Goal: Task Accomplishment & Management: Manage account settings

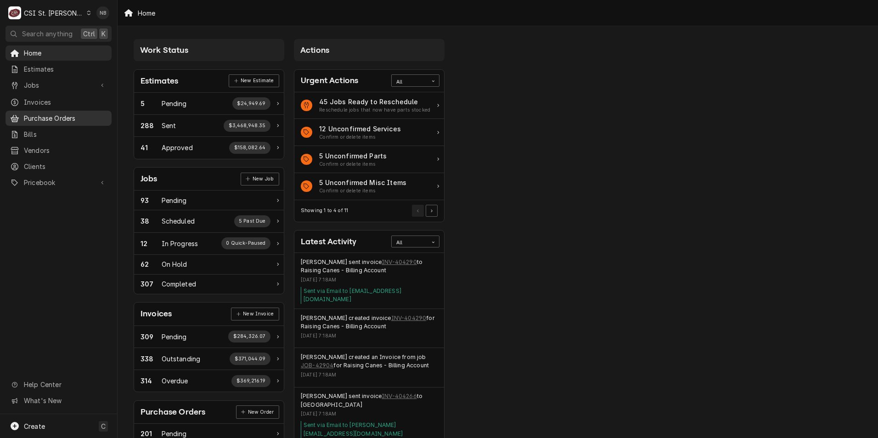
click at [57, 119] on span "Purchase Orders" at bounding box center [65, 118] width 83 height 10
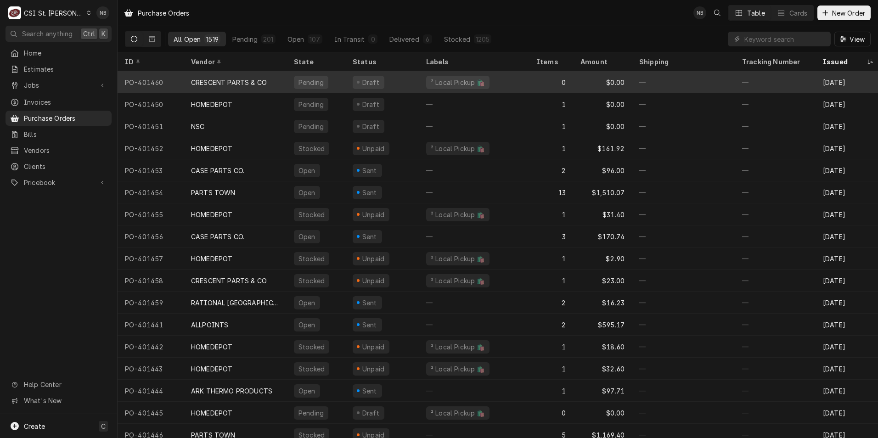
click at [235, 78] on div "CRESCENT PARTS & CO" at bounding box center [229, 83] width 76 height 10
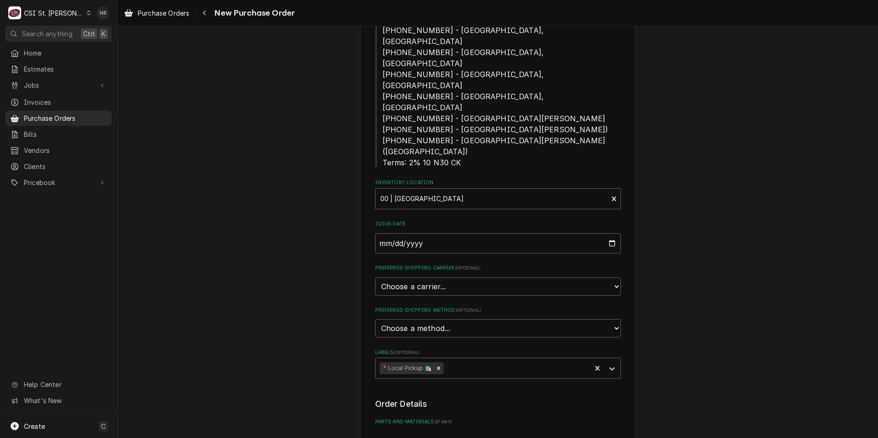
scroll to position [230, 0]
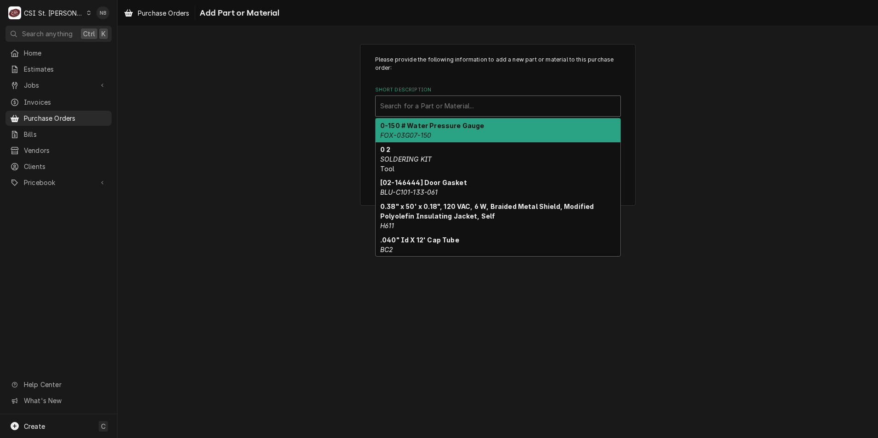
click at [456, 106] on div "Short Description" at bounding box center [498, 106] width 236 height 17
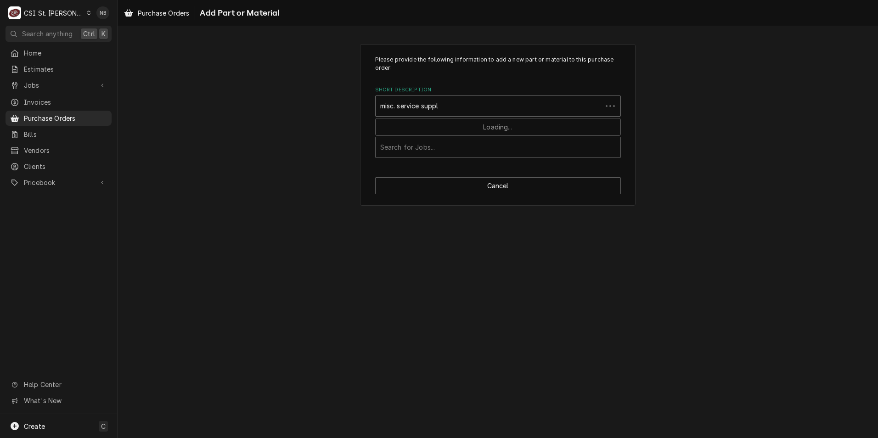
type input "misc. service supply"
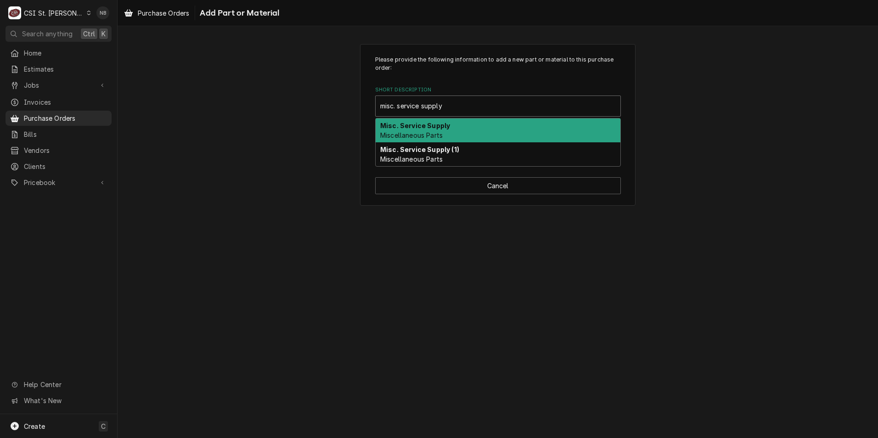
click at [470, 136] on div "Misc. Service Supply Miscellaneous Parts" at bounding box center [498, 131] width 245 height 24
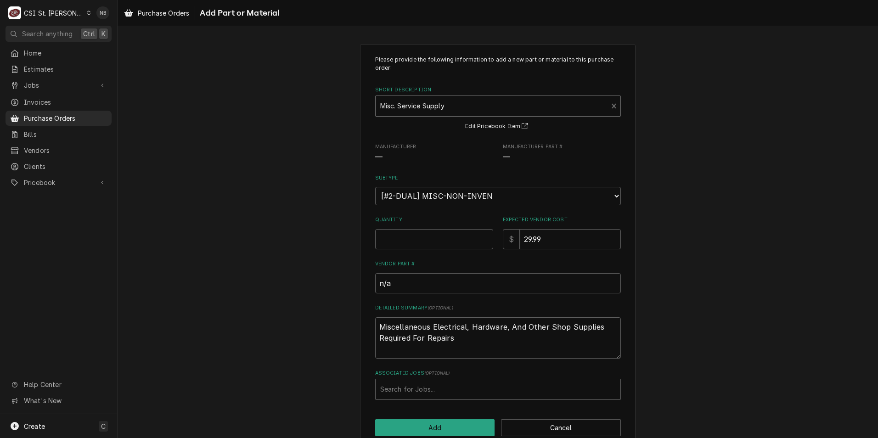
type textarea "x"
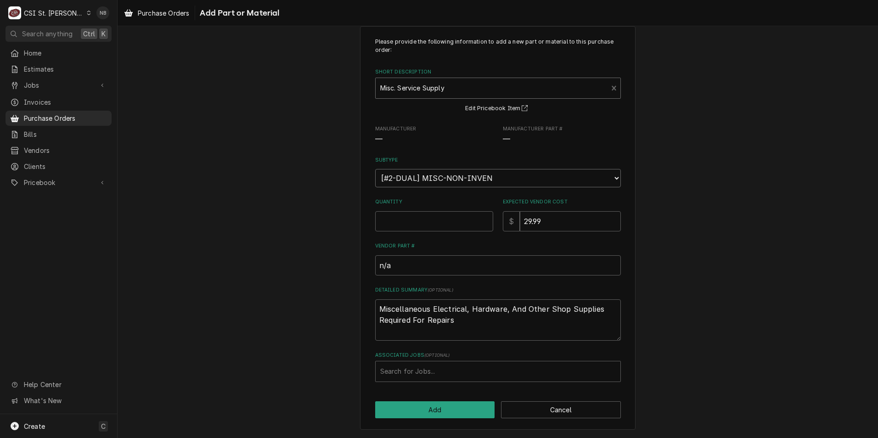
click at [477, 175] on select "Choose a subtype... [#2-DUAL] AFTERHRS-WH-CHG-2 [#2-DUAL] BEV-EQUIP [#2-DUAL] B…" at bounding box center [498, 178] width 246 height 18
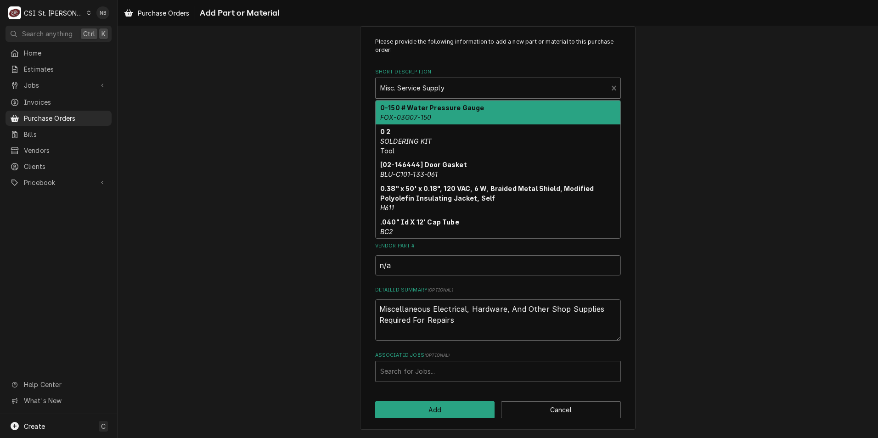
click at [460, 91] on div "Short Description" at bounding box center [491, 88] width 223 height 17
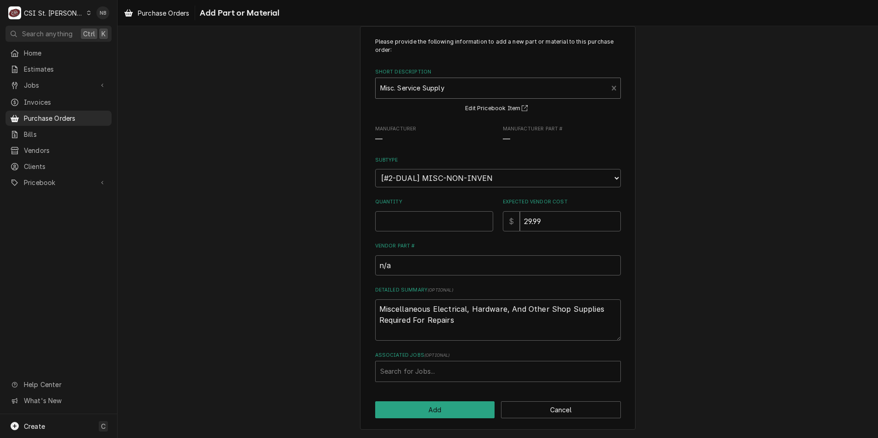
click at [460, 92] on div "Short Description" at bounding box center [491, 88] width 223 height 17
type input "leak detector"
drag, startPoint x: 447, startPoint y: 86, endPoint x: 377, endPoint y: 84, distance: 70.3
click at [380, 84] on div "Short Description" at bounding box center [491, 88] width 223 height 17
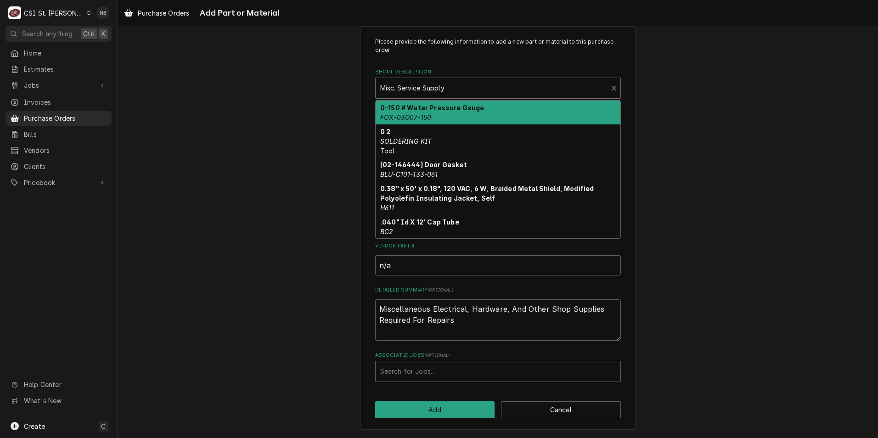
click at [434, 91] on div "Short Description" at bounding box center [491, 88] width 223 height 17
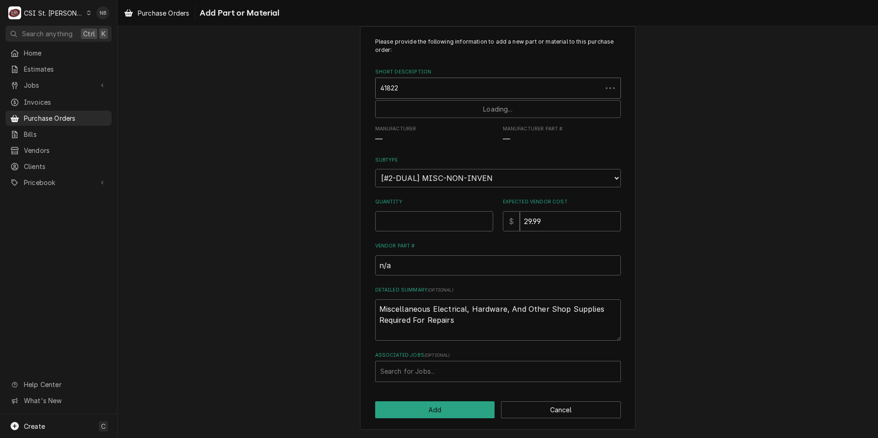
type input "418224"
drag, startPoint x: 434, startPoint y: 91, endPoint x: 360, endPoint y: 90, distance: 73.5
click at [360, 90] on div "Please provide the following information to add a new part or material to this …" at bounding box center [498, 228] width 276 height 404
click at [433, 216] on input "Quantity" at bounding box center [434, 221] width 118 height 20
type textarea "x"
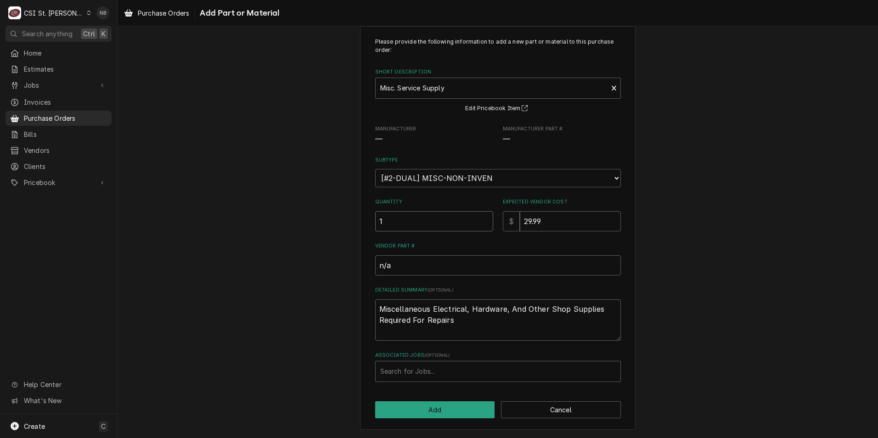
type input "1"
type textarea "x"
type input "1"
type textarea "x"
type input "13"
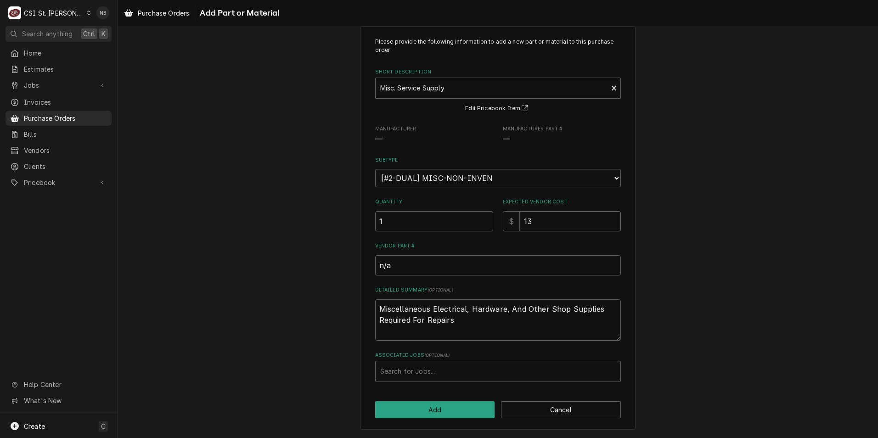
type textarea "x"
type input "13.0"
type textarea "x"
type input "13.07"
click at [466, 408] on button "Add" at bounding box center [435, 410] width 120 height 17
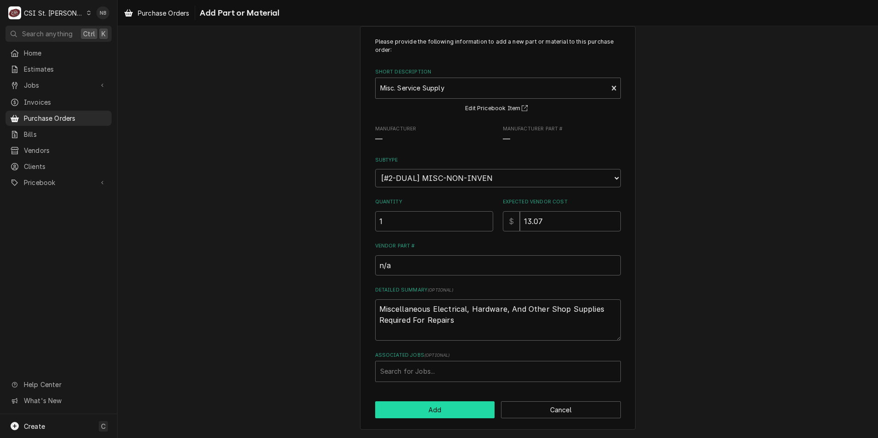
type textarea "x"
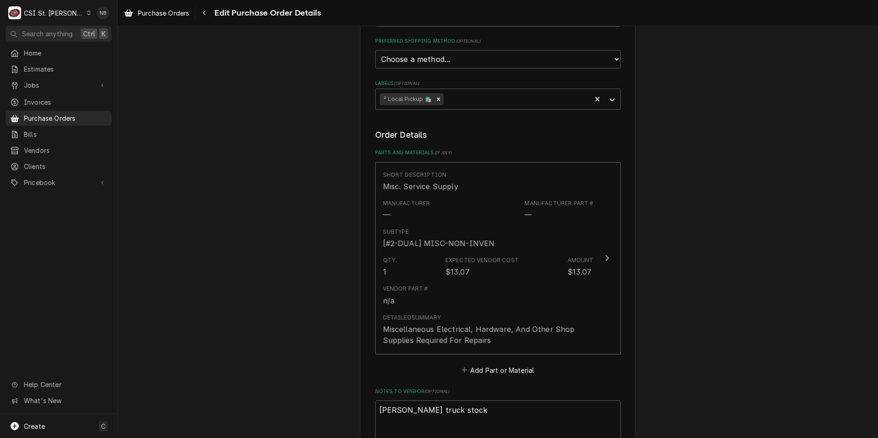
scroll to position [551, 0]
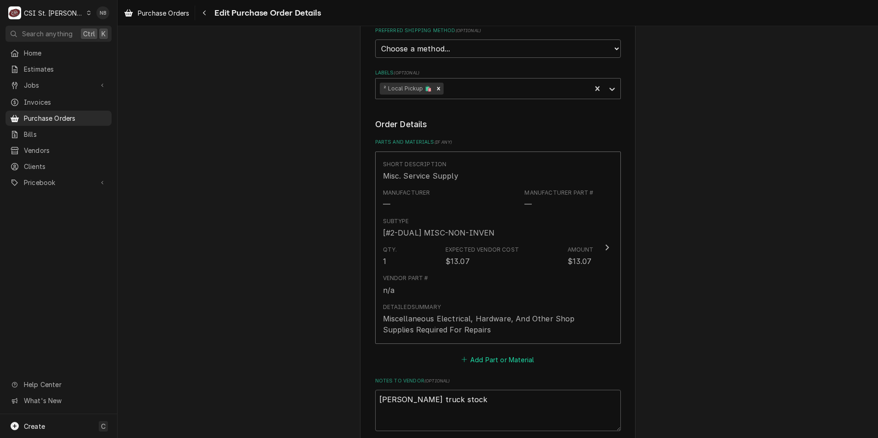
click at [491, 353] on button "Add Part or Material" at bounding box center [498, 359] width 76 height 13
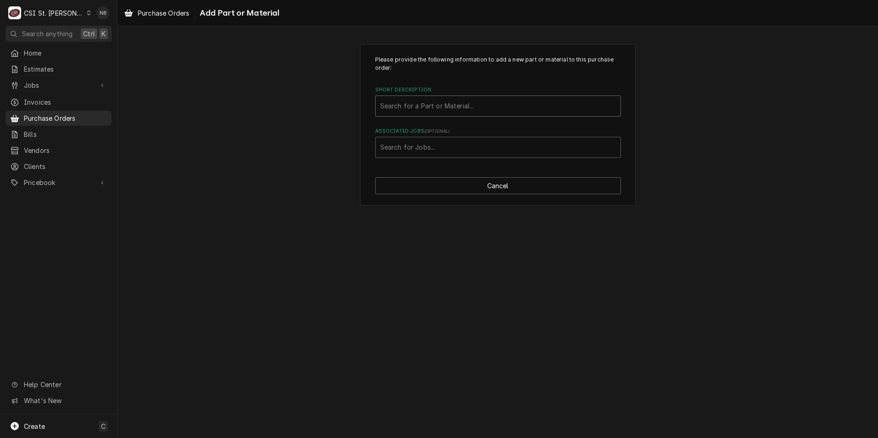
click at [439, 103] on div "Short Description" at bounding box center [498, 106] width 236 height 17
type input "R-290"
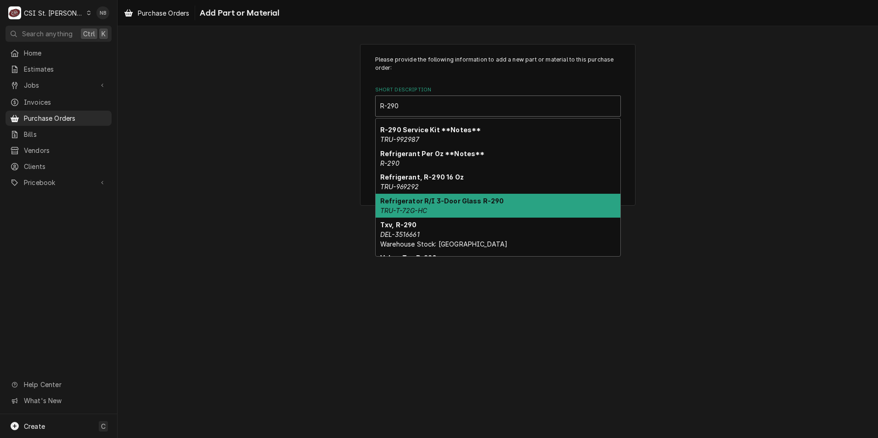
scroll to position [81, 0]
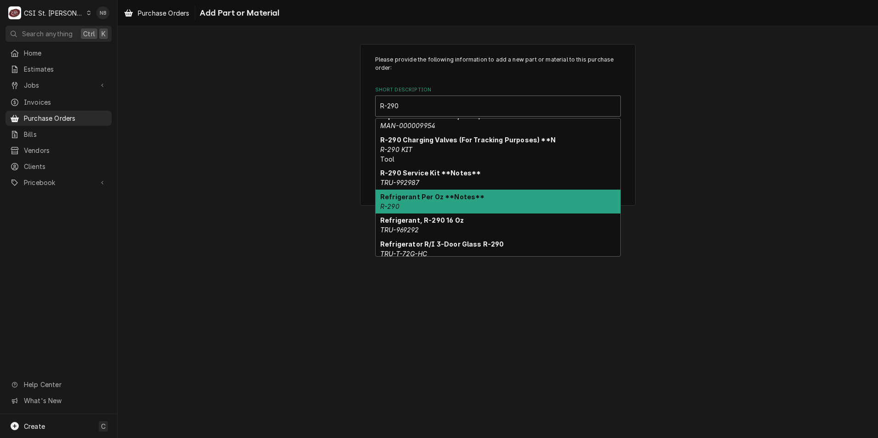
click at [492, 197] on div "Refrigerant Per Oz **Notes** R-290" at bounding box center [498, 202] width 245 height 24
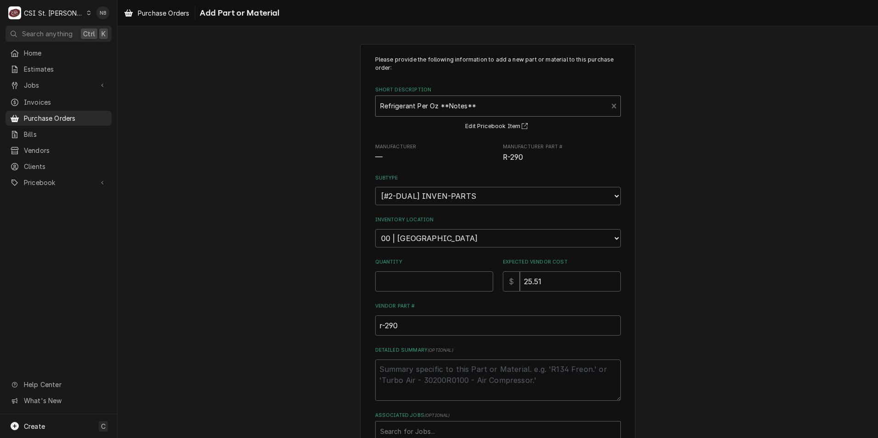
type textarea "x"
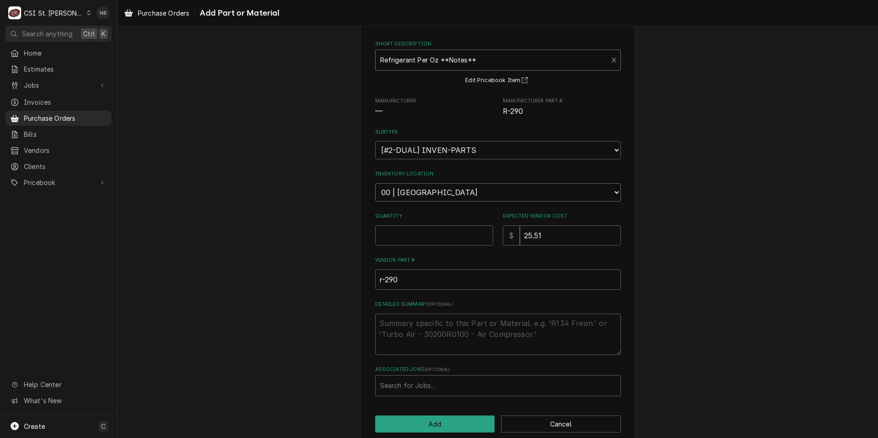
click at [497, 199] on select "Choose a location... 00 | STL WAREHOUSE 01 | CHUCK WAMBOLDT V#93 01 | COURTNEY …" at bounding box center [498, 192] width 246 height 18
select select "1452"
click at [375, 183] on select "Choose a location... 00 | STL WAREHOUSE 01 | CHUCK WAMBOLDT V#93 01 | COURTNEY …" at bounding box center [498, 192] width 246 height 18
click at [431, 230] on input "Quantity" at bounding box center [434, 236] width 118 height 20
type textarea "x"
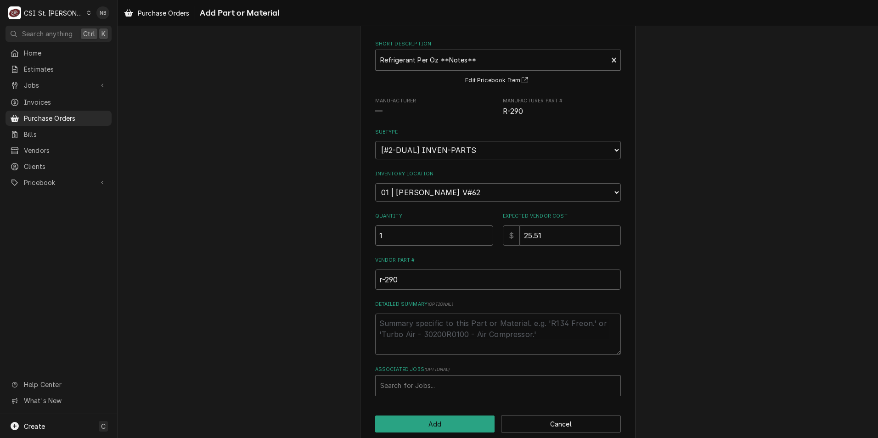
type input "1"
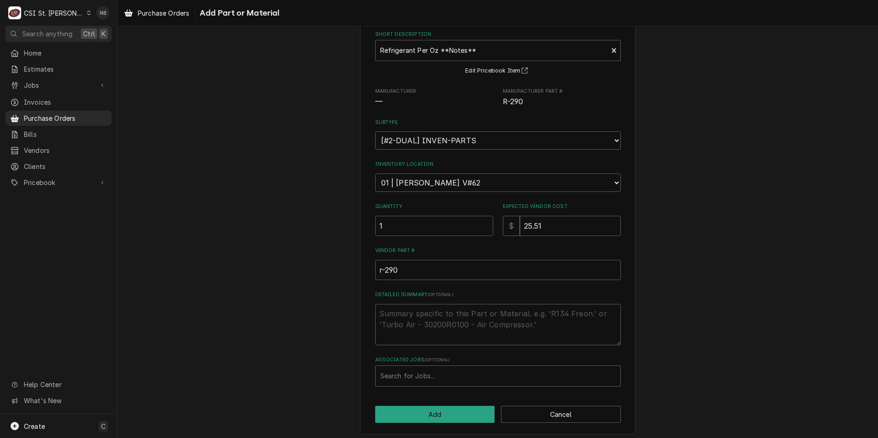
scroll to position [60, 0]
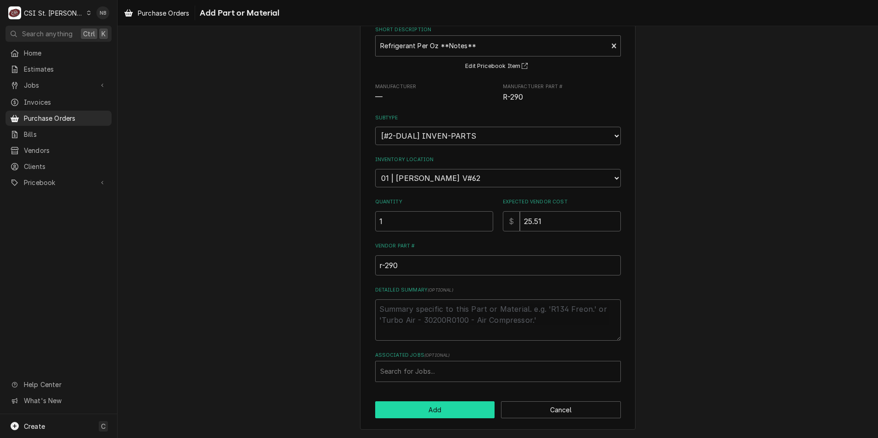
click at [458, 405] on button "Add" at bounding box center [435, 410] width 120 height 17
type textarea "x"
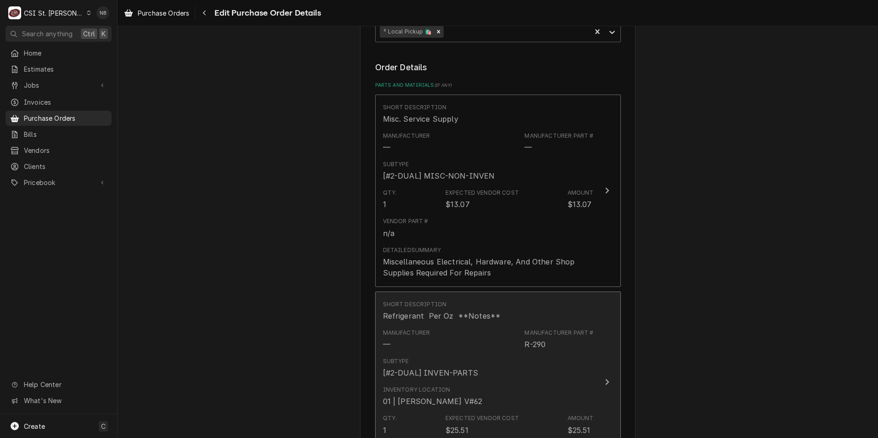
scroll to position [678, 0]
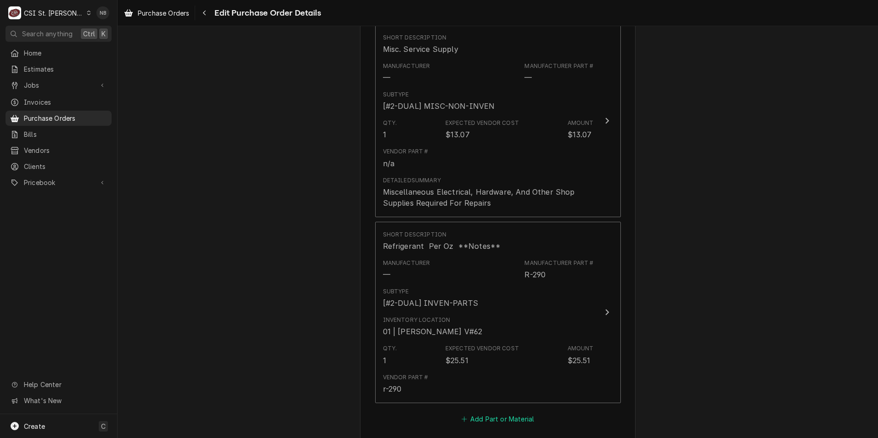
click at [488, 413] on button "Add Part or Material" at bounding box center [498, 419] width 76 height 13
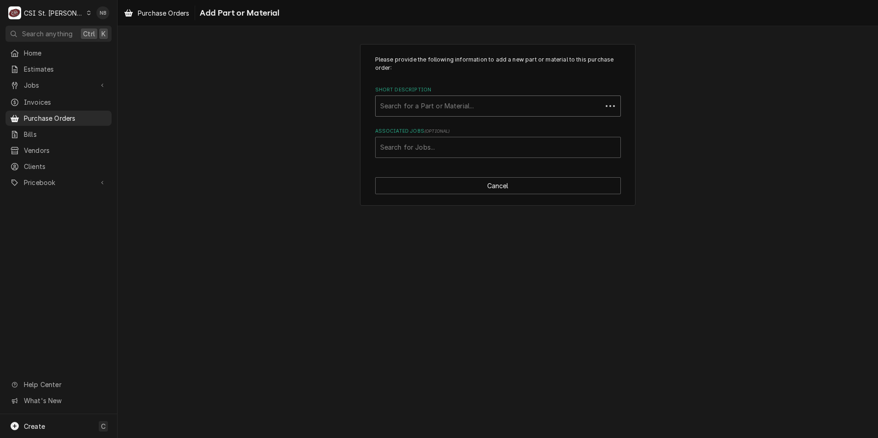
click at [451, 108] on div "Short Description" at bounding box center [488, 106] width 217 height 17
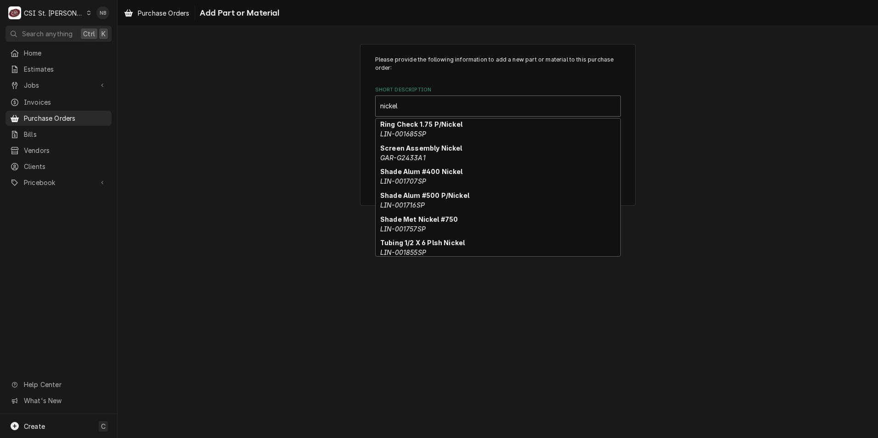
scroll to position [194, 0]
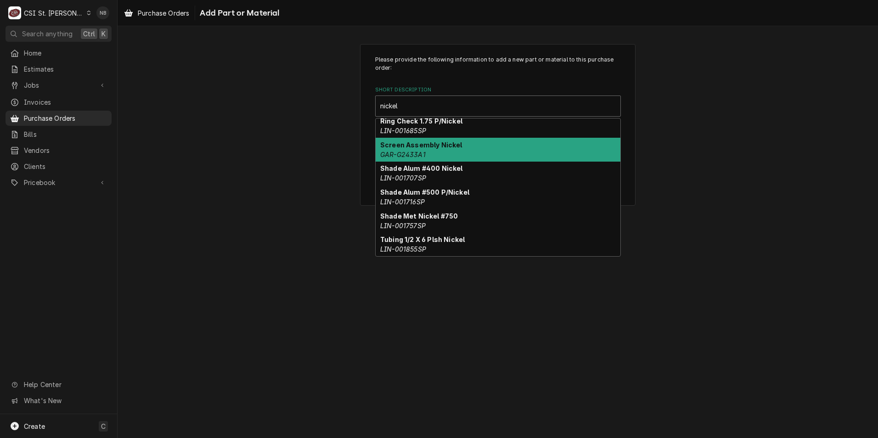
type input "nickel"
click at [794, 177] on div "Please provide the following information to add a new part or material to this …" at bounding box center [498, 125] width 761 height 178
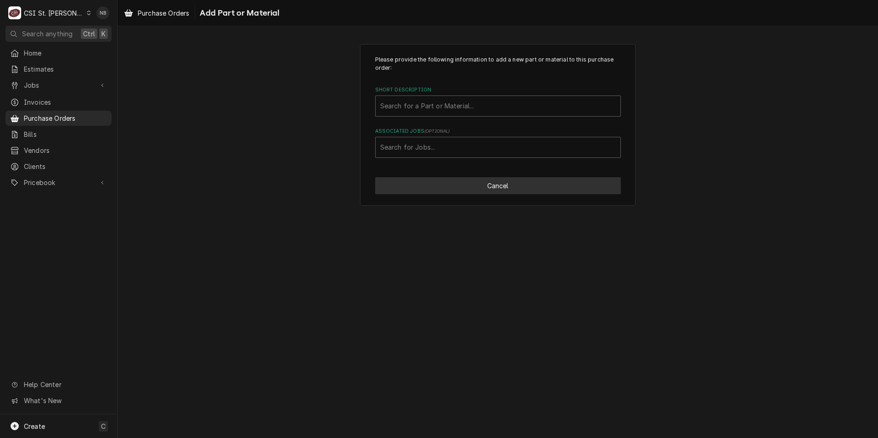
click at [545, 186] on button "Cancel" at bounding box center [498, 185] width 246 height 17
type textarea "x"
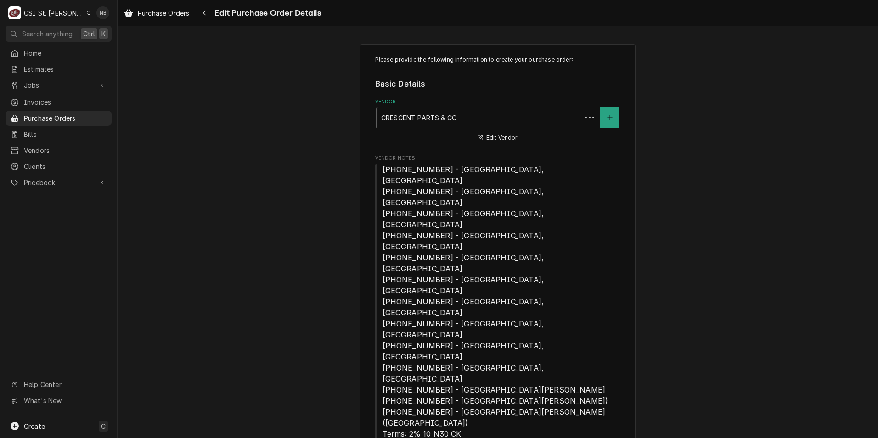
scroll to position [696, 0]
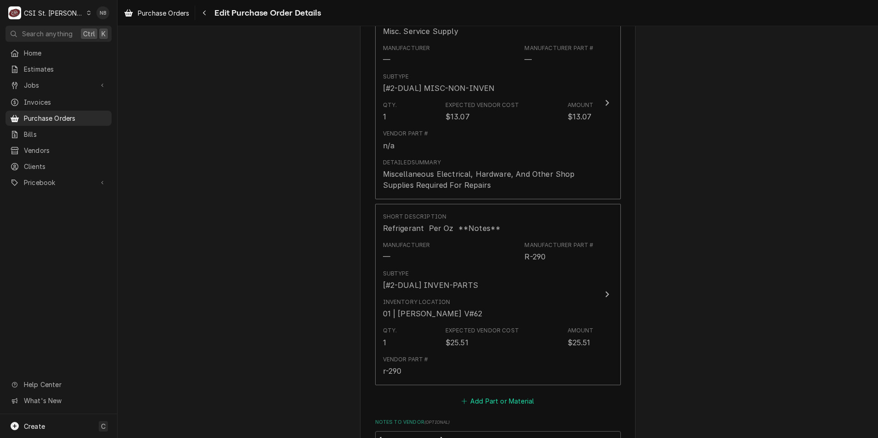
click at [502, 395] on button "Add Part or Material" at bounding box center [498, 401] width 76 height 13
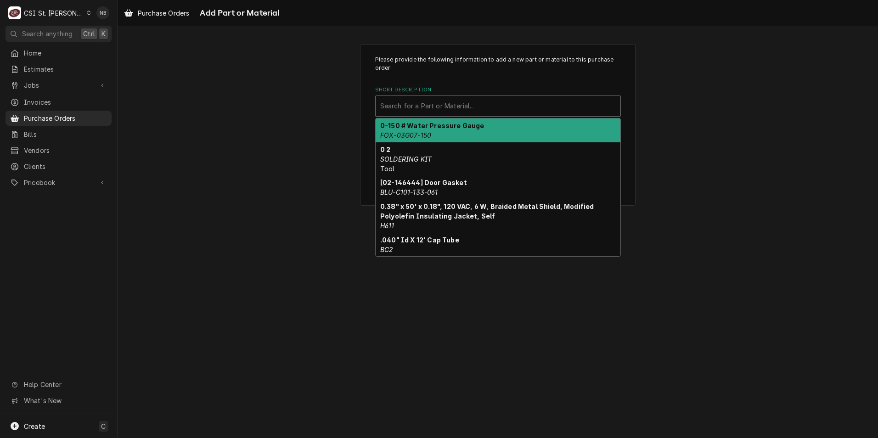
click at [451, 105] on div "Short Description" at bounding box center [498, 106] width 236 height 17
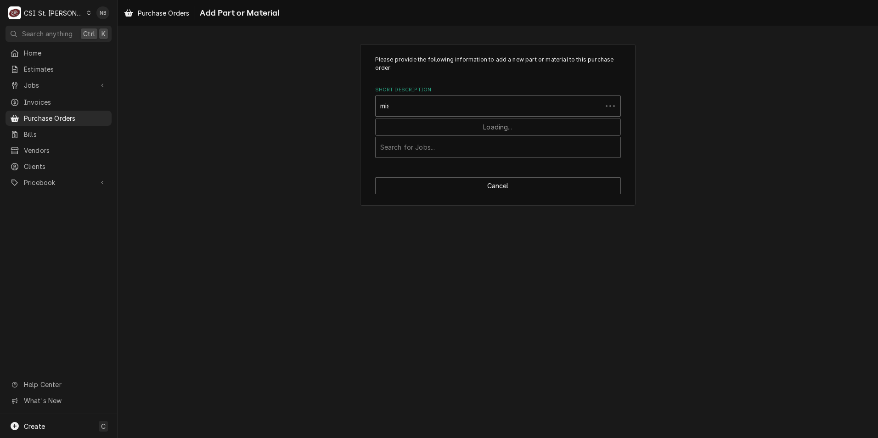
type input "misc."
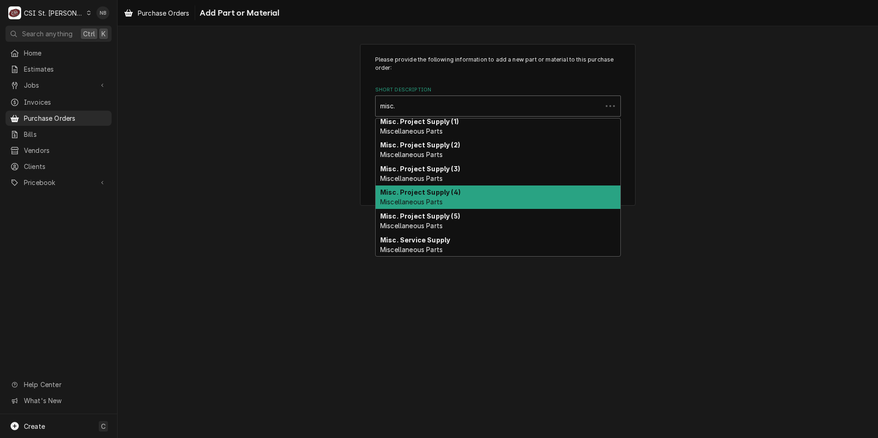
scroll to position [113, 0]
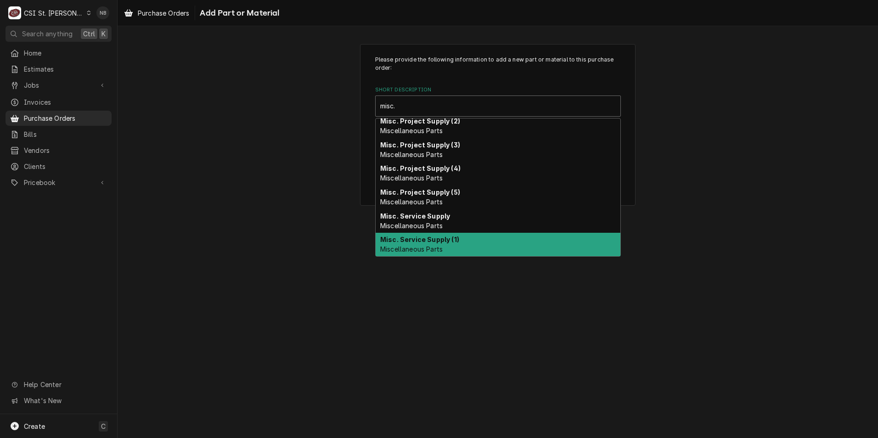
click at [488, 242] on div "Misc. Service Supply (1) Miscellaneous Parts" at bounding box center [498, 245] width 245 height 24
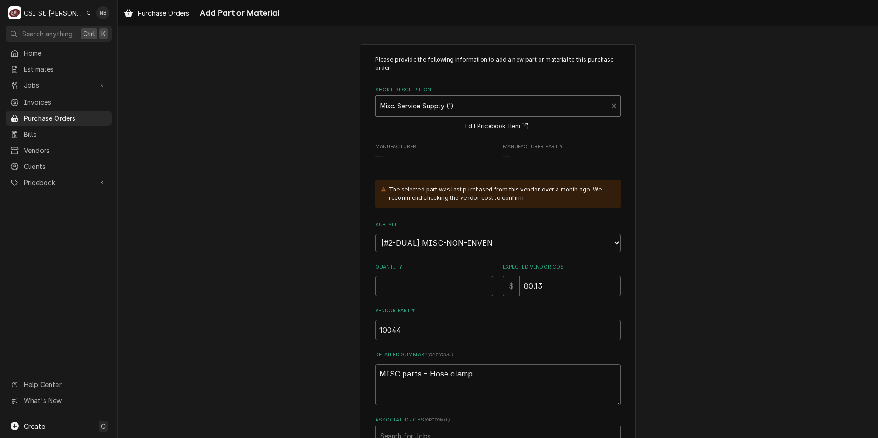
scroll to position [46, 0]
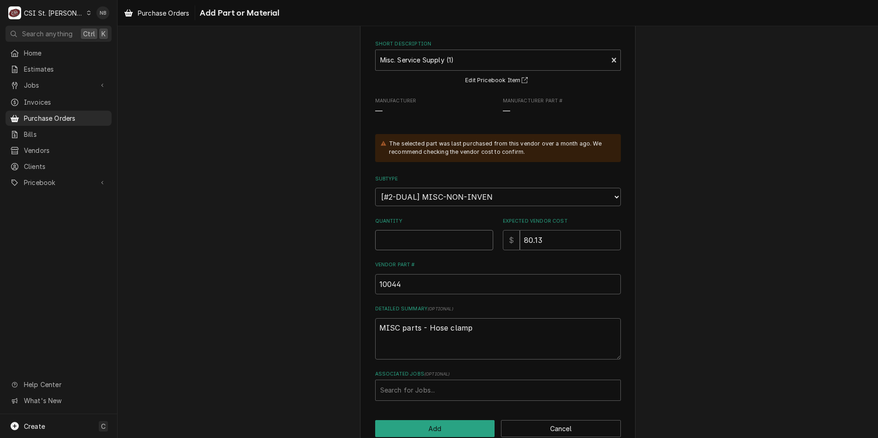
click at [416, 235] on input "Quantity" at bounding box center [434, 240] width 118 height 20
type textarea "x"
type input "1"
type textarea "x"
type input "7"
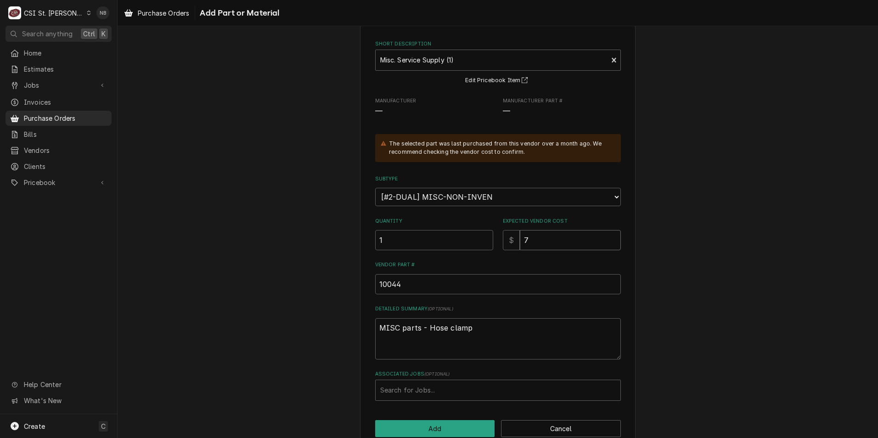
type textarea "x"
type input "75"
type textarea "x"
type input "7"
type textarea "x"
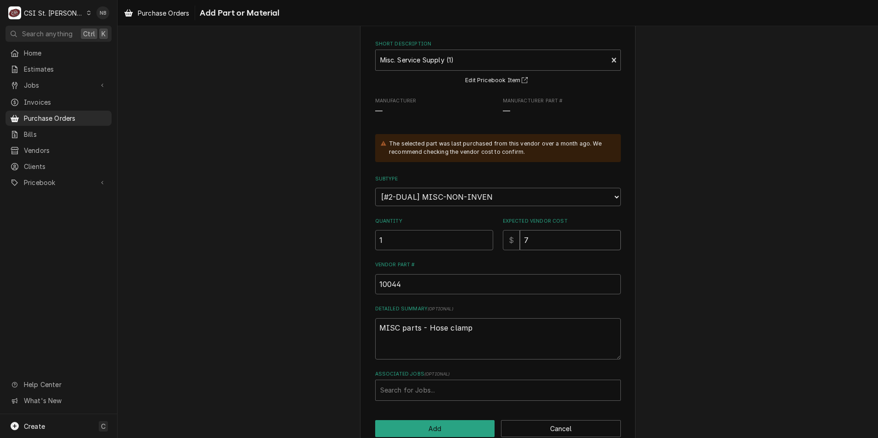
type input "71"
type textarea "x"
type input "71.2"
type textarea "x"
type input "71.28"
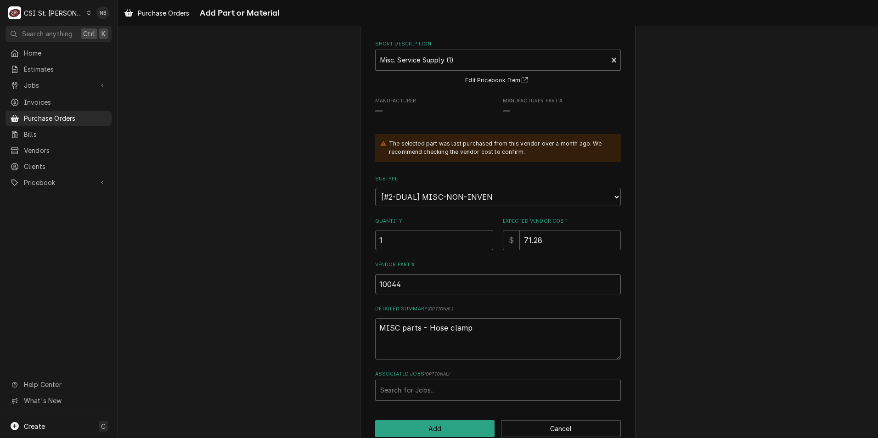
type textarea "x"
drag, startPoint x: 480, startPoint y: 325, endPoint x: 260, endPoint y: 302, distance: 221.3
click at [261, 301] on div "Please provide the following information to add a new part or material to this …" at bounding box center [498, 223] width 761 height 467
type textarea "x"
type textarea "N"
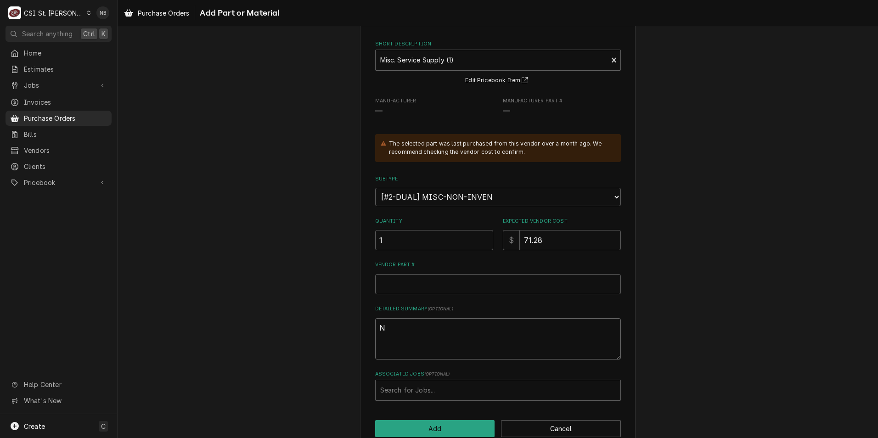
type textarea "x"
type textarea "Nic"
type textarea "x"
type textarea "Nick"
type textarea "x"
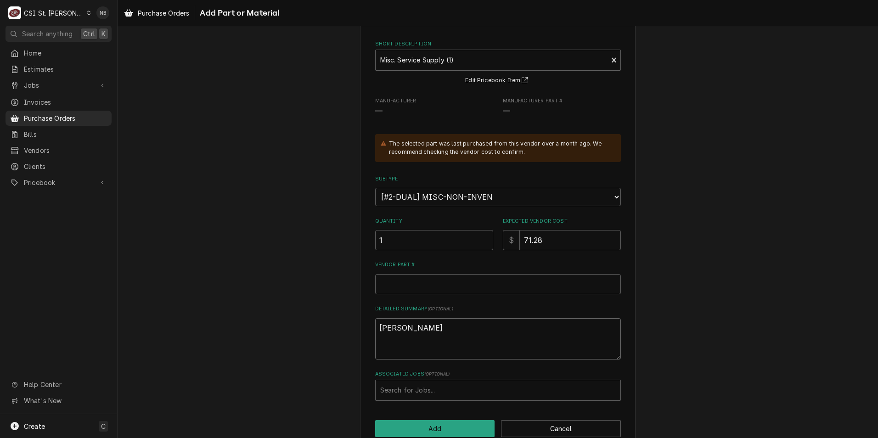
type textarea "Nick"
type textarea "x"
type textarea "Nick S"
type textarea "x"
type textarea "Nick"
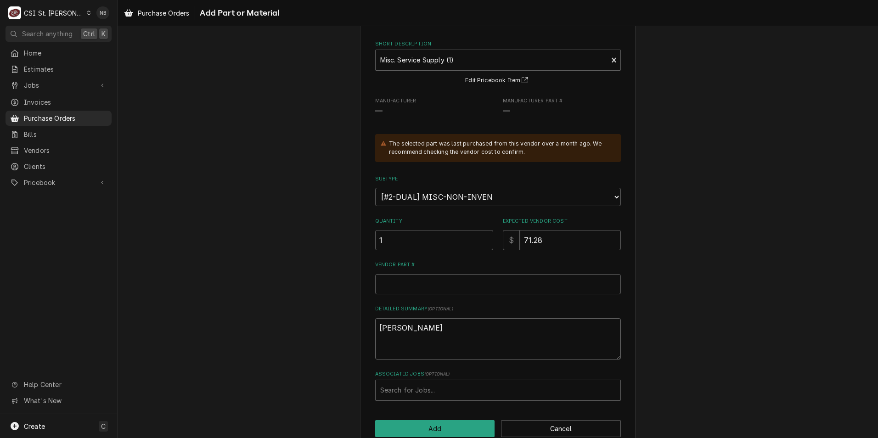
type textarea "x"
type textarea "Nick"
type textarea "x"
type textarea "Nicke"
type textarea "x"
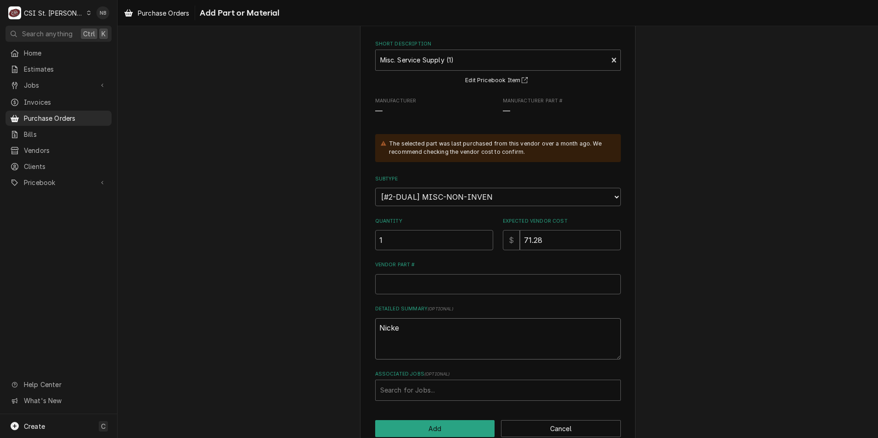
type textarea "Nickel"
type textarea "x"
type textarea "Nickel"
type textarea "x"
type textarea "Nickel S"
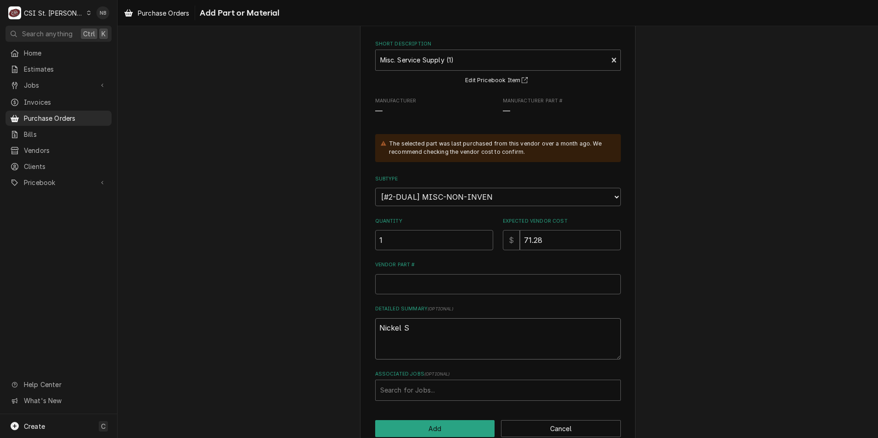
type textarea "x"
type textarea "Nickel Sa"
type textarea "x"
type textarea "Nickel Saf"
type textarea "x"
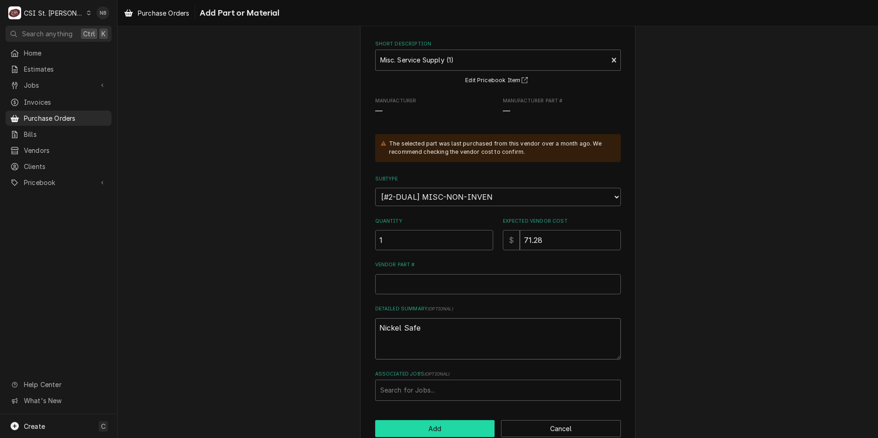
type textarea "Nickel Safe"
click at [436, 431] on button "Add" at bounding box center [435, 428] width 120 height 17
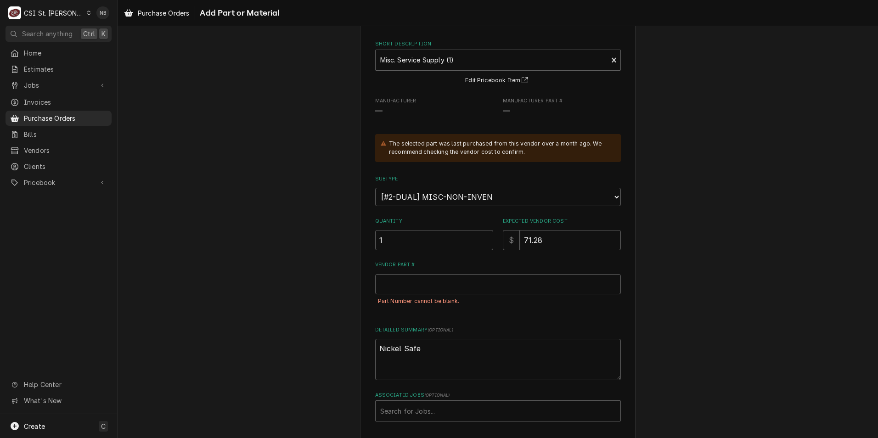
click at [415, 300] on div "Part Number cannot be blank." at bounding box center [498, 301] width 246 height 14
click at [430, 288] on input "Vendor Part #" at bounding box center [498, 284] width 246 height 20
type textarea "x"
type input "4"
type textarea "x"
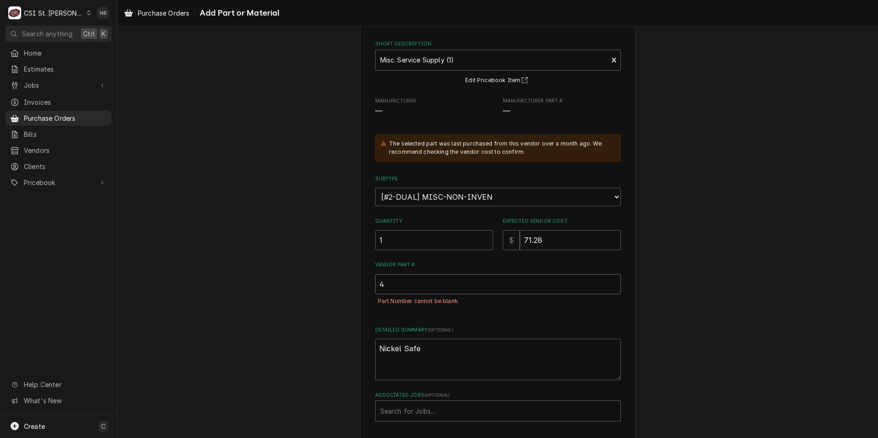
type input "41"
type textarea "x"
type input "418"
type textarea "x"
type input "4182"
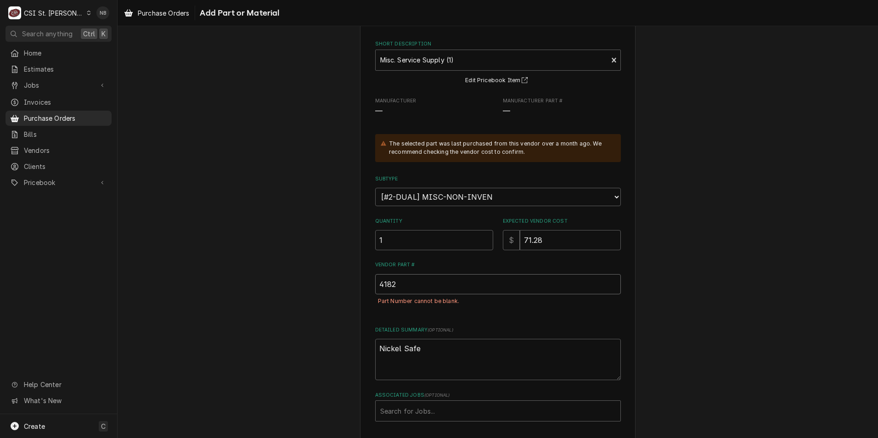
type textarea "x"
type input "41822"
type textarea "x"
type input "418224"
click at [764, 261] on div "Please provide the following information to add a new part or material to this …" at bounding box center [498, 234] width 761 height 488
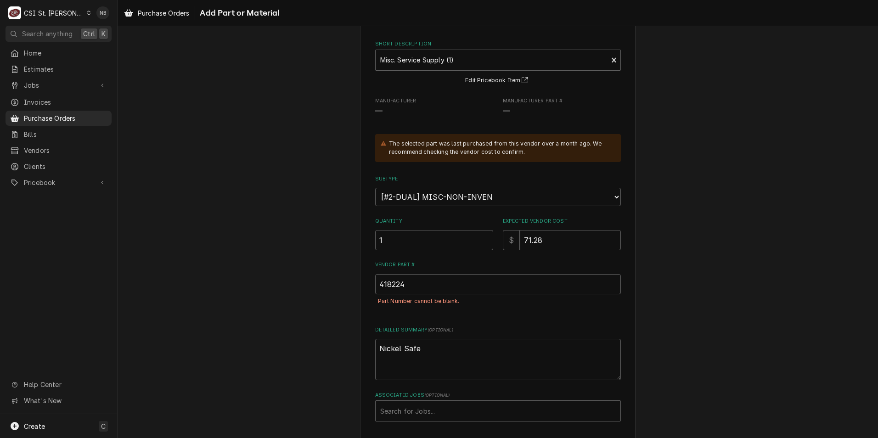
scroll to position [85, 0]
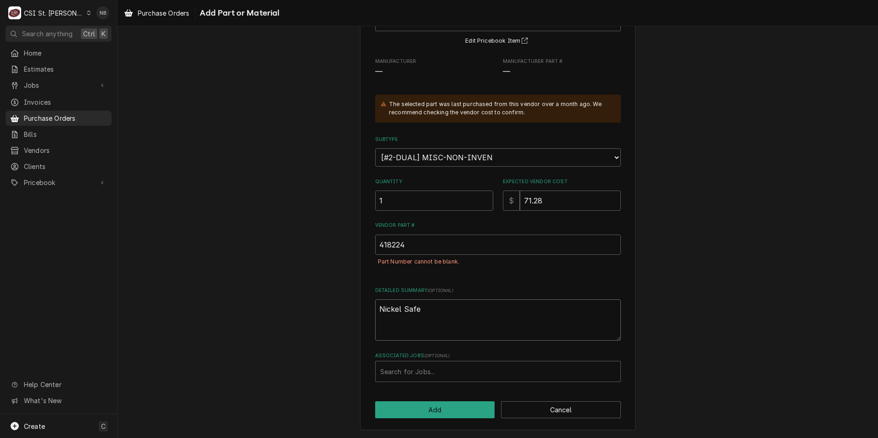
click at [518, 317] on textarea "Nickel Safe" at bounding box center [498, 320] width 246 height 41
type textarea "x"
type textarea "Nickel Safe-"
type textarea "x"
type textarea "Nickel Safe-C"
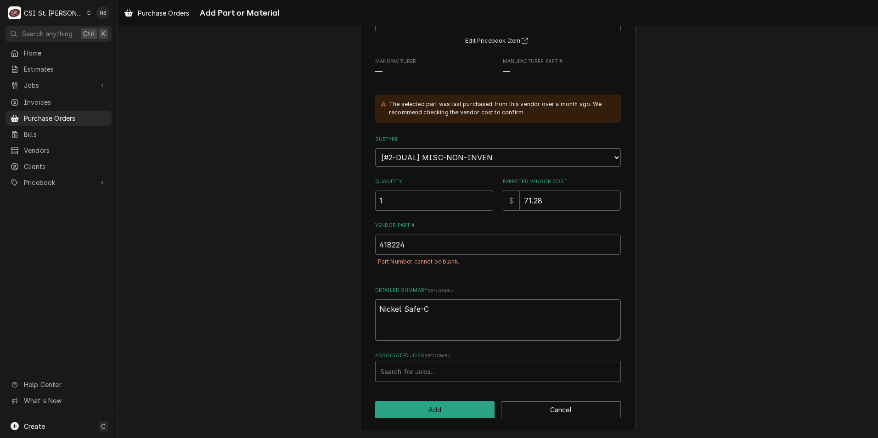
type textarea "x"
type textarea "Nickel Safe-Cr"
type textarea "x"
type textarea "Nickel Safe-Cre"
type textarea "x"
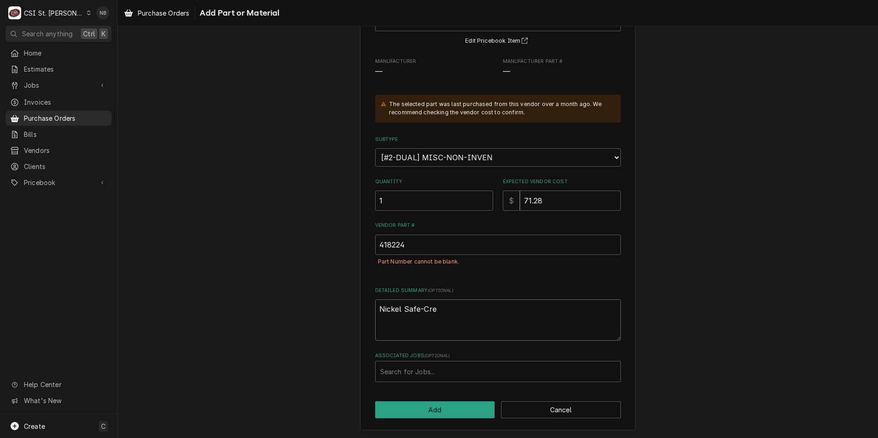
type textarea "Nickel Safe-Cres"
type textarea "x"
type textarea "Nickel Safe-Cresc"
type textarea "x"
type textarea "Nickel Safe-Cresce"
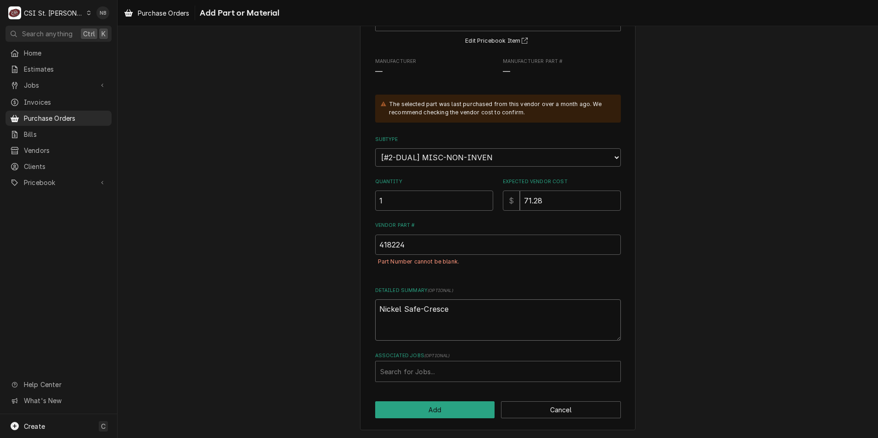
type textarea "x"
type textarea "Nickel Safe-Crescen"
type textarea "x"
type textarea "Nickel Safe-Crescent"
type textarea "x"
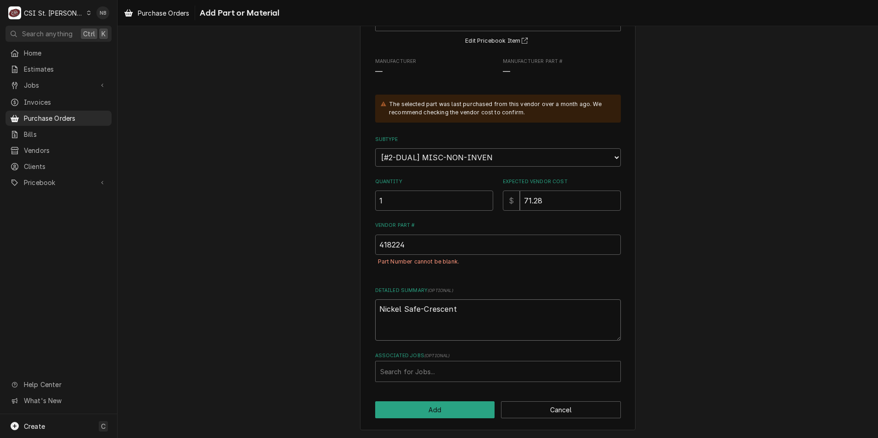
type textarea "Nickel Safe-Crescent"
type textarea "x"
type textarea "Nickel Safe-Crescent s"
type textarea "x"
type textarea "Nickel Safe-Crescent su"
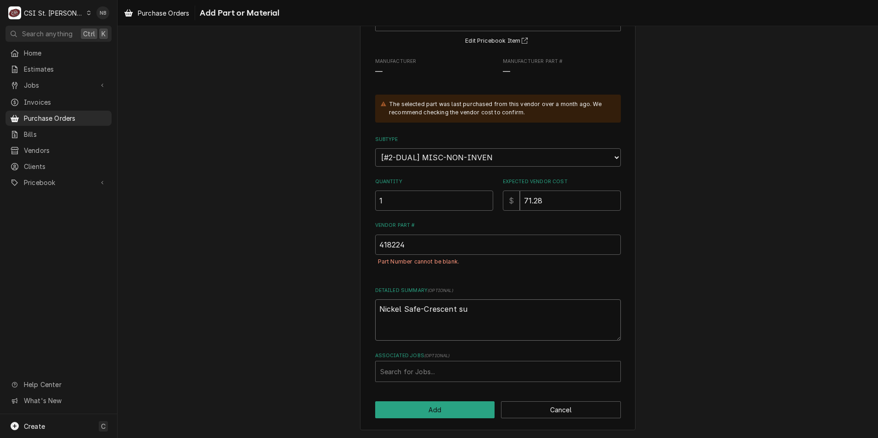
type textarea "x"
type textarea "Nickel Safe-Crescent sup"
type textarea "x"
type textarea "Nickel Safe-Crescent supp"
type textarea "x"
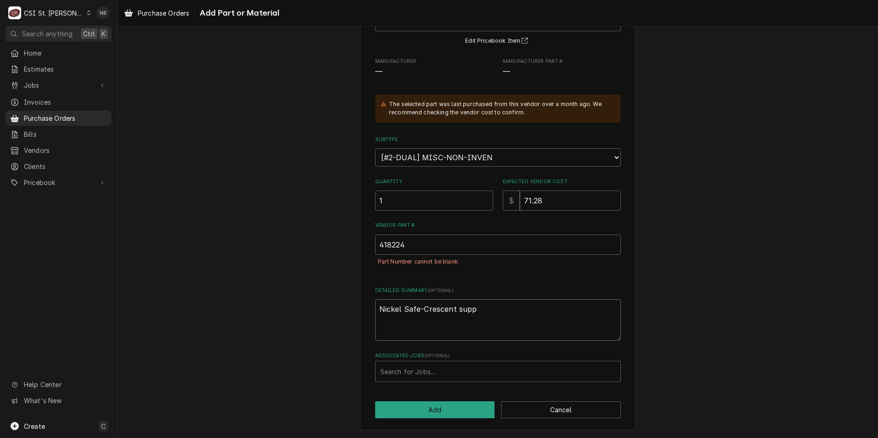
type textarea "Nickel Safe-Crescent suppl"
type textarea "x"
type textarea "Nickel Safe-Crescent supply"
click at [436, 411] on button "Add" at bounding box center [435, 410] width 120 height 17
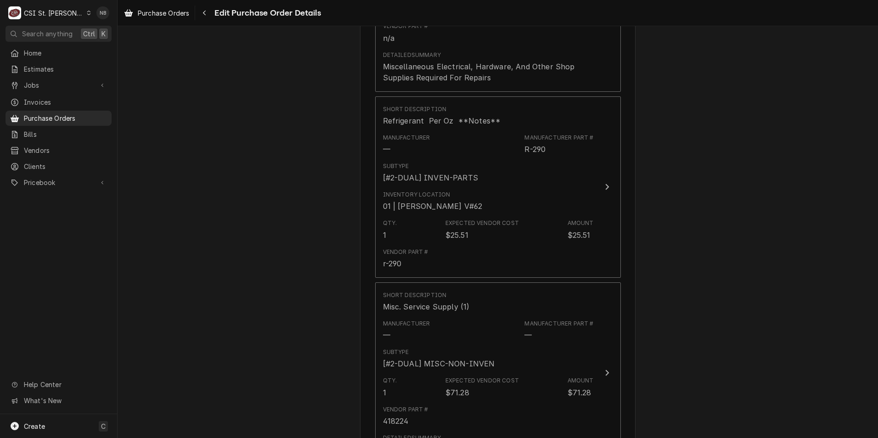
scroll to position [898, 0]
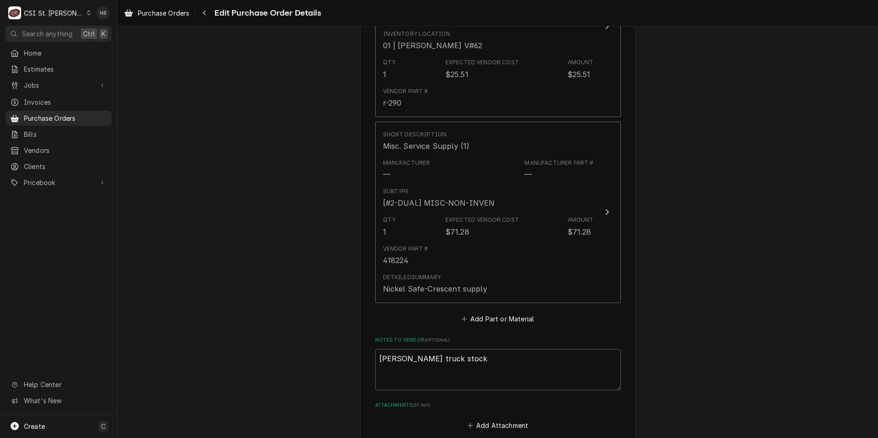
scroll to position [1032, 0]
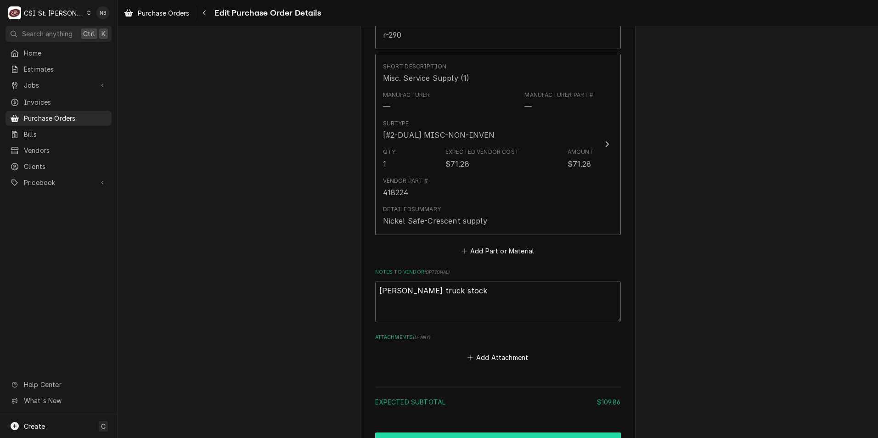
click at [510, 433] on button "Create and Send" at bounding box center [498, 441] width 246 height 17
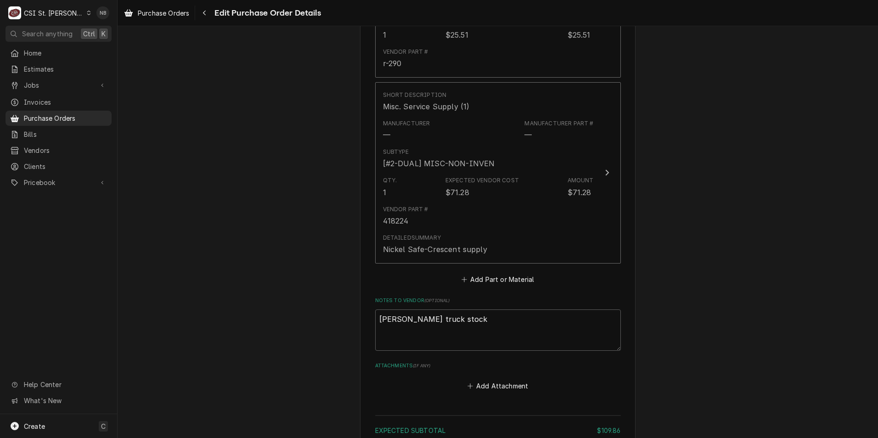
type textarea "x"
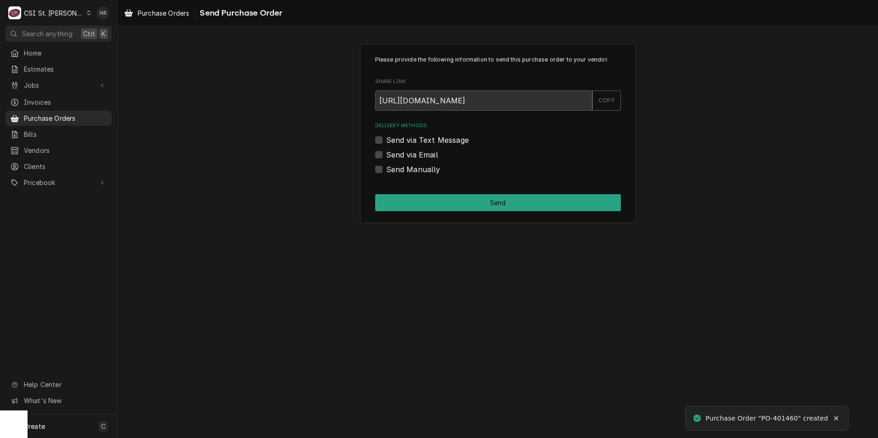
click at [386, 168] on label "Send Manually" at bounding box center [413, 169] width 54 height 11
click at [386, 168] on input "Send Manually" at bounding box center [509, 174] width 246 height 20
checkbox input "true"
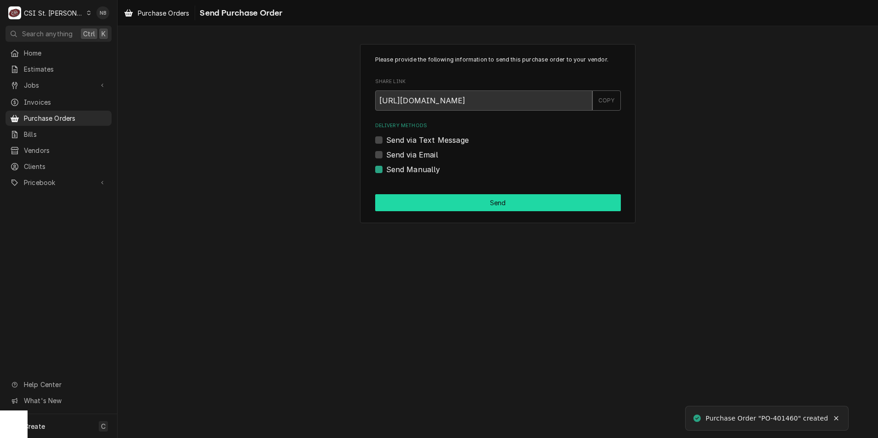
click at [409, 201] on button "Send" at bounding box center [498, 202] width 246 height 17
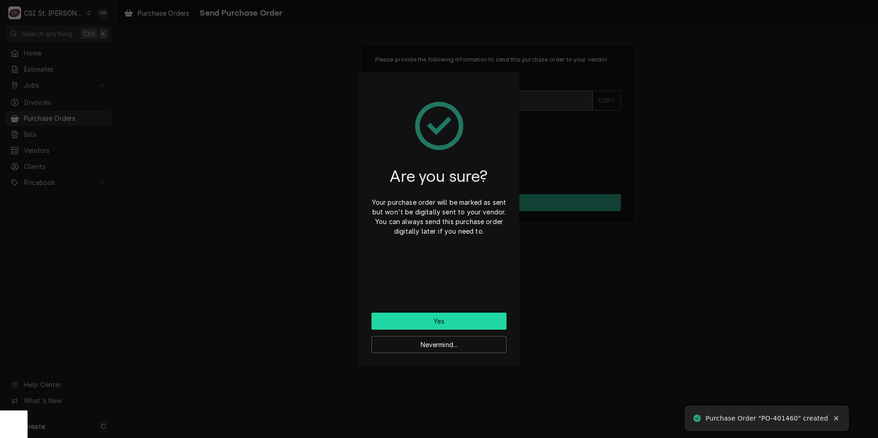
click at [416, 322] on button "Yes" at bounding box center [439, 321] width 135 height 17
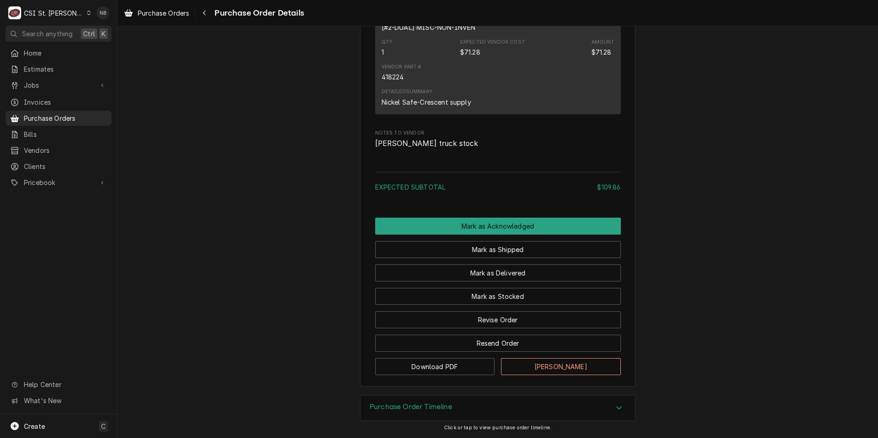
scroll to position [982, 0]
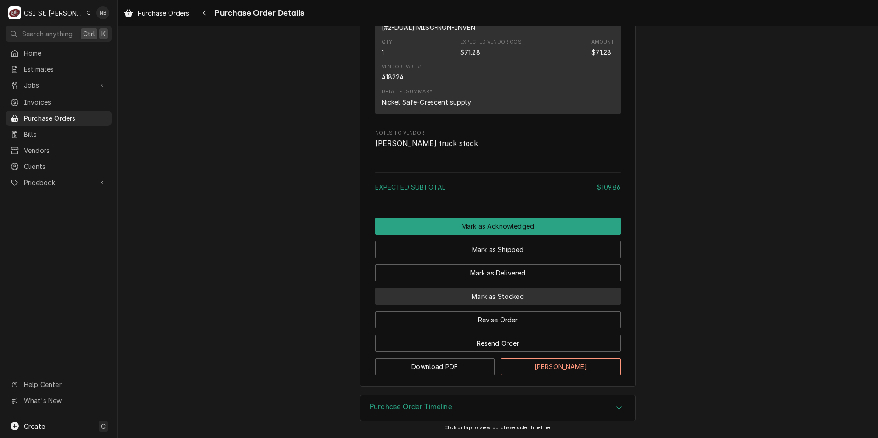
click at [470, 302] on button "Mark as Stocked" at bounding box center [498, 296] width 246 height 17
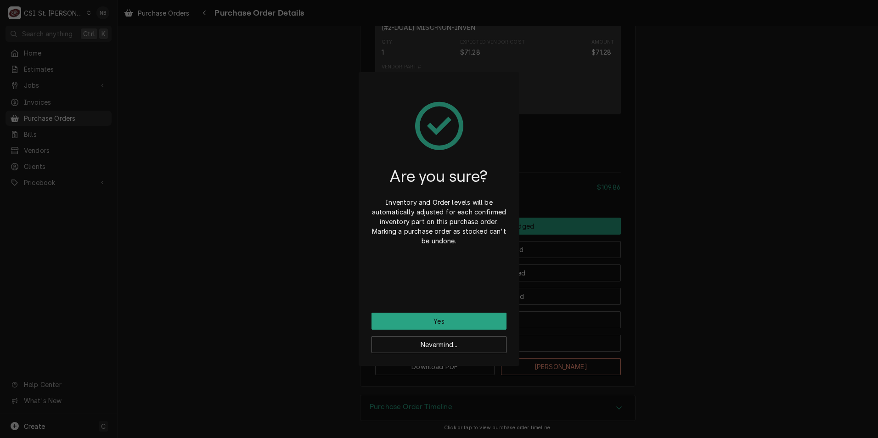
click at [458, 312] on div "Are you sure? Inventory and Order levels will be automatically adjusted for eac…" at bounding box center [439, 199] width 135 height 228
click at [456, 316] on button "Yes" at bounding box center [439, 321] width 135 height 17
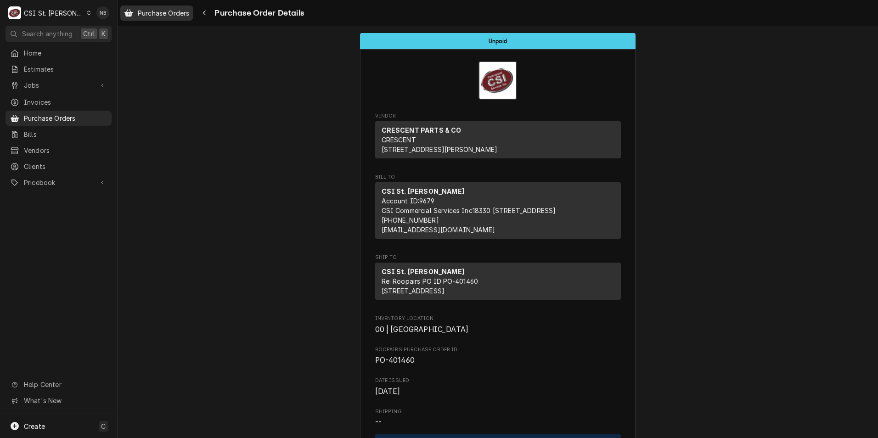
click at [184, 17] on div "Purchase Orders" at bounding box center [156, 12] width 69 height 11
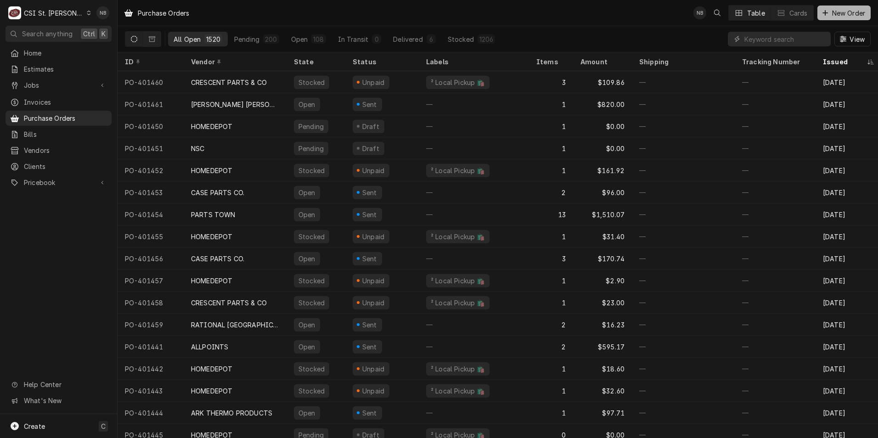
click at [839, 10] on span "New Order" at bounding box center [849, 13] width 37 height 10
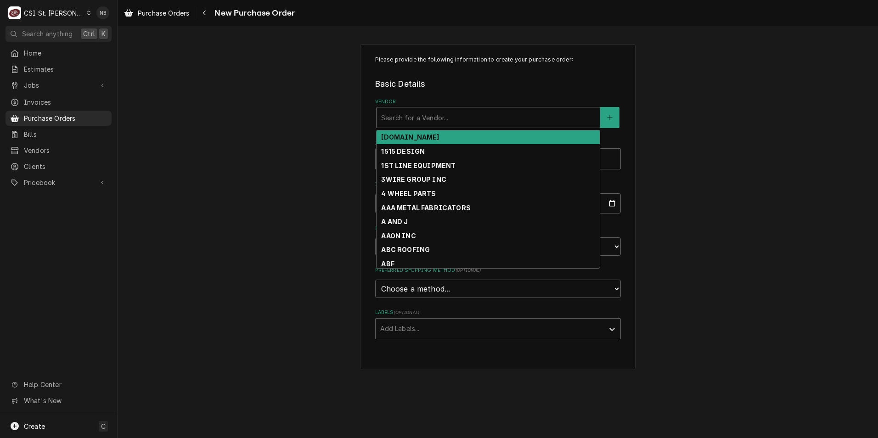
click at [532, 115] on div "Vendor" at bounding box center [488, 117] width 214 height 17
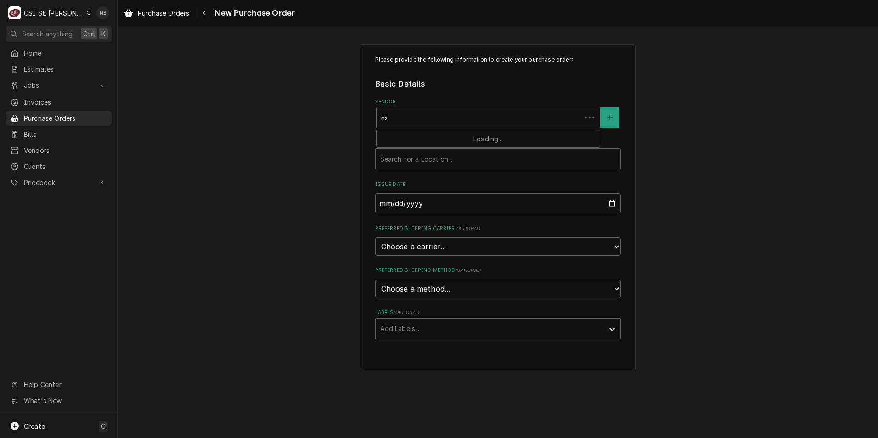
type input "nsc"
click at [513, 135] on div "NSC" at bounding box center [488, 137] width 223 height 14
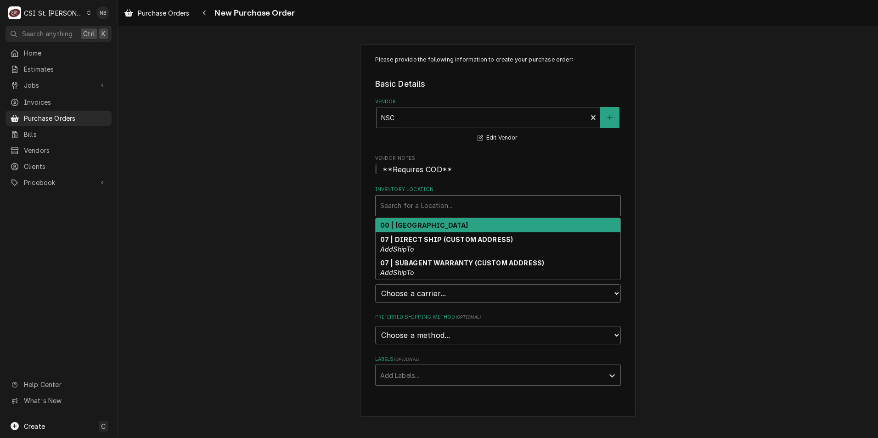
click at [564, 206] on div "Inventory Location" at bounding box center [498, 206] width 236 height 17
click at [555, 229] on div "00 | [GEOGRAPHIC_DATA]" at bounding box center [498, 225] width 245 height 14
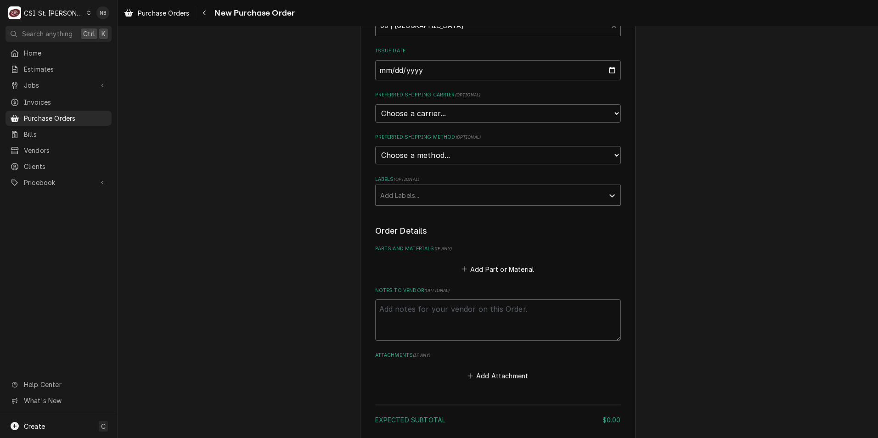
scroll to position [184, 0]
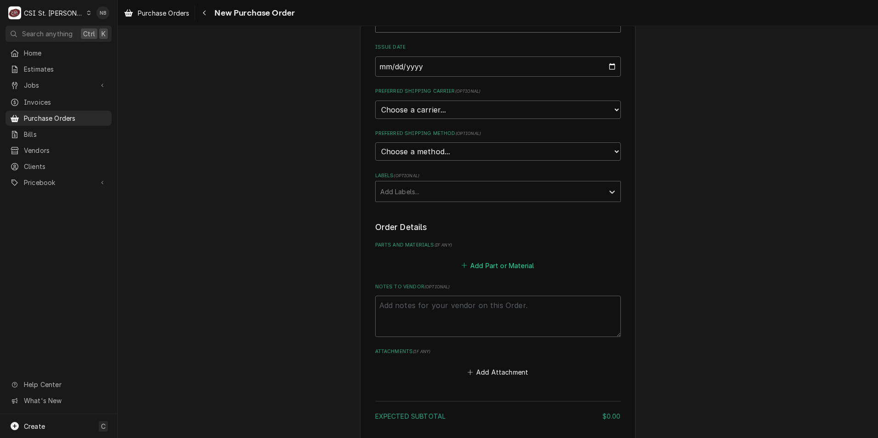
click at [509, 260] on button "Add Part or Material" at bounding box center [498, 265] width 76 height 13
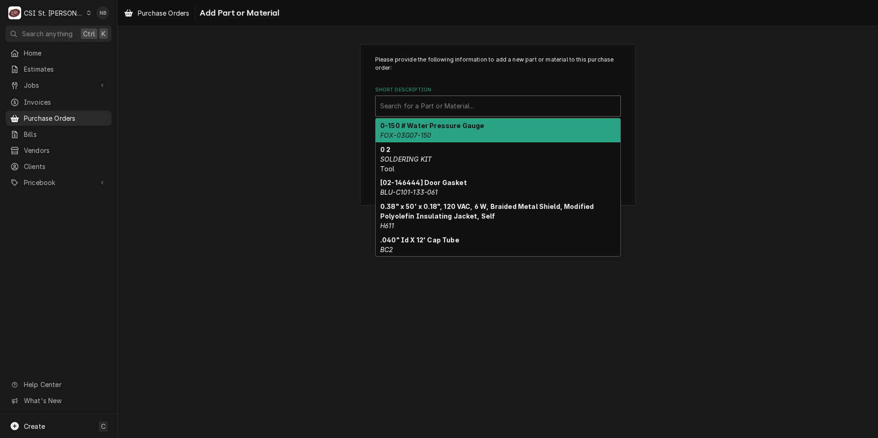
click at [465, 108] on div "Short Description" at bounding box center [498, 106] width 236 height 17
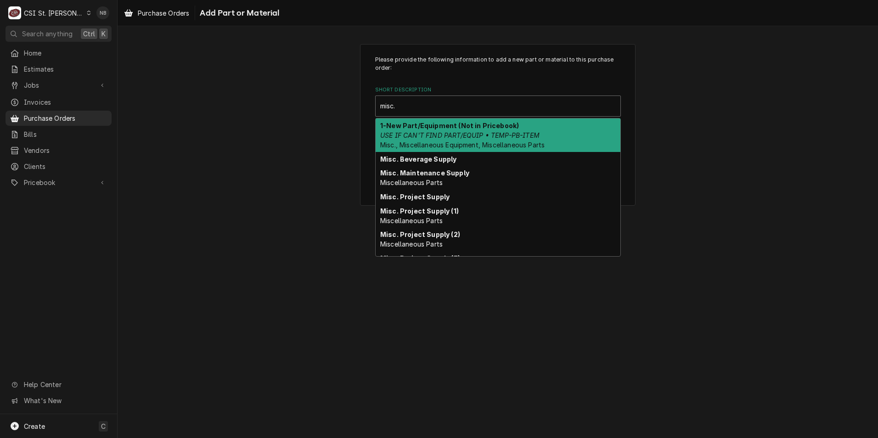
type input "misc."
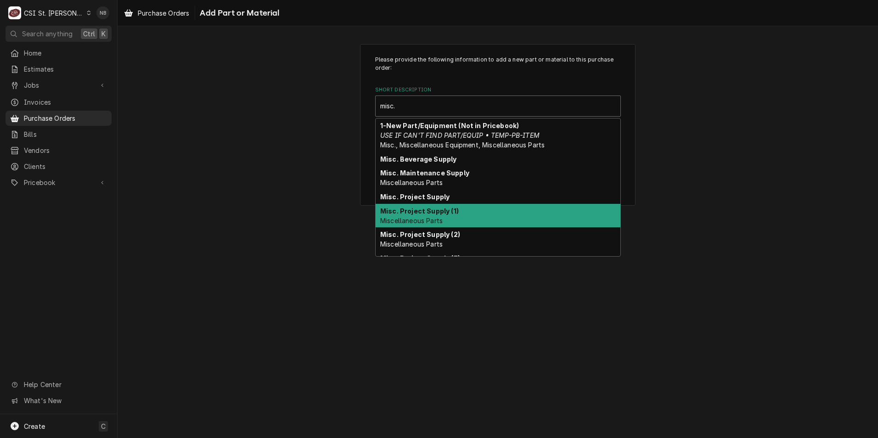
click at [451, 204] on div "Misc. Project Supply (1) Miscellaneous Parts" at bounding box center [498, 216] width 245 height 24
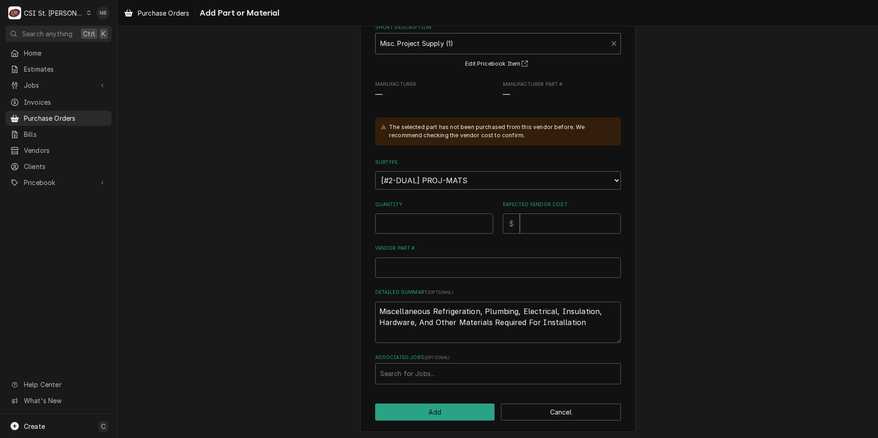
scroll to position [65, 0]
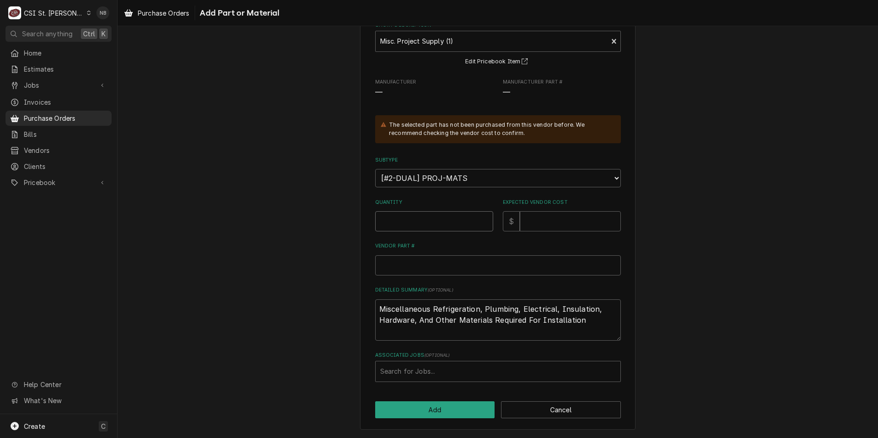
click at [446, 231] on input "Quantity" at bounding box center [434, 221] width 118 height 20
type textarea "x"
type input "1"
type textarea "x"
type input "1"
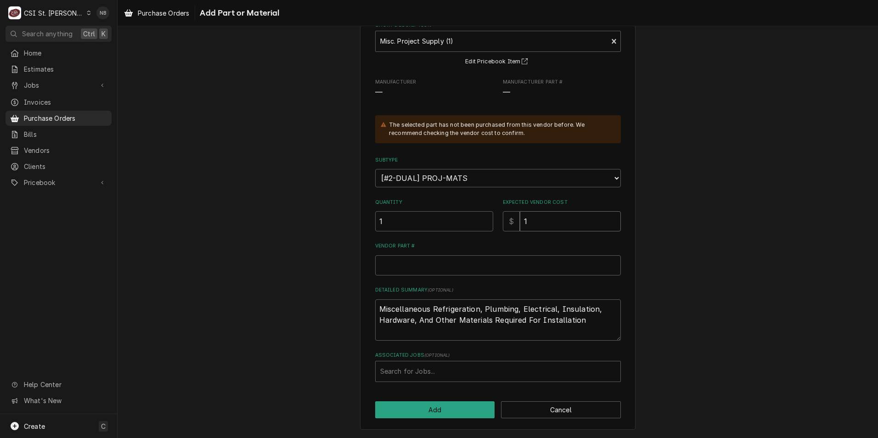
type textarea "x"
type input "17"
type textarea "x"
type input "17.0"
type textarea "x"
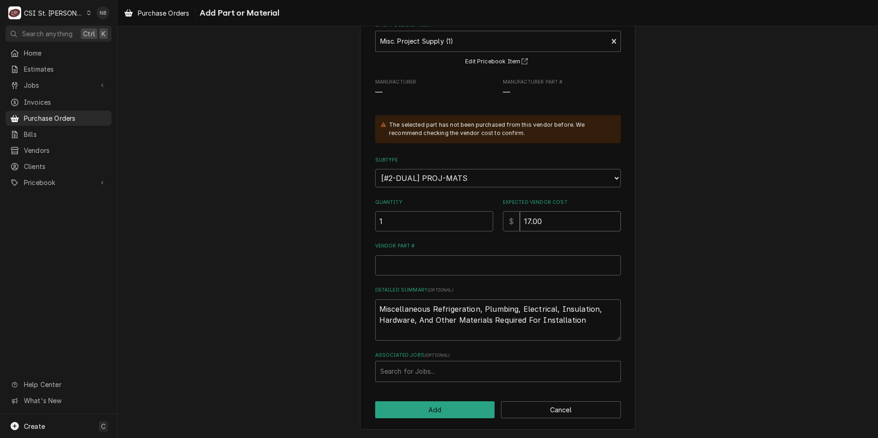
type input "17.00"
type textarea "x"
type input "W"
type textarea "x"
type input "Wal"
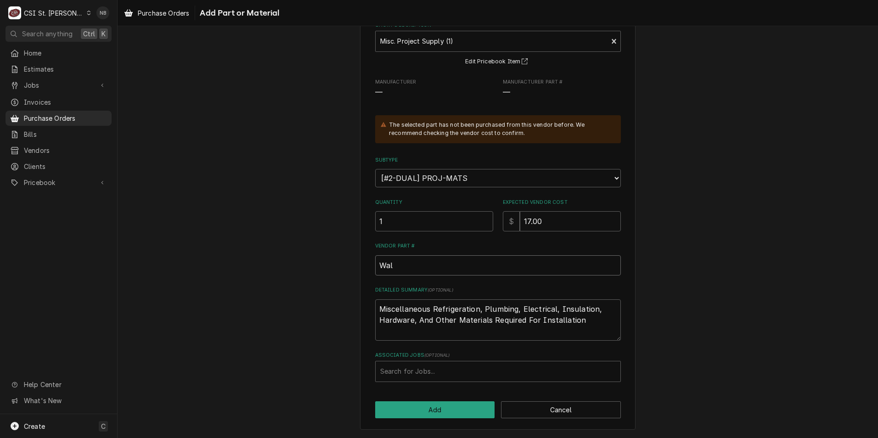
type textarea "x"
type input "Wall"
type textarea "x"
type input "Wall"
type textarea "x"
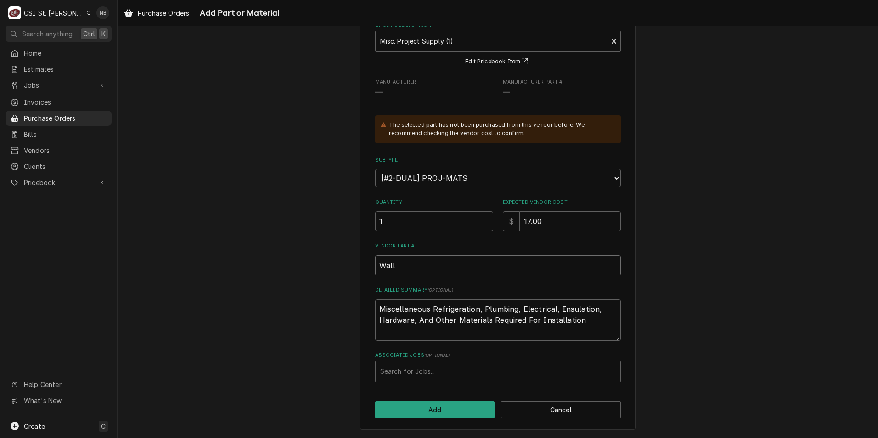
type input "Wall s"
type textarea "x"
type input "Wall sp"
type textarea "x"
type input "Wall spl"
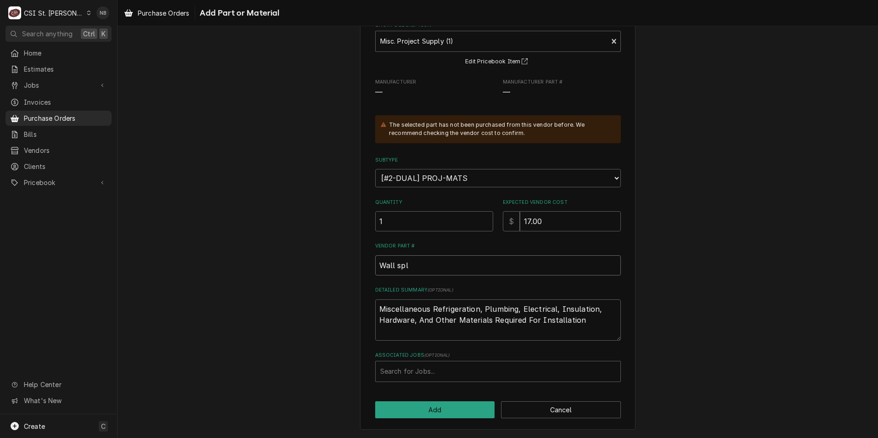
type textarea "x"
type input "Wall spli"
type textarea "x"
type input "Wall split"
type textarea "x"
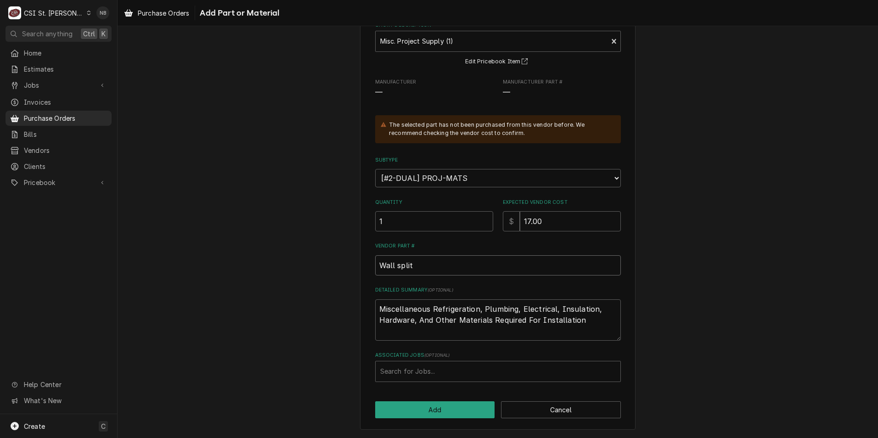
type input "Wall split"
type textarea "x"
type input "Wall split a"
type textarea "x"
type input "Wall split ar"
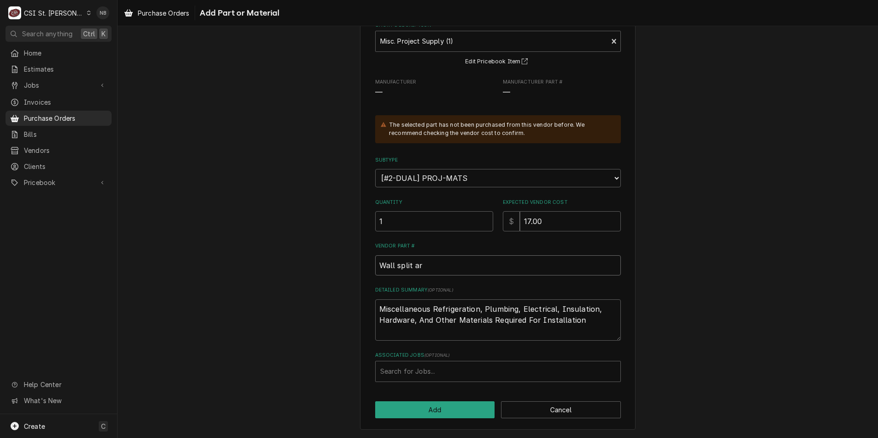
type textarea "x"
type input "Wall split arm"
type textarea "x"
type input "Wall split arma"
type textarea "x"
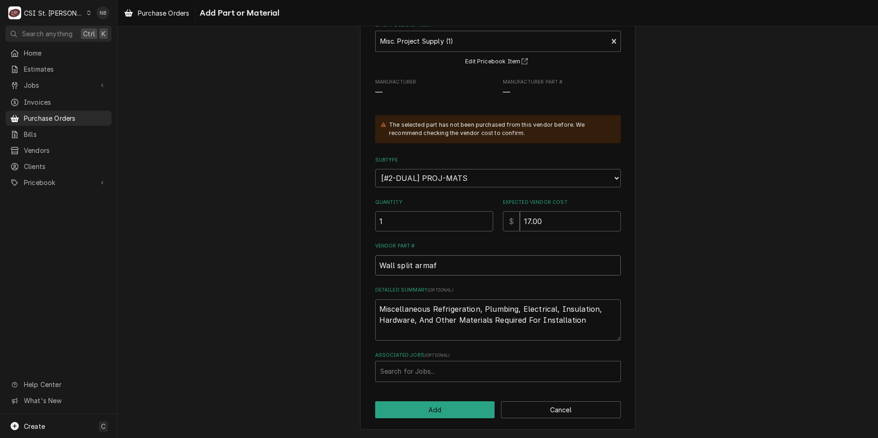
type input "Wall split armafl"
type textarea "x"
type input "Wall split armafle"
type textarea "x"
type input "Wall split armaflex"
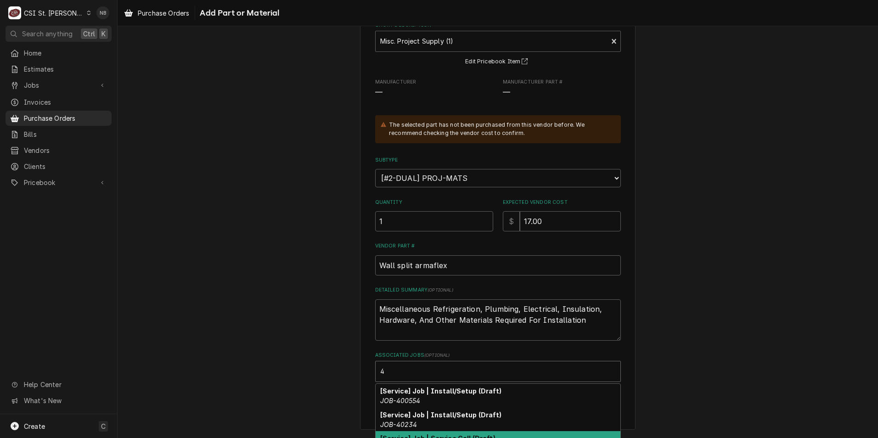
type input "4"
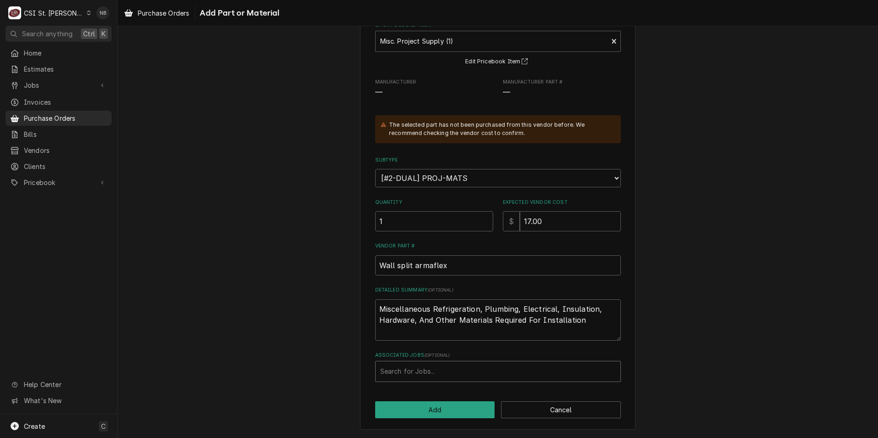
click at [402, 368] on div "Associated Jobs" at bounding box center [498, 371] width 236 height 17
type input "42771"
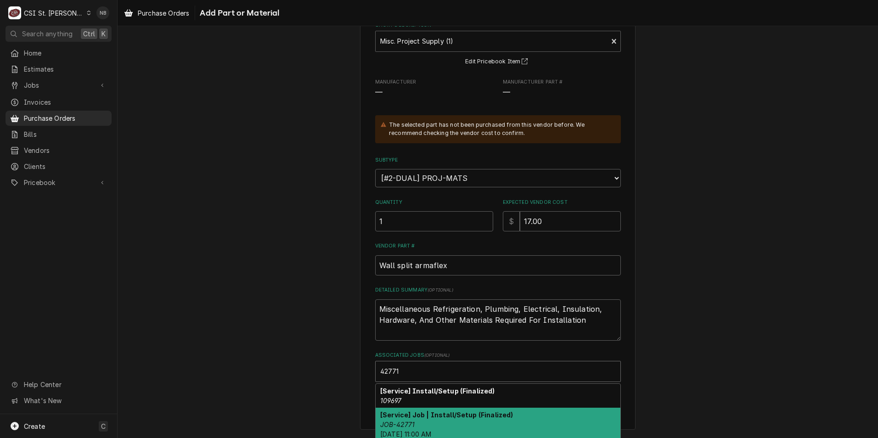
click at [435, 418] on strong "[Service] Job | Install/Setup (Finalized)" at bounding box center [446, 415] width 133 height 8
type textarea "x"
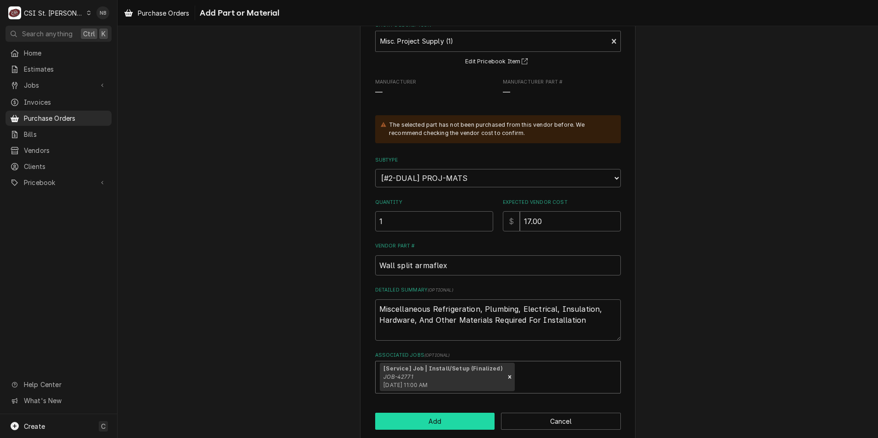
click at [447, 424] on button "Add" at bounding box center [435, 421] width 120 height 17
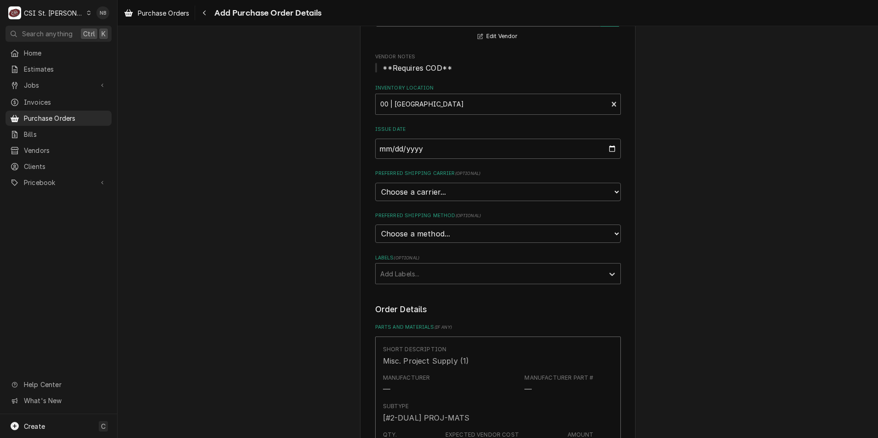
scroll to position [92, 0]
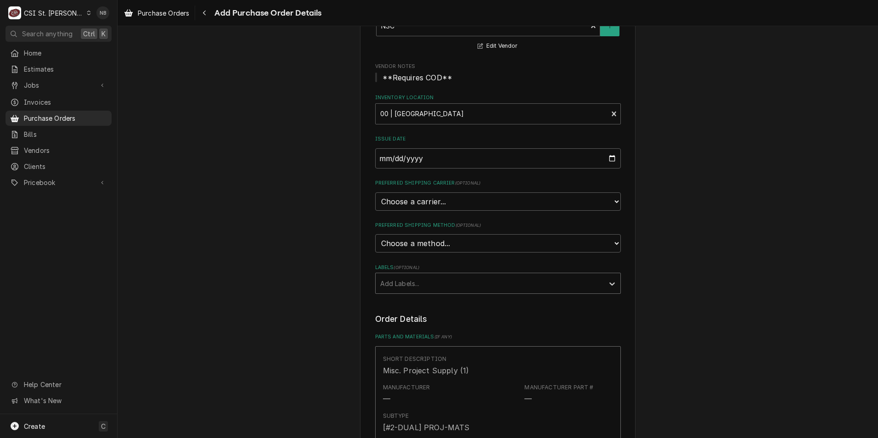
click at [443, 279] on div "Labels" at bounding box center [489, 283] width 219 height 17
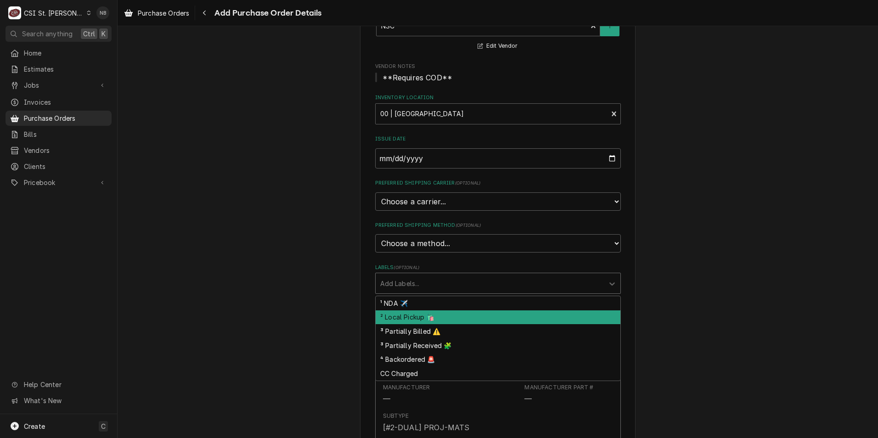
click at [447, 313] on div "² Local Pickup 🛍️" at bounding box center [498, 318] width 245 height 14
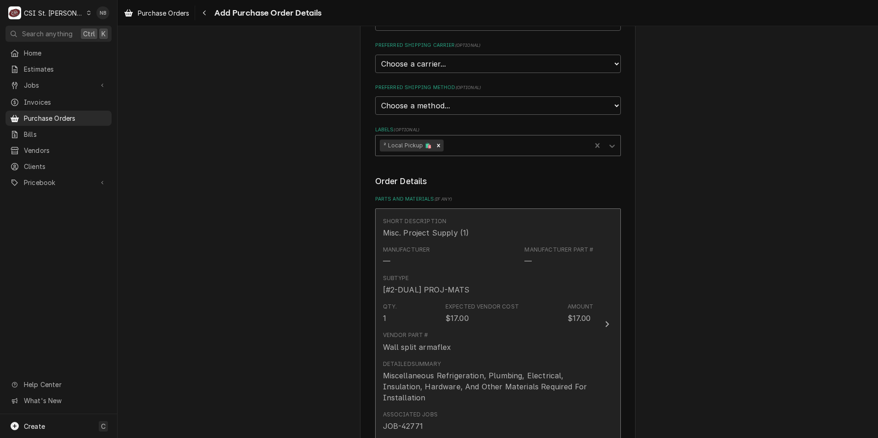
scroll to position [322, 0]
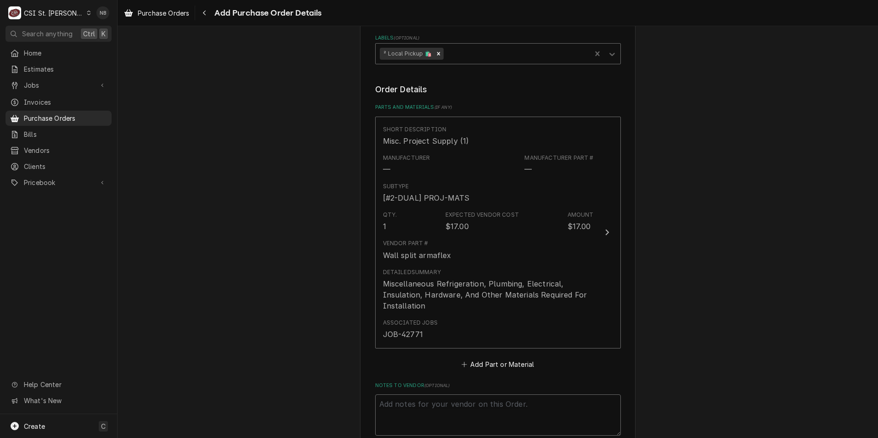
click at [451, 414] on textarea "Notes to Vendor ( optional )" at bounding box center [498, 415] width 246 height 41
type textarea "x"
type textarea "j"
type textarea "x"
type textarea "je"
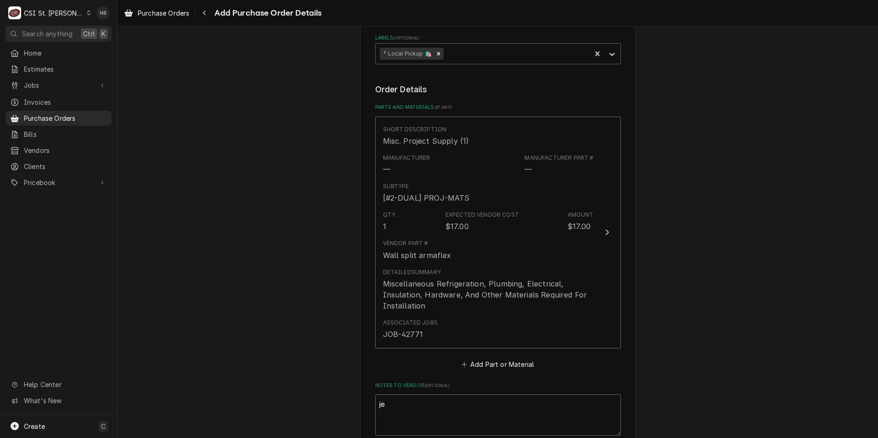
type textarea "x"
type textarea "jef"
type textarea "x"
type textarea "jef"
type textarea "x"
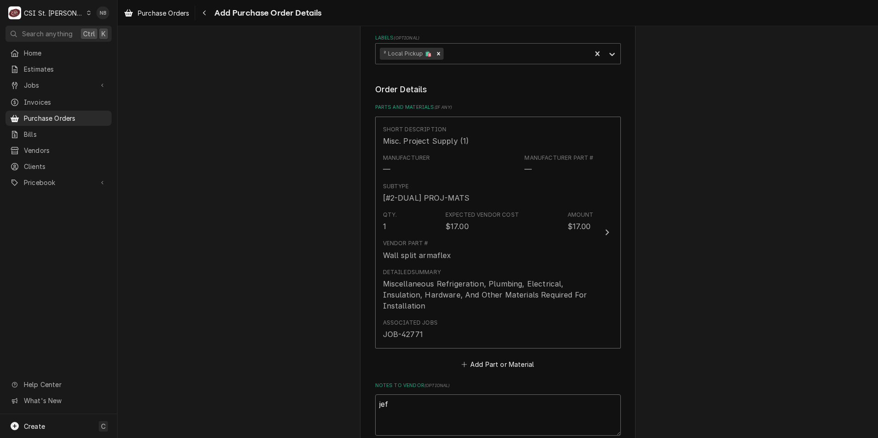
type textarea "jef g"
type textarea "x"
type textarea "jef ge"
type textarea "x"
type textarea "jef g"
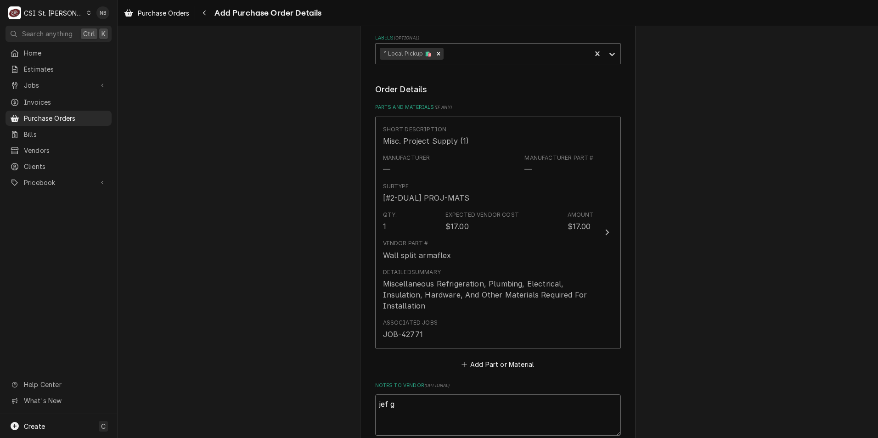
type textarea "x"
type textarea "jef"
type textarea "x"
type textarea "jef"
type textarea "x"
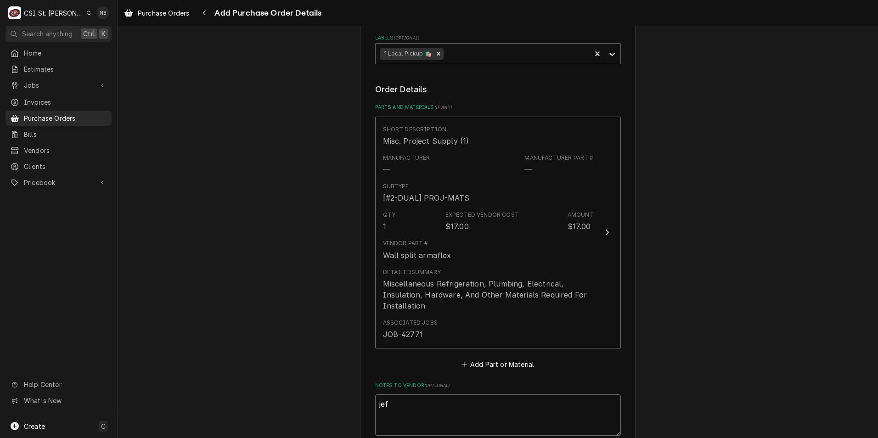
type textarea "jeff"
type textarea "x"
type textarea "jeff"
type textarea "x"
type textarea "jeff g"
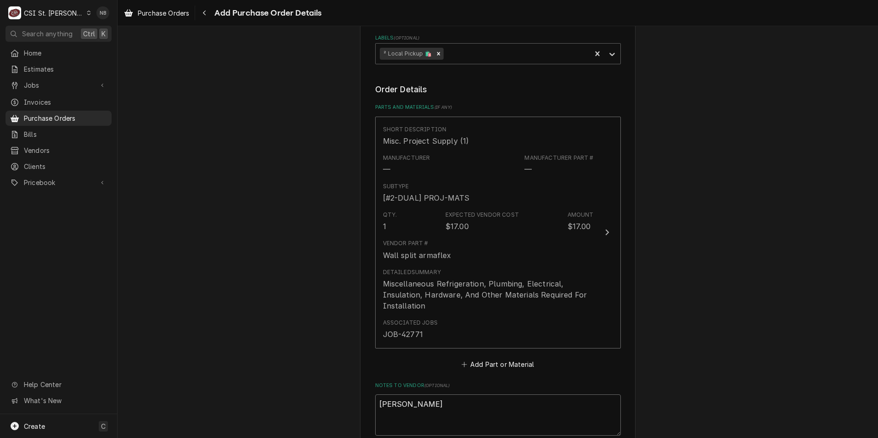
type textarea "x"
type textarea "jeff ge"
type textarea "x"
type textarea "jeff ger"
type textarea "x"
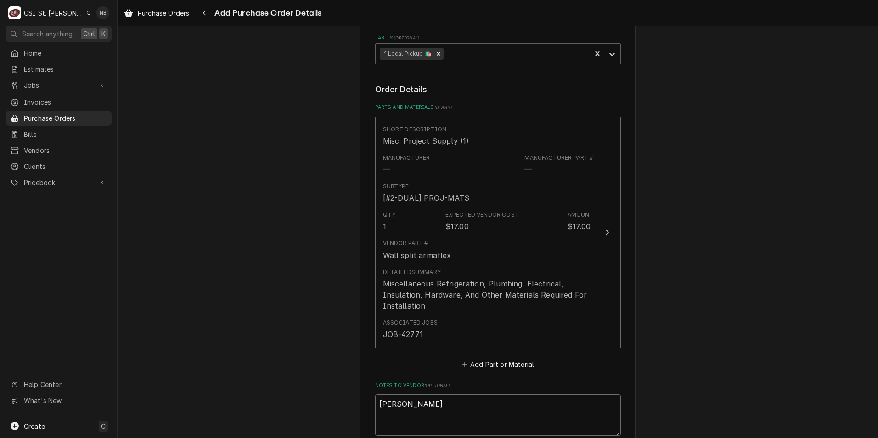
type textarea "jeff ge"
type textarea "x"
type textarea "jeff geo"
type textarea "x"
type textarea "jeff geor"
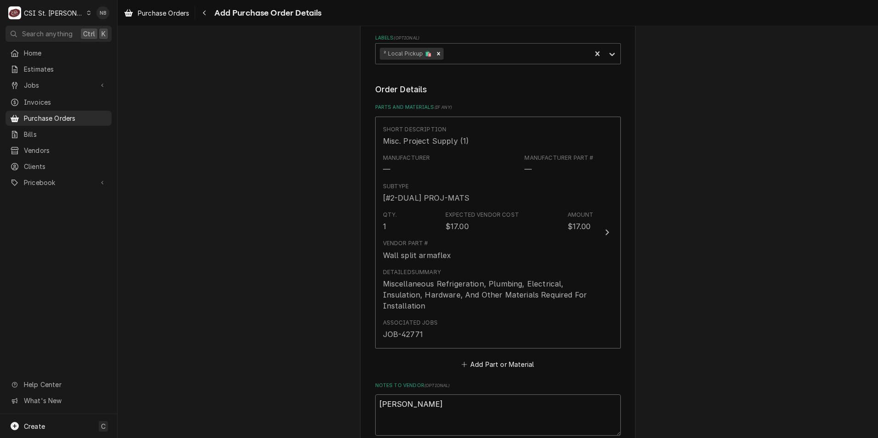
type textarea "x"
type textarea "jeff georg"
type textarea "x"
type textarea "jeff george"
type textarea "x"
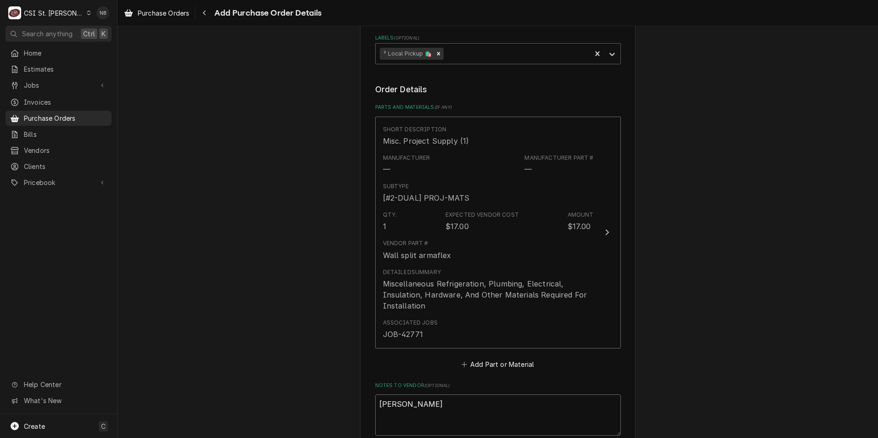
type textarea "jeff george"
type textarea "x"
type textarea "jeff george N"
type textarea "x"
type textarea "jeff george NS"
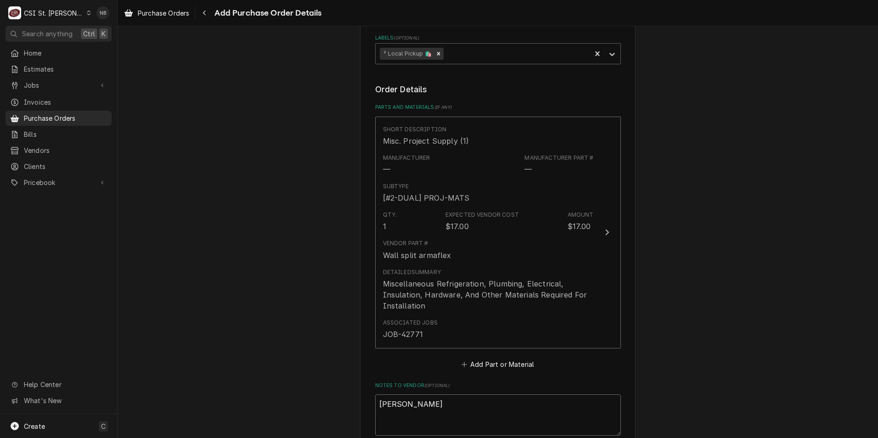
type textarea "x"
type textarea "jeff george NSC"
type textarea "x"
type textarea "jeff george NSC"
type textarea "x"
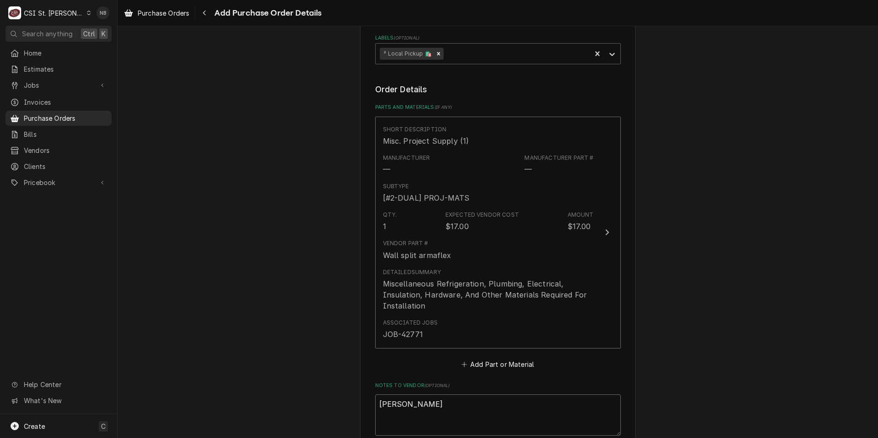
type textarea "jeff george NSC p"
type textarea "x"
type textarea "jeff george NSC pi"
type textarea "x"
type textarea "jeff george NSC pic"
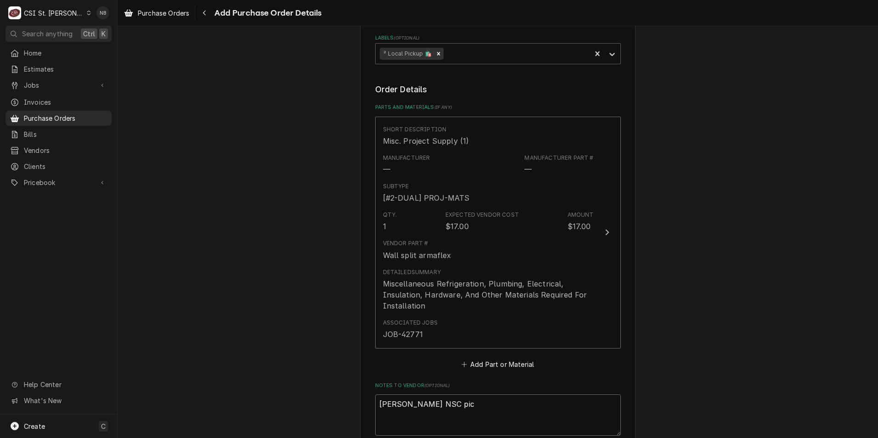
type textarea "x"
type textarea "jeff george NSC pick"
type textarea "x"
type textarea "jeff george NSC picku"
type textarea "x"
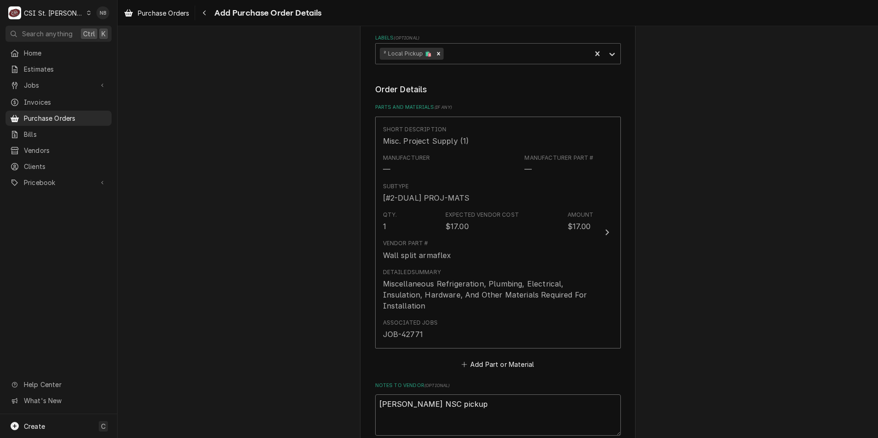
type textarea "jeff george NSC pickup"
click at [701, 318] on div "Please provide the following information to create your purchase order: Basic D…" at bounding box center [498, 160] width 761 height 892
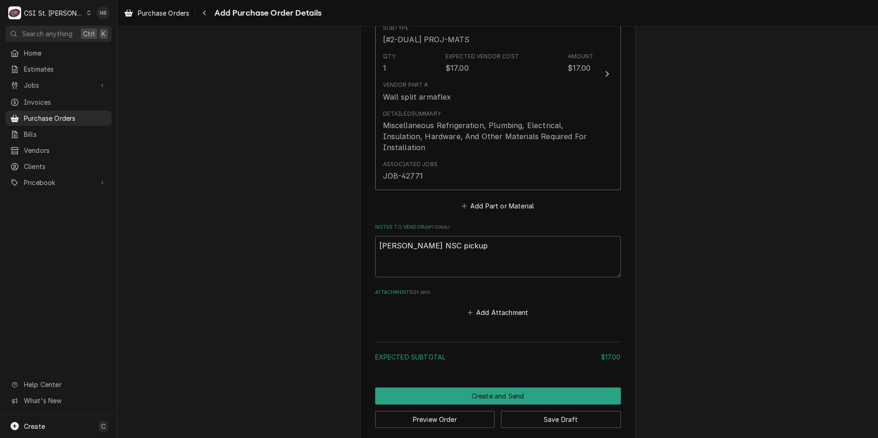
scroll to position [490, 0]
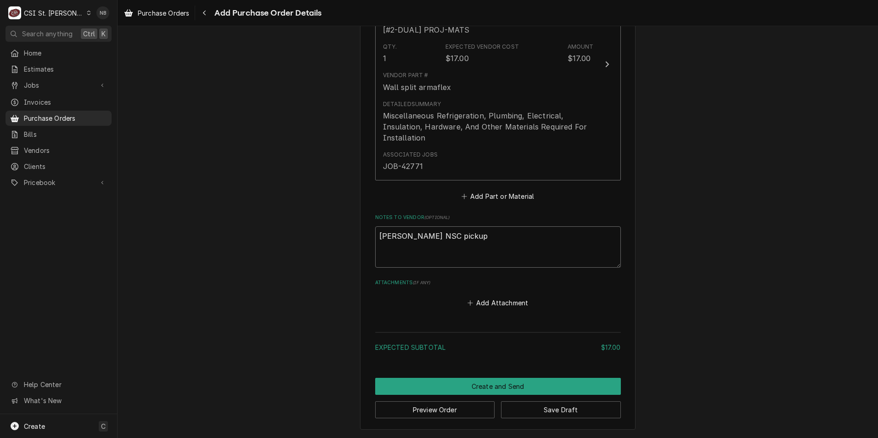
click at [514, 244] on textarea "jeff george NSC pickup" at bounding box center [498, 246] width 246 height 41
type textarea "x"
type textarea "jeff george NSC pickup"
type textarea "x"
type textarea "jeff george NSC pickup i"
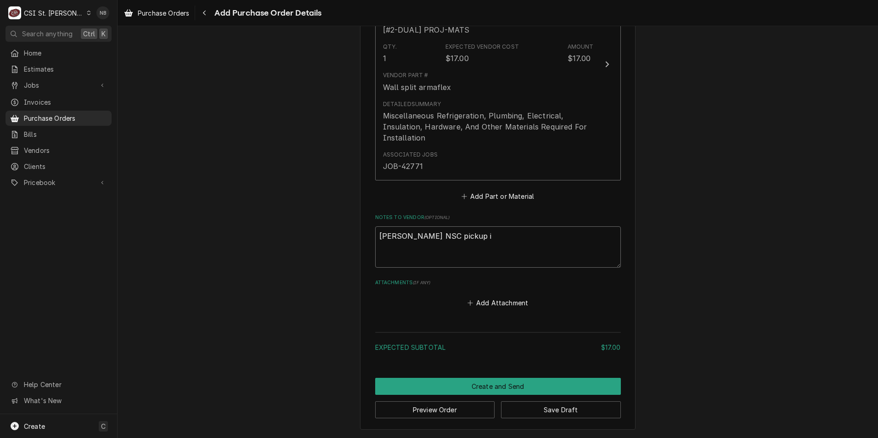
type textarea "x"
type textarea "jeff george NSC pickup in"
type textarea "x"
type textarea "jeff george NSC pickup inv"
type textarea "x"
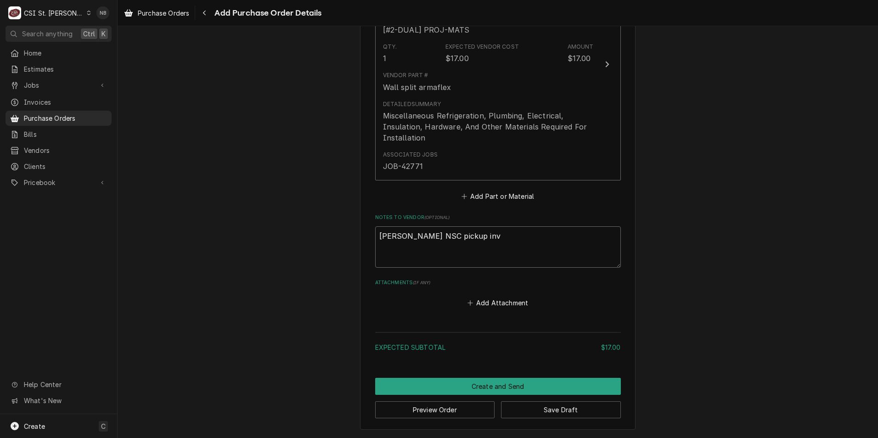
type textarea "jeff george NSC pickup invo"
type textarea "x"
type textarea "jeff george NSC pickup invoi"
type textarea "x"
type textarea "jeff george NSC pickup invoic"
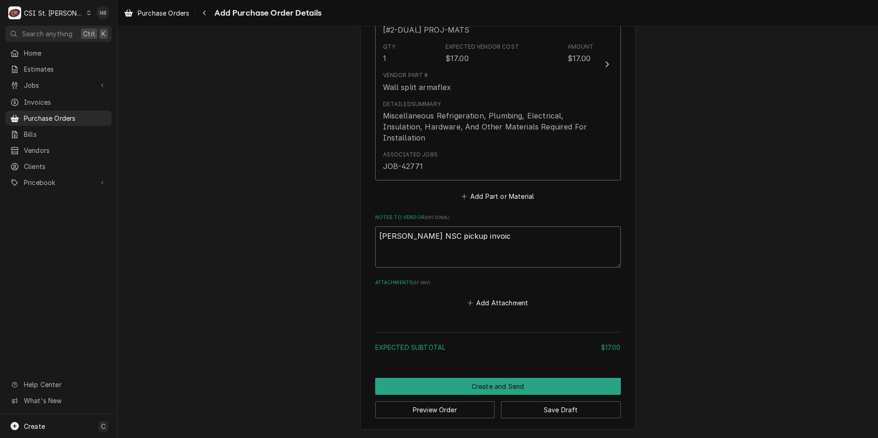
type textarea "x"
type textarea "jeff george NSC pickup invoice"
type textarea "x"
type textarea "jeff george NSC pickup invoice"
type textarea "x"
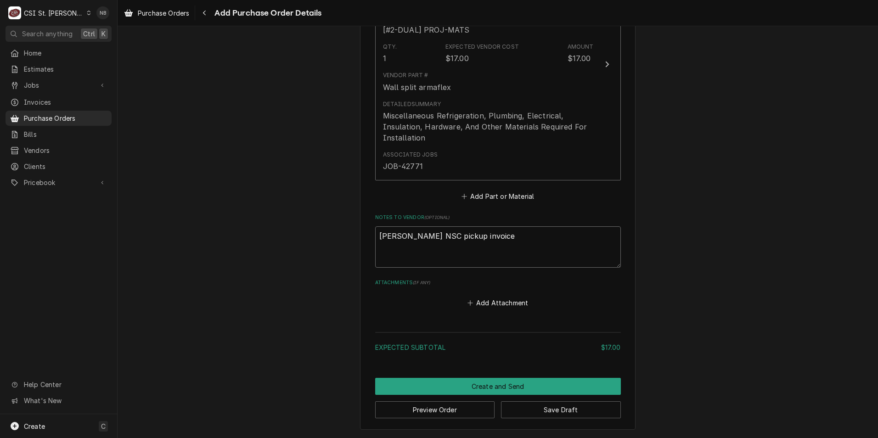
type textarea "jeff george NSC pickup invoice #"
type textarea "x"
type textarea "jeff george NSC pickup invoice #5"
type textarea "x"
type textarea "jeff george NSC pickup invoice #53"
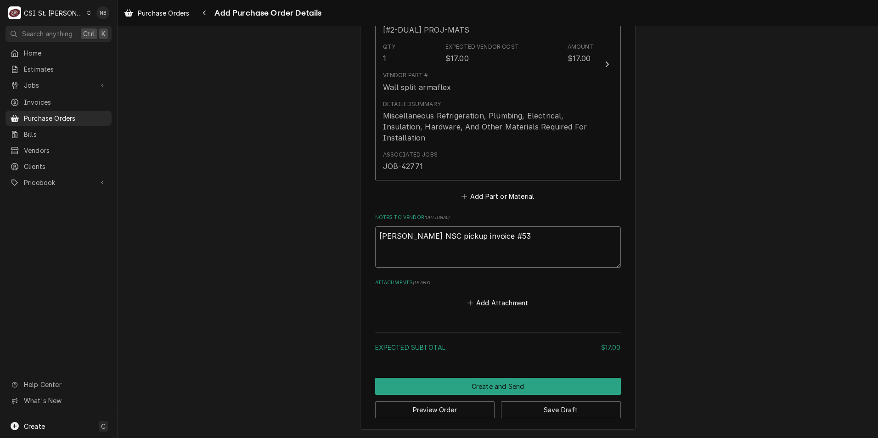
type textarea "x"
type textarea "jeff george NSC pickup invoice #539"
type textarea "x"
type textarea "jeff george NSC pickup invoice #5397"
type textarea "x"
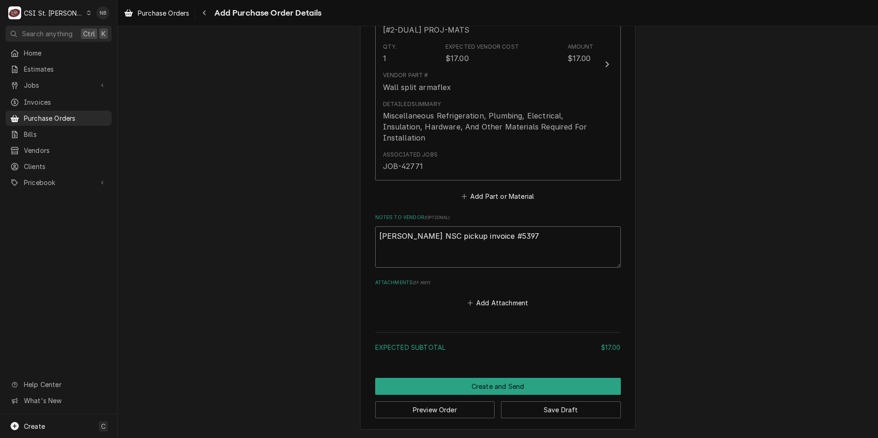
type textarea "jeff george NSC pickup invoice #53976"
type textarea "x"
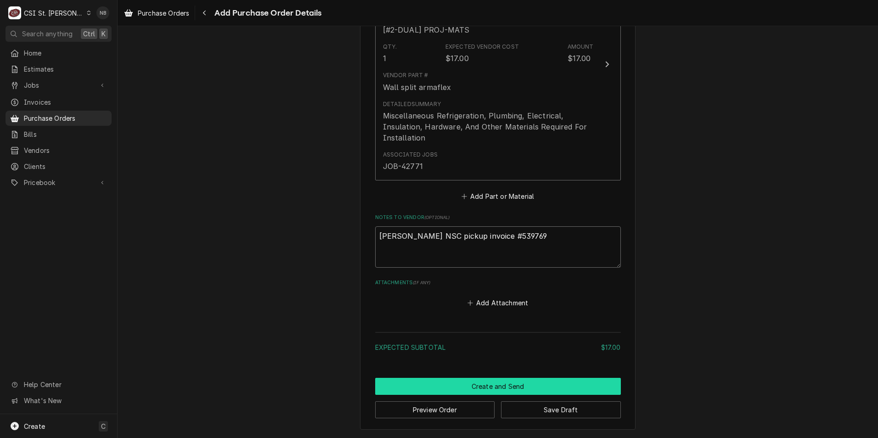
type textarea "jeff george NSC pickup invoice #539769"
click at [501, 385] on button "Create and Send" at bounding box center [498, 386] width 246 height 17
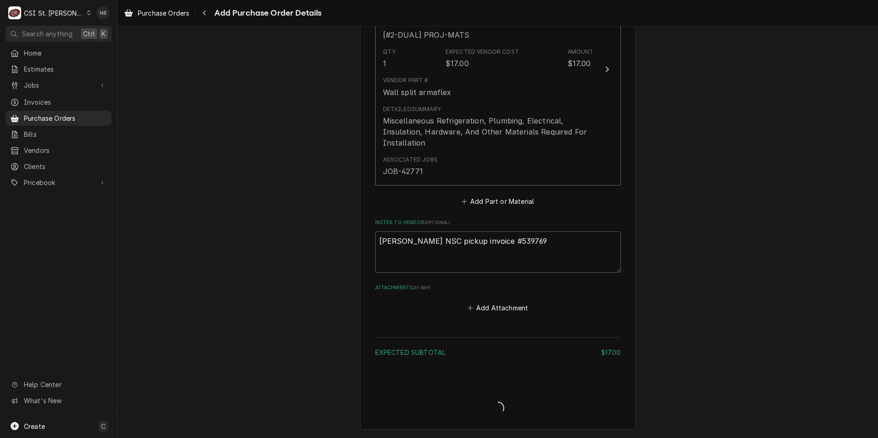
type textarea "x"
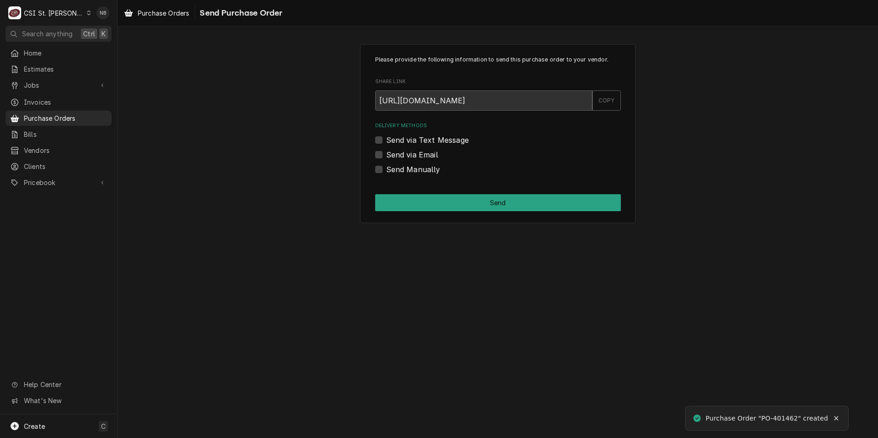
click at [386, 167] on label "Send Manually" at bounding box center [413, 169] width 54 height 11
click at [386, 167] on input "Send Manually" at bounding box center [509, 174] width 246 height 20
checkbox input "true"
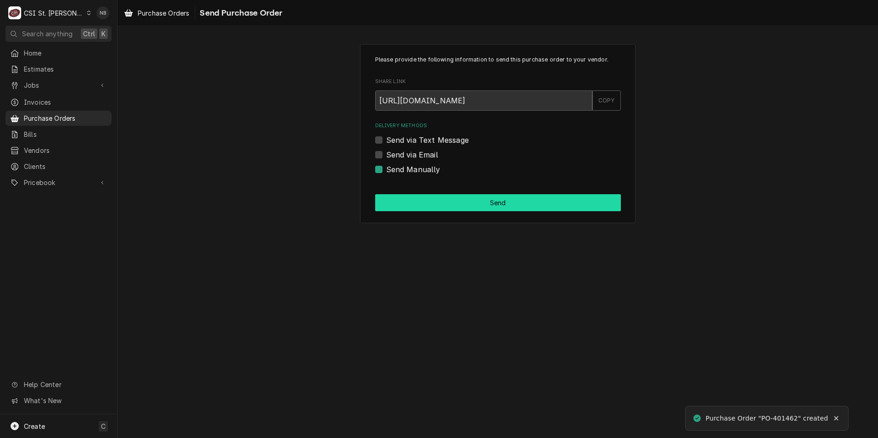
click at [403, 201] on button "Send" at bounding box center [498, 202] width 246 height 17
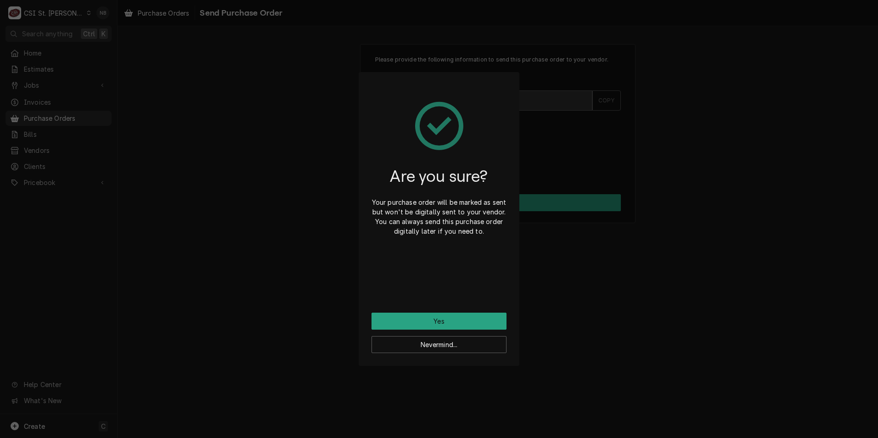
click at [442, 311] on div "Are you sure? Your purchase order will be marked as sent but won't be digitally…" at bounding box center [439, 199] width 135 height 228
click at [441, 317] on button "Yes" at bounding box center [439, 321] width 135 height 17
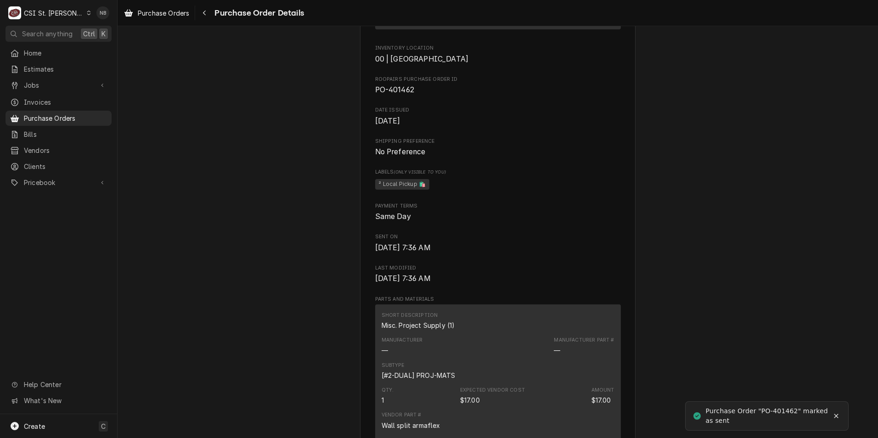
scroll to position [276, 0]
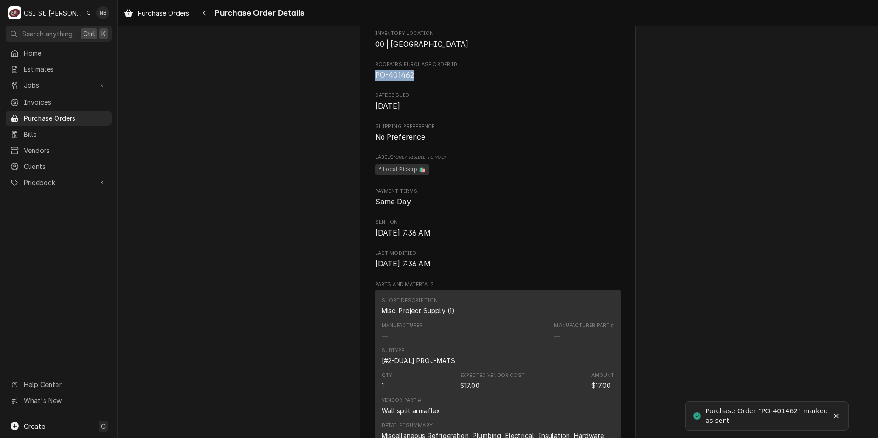
drag, startPoint x: 411, startPoint y: 102, endPoint x: 365, endPoint y: 109, distance: 46.5
click at [365, 109] on div "Vendor NSC NSC 828 N 16th St St. Louis, MO 63106 Bill To CSI St. Louis CSI Comm…" at bounding box center [498, 290] width 276 height 1032
drag, startPoint x: 365, startPoint y: 109, endPoint x: 383, endPoint y: 107, distance: 18.1
copy span "PO-401462"
click at [685, 257] on div "Sent Vendor NSC NSC 828 N 16th St St. Louis, MO 63106 Bill To CSI St. Louis CSI…" at bounding box center [498, 283] width 761 height 1064
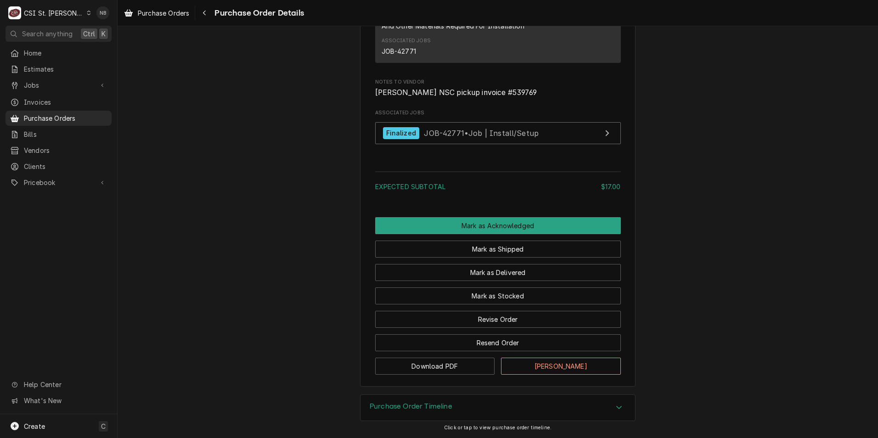
scroll to position [724, 0]
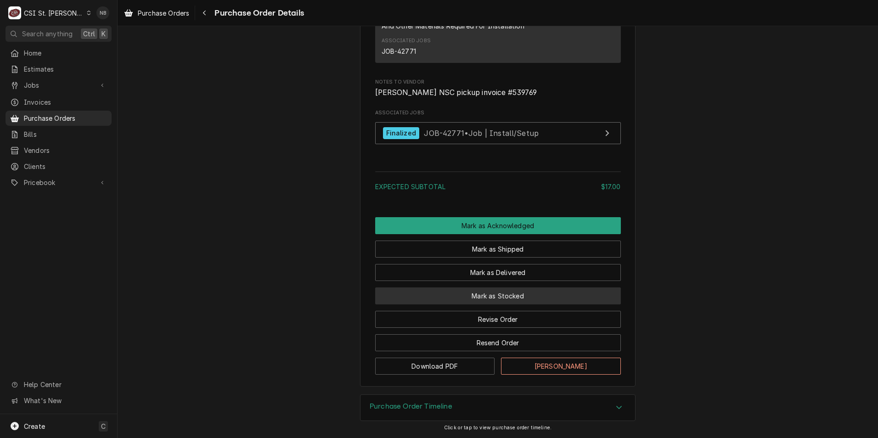
click at [506, 299] on button "Mark as Stocked" at bounding box center [498, 296] width 246 height 17
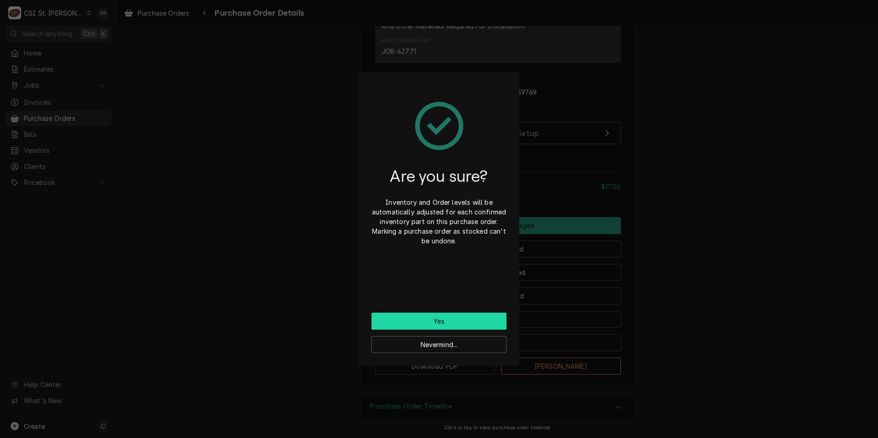
click at [466, 317] on button "Yes" at bounding box center [439, 321] width 135 height 17
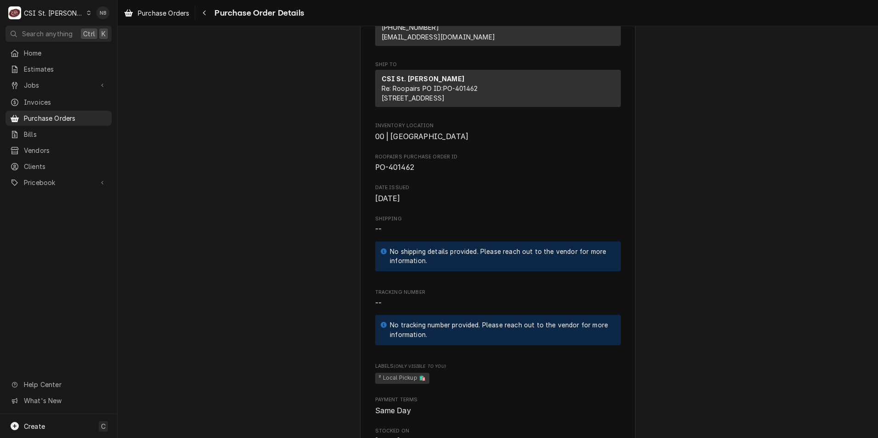
scroll to position [184, 0]
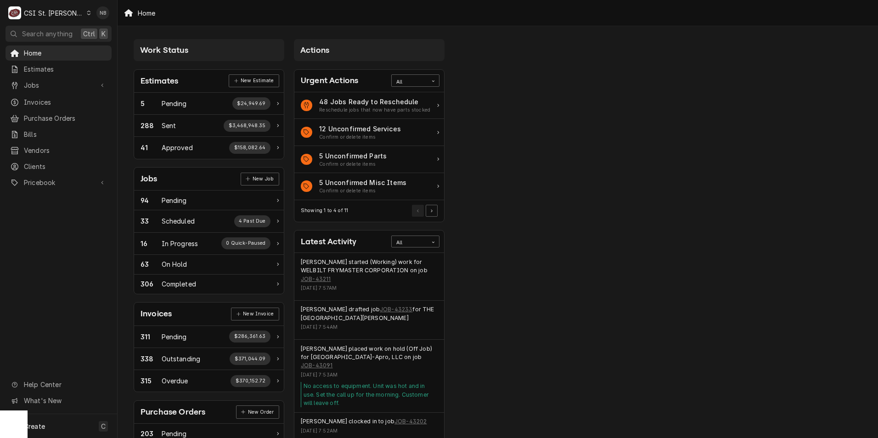
click at [66, 9] on div "C CSI St. [PERSON_NAME]" at bounding box center [50, 13] width 89 height 18
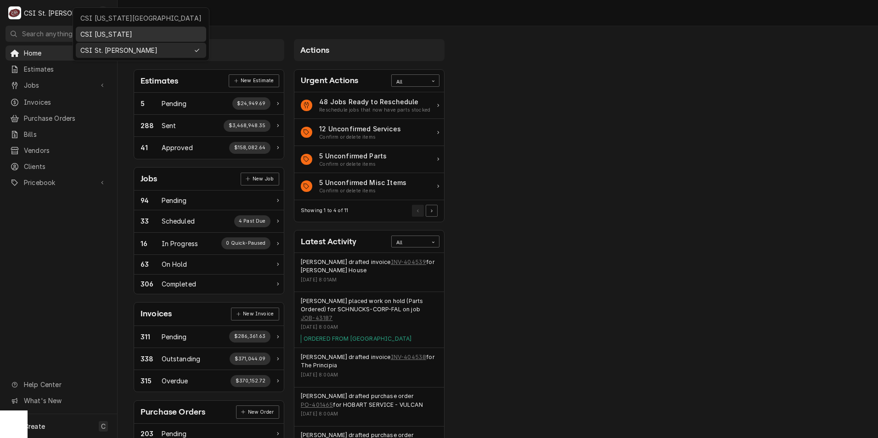
click at [97, 38] on div "CSI [US_STATE]" at bounding box center [141, 33] width 127 height 11
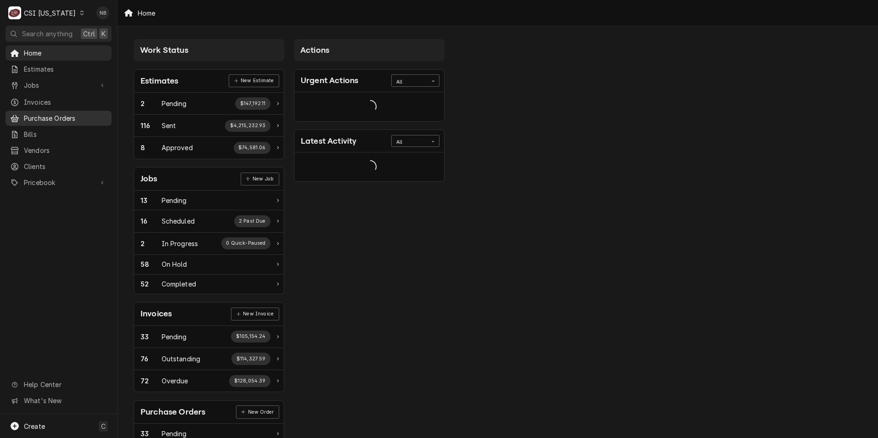
click at [59, 114] on span "Purchase Orders" at bounding box center [65, 118] width 83 height 10
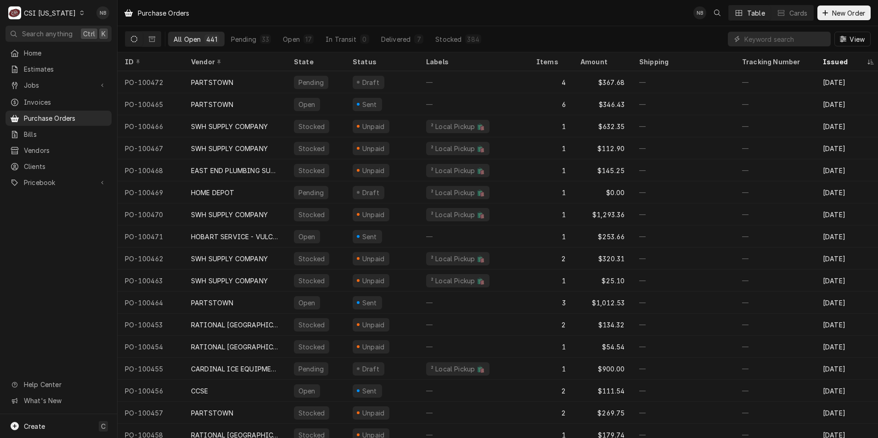
click at [70, 18] on div "C CSI Kentucky" at bounding box center [47, 13] width 82 height 18
click at [99, 45] on div "CSI St. [PERSON_NAME]" at bounding box center [143, 50] width 121 height 10
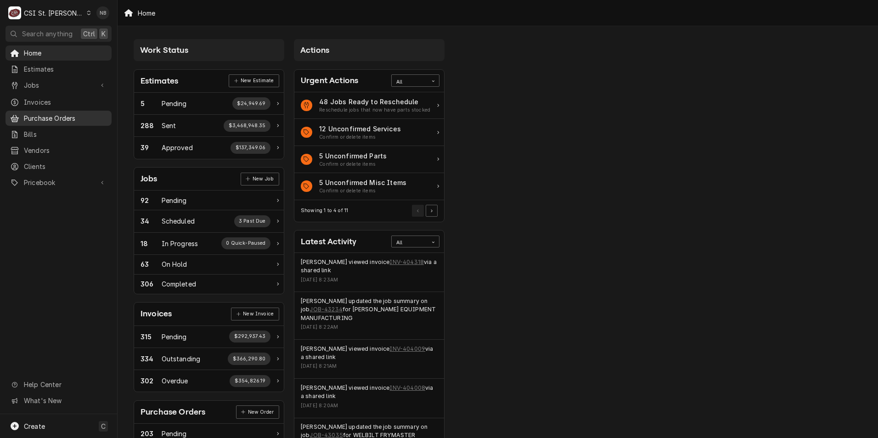
click at [46, 113] on span "Purchase Orders" at bounding box center [65, 118] width 83 height 10
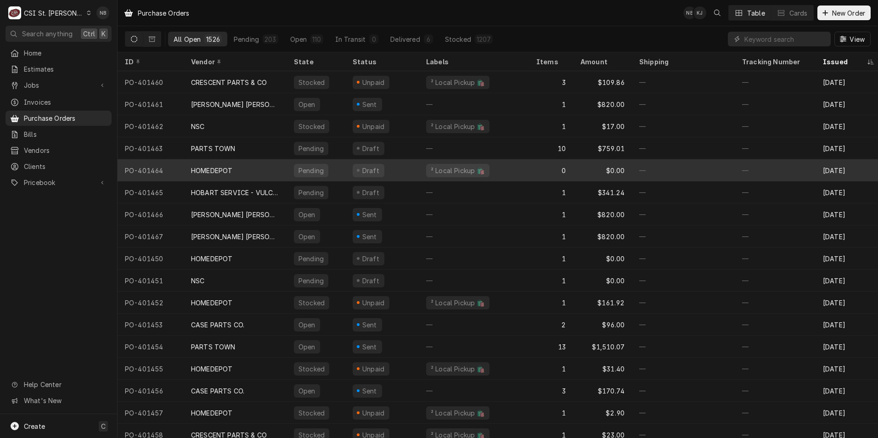
click at [277, 172] on div "HOMEDEPOT" at bounding box center [235, 170] width 103 height 22
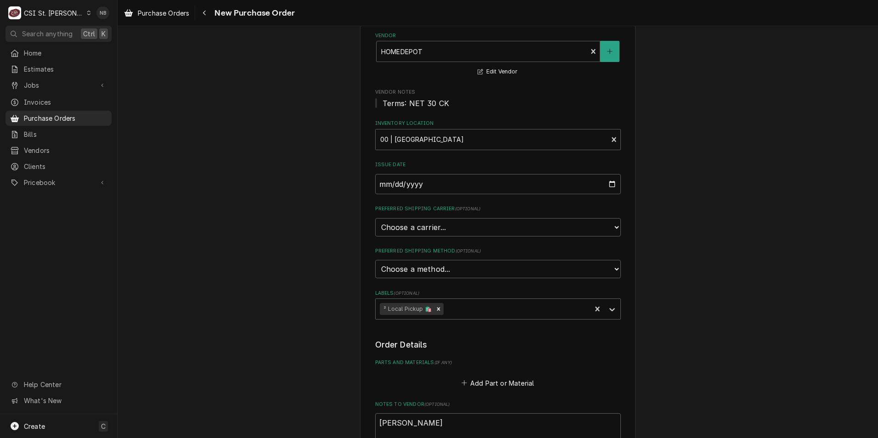
scroll to position [138, 0]
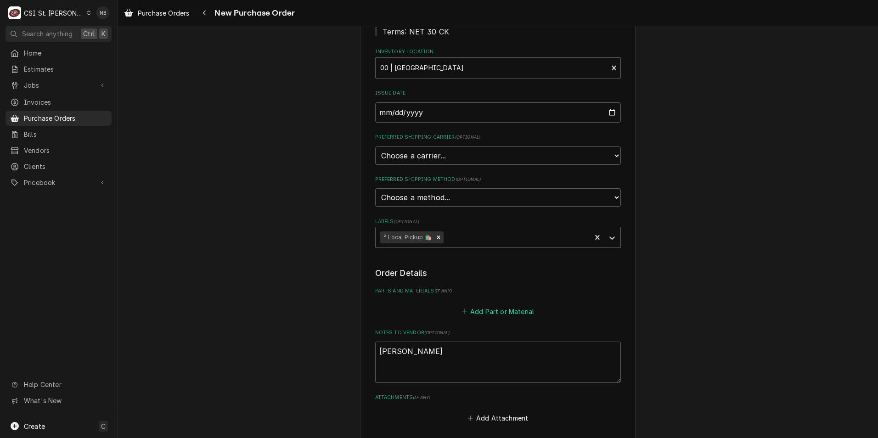
click at [490, 315] on button "Add Part or Material" at bounding box center [498, 311] width 76 height 13
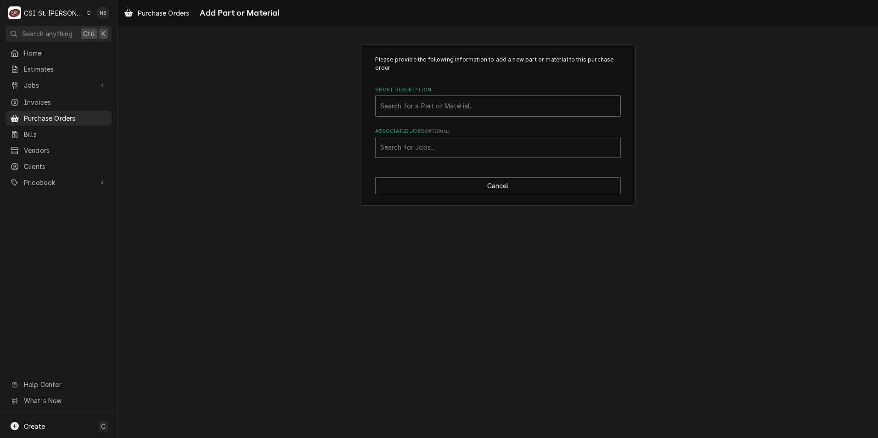
click at [477, 106] on div "Short Description" at bounding box center [498, 106] width 236 height 17
type input "misc. ser"
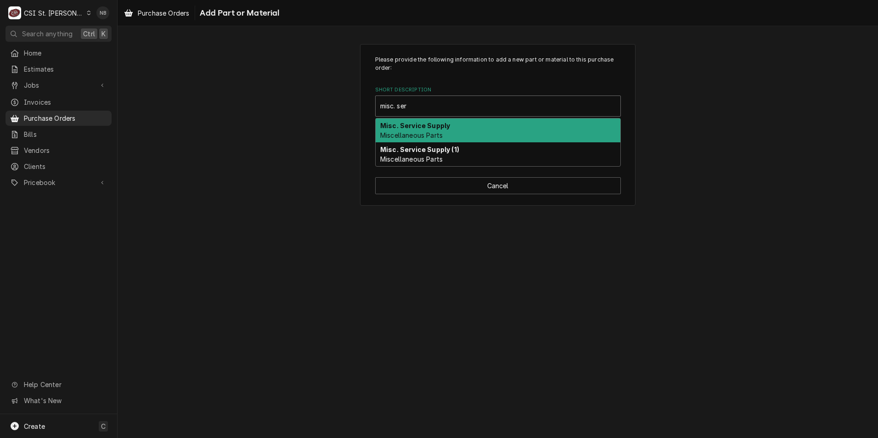
click at [467, 130] on div "Misc. Service Supply Miscellaneous Parts" at bounding box center [498, 131] width 245 height 24
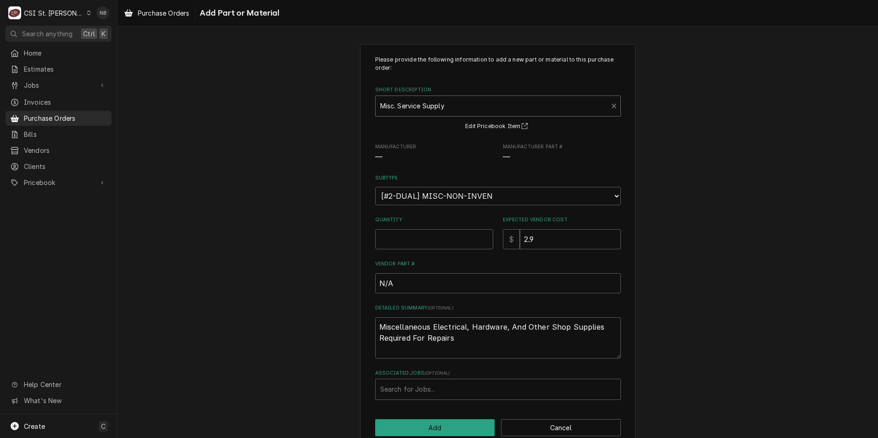
scroll to position [18, 0]
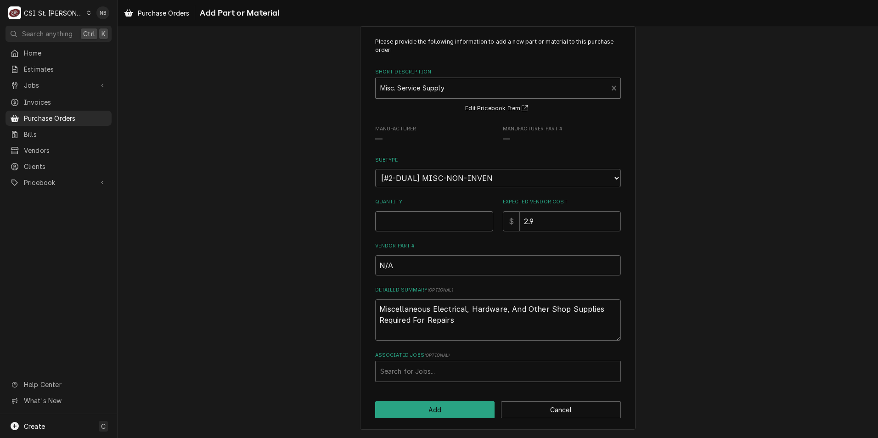
click at [424, 212] on input "Quantity" at bounding box center [434, 221] width 118 height 20
type textarea "x"
type input "1"
type textarea "x"
type input "1"
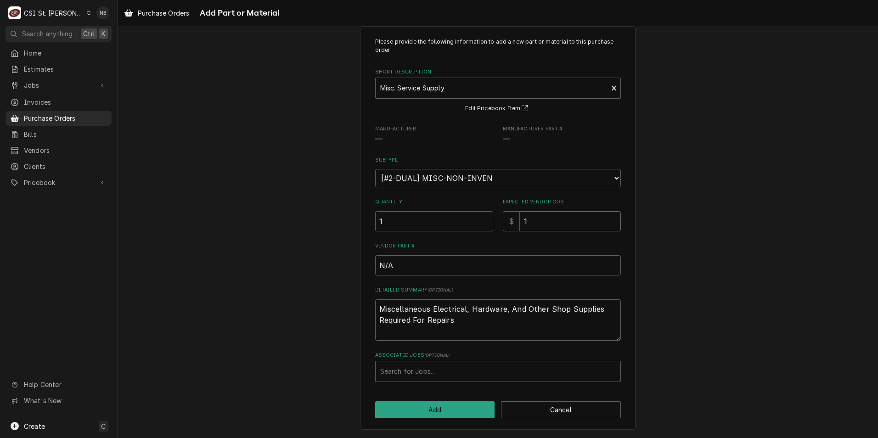
type textarea "x"
type input "11"
type textarea "x"
type input "11.2"
type textarea "x"
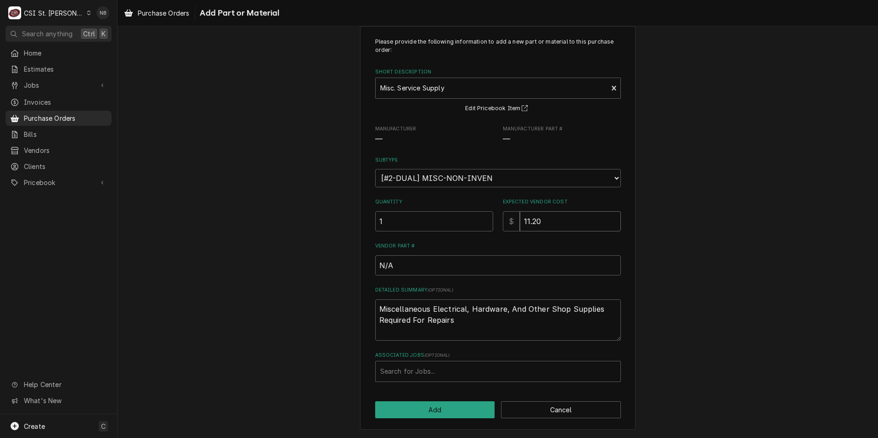
type input "11.20"
click at [559, 218] on input "11.20" at bounding box center [570, 221] width 101 height 20
type textarea "x"
type input "11.2"
type textarea "x"
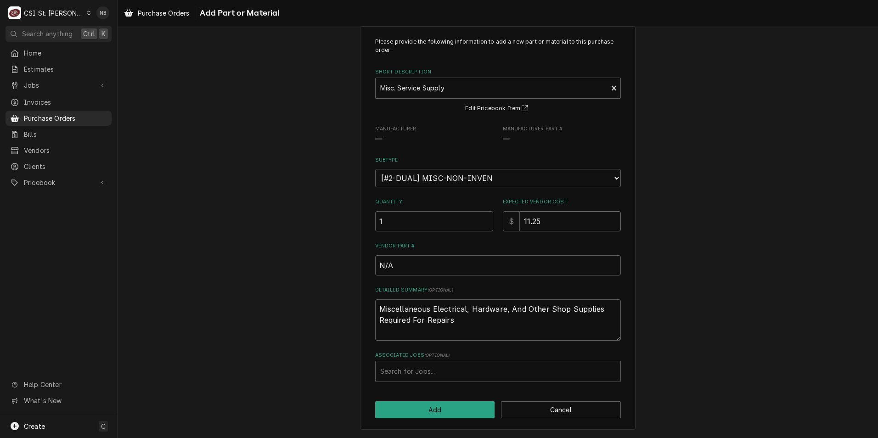
type input "11.25"
click at [510, 333] on textarea "Miscellaneous Electrical, Hardware, And Other Shop Supplies Required For Repairs" at bounding box center [498, 320] width 246 height 41
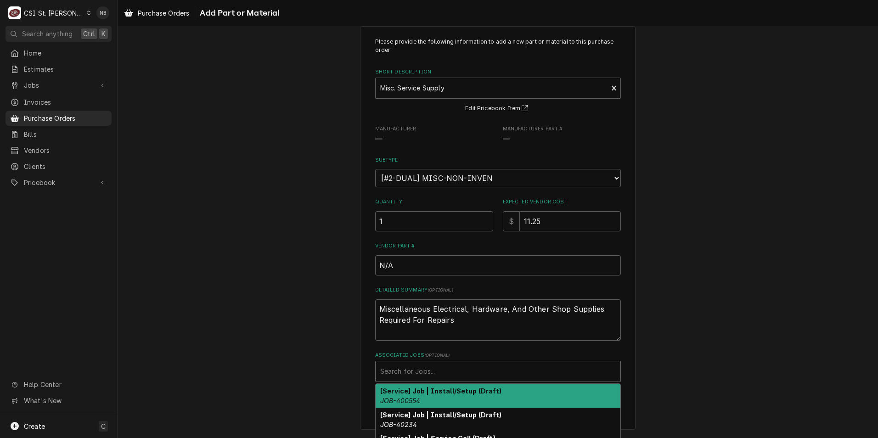
click at [453, 371] on div "Associated Jobs" at bounding box center [498, 371] width 236 height 17
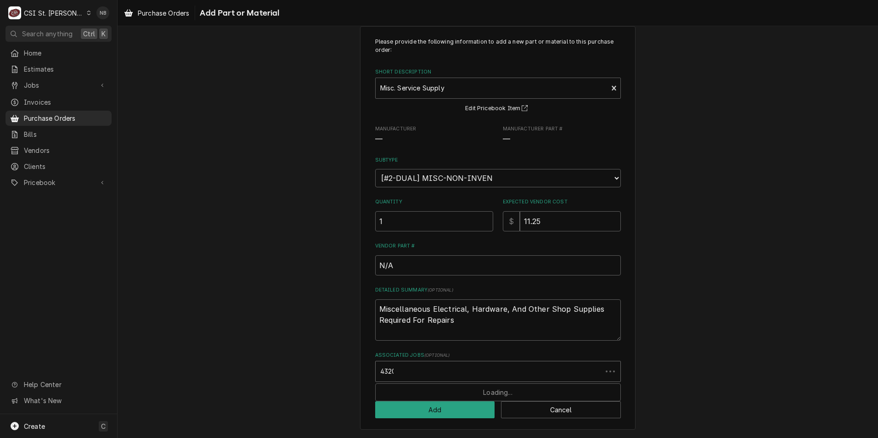
type input "43205"
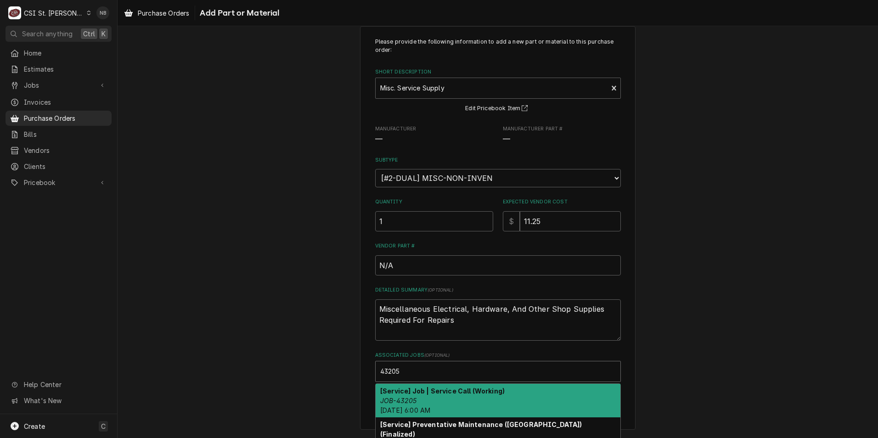
click at [453, 399] on div "[Service] Job | Service Call (Working) JOB-43205 Tue, Oct 14th, 2025 - 6:00 AM" at bounding box center [498, 401] width 245 height 34
type textarea "x"
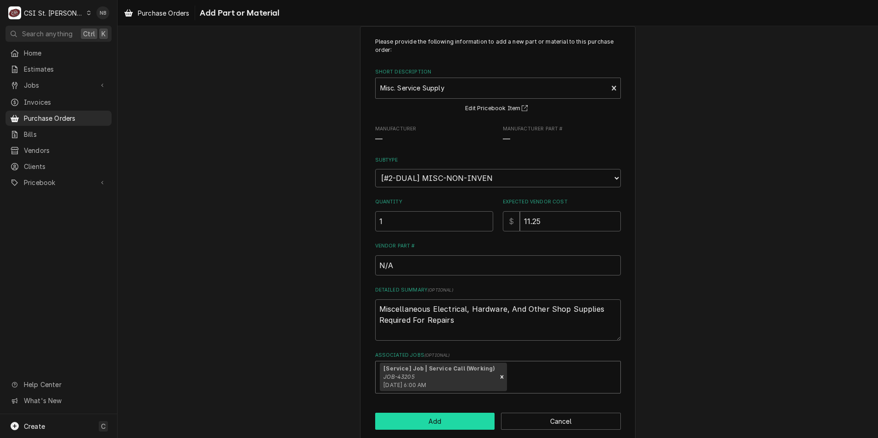
click at [446, 420] on button "Add" at bounding box center [435, 421] width 120 height 17
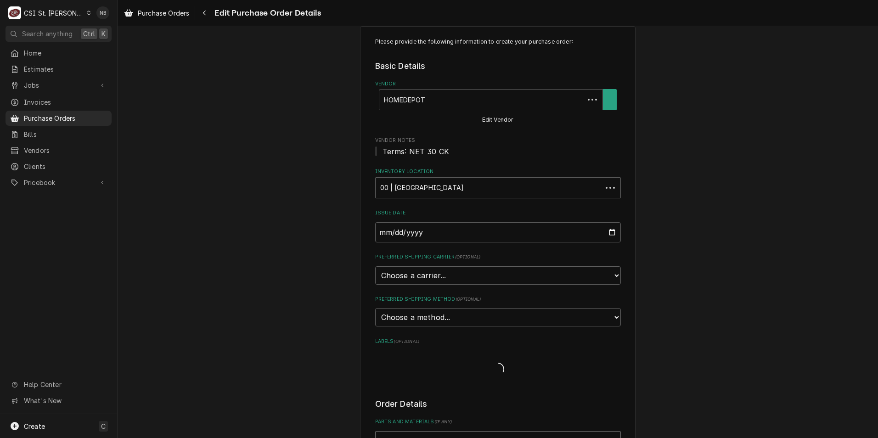
scroll to position [138, 0]
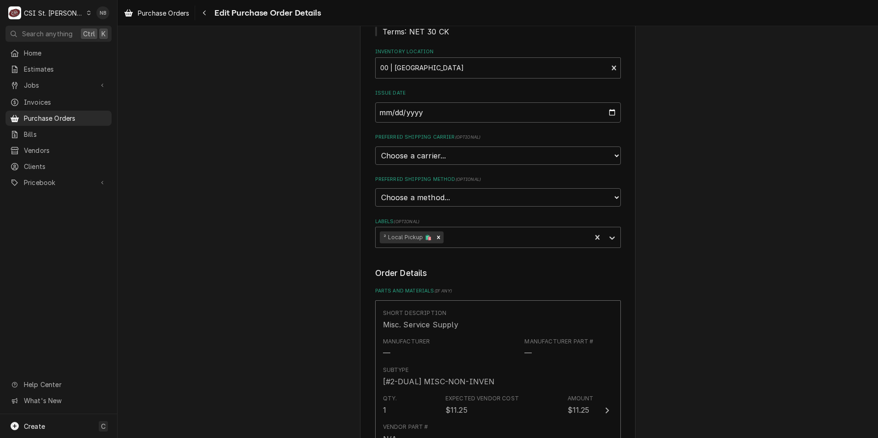
click at [675, 312] on div "Please provide the following information to create your purchase order: Basic D…" at bounding box center [498, 350] width 761 height 905
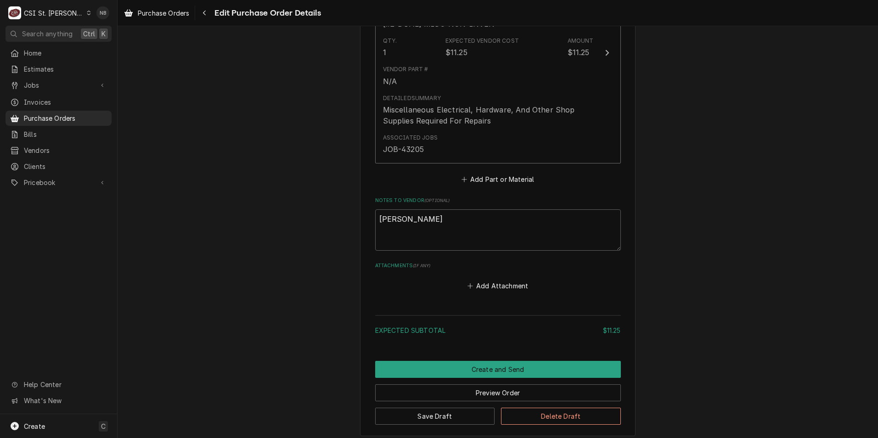
scroll to position [545, 0]
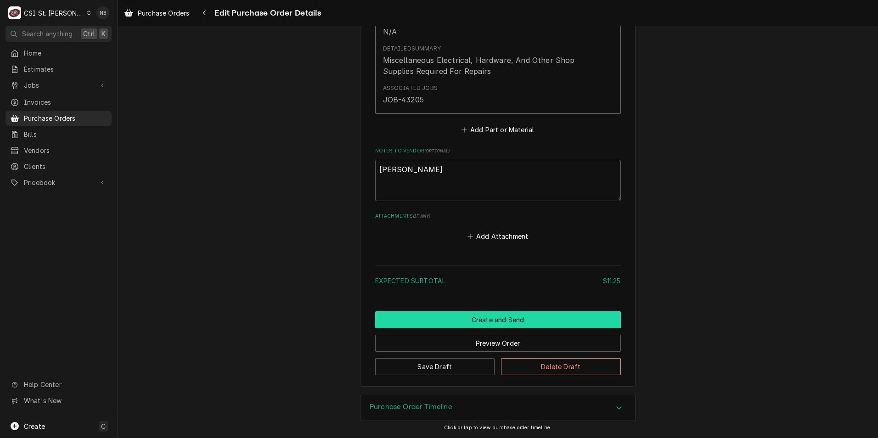
click at [507, 319] on button "Create and Send" at bounding box center [498, 319] width 246 height 17
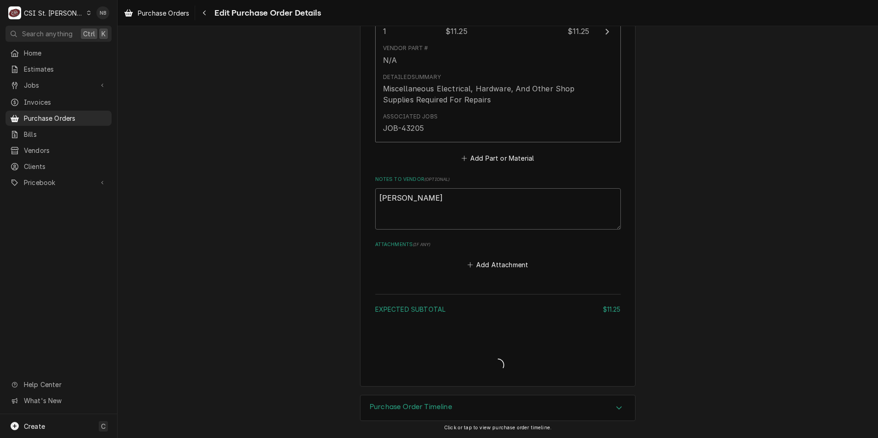
type textarea "x"
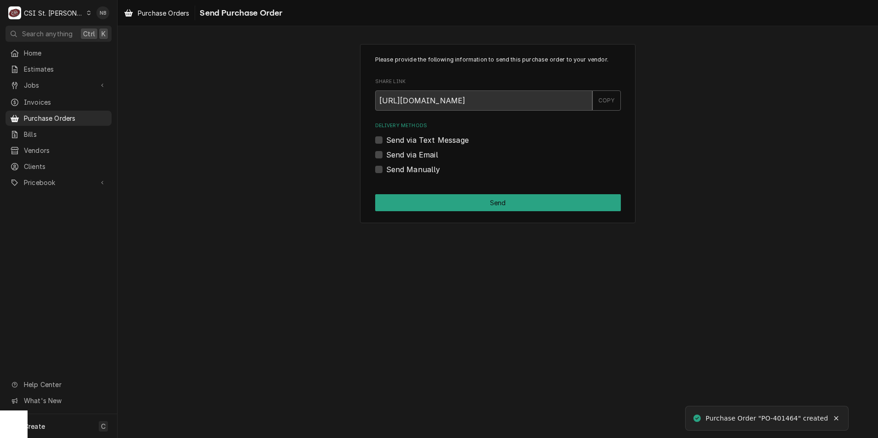
click at [386, 166] on label "Send Manually" at bounding box center [413, 169] width 54 height 11
click at [386, 166] on input "Send Manually" at bounding box center [509, 174] width 246 height 20
checkbox input "true"
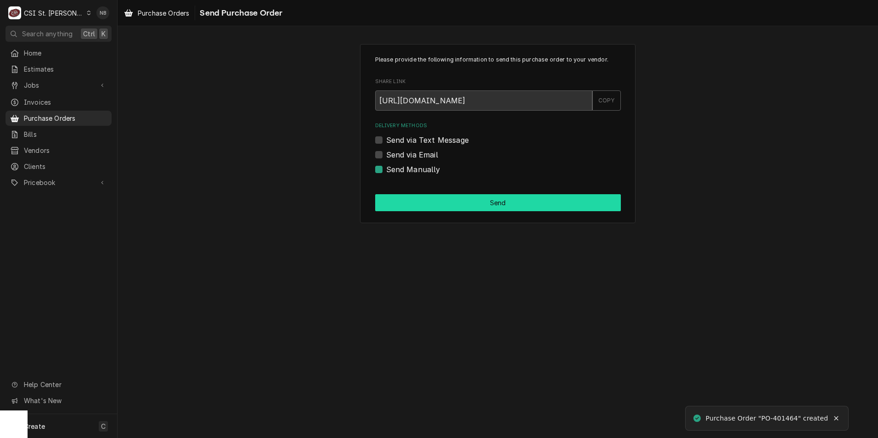
click at [404, 208] on button "Send" at bounding box center [498, 202] width 246 height 17
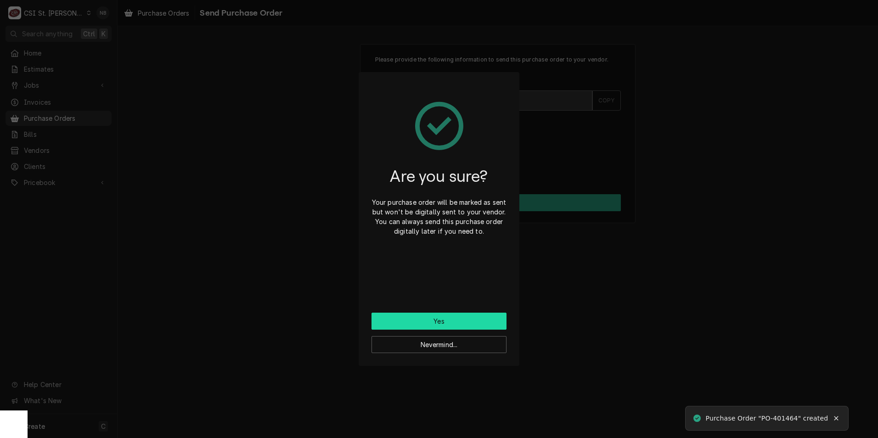
click at [479, 321] on button "Yes" at bounding box center [439, 321] width 135 height 17
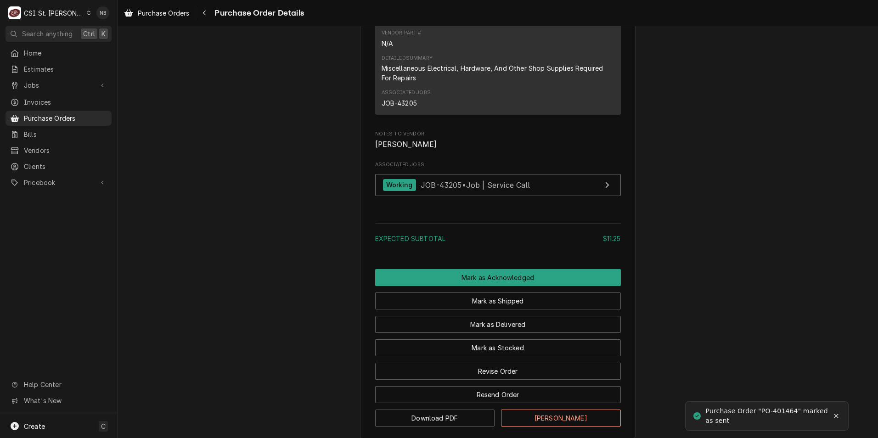
scroll to position [724, 0]
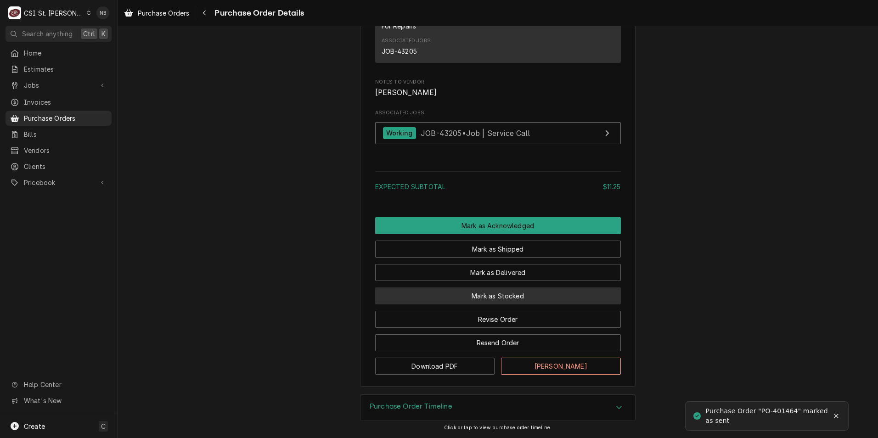
click at [525, 297] on button "Mark as Stocked" at bounding box center [498, 296] width 246 height 17
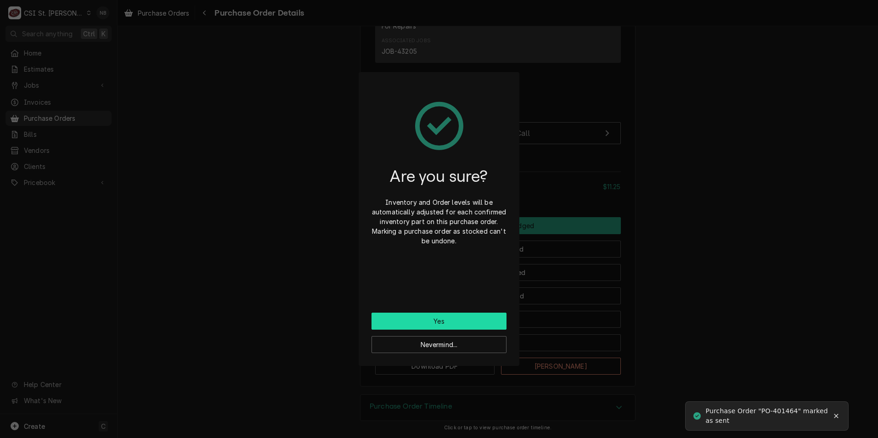
click at [455, 316] on button "Yes" at bounding box center [439, 321] width 135 height 17
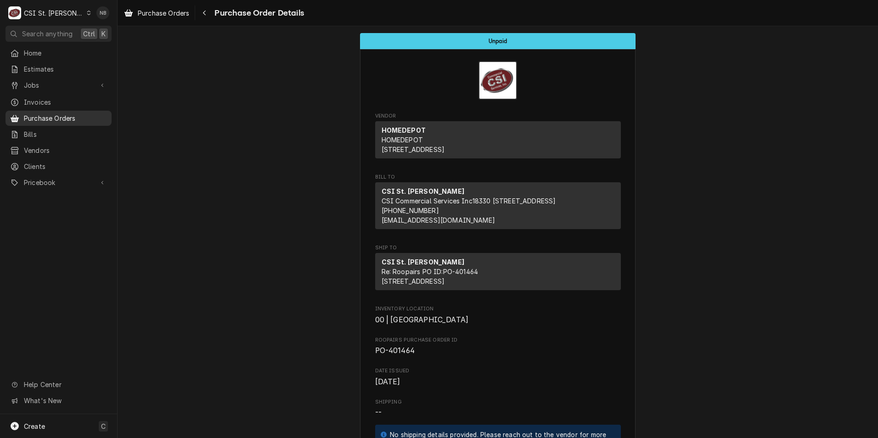
click at [62, 113] on span "Purchase Orders" at bounding box center [65, 118] width 83 height 10
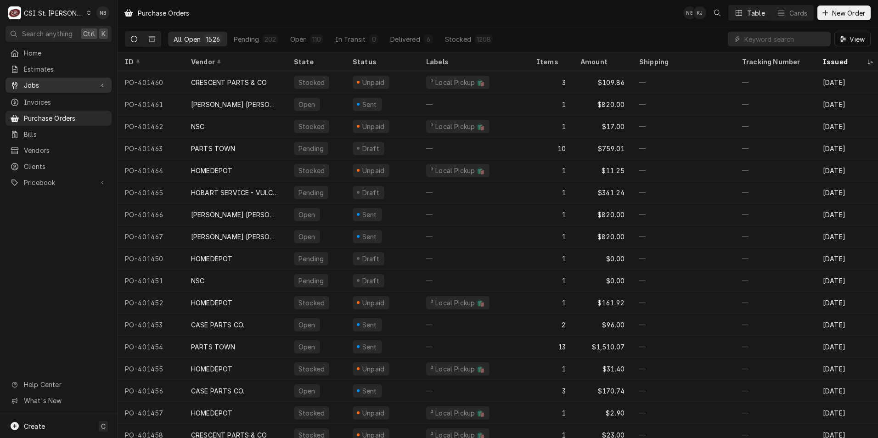
click at [61, 82] on span "Jobs" at bounding box center [58, 85] width 69 height 10
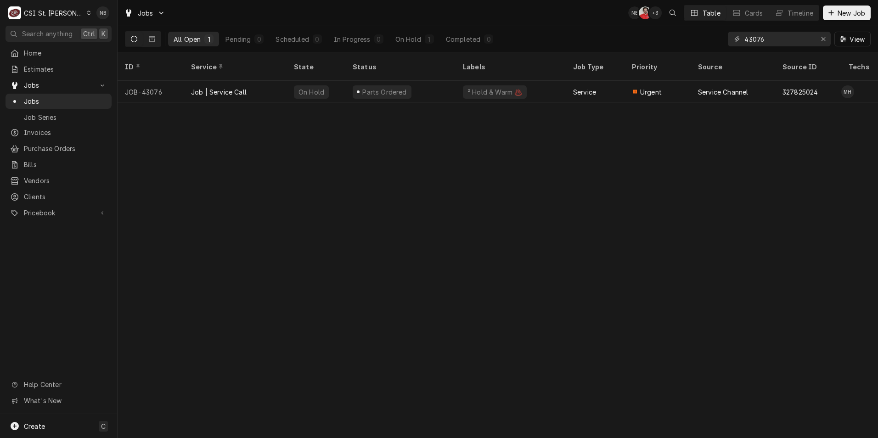
drag, startPoint x: 765, startPoint y: 35, endPoint x: 654, endPoint y: 43, distance: 111.0
click at [656, 47] on div "All Open 1 Pending 0 Scheduled 0 In Progress 0 On Hold 1 Completed 0 43076 View" at bounding box center [498, 39] width 746 height 26
type input "42611"
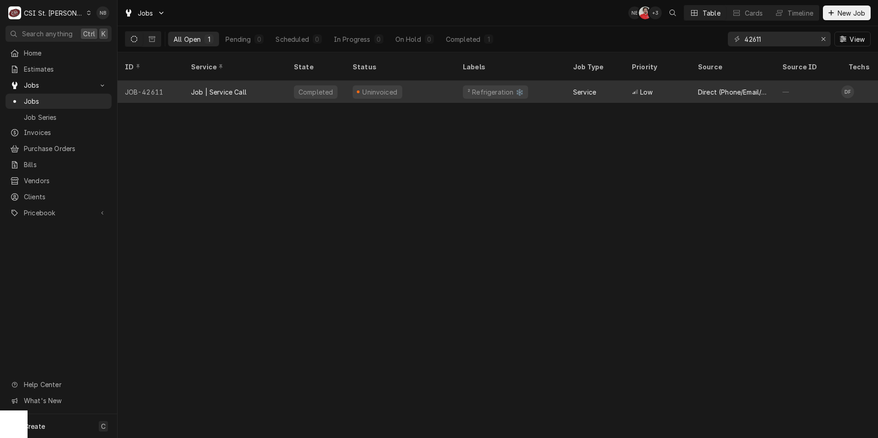
click at [252, 81] on div "Job | Service Call" at bounding box center [235, 92] width 103 height 22
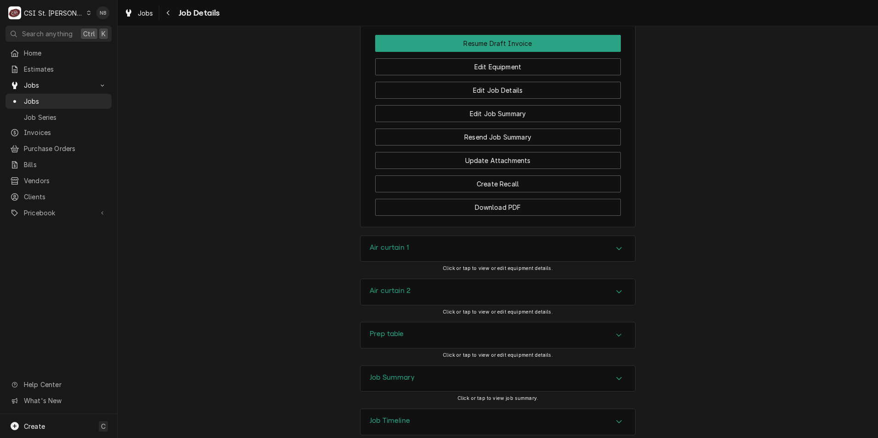
scroll to position [1064, 0]
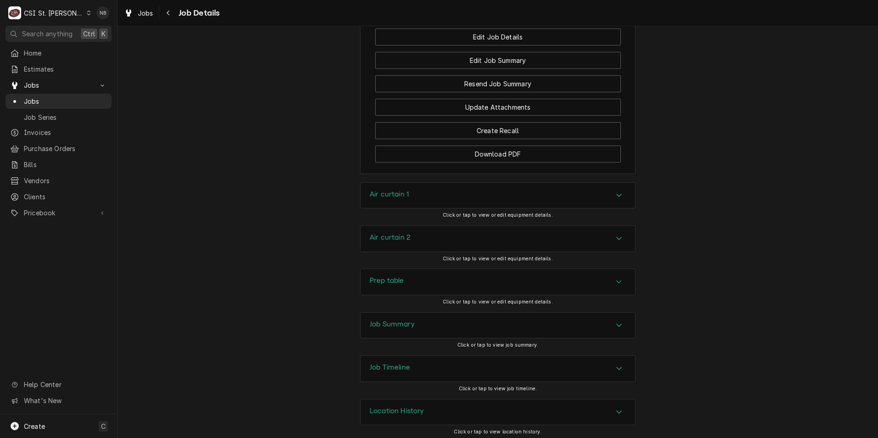
click at [455, 328] on div "Job Summary" at bounding box center [498, 326] width 275 height 26
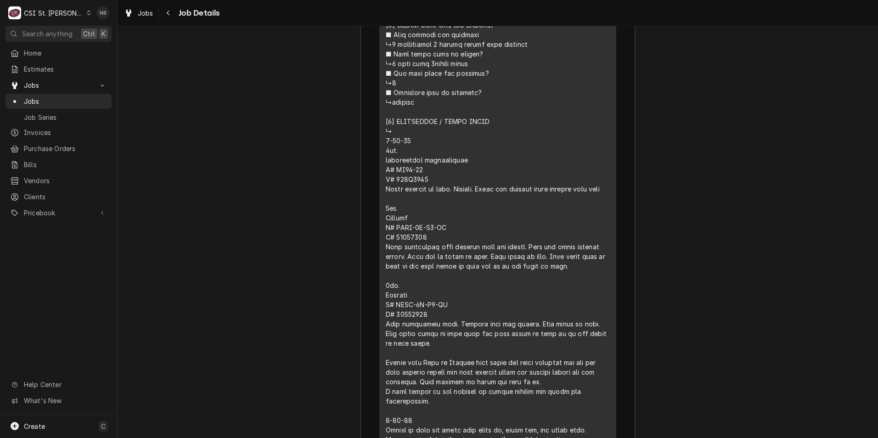
scroll to position [2167, 0]
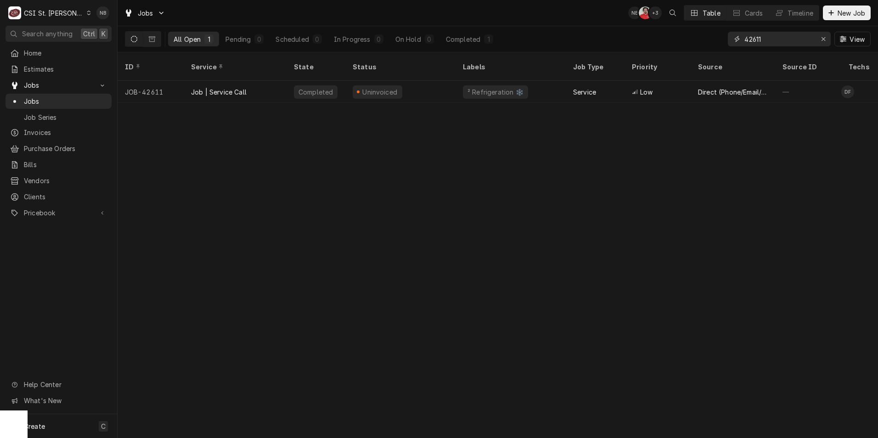
drag, startPoint x: 768, startPoint y: 39, endPoint x: 754, endPoint y: 46, distance: 16.2
click at [754, 46] on div "42611 View" at bounding box center [799, 39] width 143 height 26
type input "42809"
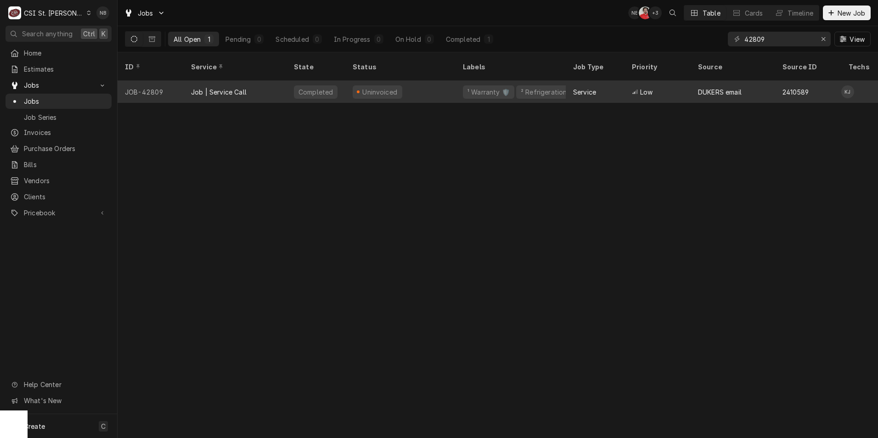
click at [264, 81] on div "Job | Service Call" at bounding box center [235, 92] width 103 height 22
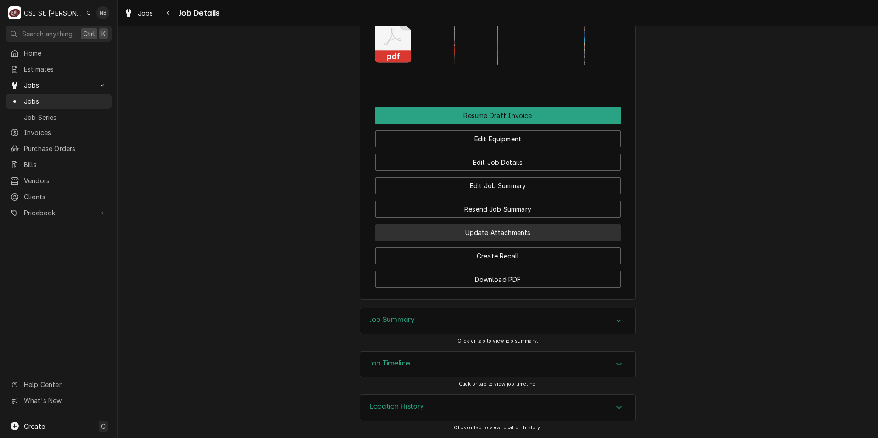
scroll to position [1178, 0]
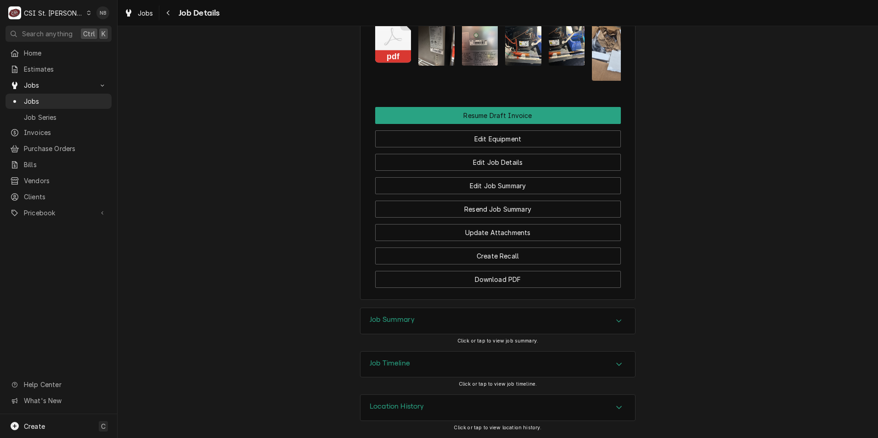
click at [528, 367] on div "Job Timeline" at bounding box center [498, 365] width 275 height 26
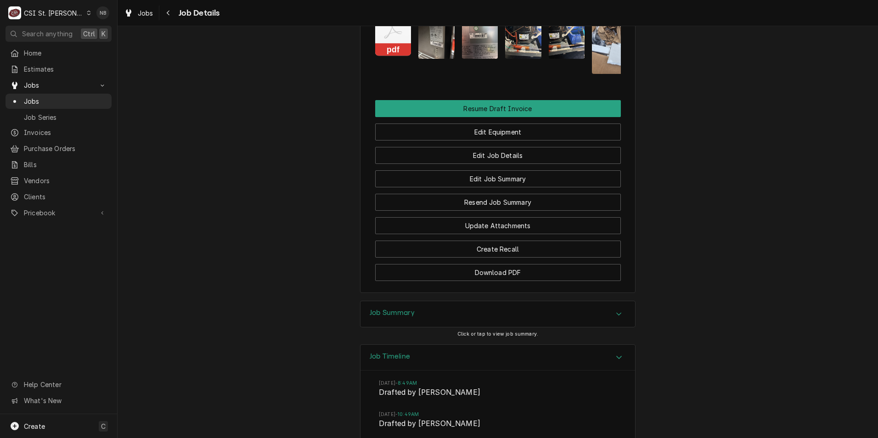
click at [528, 367] on div "Job Timeline" at bounding box center [498, 358] width 275 height 26
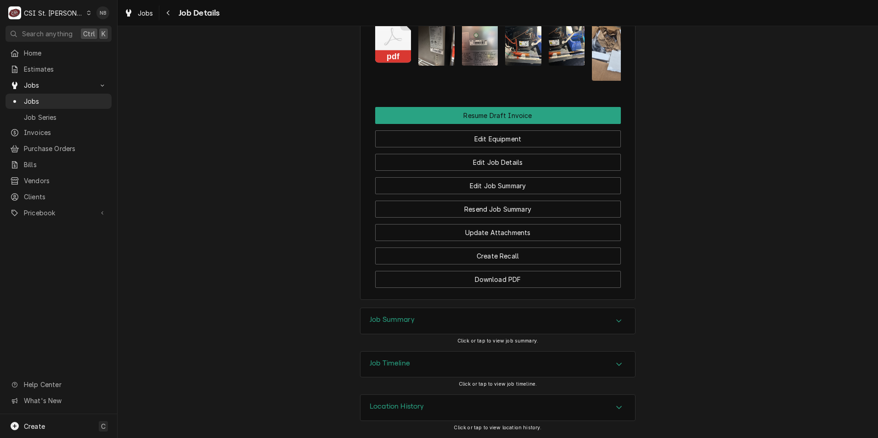
click at [519, 324] on div "Job Summary" at bounding box center [498, 321] width 275 height 26
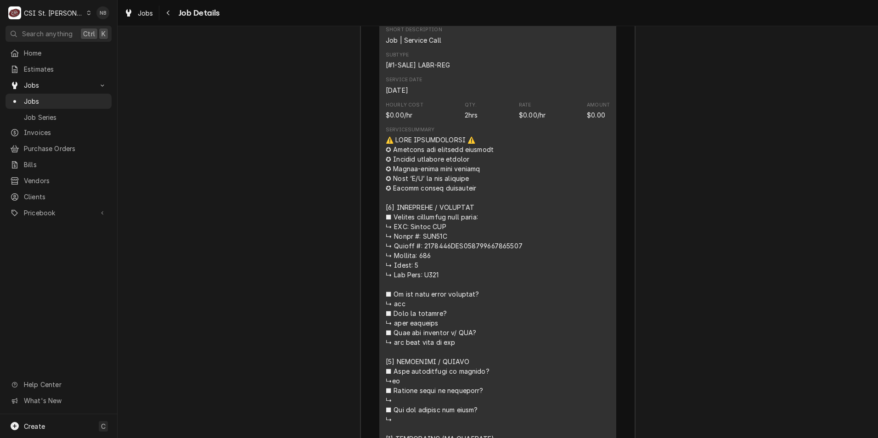
scroll to position [1867, 0]
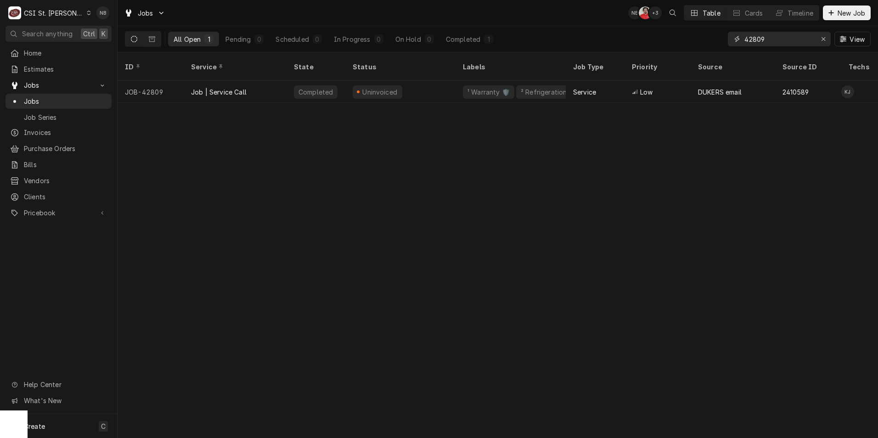
drag, startPoint x: 764, startPoint y: 40, endPoint x: 755, endPoint y: 49, distance: 13.0
click at [755, 49] on div "42809 View" at bounding box center [799, 39] width 143 height 26
type input "42660"
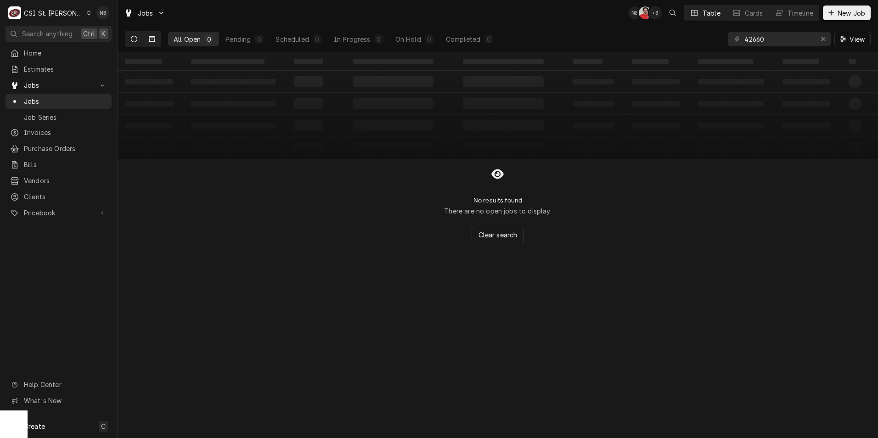
click at [156, 39] on button "Dynamic Content Wrapper" at bounding box center [151, 39] width 17 height 15
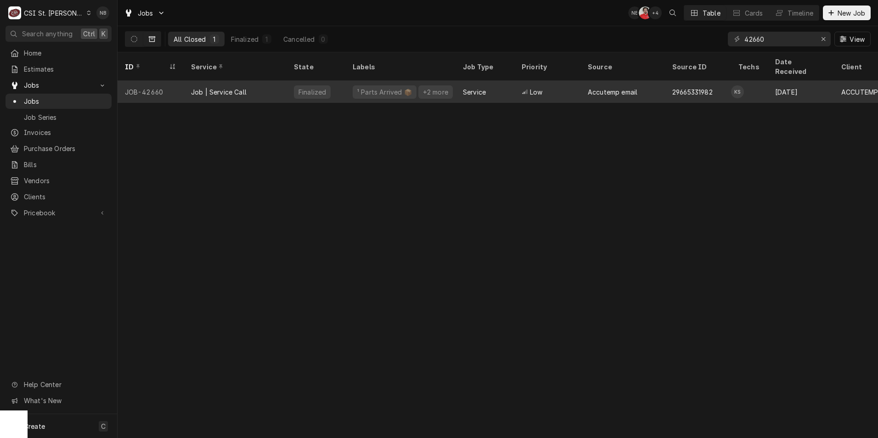
click at [242, 87] on div "Job | Service Call" at bounding box center [219, 92] width 56 height 10
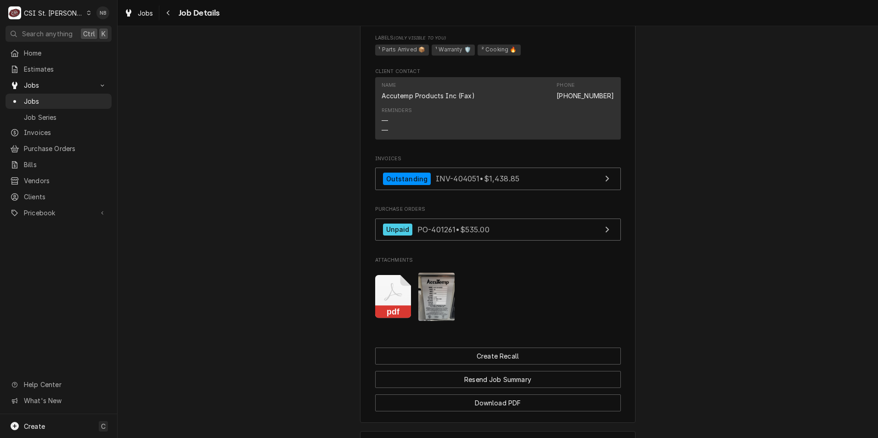
scroll to position [1825, 0]
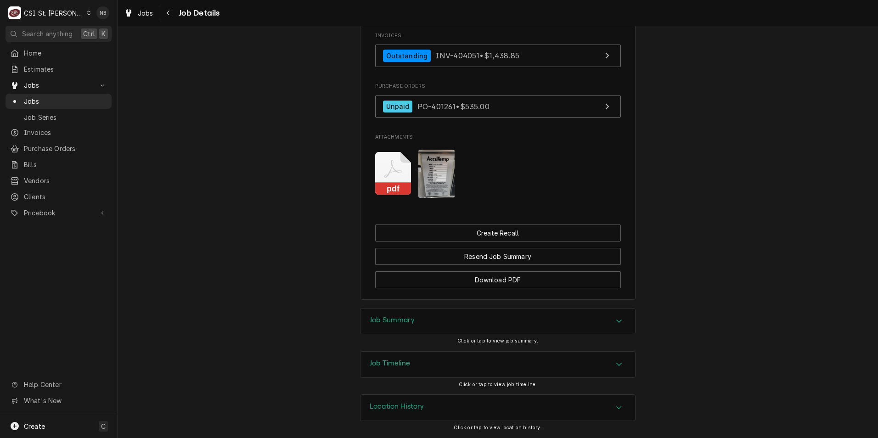
click at [509, 317] on div "Job Summary" at bounding box center [498, 322] width 275 height 26
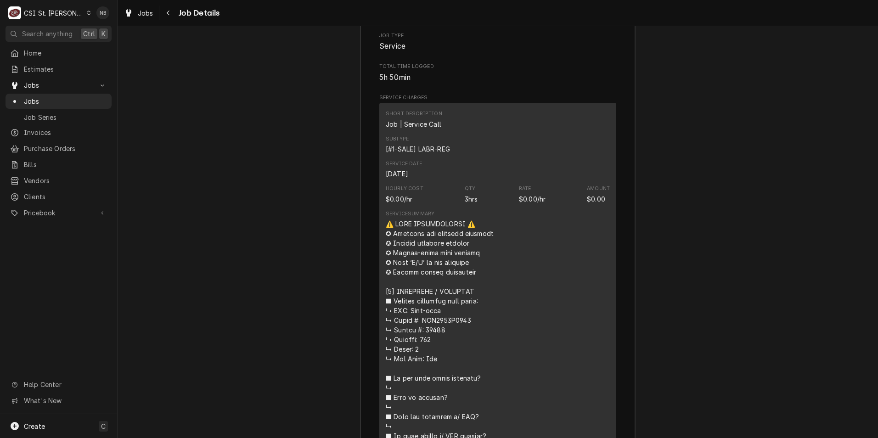
scroll to position [2285, 0]
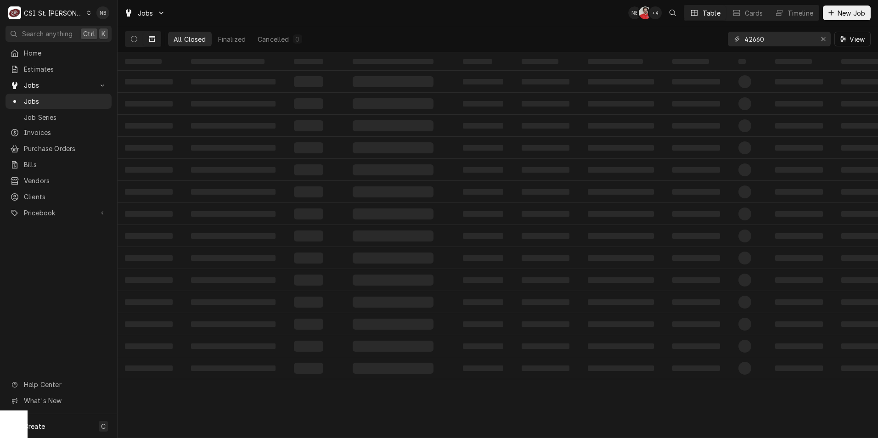
drag, startPoint x: 767, startPoint y: 39, endPoint x: 752, endPoint y: 45, distance: 16.3
click at [751, 46] on input "42660" at bounding box center [779, 39] width 69 height 15
type input "42806"
click at [136, 37] on icon "Dynamic Content Wrapper" at bounding box center [134, 39] width 6 height 6
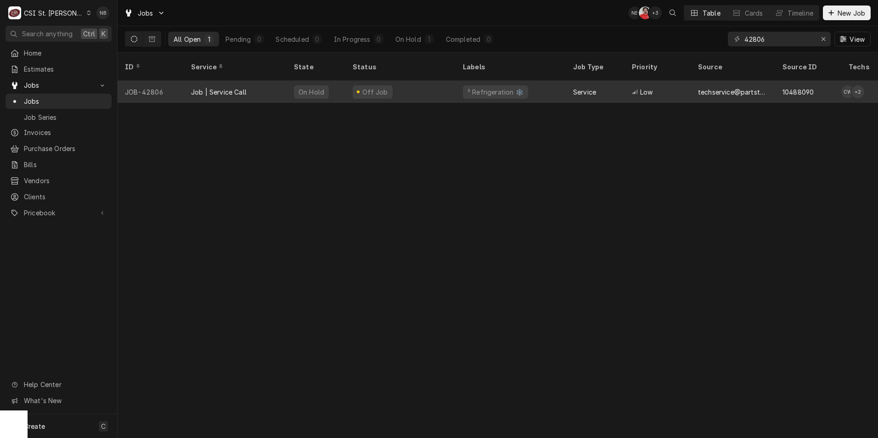
click at [387, 85] on div "Off Job" at bounding box center [373, 91] width 40 height 13
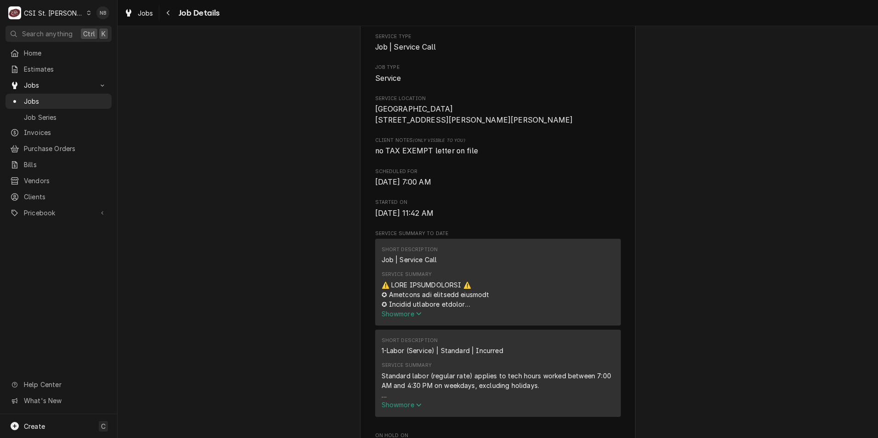
scroll to position [322, 0]
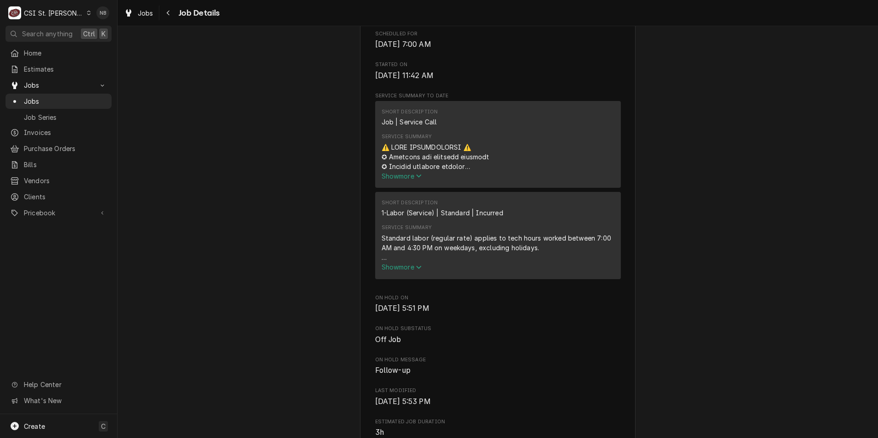
click at [404, 180] on span "Show more" at bounding box center [402, 176] width 40 height 8
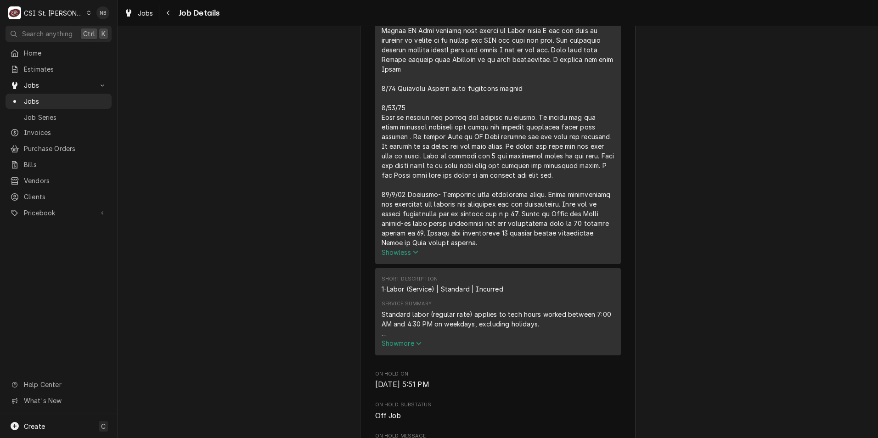
scroll to position [1194, 0]
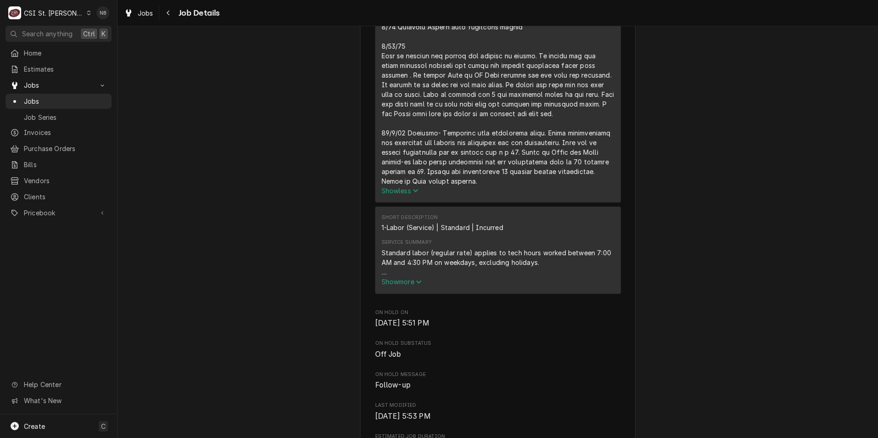
click at [408, 196] on button "Show less" at bounding box center [498, 191] width 233 height 10
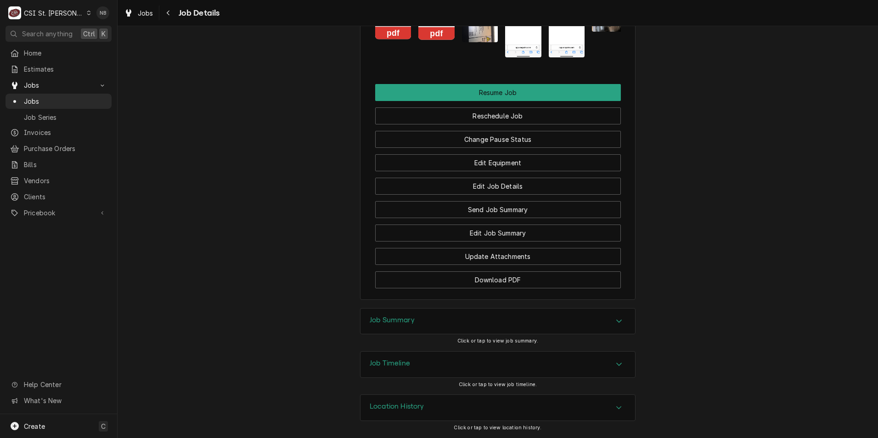
scroll to position [1319, 0]
click at [71, 101] on span "Jobs" at bounding box center [65, 101] width 83 height 10
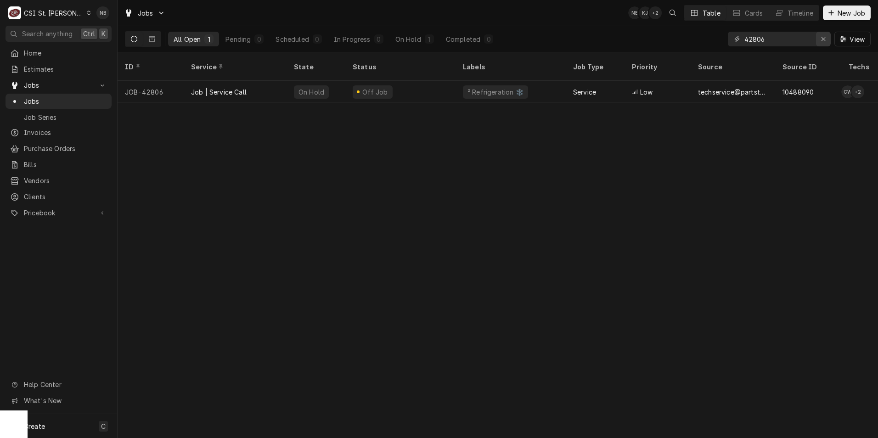
click at [824, 40] on icon "Erase input" at bounding box center [823, 39] width 5 height 6
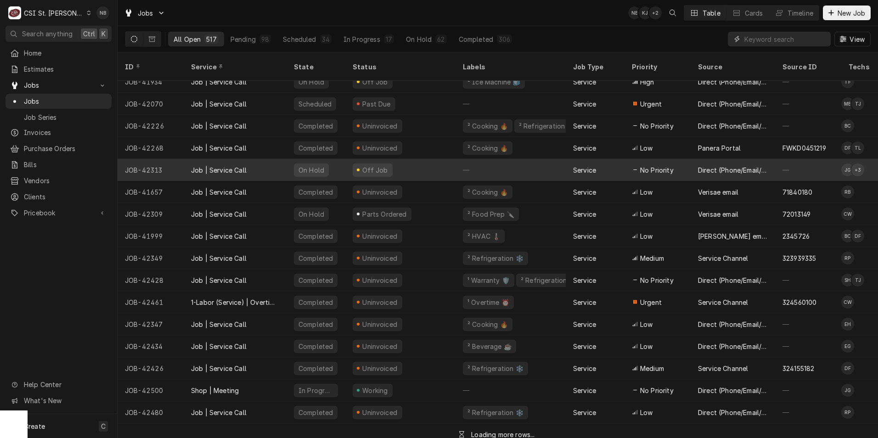
scroll to position [101, 0]
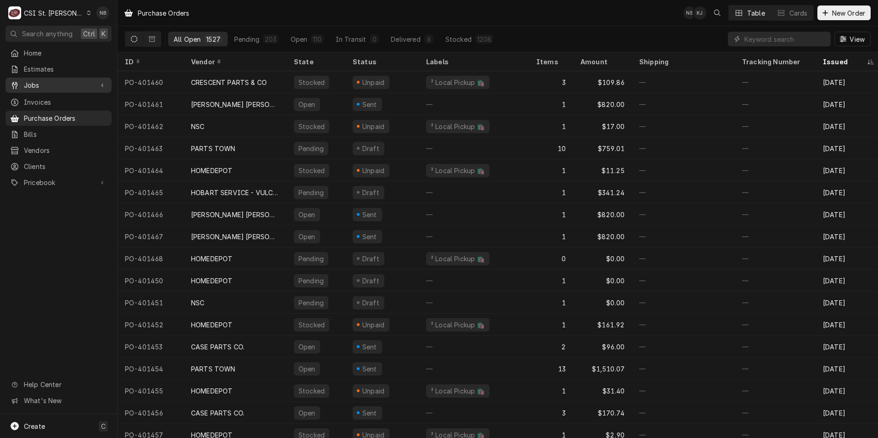
click at [57, 79] on div "Jobs" at bounding box center [58, 84] width 102 height 11
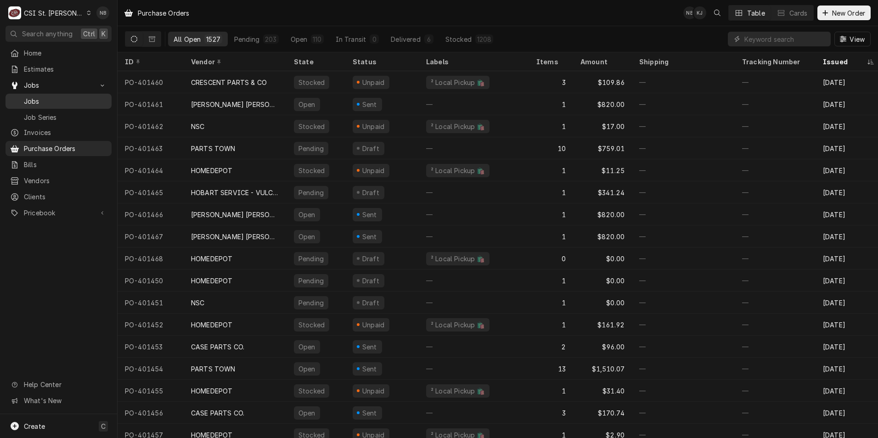
click at [59, 99] on span "Jobs" at bounding box center [65, 101] width 83 height 10
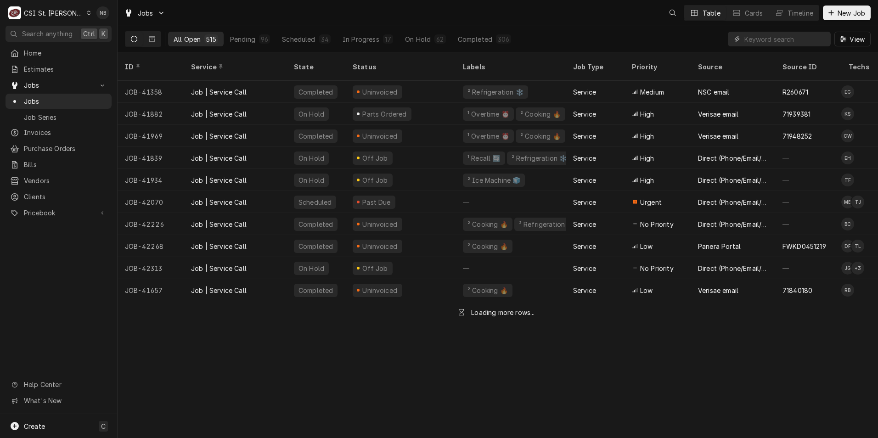
click at [779, 40] on input "Dynamic Content Wrapper" at bounding box center [786, 39] width 82 height 15
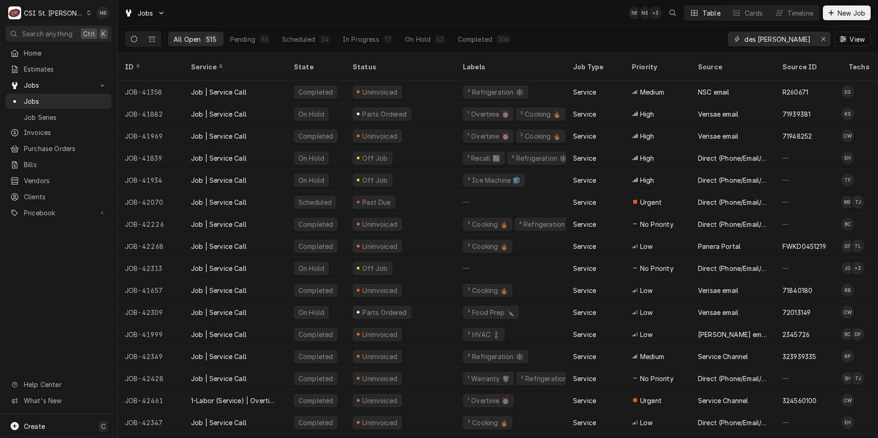
type input "des peres"
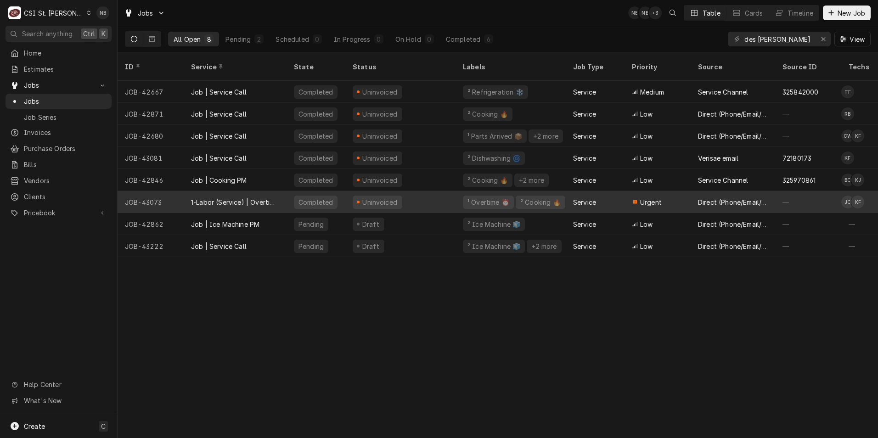
click at [268, 195] on div "1-Labor (Service) | Overtime | Incurred" at bounding box center [235, 202] width 103 height 22
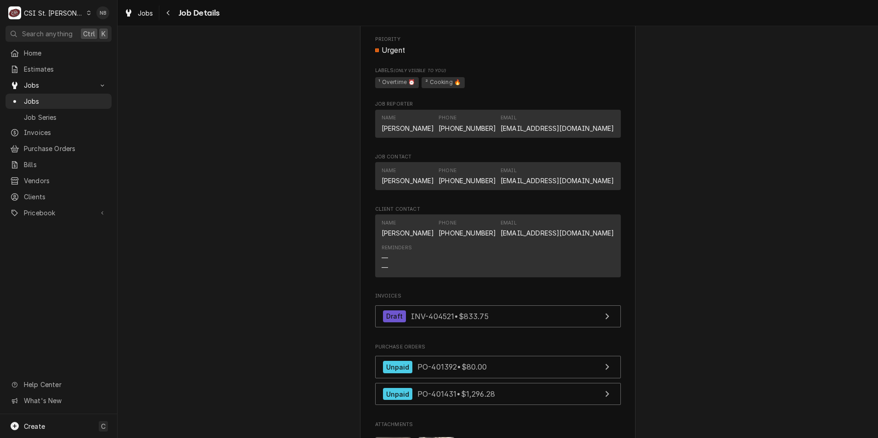
scroll to position [919, 0]
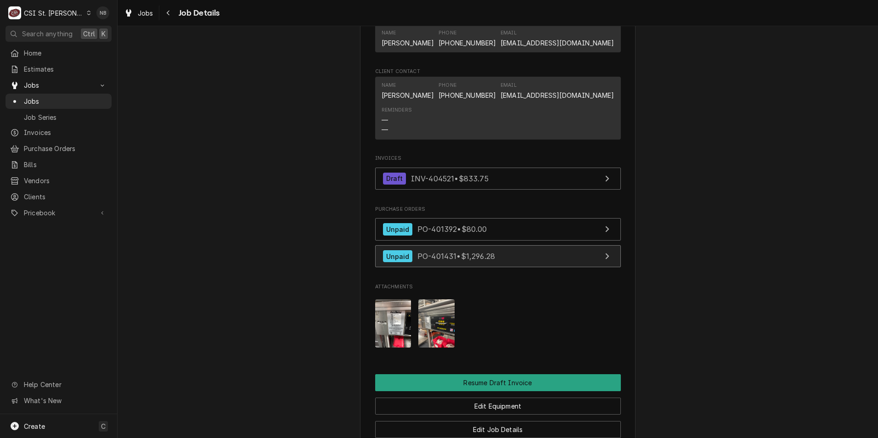
click at [475, 260] on span "PO-401431 • $1,296.28" at bounding box center [457, 256] width 78 height 9
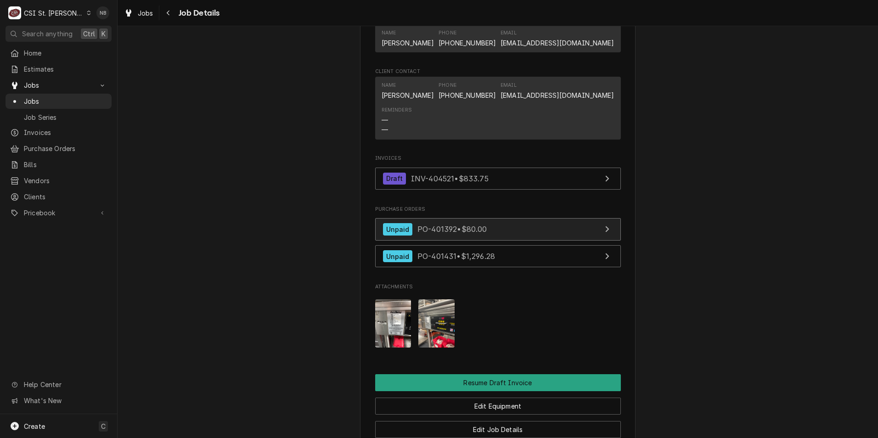
click at [535, 226] on link "Unpaid PO-401392 • $80.00" at bounding box center [498, 229] width 246 height 23
click at [448, 232] on span "PO-401392 • $80.00" at bounding box center [453, 229] width 70 height 9
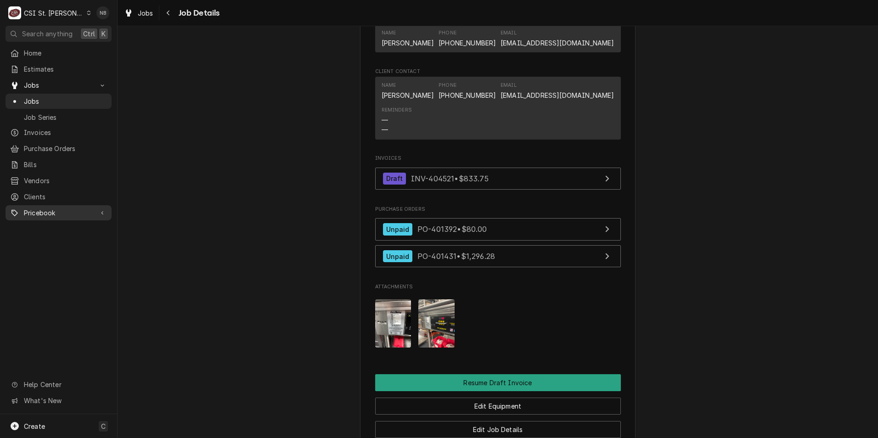
click at [60, 213] on div "Pricebook" at bounding box center [58, 212] width 102 height 11
click at [68, 240] on span "Parts & Materials" at bounding box center [65, 245] width 83 height 10
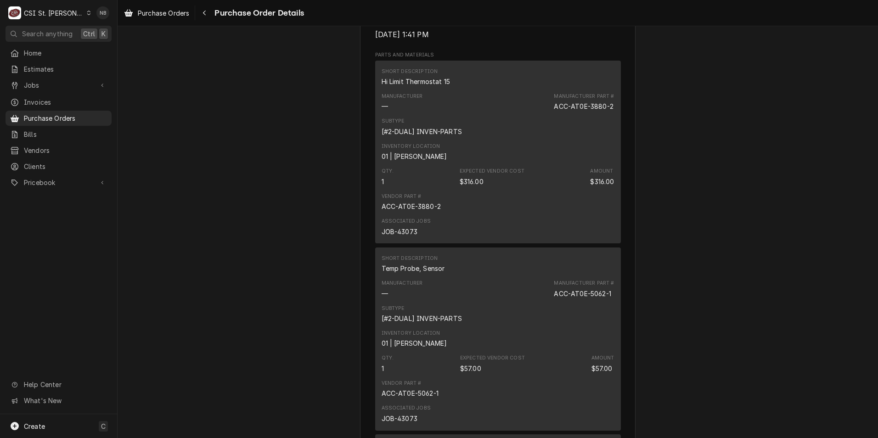
scroll to position [459, 0]
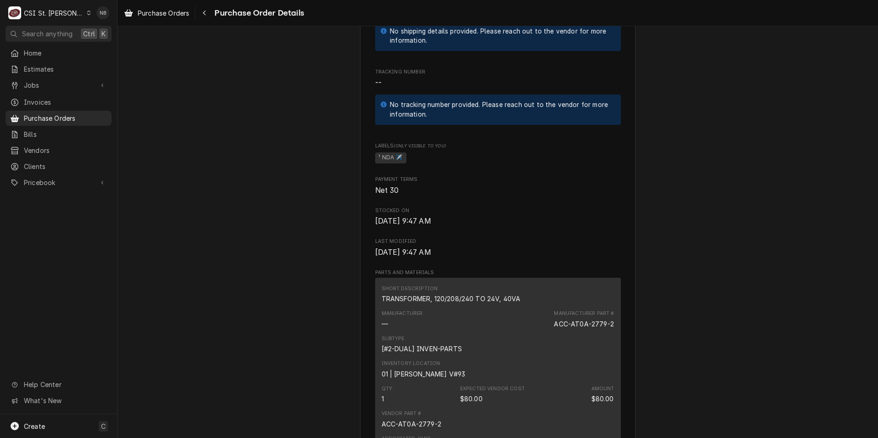
scroll to position [597, 0]
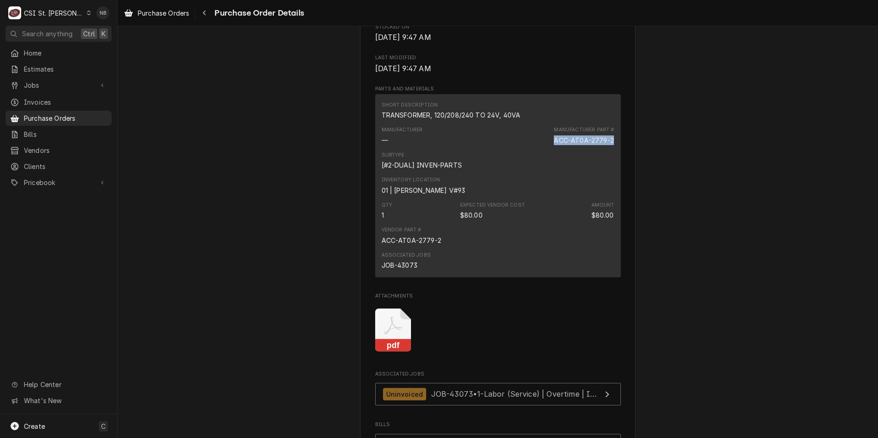
drag, startPoint x: 548, startPoint y: 170, endPoint x: 611, endPoint y: 176, distance: 63.7
click at [611, 176] on div "Short Description TRANSFORMER, 120/208/240 TO 24V, 40VA Manufacturer — Manufact…" at bounding box center [498, 185] width 246 height 183
drag, startPoint x: 611, startPoint y: 176, endPoint x: 594, endPoint y: 175, distance: 17.1
copy div "ACC-AT0A-2779-2"
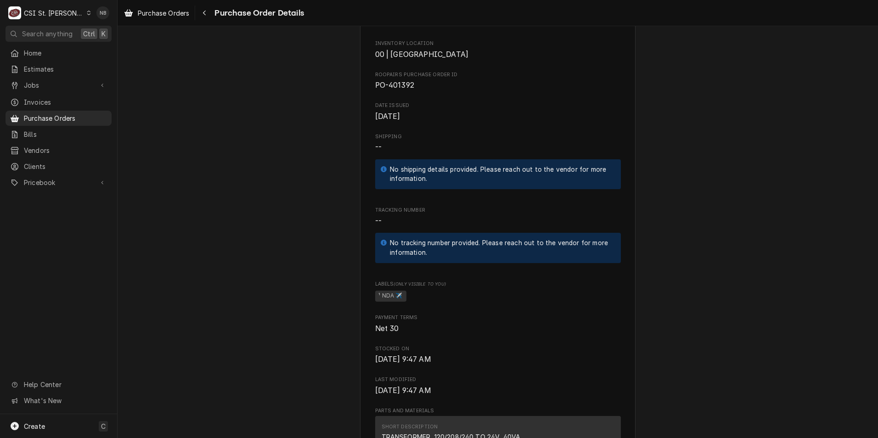
scroll to position [184, 0]
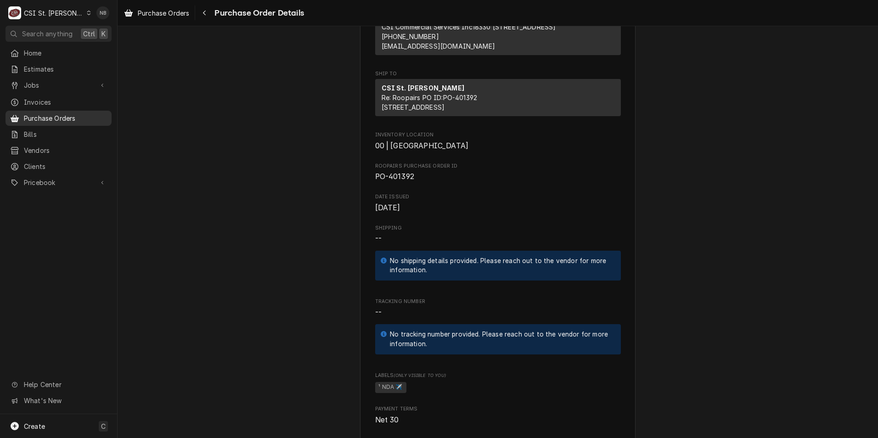
click at [51, 114] on span "Purchase Orders" at bounding box center [65, 118] width 83 height 10
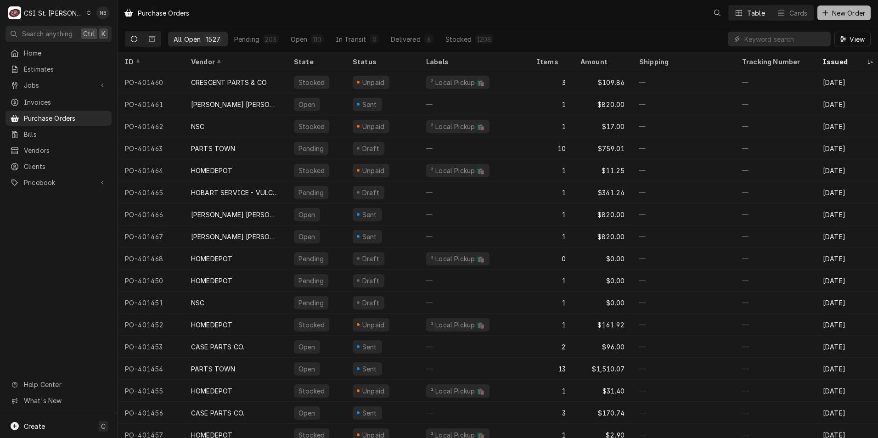
click at [850, 13] on span "New Order" at bounding box center [849, 13] width 37 height 10
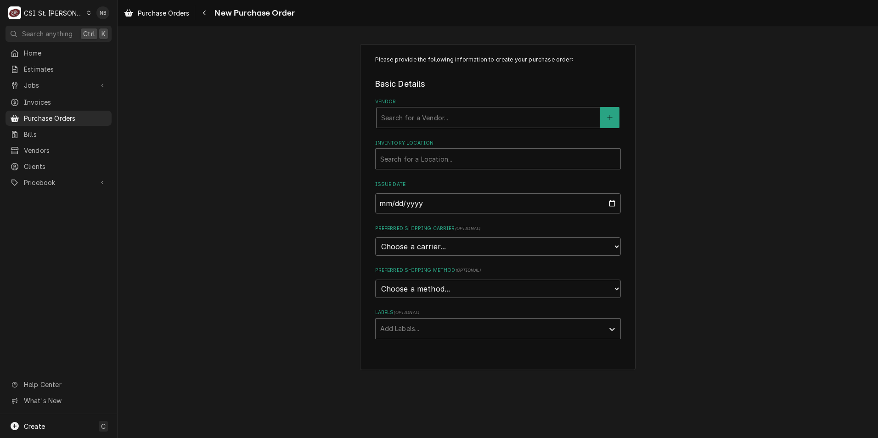
click at [453, 113] on div "Vendor" at bounding box center [488, 117] width 214 height 17
type input "home depot"
click at [423, 140] on strong "HOMEDEPOT" at bounding box center [403, 137] width 44 height 8
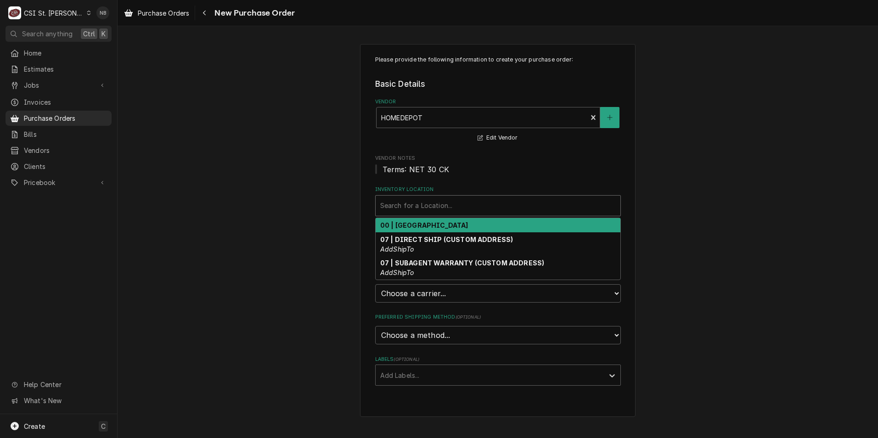
click at [447, 200] on div "Inventory Location" at bounding box center [498, 206] width 236 height 17
click at [441, 228] on strong "00 | STL WAREHOUSE" at bounding box center [424, 225] width 88 height 8
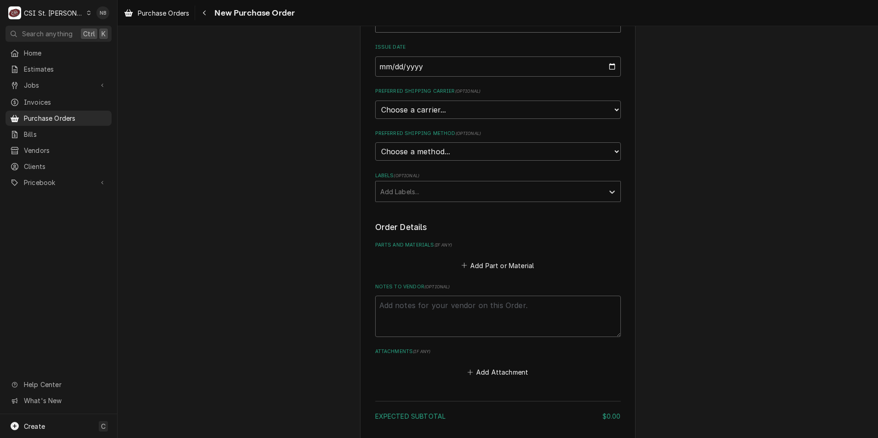
scroll to position [253, 0]
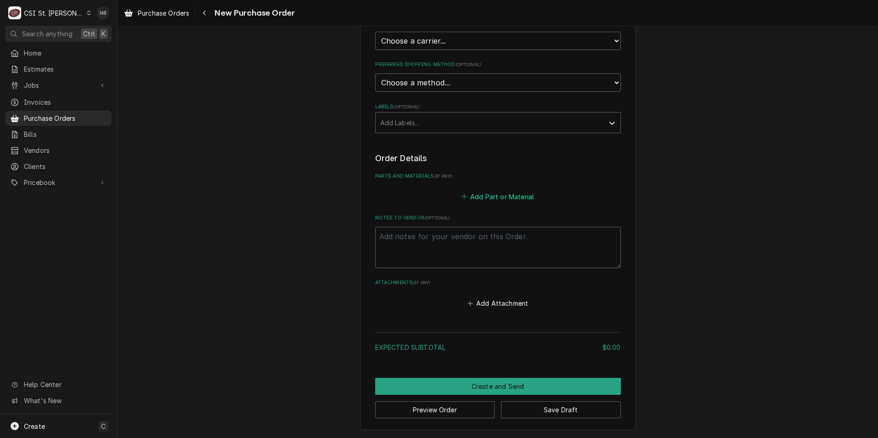
click at [506, 198] on button "Add Part or Material" at bounding box center [498, 196] width 76 height 13
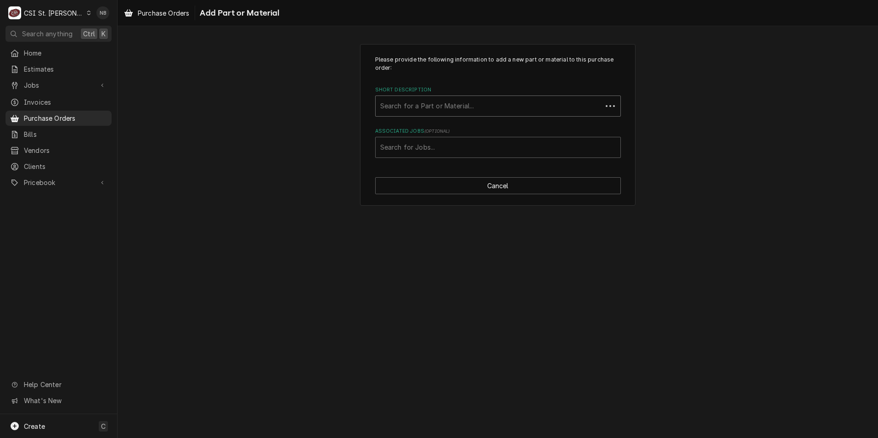
click at [447, 106] on div "Short Description" at bounding box center [488, 106] width 217 height 17
type input "misc. service"
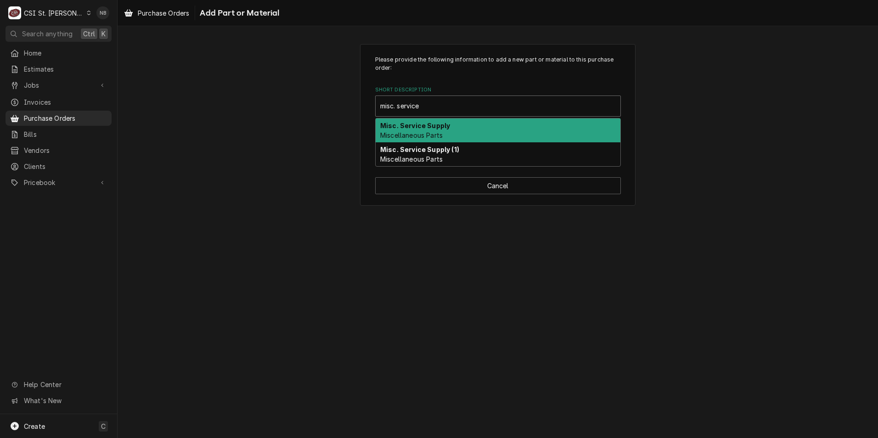
click at [447, 125] on strong "Misc. Service Supply" at bounding box center [415, 126] width 70 height 8
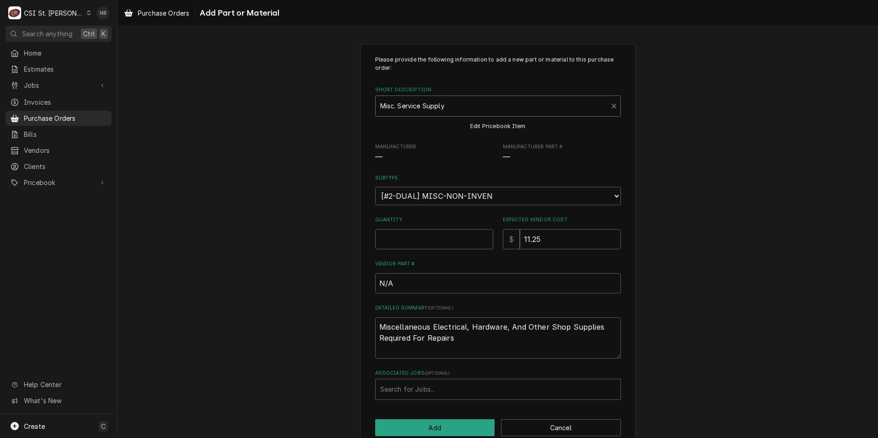
type textarea "x"
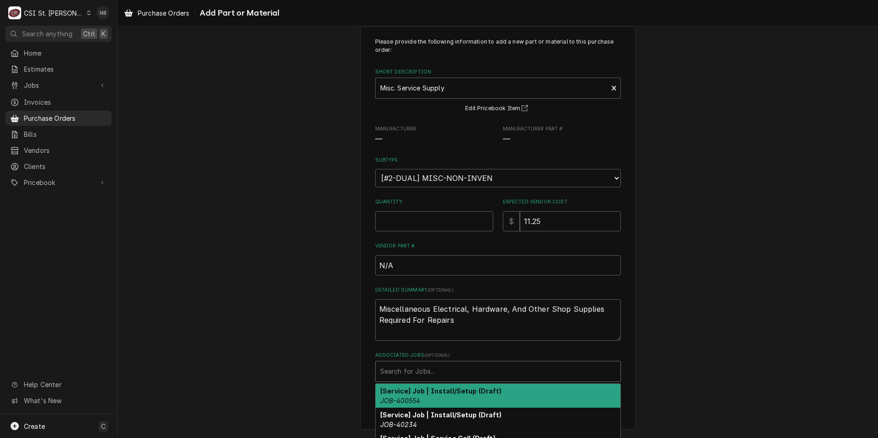
click at [431, 369] on div "Associated Jobs" at bounding box center [498, 371] width 236 height 17
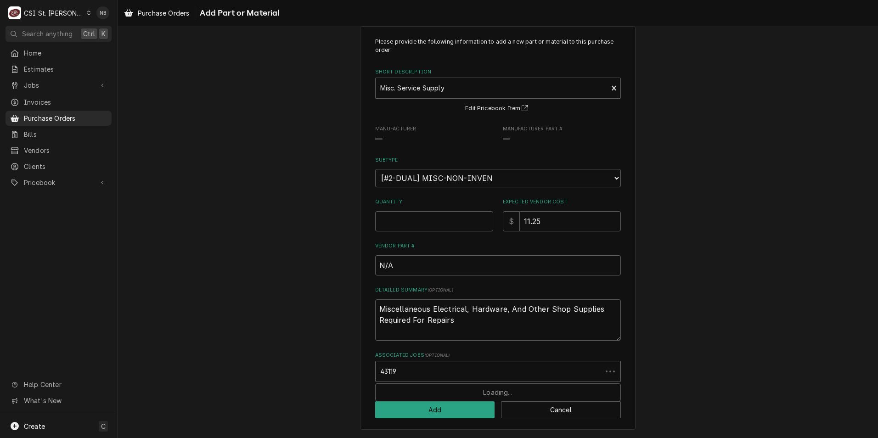
type input "43119"
click at [521, 319] on textarea "Miscellaneous Electrical, Hardware, And Other Shop Supplies Required For Repairs" at bounding box center [498, 320] width 246 height 41
click at [449, 375] on div "Associated Jobs" at bounding box center [498, 371] width 236 height 17
type input "43119"
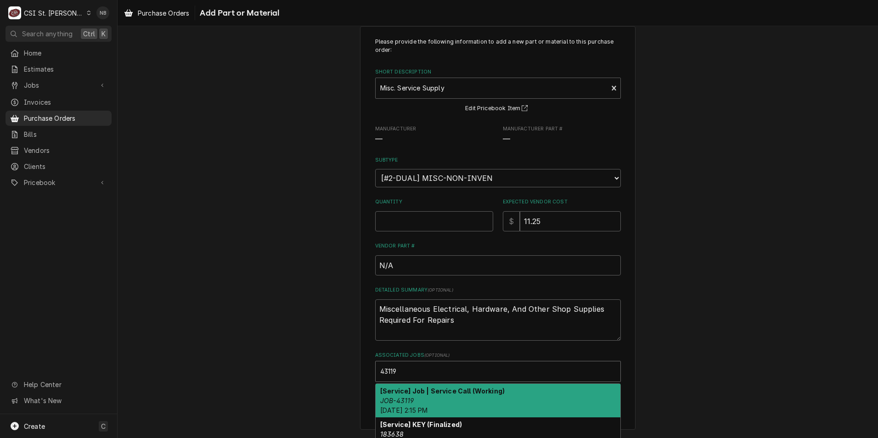
click at [447, 399] on div "[Service] Job | Service Call (Working) JOB-43119 Mon, Oct 6th, 2025 - 2:15 PM" at bounding box center [498, 401] width 245 height 34
type textarea "x"
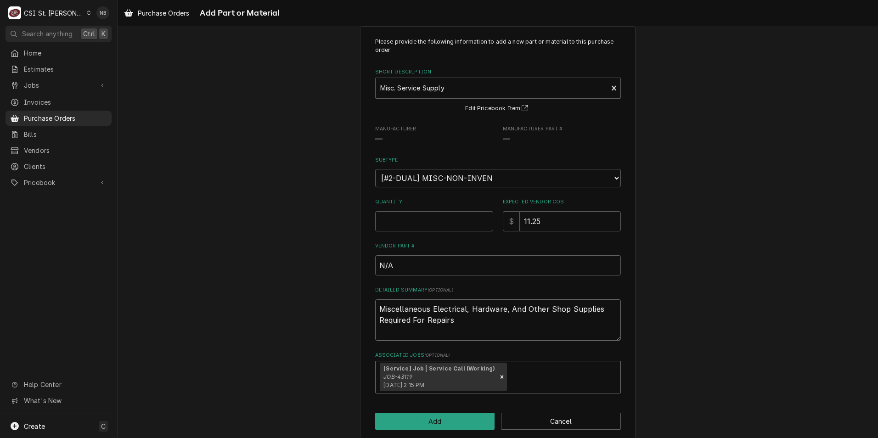
click at [482, 322] on textarea "Miscellaneous Electrical, Hardware, And Other Shop Supplies Required For Repairs" at bounding box center [498, 320] width 246 height 41
type textarea "x"
type textarea "Miscellaneous Electrical, Hardware, And Other Shop Supplies Required For Repair…"
type textarea "x"
type textarea "Miscellaneous Electrical, Hardware, And Other Shop Supplies Required For Repair…"
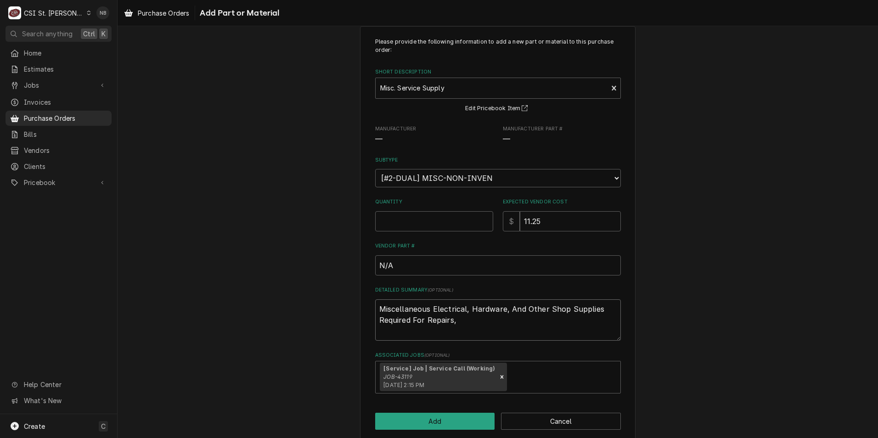
type textarea "x"
type textarea "Miscellaneous Electrical, Hardware, And Other Shop Supplies Required For Repair…"
type textarea "x"
type textarea "Miscellaneous Electrical, Hardware, And Other Shop Supplies Required For Repair…"
type textarea "x"
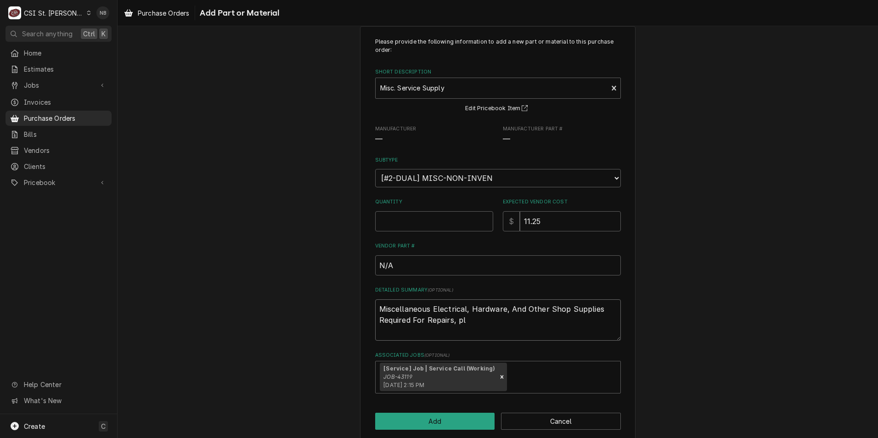
type textarea "Miscellaneous Electrical, Hardware, And Other Shop Supplies Required For Repair…"
type textarea "x"
type textarea "Miscellaneous Electrical, Hardware, And Other Shop Supplies Required For Repair…"
type textarea "x"
type textarea "Miscellaneous Electrical, Hardware, And Other Shop Supplies Required For Repair…"
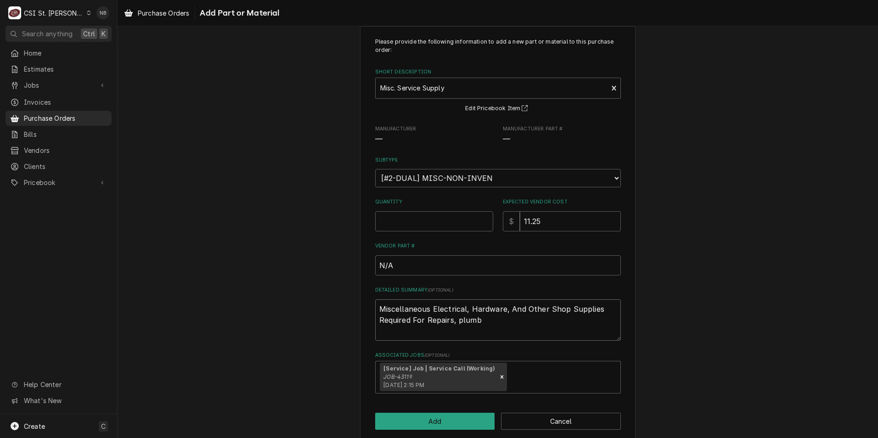
type textarea "x"
type textarea "Miscellaneous Electrical, Hardware, And Other Shop Supplies Required For Repair…"
type textarea "x"
type textarea "Miscellaneous Electrical, Hardware, And Other Shop Supplies Required For Repair…"
type textarea "x"
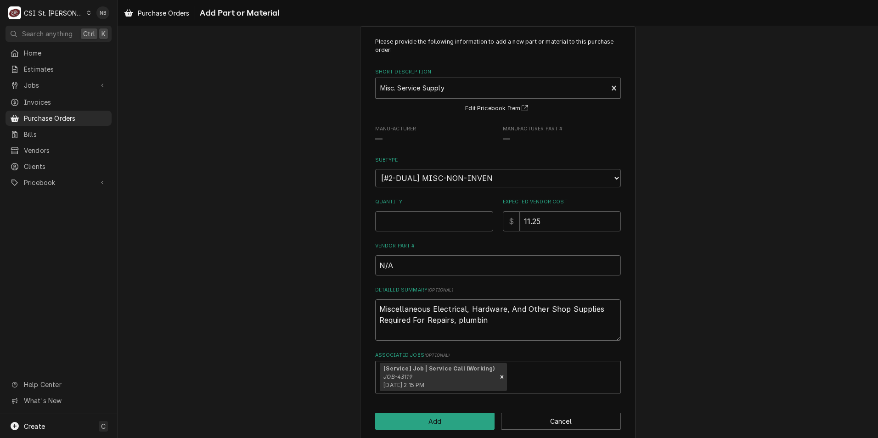
type textarea "Miscellaneous Electrical, Hardware, And Other Shop Supplies Required For Repair…"
type textarea "x"
type textarea "Miscellaneous Electrical, Hardware, And Other Shop Supplies Required For Repair…"
type textarea "x"
type textarea "Miscellaneous Electrical, Hardware, And Other Shop Supplies Required For Repair…"
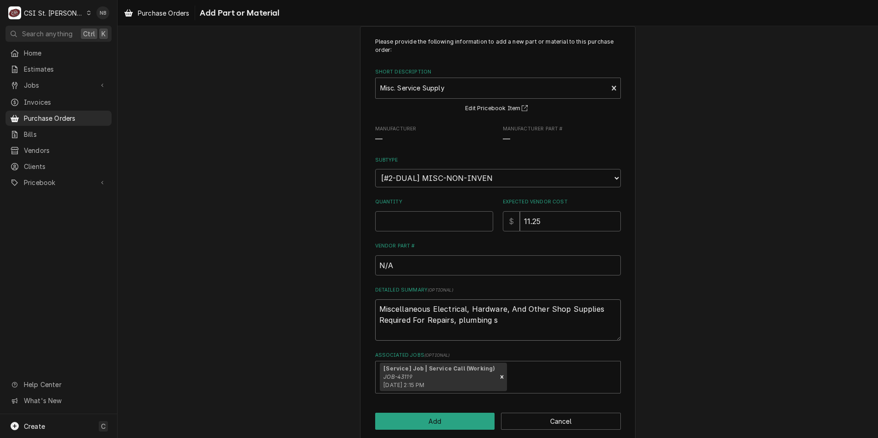
type textarea "x"
type textarea "Miscellaneous Electrical, Hardware, And Other Shop Supplies Required For Repair…"
type textarea "x"
type textarea "Miscellaneous Electrical, Hardware, And Other Shop Supplies Required For Repair…"
type textarea "x"
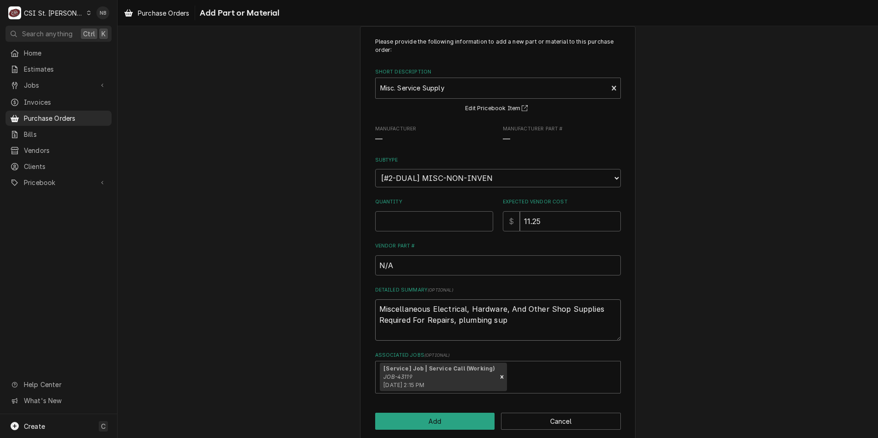
type textarea "Miscellaneous Electrical, Hardware, And Other Shop Supplies Required For Repair…"
type textarea "x"
type textarea "Miscellaneous Electrical, Hardware, And Other Shop Supplies Required For Repair…"
type textarea "x"
type textarea "Miscellaneous Electrical, Hardware, And Other Shop Supplies Required For Repair…"
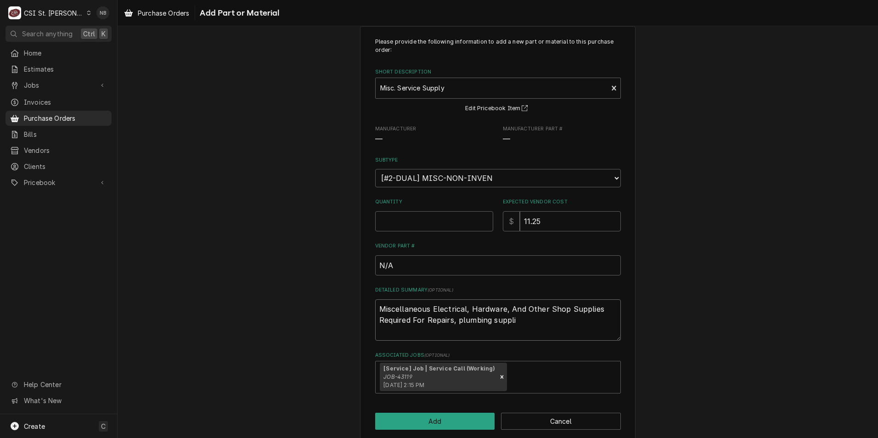
type textarea "x"
type textarea "Miscellaneous Electrical, Hardware, And Other Shop Supplies Required For Repair…"
type textarea "x"
type textarea "Miscellaneous Electrical, Hardware, And Other Shop Supplies Required For Repair…"
type textarea "x"
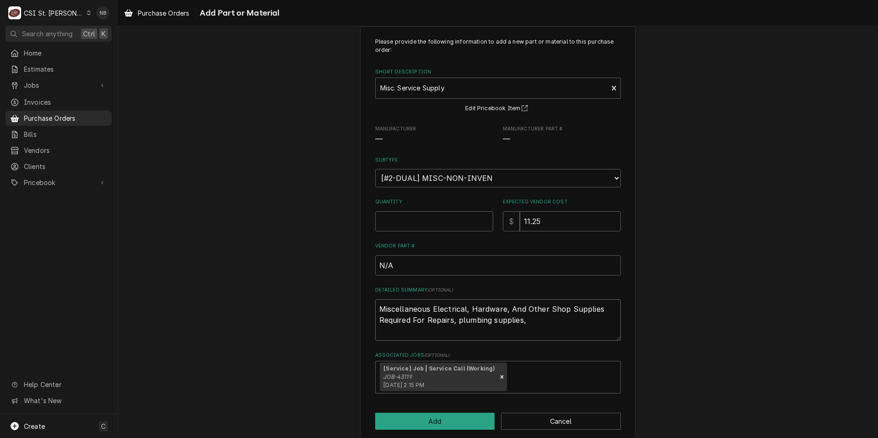
type textarea "Miscellaneous Electrical, Hardware, And Other Shop Supplies Required For Repair…"
type textarea "x"
type textarea "Miscellaneous Electrical, Hardware, And Other Shop Supplies Required For Repair…"
type textarea "x"
type textarea "Miscellaneous Electrical, Hardware, And Other Shop Supplies Required For Repair…"
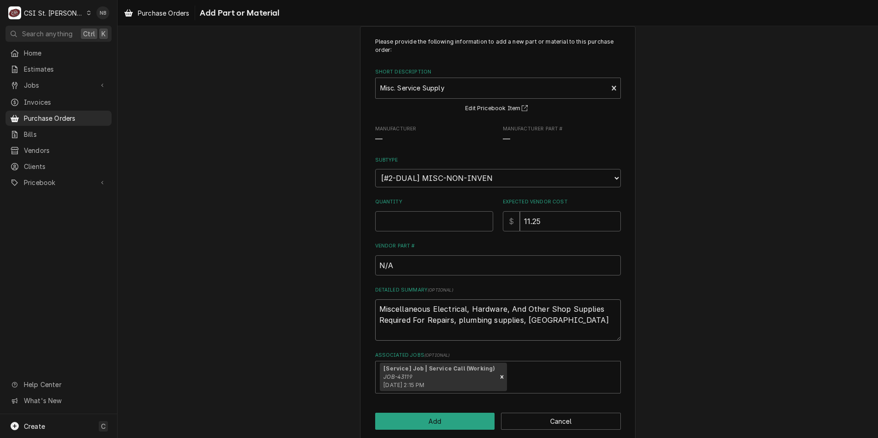
type textarea "x"
type textarea "Miscellaneous Electrical, Hardware, And Other Shop Supplies Required For Repair…"
type textarea "x"
type textarea "Miscellaneous Electrical, Hardware, And Other Shop Supplies Required For Repair…"
type textarea "x"
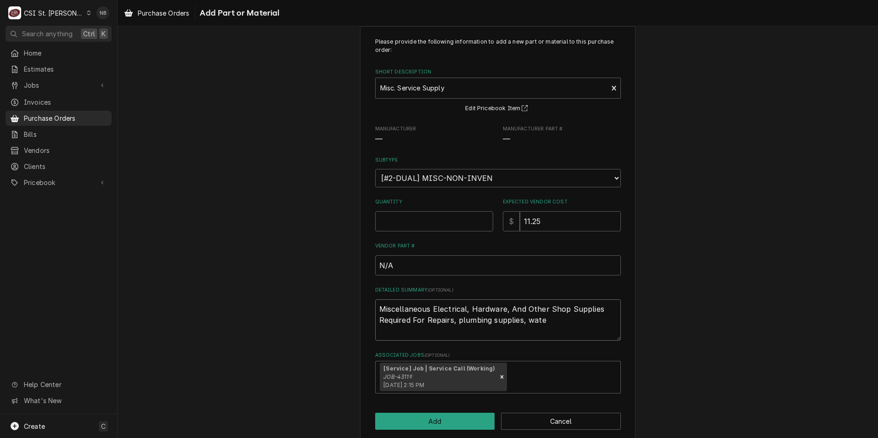
type textarea "Miscellaneous Electrical, Hardware, And Other Shop Supplies Required For Repair…"
type textarea "x"
type textarea "Miscellaneous Electrical, Hardware, And Other Shop Supplies Required For Repair…"
type textarea "x"
type textarea "Miscellaneous Electrical, Hardware, And Other Shop Supplies Required For Repair…"
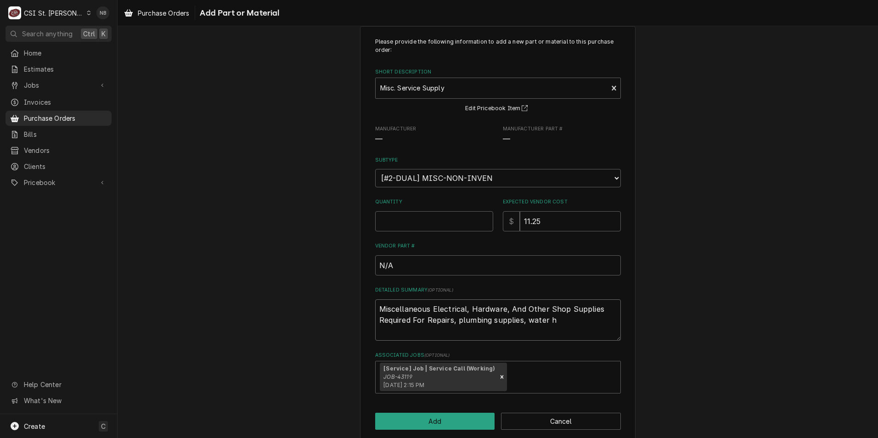
type textarea "x"
type textarea "Miscellaneous Electrical, Hardware, And Other Shop Supplies Required For Repair…"
type textarea "x"
type textarea "Miscellaneous Electrical, Hardware, And Other Shop Supplies Required For Repair…"
type textarea "x"
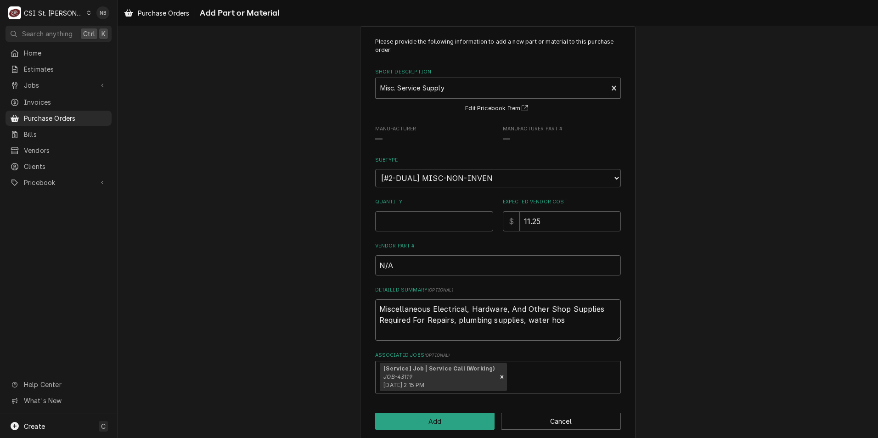
type textarea "Miscellaneous Electrical, Hardware, And Other Shop Supplies Required For Repair…"
type textarea "x"
type textarea "Miscellaneous Electrical, Hardware, And Other Shop Supplies Required For Repair…"
click at [464, 223] on input "Quantity" at bounding box center [434, 221] width 118 height 20
type textarea "x"
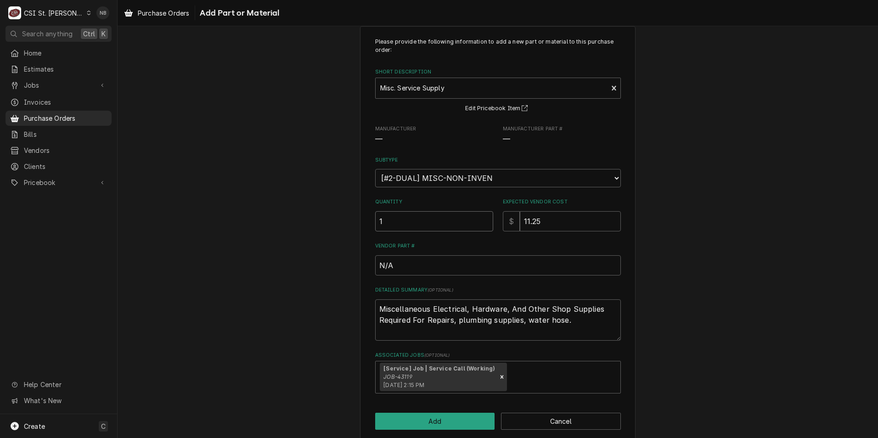
type input "1"
type textarea "x"
type input "0"
click at [457, 428] on button "Add" at bounding box center [435, 421] width 120 height 17
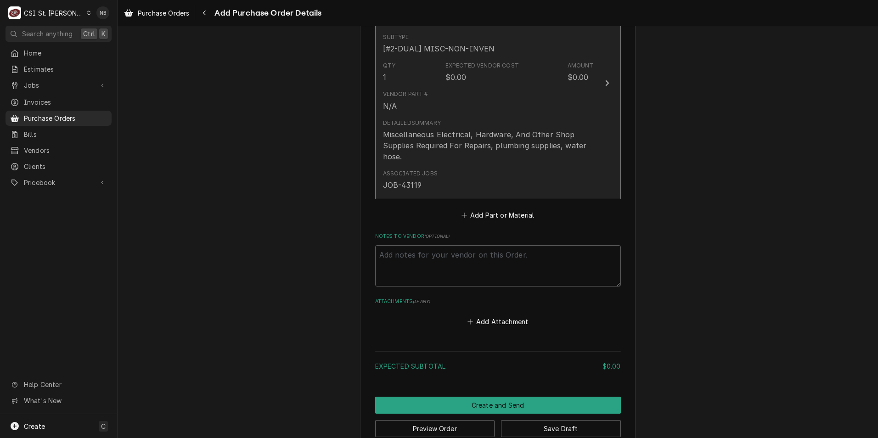
scroll to position [490, 0]
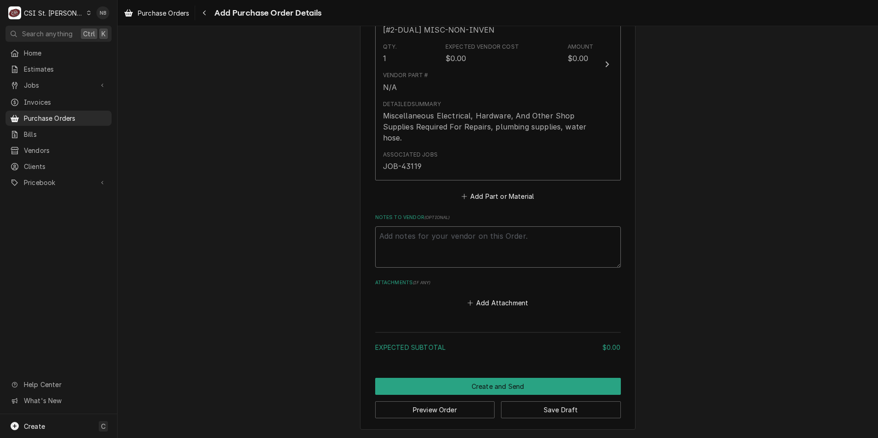
click at [465, 246] on textarea "Notes to Vendor ( optional )" at bounding box center [498, 246] width 246 height 41
type textarea "x"
type textarea "F"
type textarea "x"
type textarea "Fo"
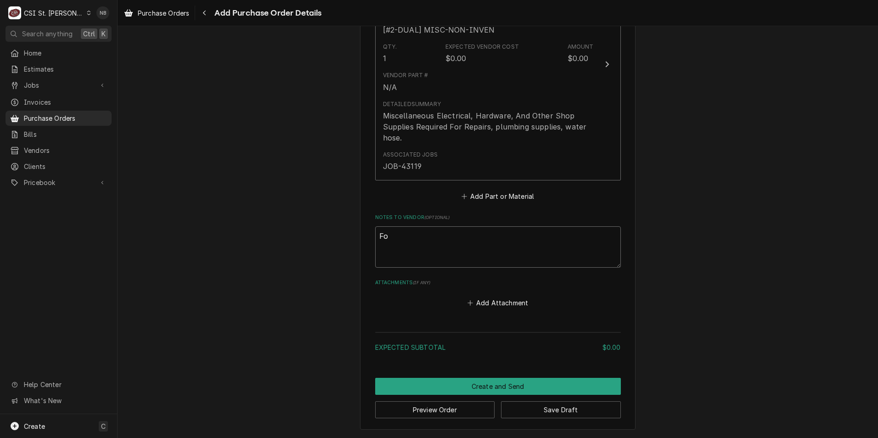
type textarea "x"
type textarea "For"
type textarea "x"
type textarea "For"
type textarea "x"
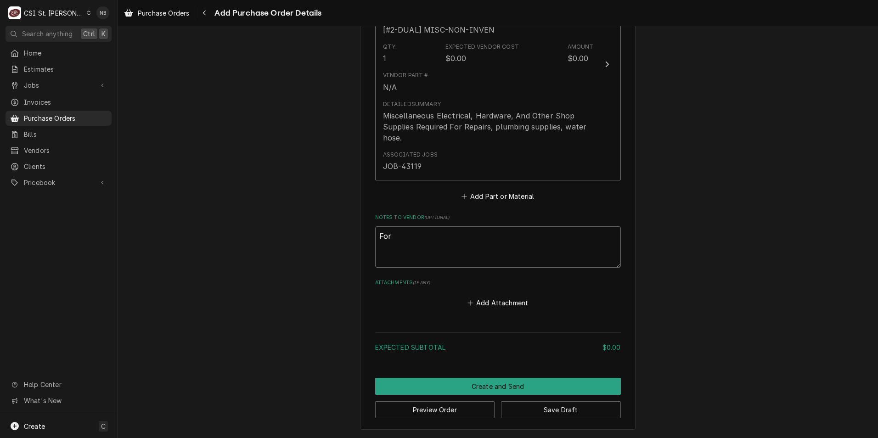
type textarea "For c"
type textarea "x"
type textarea "For co"
type textarea "x"
type textarea "For cou"
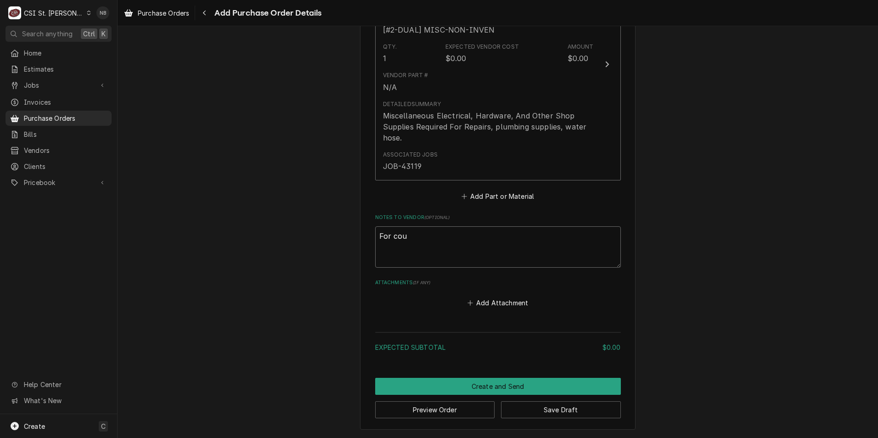
type textarea "x"
type textarea "For cour"
type textarea "x"
type textarea "For court"
type textarea "x"
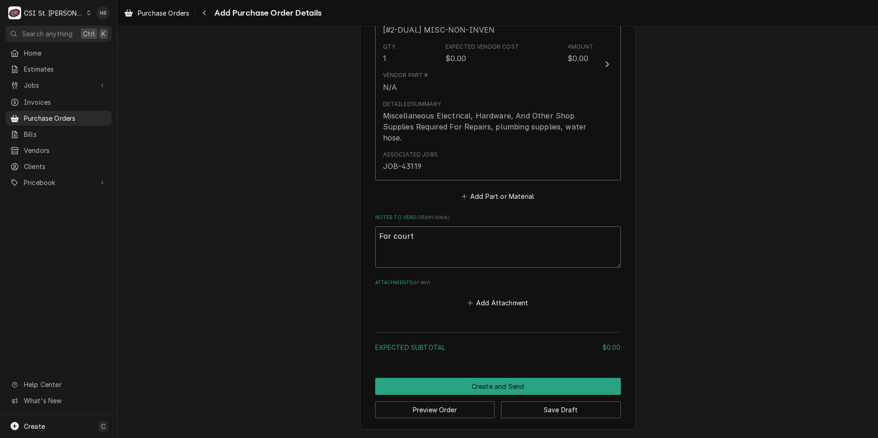
type textarea "For cour"
type textarea "x"
type textarea "For cou"
type textarea "x"
type textarea "For co"
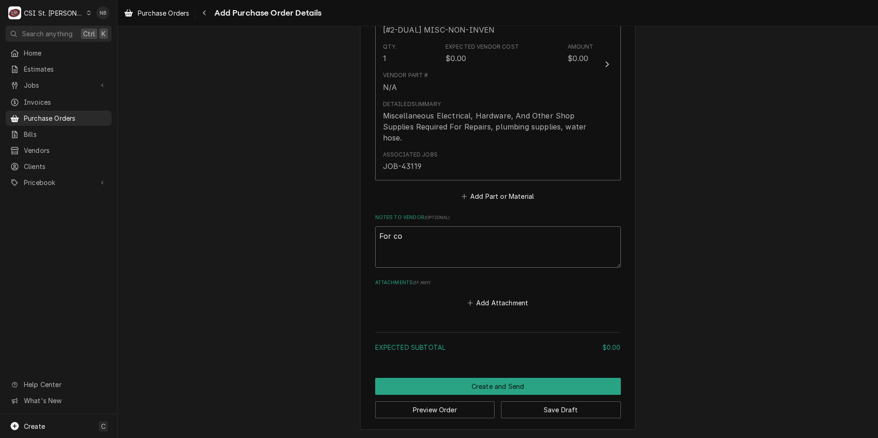
type textarea "x"
type textarea "For c"
type textarea "x"
type textarea "For"
type textarea "x"
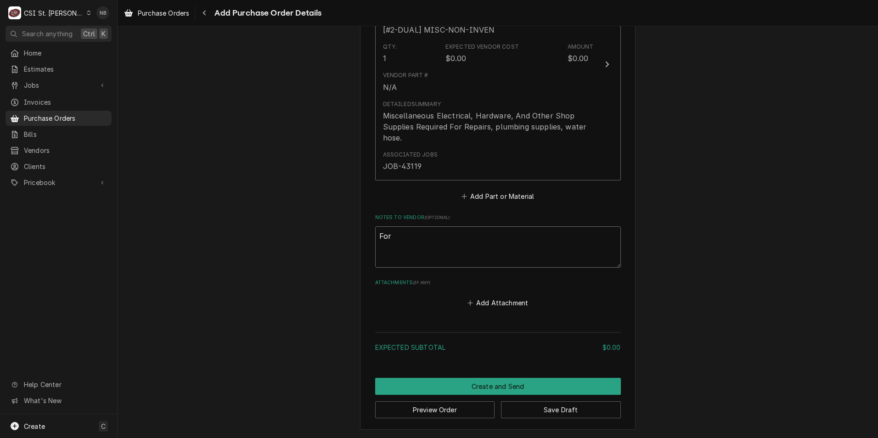
type textarea "For"
type textarea "x"
type textarea "Fo"
type textarea "x"
type textarea "F"
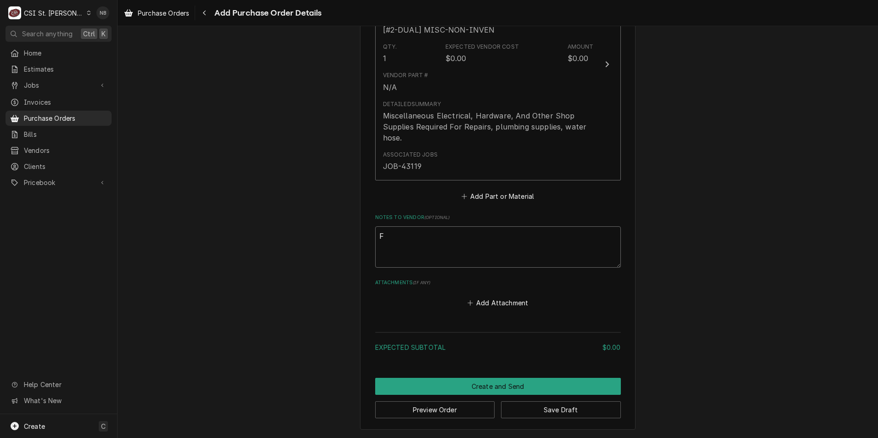
type textarea "x"
type textarea "C"
type textarea "x"
type textarea "Co"
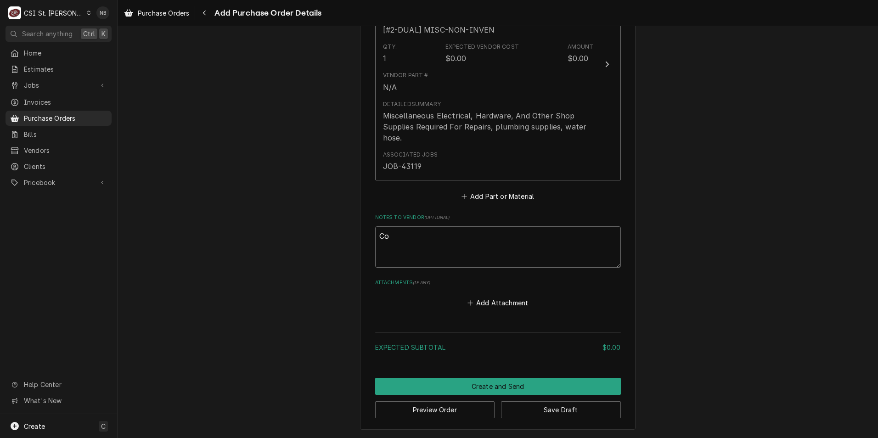
type textarea "x"
type textarea "Cou"
type textarea "x"
type textarea "Cour"
type textarea "x"
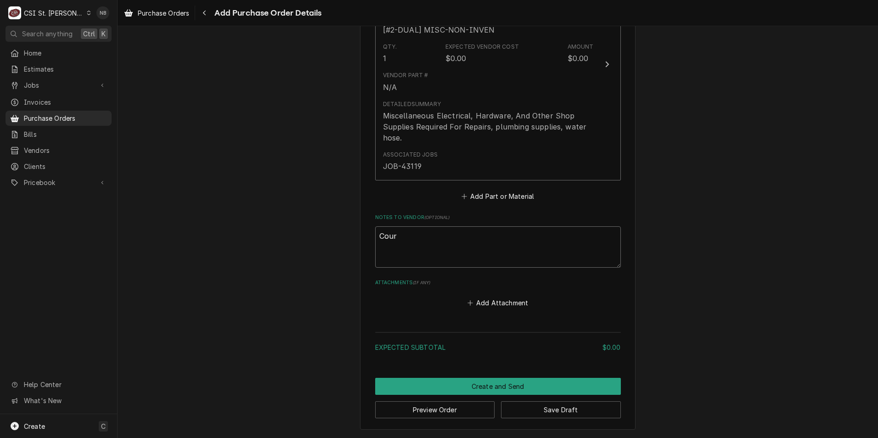
type textarea "Court"
type textarea "x"
type textarea "Courtn"
type textarea "x"
type textarea "Courtne"
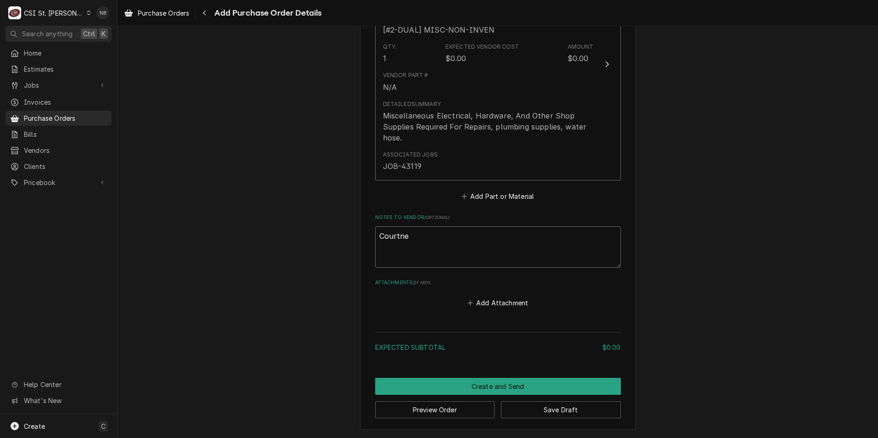
type textarea "x"
type textarea "Courtnet"
type textarea "x"
type textarea "Courtne"
type textarea "x"
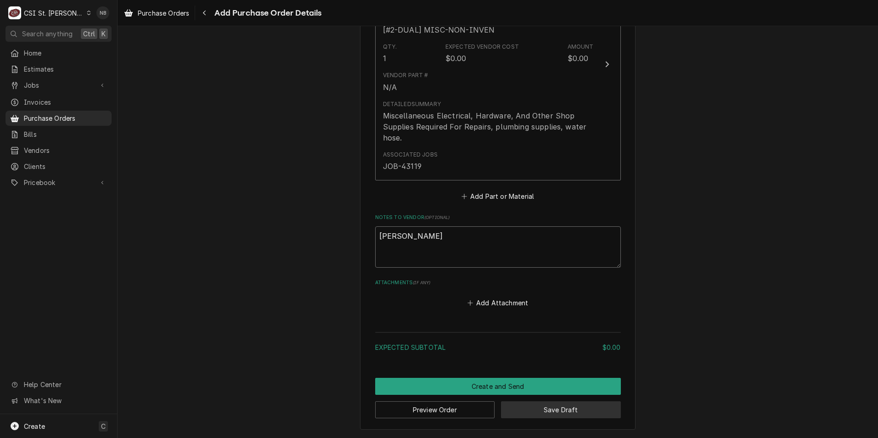
type textarea "Courtney"
click at [583, 408] on button "Save Draft" at bounding box center [561, 410] width 120 height 17
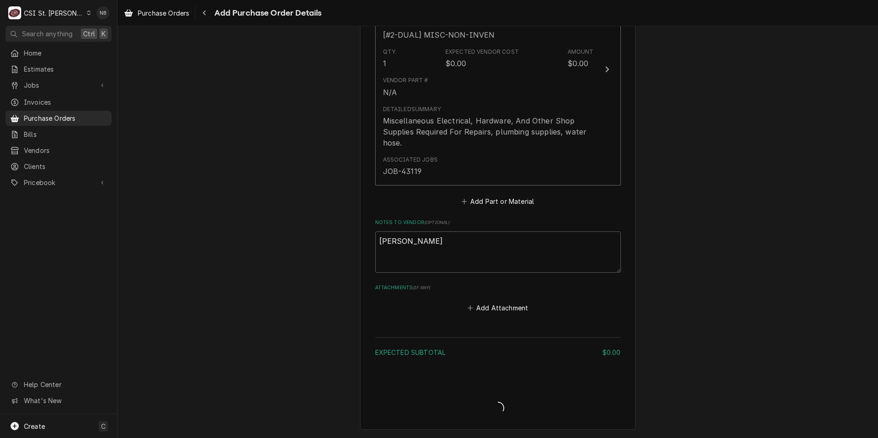
type textarea "x"
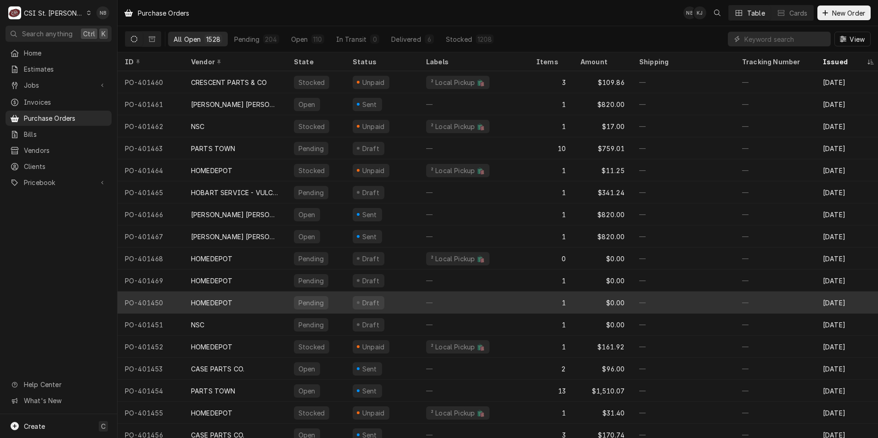
scroll to position [46, 0]
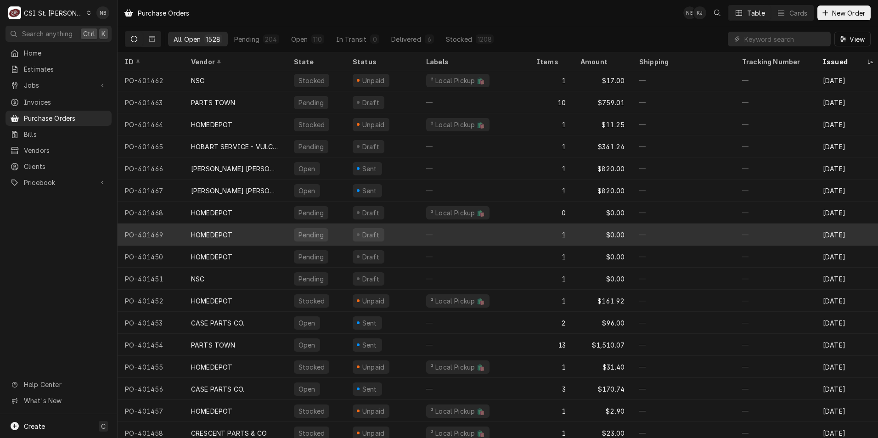
click at [681, 236] on div "—" at bounding box center [683, 235] width 103 height 22
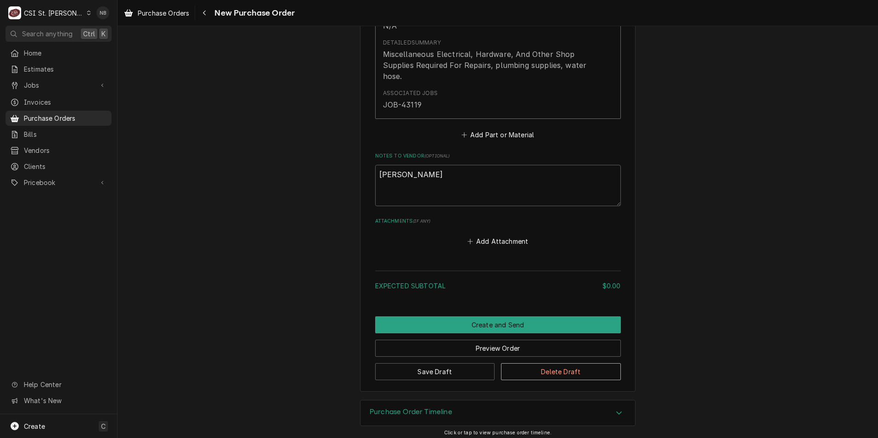
scroll to position [556, 0]
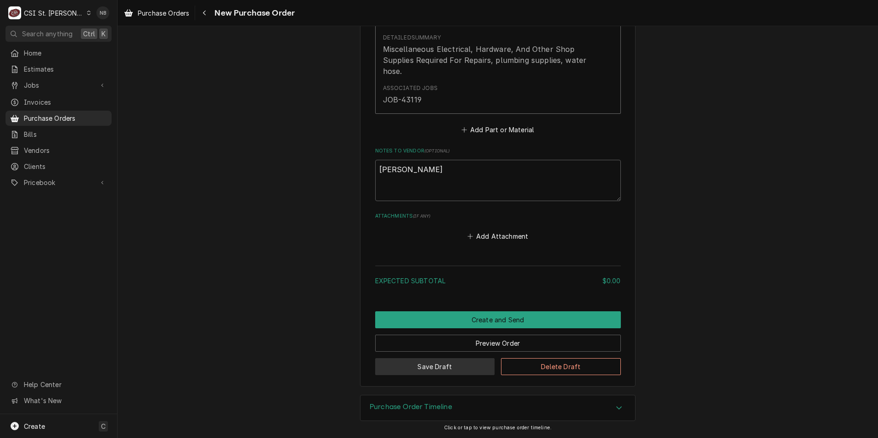
click at [437, 371] on button "Save Draft" at bounding box center [435, 366] width 120 height 17
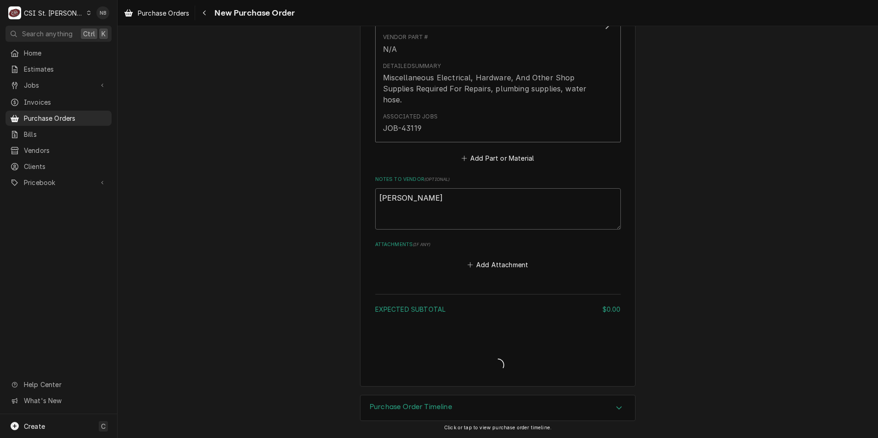
scroll to position [528, 0]
type textarea "x"
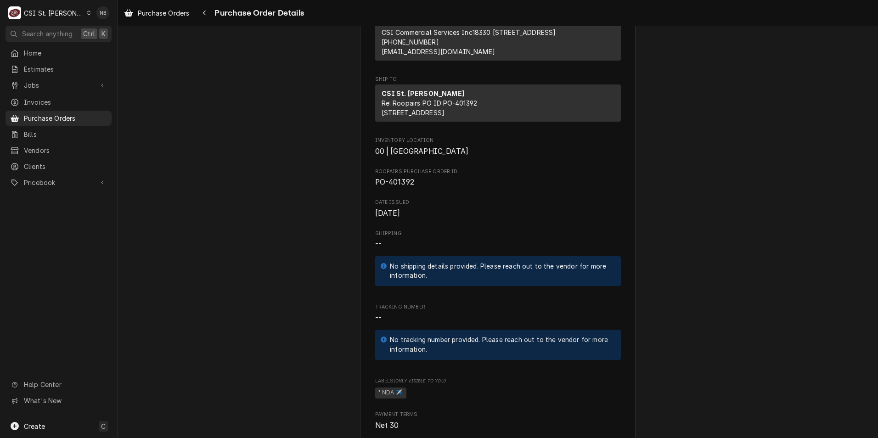
scroll to position [179, 0]
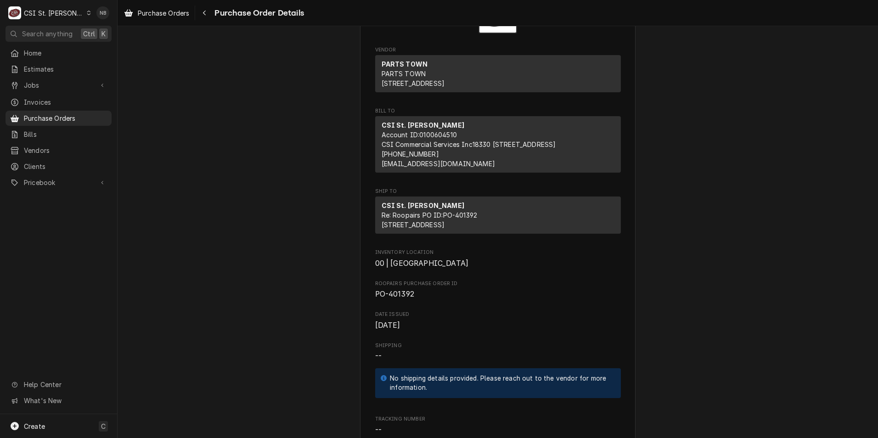
scroll to position [0, 0]
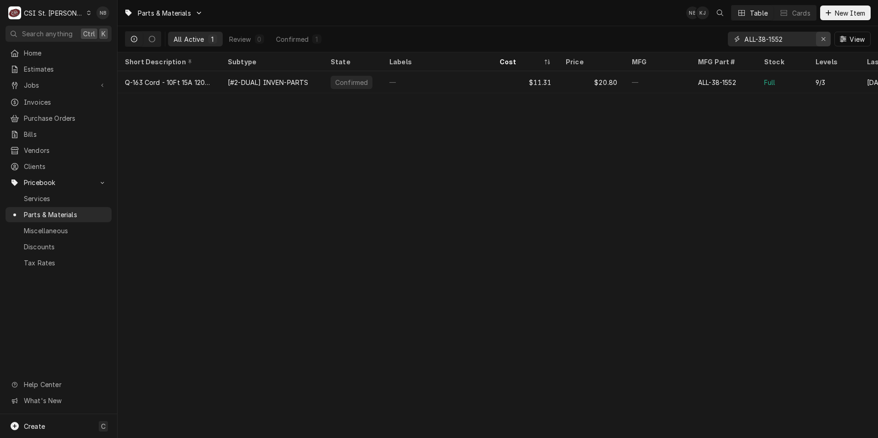
click at [817, 40] on button "Erase input" at bounding box center [823, 39] width 15 height 15
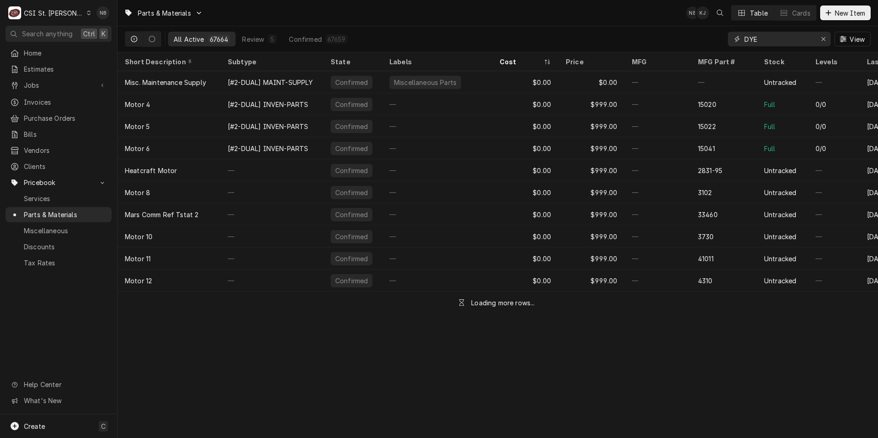
type input "DYE"
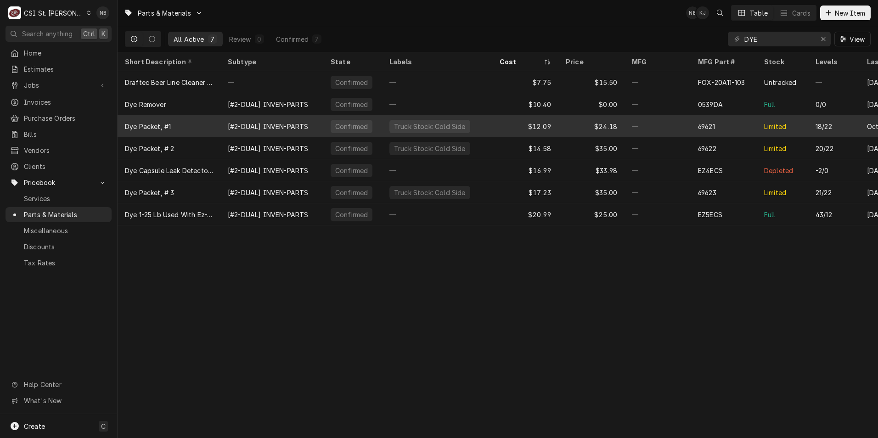
click at [638, 128] on div "—" at bounding box center [658, 126] width 66 height 22
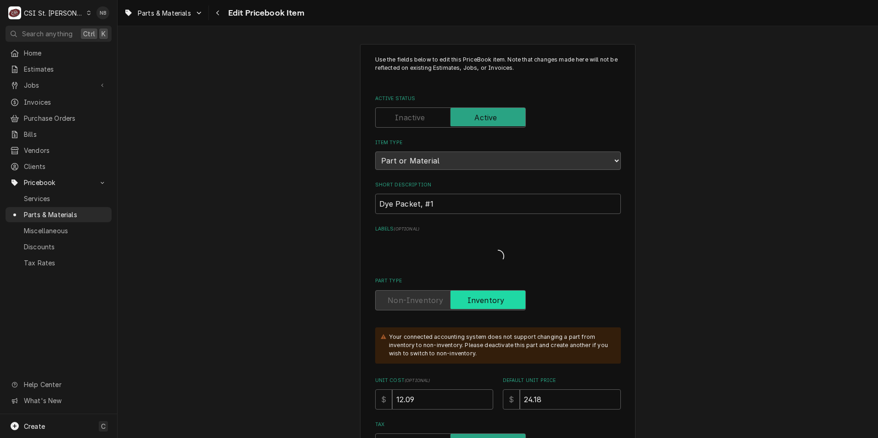
type textarea "x"
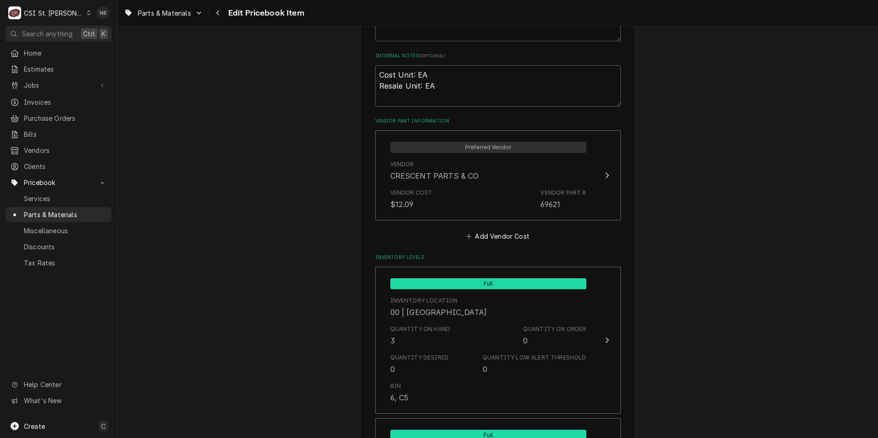
scroll to position [827, 0]
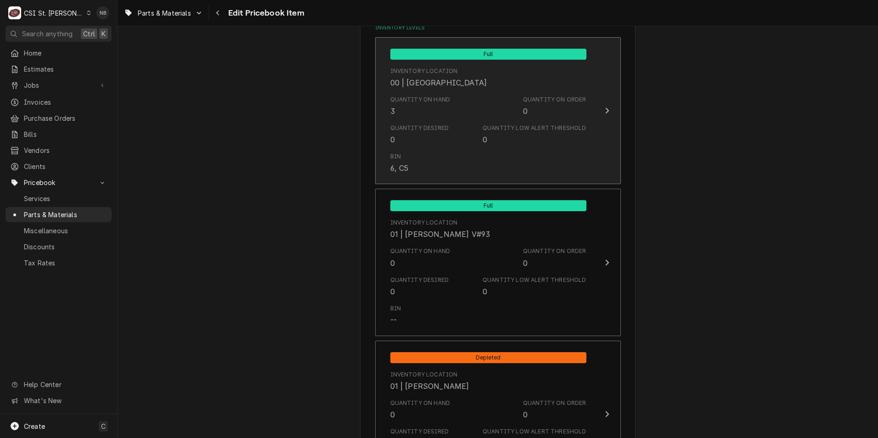
click at [461, 147] on div "Quantity Desired 0 Quantity Low Alert Threshold 0" at bounding box center [489, 134] width 196 height 28
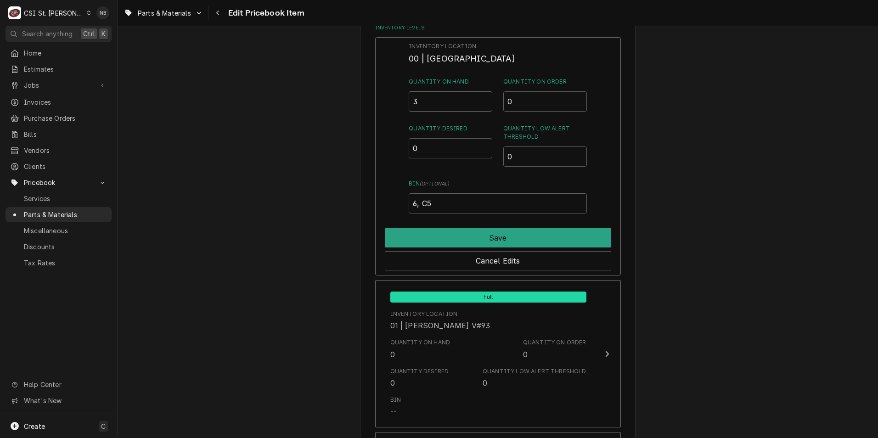
click at [428, 101] on input "3" at bounding box center [451, 101] width 84 height 20
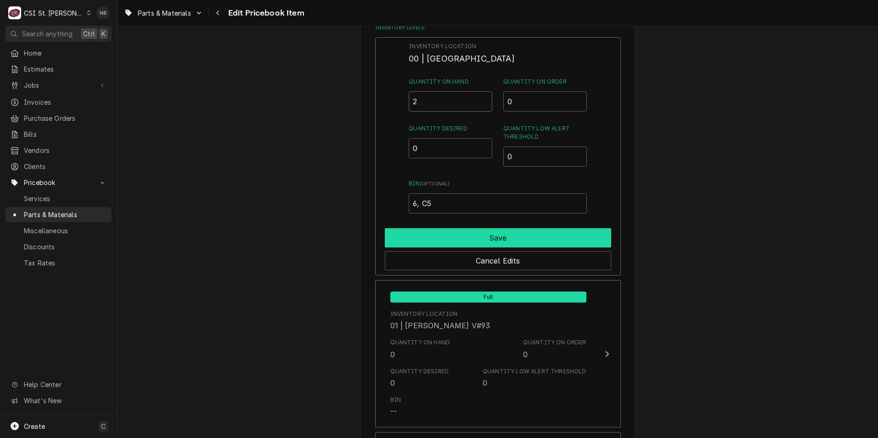
type input "2"
click at [506, 234] on button "Save" at bounding box center [498, 237] width 226 height 19
type textarea "x"
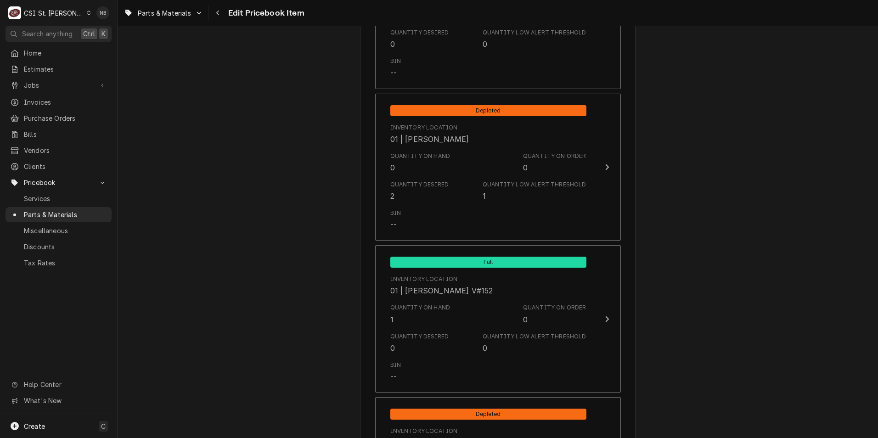
scroll to position [1194, 0]
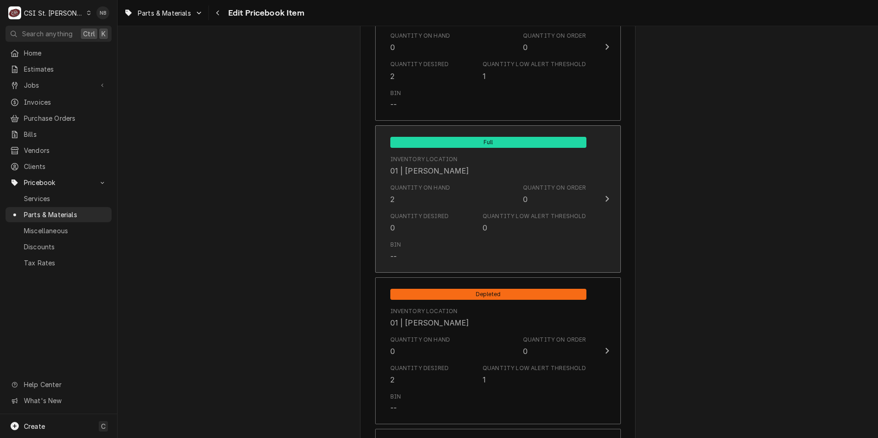
click at [526, 207] on div "Quantity on Hand 2 Quantity on Order 0" at bounding box center [489, 194] width 196 height 28
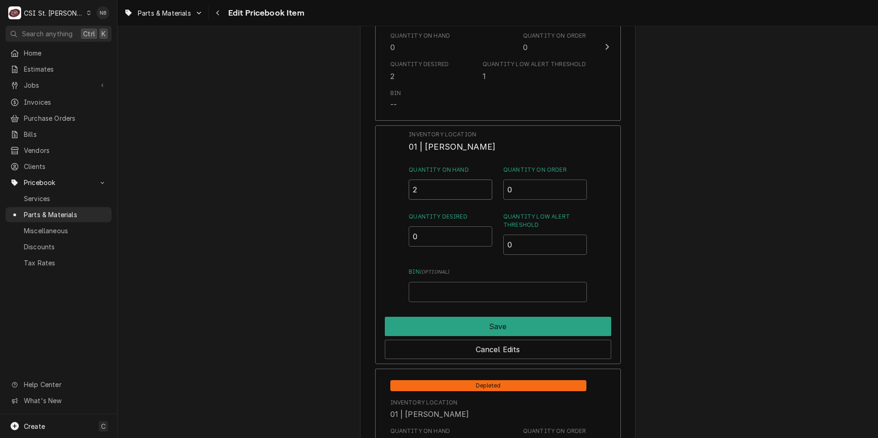
drag, startPoint x: 426, startPoint y: 192, endPoint x: 382, endPoint y: 192, distance: 44.1
click at [382, 192] on div "Inventory Location 01 | DAVID FORD Quantity on Hand 2 Quantity on Order 0 Quant…" at bounding box center [498, 244] width 246 height 239
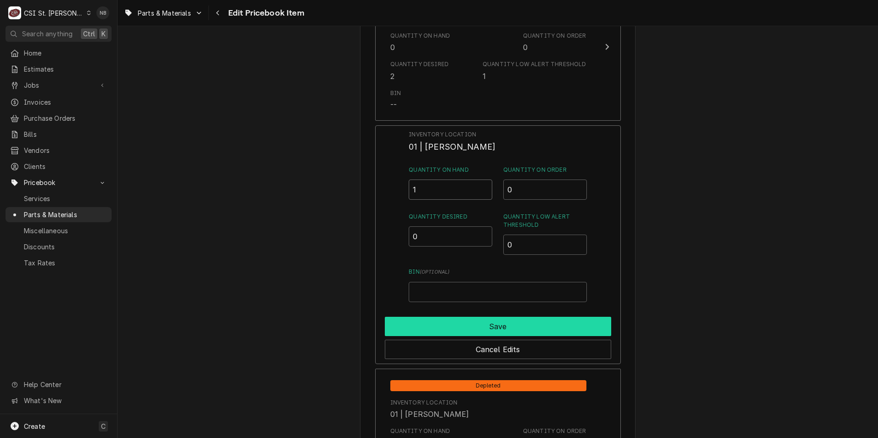
type input "1"
click at [470, 326] on button "Save" at bounding box center [498, 326] width 226 height 19
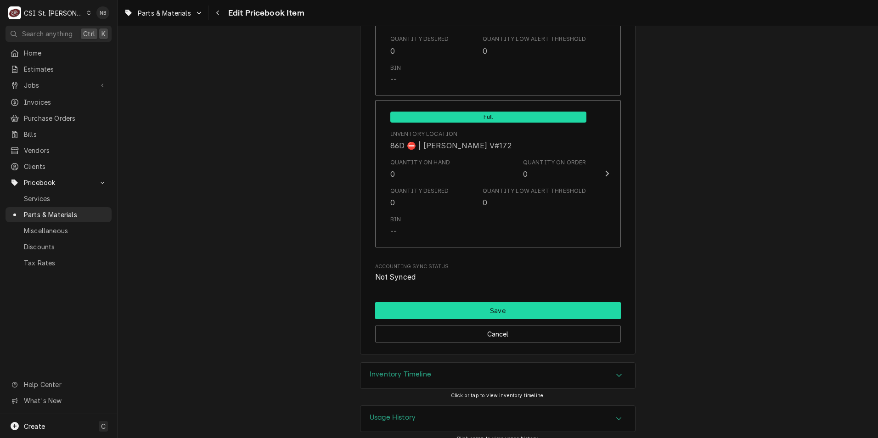
click at [551, 302] on button "Save" at bounding box center [498, 310] width 246 height 17
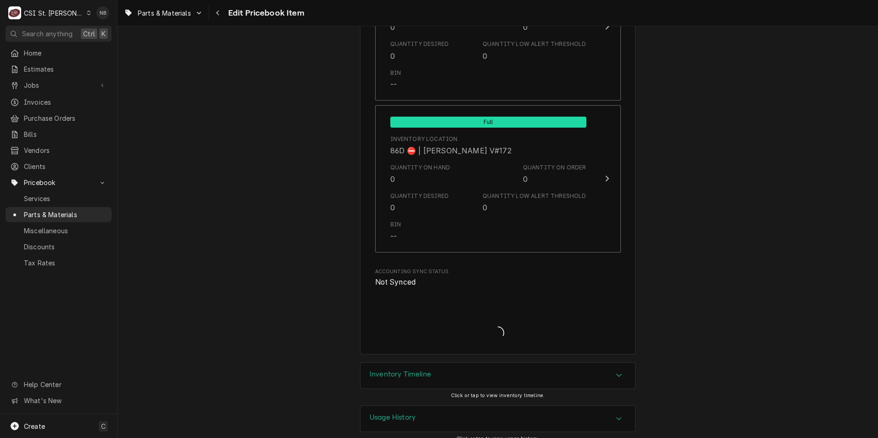
type textarea "x"
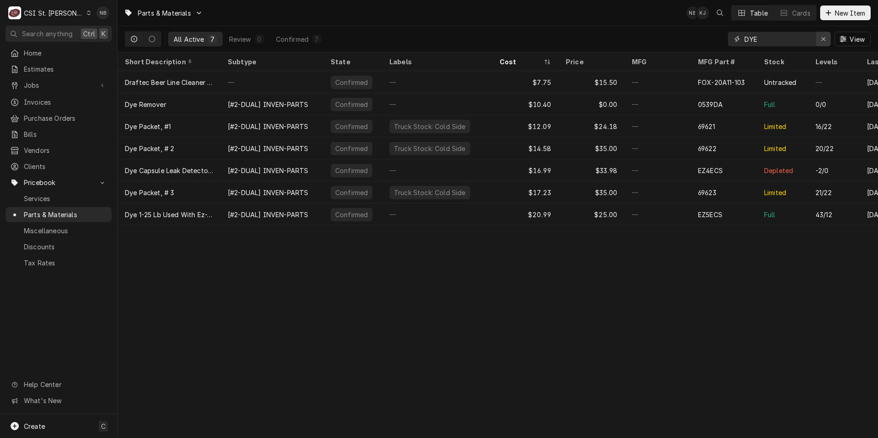
click at [825, 41] on icon "Erase input" at bounding box center [824, 39] width 4 height 4
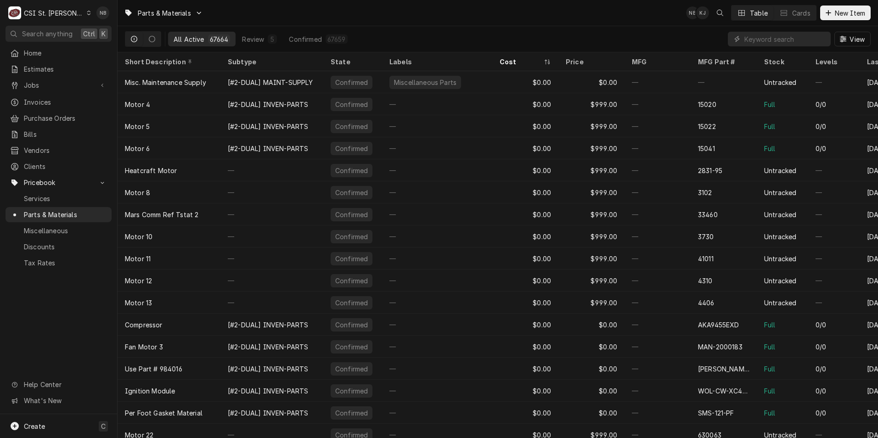
click at [62, 11] on div "CSI St. Louis" at bounding box center [54, 13] width 60 height 10
click at [103, 29] on div "CSI Kentucky" at bounding box center [140, 34] width 121 height 10
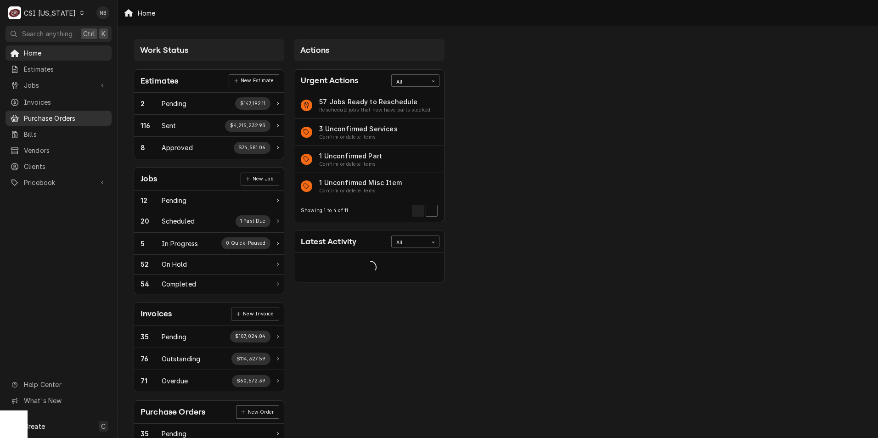
click at [78, 113] on span "Purchase Orders" at bounding box center [65, 118] width 83 height 10
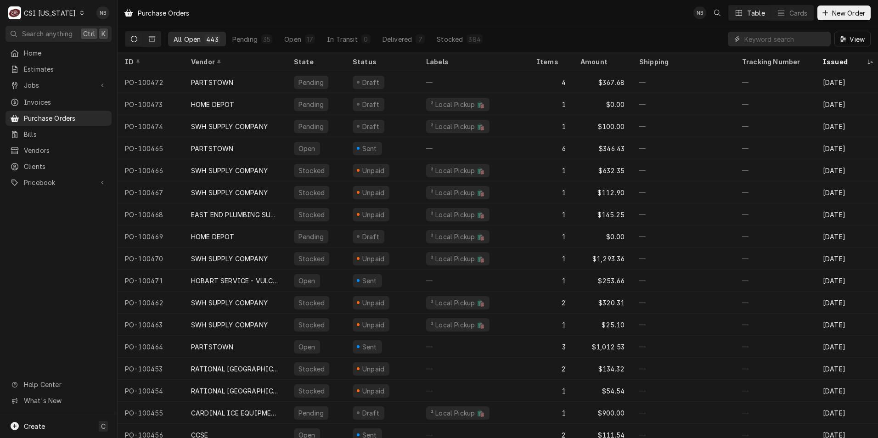
click at [770, 40] on input "Dynamic Content Wrapper" at bounding box center [786, 39] width 82 height 15
type input "100435"
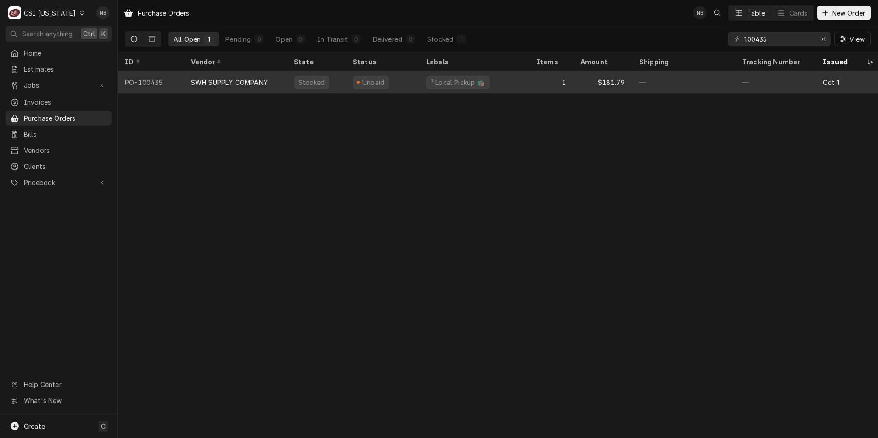
click at [538, 84] on div "1" at bounding box center [551, 82] width 44 height 22
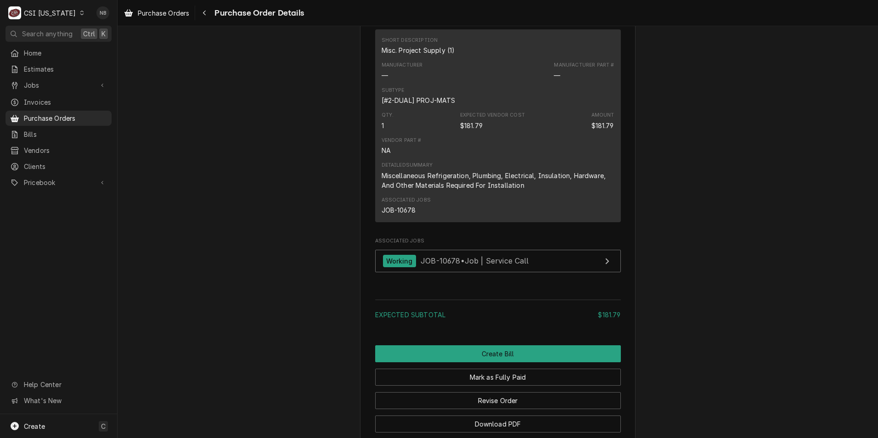
scroll to position [739, 0]
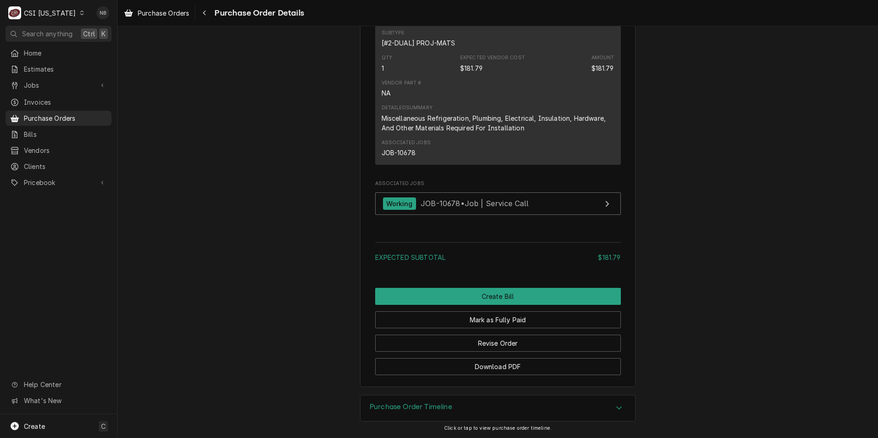
click at [524, 411] on div "Purchase Order Timeline" at bounding box center [498, 409] width 275 height 26
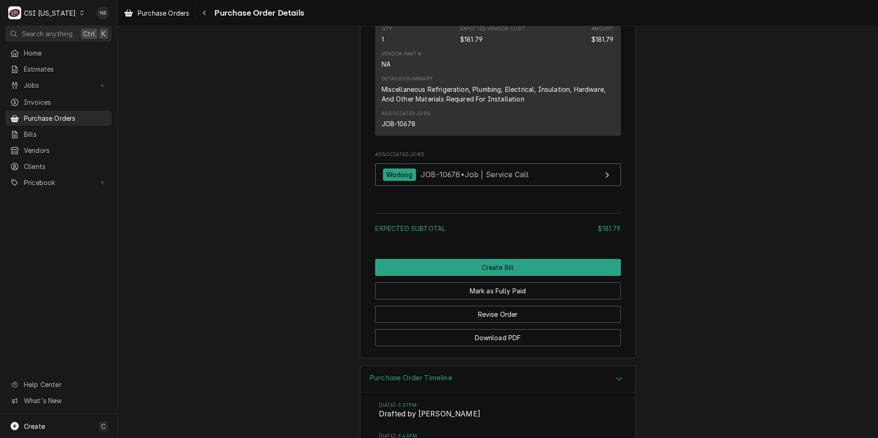
scroll to position [907, 0]
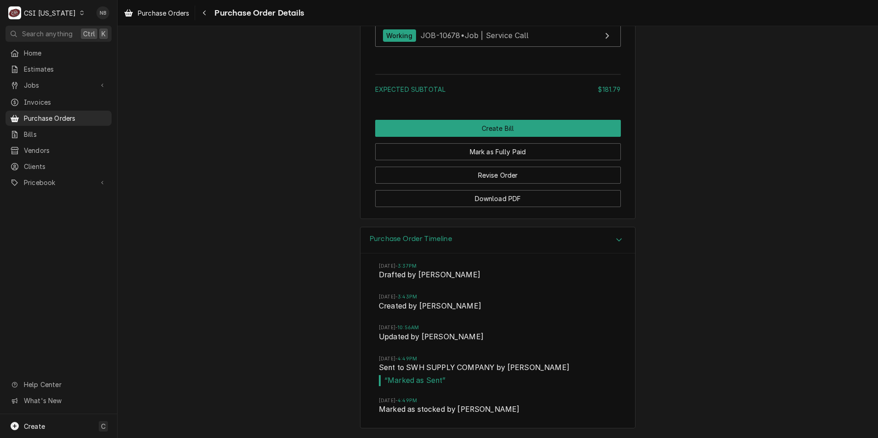
click at [528, 243] on div "Purchase Order Timeline" at bounding box center [498, 240] width 275 height 26
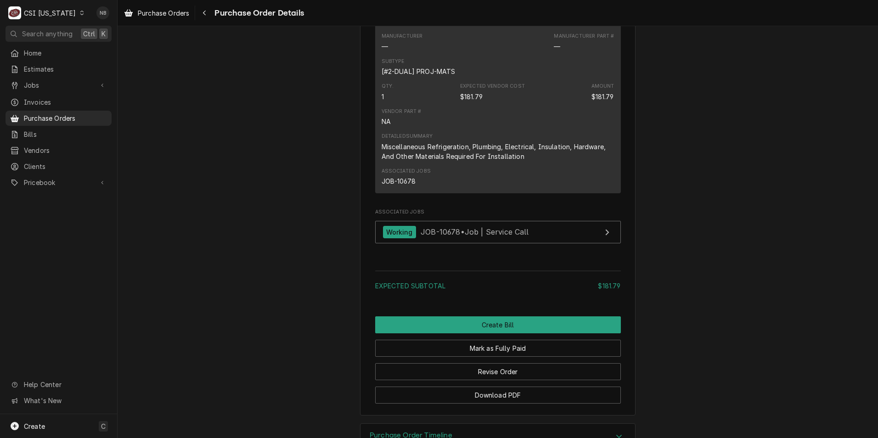
scroll to position [555, 0]
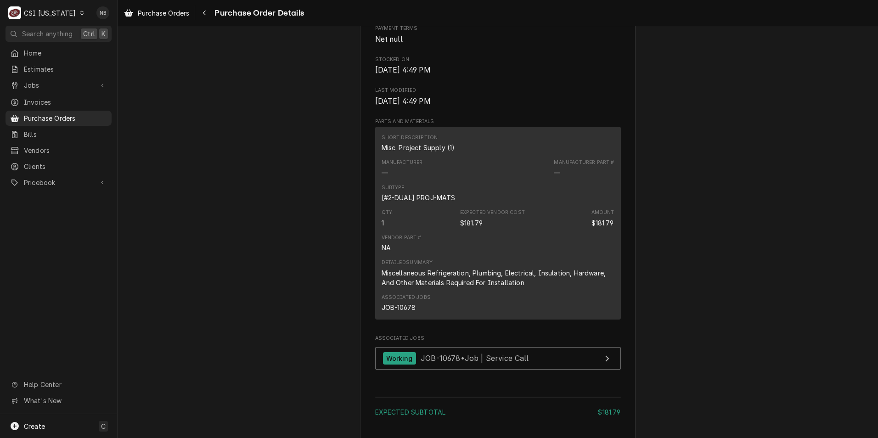
click at [62, 11] on div "CSI Kentucky" at bounding box center [50, 13] width 52 height 10
click at [94, 48] on div "CSI St. [PERSON_NAME]" at bounding box center [143, 50] width 121 height 10
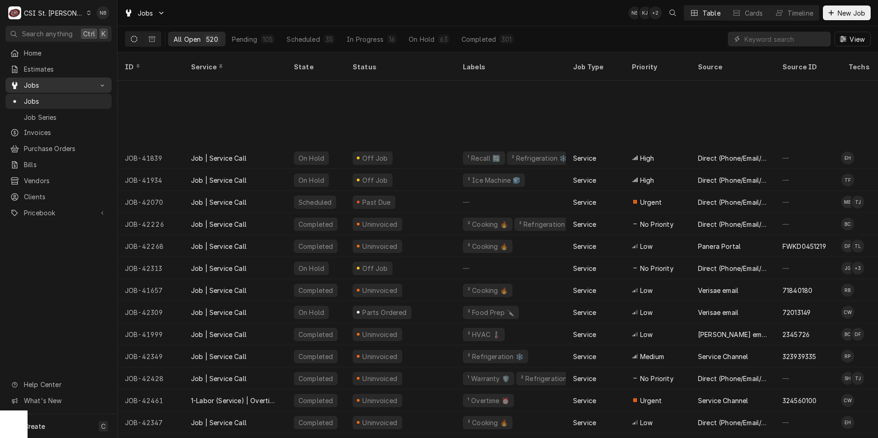
scroll to position [101, 0]
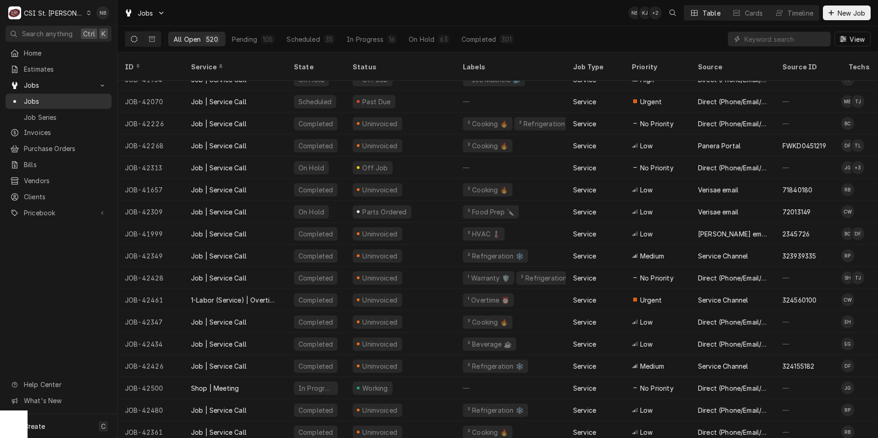
click at [57, 103] on div "Jobs" at bounding box center [58, 101] width 102 height 11
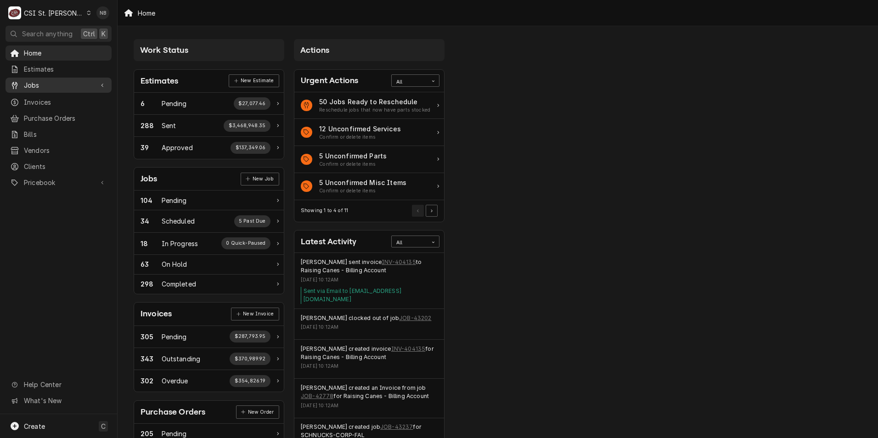
click at [81, 83] on span "Jobs" at bounding box center [58, 85] width 69 height 10
click at [89, 102] on span "Jobs" at bounding box center [65, 101] width 83 height 10
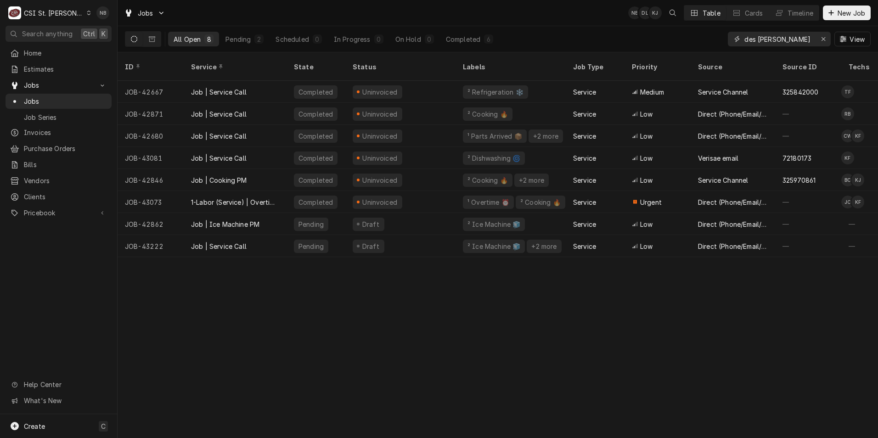
drag, startPoint x: 801, startPoint y: 41, endPoint x: 603, endPoint y: 40, distance: 197.6
click at [609, 40] on div "All Open 8 Pending 2 Scheduled 0 In Progress 0 On Hold 0 Completed 6 des peres …" at bounding box center [498, 39] width 746 height 26
type input "43116"
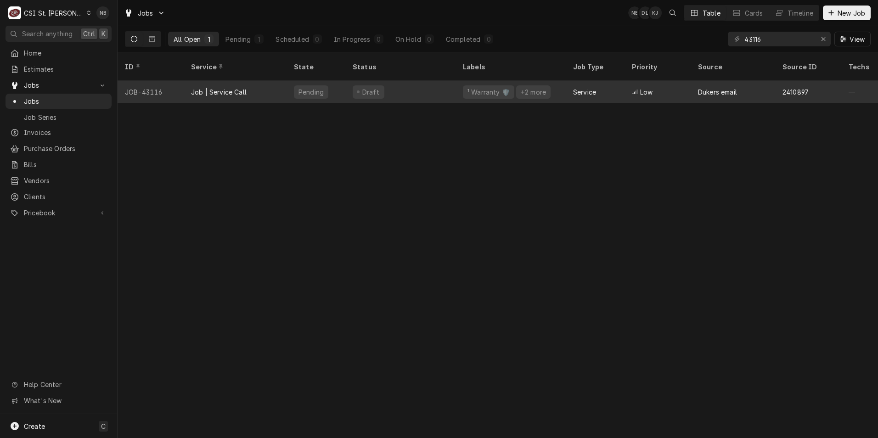
click at [421, 87] on div "Draft" at bounding box center [400, 92] width 110 height 22
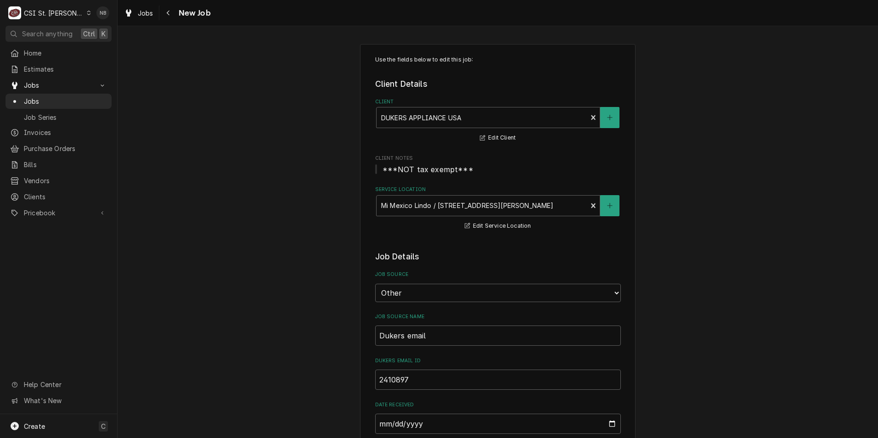
type textarea "x"
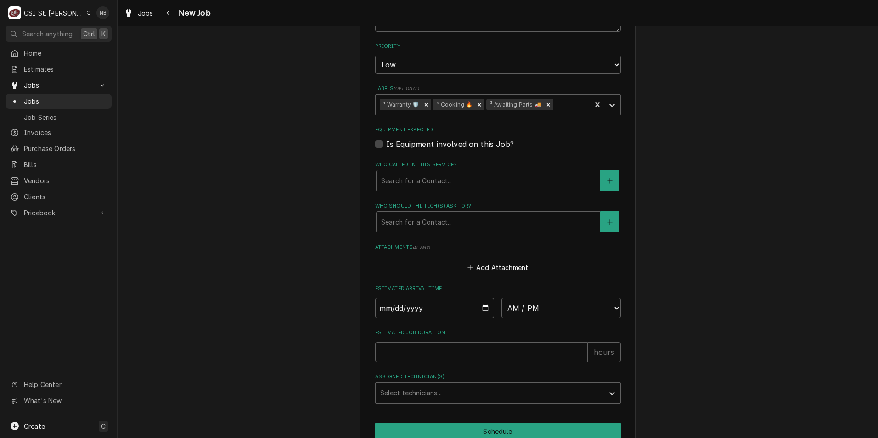
scroll to position [758, 0]
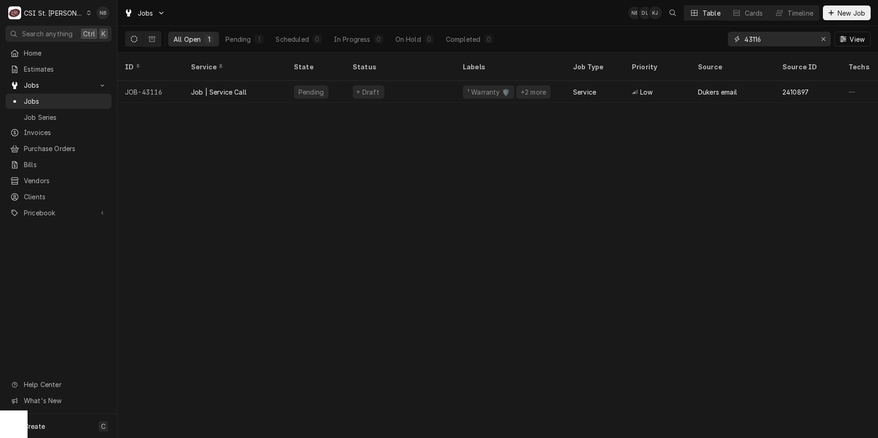
click at [763, 43] on input "43116" at bounding box center [779, 39] width 69 height 15
click at [821, 36] on icon "Erase input" at bounding box center [823, 39] width 5 height 6
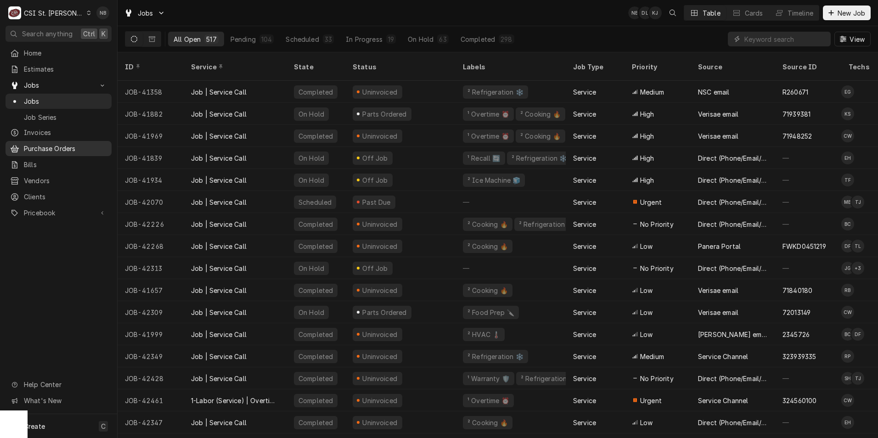
click at [85, 144] on span "Purchase Orders" at bounding box center [65, 149] width 83 height 10
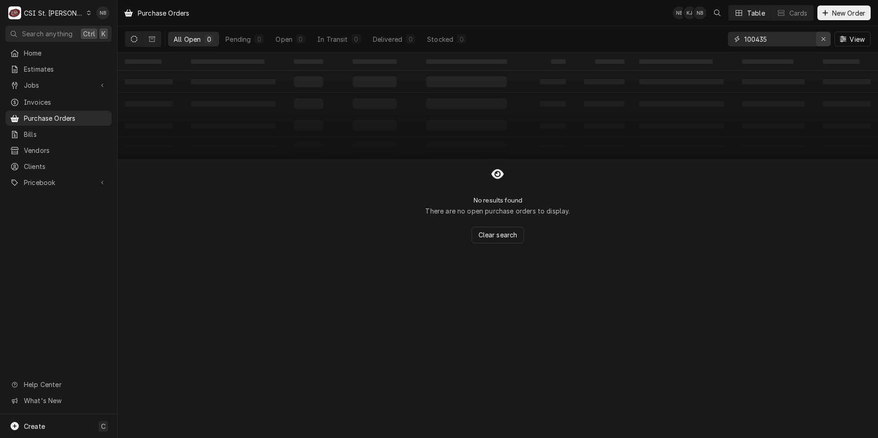
click at [821, 40] on icon "Erase input" at bounding box center [823, 39] width 5 height 6
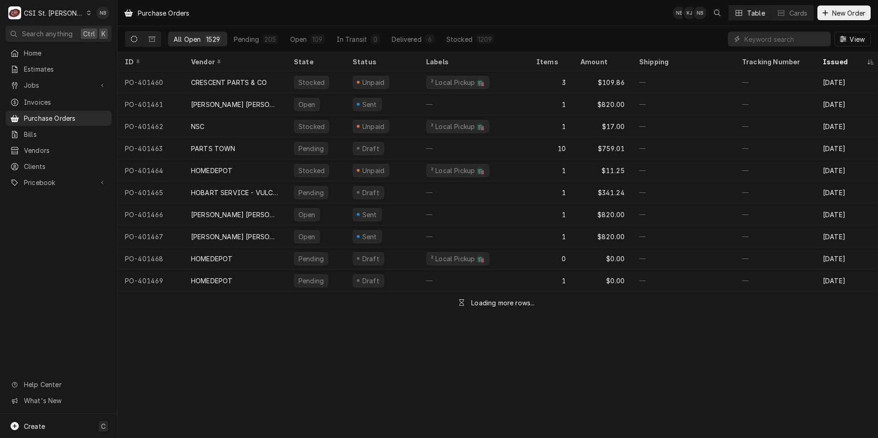
click at [132, 40] on icon "Dynamic Content Wrapper" at bounding box center [134, 39] width 6 height 6
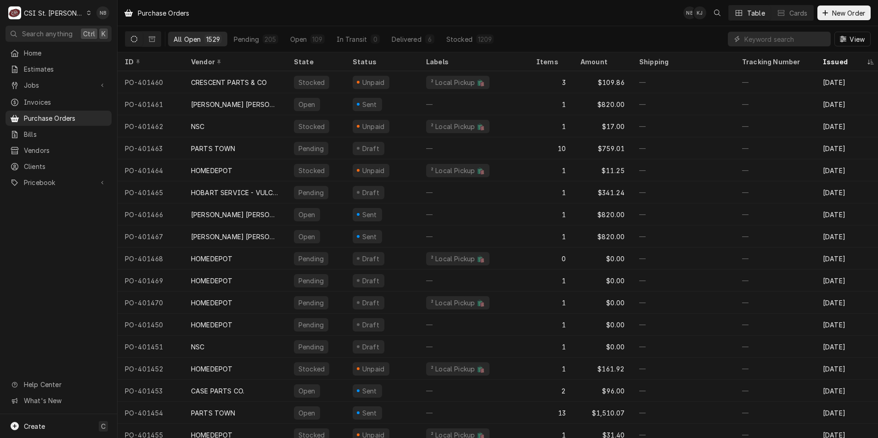
click at [64, 9] on div "CSI St. Louis" at bounding box center [54, 13] width 60 height 10
click at [121, 38] on div "CSI [US_STATE]" at bounding box center [141, 33] width 127 height 11
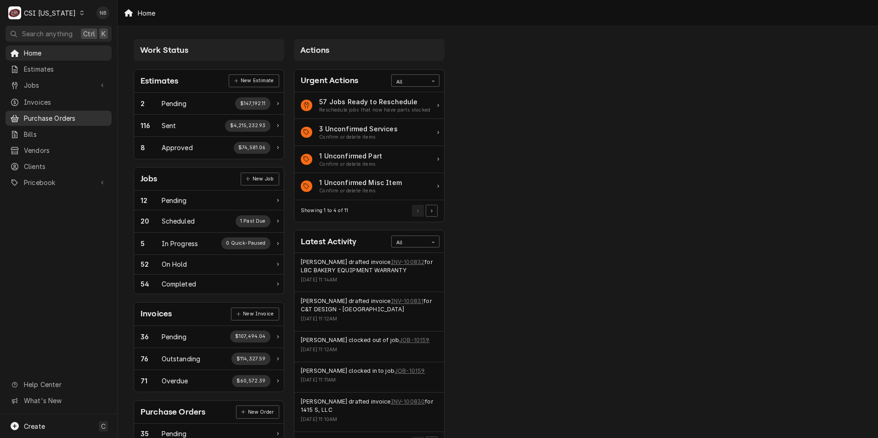
click at [61, 113] on span "Purchase Orders" at bounding box center [65, 118] width 83 height 10
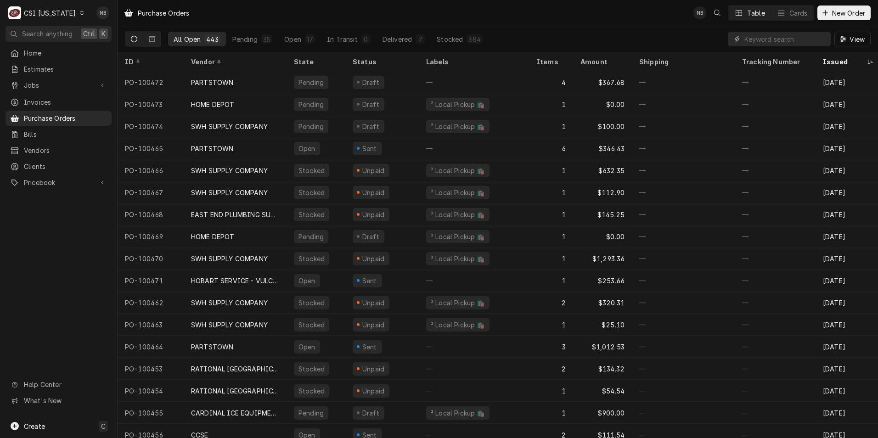
click at [776, 39] on input "Dynamic Content Wrapper" at bounding box center [786, 39] width 82 height 15
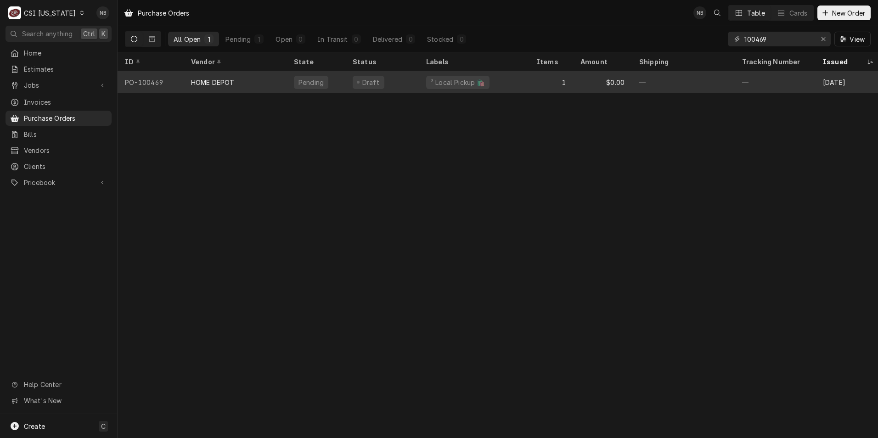
type input "100469"
click at [270, 86] on div "HOME DEPOT" at bounding box center [235, 82] width 103 height 22
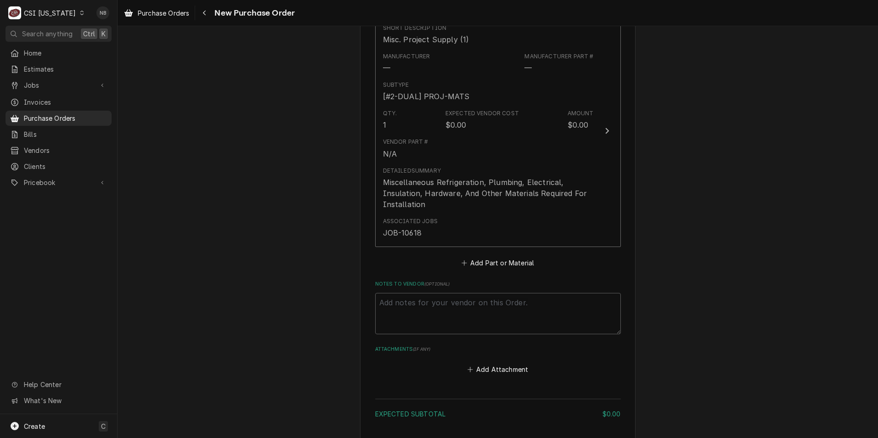
scroll to position [419, 0]
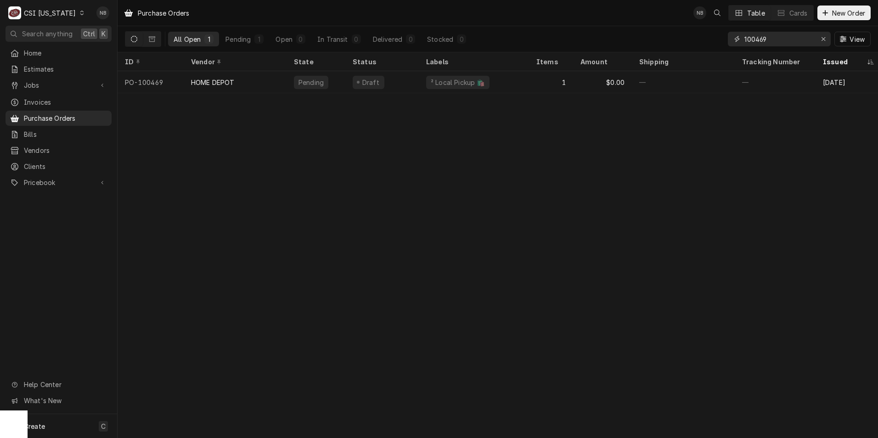
drag, startPoint x: 776, startPoint y: 44, endPoint x: 760, endPoint y: 43, distance: 16.1
click at [760, 43] on input "100469" at bounding box center [779, 39] width 69 height 15
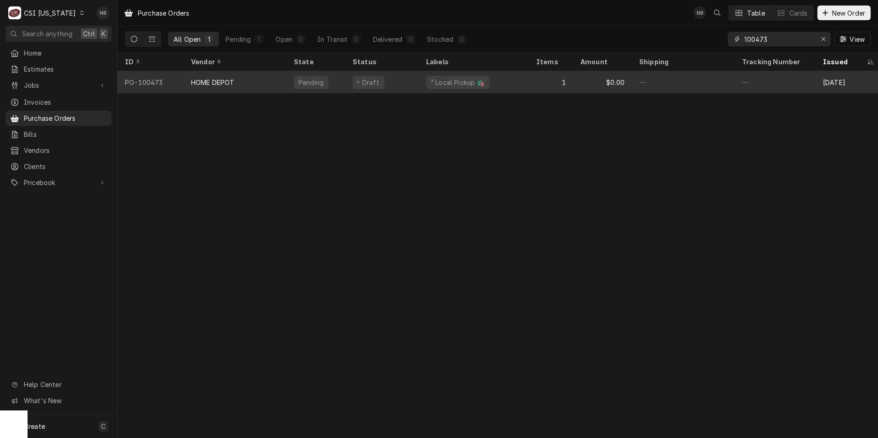
type input "100473"
click at [539, 80] on div "1" at bounding box center [551, 82] width 44 height 22
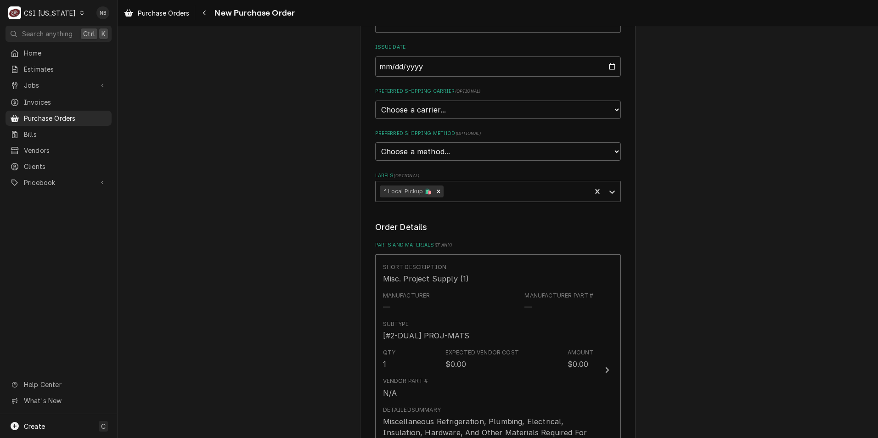
scroll to position [368, 0]
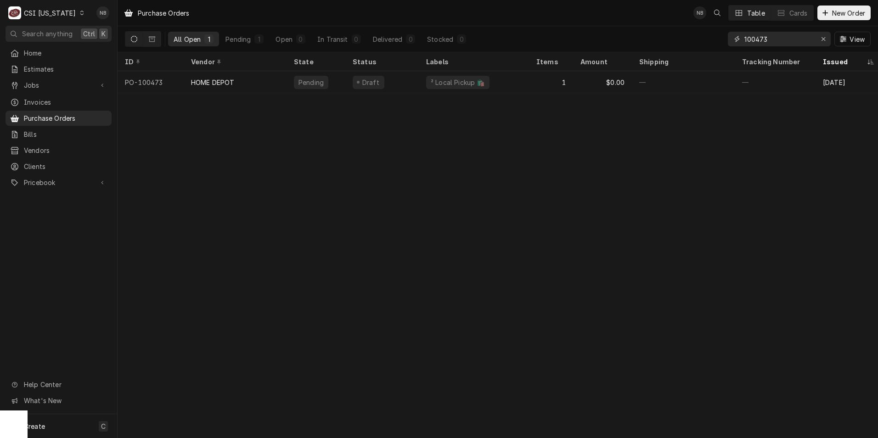
drag, startPoint x: 772, startPoint y: 43, endPoint x: 760, endPoint y: 43, distance: 12.0
click at [760, 43] on input "100473" at bounding box center [779, 39] width 69 height 15
type input "100469"
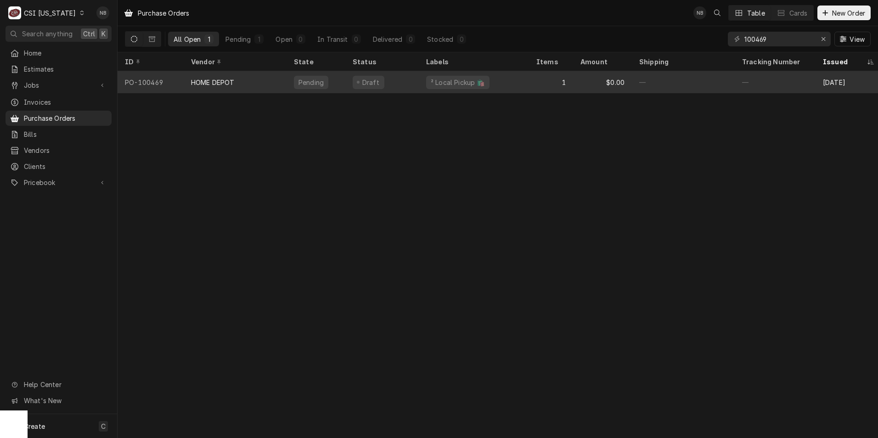
click at [393, 71] on div "Draft" at bounding box center [382, 82] width 74 height 22
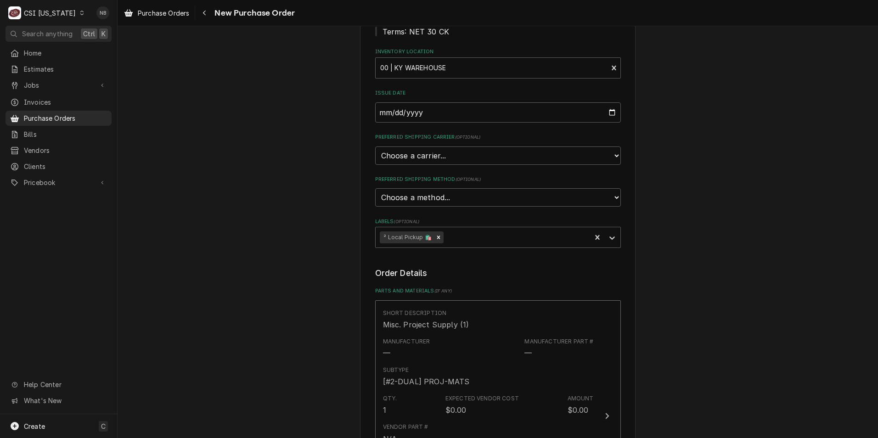
scroll to position [322, 0]
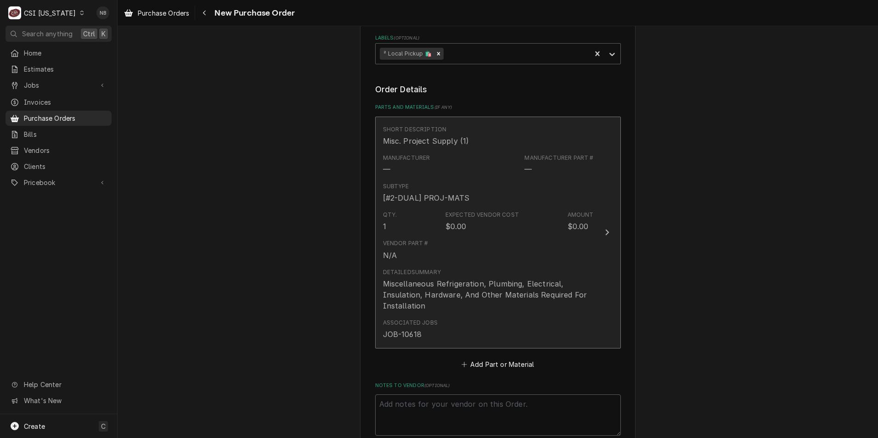
click at [498, 289] on div "Miscellaneous Refrigeration, Plumbing, Electrical, Insulation, Hardware, And Ot…" at bounding box center [488, 294] width 211 height 33
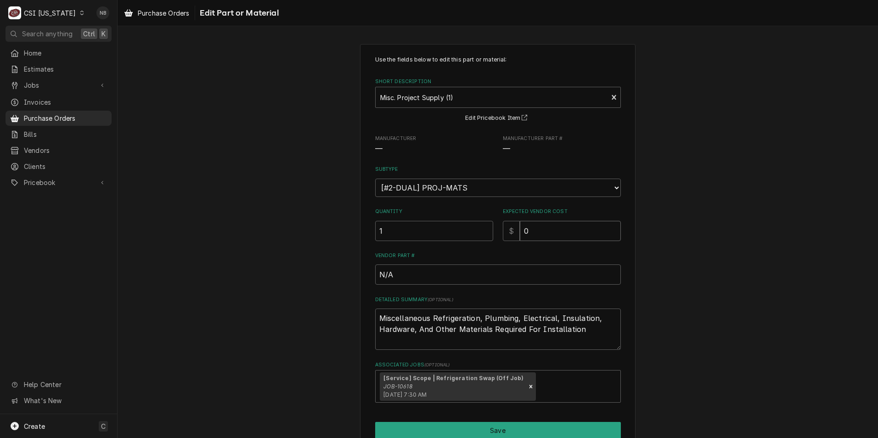
drag, startPoint x: 543, startPoint y: 233, endPoint x: 421, endPoint y: 233, distance: 121.3
click at [422, 233] on div "Quantity 1 Expected Vendor Cost $ 0" at bounding box center [498, 224] width 246 height 33
type textarea "x"
type input "1"
type textarea "x"
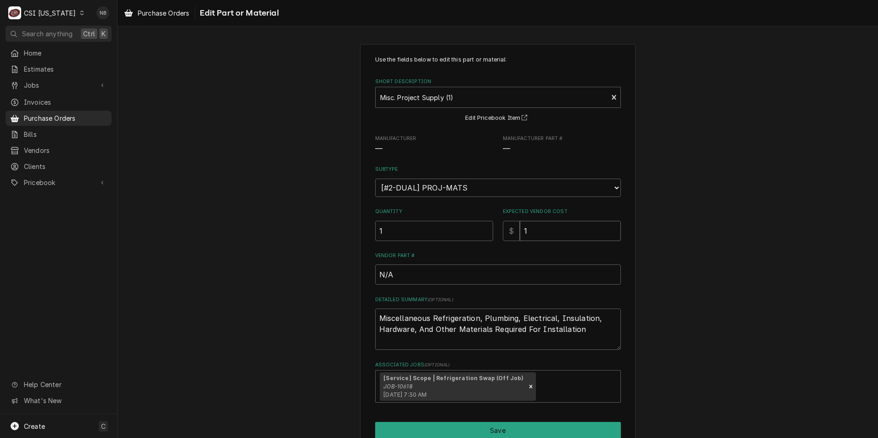
type input "10"
type textarea "x"
type input "109"
type textarea "x"
type input "109.4"
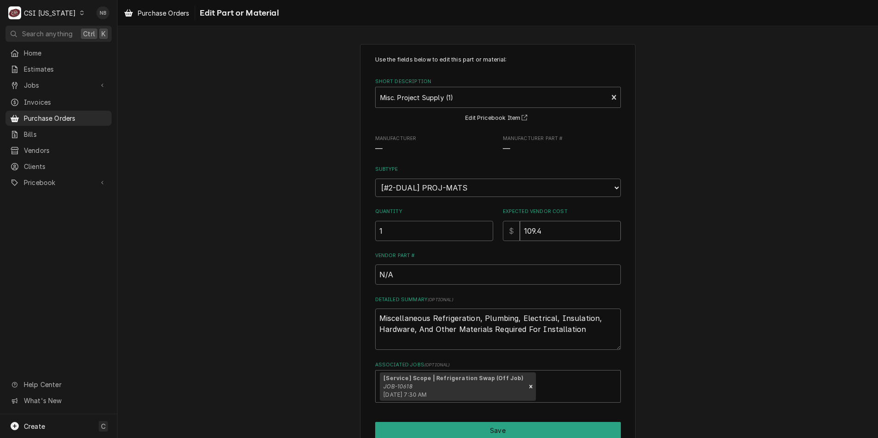
type textarea "x"
type input "109.44"
click at [668, 255] on div "Use the fields below to edit this part or material: Short Description Misc. Pro…" at bounding box center [498, 259] width 761 height 447
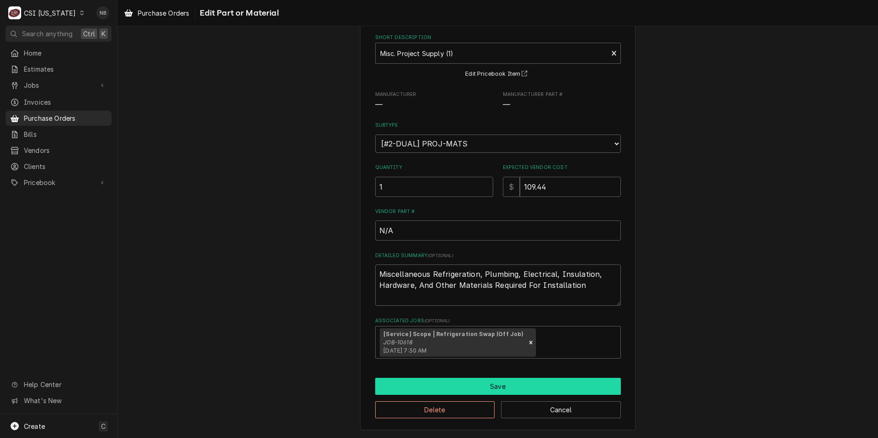
click at [497, 385] on button "Save" at bounding box center [498, 386] width 246 height 17
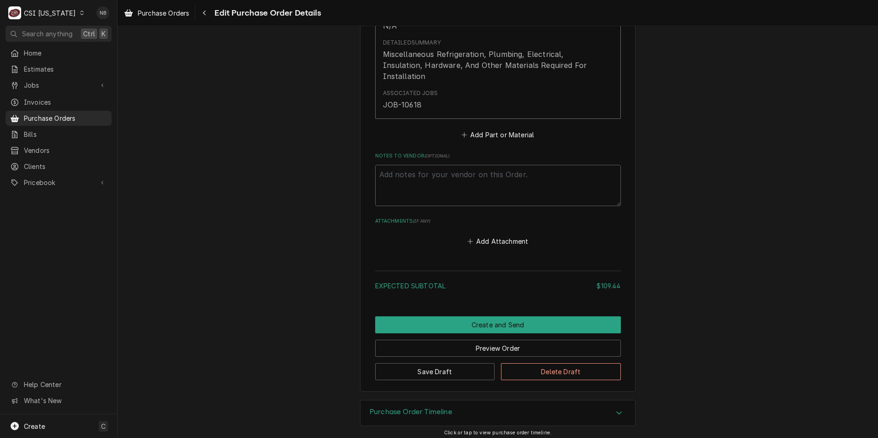
scroll to position [556, 0]
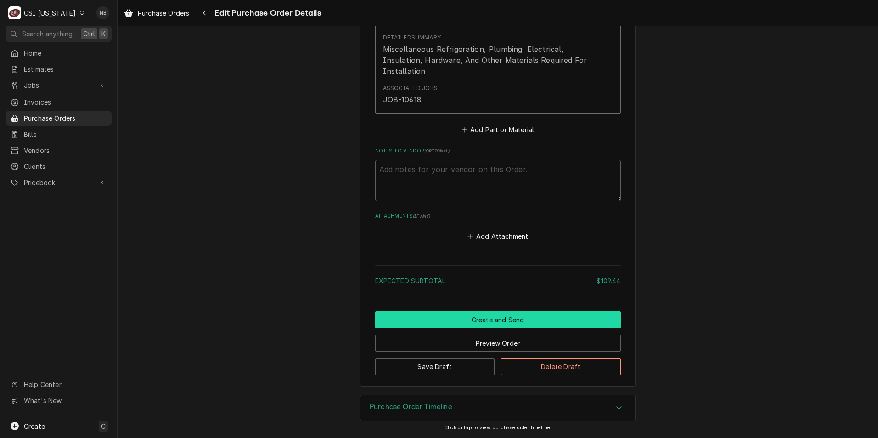
click at [500, 324] on button "Create and Send" at bounding box center [498, 319] width 246 height 17
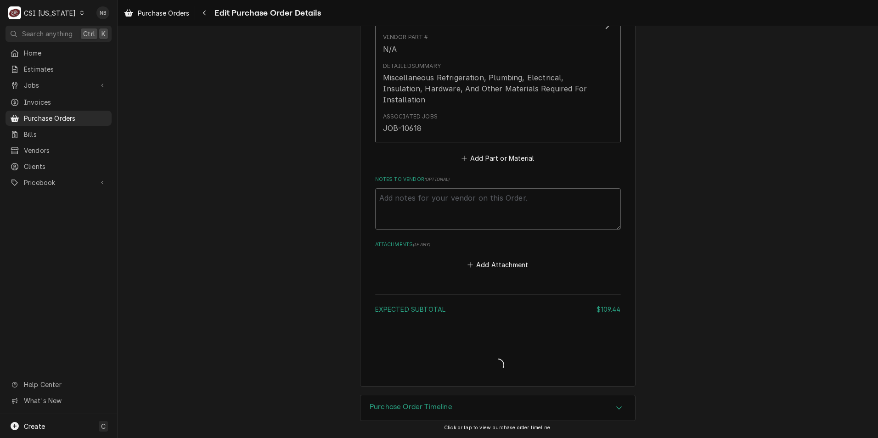
type textarea "x"
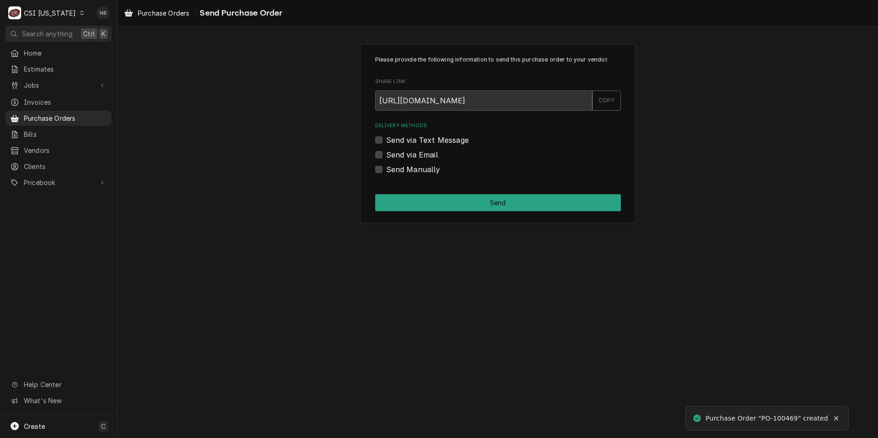
click at [386, 167] on label "Send Manually" at bounding box center [413, 169] width 54 height 11
click at [386, 167] on input "Send Manually" at bounding box center [509, 174] width 246 height 20
checkbox input "true"
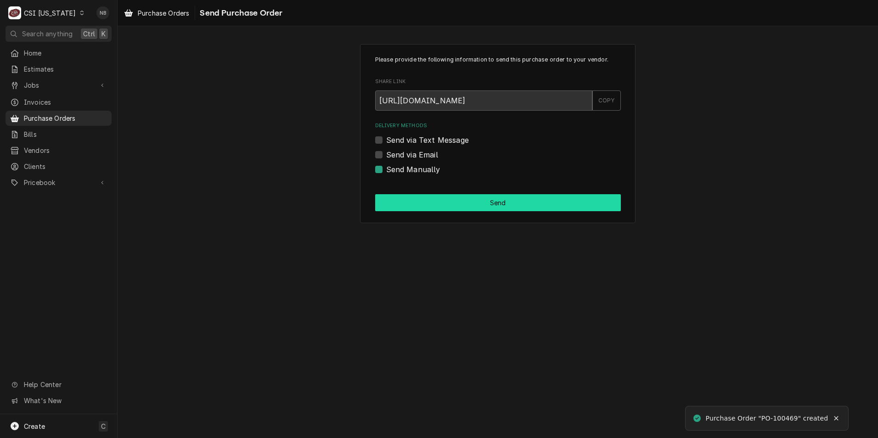
click at [442, 206] on button "Send" at bounding box center [498, 202] width 246 height 17
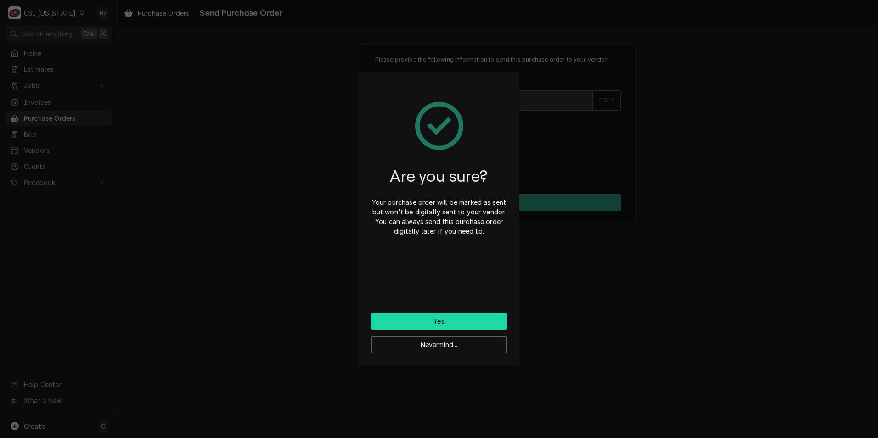
click at [424, 322] on button "Yes" at bounding box center [439, 321] width 135 height 17
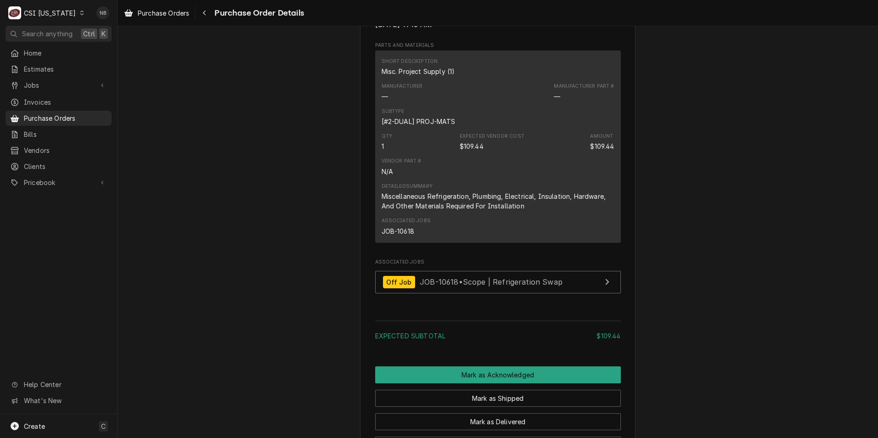
scroll to position [689, 0]
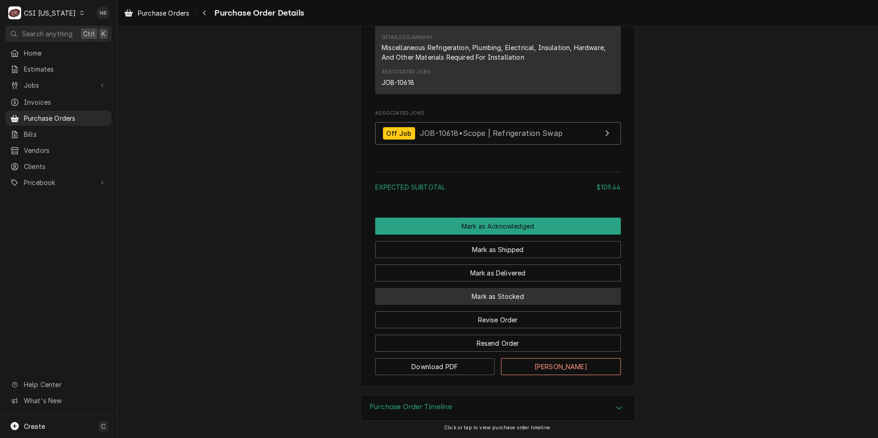
click at [506, 302] on button "Mark as Stocked" at bounding box center [498, 296] width 246 height 17
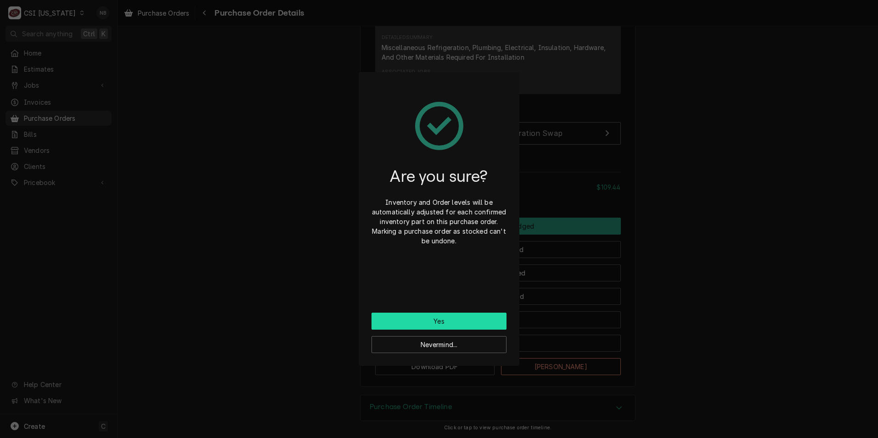
click at [428, 322] on button "Yes" at bounding box center [439, 321] width 135 height 17
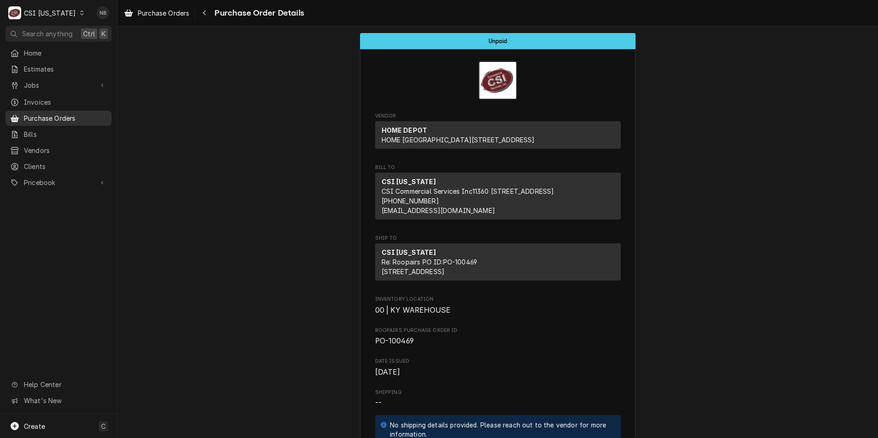
click at [60, 113] on span "Purchase Orders" at bounding box center [65, 118] width 83 height 10
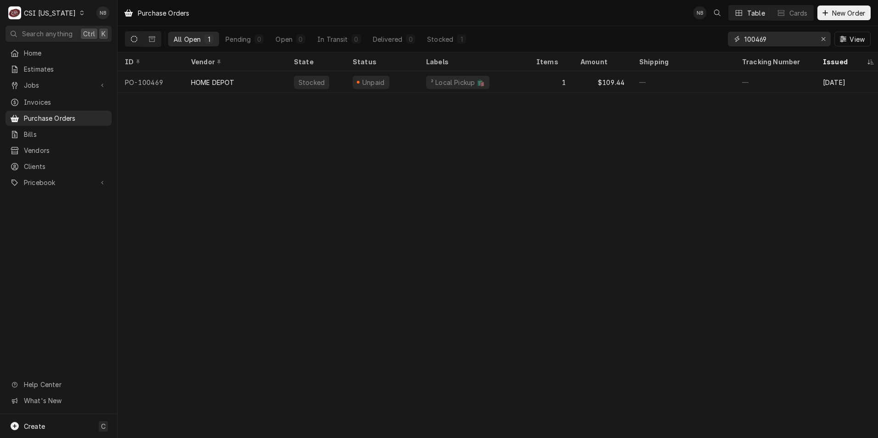
drag, startPoint x: 780, startPoint y: 40, endPoint x: 760, endPoint y: 42, distance: 19.8
click at [760, 42] on input "100469" at bounding box center [779, 39] width 69 height 15
type input "100473"
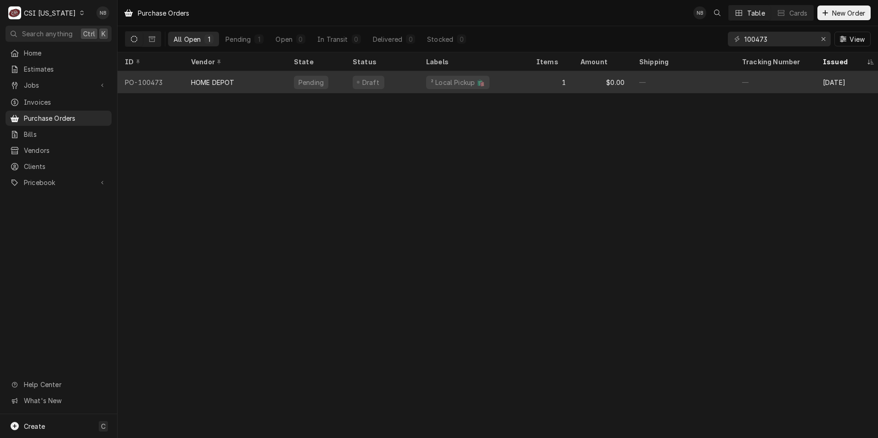
click at [388, 80] on div "Draft" at bounding box center [382, 82] width 74 height 22
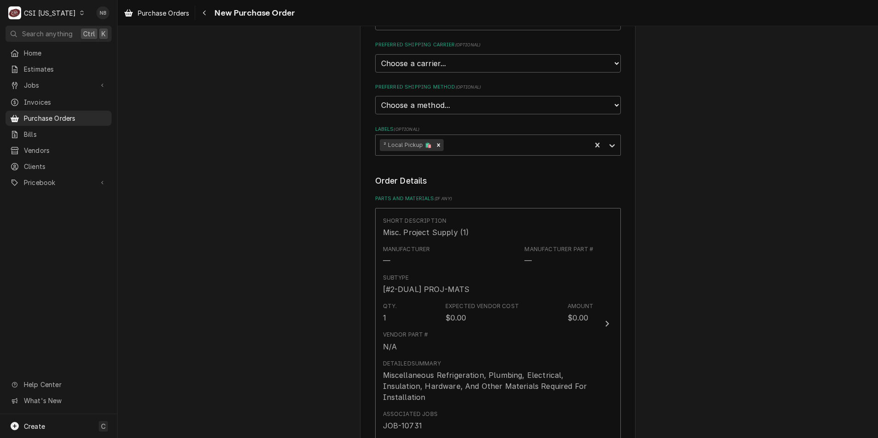
scroll to position [322, 0]
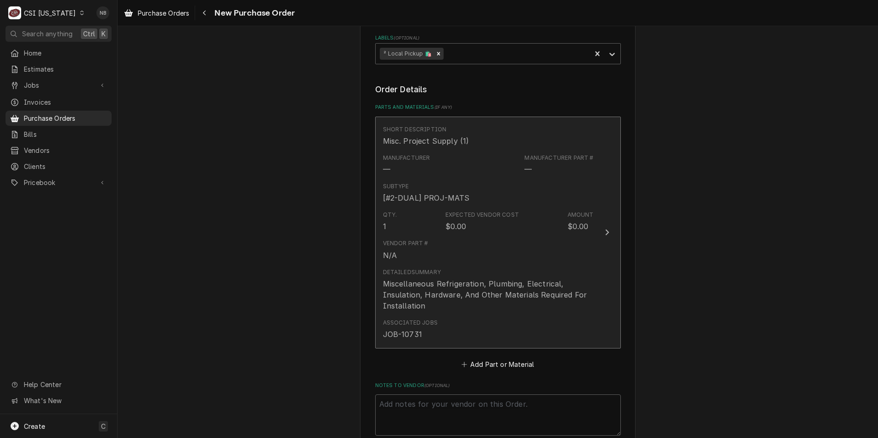
click at [529, 232] on div "Qty. 1 Expected Vendor Cost $0.00 Amount $0.00" at bounding box center [488, 221] width 211 height 28
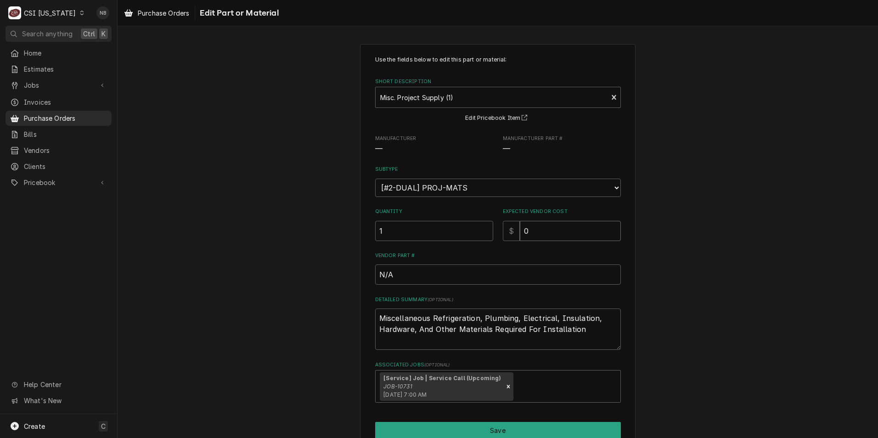
drag, startPoint x: 529, startPoint y: 228, endPoint x: 459, endPoint y: 220, distance: 70.4
click at [460, 221] on div "Quantity 1 Expected Vendor Cost $ 0" at bounding box center [498, 224] width 246 height 33
type textarea "x"
type input "6"
type textarea "x"
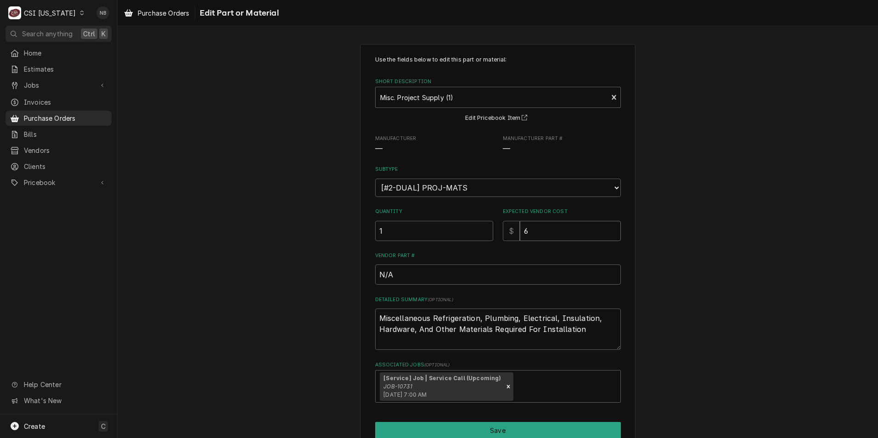
type input "6.8"
type textarea "x"
type input "6.87"
click at [687, 261] on div "Use the fields below to edit this part or material: Short Description Misc. Pro…" at bounding box center [498, 259] width 761 height 447
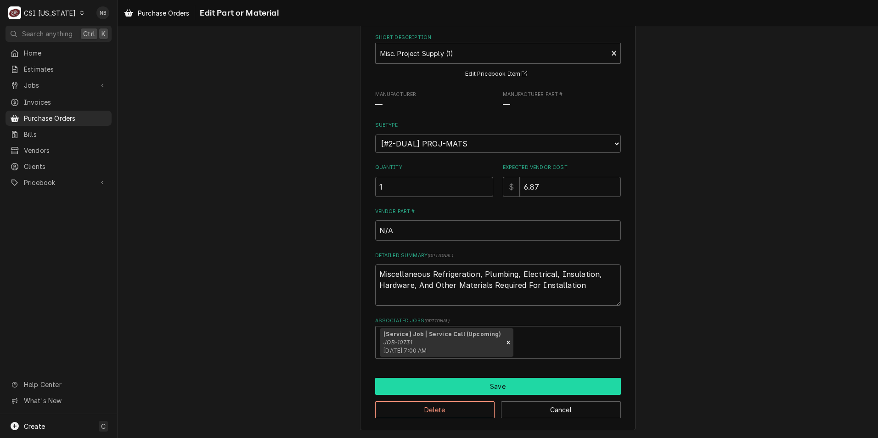
click at [499, 388] on button "Save" at bounding box center [498, 386] width 246 height 17
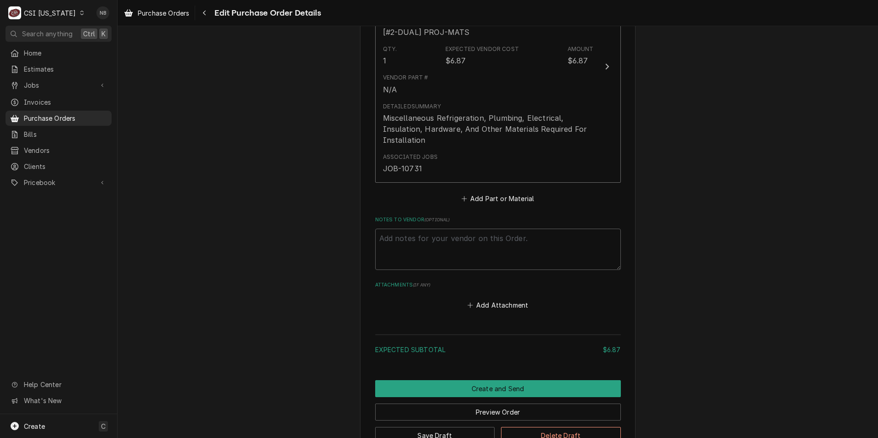
scroll to position [551, 0]
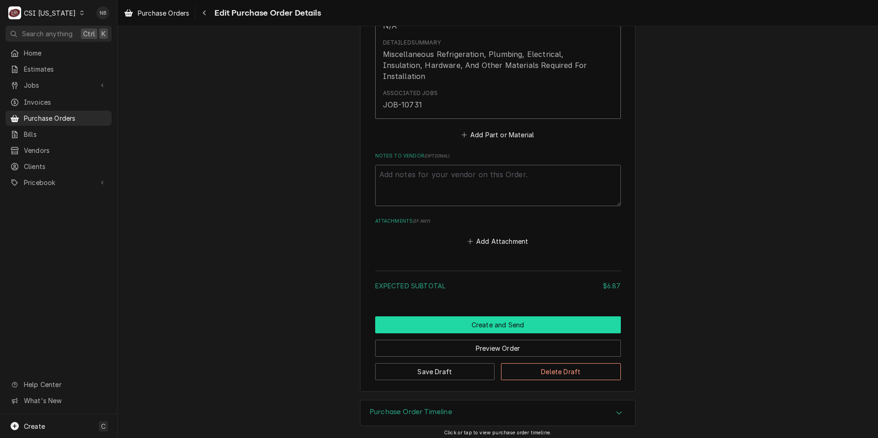
click at [495, 323] on button "Create and Send" at bounding box center [498, 325] width 246 height 17
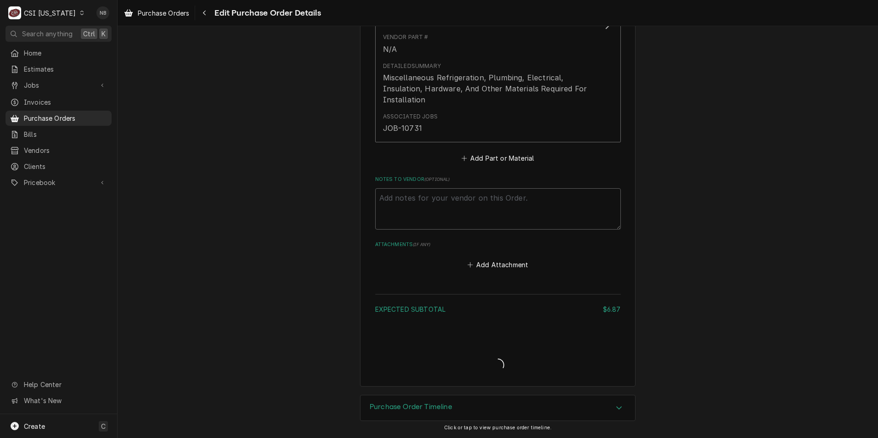
scroll to position [528, 0]
type textarea "x"
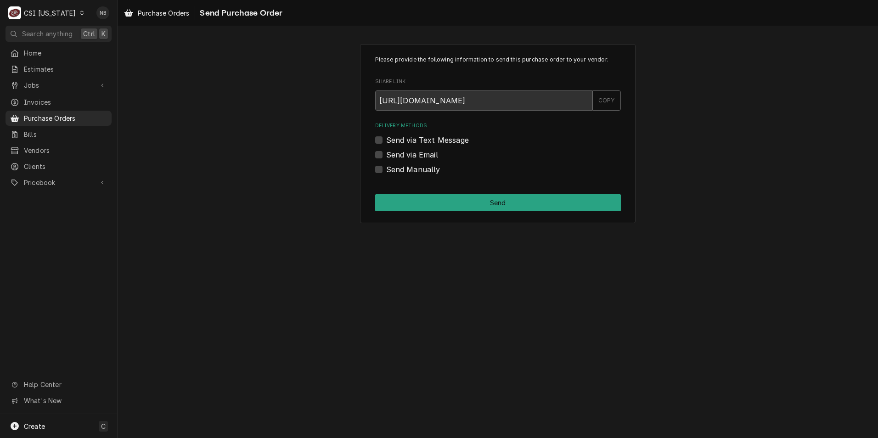
click at [386, 169] on label "Send Manually" at bounding box center [413, 169] width 54 height 11
click at [386, 169] on input "Send Manually" at bounding box center [509, 174] width 246 height 20
checkbox input "true"
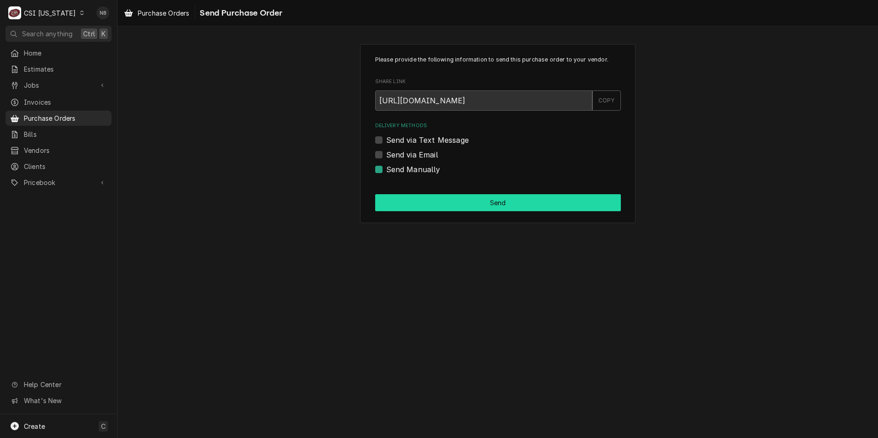
click at [398, 197] on button "Send" at bounding box center [498, 202] width 246 height 17
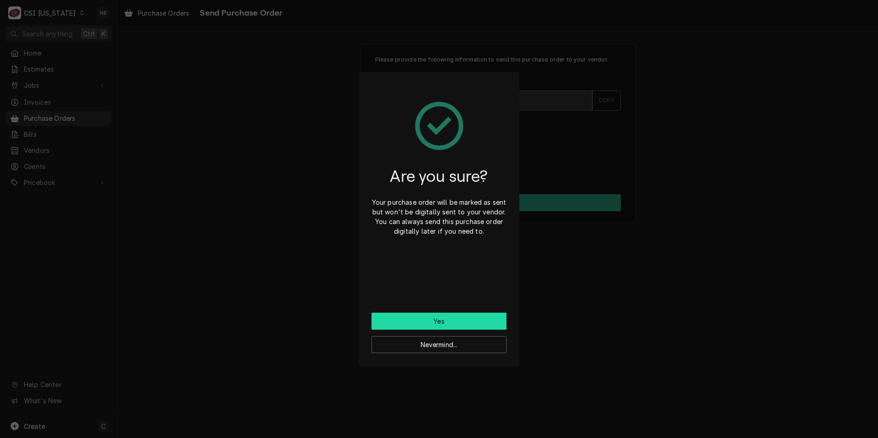
click at [445, 315] on button "Yes" at bounding box center [439, 321] width 135 height 17
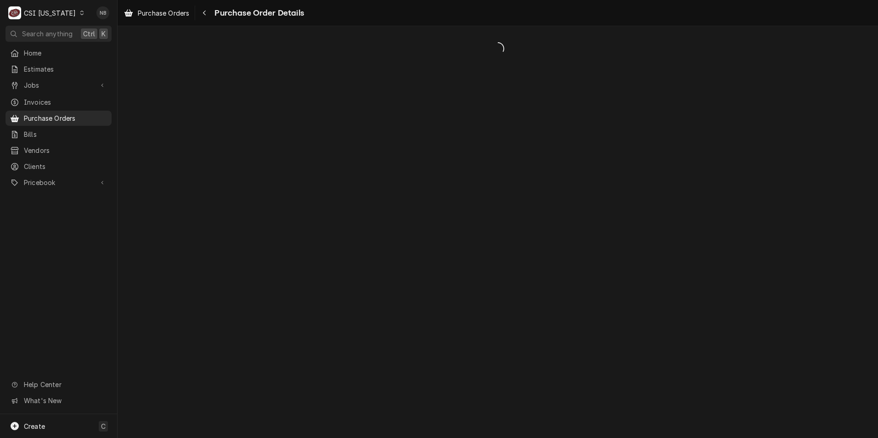
click at [243, 17] on div "Purchase Order Details" at bounding box center [250, 13] width 107 height 15
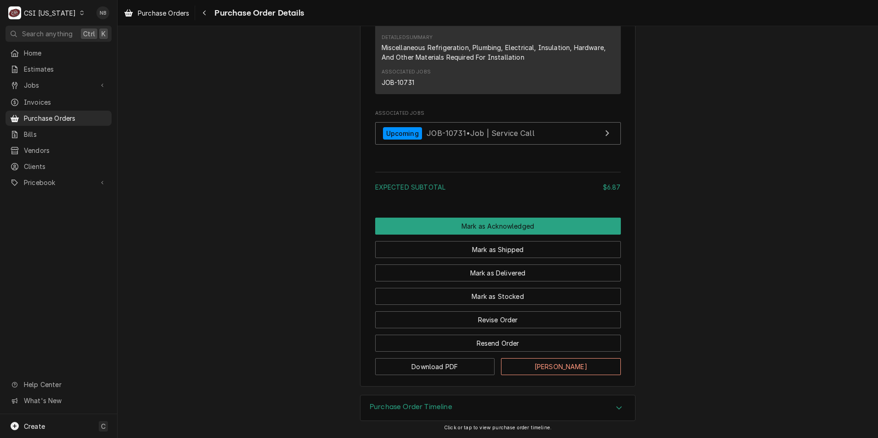
scroll to position [693, 0]
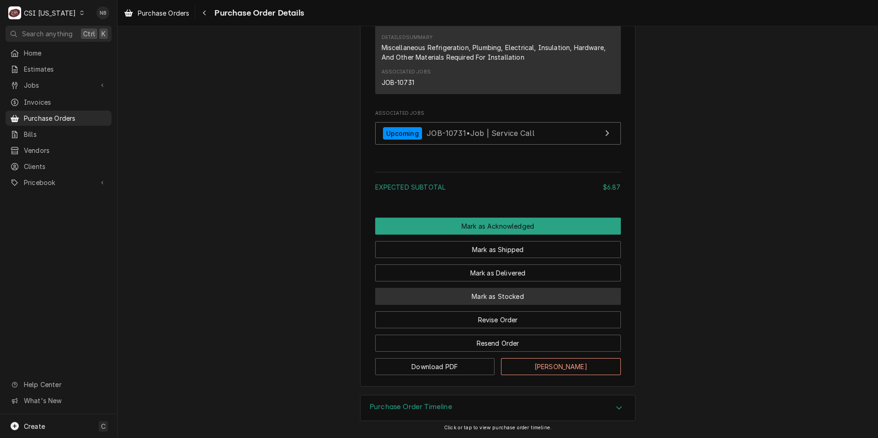
click at [509, 297] on button "Mark as Stocked" at bounding box center [498, 296] width 246 height 17
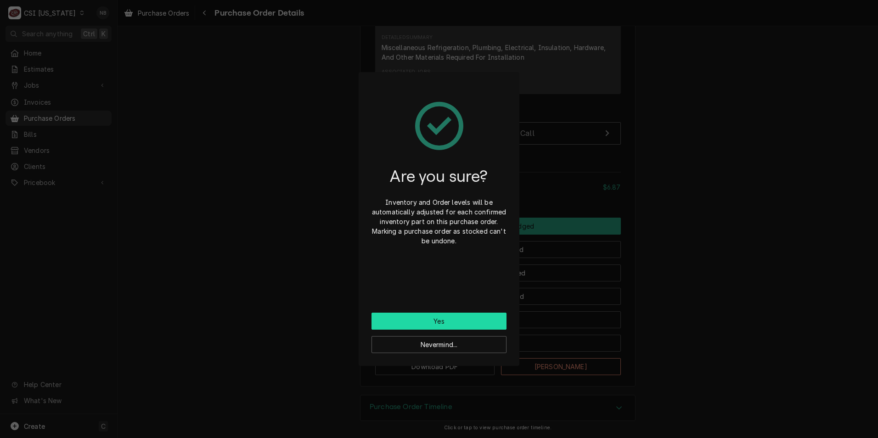
click at [445, 323] on button "Yes" at bounding box center [439, 321] width 135 height 17
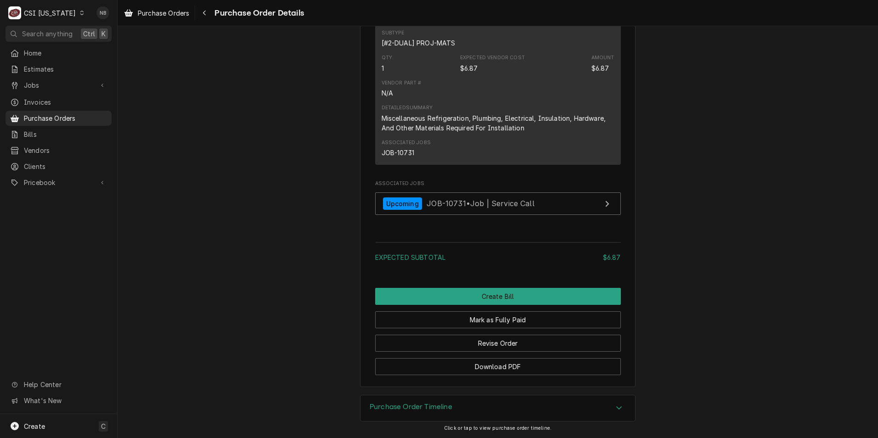
scroll to position [739, 0]
click at [74, 111] on link "Purchase Orders" at bounding box center [59, 118] width 106 height 15
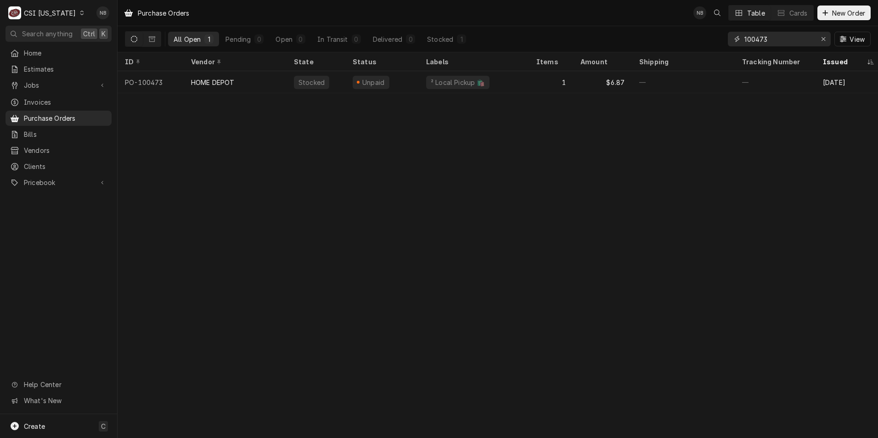
drag, startPoint x: 783, startPoint y: 35, endPoint x: 760, endPoint y: 43, distance: 24.3
click at [760, 43] on input "100473" at bounding box center [779, 39] width 69 height 15
type input "100435"
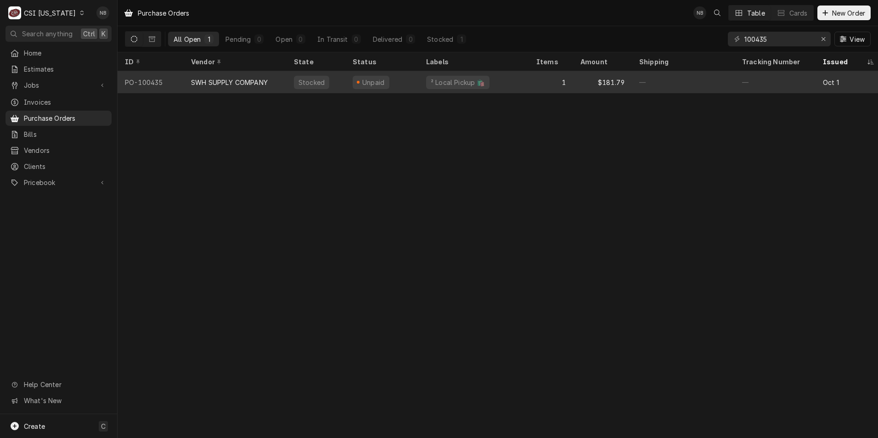
click at [493, 76] on div "² Local Pickup 🛍️" at bounding box center [474, 82] width 110 height 22
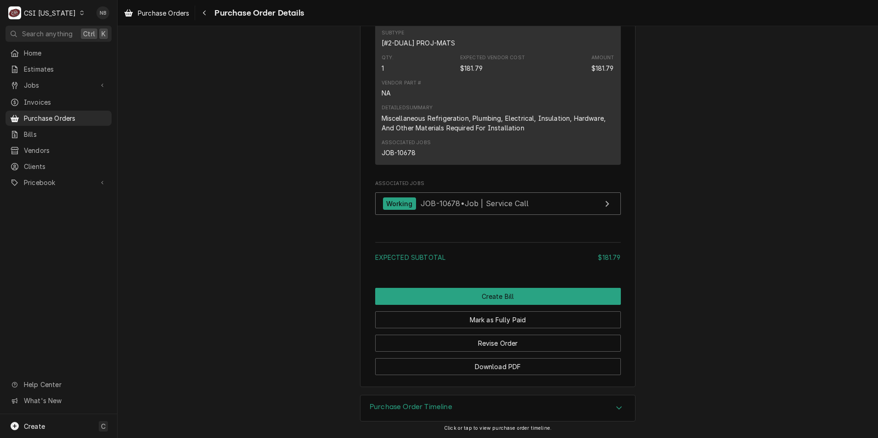
scroll to position [739, 0]
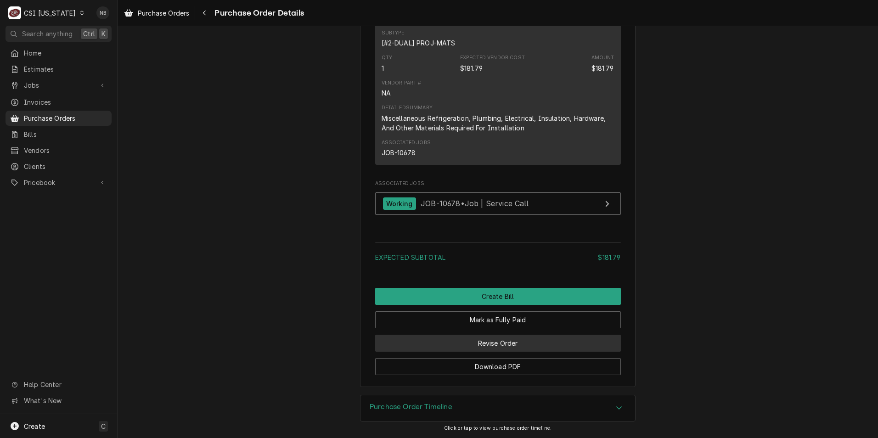
click at [531, 341] on button "Revise Order" at bounding box center [498, 343] width 246 height 17
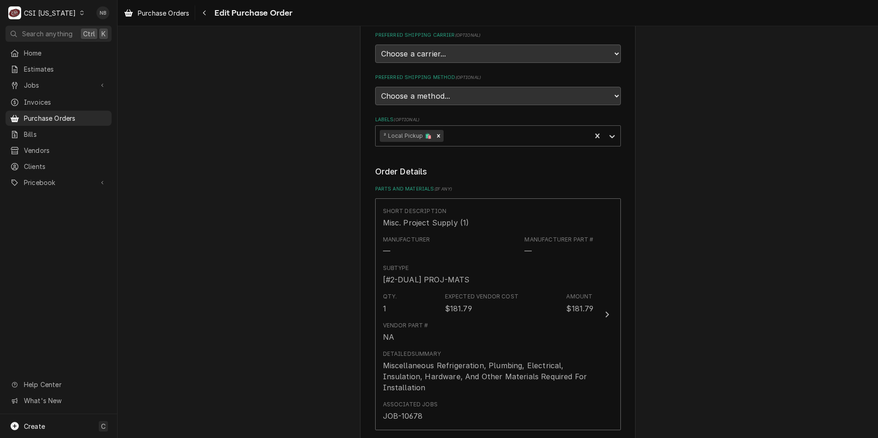
scroll to position [368, 0]
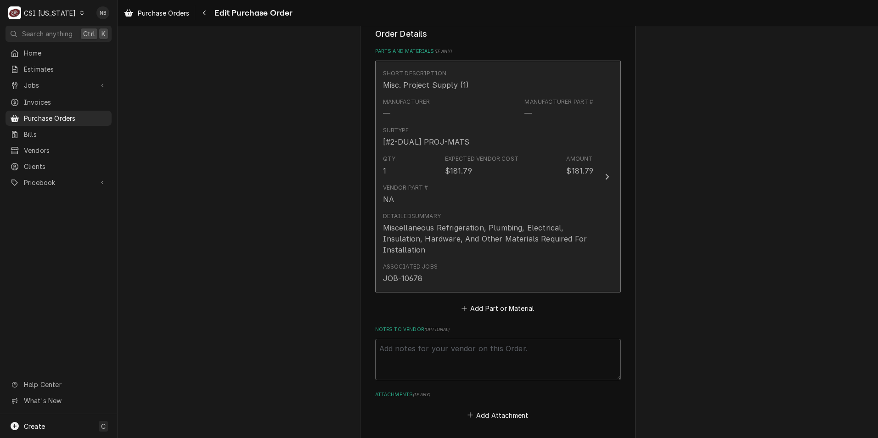
click at [582, 174] on div "$181.79" at bounding box center [579, 170] width 27 height 11
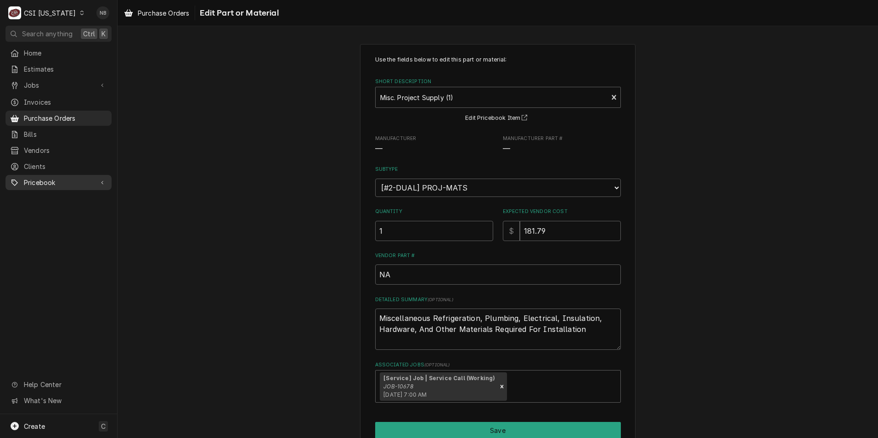
click at [68, 180] on span "Pricebook" at bounding box center [58, 183] width 69 height 10
type textarea "x"
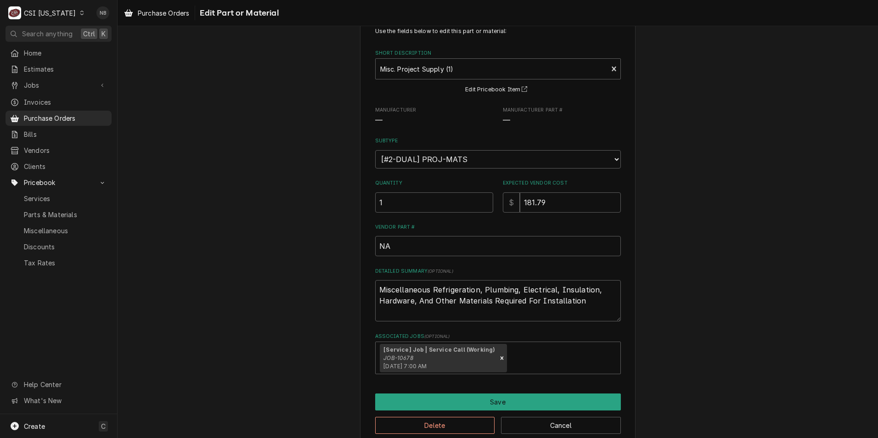
scroll to position [44, 0]
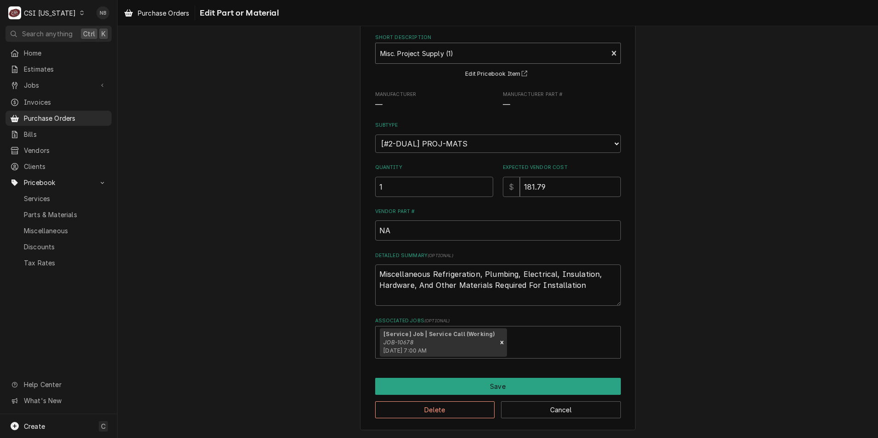
click at [493, 56] on div "Short Description" at bounding box center [491, 53] width 223 height 17
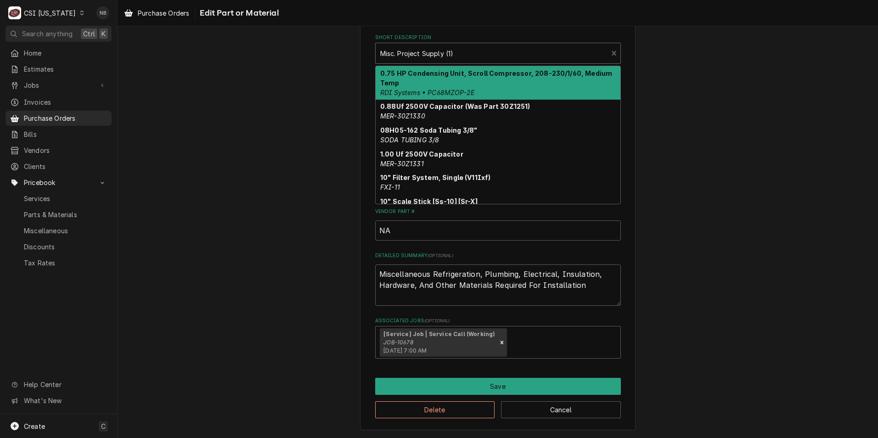
click at [493, 56] on div "Short Description" at bounding box center [491, 53] width 223 height 17
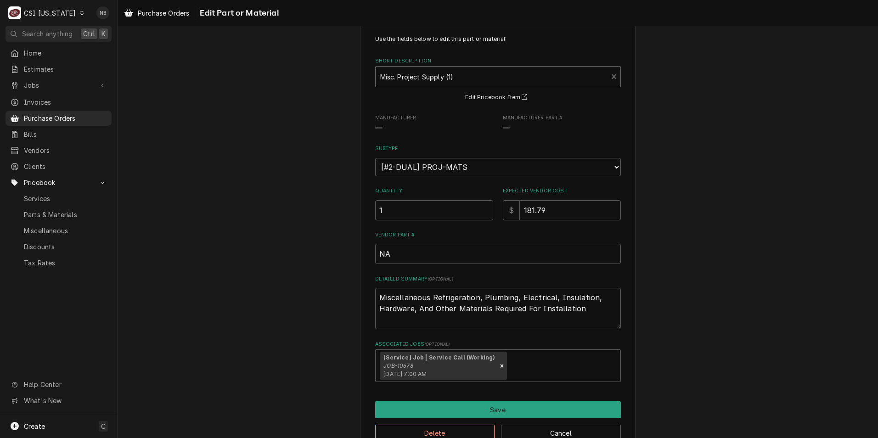
scroll to position [0, 0]
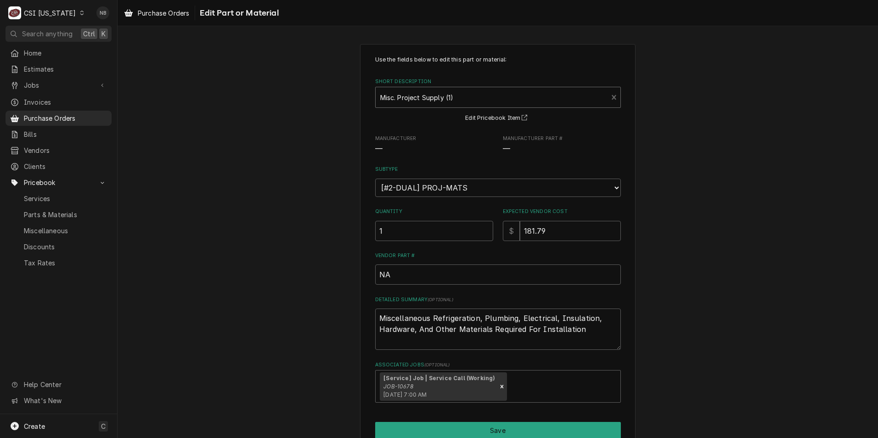
click at [448, 91] on div "Short Description" at bounding box center [491, 97] width 223 height 17
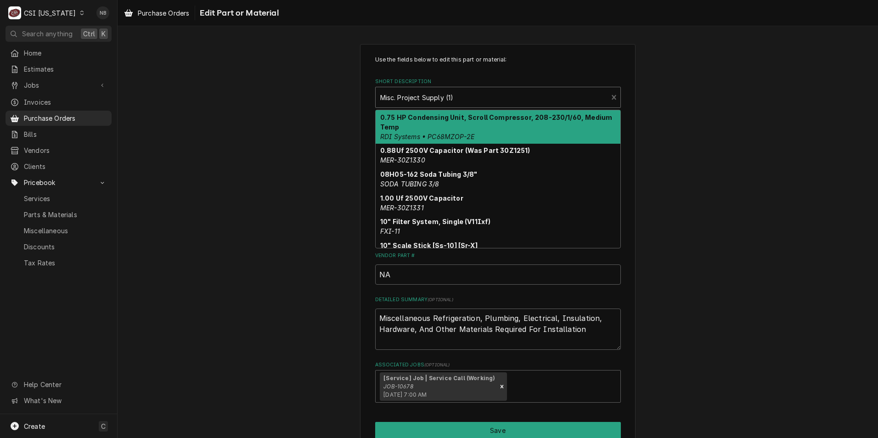
click at [448, 91] on div "Short Description" at bounding box center [491, 97] width 223 height 17
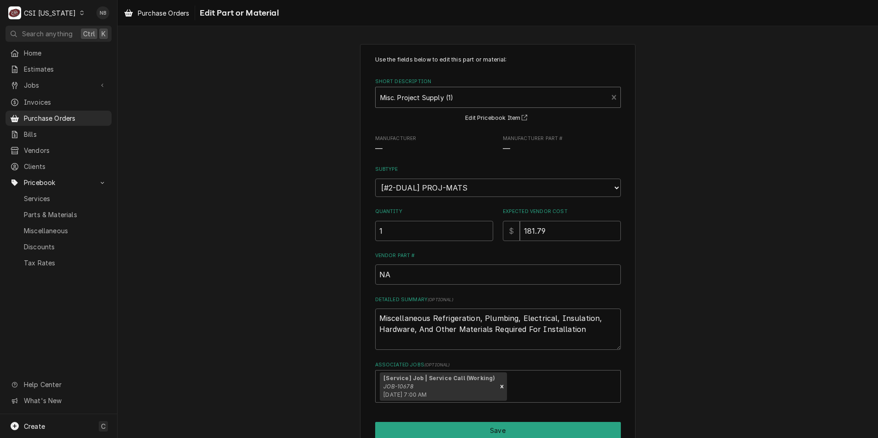
paste input "SPO-181516"
type input "SPO-181516"
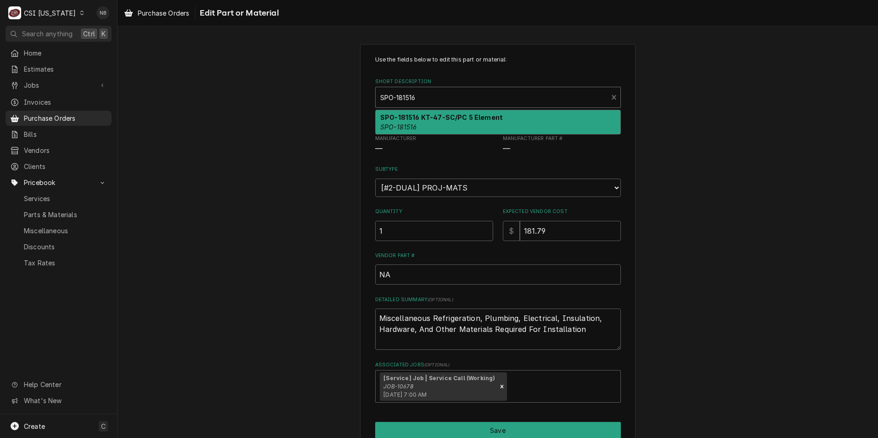
click at [455, 120] on strong "SPO-181516 KT-47-SC/PC 5 Element" at bounding box center [441, 117] width 123 height 8
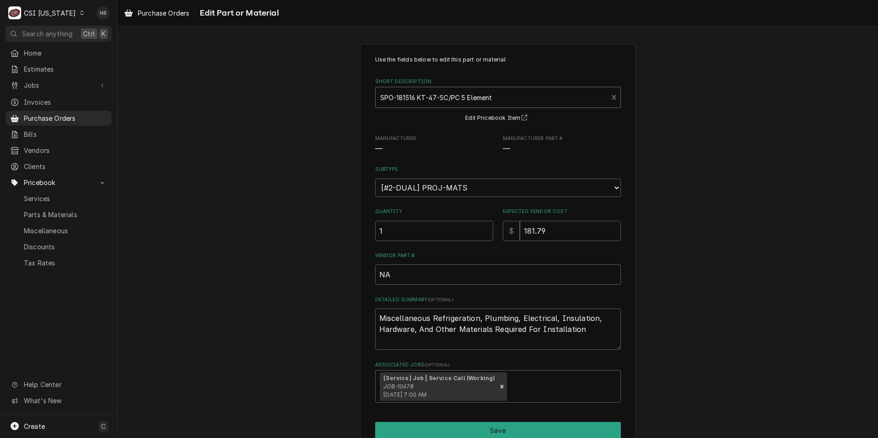
type textarea "x"
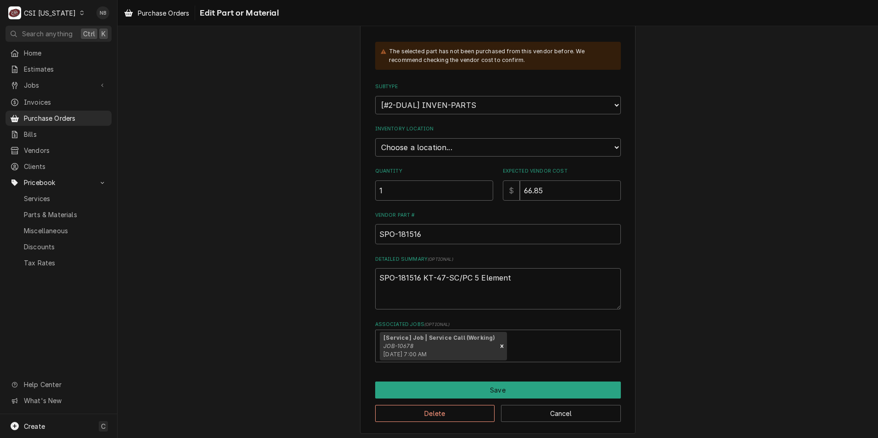
scroll to position [133, 0]
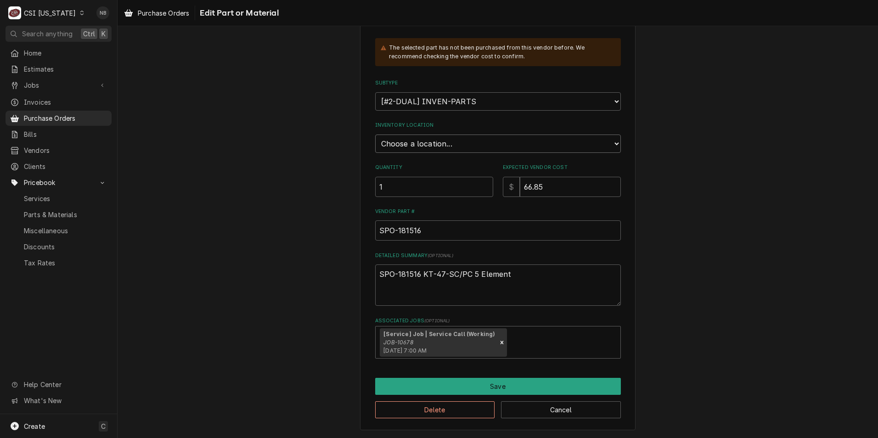
click at [463, 146] on select "Choose a location... 00 | KY WAREHOUSE 01 | BRYANT JOLLEY V#142 01 | JAY MAIDEN…" at bounding box center [498, 144] width 246 height 18
select select "626"
click at [375, 135] on select "Choose a location... 00 | KY WAREHOUSE 01 | BRYANT JOLLEY V#142 01 | JAY MAIDEN…" at bounding box center [498, 144] width 246 height 18
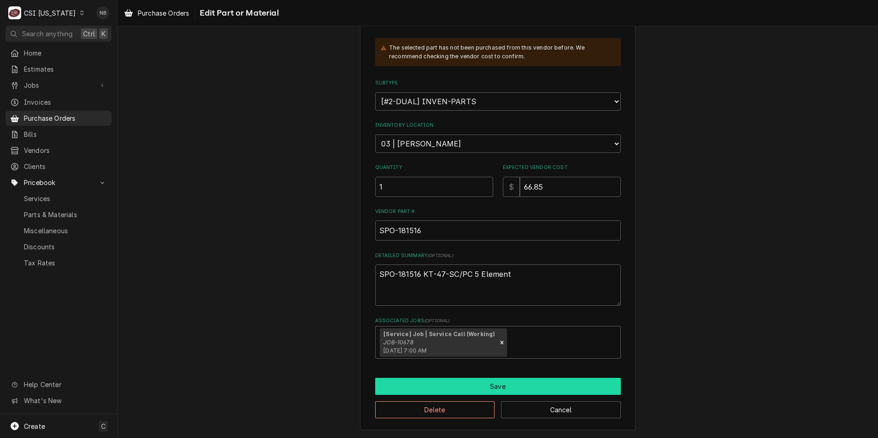
click at [502, 385] on button "Save" at bounding box center [498, 386] width 246 height 17
type textarea "x"
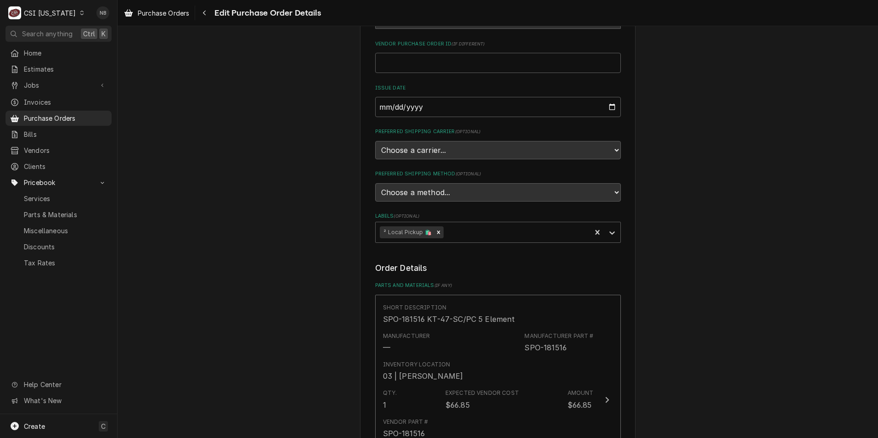
scroll to position [357, 0]
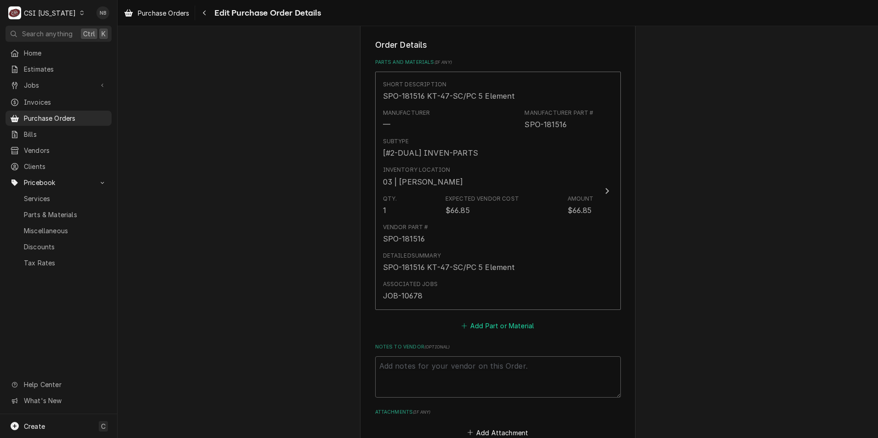
click at [506, 329] on button "Add Part or Material" at bounding box center [498, 326] width 76 height 13
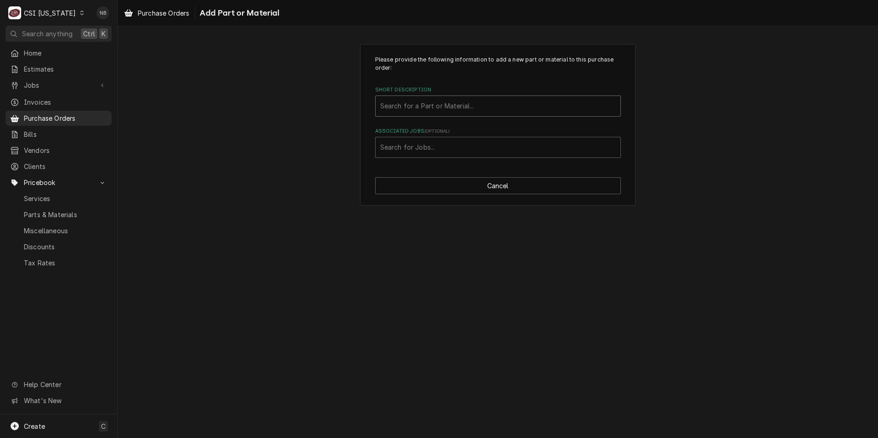
click at [453, 103] on div "Short Description" at bounding box center [498, 106] width 236 height 17
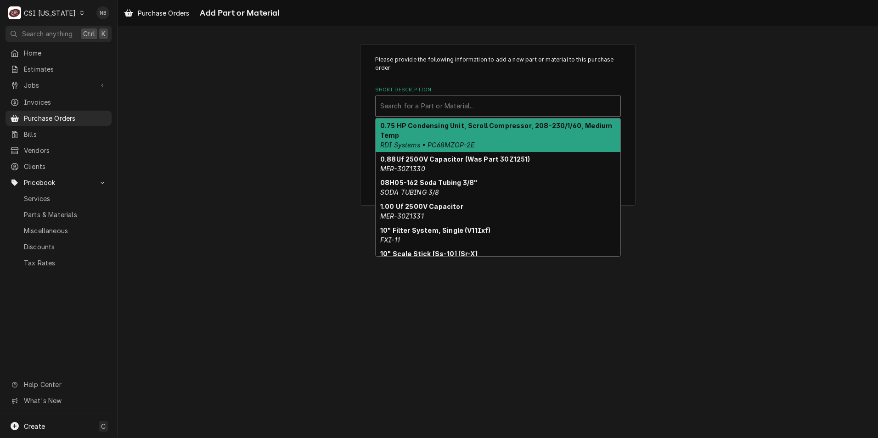
paste input "SPO-181516"
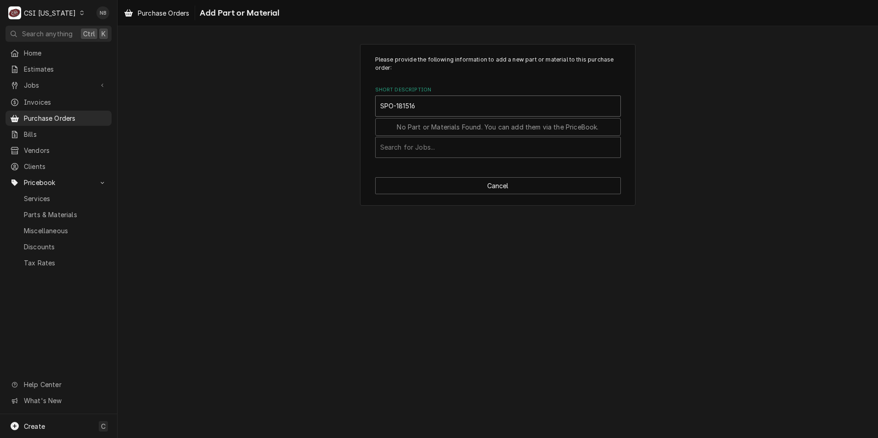
type input "SPO-181516"
drag, startPoint x: 443, startPoint y: 104, endPoint x: 410, endPoint y: 108, distance: 33.3
click at [410, 108] on div "Short Description" at bounding box center [498, 106] width 236 height 17
type input "SPO"
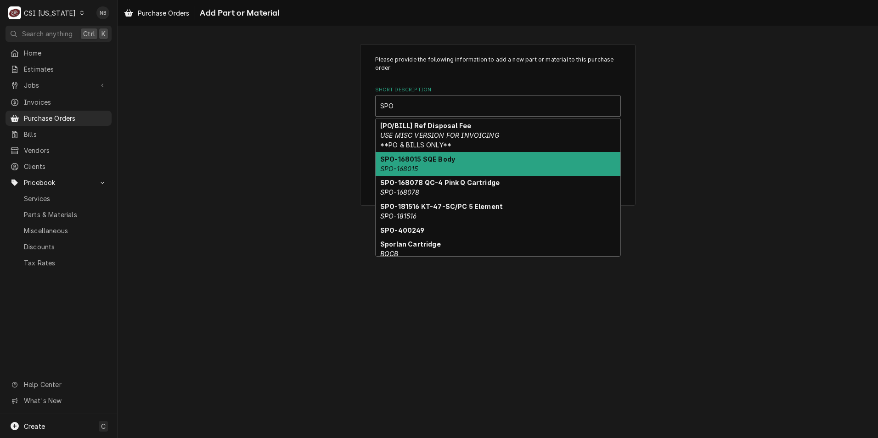
click at [470, 160] on div "SPO-168015 SQE Body SPO-168015" at bounding box center [498, 164] width 245 height 24
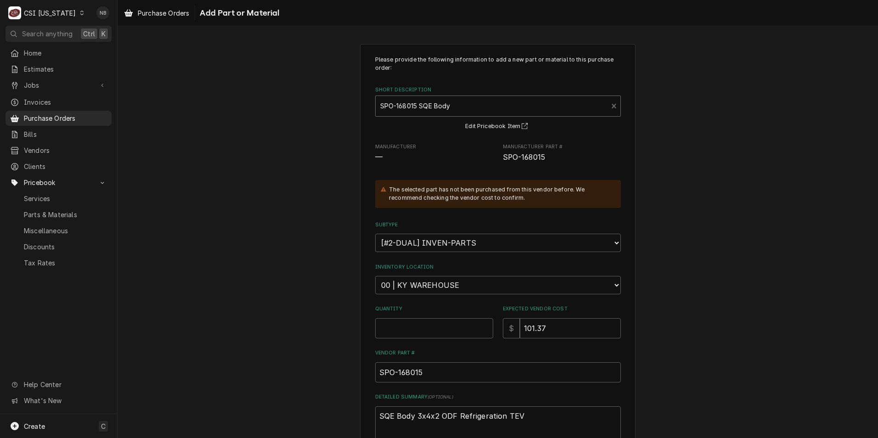
scroll to position [107, 0]
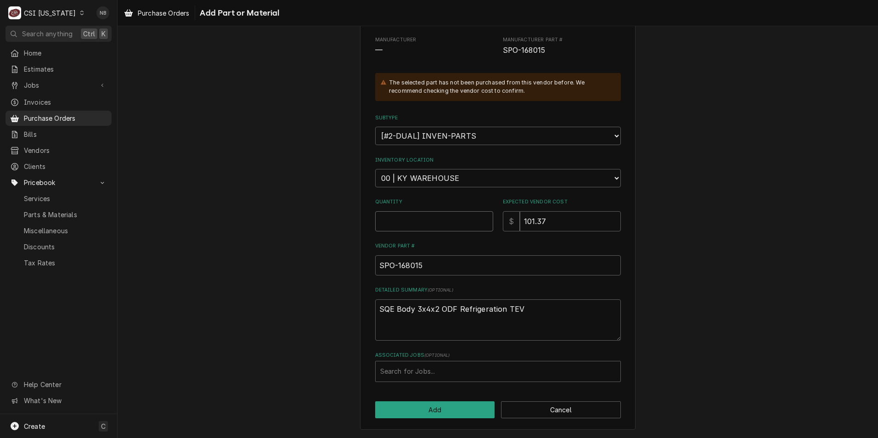
click at [407, 215] on input "Quantity" at bounding box center [434, 221] width 118 height 20
type textarea "x"
type input "1"
click at [479, 176] on select "Choose a location... 00 | KY WAREHOUSE 01 | BRYANT JOLLEY V#142 01 | JAY MAIDEN…" at bounding box center [498, 178] width 246 height 18
select select "626"
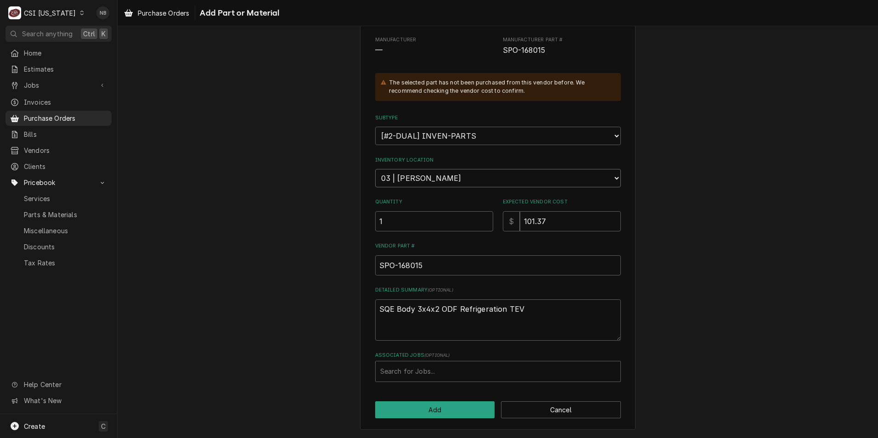
click at [375, 169] on select "Choose a location... 00 | KY WAREHOUSE 01 | BRYANT JOLLEY V#142 01 | JAY MAIDEN…" at bounding box center [498, 178] width 246 height 18
type textarea "x"
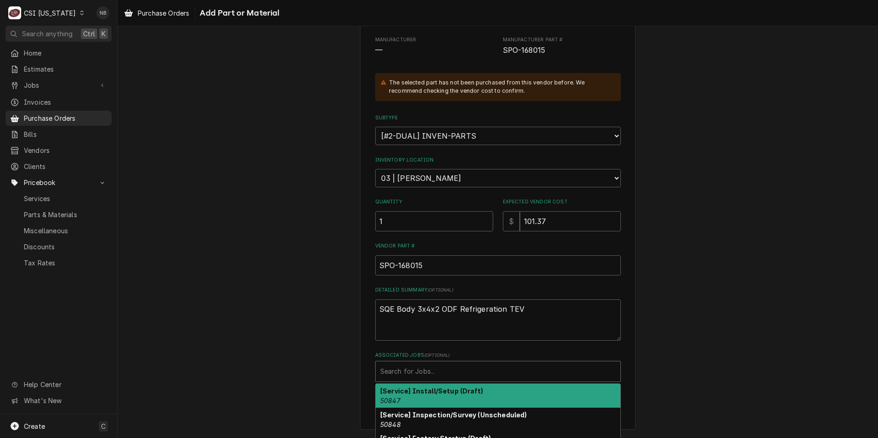
click at [458, 365] on div "Associated Jobs" at bounding box center [498, 371] width 236 height 17
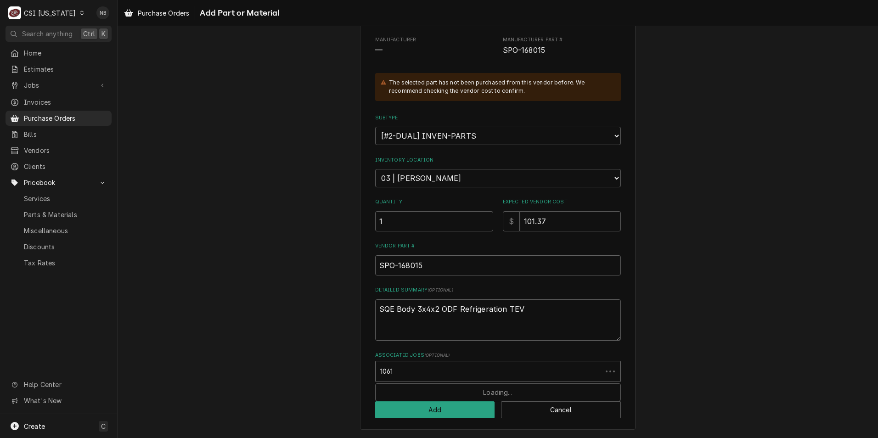
type input "10618"
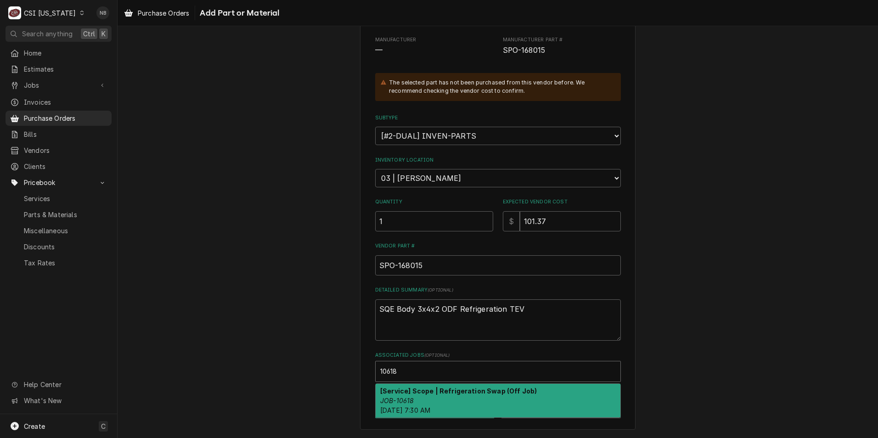
click at [455, 396] on div "[Service] Scope | Refrigeration Swap (Off Job) JOB-10618 Mon, Oct 13th, 2025 - …" at bounding box center [498, 401] width 245 height 34
type textarea "x"
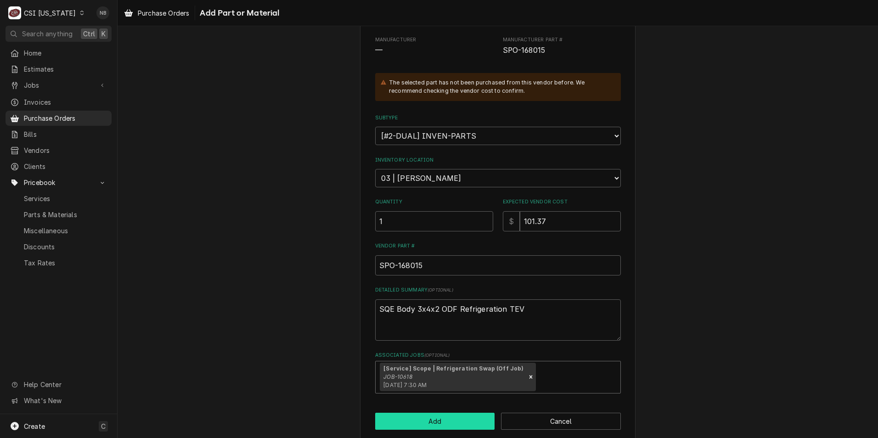
click at [444, 423] on button "Add" at bounding box center [435, 421] width 120 height 17
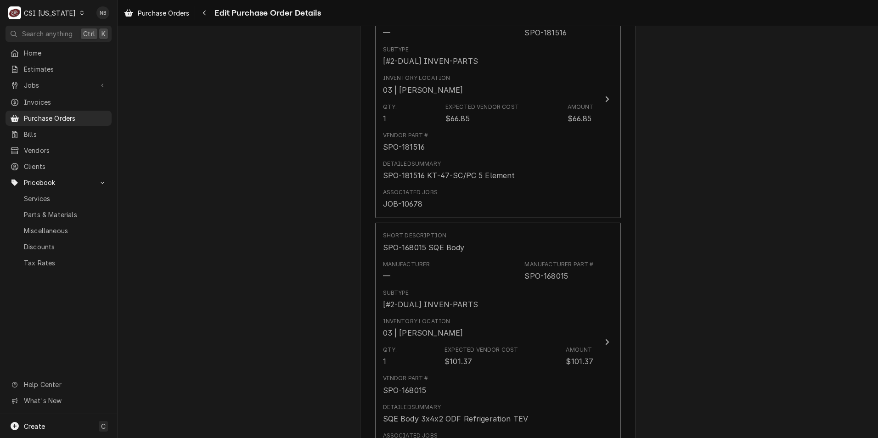
scroll to position [540, 0]
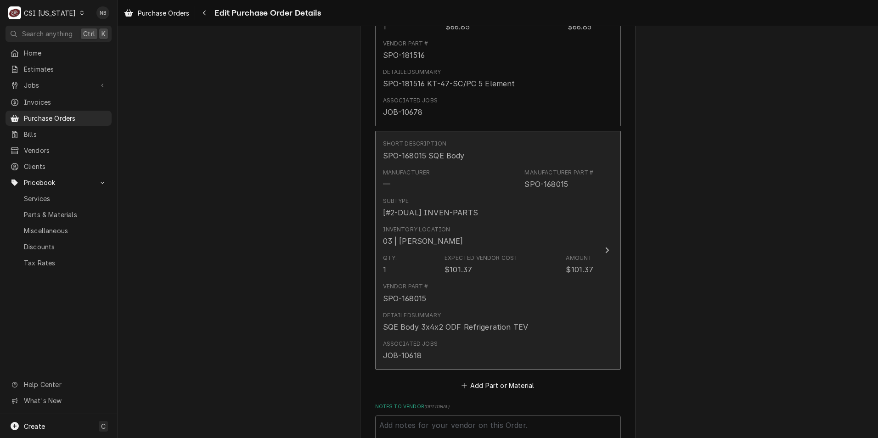
click at [483, 283] on div "Vendor Part # SPO-168015" at bounding box center [488, 293] width 211 height 28
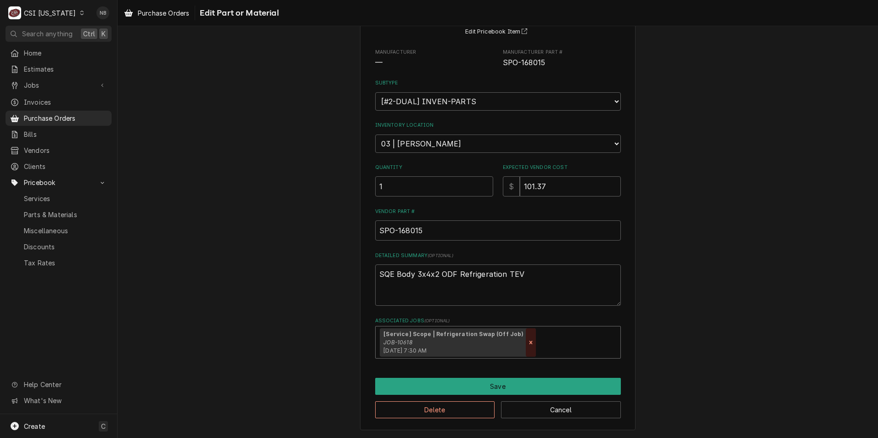
click at [528, 342] on icon "Remove [object Object]" at bounding box center [531, 343] width 6 height 6
type textarea "x"
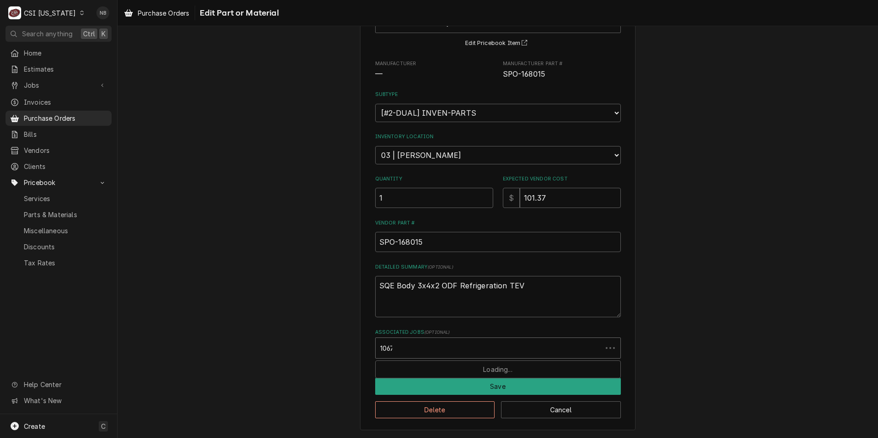
type input "10678"
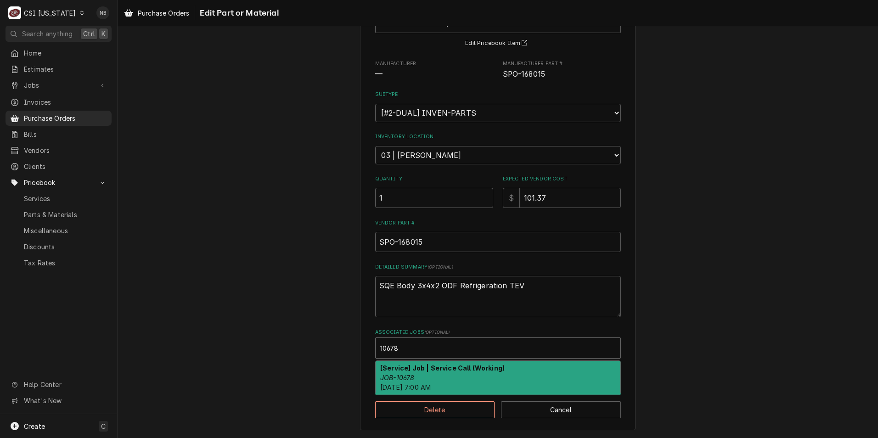
click at [441, 377] on div "[Service] Job | Service Call (Working) JOB-10678 Thu, Oct 2nd, 2025 - 7:00 AM" at bounding box center [498, 378] width 245 height 34
type textarea "x"
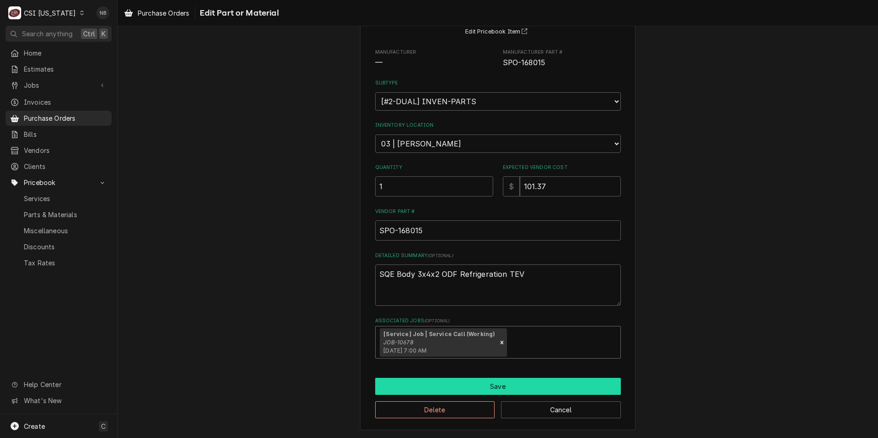
click at [436, 388] on button "Save" at bounding box center [498, 386] width 246 height 17
type textarea "x"
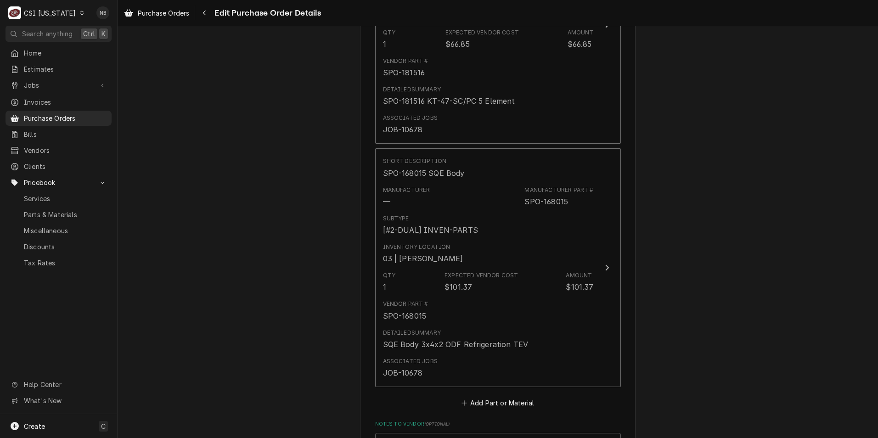
scroll to position [604, 0]
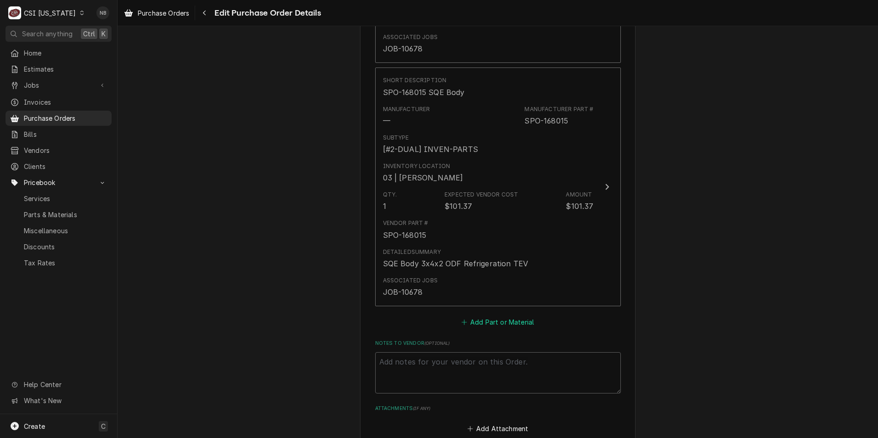
click at [487, 325] on button "Add Part or Material" at bounding box center [498, 322] width 76 height 13
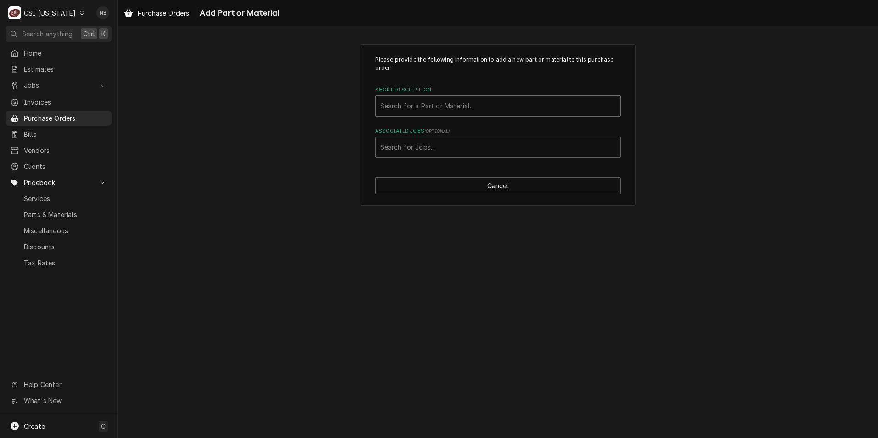
click at [483, 106] on div "Short Description" at bounding box center [498, 106] width 236 height 17
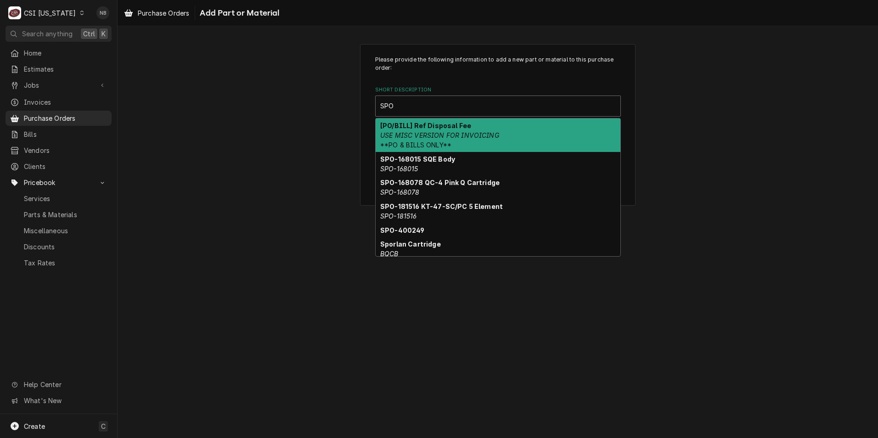
type input "SPO-"
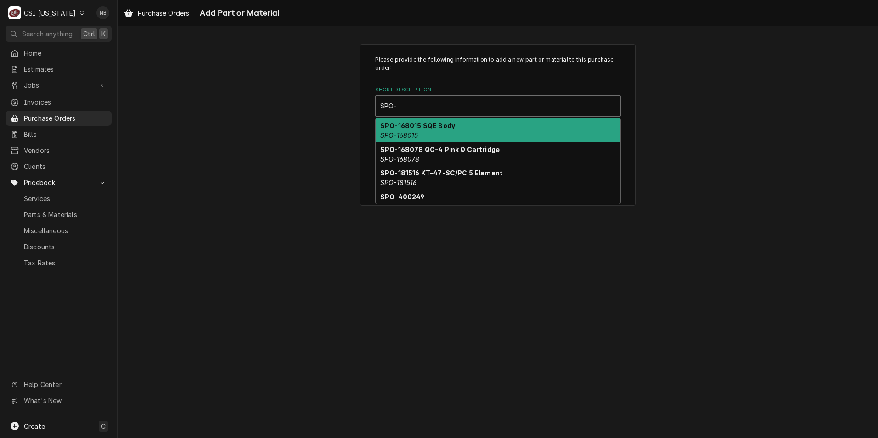
click at [470, 126] on div "SPO-168015 SQE Body SPO-168015" at bounding box center [498, 131] width 245 height 24
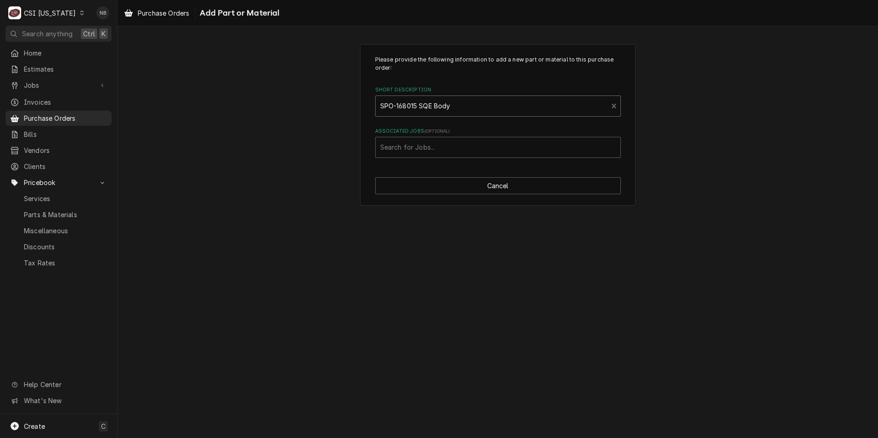
type textarea "x"
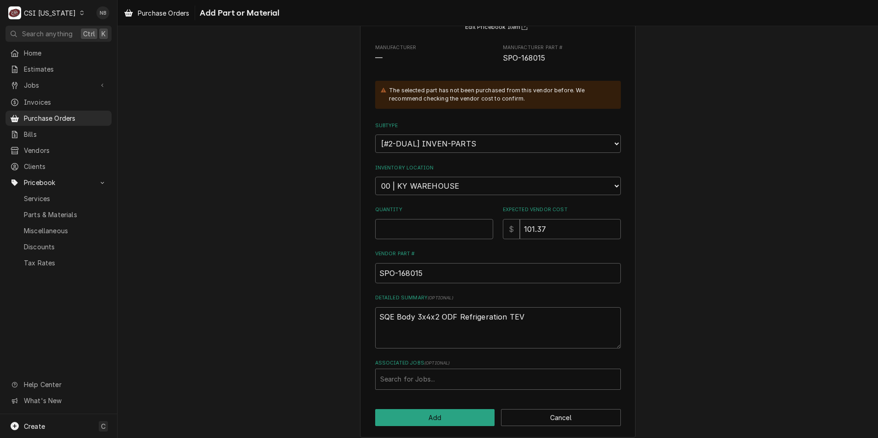
scroll to position [107, 0]
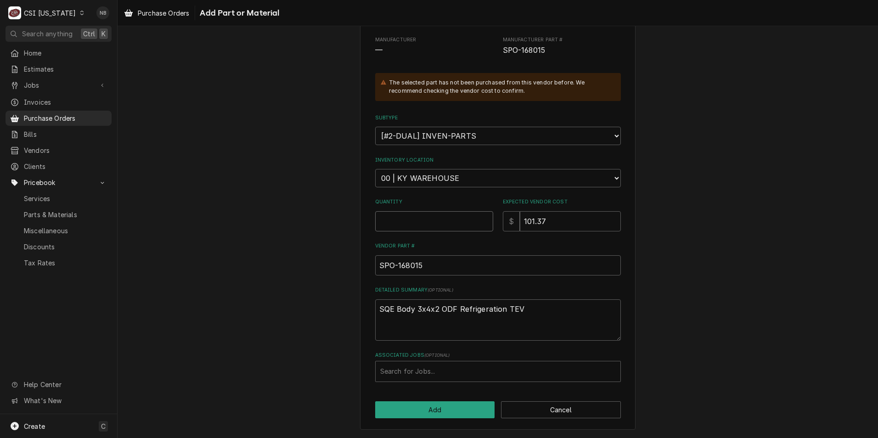
click at [441, 227] on input "Quantity" at bounding box center [434, 221] width 118 height 20
click at [441, 173] on select "Choose a location... 00 | KY WAREHOUSE 01 | BRYANT JOLLEY V#142 01 | JAY MAIDEN…" at bounding box center [498, 178] width 246 height 18
select select "626"
click at [375, 169] on select "Choose a location... 00 | KY WAREHOUSE 01 | BRYANT JOLLEY V#142 01 | JAY MAIDEN…" at bounding box center [498, 178] width 246 height 18
click at [432, 218] on input "Quantity" at bounding box center [434, 221] width 118 height 20
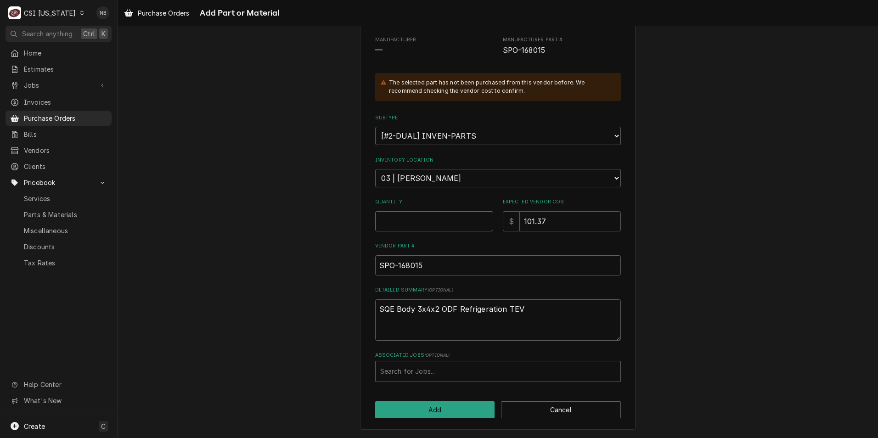
type textarea "x"
type input "1"
click at [467, 364] on div "Associated Jobs" at bounding box center [498, 371] width 236 height 17
type input "10678"
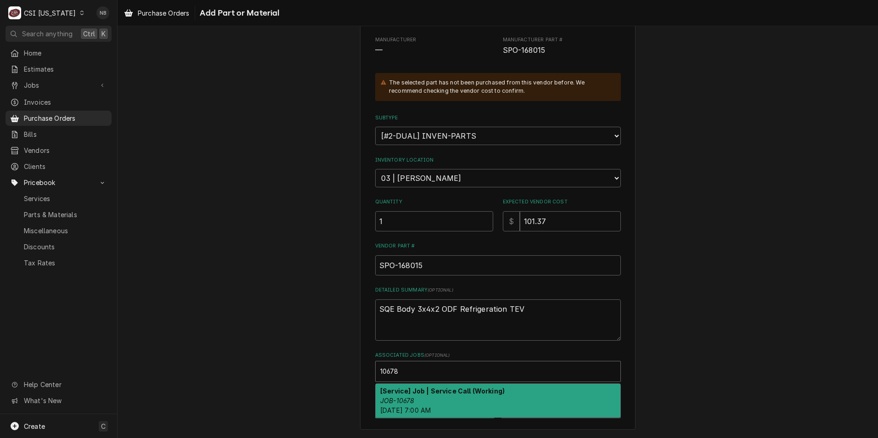
click at [461, 398] on div "[Service] Job | Service Call (Working) JOB-10678 Thu, Oct 2nd, 2025 - 7:00 AM" at bounding box center [498, 401] width 245 height 34
type textarea "x"
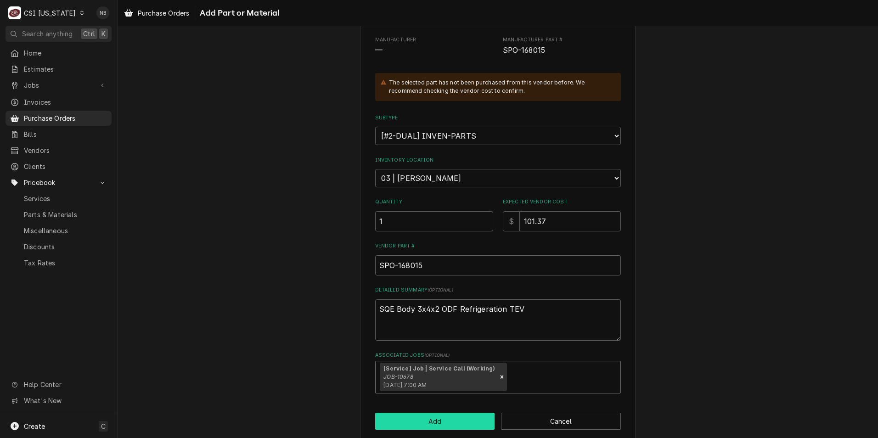
click at [439, 419] on button "Add" at bounding box center [435, 421] width 120 height 17
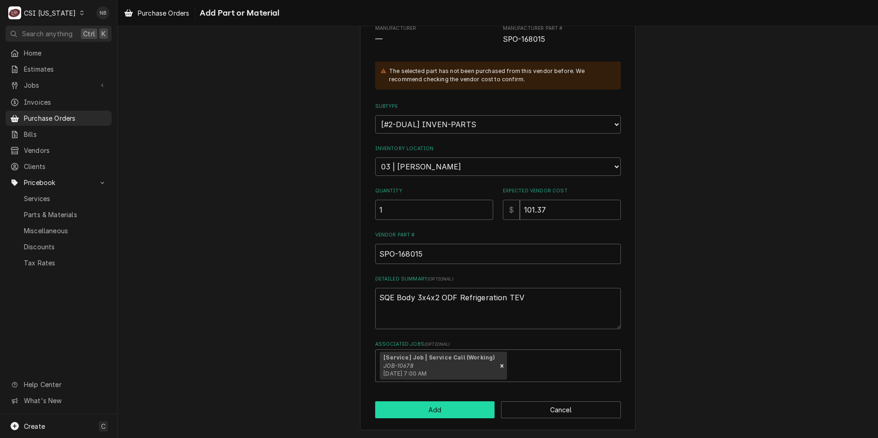
click at [441, 409] on button "Add" at bounding box center [435, 410] width 120 height 17
click at [400, 404] on button "Add" at bounding box center [435, 410] width 120 height 17
type textarea "x"
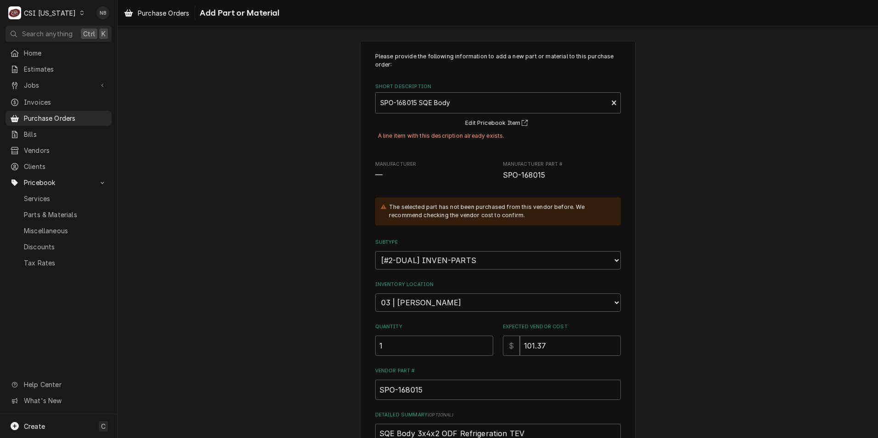
scroll to position [0, 0]
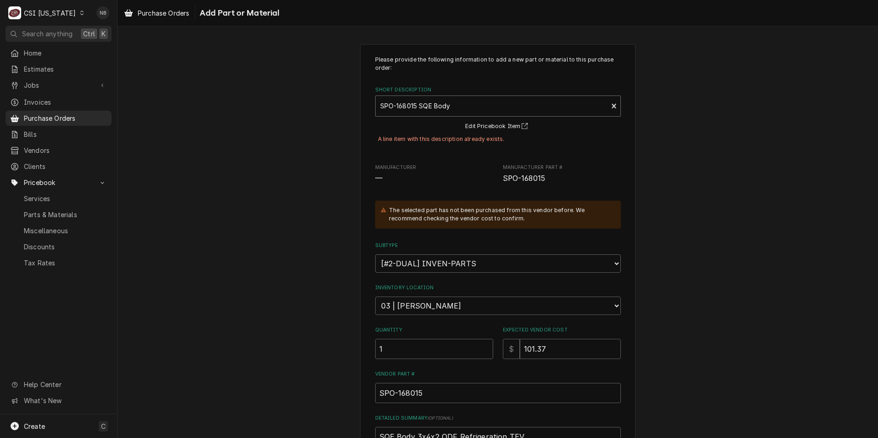
click at [449, 98] on div "Short Description" at bounding box center [491, 106] width 223 height 17
type input "SPO"
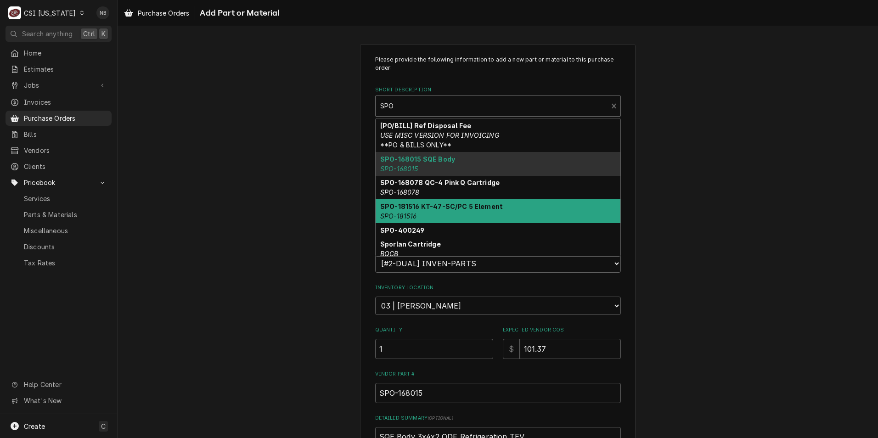
click at [519, 216] on div "SPO-181516 KT-47-SC/PC 5 Element SPO-181516" at bounding box center [498, 211] width 245 height 24
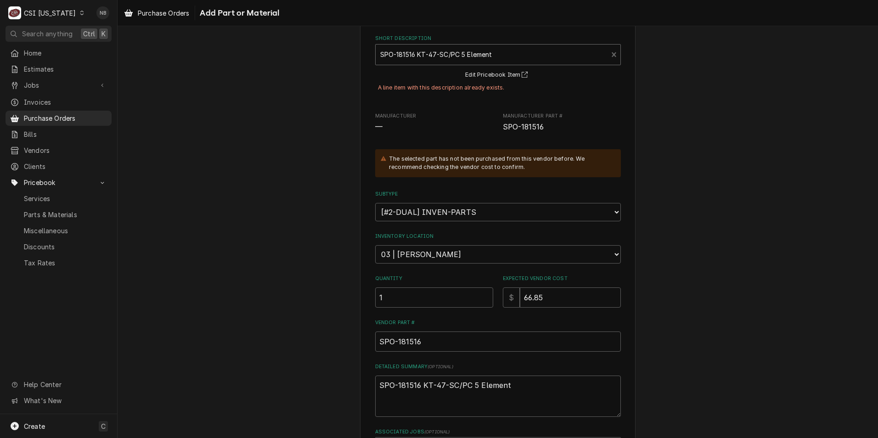
scroll to position [139, 0]
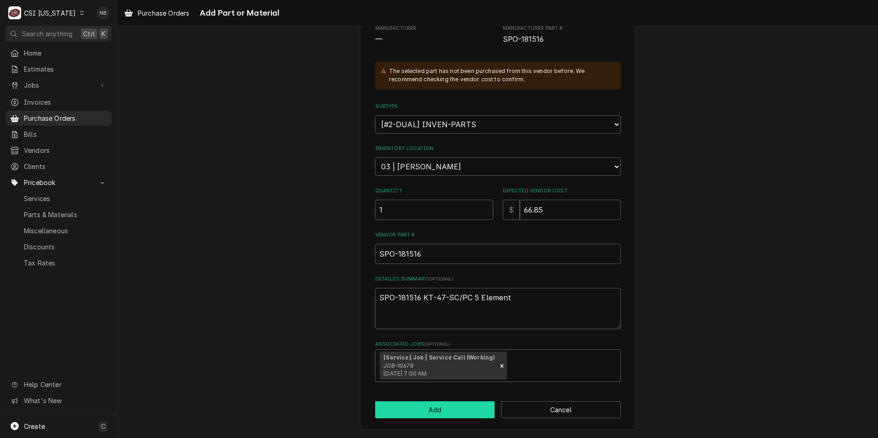
click at [440, 410] on button "Add" at bounding box center [435, 410] width 120 height 17
type textarea "x"
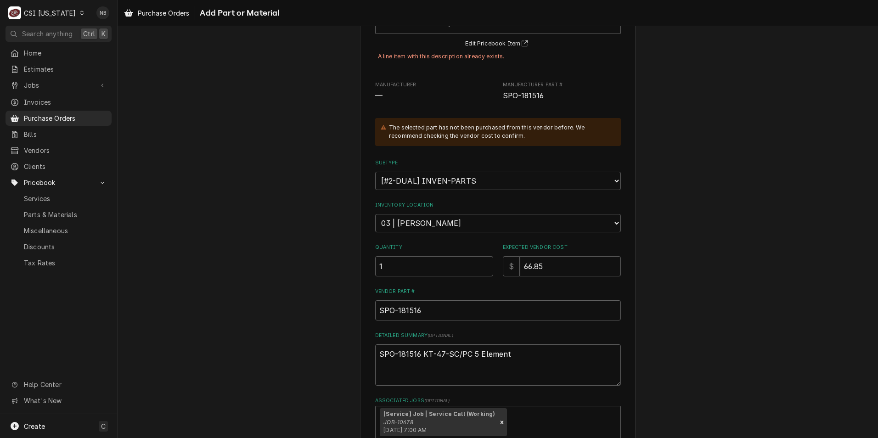
scroll to position [1, 0]
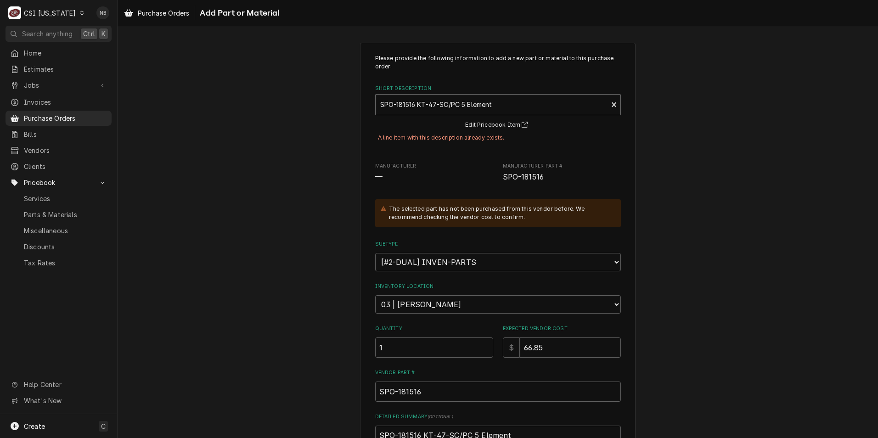
click at [492, 99] on div "Short Description" at bounding box center [491, 104] width 223 height 17
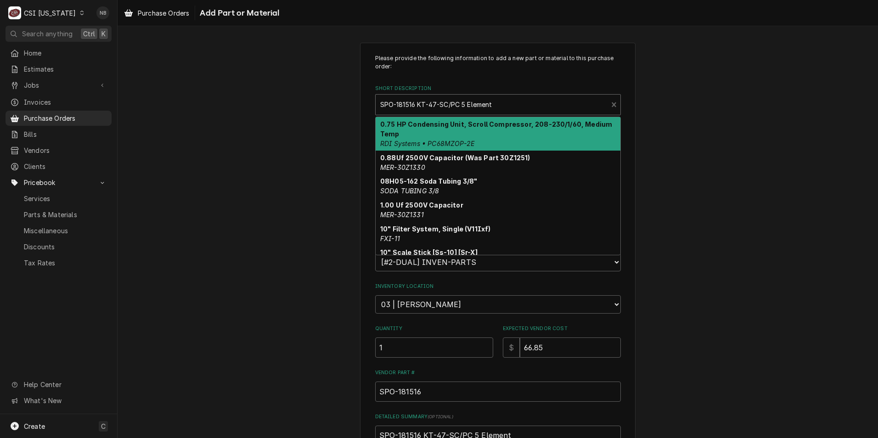
scroll to position [0, 0]
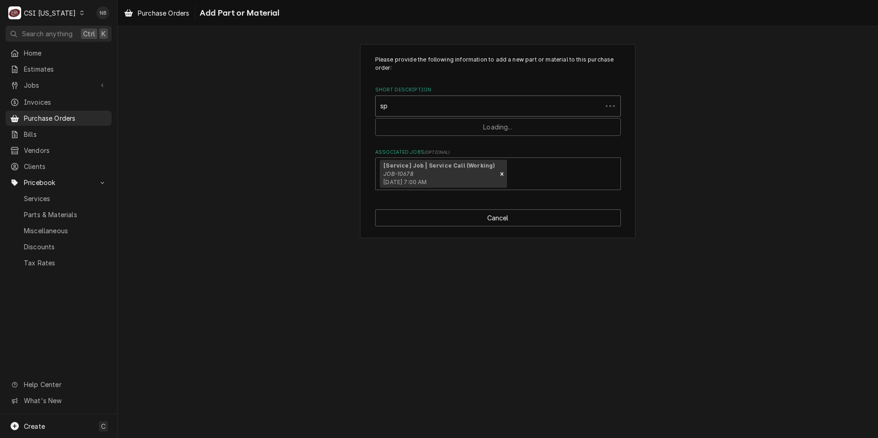
type input "spo"
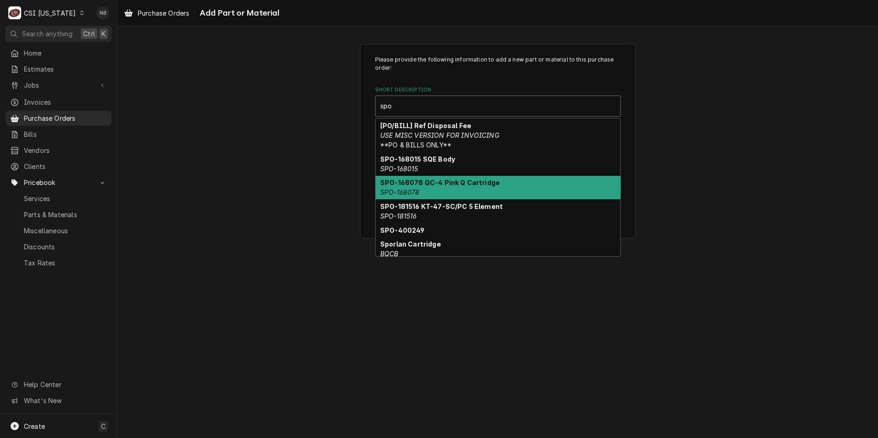
click at [504, 183] on div "SPO-168078 QC-4 Pink Q Cartridge SPO-168078" at bounding box center [498, 188] width 245 height 24
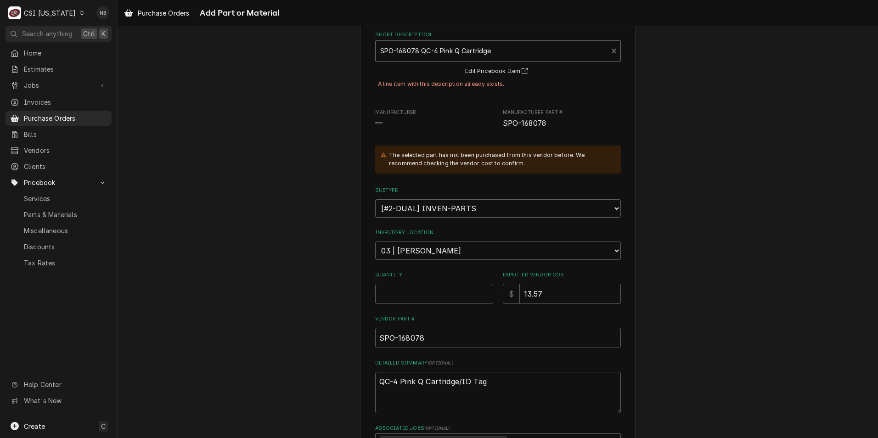
scroll to position [138, 0]
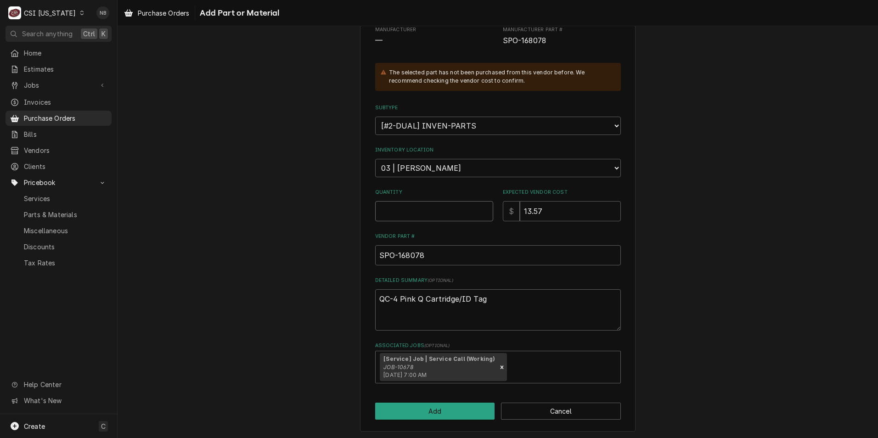
click at [425, 213] on input "Quantity" at bounding box center [434, 211] width 118 height 20
type textarea "x"
type input "1"
click at [423, 413] on button "Add" at bounding box center [435, 411] width 120 height 17
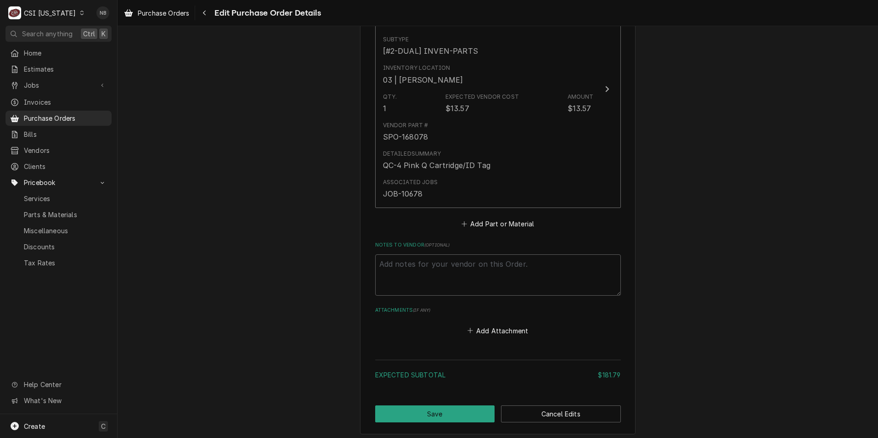
scroll to position [993, 0]
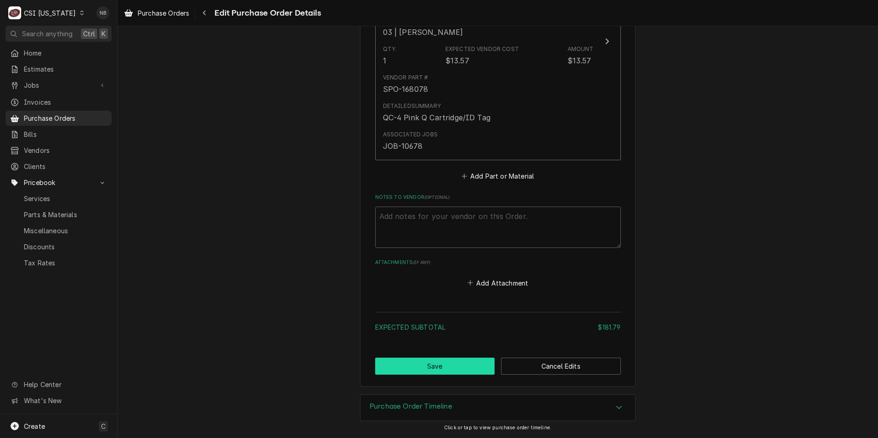
click at [428, 359] on button "Save" at bounding box center [435, 366] width 120 height 17
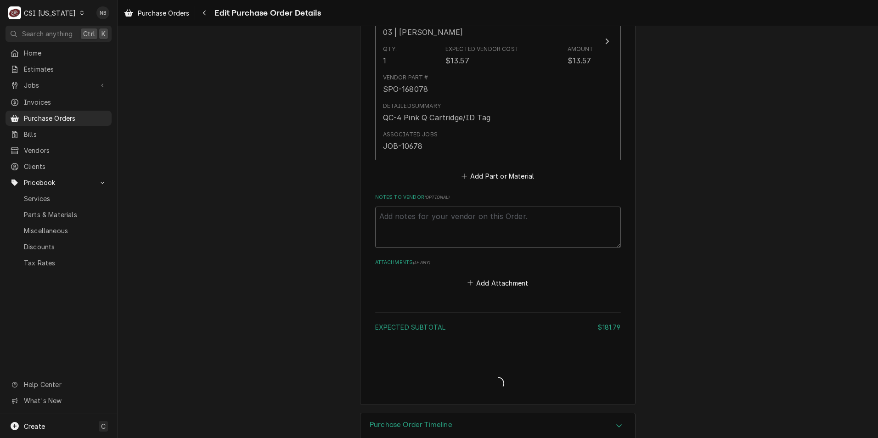
type textarea "x"
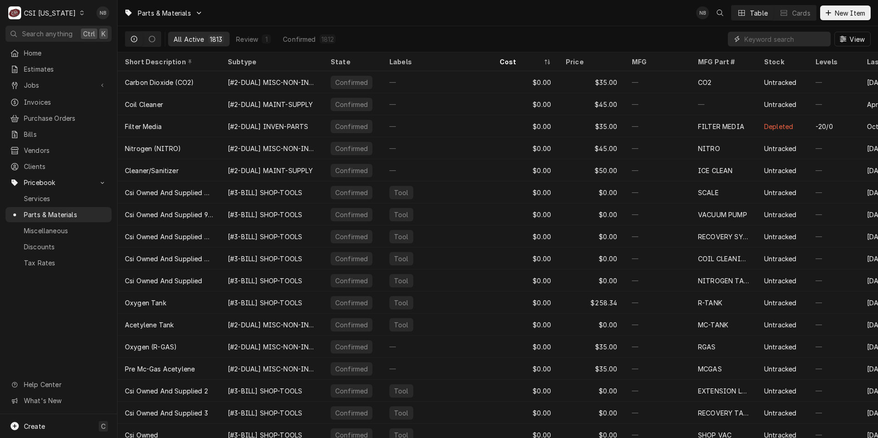
click at [770, 38] on input "Dynamic Content Wrapper" at bounding box center [786, 39] width 82 height 15
click at [840, 18] on button "New Item" at bounding box center [846, 13] width 51 height 15
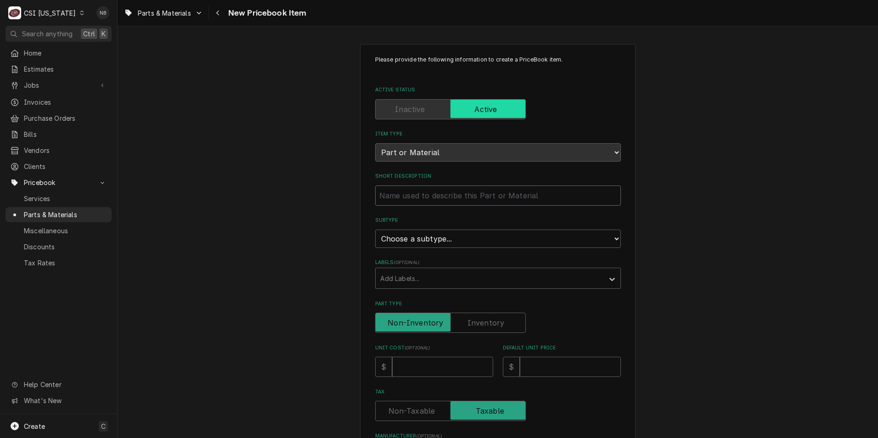
click at [420, 194] on input "Short Description" at bounding box center [498, 196] width 246 height 20
type textarea "x"
type input "S"
type textarea "x"
type input "SP"
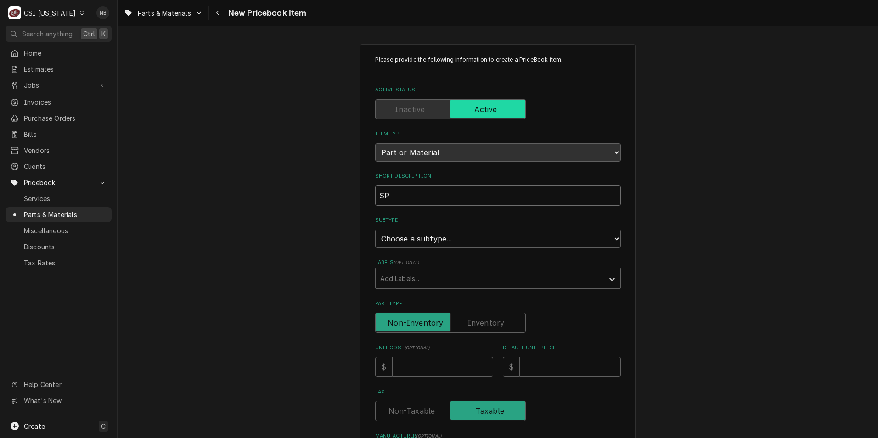
type textarea "x"
type input "SPO"
type textarea "x"
type input "SPO-"
type textarea "x"
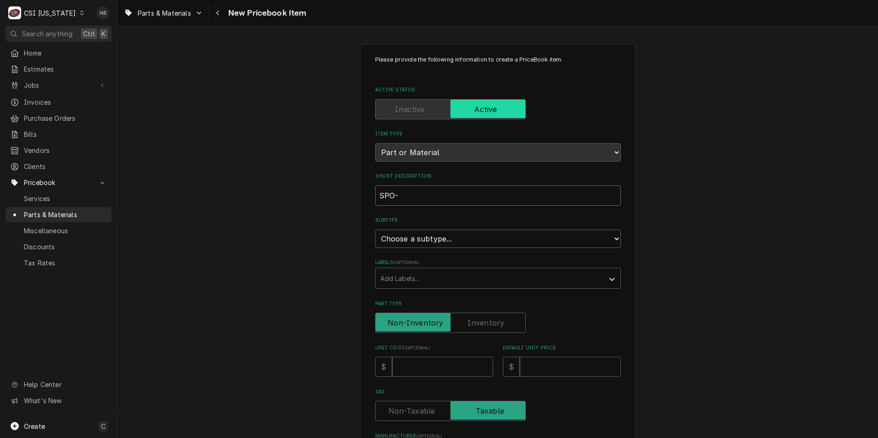
type input "SPO-1"
type textarea "x"
type input "SPO-16"
type textarea "x"
type input "SPO-168"
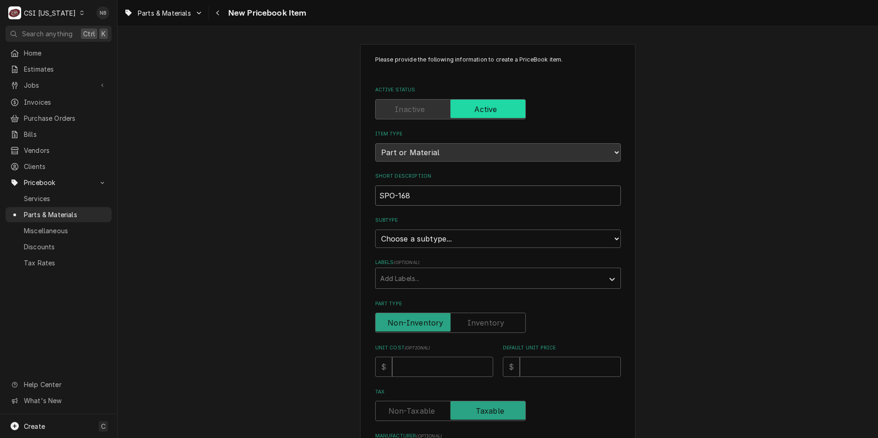
type textarea "x"
type input "SPO-1680"
type textarea "x"
type input "SPO-16801"
type textarea "x"
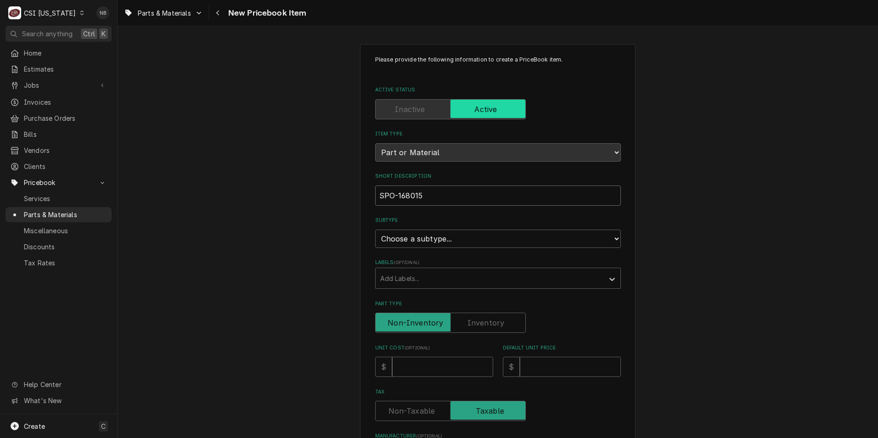
type input "SPO-168015"
click at [422, 236] on select "Choose a subtype... [#2-DUAL] AFTERHRS-WH-CHG-2 [#2-DUAL] [PERSON_NAME]-EQUIP […" at bounding box center [498, 239] width 246 height 18
select select "87"
click at [375, 230] on select "Choose a subtype... [#2-DUAL] AFTERHRS-WH-CHG-2 [#2-DUAL] [PERSON_NAME]-EQUIP […" at bounding box center [498, 239] width 246 height 18
type textarea "x"
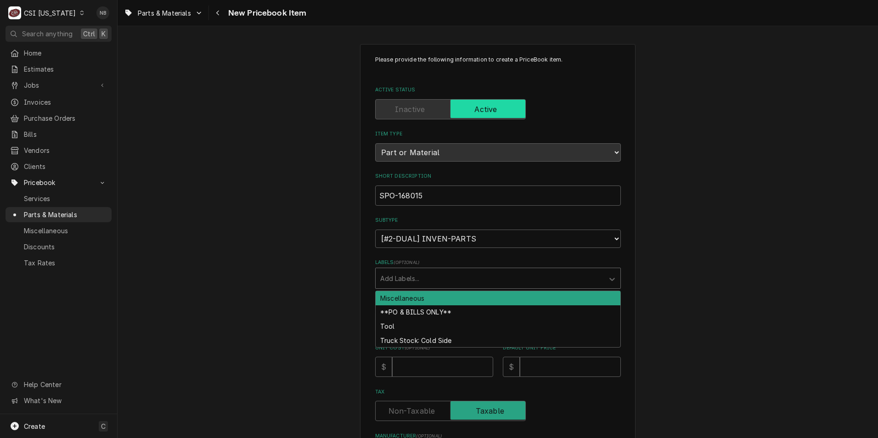
click at [462, 279] on div "Labels" at bounding box center [489, 278] width 219 height 17
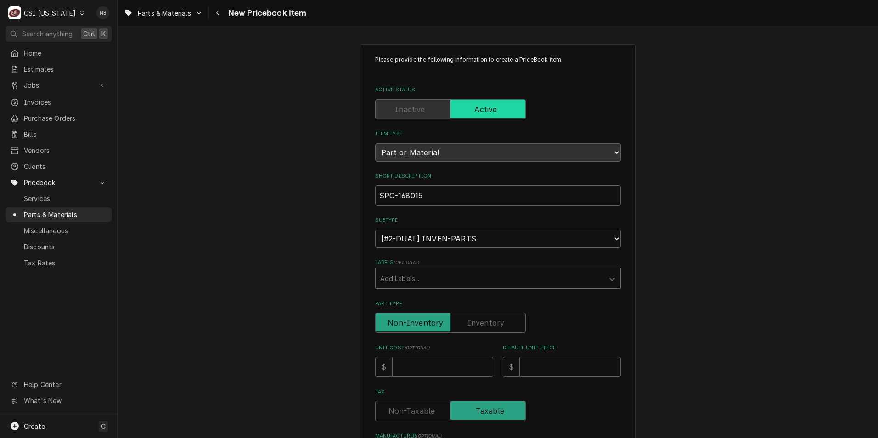
scroll to position [92, 0]
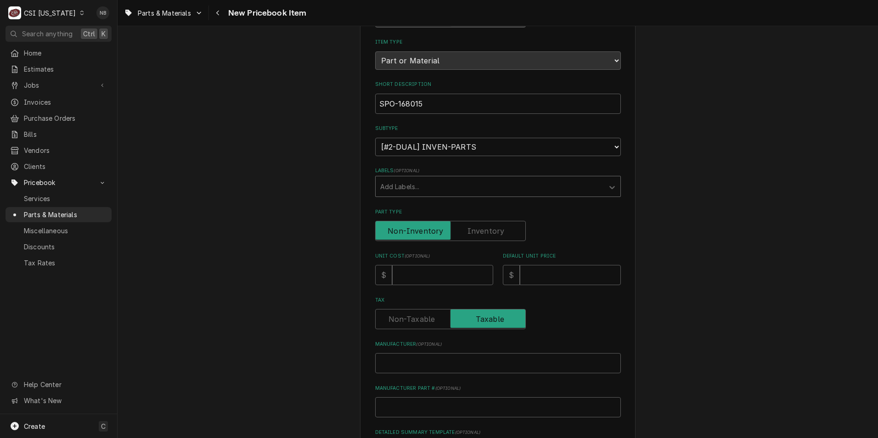
click at [489, 231] on label "Part Type" at bounding box center [450, 231] width 151 height 20
click at [489, 231] on input "Part Type" at bounding box center [450, 231] width 142 height 20
checkbox input "true"
click at [431, 271] on input "Unit Cost ( optional )" at bounding box center [442, 275] width 101 height 20
type textarea "x"
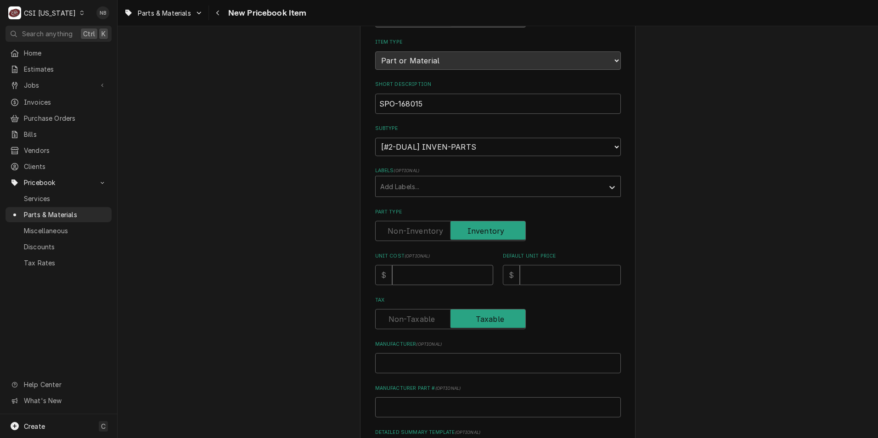
type input "1"
type textarea "x"
type input "10"
type textarea "x"
type input "101"
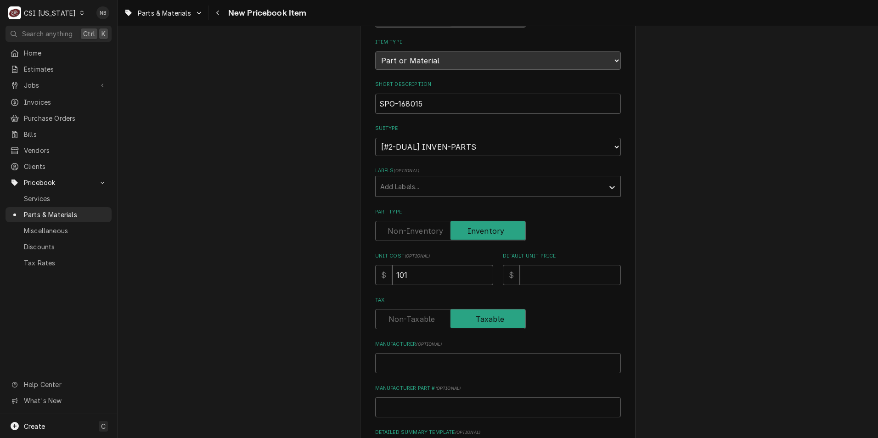
type textarea "x"
type input "101.3"
type textarea "x"
type input "101.37"
click at [582, 273] on input "Default Unit Price" at bounding box center [570, 275] width 101 height 20
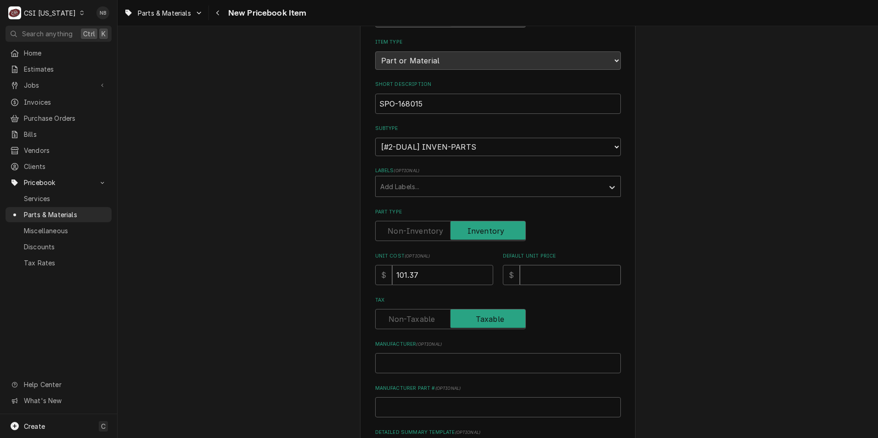
type textarea "x"
type input "2"
type textarea "x"
type input "2.0"
type textarea "x"
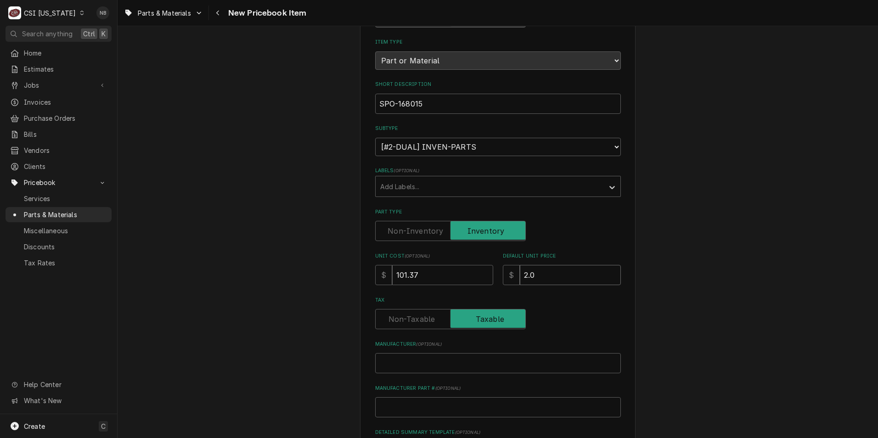
type input "2"
type textarea "x"
type input "203"
type textarea "x"
type input "2032"
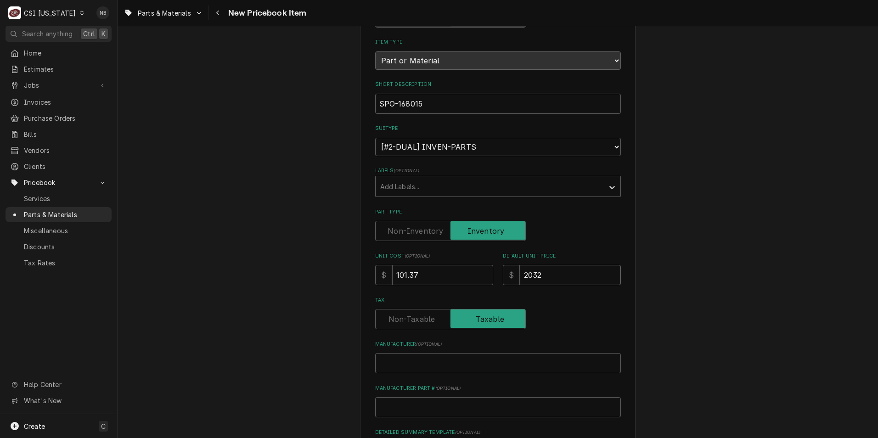
type textarea "x"
type input "203"
type textarea "x"
type input "20"
type textarea "x"
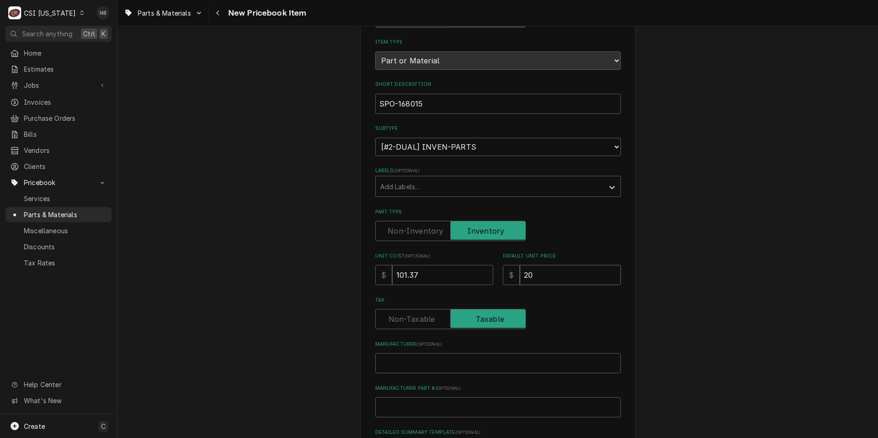
type input "202"
type textarea "x"
type input "202.7"
type textarea "x"
type input "202.74"
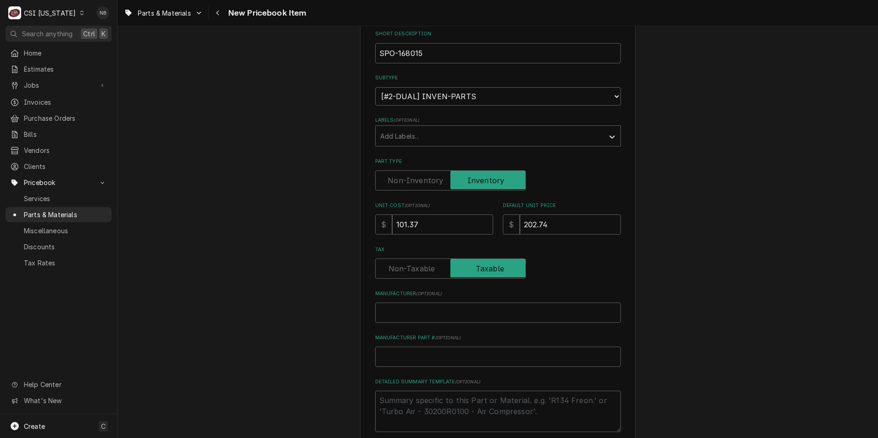
scroll to position [184, 0]
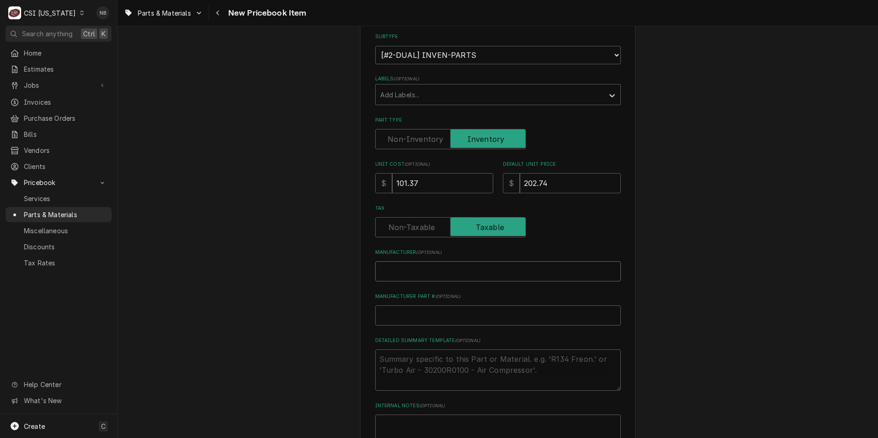
click at [566, 280] on input "Manufacturer ( optional )" at bounding box center [498, 271] width 246 height 20
click at [515, 319] on input "Manufacturer Part # ( optional )" at bounding box center [498, 316] width 246 height 20
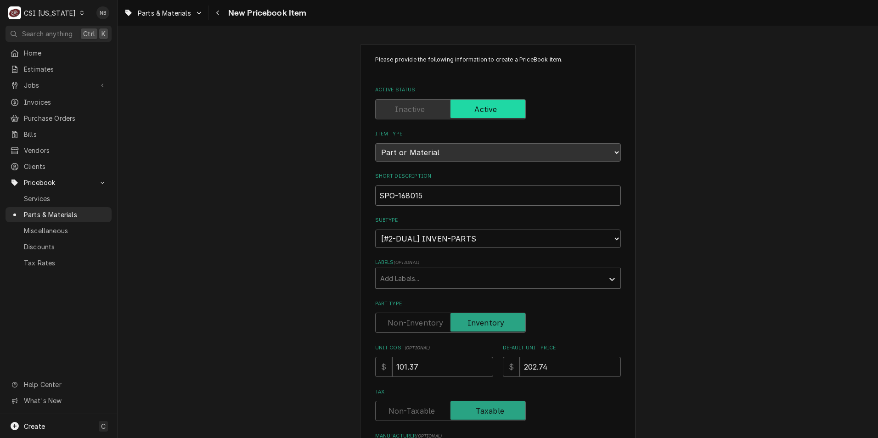
drag, startPoint x: 457, startPoint y: 194, endPoint x: 368, endPoint y: 194, distance: 89.1
click at [454, 197] on input "SPO-168015" at bounding box center [498, 196] width 246 height 20
type textarea "x"
type input "SPO-168015"
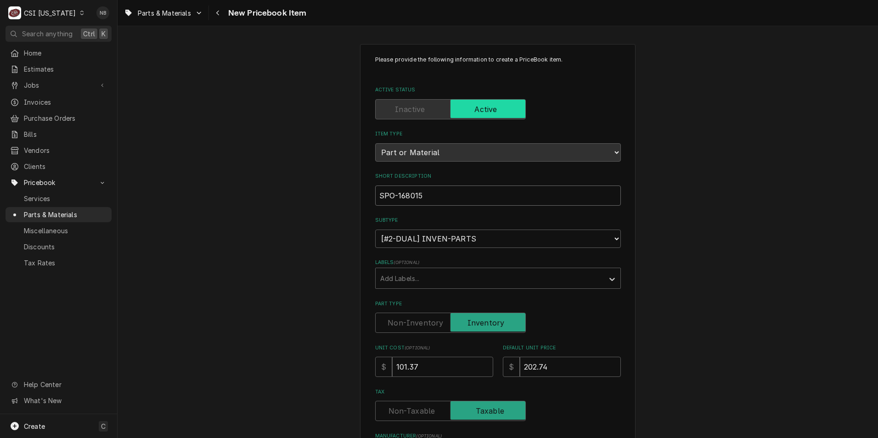
type textarea "x"
type input "SPO-168015 S"
type textarea "x"
type input "SPO-168015 SQ"
type textarea "x"
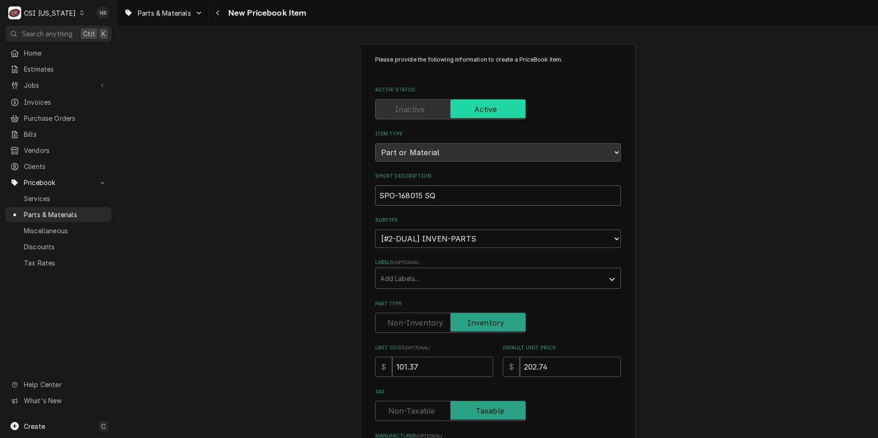
type input "SPO-168015 SQE"
type textarea "x"
type input "SPO-168015 SQE"
type textarea "x"
type input "SPO-168015 SQE B"
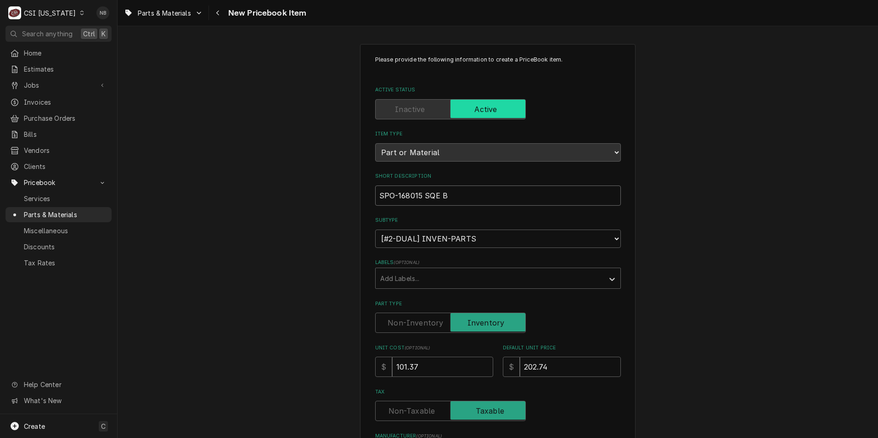
type textarea "x"
type input "SPO-168015 SQE Bo"
type textarea "x"
type input "SPO-168015 SQE Bod"
type textarea "x"
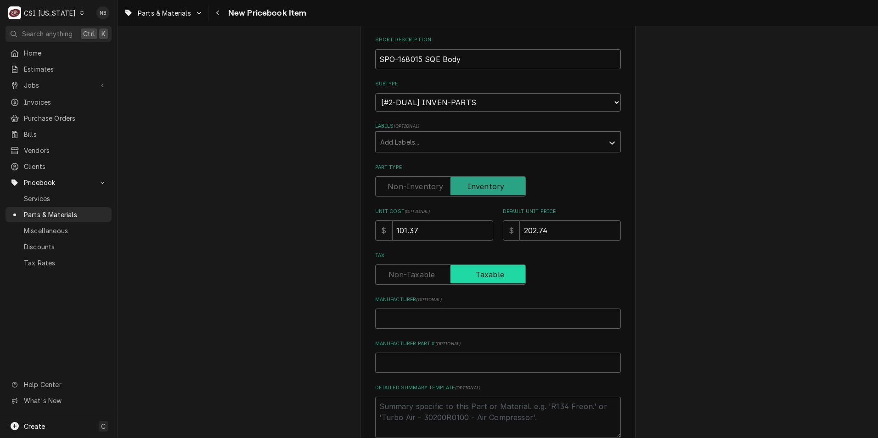
scroll to position [138, 0]
type input "SPO-168015 SQE Body"
click at [468, 311] on input "Manufacturer ( optional )" at bounding box center [498, 317] width 246 height 20
click at [475, 358] on input "Manufacturer Part # ( optional )" at bounding box center [498, 361] width 246 height 20
type textarea "x"
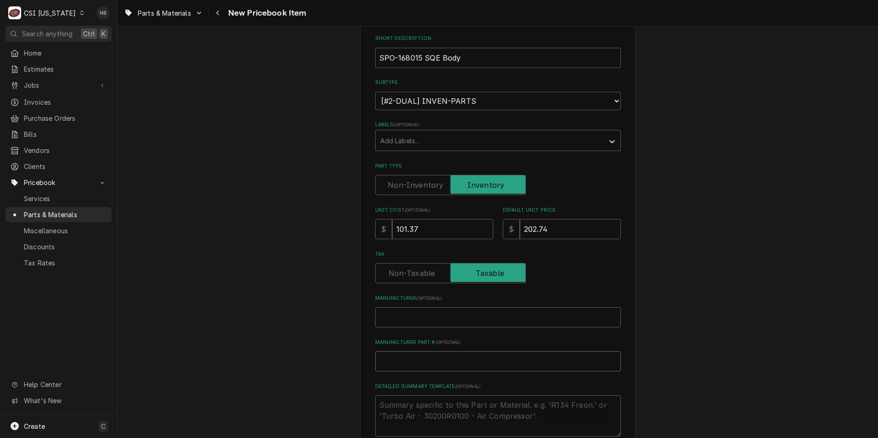
type input "S"
type textarea "x"
type input "SP"
type textarea "x"
type input "SPO"
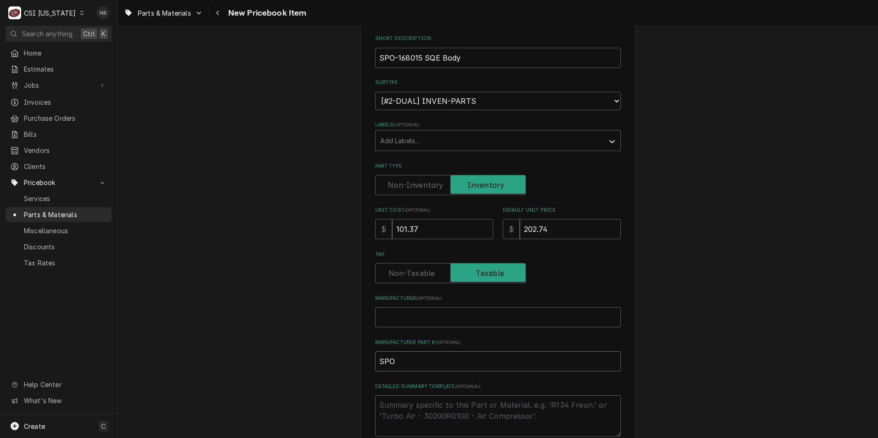
type textarea "x"
type input "SPO-"
type textarea "x"
type input "SPO-1"
type textarea "x"
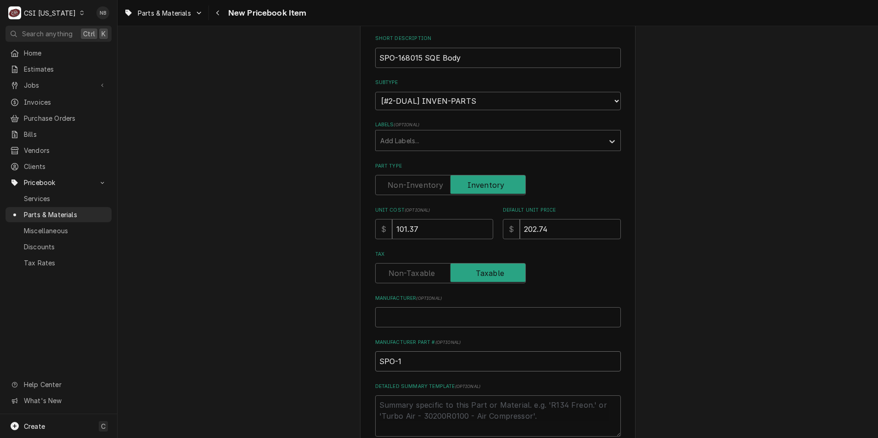
type input "SPO-16"
type textarea "x"
type input "SPO-168"
type textarea "x"
type input "SPO-1680"
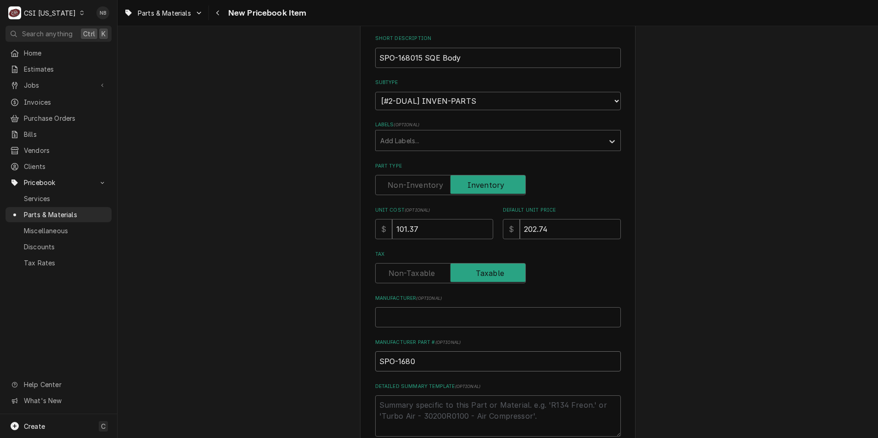
type textarea "x"
type input "SPO-16801"
type textarea "x"
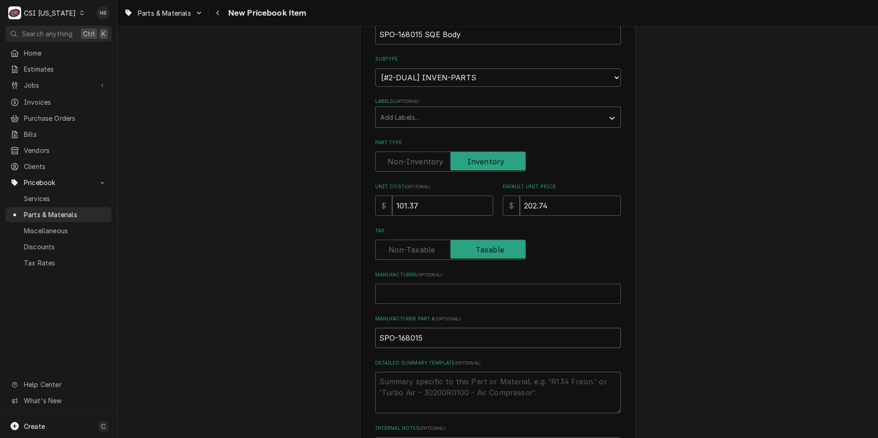
scroll to position [276, 0]
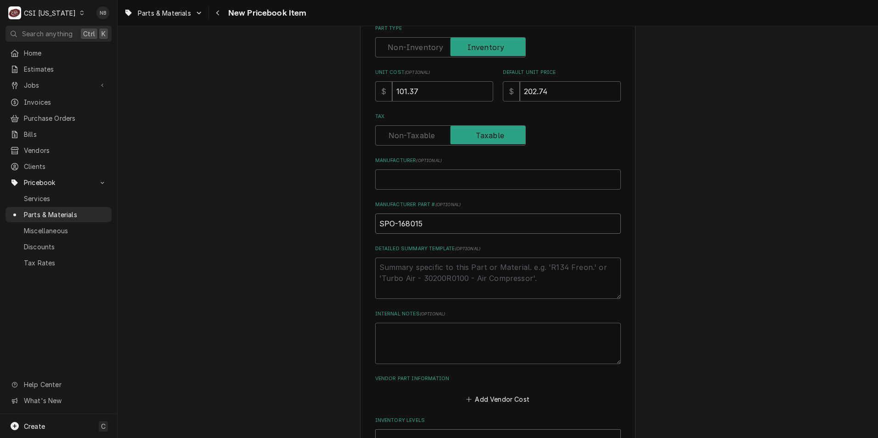
type input "SPO-168015"
click at [555, 280] on textarea "Detailed Summary Template ( optional )" at bounding box center [498, 278] width 246 height 41
type textarea "x"
type textarea "S"
type textarea "x"
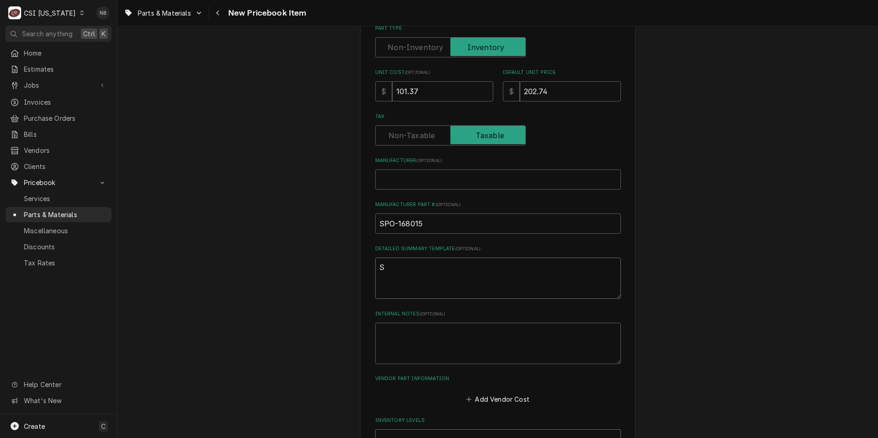
type textarea "SQ"
type textarea "x"
type textarea "SQE"
type textarea "x"
type textarea "SQE B"
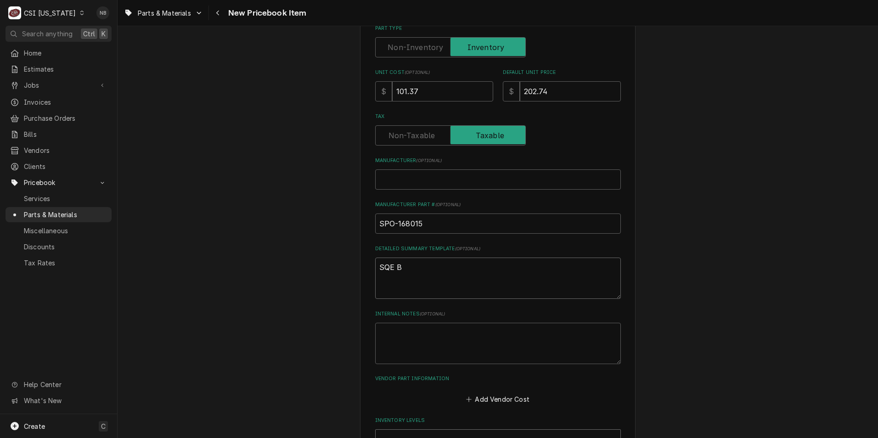
type textarea "x"
type textarea "SQE Bo"
type textarea "x"
type textarea "SQE Bod"
type textarea "x"
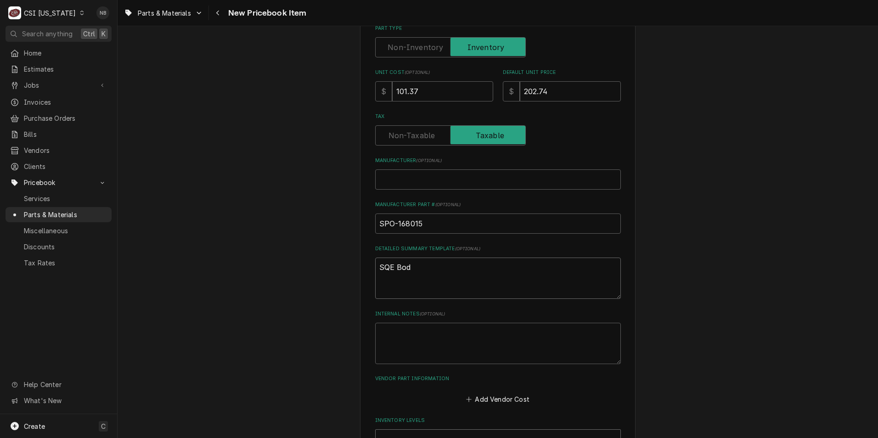
type textarea "SQE Body"
type textarea "x"
type textarea "SQE Body"
type textarea "x"
type textarea "SQE Body 3"
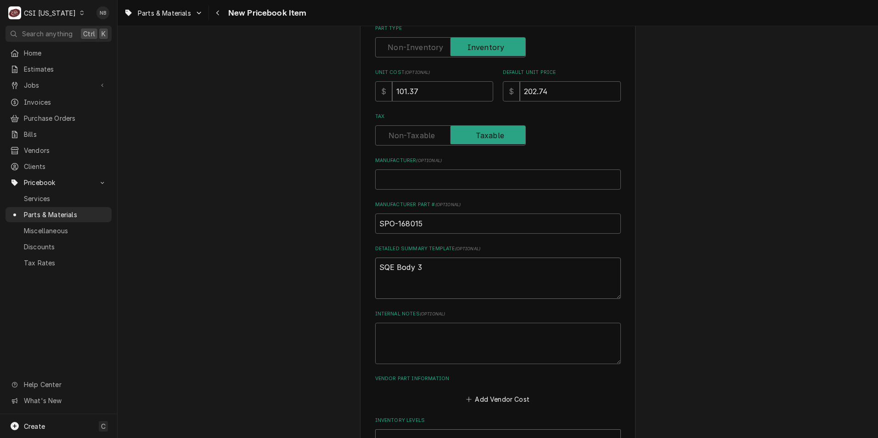
type textarea "x"
type textarea "SQE Body 3x"
type textarea "x"
type textarea "SQE Body 3x4"
type textarea "x"
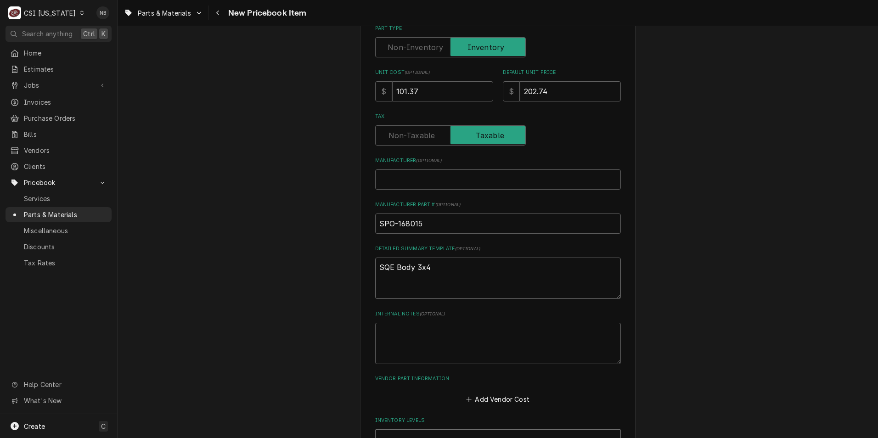
type textarea "SQE Body 3x4x"
type textarea "x"
type textarea "SQE Body 3x4x2"
type textarea "x"
type textarea "SQE Body 3x4x2"
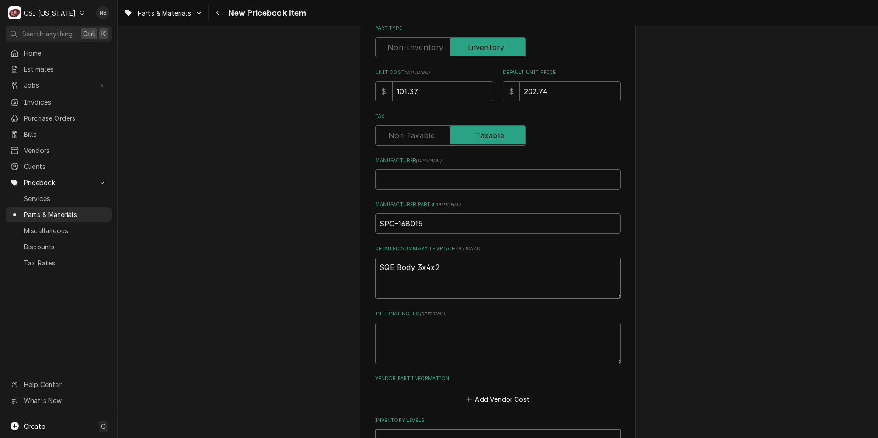
type textarea "x"
type textarea "SQE Body 3x4x2 O"
type textarea "x"
type textarea "SQE Body 3x4x2 OD"
type textarea "x"
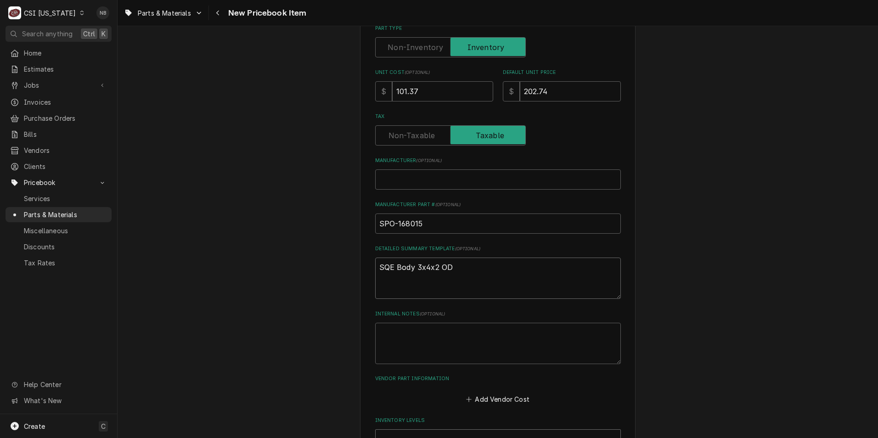
type textarea "SQE Body 3x4x2 ODF"
type textarea "x"
type textarea "SQE Body 3x4x2 ODF"
type textarea "x"
type textarea "SQE Body 3x4x2 ODF R"
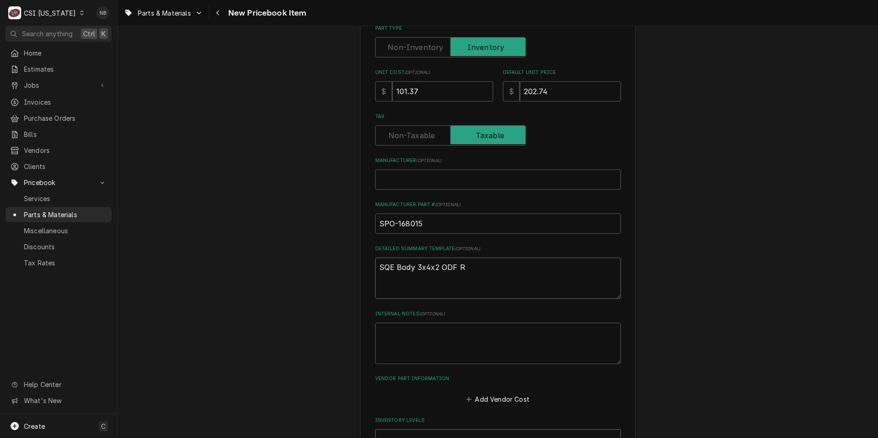
type textarea "x"
type textarea "SQE Body 3x4x2 ODF Re"
type textarea "x"
type textarea "SQE Body 3x4x2 ODF Ref"
type textarea "x"
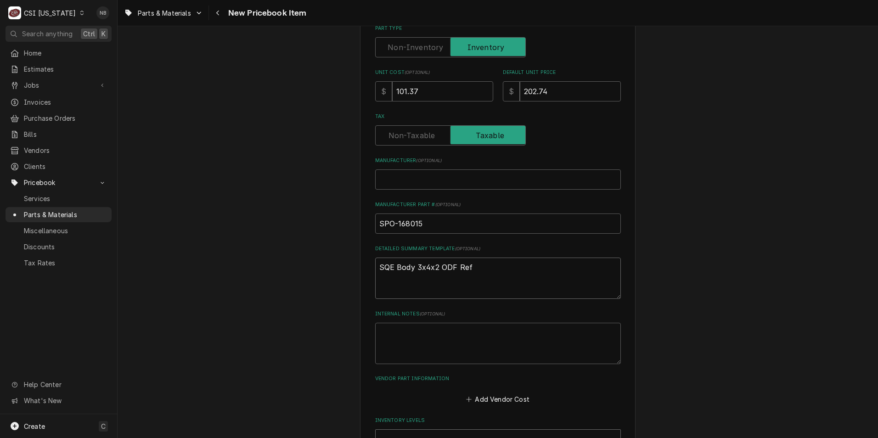
type textarea "SQE Body 3x4x2 ODF Refe"
type textarea "x"
type textarea "SQE Body 3x4x2 ODF Refer"
type textarea "x"
type textarea "SQE Body 3x4x2 ODF Refe"
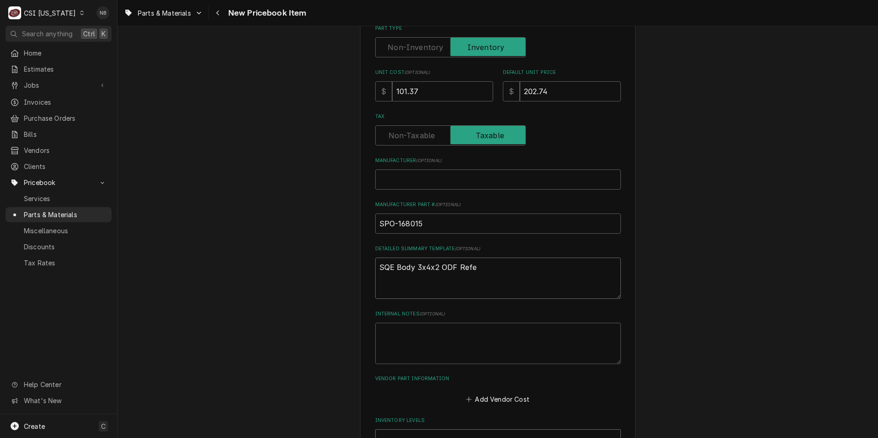
type textarea "x"
type textarea "SQE Body 3x4x2 ODF Ref"
type textarea "x"
type textarea "SQE Body 3x4x2 ODF Refr"
type textarea "x"
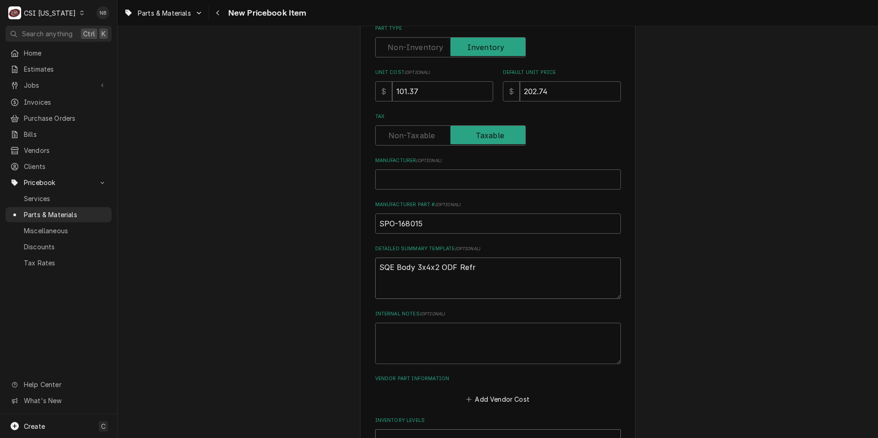
type textarea "SQE Body 3x4x2 ODF Refre"
type textarea "x"
type textarea "SQE Body 3x4x2 ODF Refr"
type textarea "x"
type textarea "SQE Body 3x4x2 ODF Refri"
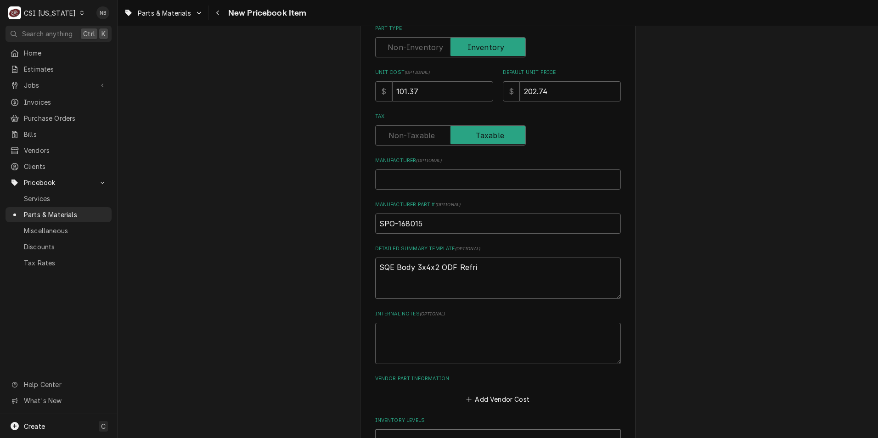
type textarea "x"
type textarea "SQE Body 3x4x2 ODF Refrig"
type textarea "x"
type textarea "SQE Body 3x4x2 ODF Refrige"
type textarea "x"
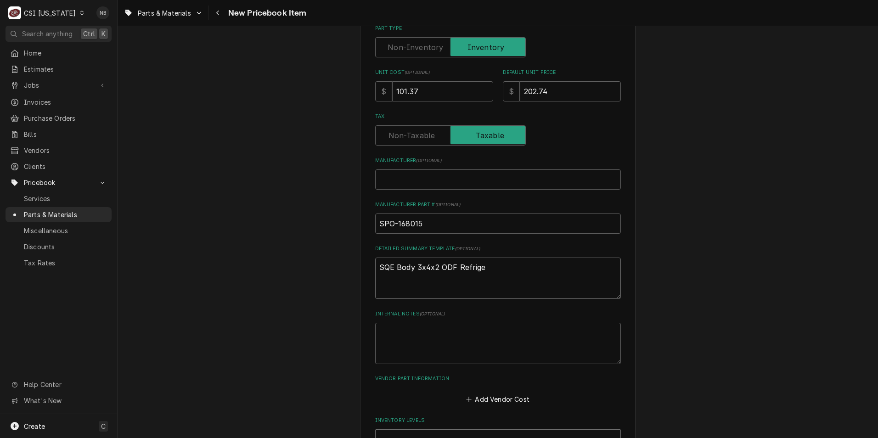
type textarea "SQE Body 3x4x2 ODF Refriger"
type textarea "x"
type textarea "SQE Body 3x4x2 ODF Refrigera"
type textarea "x"
type textarea "SQE Body 3x4x2 ODF Refrigerat"
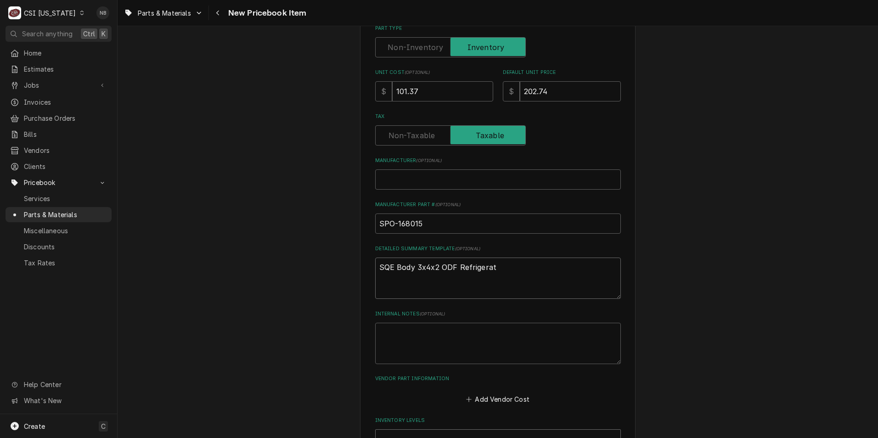
type textarea "x"
type textarea "SQE Body 3x4x2 ODF Refrigerati"
type textarea "x"
type textarea "SQE Body 3x4x2 ODF Refrigeratio"
type textarea "x"
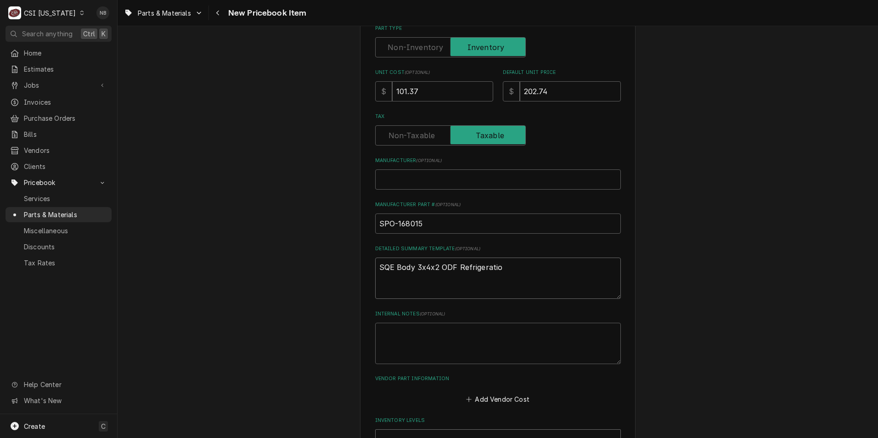
type textarea "SQE Body 3x4x2 ODF Refrigeration"
type textarea "x"
type textarea "SQE Body 3x4x2 ODF Refrigeration"
type textarea "x"
type textarea "SQE Body 3x4x2 ODF Refrigeration T"
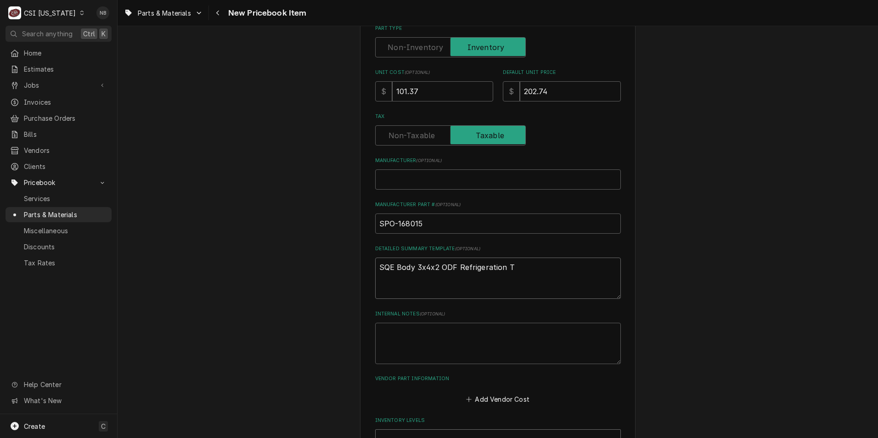
type textarea "x"
type textarea "SQE Body 3x4x2 ODF Refrigeration TE"
type textarea "x"
type textarea "SQE Body 3x4x2 ODF Refrigeration TEX"
type textarea "x"
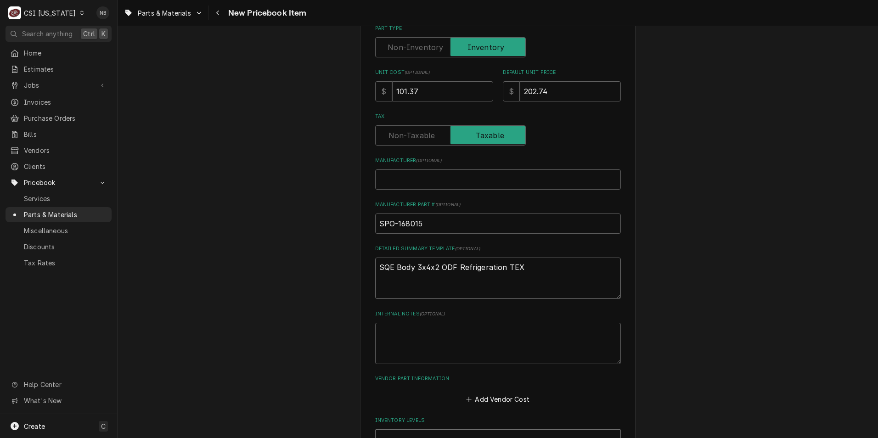
type textarea "SQE Body 3x4x2 ODF Refrigeration TE"
type textarea "x"
type textarea "SQE Body 3x4x2 ODF Refrigeration TEC"
type textarea "x"
type textarea "SQE Body 3x4x2 ODF Refrigeration TE"
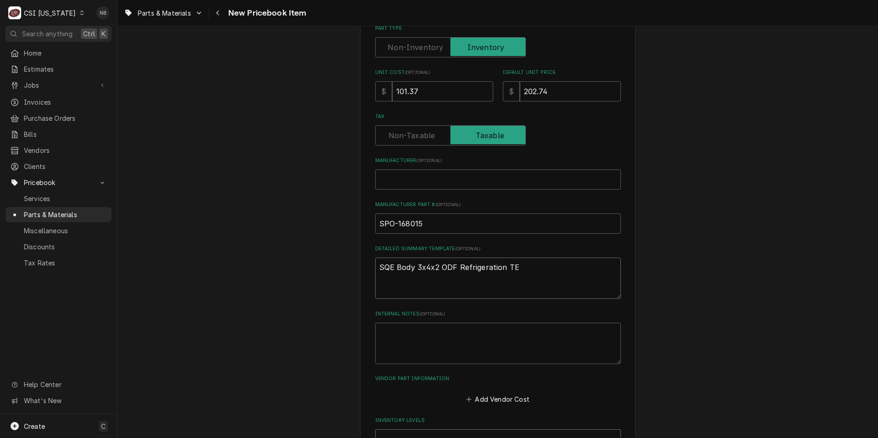
type textarea "x"
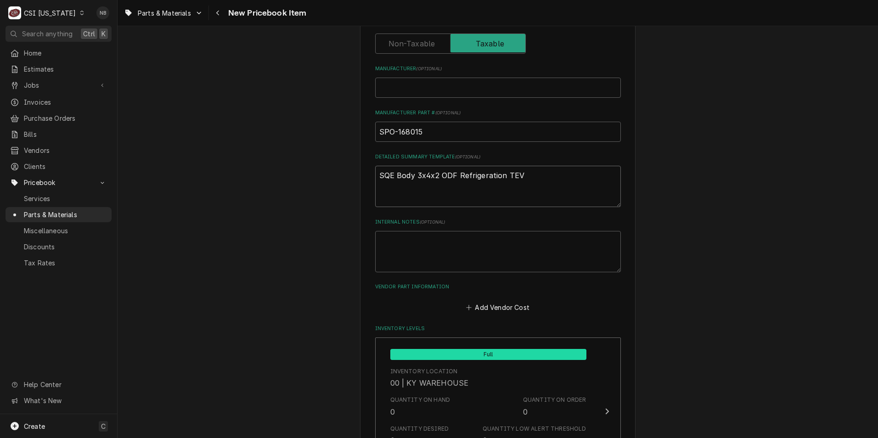
type textarea "SQE Body 3x4x2 ODF Refrigeration TEV"
click at [570, 287] on label "Vendor Part Information" at bounding box center [498, 286] width 246 height 7
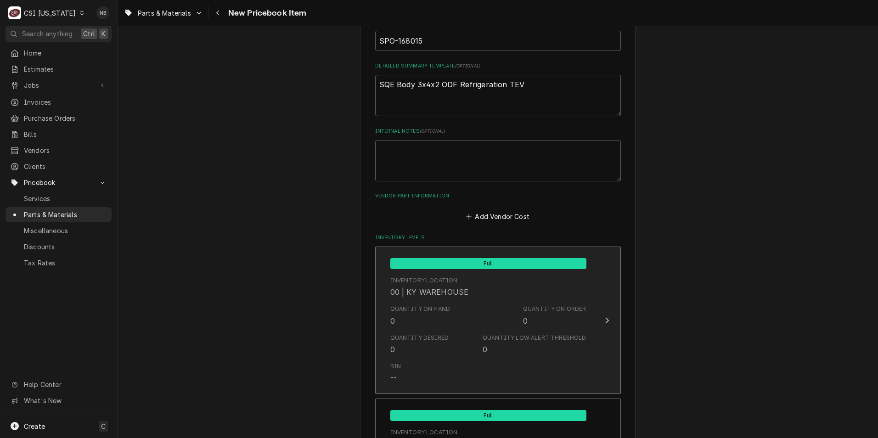
scroll to position [459, 0]
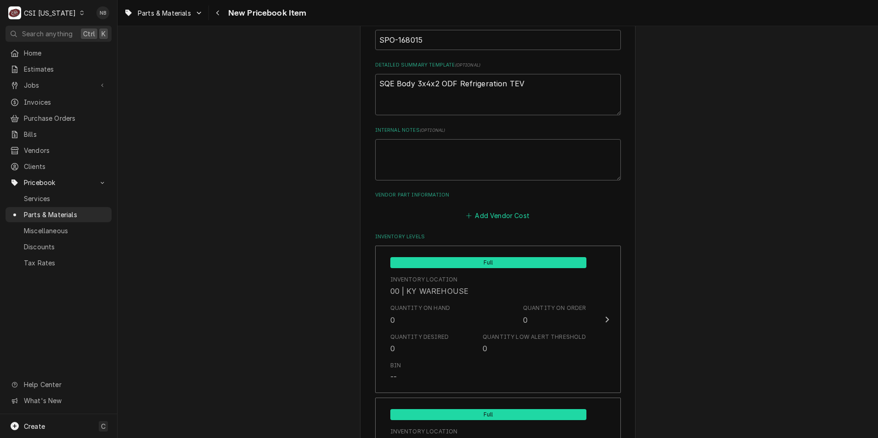
click at [504, 216] on button "Add Vendor Cost" at bounding box center [498, 215] width 67 height 13
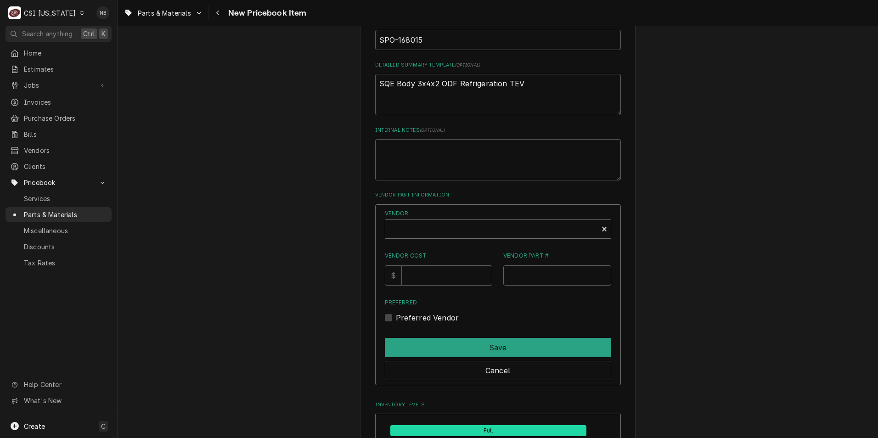
type textarea "x"
click at [483, 235] on div "Vendor" at bounding box center [492, 233] width 204 height 22
type input "swh"
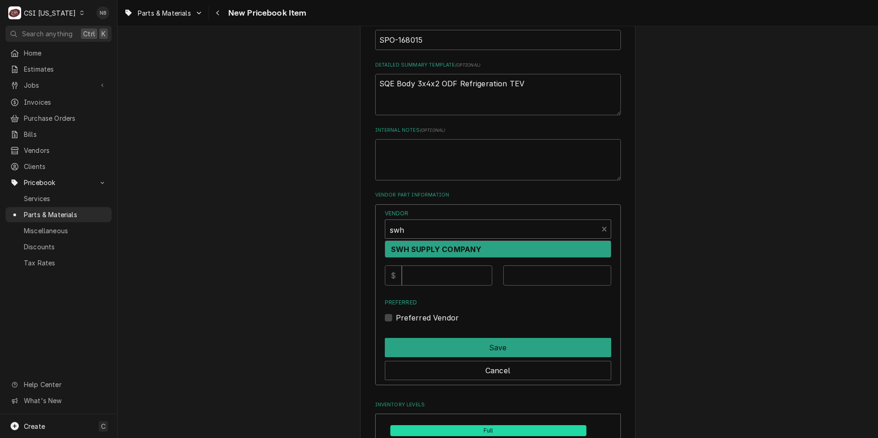
click at [438, 244] on div "SWH SUPPLY COMPANY" at bounding box center [498, 249] width 226 height 16
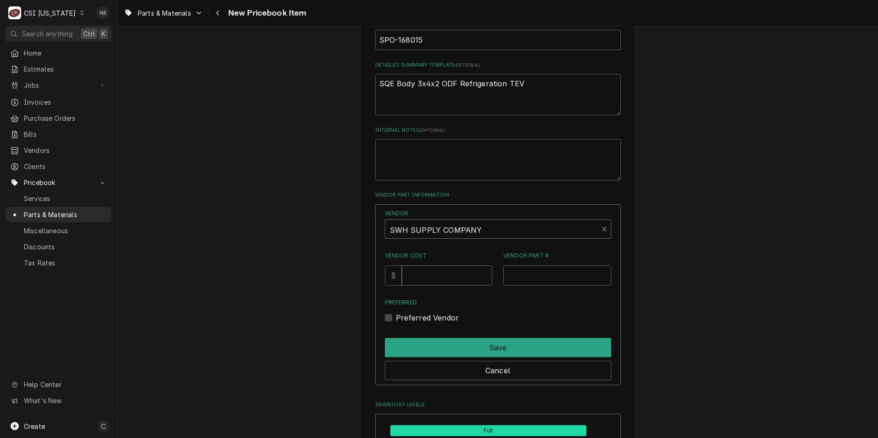
click at [438, 276] on input "Vendor Cost" at bounding box center [447, 276] width 91 height 20
type input "101.37"
drag, startPoint x: 425, startPoint y: 43, endPoint x: 297, endPoint y: 42, distance: 128.6
click at [543, 265] on div "Vendor Part #" at bounding box center [558, 269] width 108 height 34
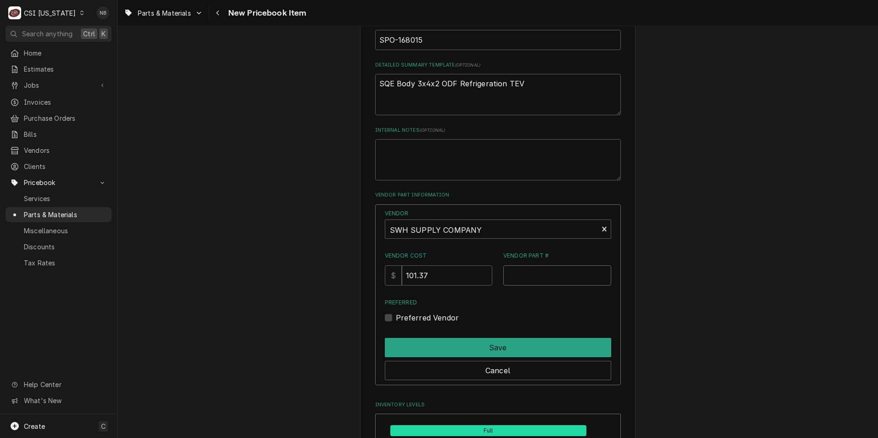
click at [539, 281] on input "Vendor Part #" at bounding box center [558, 276] width 108 height 20
paste input "SPO-168015"
type input "SPO-168015"
click at [396, 318] on label "Preferred Vendor" at bounding box center [427, 317] width 63 height 11
click at [396, 318] on input "Preferred" at bounding box center [509, 322] width 226 height 20
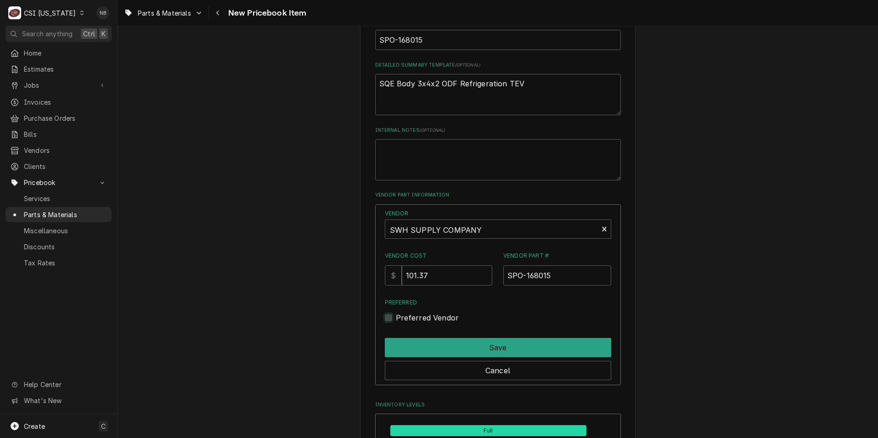
checkbox input "true"
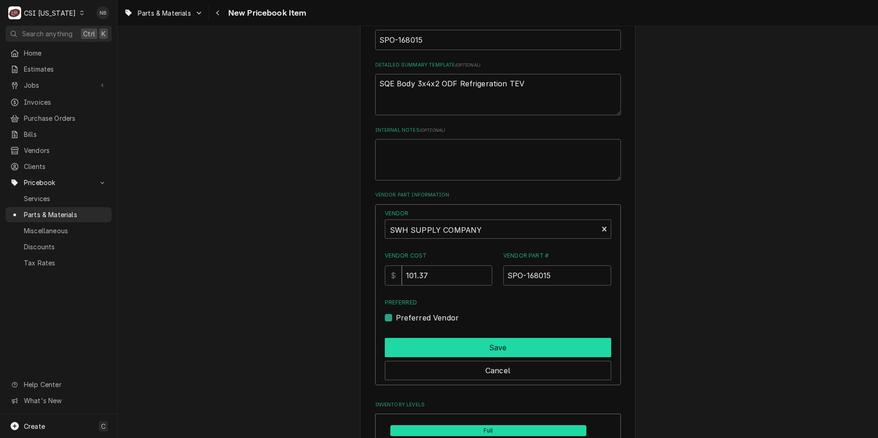
click at [425, 344] on button "Save" at bounding box center [498, 347] width 226 height 19
type textarea "x"
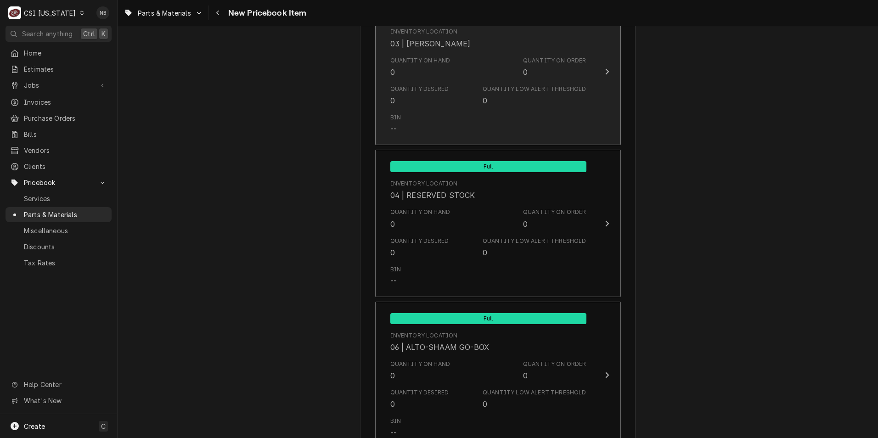
click at [464, 96] on div "Quantity Desired 0 Quantity Low Alert Threshold 0" at bounding box center [489, 95] width 196 height 28
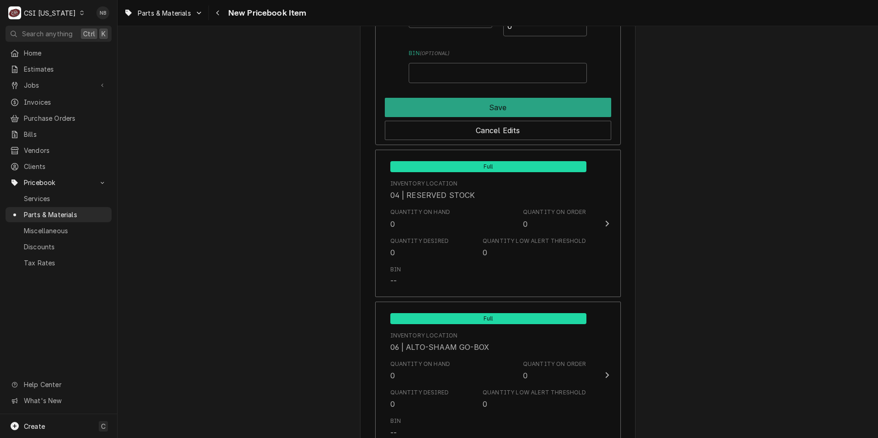
scroll to position [1516, 0]
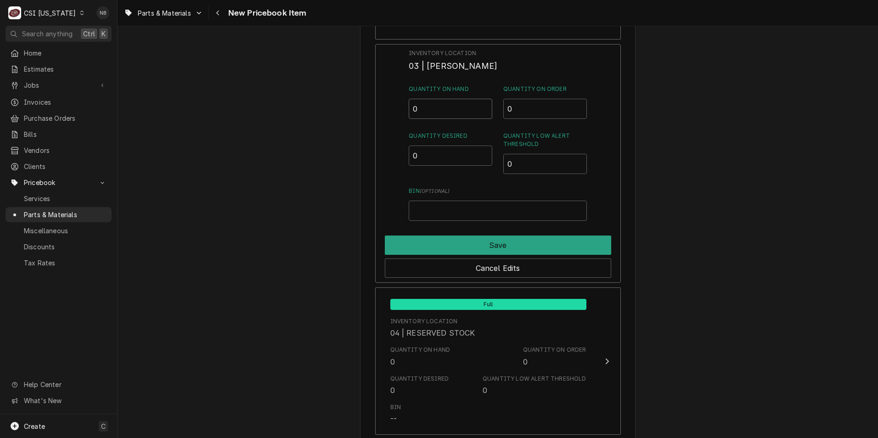
click at [430, 111] on input "0" at bounding box center [451, 109] width 84 height 20
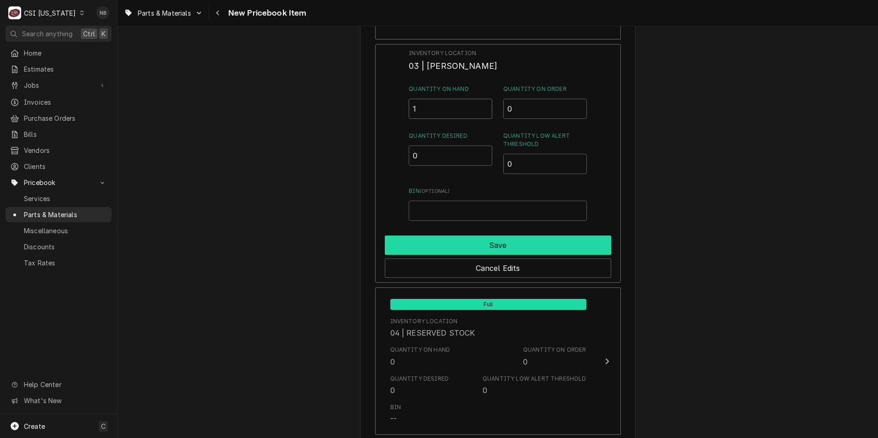
type input "1"
click at [525, 247] on button "Save" at bounding box center [498, 245] width 226 height 19
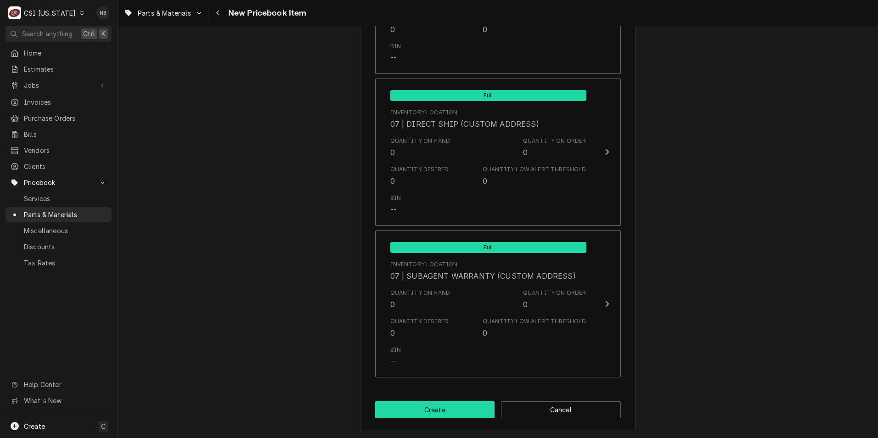
click at [447, 413] on button "Create" at bounding box center [435, 410] width 120 height 17
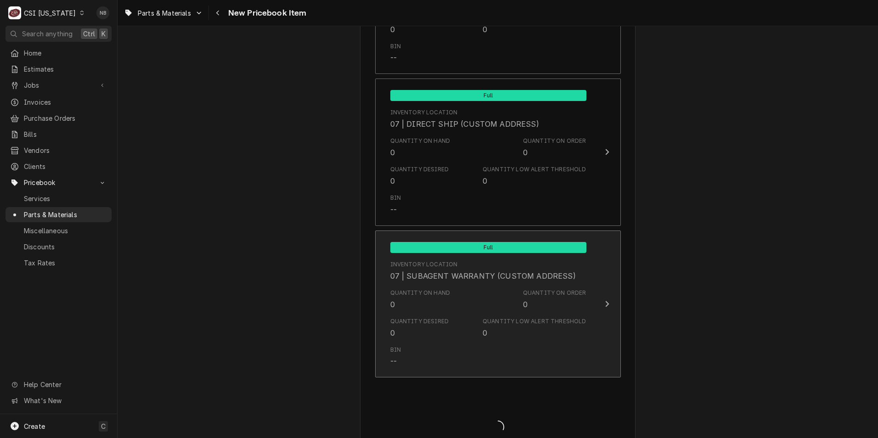
type textarea "x"
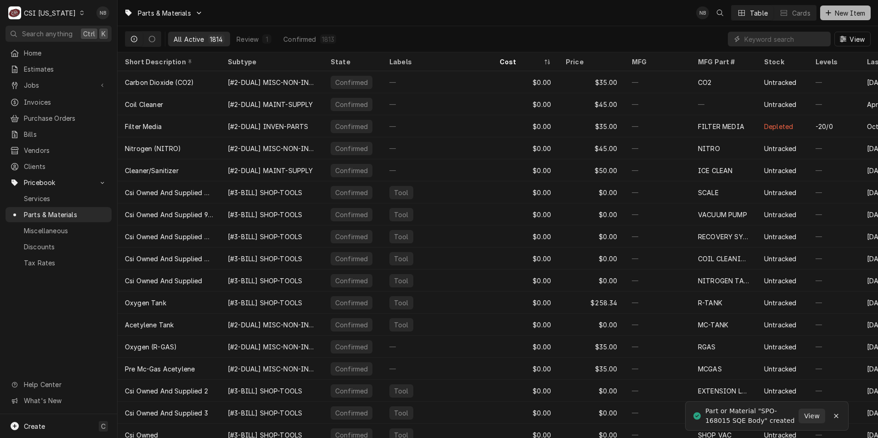
click at [840, 11] on span "New Item" at bounding box center [850, 13] width 34 height 10
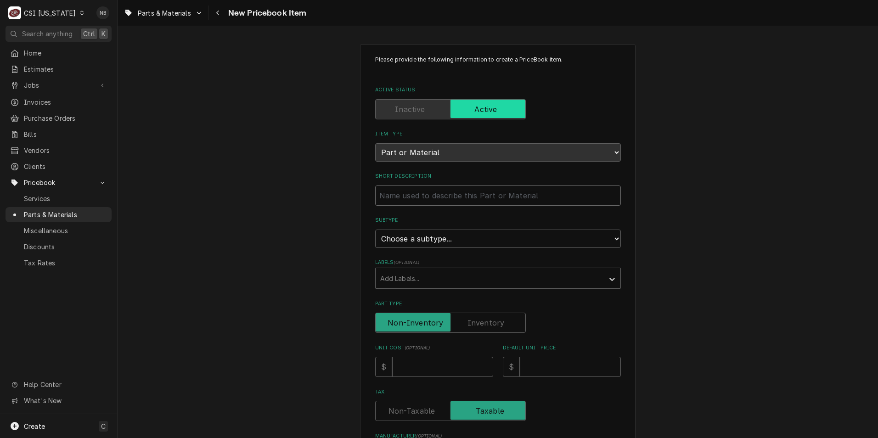
click at [451, 203] on input "Short Description" at bounding box center [498, 196] width 246 height 20
type textarea "x"
type input "S"
type textarea "x"
type input "SP"
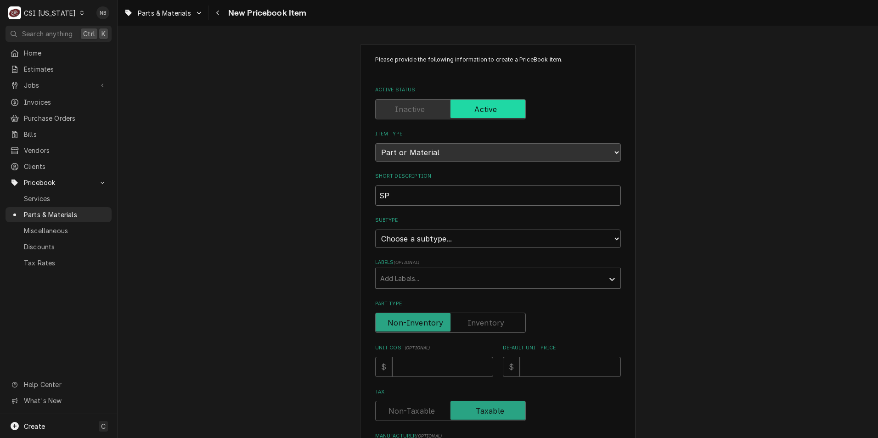
type textarea "x"
type input "SPO"
type textarea "x"
type input "SPO-"
type textarea "x"
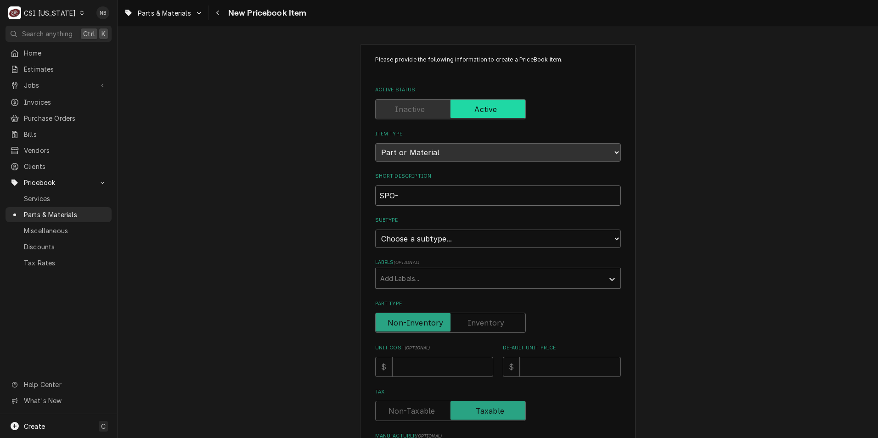
type input "SPO-1"
type textarea "x"
type input "SPO-16"
type textarea "x"
type input "SPO-168"
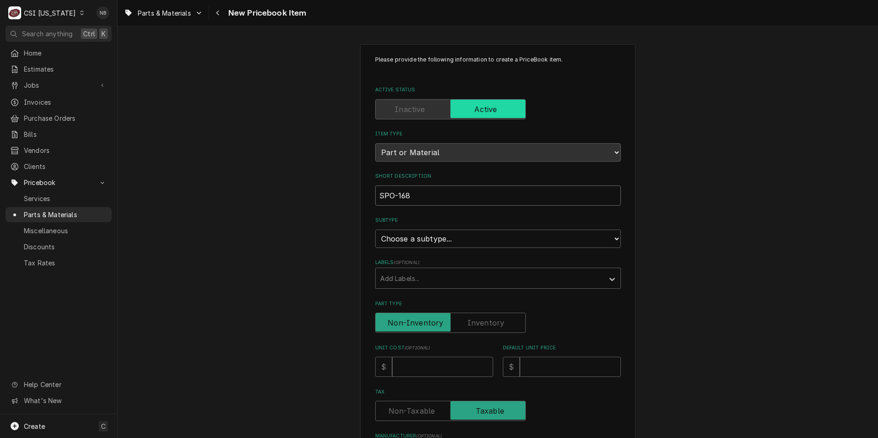
type textarea "x"
type input "SPO-1680"
type textarea "x"
type input "SPO-16807"
type textarea "x"
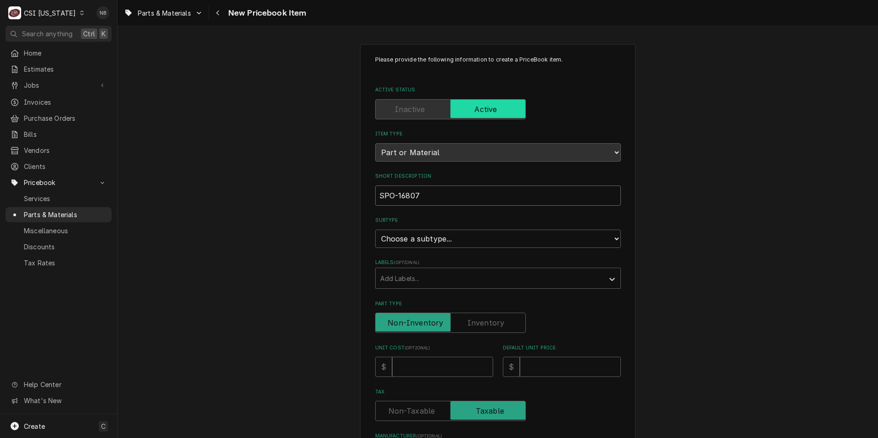
type input "SPO-168078"
type textarea "x"
type input "SPO-168078"
type textarea "x"
type input "SPO-168078 Q"
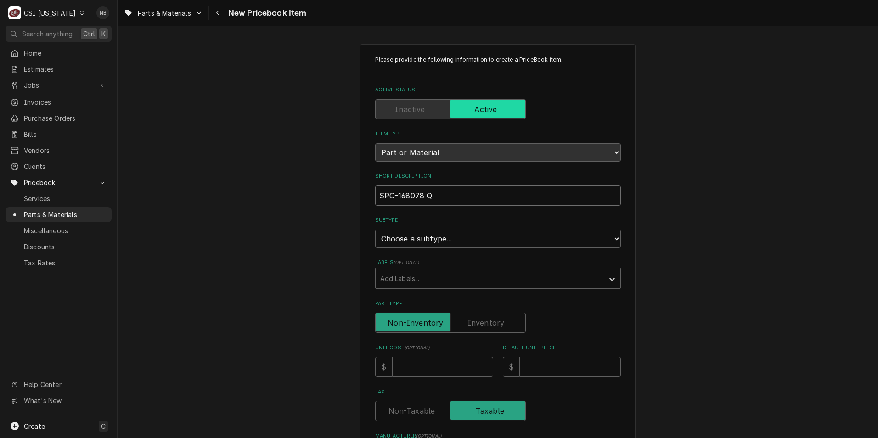
type textarea "x"
type input "SPO-168078 QC"
type textarea "x"
type input "SPO-168078 QC-"
type textarea "x"
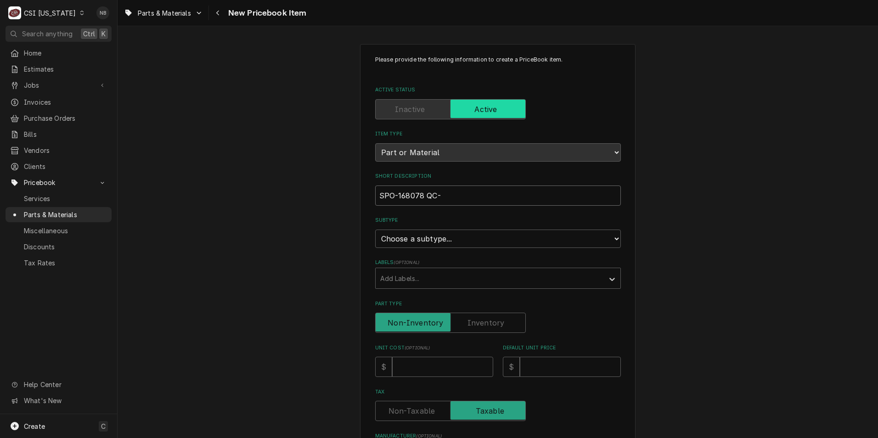
type input "SPO-168078 QC-4"
type textarea "x"
type input "SPO-168078 QC-4"
type textarea "x"
type input "SPO-168078 QC-4 P"
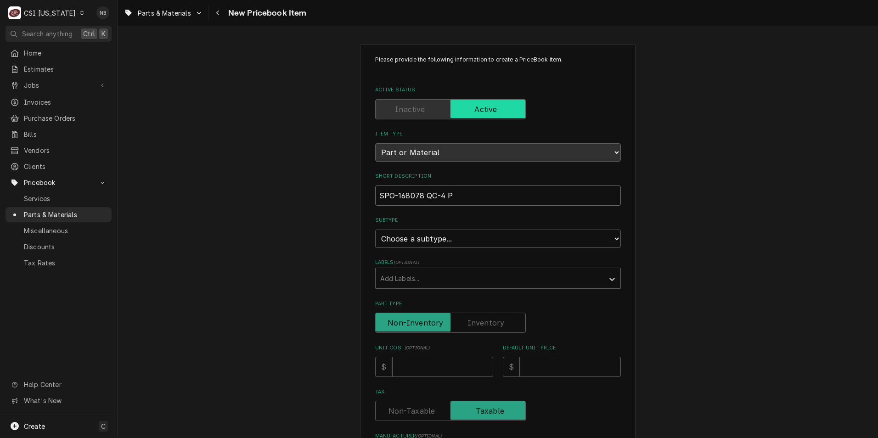
type textarea "x"
type input "SPO-168078 QC-4 Pi"
type textarea "x"
type input "SPO-168078 QC-4 Pin"
type textarea "x"
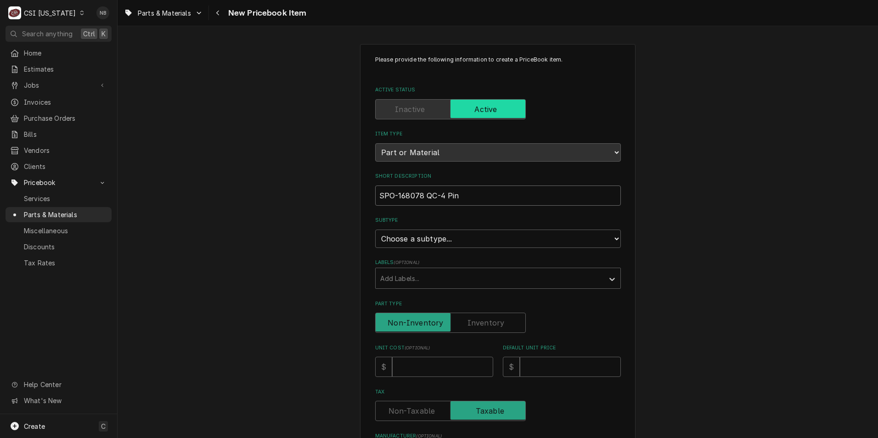
type input "SPO-168078 QC-4 Pink"
type textarea "x"
type input "SPO-168078 QC-4 Pink"
type textarea "x"
type input "SPO-168078 QC-4 Pink Q"
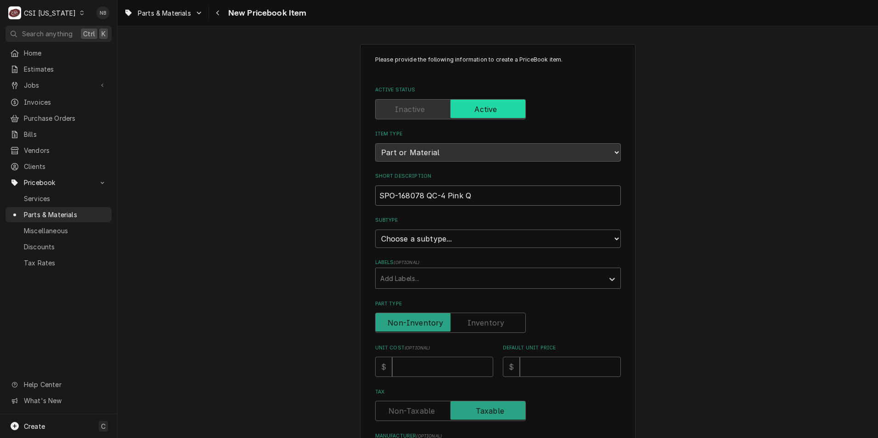
type textarea "x"
type input "SPO-168078 QC-4 Pink Q"
type textarea "x"
type input "SPO-168078 QC-4 Pink Q C"
type textarea "x"
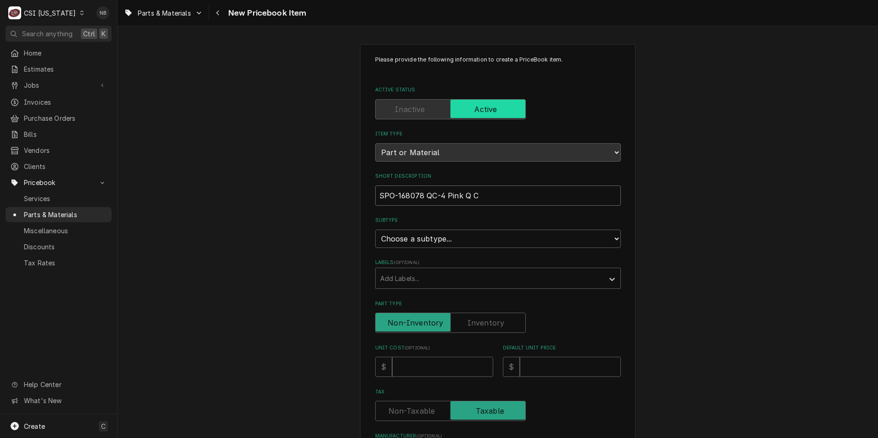
type input "SPO-168078 QC-4 Pink Q Ca"
type textarea "x"
type input "SPO-168078 QC-4 Pink Q Car"
type textarea "x"
type input "SPO-168078 QC-4 Pink Q Cart"
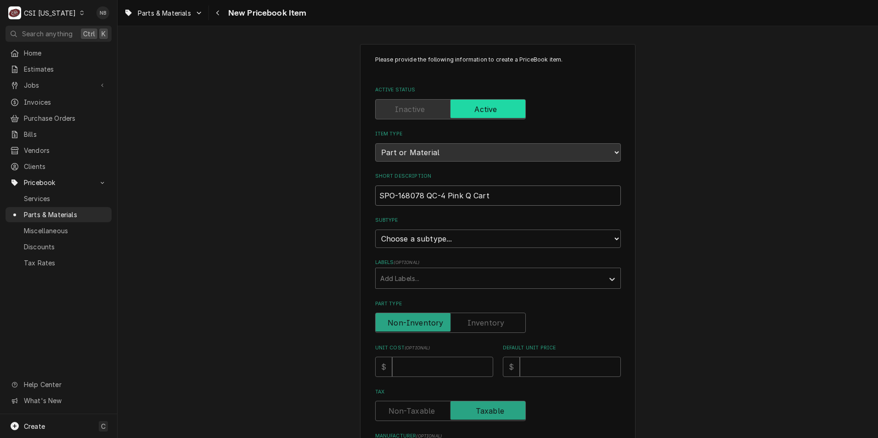
type textarea "x"
type input "SPO-168078 QC-4 Pink Q Cartr"
type textarea "x"
type input "SPO-168078 QC-4 Pink Q Cartri"
type textarea "x"
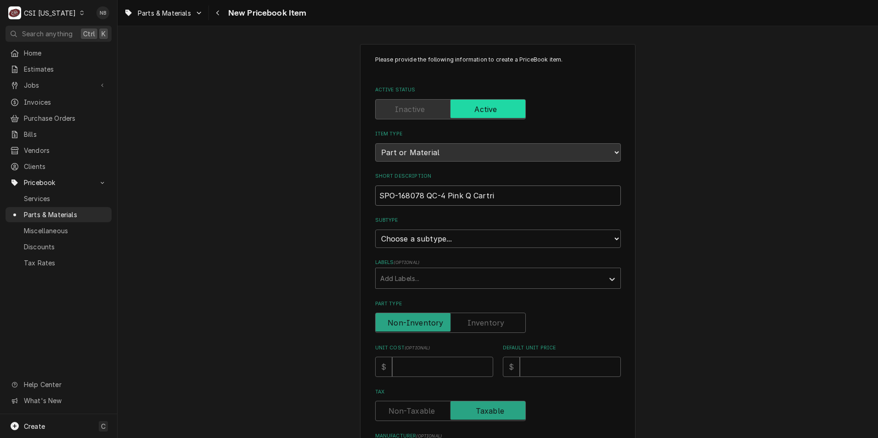
type input "SPO-168078 QC-4 Pink Q Cartrid"
type textarea "x"
type input "SPO-168078 QC-4 Pink Q Cartridg"
type textarea "x"
drag, startPoint x: 419, startPoint y: 196, endPoint x: 336, endPoint y: 196, distance: 83.2
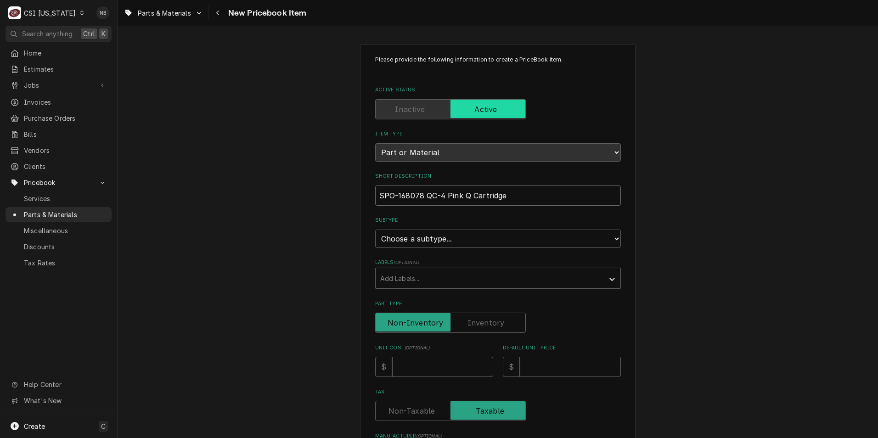
click at [336, 196] on div "Please provide the following information to create a PriceBook item. Active Sta…" at bounding box center [498, 387] width 761 height 702
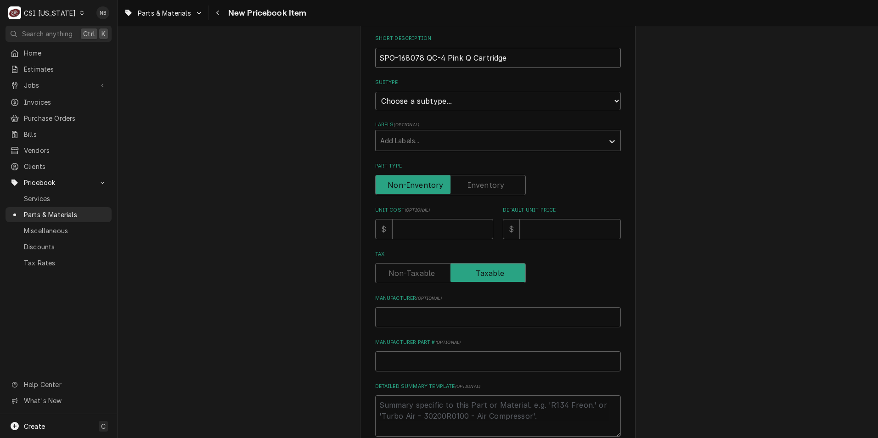
type input "SPO-168078 QC-4 Pink Q Cartridge"
click at [448, 99] on select "Choose a subtype... [#2-DUAL] AFTERHRS-WH-CHG-2 [#2-DUAL] BEV-EQUIP [#2-DUAL] B…" at bounding box center [498, 101] width 246 height 18
select select "87"
click at [375, 92] on select "Choose a subtype... [#2-DUAL] AFTERHRS-WH-CHG-2 [#2-DUAL] BEV-EQUIP [#2-DUAL] B…" at bounding box center [498, 101] width 246 height 18
type textarea "x"
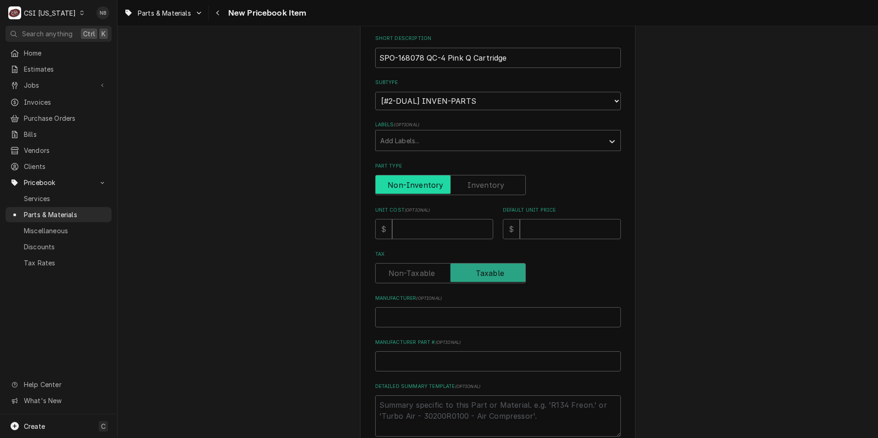
click at [475, 179] on input "Part Type" at bounding box center [450, 185] width 142 height 20
checkbox input "true"
click at [436, 230] on input "Unit Cost ( optional )" at bounding box center [442, 229] width 101 height 20
type textarea "x"
type input "1"
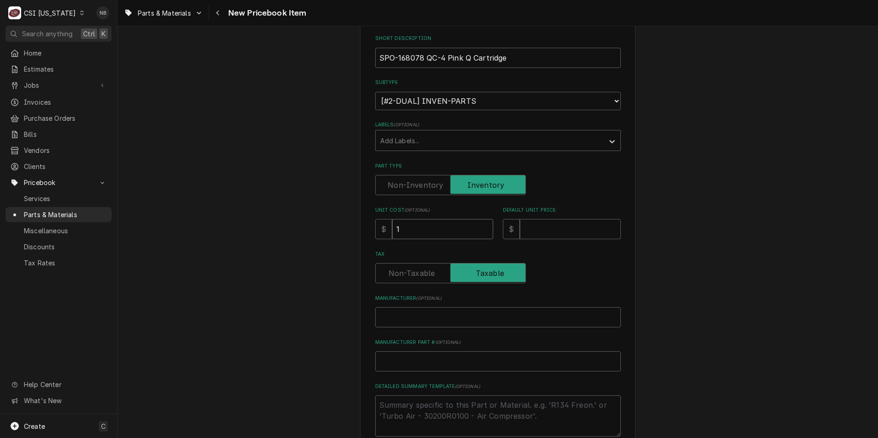
type textarea "x"
type input "13"
type textarea "x"
type input "13.5"
type textarea "x"
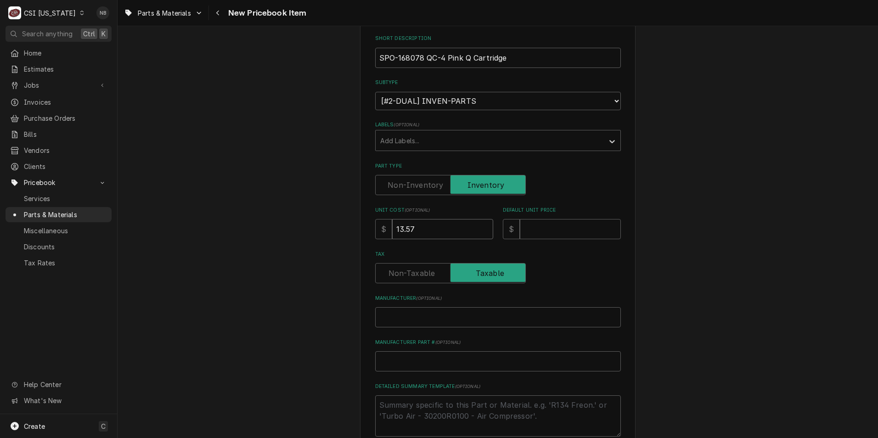
type input "13.57"
type textarea "x"
type input "2"
type textarea "x"
type input "27"
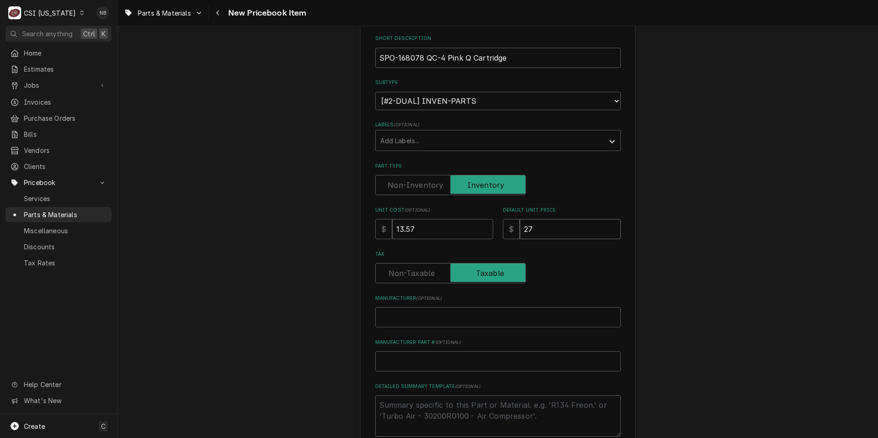
type textarea "x"
type input "27.1"
type textarea "x"
type input "27.14"
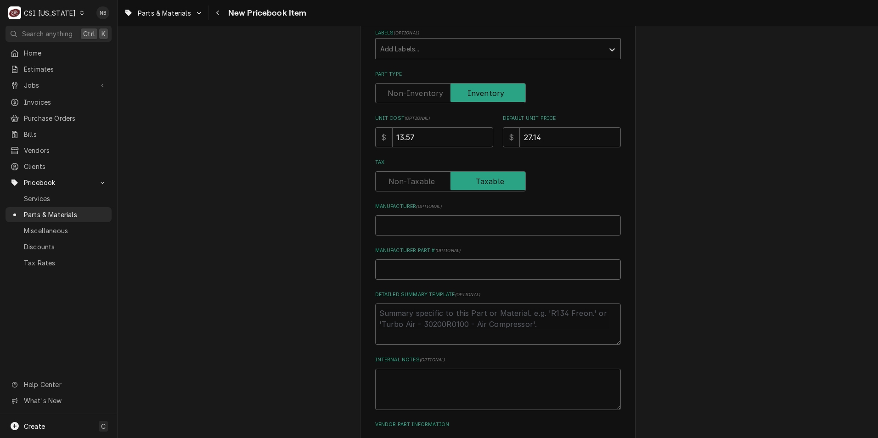
click at [433, 268] on input "Manufacturer Part # ( optional )" at bounding box center [498, 270] width 246 height 20
paste input "SPO-168078"
type textarea "x"
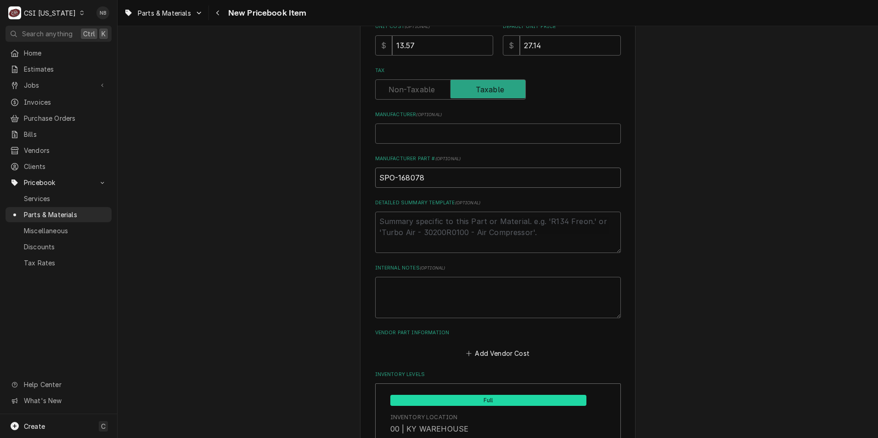
type input "SPO-168078"
click at [467, 238] on textarea "Detailed Summary Template ( optional )" at bounding box center [498, 232] width 246 height 41
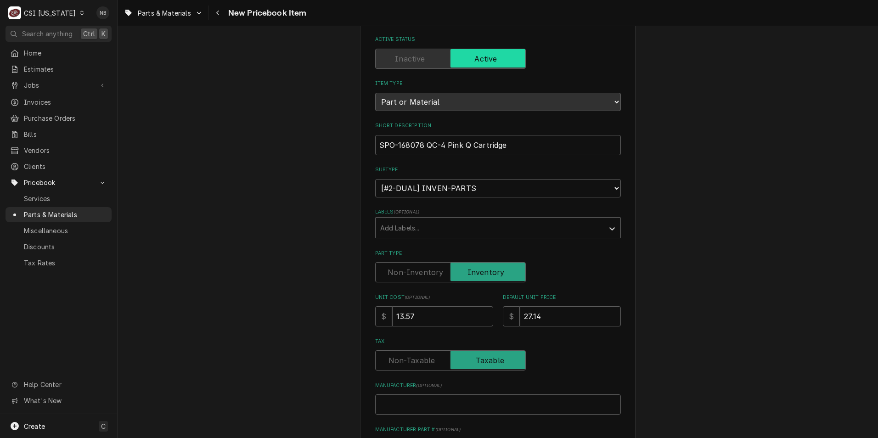
scroll to position [0, 0]
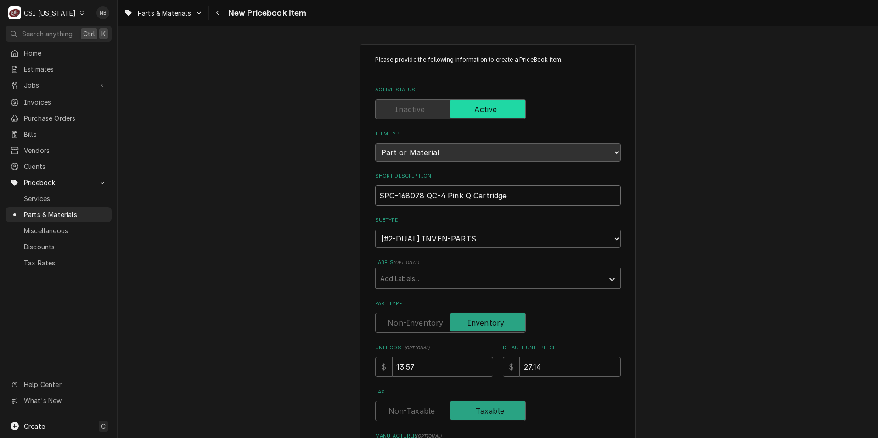
drag, startPoint x: 513, startPoint y: 195, endPoint x: 422, endPoint y: 204, distance: 91.0
click at [422, 204] on input "SPO-168078 QC-4 Pink Q Cartridge" at bounding box center [498, 196] width 246 height 20
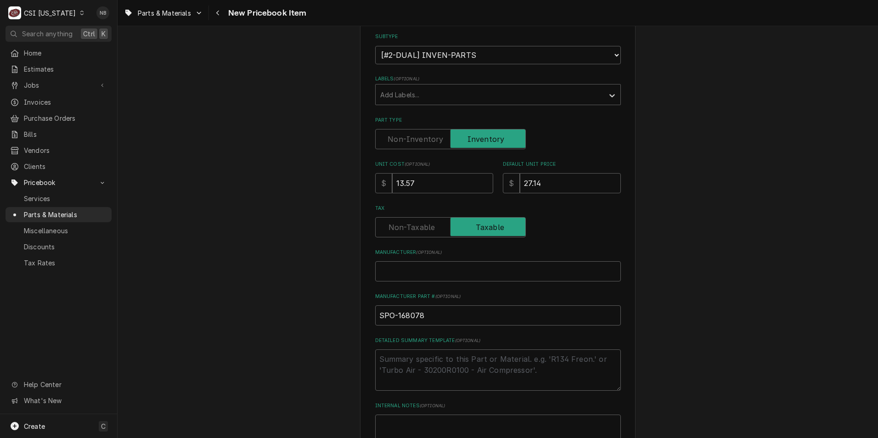
scroll to position [368, 0]
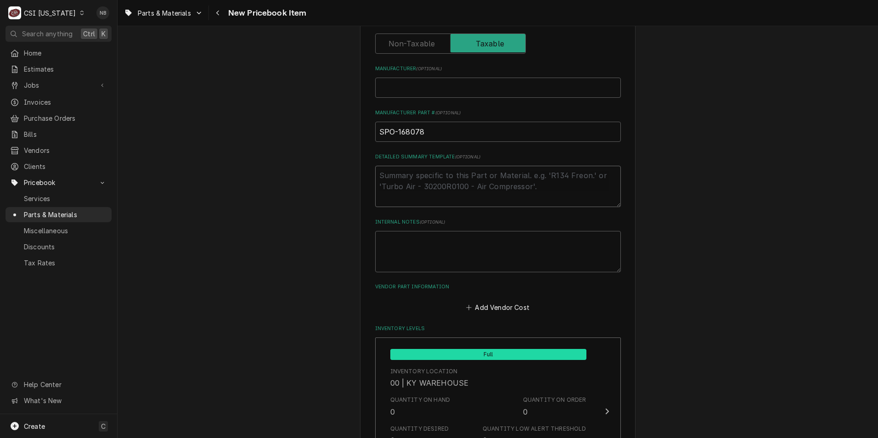
click at [421, 194] on textarea "Detailed Summary Template ( optional )" at bounding box center [498, 186] width 246 height 41
paste textarea "QC-4 Pink Q Cartridge"
type textarea "x"
type textarea "QC-4 Pink Q Cartridge"
type textarea "x"
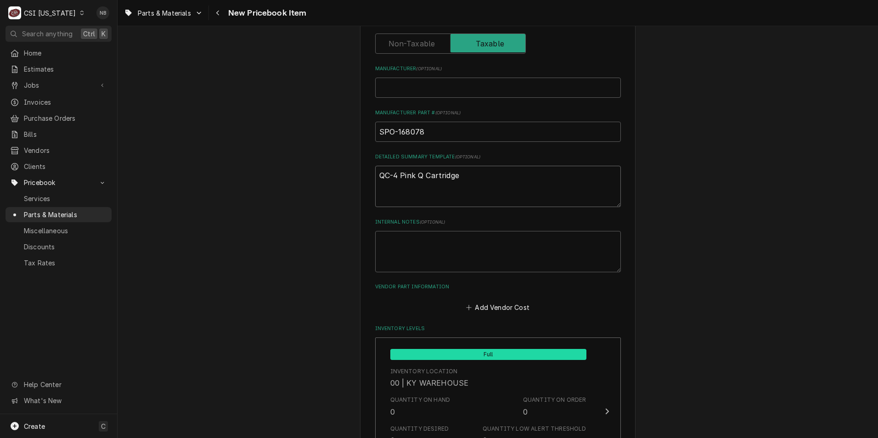
type textarea "QC-4 Pink Q Cartridge/"
type textarea "x"
type textarea "QC-4 Pink Q Cartridge/I"
type textarea "x"
type textarea "QC-4 Pink Q Cartridge/ID"
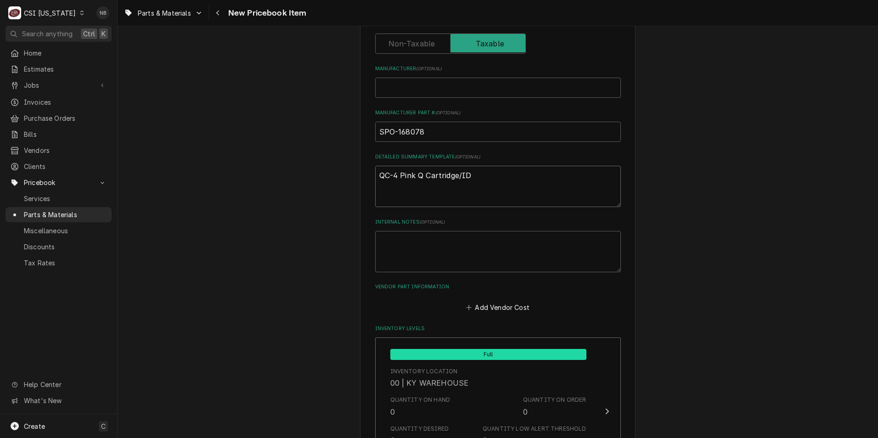
type textarea "x"
type textarea "QC-4 Pink Q Cartridge/ID"
type textarea "x"
type textarea "QC-4 Pink Q Cartridge/ID T"
type textarea "x"
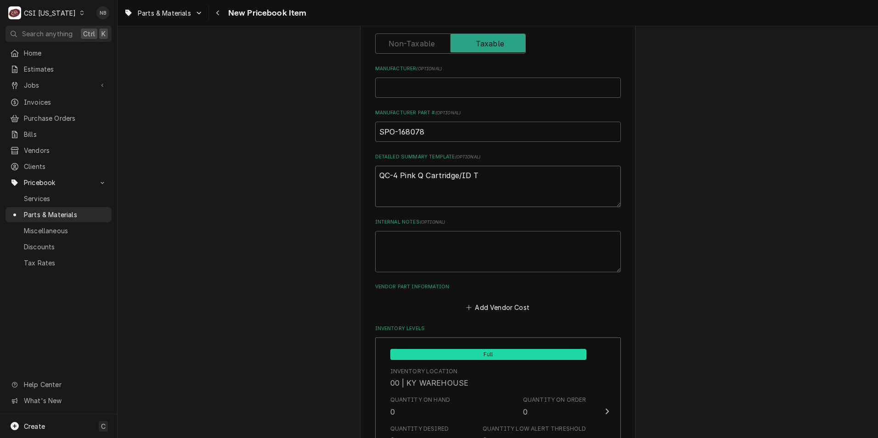
type textarea "QC-4 Pink Q Cartridge/ID Ta"
type textarea "x"
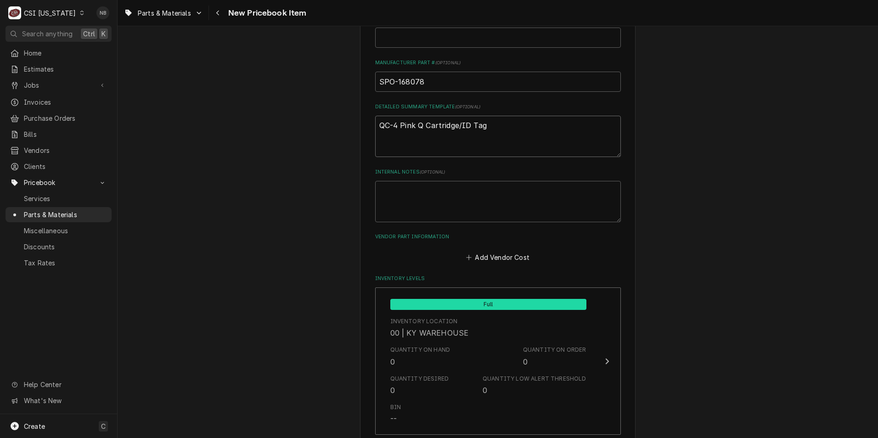
scroll to position [505, 0]
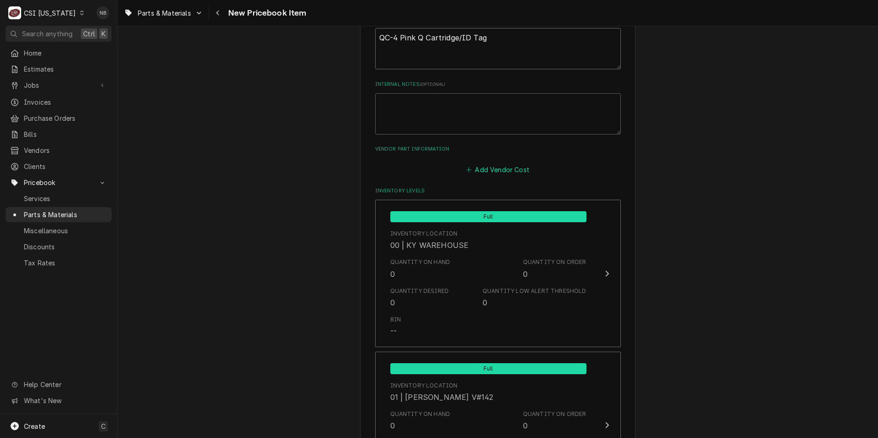
type textarea "QC-4 Pink Q Cartridge/ID Tag"
click at [497, 166] on button "Add Vendor Cost" at bounding box center [498, 169] width 67 height 13
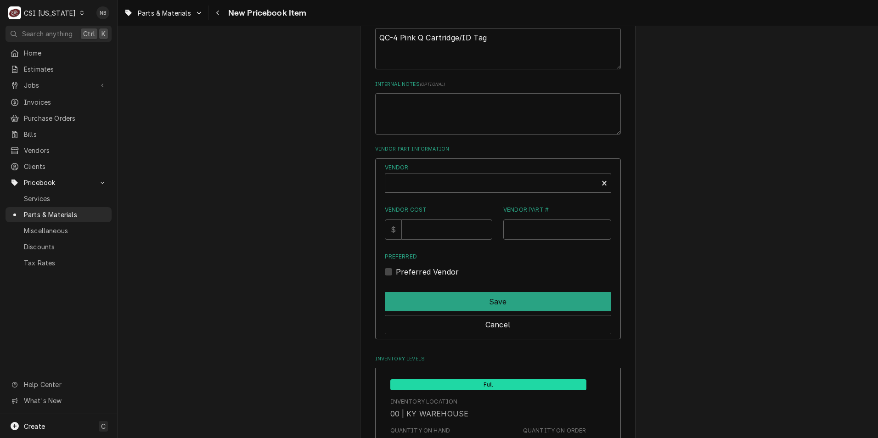
type textarea "x"
click at [464, 189] on div "Vendor" at bounding box center [492, 187] width 204 height 22
type input "SWH"
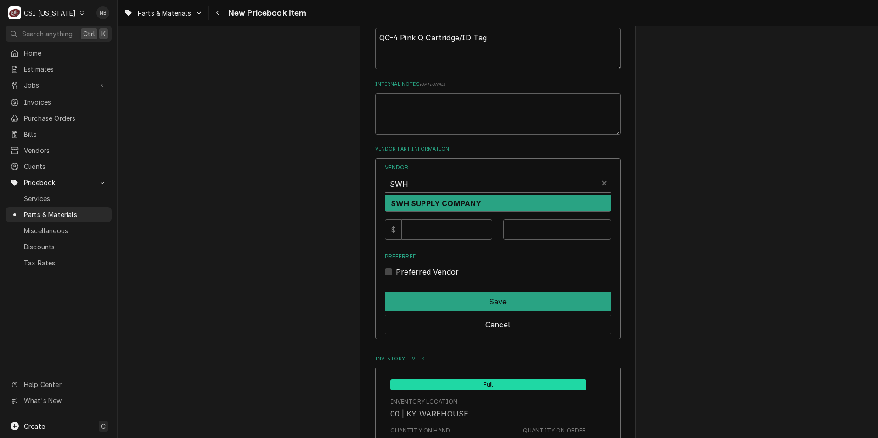
click at [465, 197] on div "SWH SUPPLY COMPANY" at bounding box center [498, 203] width 226 height 16
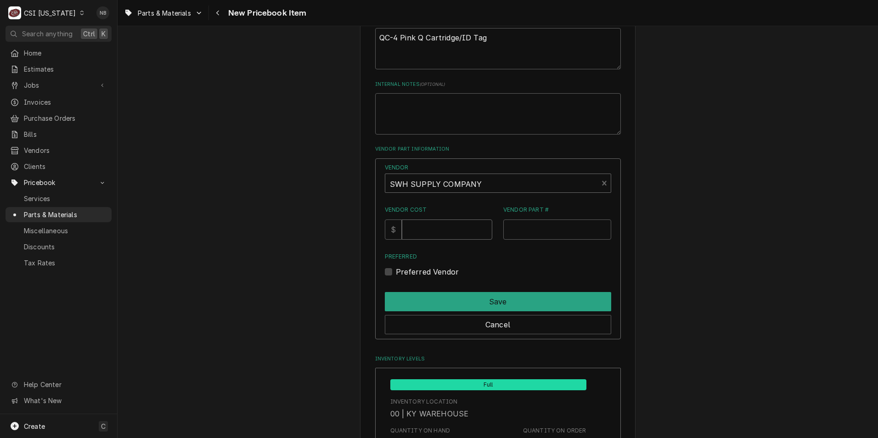
click at [447, 232] on input "Vendor Cost" at bounding box center [447, 230] width 91 height 20
type input "13.57"
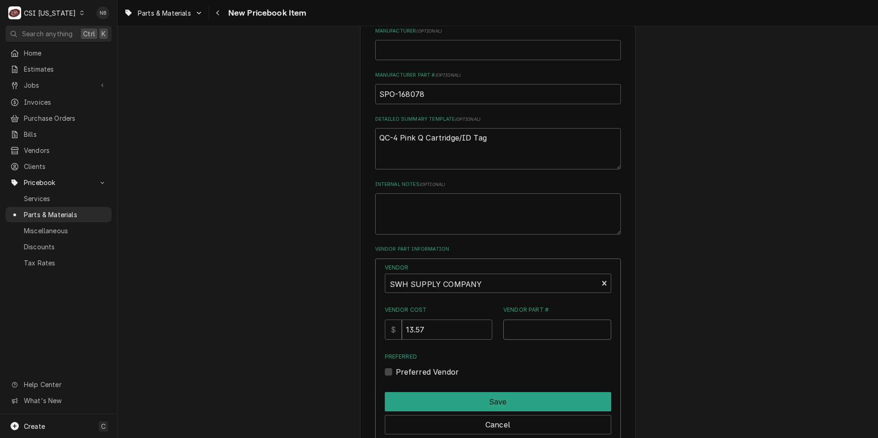
scroll to position [322, 0]
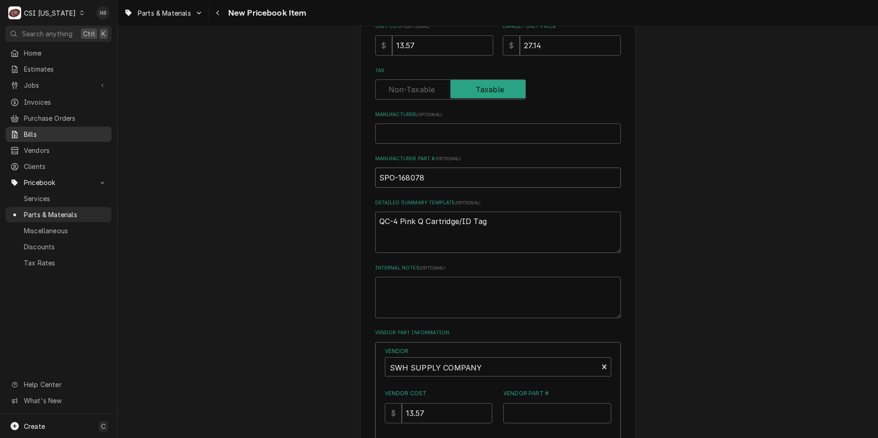
drag, startPoint x: 425, startPoint y: 178, endPoint x: 109, endPoint y: 134, distance: 319.1
paste input "QC-4 Pink Q Cartridge"
type textarea "x"
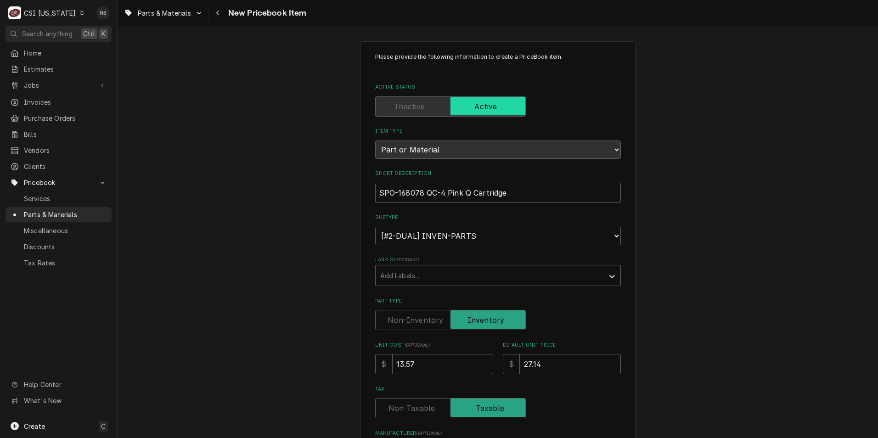
scroll to position [0, 0]
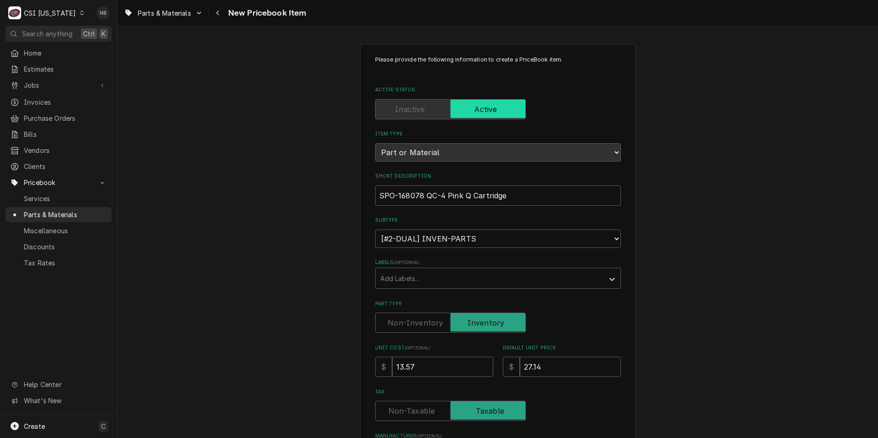
type input "QC-4 Pink Q Cartridge"
drag, startPoint x: 419, startPoint y: 196, endPoint x: 289, endPoint y: 187, distance: 130.3
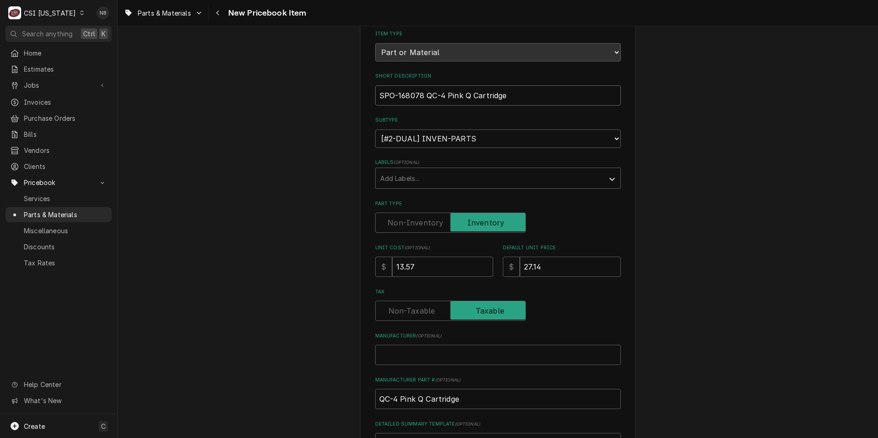
scroll to position [184, 0]
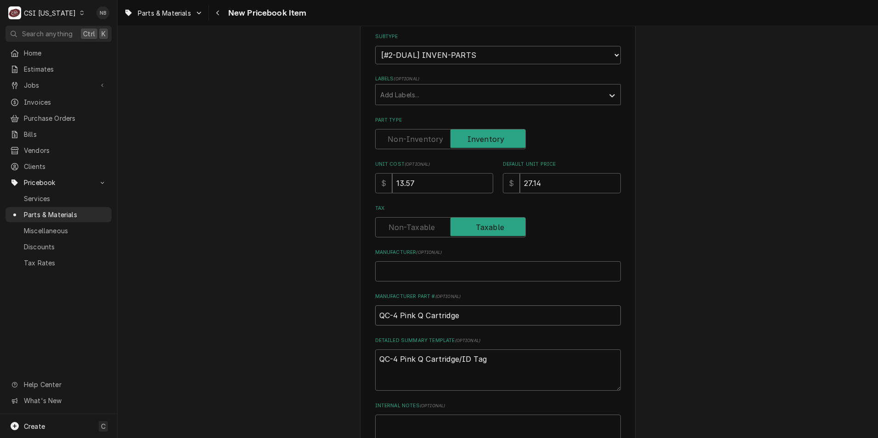
drag, startPoint x: 381, startPoint y: 295, endPoint x: 247, endPoint y: 292, distance: 133.7
paste input "SPO-168078"
type textarea "x"
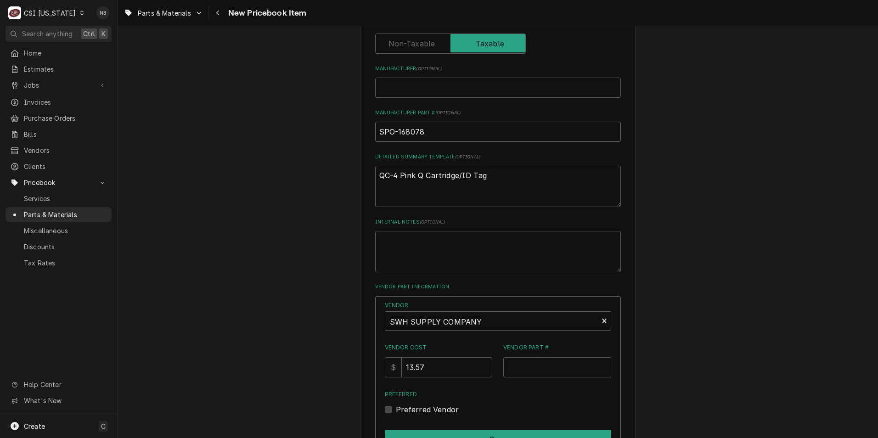
type input "SPO-168078"
click at [533, 368] on input "Vendor Part #" at bounding box center [558, 367] width 108 height 20
paste input "SPO-168078"
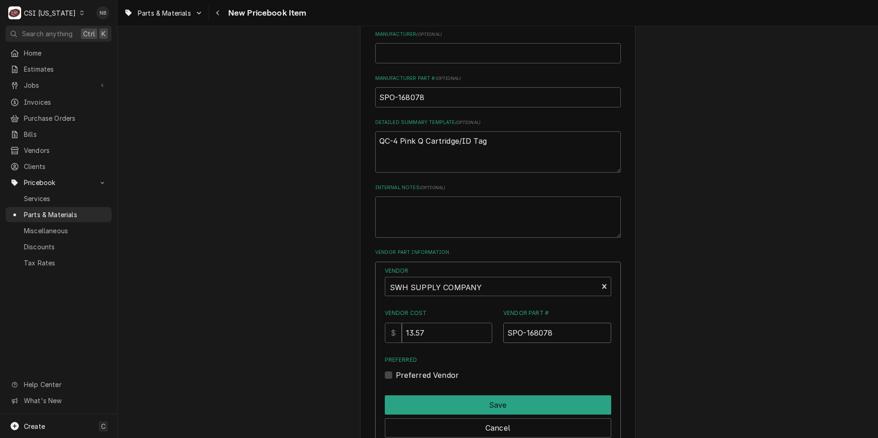
scroll to position [459, 0]
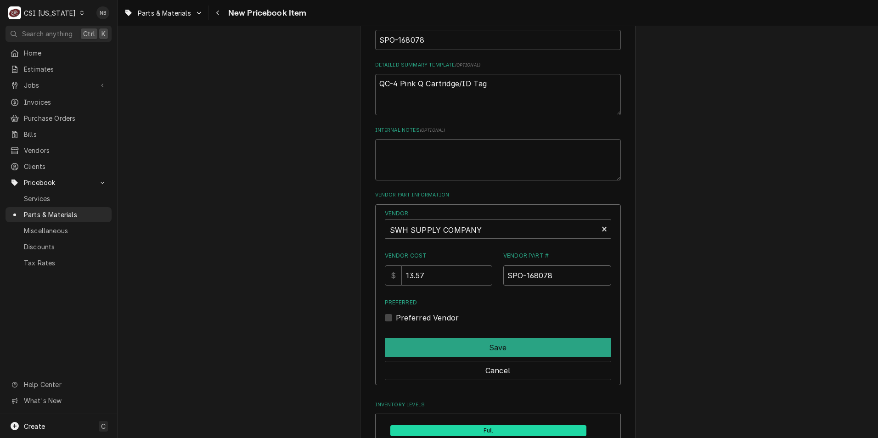
type input "SPO-168078"
click at [396, 314] on label "Preferred Vendor" at bounding box center [427, 317] width 63 height 11
click at [396, 314] on input "Preferred" at bounding box center [509, 322] width 226 height 20
checkbox input "true"
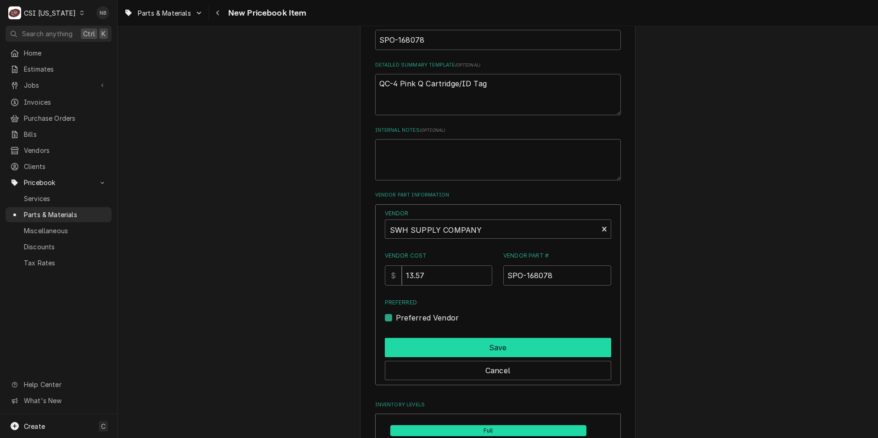
click at [446, 352] on button "Save" at bounding box center [498, 347] width 226 height 19
type textarea "x"
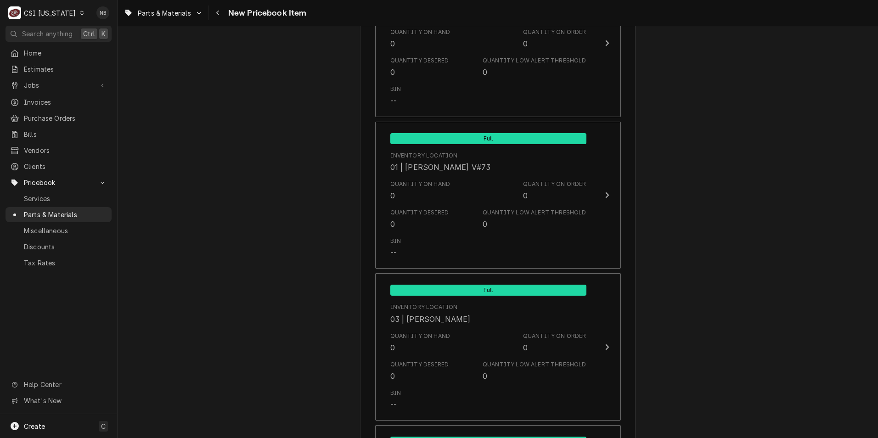
scroll to position [1378, 0]
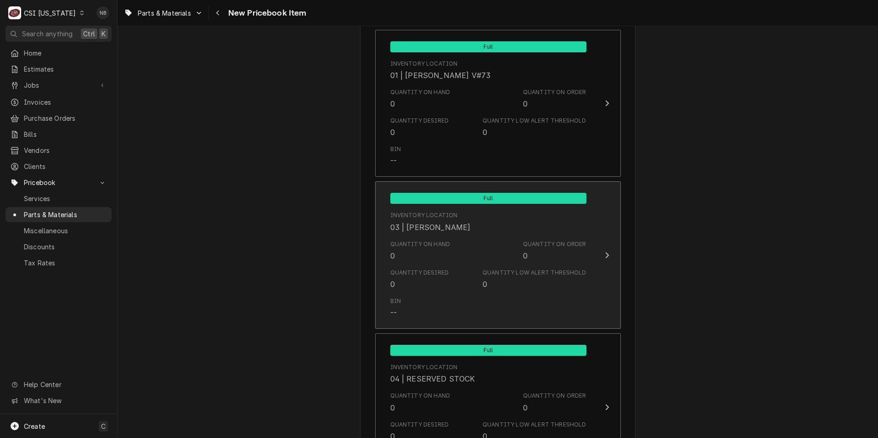
click at [445, 274] on div "Quantity Desired 0 Quantity Low Alert Threshold 0" at bounding box center [489, 279] width 196 height 28
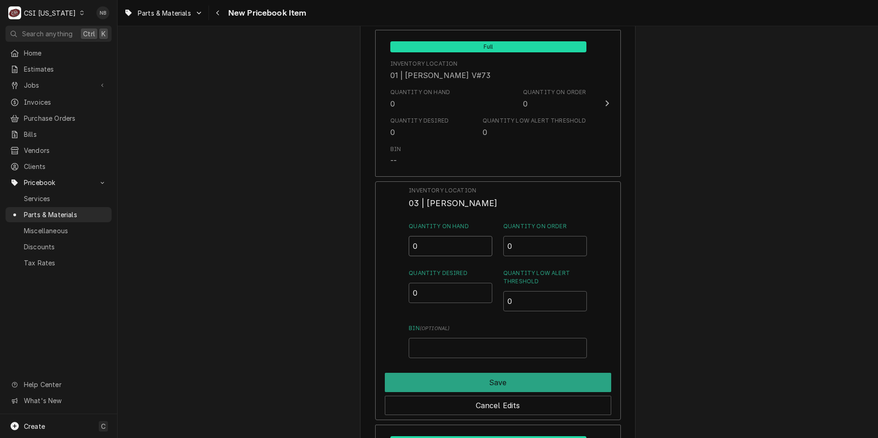
click at [432, 238] on input "0" at bounding box center [451, 246] width 84 height 20
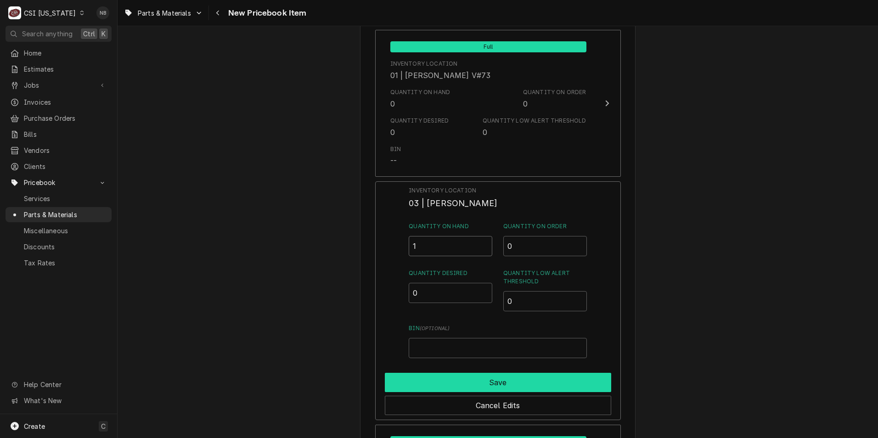
type input "1"
click at [499, 385] on button "Save" at bounding box center [498, 382] width 226 height 19
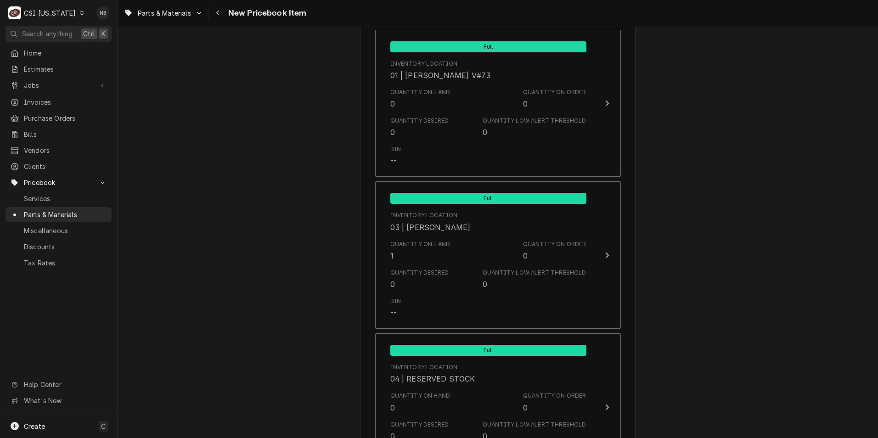
click at [765, 283] on div "Please provide the following information to create a PriceBook item. Active Sta…" at bounding box center [498, 56] width 761 height 2796
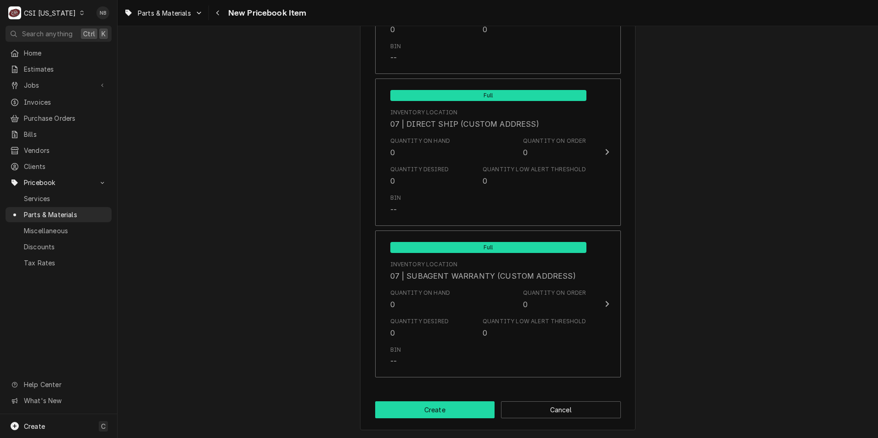
click at [431, 411] on button "Create" at bounding box center [435, 410] width 120 height 17
type textarea "x"
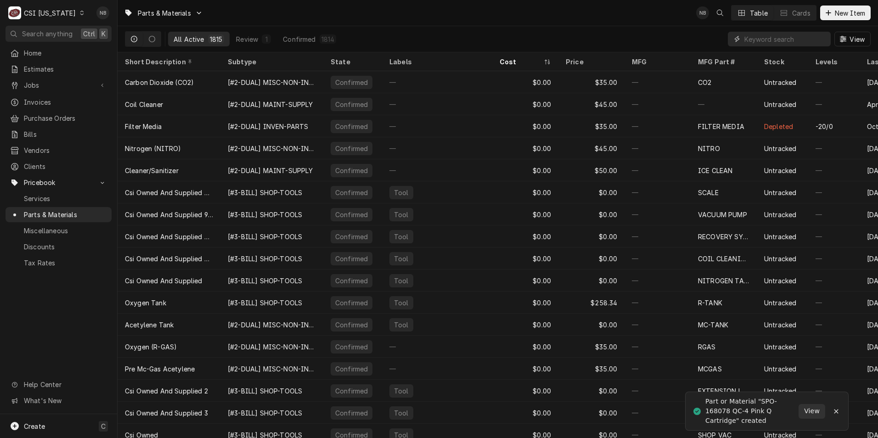
click at [768, 34] on input "Dynamic Content Wrapper" at bounding box center [786, 39] width 82 height 15
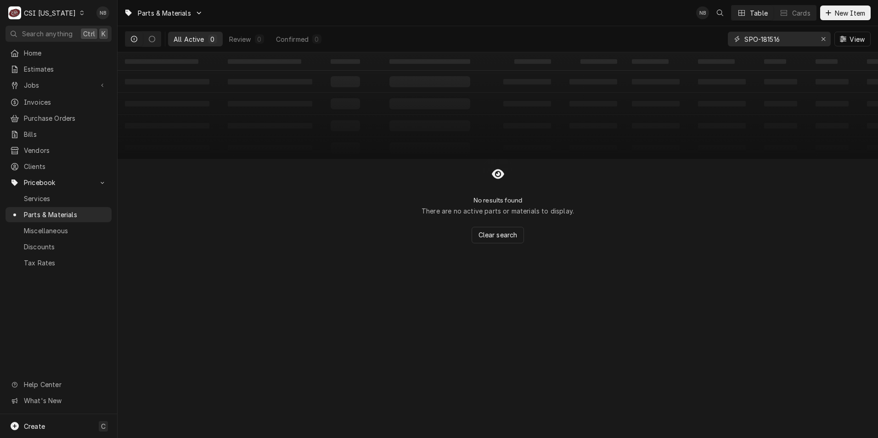
drag, startPoint x: 794, startPoint y: 41, endPoint x: 520, endPoint y: 16, distance: 275.4
click at [604, 16] on div "Parts & Materials NB Table Cards New Item All Active 0 Review 0 Confirmed 0 SPO…" at bounding box center [498, 26] width 761 height 52
type input "SPO-181516"
click at [837, 11] on span "New Item" at bounding box center [850, 13] width 34 height 10
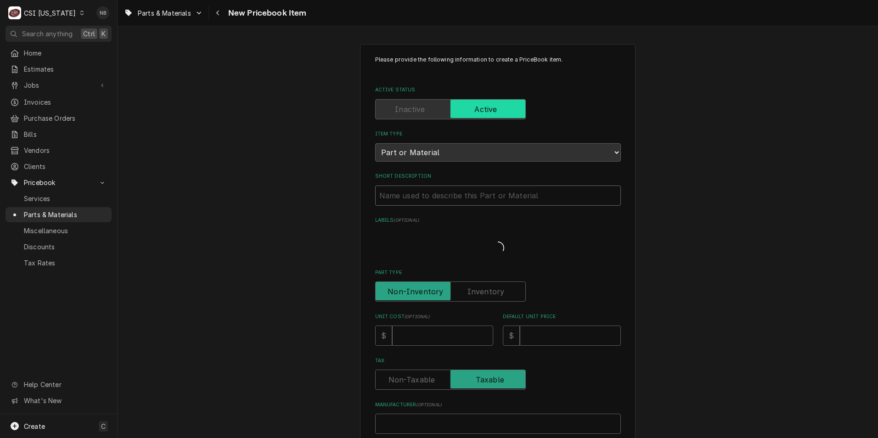
click at [458, 198] on input "Short Description" at bounding box center [498, 196] width 246 height 20
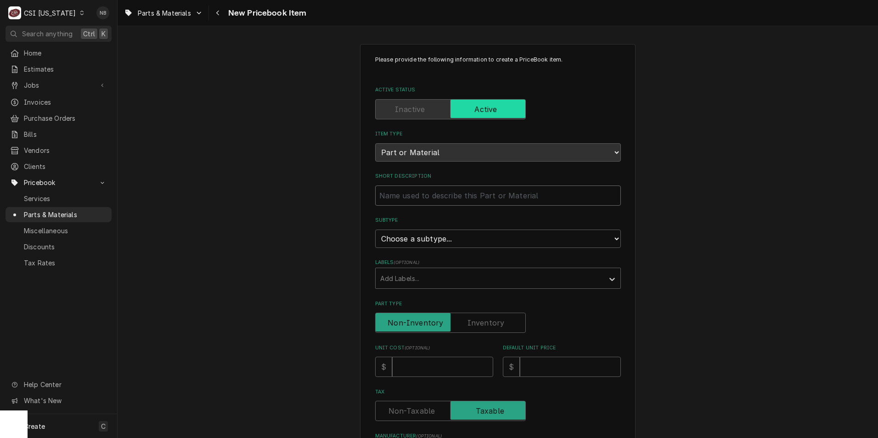
paste input "SPO-181516"
type textarea "x"
type input "SPO-181516"
type textarea "x"
type input "SPO-181516"
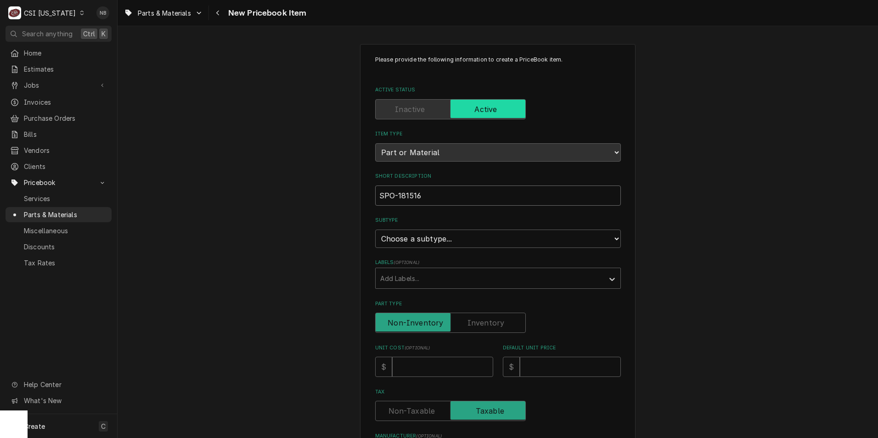
type textarea "x"
type input "SPO-181516 K"
type textarea "x"
type input "SPO-181516 KT"
type textarea "x"
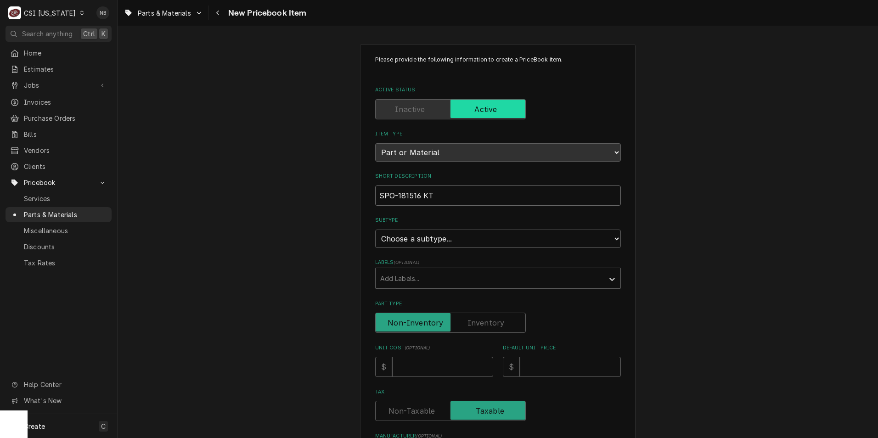
type input "SPO-181516 KT-"
type textarea "x"
type input "SPO-181516 KT-4"
type textarea "x"
type input "SPO-181516 KT-47"
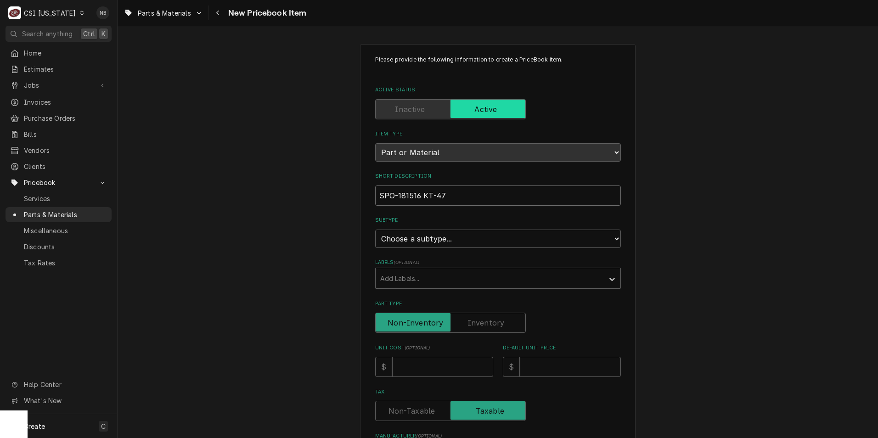
type textarea "x"
type input "SPO-181516 KT-47-"
type textarea "x"
type input "SPO-181516 KT-47-S"
type textarea "x"
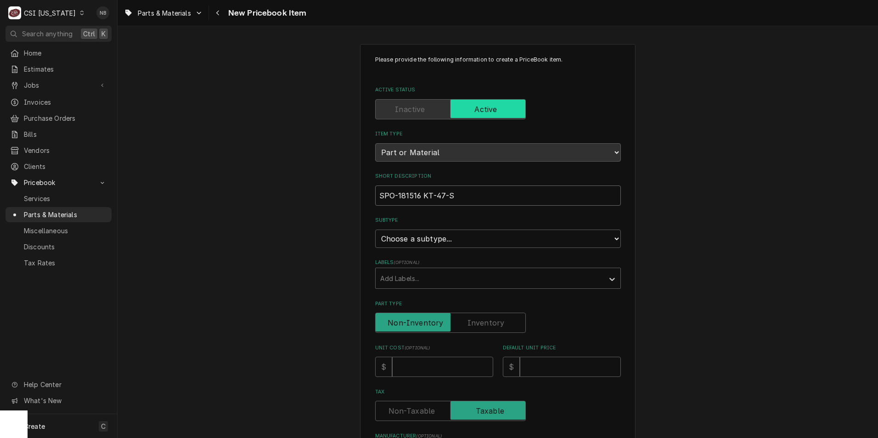
type input "SPO-181516 KT-47-SC"
type textarea "x"
type input "SPO-181516 KT-47-SC/"
type textarea "x"
type input "SPO-181516 KT-47-SC/P"
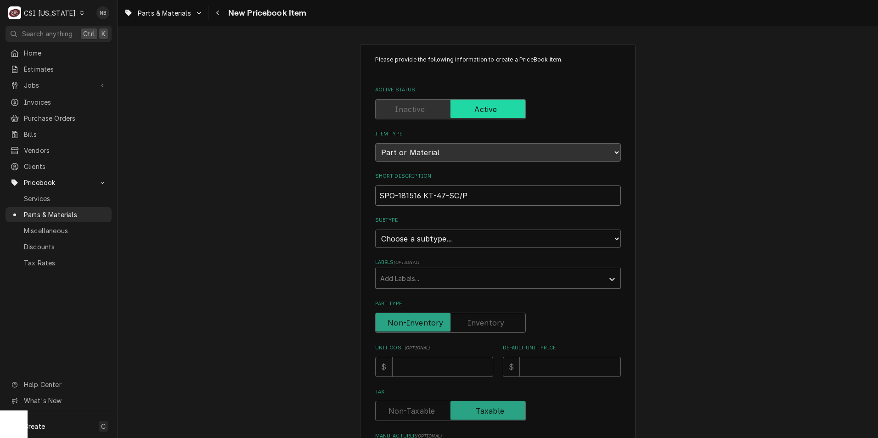
type textarea "x"
type input "SPO-181516 KT-47-SC/PC"
type textarea "x"
type input "SPO-181516 KT-47-SC/PC 5"
type textarea "x"
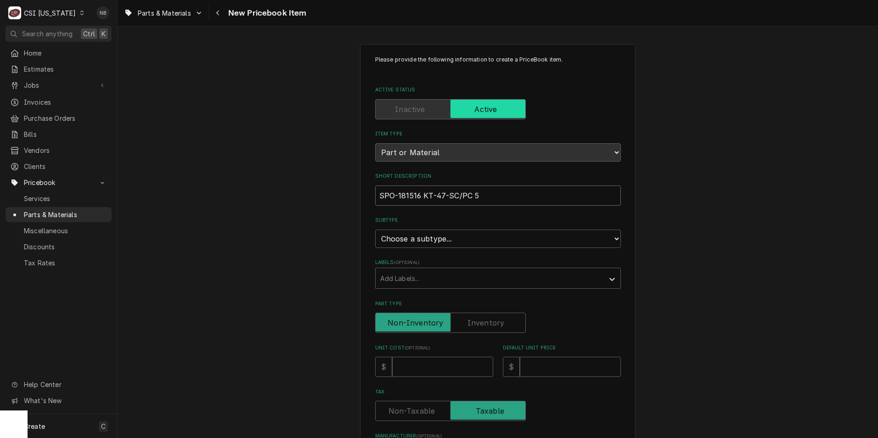
type input "SPO-181516 KT-47-SC/PC 5"
type textarea "x"
type input "SPO-181516 KT-47-SC/PC 5 E"
type textarea "x"
type input "SPO-181516 KT-47-SC/PC 5 El"
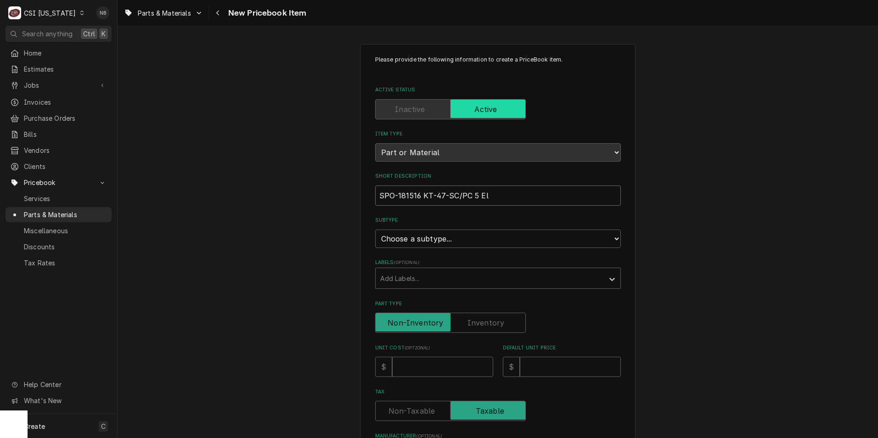
type textarea "x"
type input "SPO-181516 KT-47-SC/PC 5 Ele"
type textarea "x"
type input "SPO-181516 KT-47-SC/PC 5 Elem"
type textarea "x"
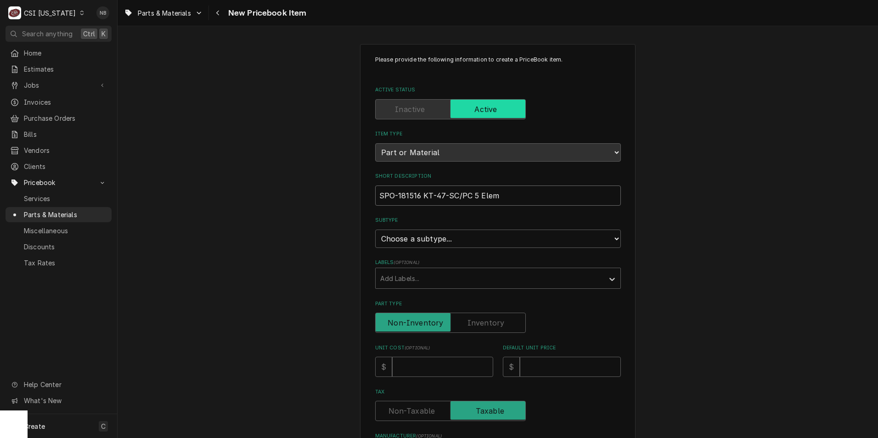
type input "SPO-181516 KT-47-SC/PC 5 Eleme"
type textarea "x"
type input "SPO-181516 KT-47-SC/PC 5 Elemen"
type textarea "x"
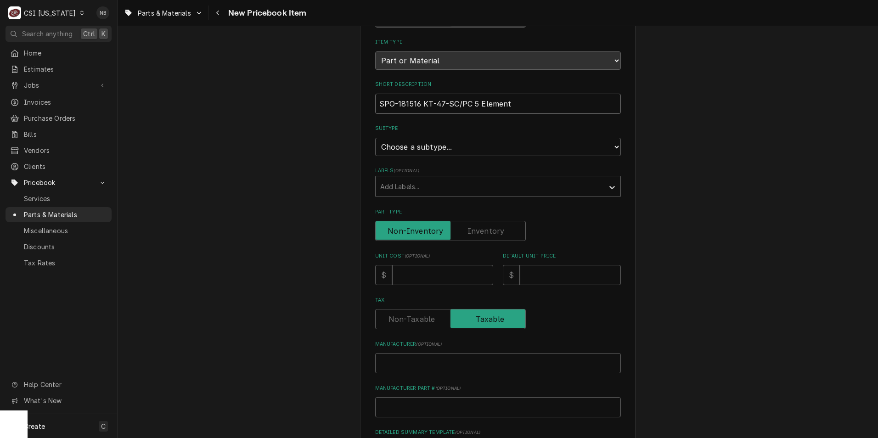
type input "SPO-181516 KT-47-SC/PC 5 Element"
click at [445, 150] on select "Choose a subtype... [#2-DUAL] AFTERHRS-WH-CHG-2 [#2-DUAL] BEV-EQUIP [#2-DUAL] B…" at bounding box center [498, 147] width 246 height 18
select select "87"
click at [375, 138] on select "Choose a subtype... [#2-DUAL] AFTERHRS-WH-CHG-2 [#2-DUAL] BEV-EQUIP [#2-DUAL] B…" at bounding box center [498, 147] width 246 height 18
type textarea "x"
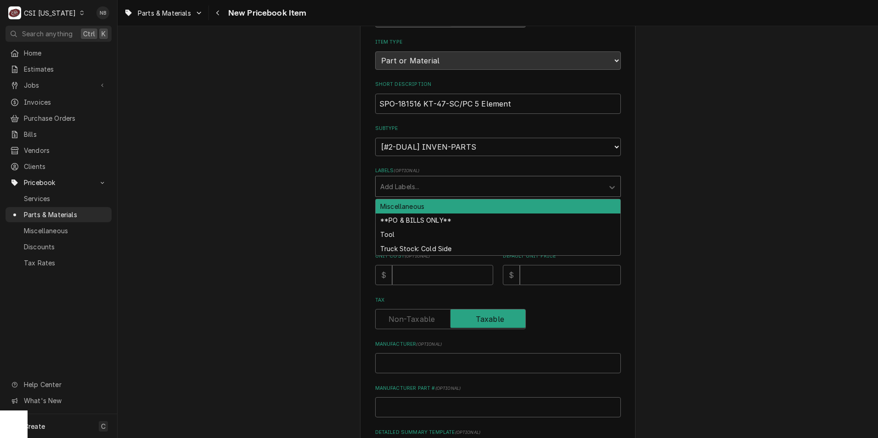
click at [446, 190] on div "Labels" at bounding box center [489, 186] width 219 height 17
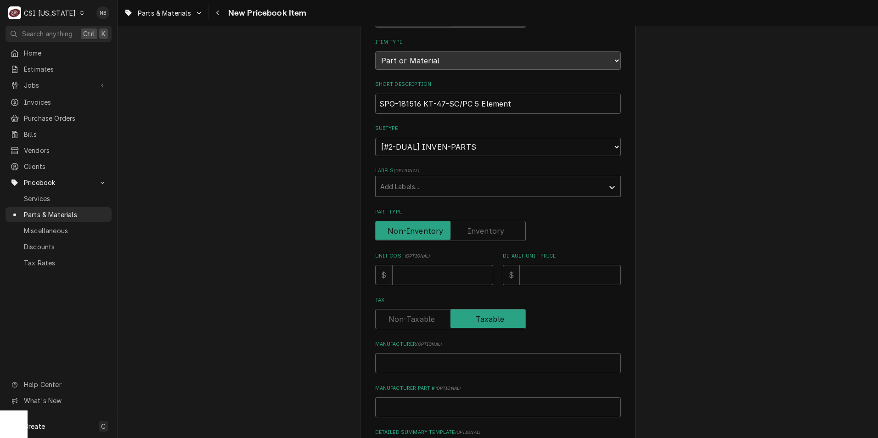
click at [476, 230] on label "Part Type" at bounding box center [450, 231] width 151 height 20
click at [476, 230] on input "Part Type" at bounding box center [450, 231] width 142 height 20
checkbox input "true"
click at [424, 271] on input "Unit Cost ( optional )" at bounding box center [442, 275] width 101 height 20
type textarea "x"
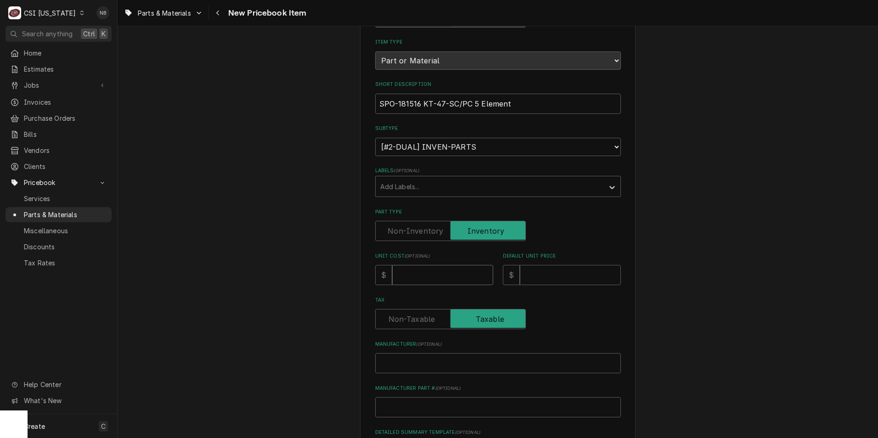
type input "6"
type textarea "x"
type input "66"
type textarea "x"
type input "66.8"
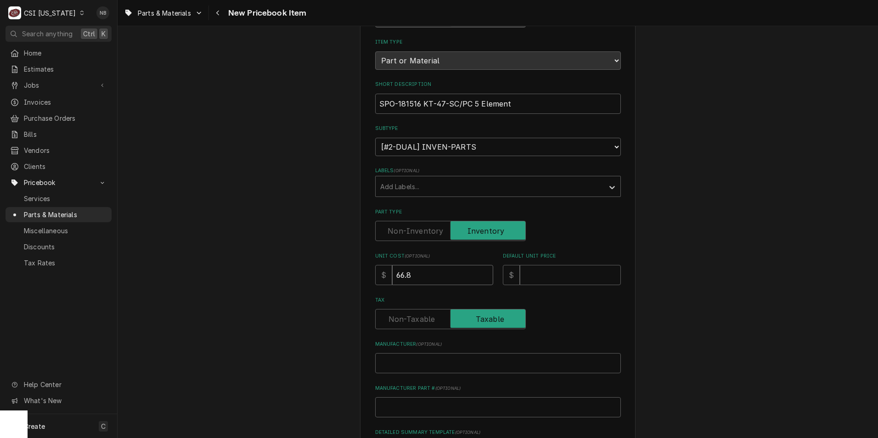
type textarea "x"
type input "66.85"
type textarea "x"
type input "1"
type textarea "x"
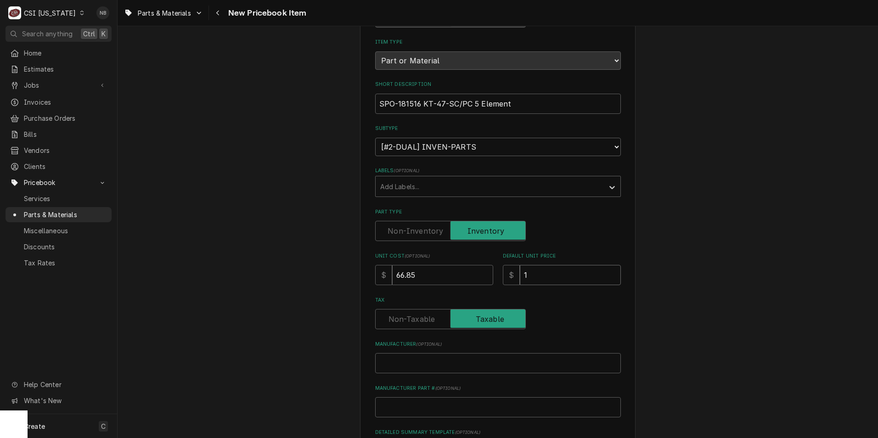
type input "13"
type textarea "x"
type input "133"
type textarea "x"
type input "133.7"
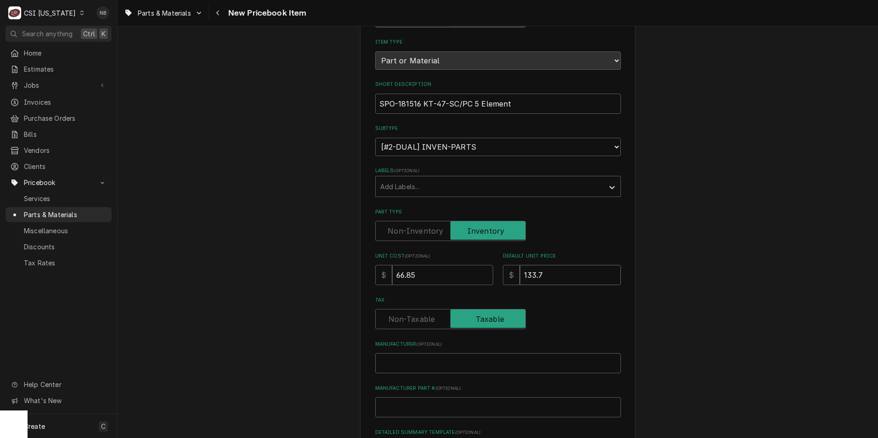
type textarea "x"
type input "133.70"
click at [567, 323] on div "Tax" at bounding box center [498, 319] width 246 height 20
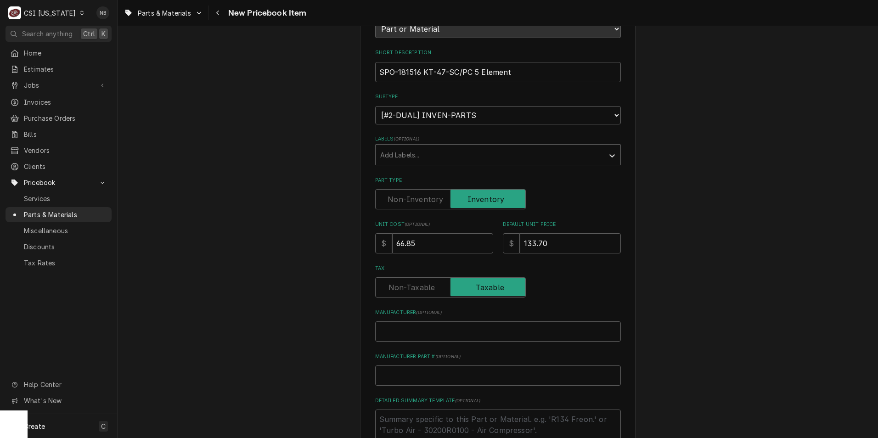
scroll to position [230, 0]
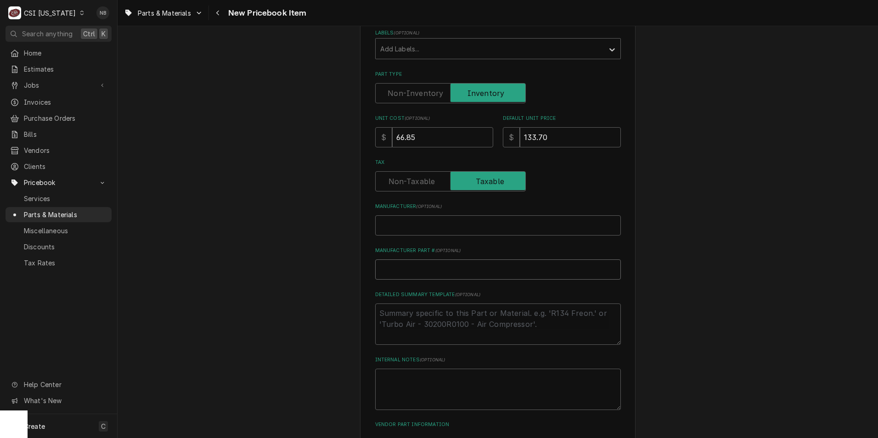
click at [463, 266] on input "Manufacturer Part # ( optional )" at bounding box center [498, 270] width 246 height 20
paste input "SPO-181516"
type textarea "x"
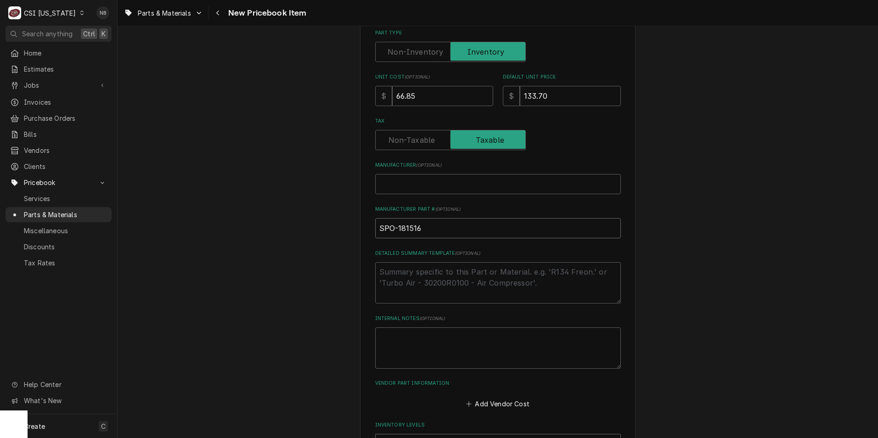
scroll to position [322, 0]
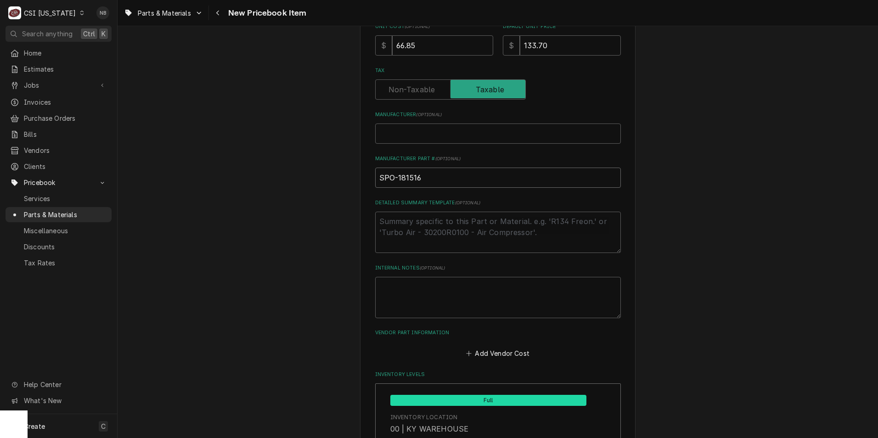
type input "SPO-181516"
click at [479, 237] on textarea "Detailed Summary Template ( optional )" at bounding box center [498, 232] width 246 height 41
paste textarea "SPO-181516"
type textarea "x"
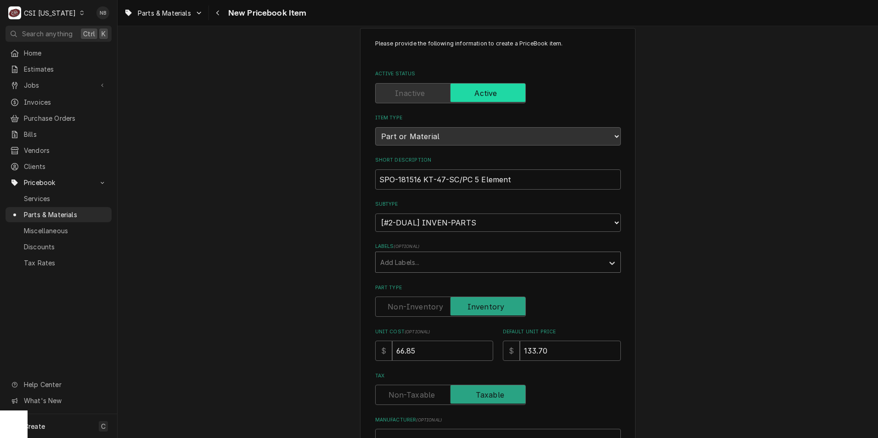
scroll to position [0, 0]
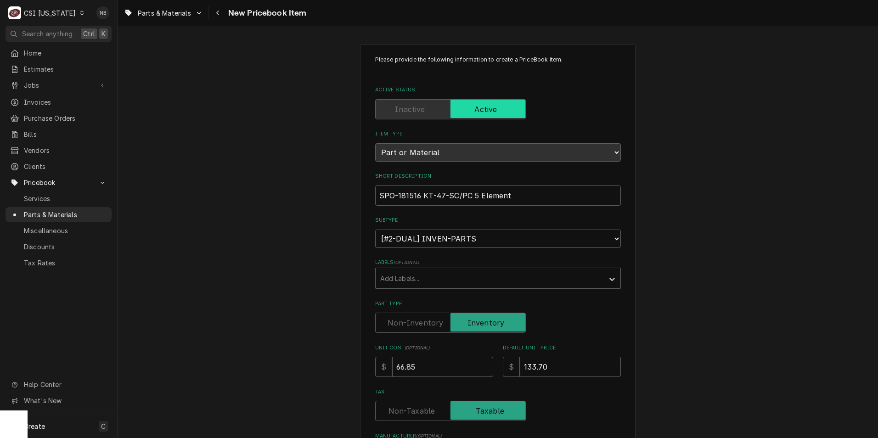
type textarea "SPO-181516"
drag, startPoint x: 510, startPoint y: 193, endPoint x: 420, endPoint y: 197, distance: 90.1
click at [420, 197] on input "SPO-181516 KT-47-SC/PC 5 Element" at bounding box center [498, 196] width 246 height 20
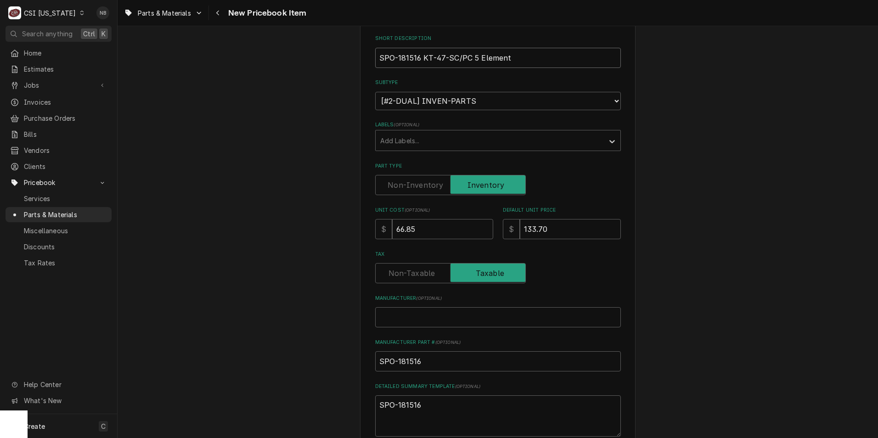
scroll to position [276, 0]
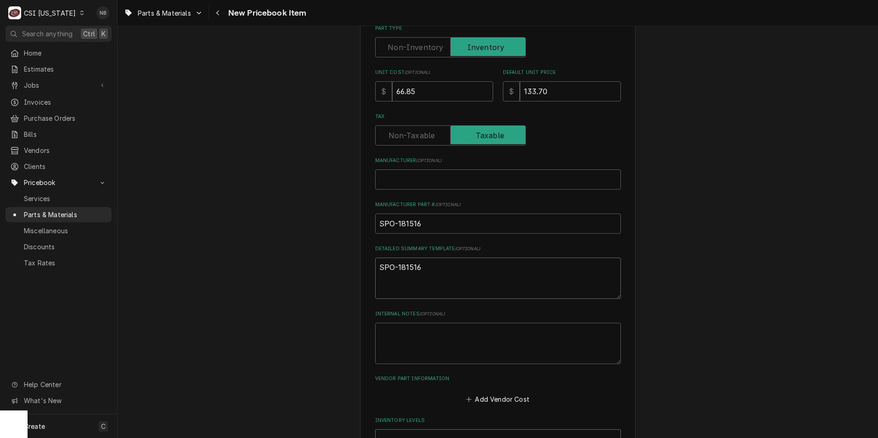
click at [485, 280] on textarea "SPO-181516" at bounding box center [498, 278] width 246 height 41
type textarea "x"
type textarea "SPO-181516"
paste textarea "KT-47-SC/PC 5 Element"
type textarea "x"
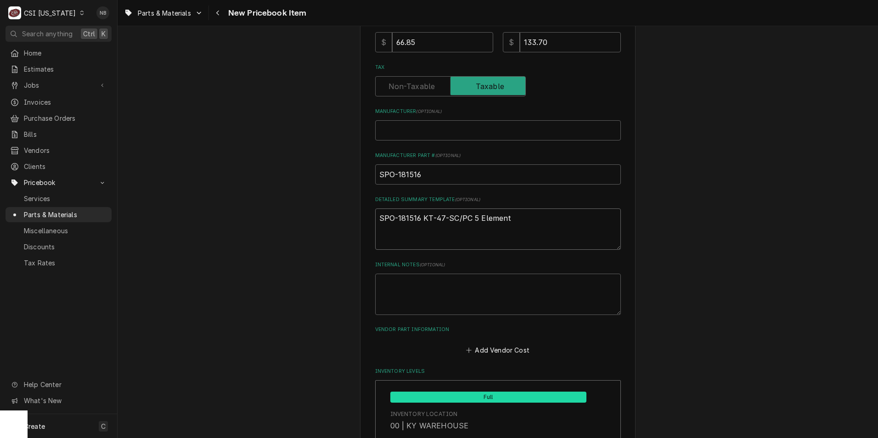
scroll to position [413, 0]
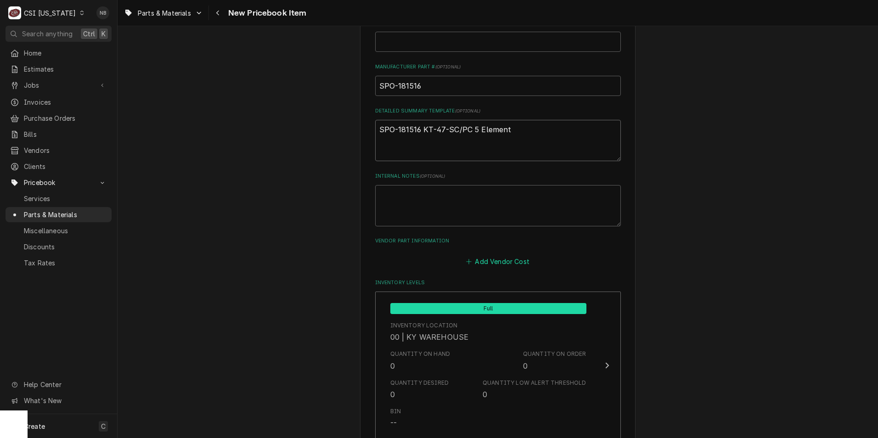
type textarea "SPO-181516 KT-47-SC/PC 5 Element"
click at [498, 262] on button "Add Vendor Cost" at bounding box center [498, 261] width 67 height 13
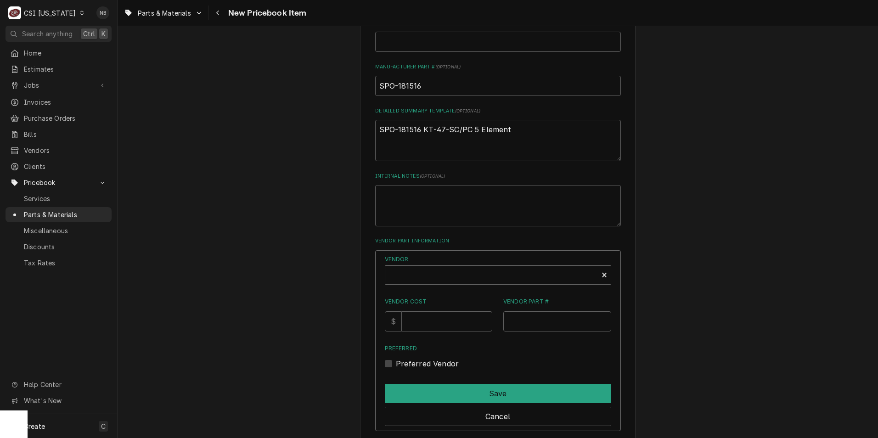
type textarea "x"
click at [456, 272] on div "Vendor" at bounding box center [492, 279] width 204 height 22
type input "SWH"
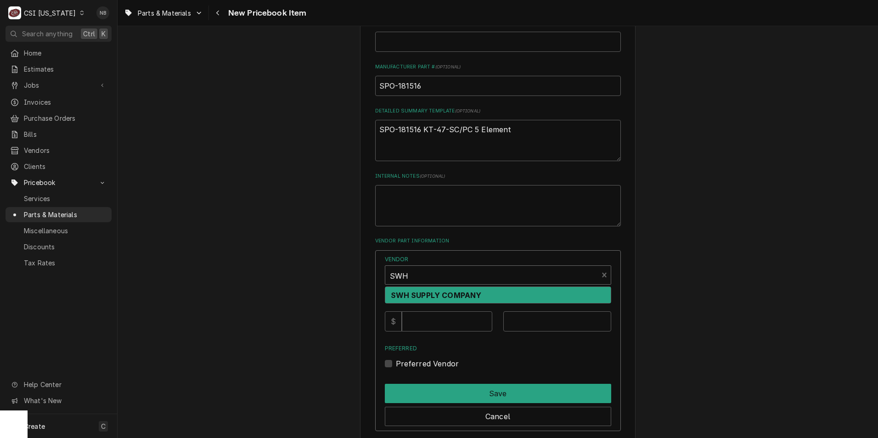
click at [453, 294] on strong "SWH SUPPLY COMPANY" at bounding box center [436, 295] width 91 height 9
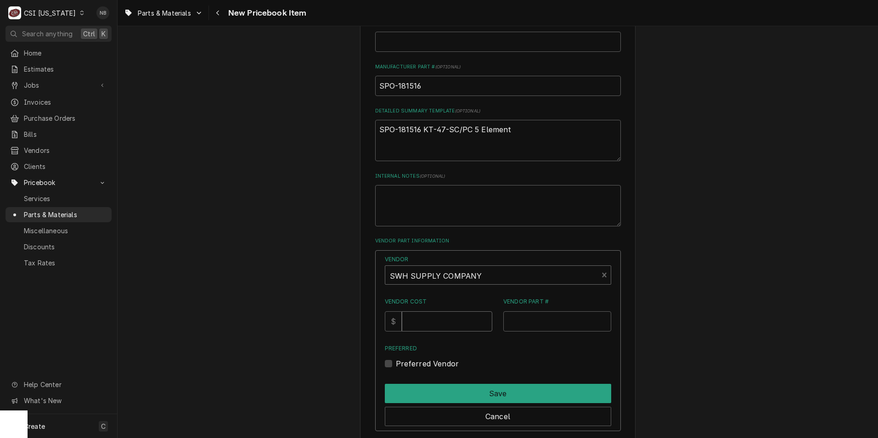
click at [447, 327] on input "Vendor Cost" at bounding box center [447, 321] width 91 height 20
type input "66.85"
paste input "KT-47-SC/PC 5 Element"
type input "KT-47-SC/PC 5 Element"
drag, startPoint x: 594, startPoint y: 323, endPoint x: 272, endPoint y: 308, distance: 322.4
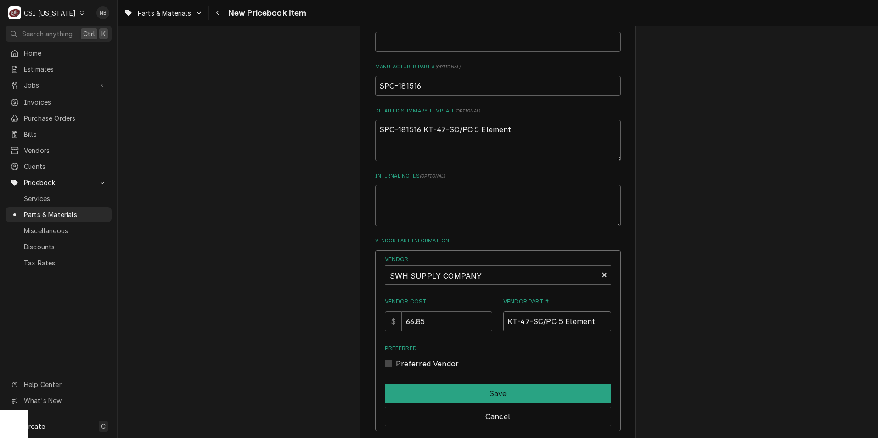
drag, startPoint x: 432, startPoint y: 85, endPoint x: 17, endPoint y: 64, distance: 414.9
click at [17, 64] on div "C CSI Kentucky NB Search anything Ctrl K Home Estimates Jobs Jobs Job Series In…" at bounding box center [439, 219] width 878 height 438
click at [566, 326] on input "Vendor Part #" at bounding box center [558, 321] width 108 height 20
paste input "SPO-181516"
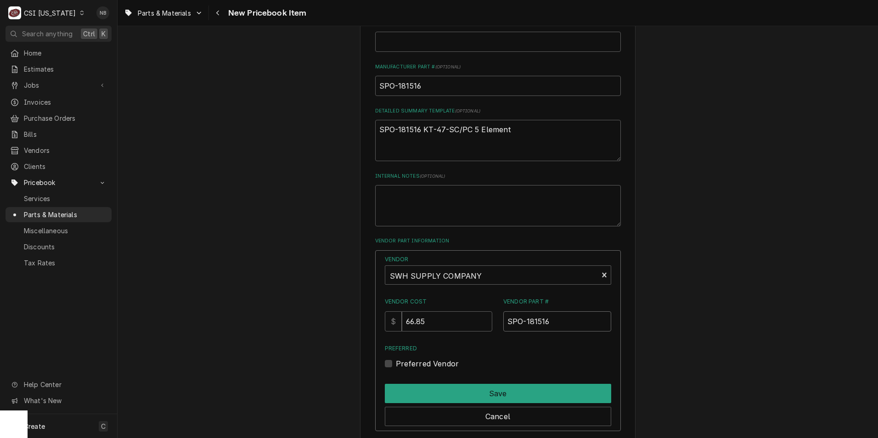
type input "SPO-181516"
click at [396, 362] on label "Preferred Vendor" at bounding box center [427, 363] width 63 height 11
click at [396, 362] on input "Preferred" at bounding box center [509, 368] width 226 height 20
checkbox input "true"
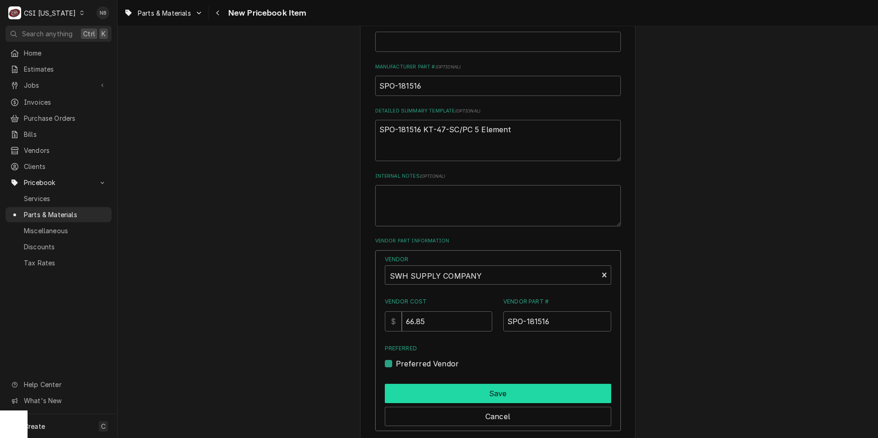
click at [447, 390] on button "Save" at bounding box center [498, 393] width 226 height 19
type textarea "x"
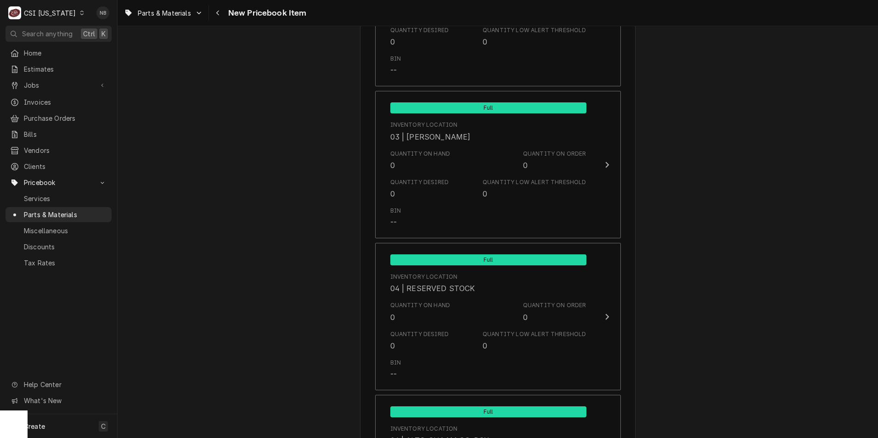
scroll to position [1470, 0]
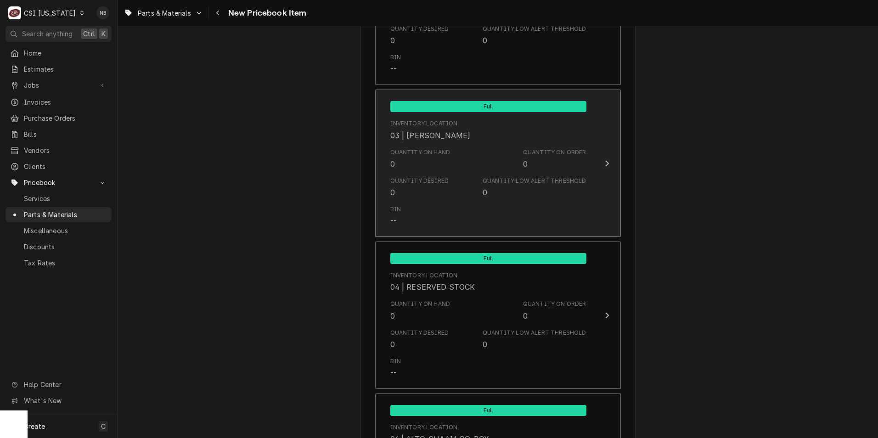
click at [515, 164] on div "Quantity on Hand 0 Quantity on Order 0" at bounding box center [489, 159] width 196 height 28
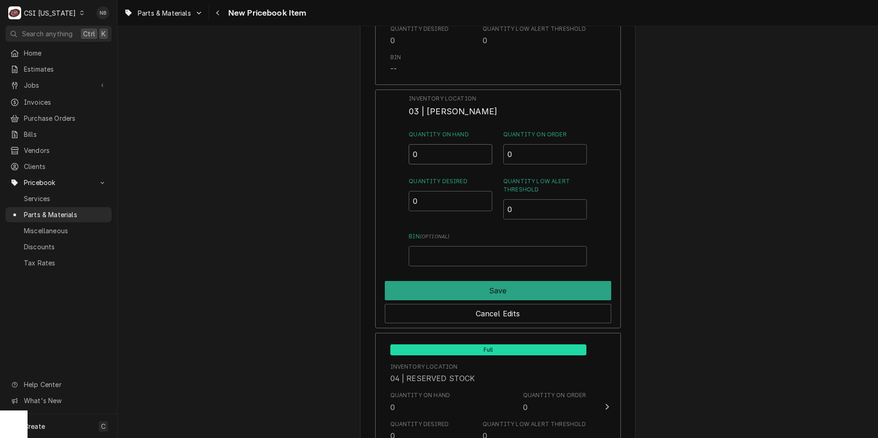
click at [435, 146] on input "0" at bounding box center [451, 154] width 84 height 20
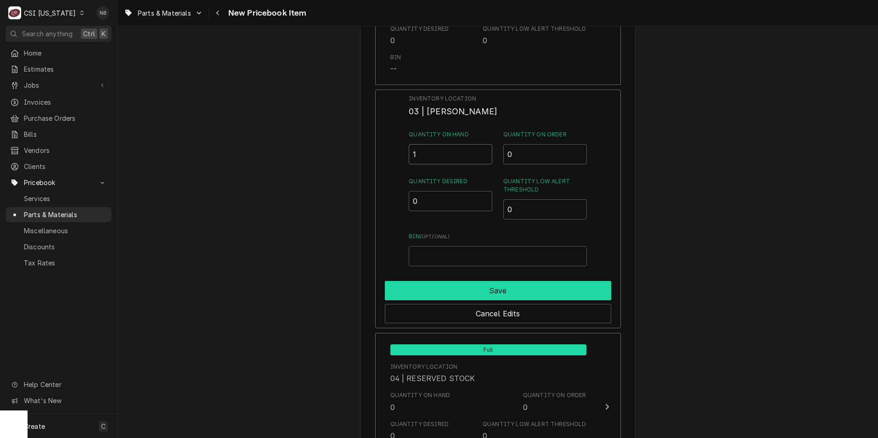
type input "1"
click at [502, 293] on button "Save" at bounding box center [498, 290] width 226 height 19
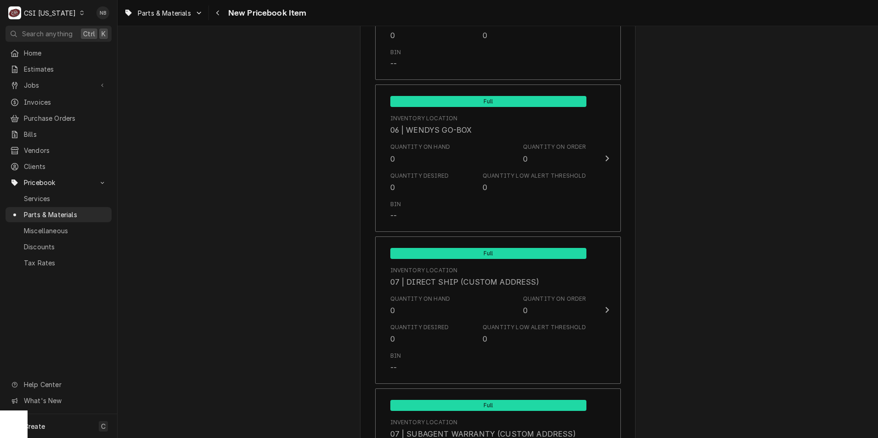
scroll to position [2393, 0]
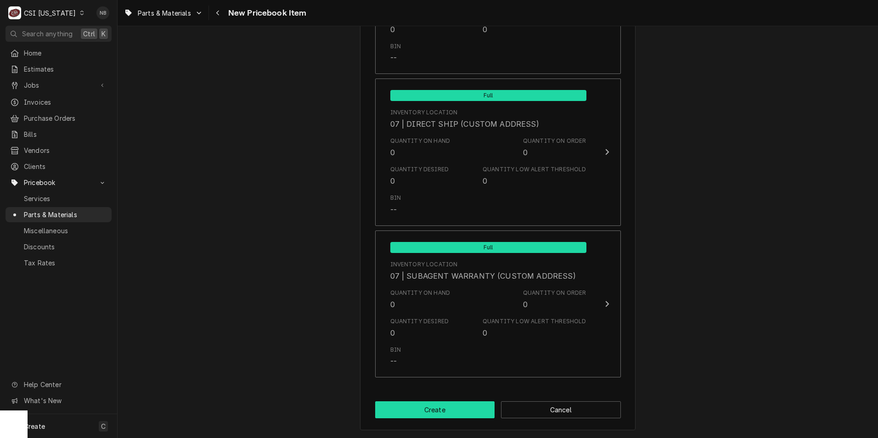
click at [450, 408] on button "Create" at bounding box center [435, 410] width 120 height 17
type textarea "x"
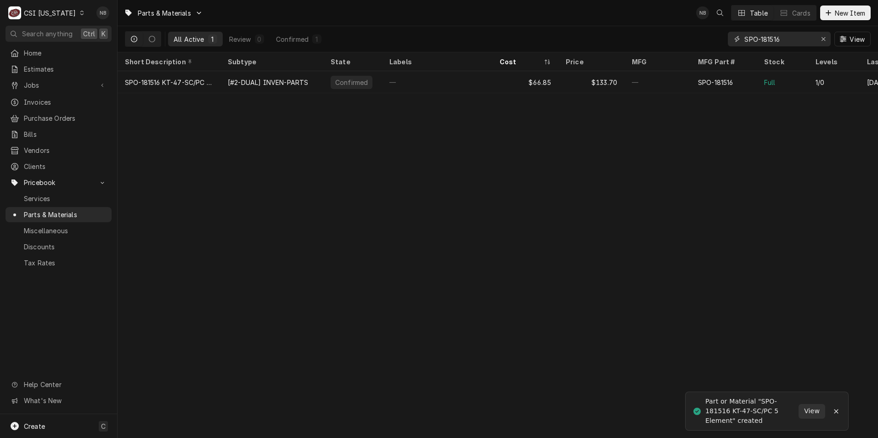
drag, startPoint x: 799, startPoint y: 43, endPoint x: 546, endPoint y: 31, distance: 253.4
click at [574, 33] on div "All Active 1 Review 0 Confirmed 1 SPO-181516 View" at bounding box center [498, 39] width 746 height 26
click at [824, 38] on icon "Erase input" at bounding box center [823, 39] width 5 height 6
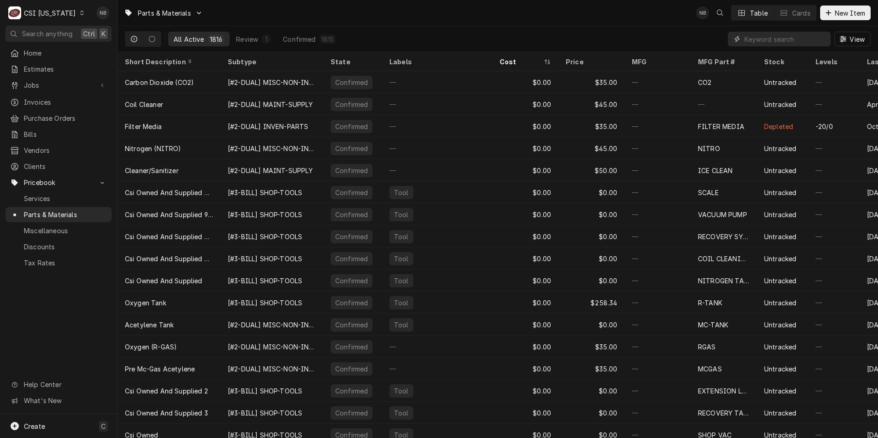
click at [792, 32] on input "Dynamic Content Wrapper" at bounding box center [786, 39] width 82 height 15
paste input "SPO-181516"
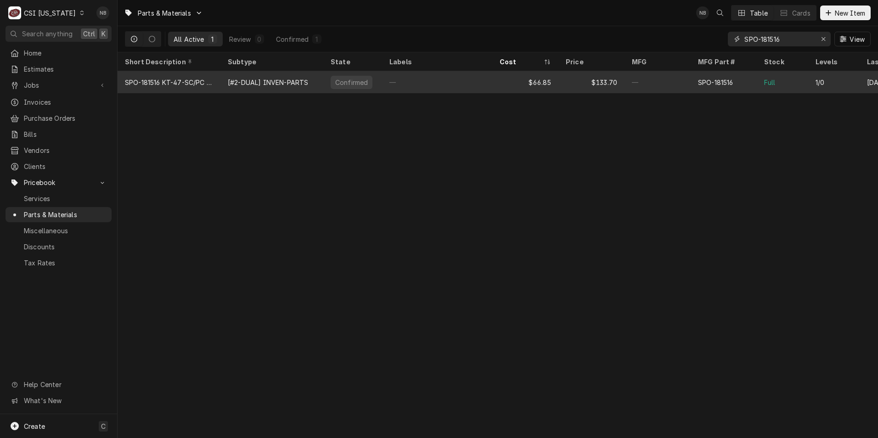
type input "SPO-181516"
click at [565, 81] on div "$133.70" at bounding box center [592, 82] width 66 height 22
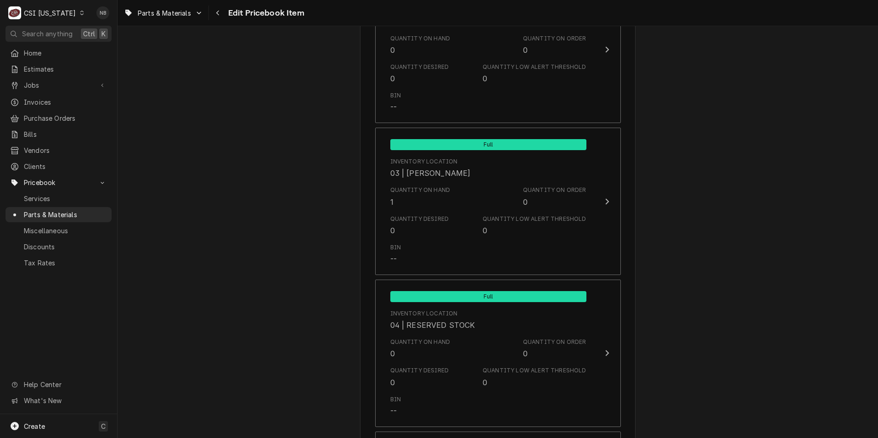
scroll to position [1562, 0]
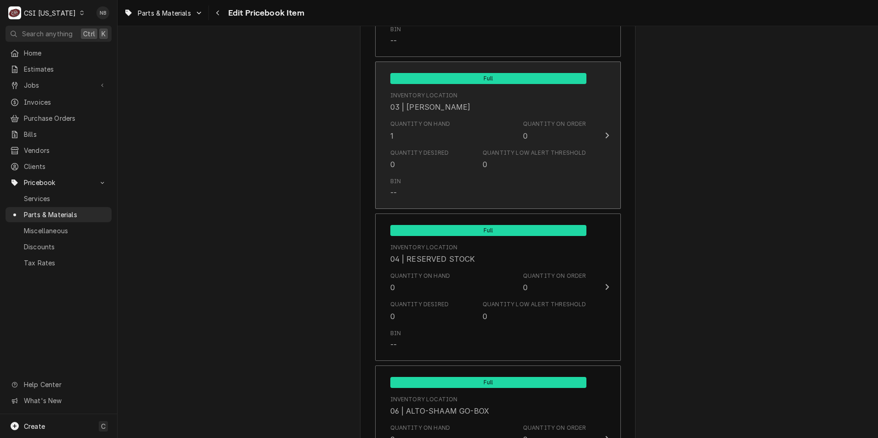
click at [515, 140] on div "Quantity on Hand 1 Quantity on Order 0" at bounding box center [489, 130] width 196 height 28
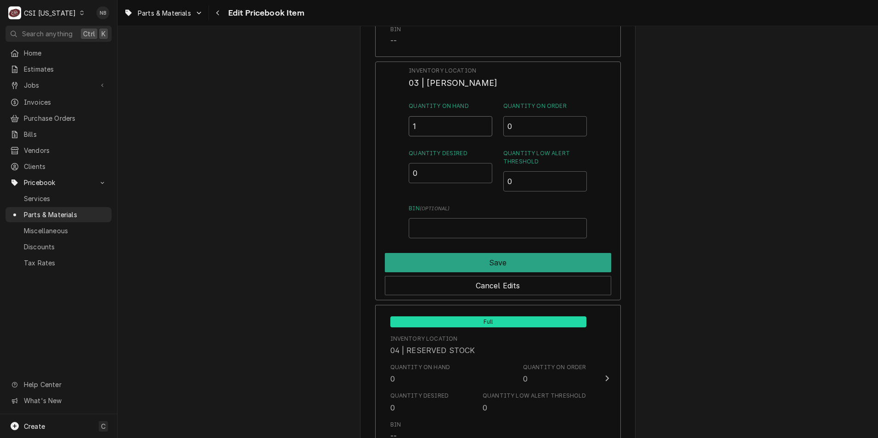
click at [429, 127] on input "1" at bounding box center [451, 126] width 84 height 20
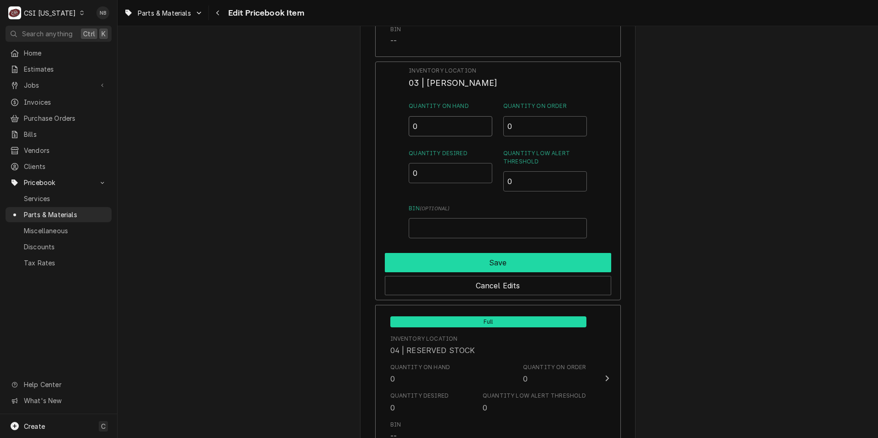
type input "0"
click at [466, 256] on button "Save" at bounding box center [498, 262] width 226 height 19
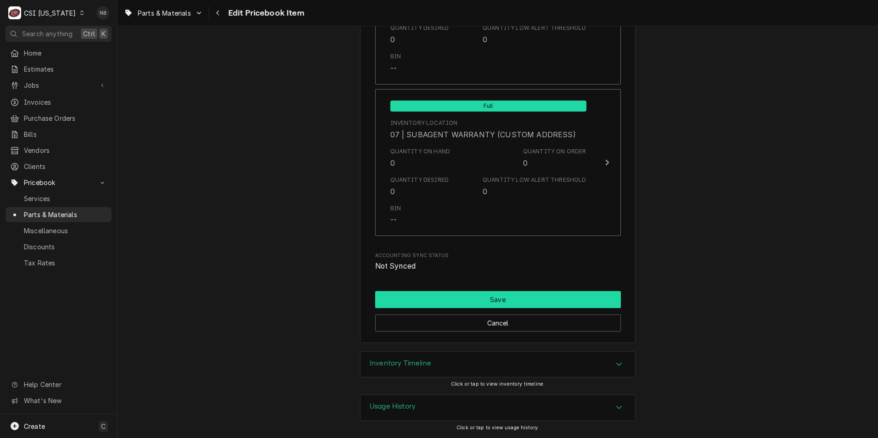
click at [502, 303] on button "Save" at bounding box center [498, 299] width 246 height 17
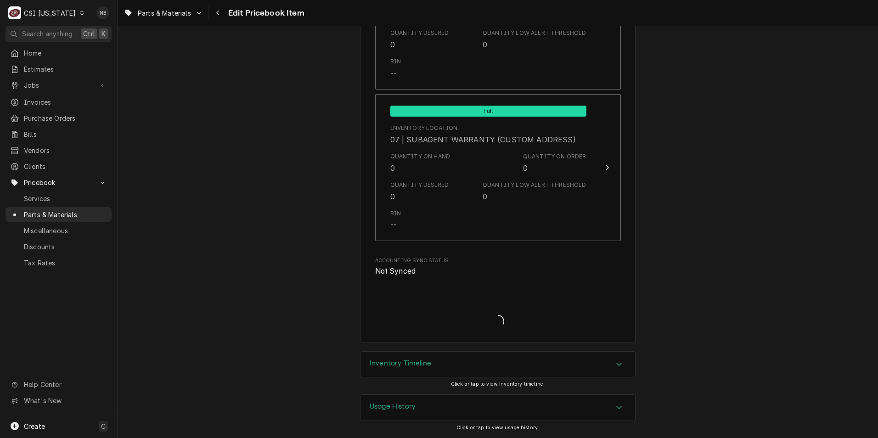
scroll to position [2593, 0]
type textarea "x"
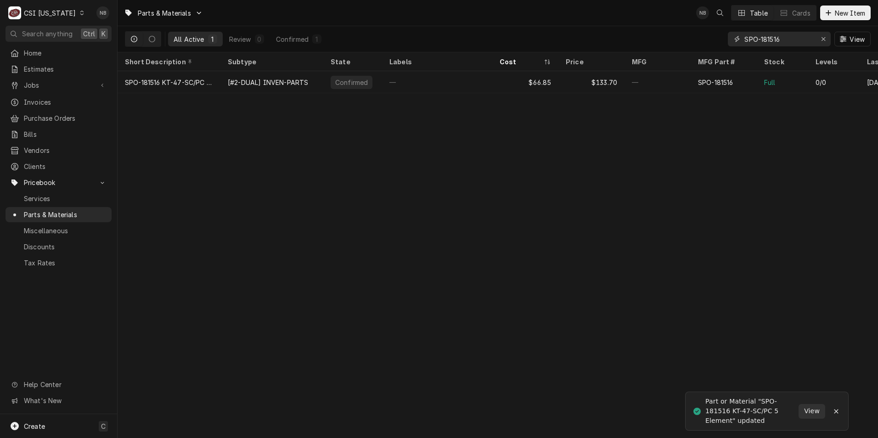
drag, startPoint x: 799, startPoint y: 38, endPoint x: 762, endPoint y: 42, distance: 37.0
click at [762, 42] on input "SPO-181516" at bounding box center [779, 39] width 69 height 15
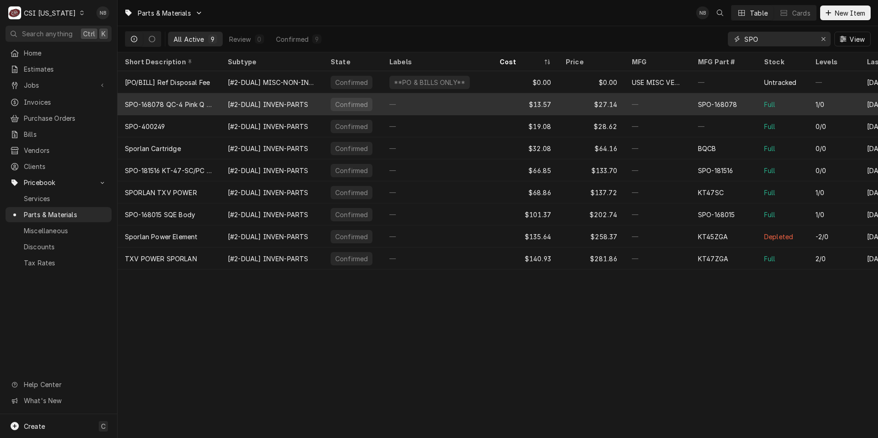
type input "SPO"
click at [745, 106] on div "SPO-168078" at bounding box center [724, 104] width 66 height 22
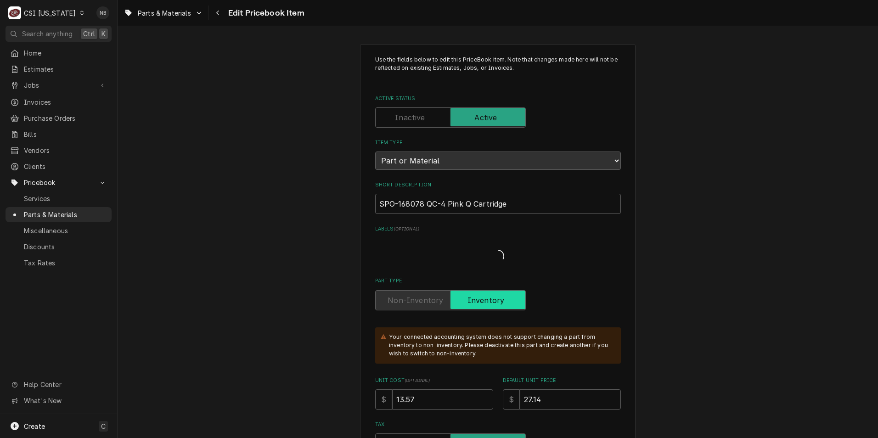
type textarea "x"
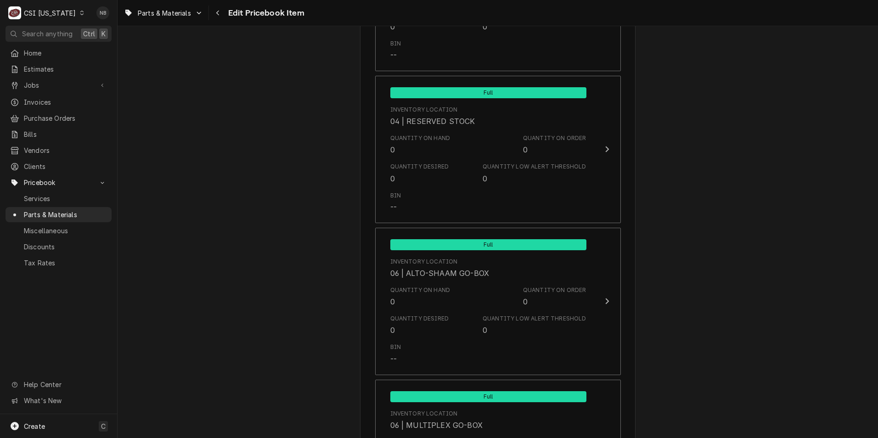
scroll to position [1516, 0]
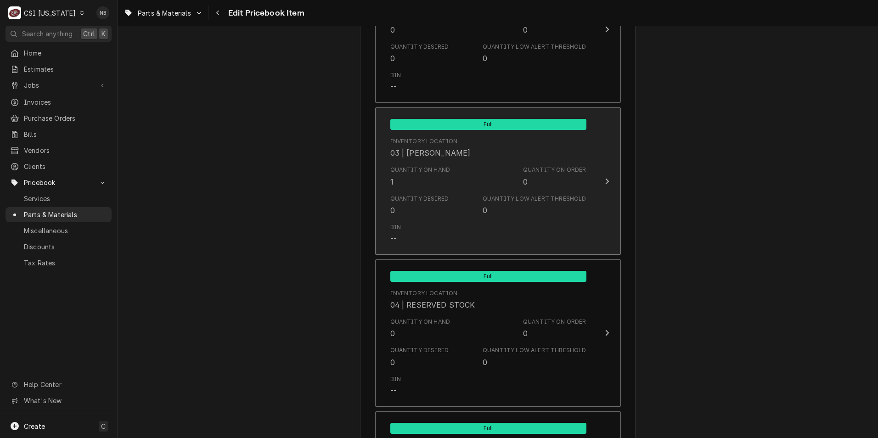
click at [523, 160] on div "Inventory Location 03 | [PERSON_NAME]" at bounding box center [489, 148] width 196 height 28
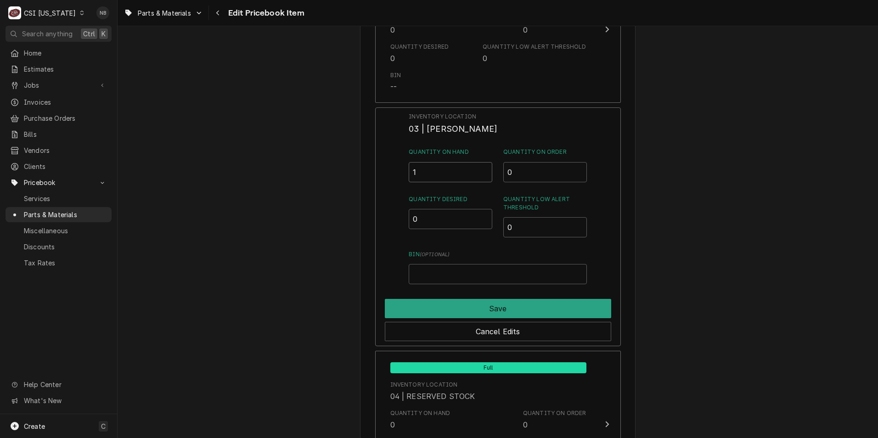
click at [419, 172] on input "1" at bounding box center [451, 172] width 84 height 20
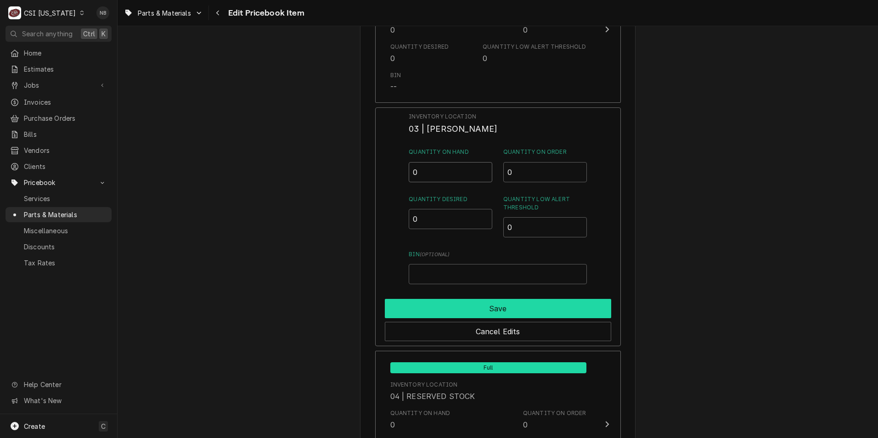
type input "0"
click at [504, 305] on button "Save" at bounding box center [498, 308] width 226 height 19
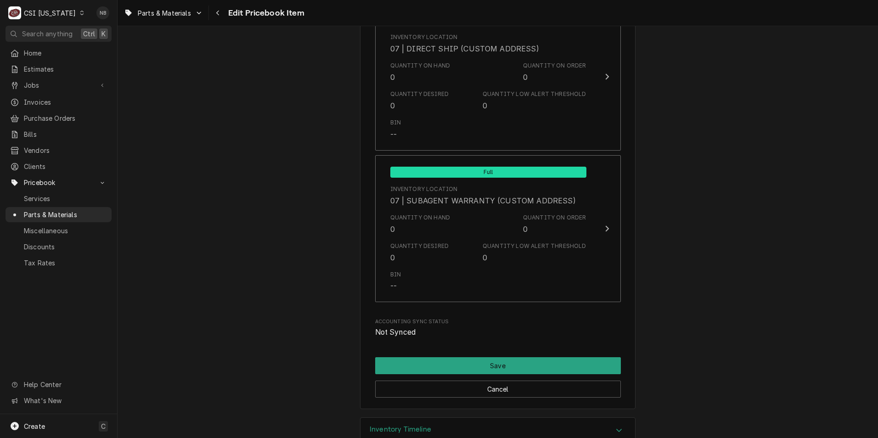
scroll to position [2598, 0]
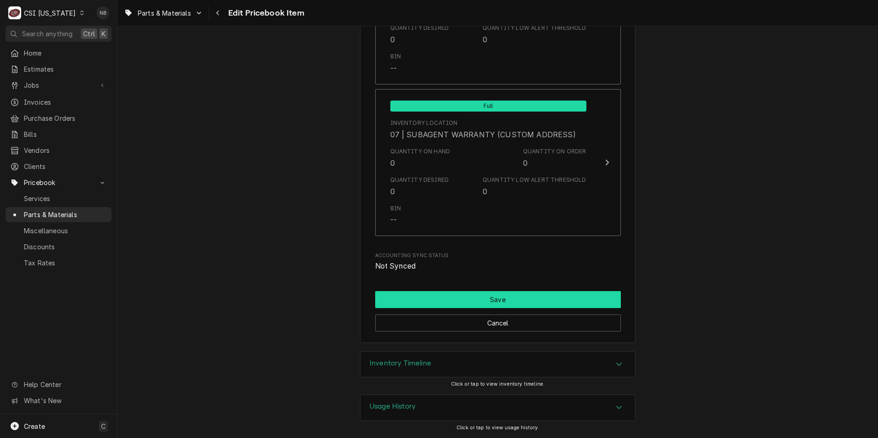
click at [474, 295] on button "Save" at bounding box center [498, 299] width 246 height 17
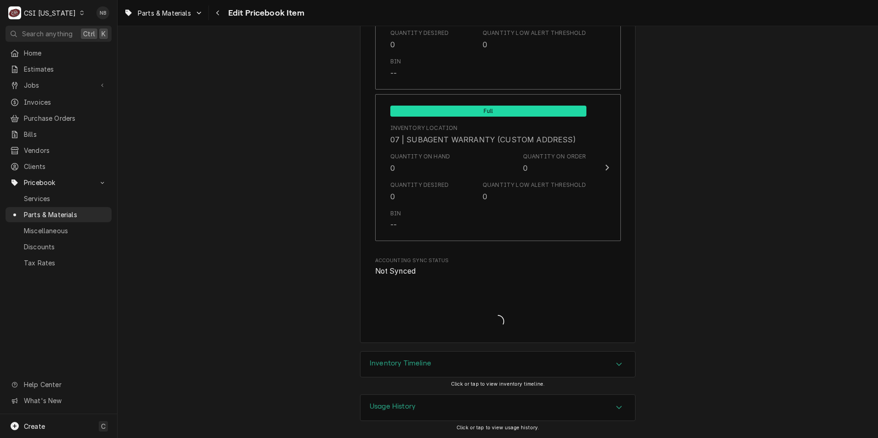
type textarea "x"
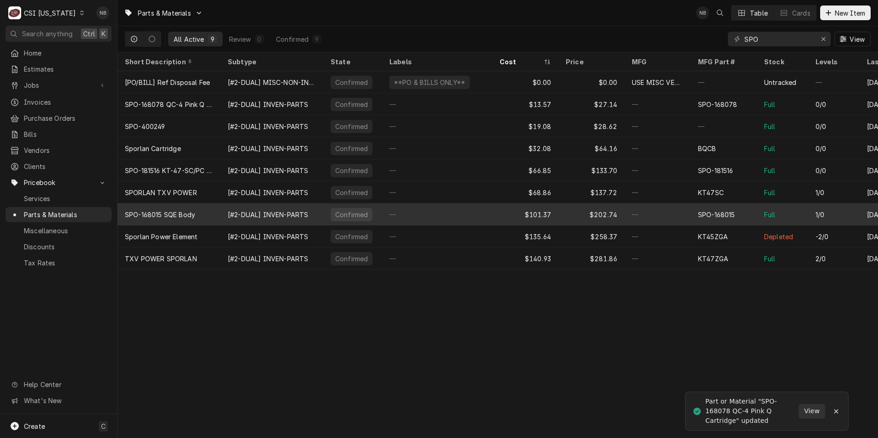
click at [737, 212] on div "SPO-168015" at bounding box center [724, 215] width 66 height 22
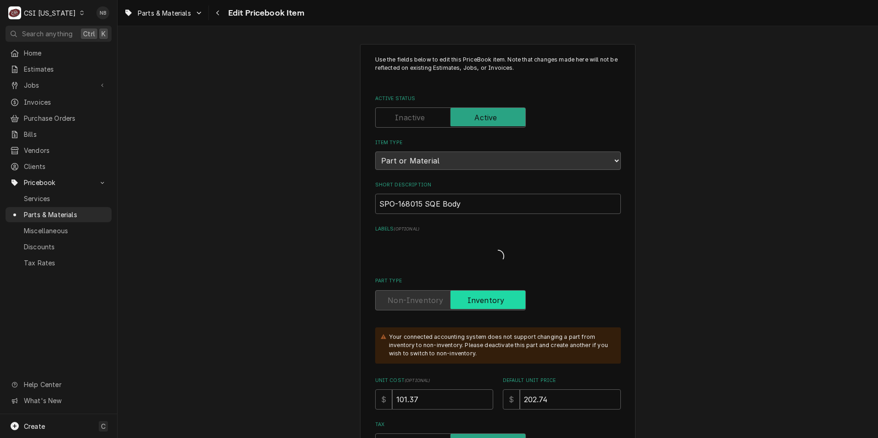
type textarea "x"
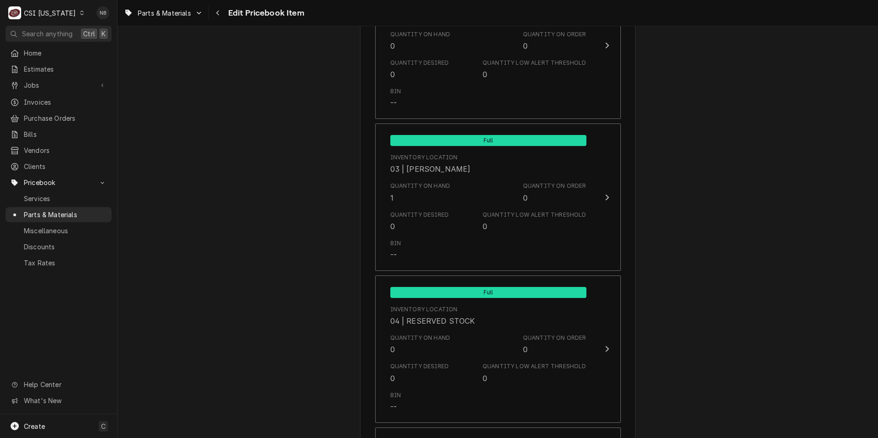
scroll to position [1470, 0]
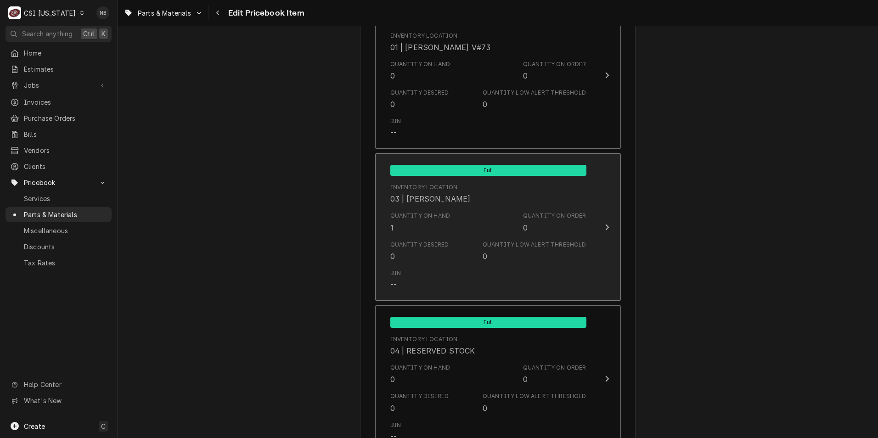
click at [593, 224] on button "Full Inventory Location 03 | [PERSON_NAME] Quantity on Hand 1 Quantity on Order…" at bounding box center [498, 226] width 246 height 147
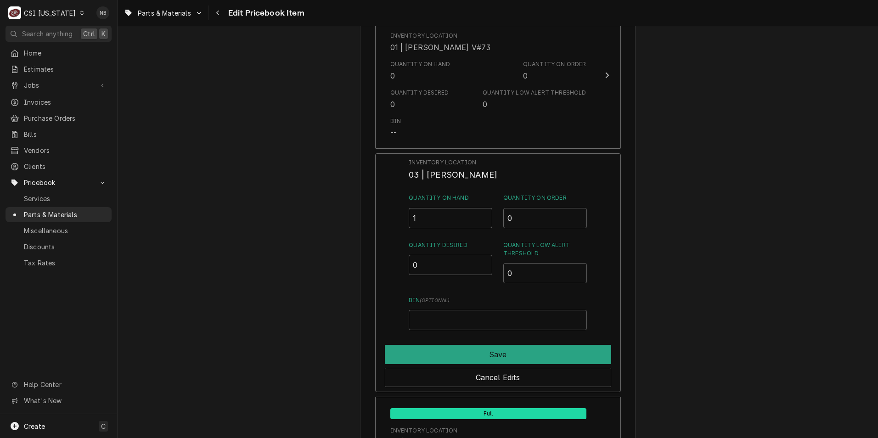
click at [447, 216] on input "1" at bounding box center [451, 218] width 84 height 20
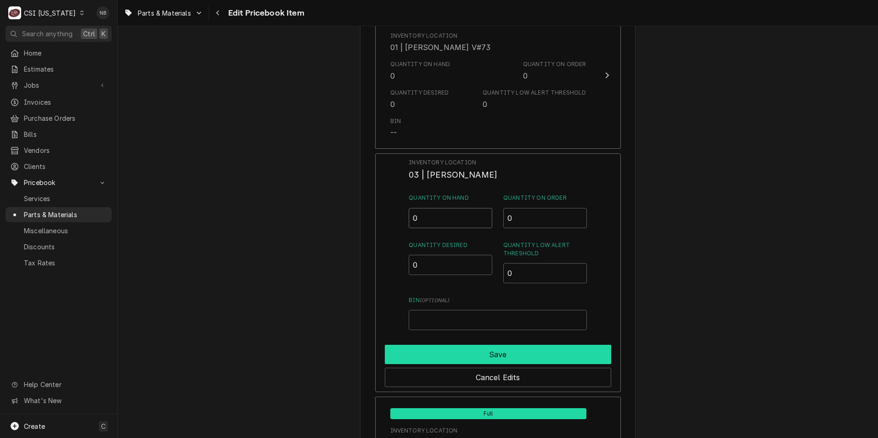
type input "0"
click at [534, 351] on button "Save" at bounding box center [498, 354] width 226 height 19
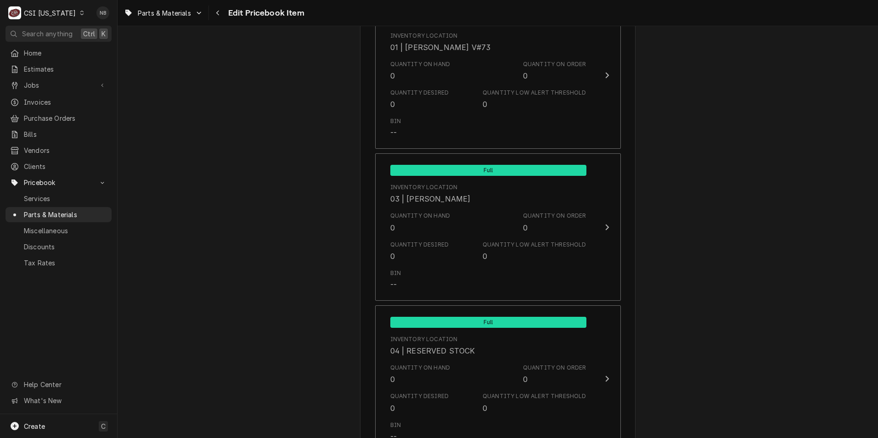
click at [774, 296] on div "Use the fields below to edit this PriceBook item. Note that changes made here w…" at bounding box center [498, 23] width 761 height 2914
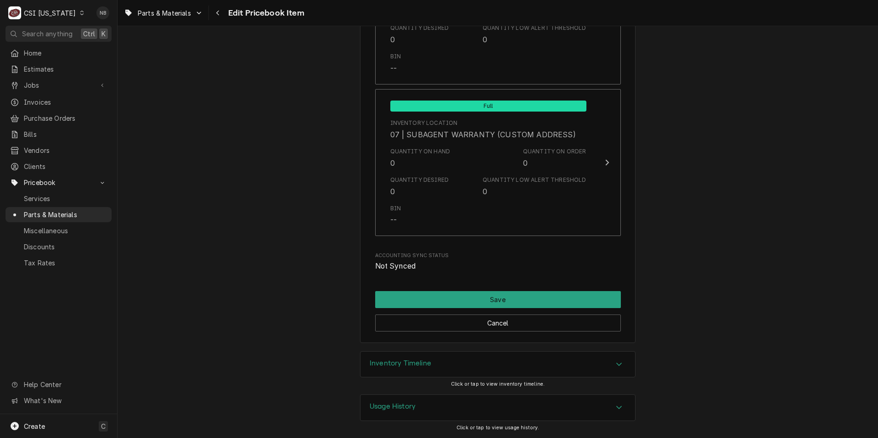
click at [557, 362] on div "Inventory Timeline" at bounding box center [498, 365] width 275 height 26
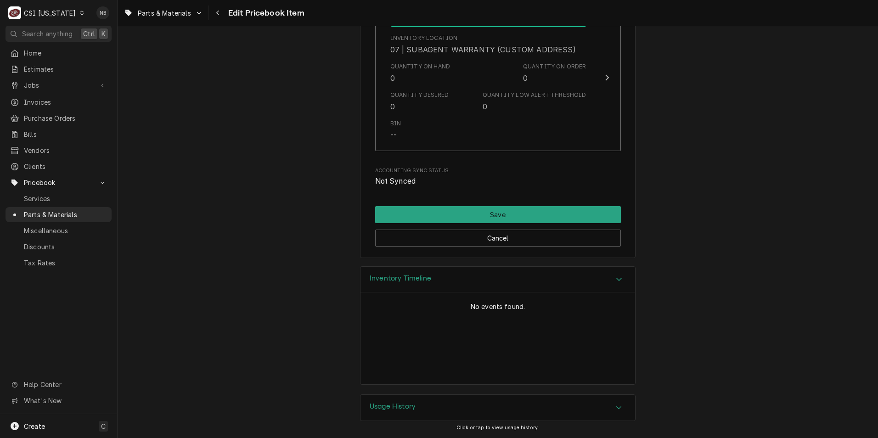
click at [538, 285] on div "Inventory Timeline" at bounding box center [498, 280] width 275 height 26
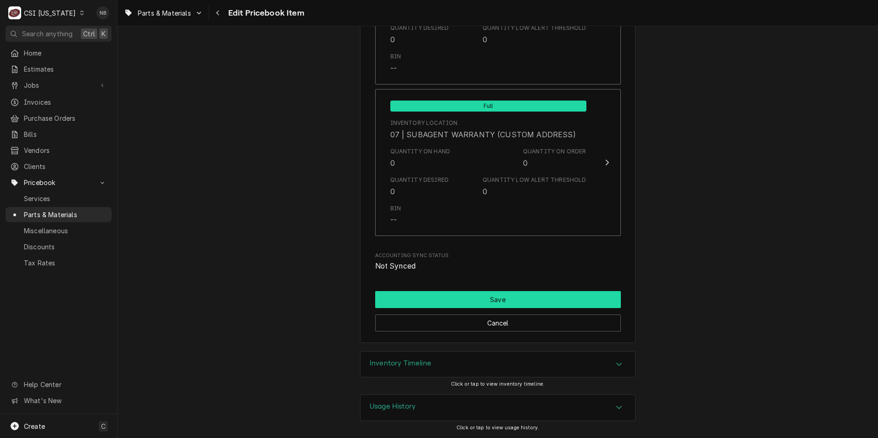
click at [515, 297] on button "Save" at bounding box center [498, 299] width 246 height 17
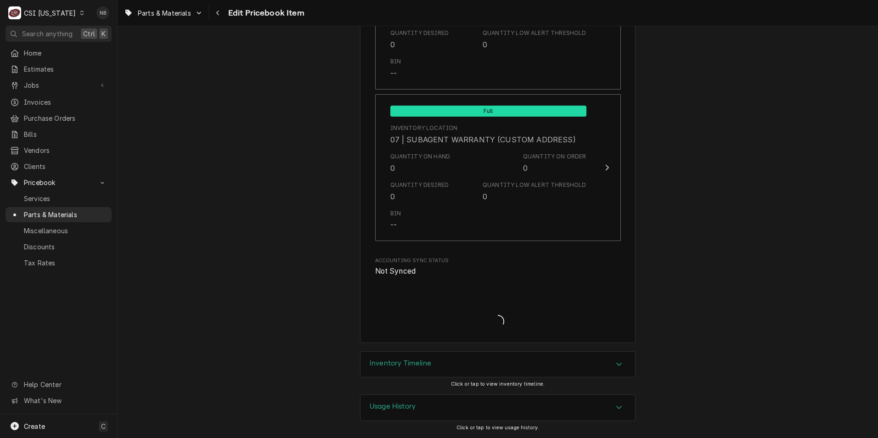
type textarea "x"
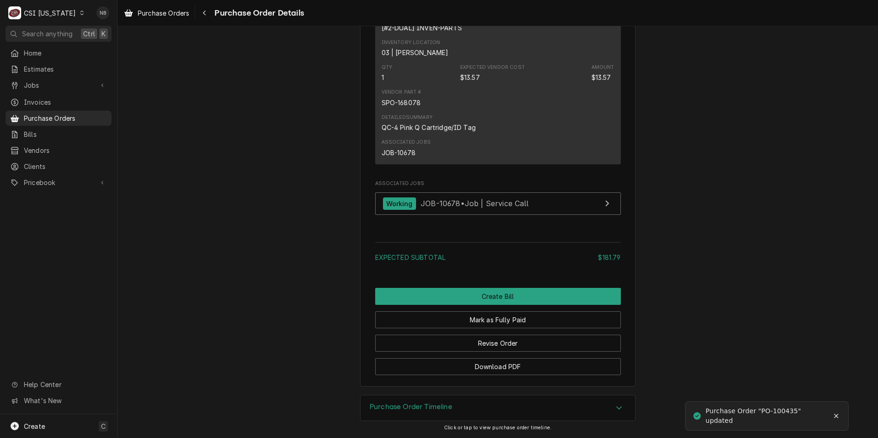
scroll to position [1178, 0]
click at [55, 116] on span "Purchase Orders" at bounding box center [65, 118] width 83 height 10
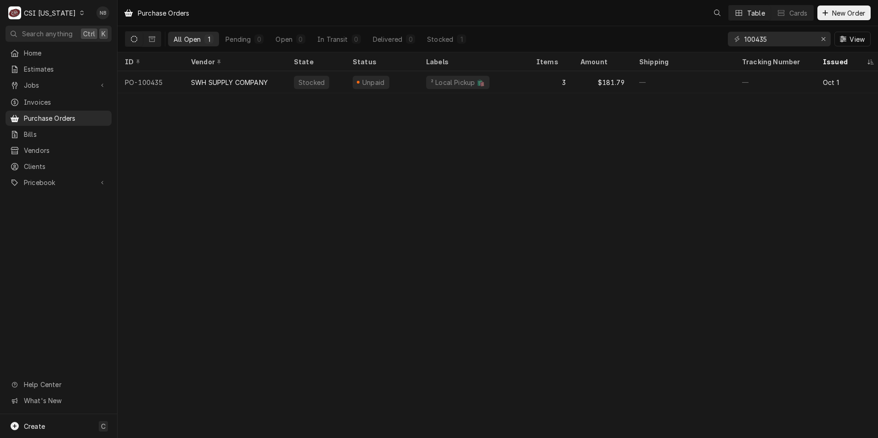
click at [47, 11] on div "CSI [US_STATE]" at bounding box center [50, 13] width 52 height 10
click at [116, 46] on div "CSI St. [PERSON_NAME]" at bounding box center [143, 50] width 121 height 10
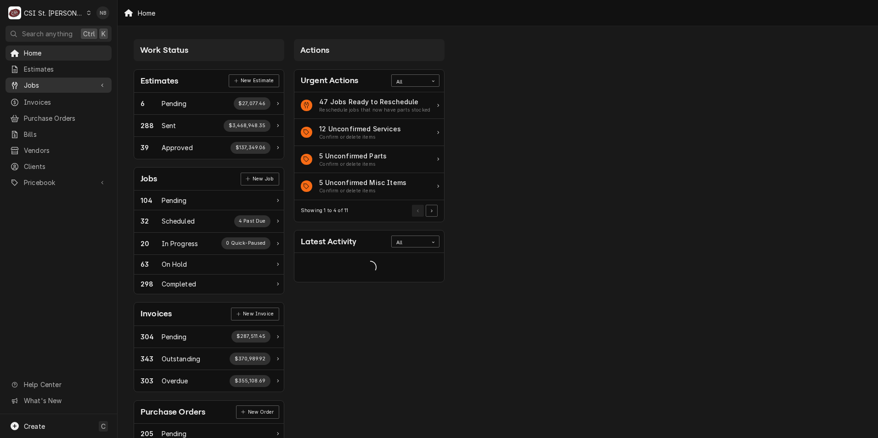
click at [74, 79] on div "Jobs" at bounding box center [58, 84] width 102 height 11
click at [65, 144] on span "Purchase Orders" at bounding box center [65, 149] width 83 height 10
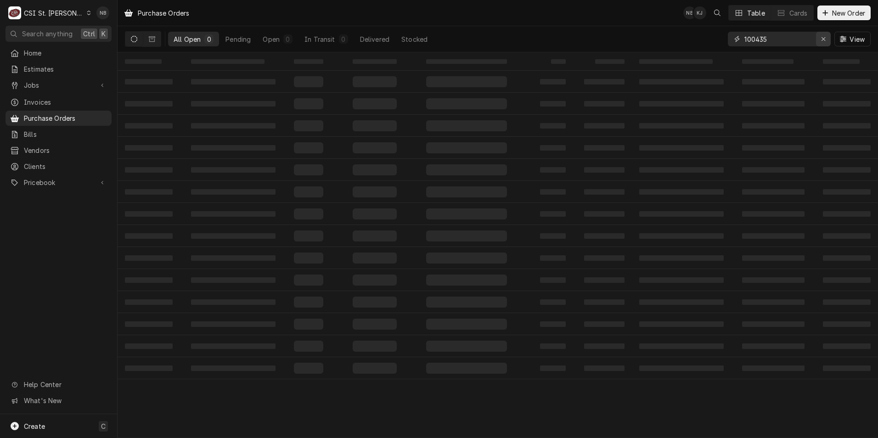
click at [829, 39] on button "Erase input" at bounding box center [823, 39] width 15 height 15
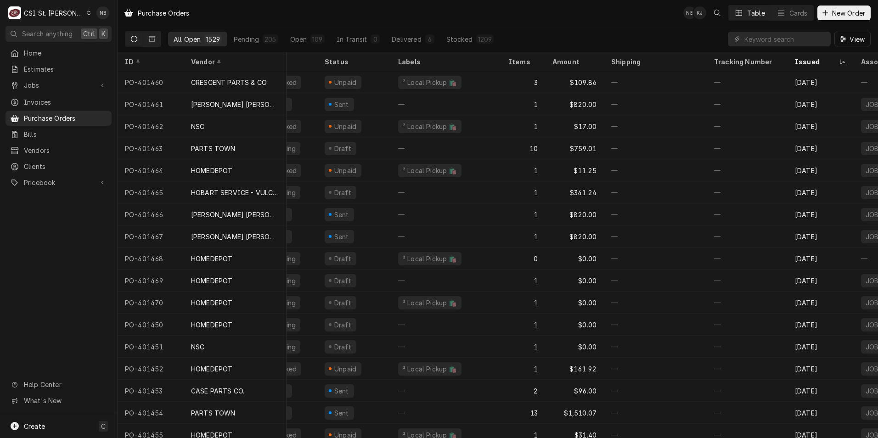
scroll to position [0, 164]
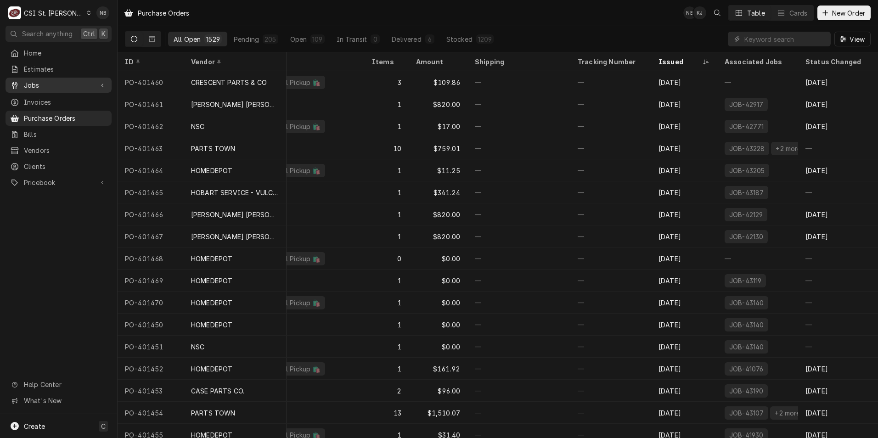
click at [37, 80] on span "Jobs" at bounding box center [58, 85] width 69 height 10
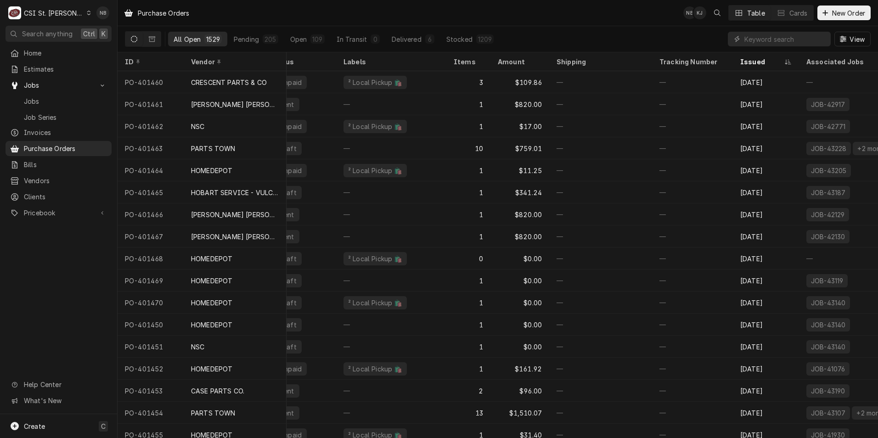
scroll to position [0, 0]
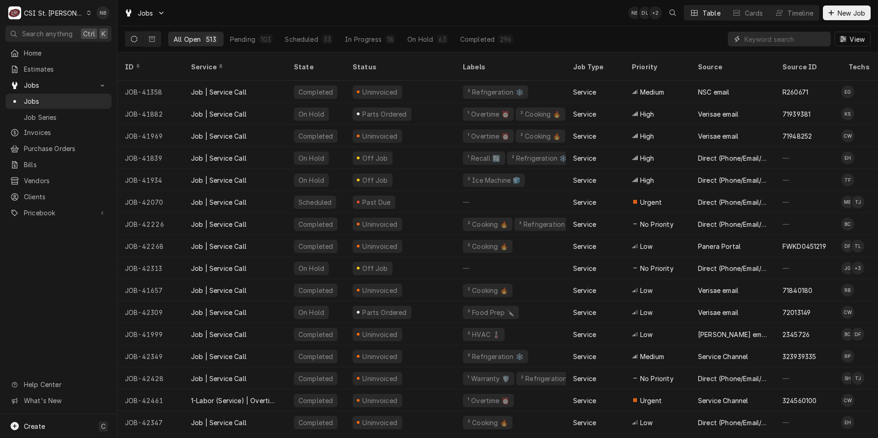
click at [774, 35] on input "Dynamic Content Wrapper" at bounding box center [786, 39] width 82 height 15
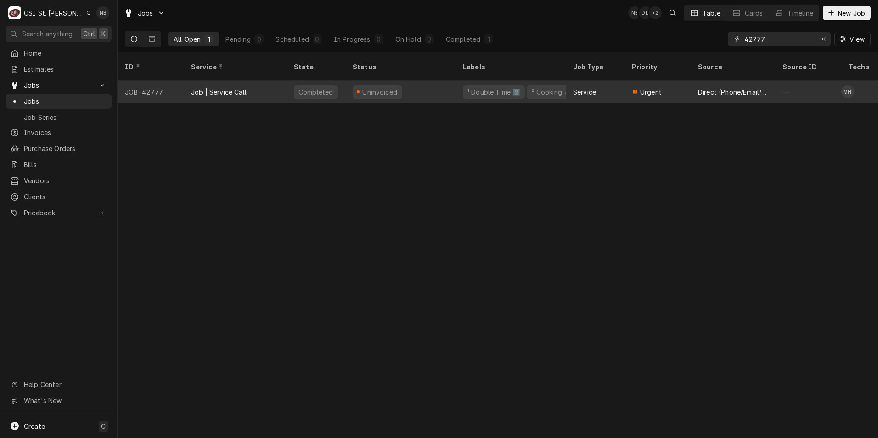
type input "42777"
click at [457, 82] on div "¹ Double Time 2️⃣ ² Cooking 🔥" at bounding box center [511, 92] width 110 height 22
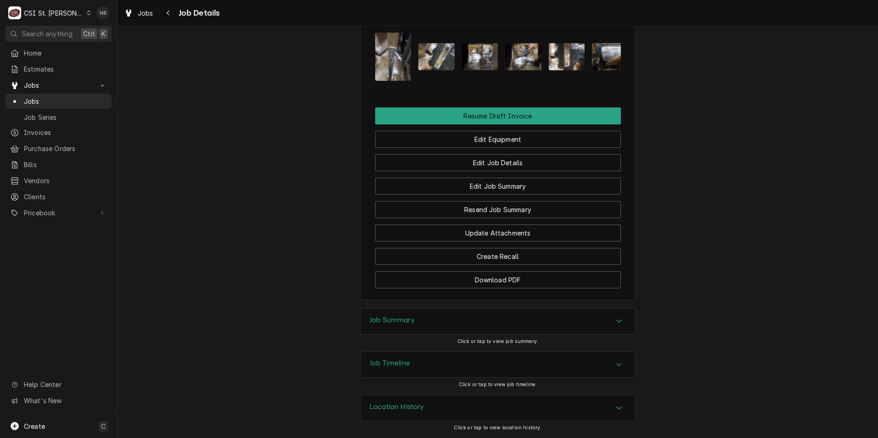
click at [562, 375] on div "Job Timeline" at bounding box center [498, 365] width 275 height 26
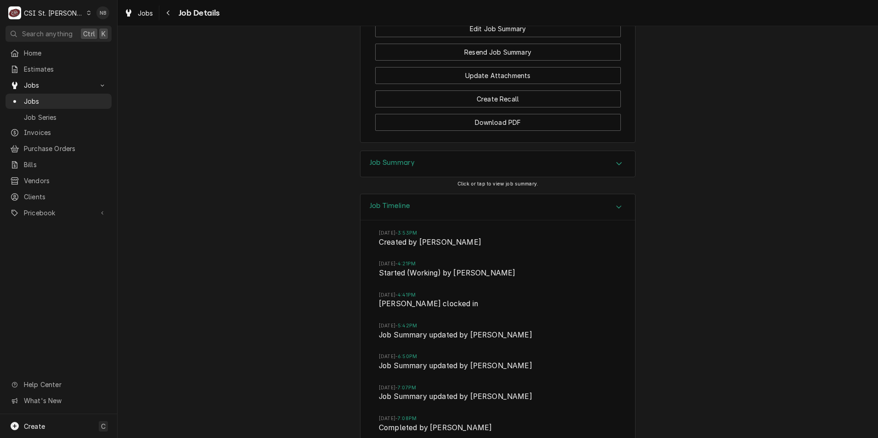
scroll to position [1036, 0]
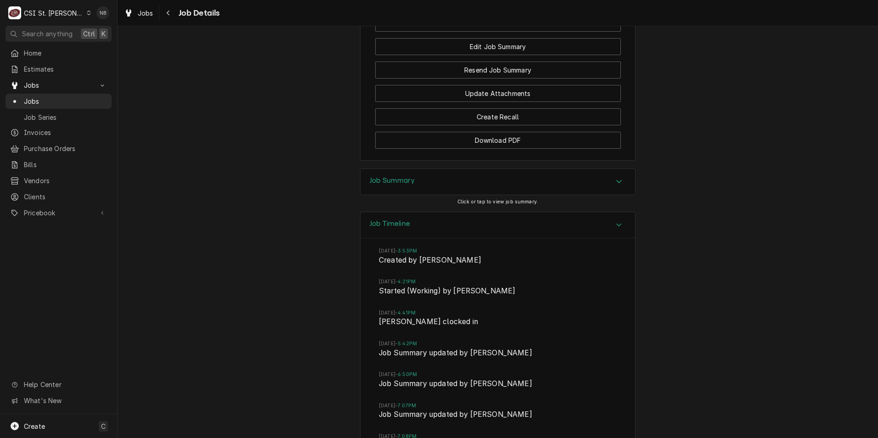
click at [508, 230] on div "Job Timeline" at bounding box center [498, 225] width 275 height 26
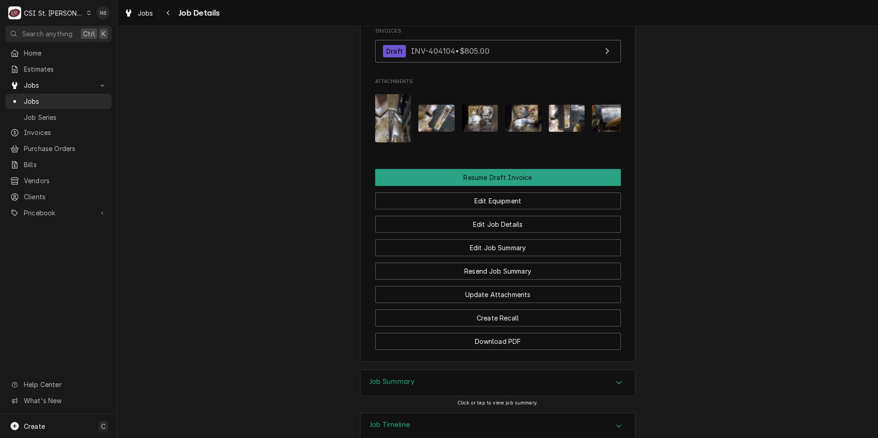
scroll to position [903, 0]
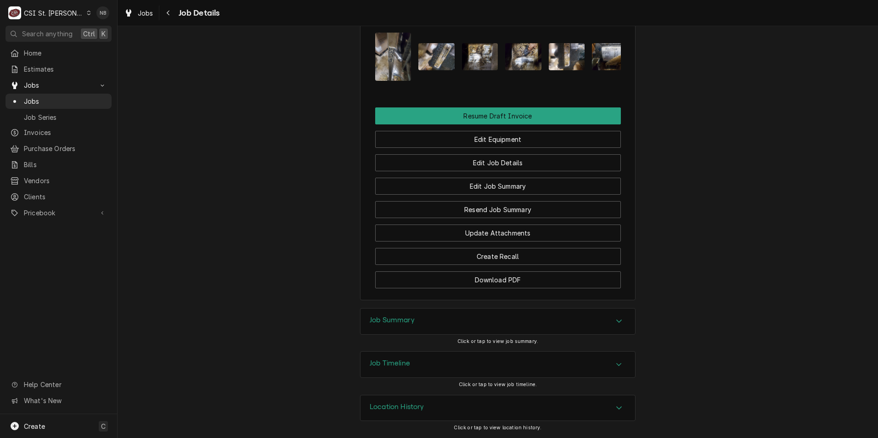
click at [540, 324] on div "Job Summary" at bounding box center [498, 322] width 275 height 26
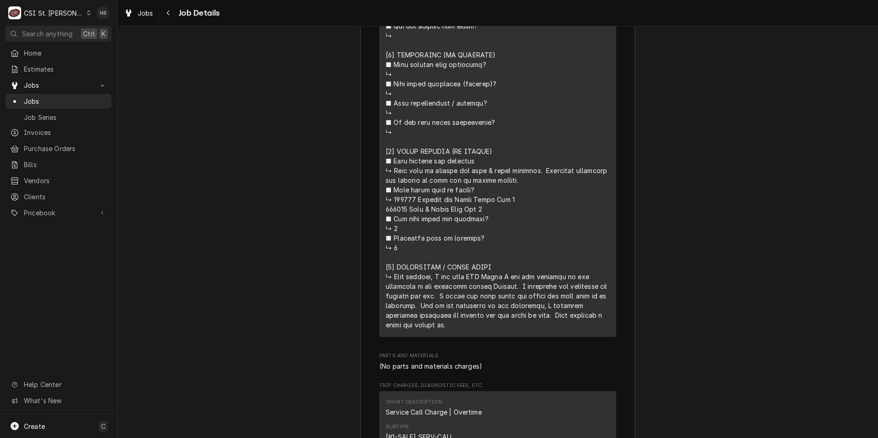
scroll to position [2006, 0]
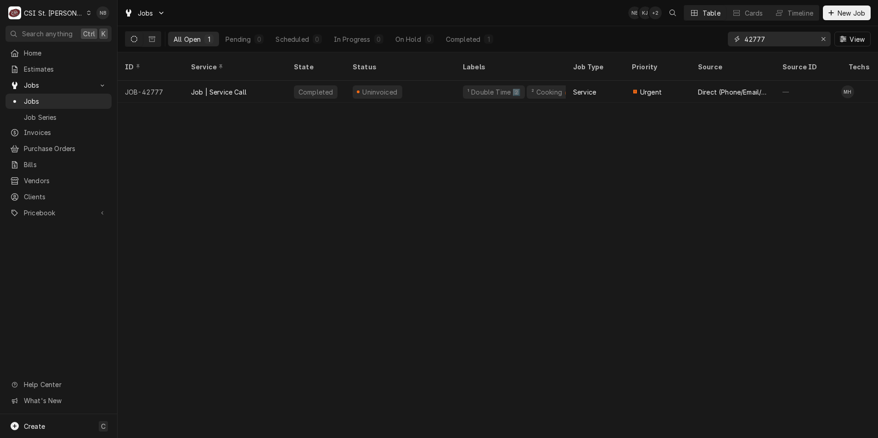
drag, startPoint x: 780, startPoint y: 38, endPoint x: 702, endPoint y: 38, distance: 77.6
click at [702, 38] on div "All Open 1 Pending 0 Scheduled 0 In Progress 0 On Hold 0 Completed 1 42777 View" at bounding box center [498, 39] width 746 height 26
type input "43126"
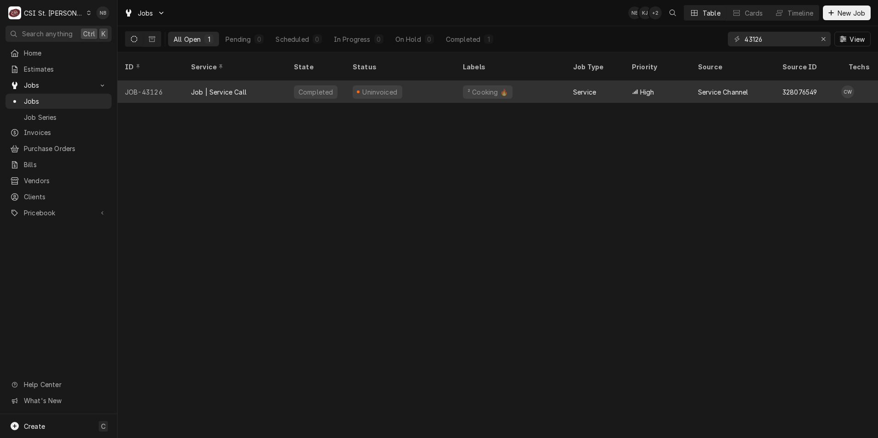
click at [435, 81] on div "Uninvoiced" at bounding box center [400, 92] width 110 height 22
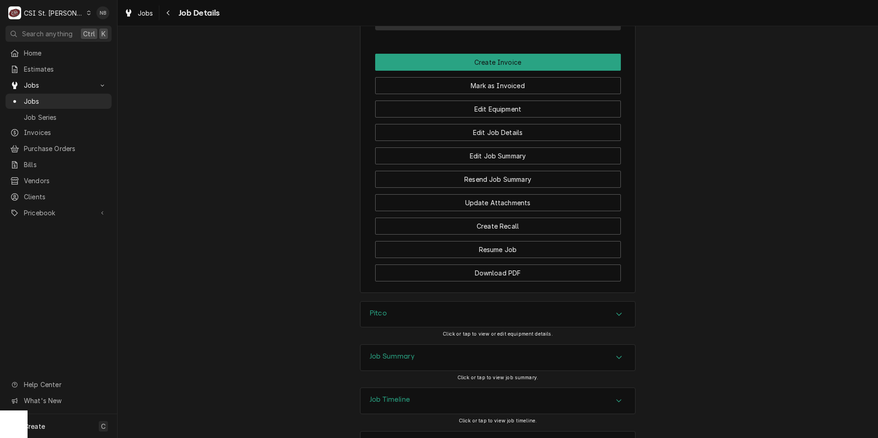
scroll to position [1141, 0]
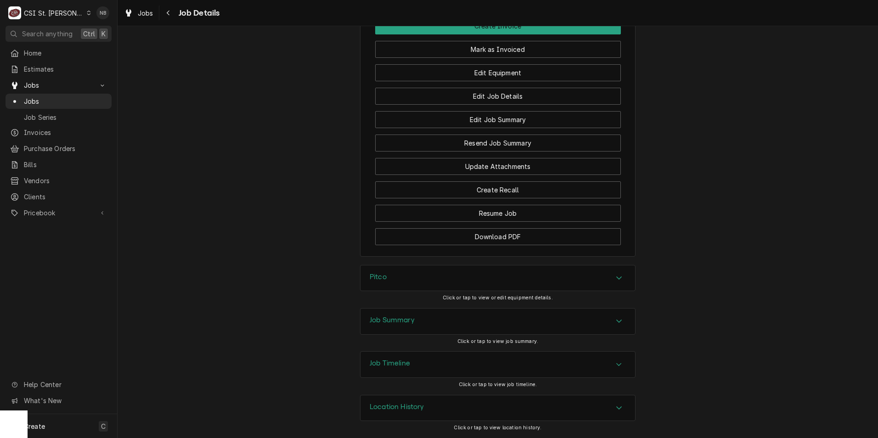
click at [474, 361] on div "Job Timeline" at bounding box center [498, 365] width 275 height 26
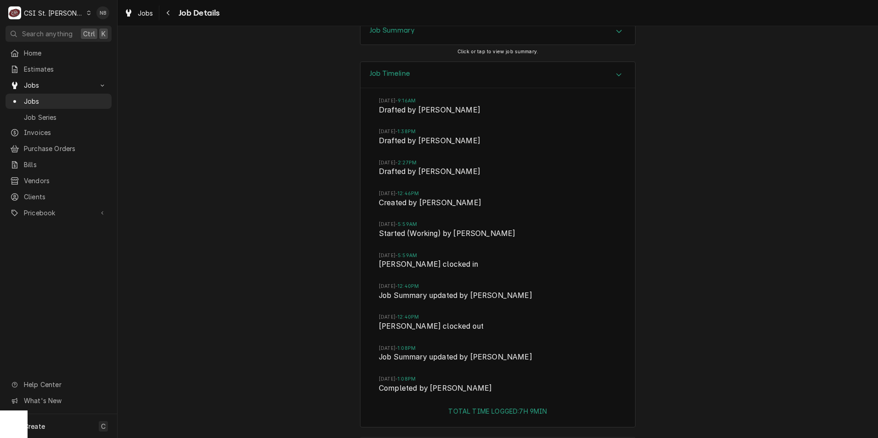
scroll to position [1463, 0]
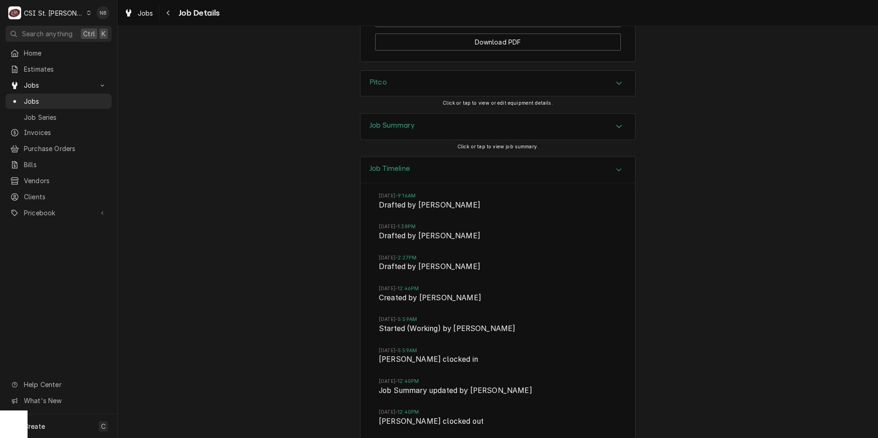
click at [492, 183] on div "Job Timeline" at bounding box center [498, 170] width 275 height 26
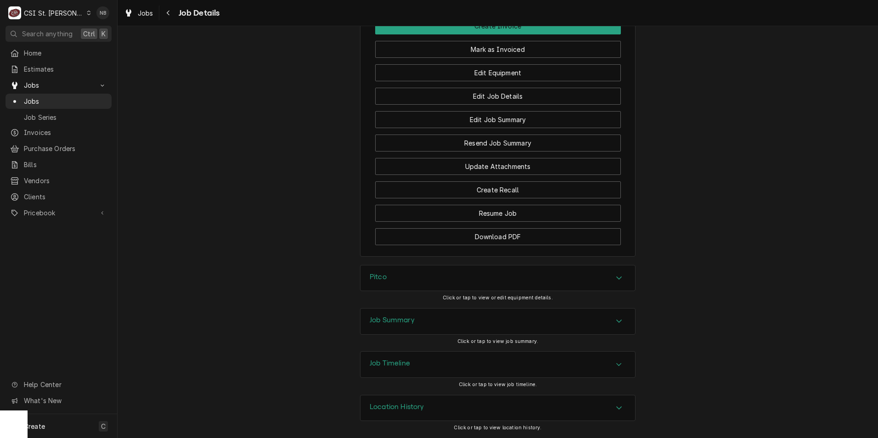
scroll to position [1141, 0]
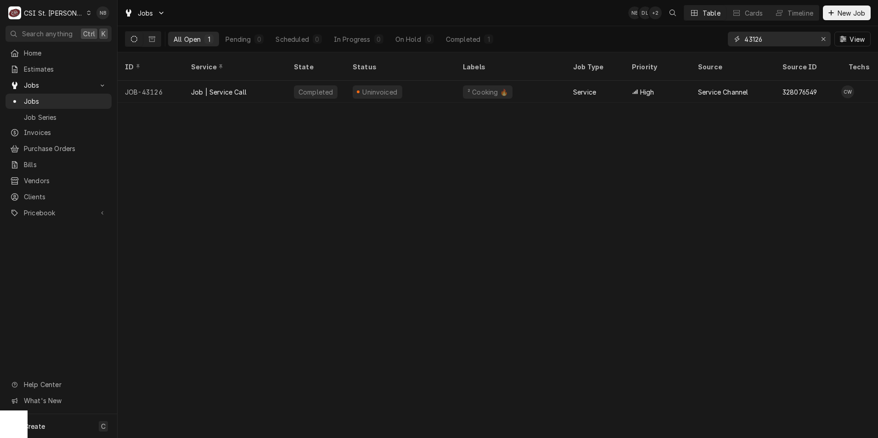
drag, startPoint x: 776, startPoint y: 38, endPoint x: 752, endPoint y: 42, distance: 24.2
click at [752, 42] on input "43126" at bounding box center [779, 39] width 69 height 15
type input "43025"
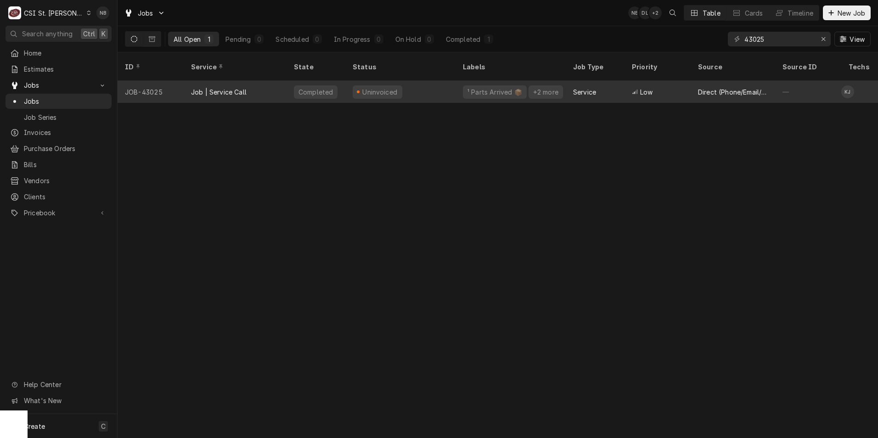
click at [458, 81] on div "¹ Parts Arrived 📦 +2 more" at bounding box center [511, 92] width 110 height 22
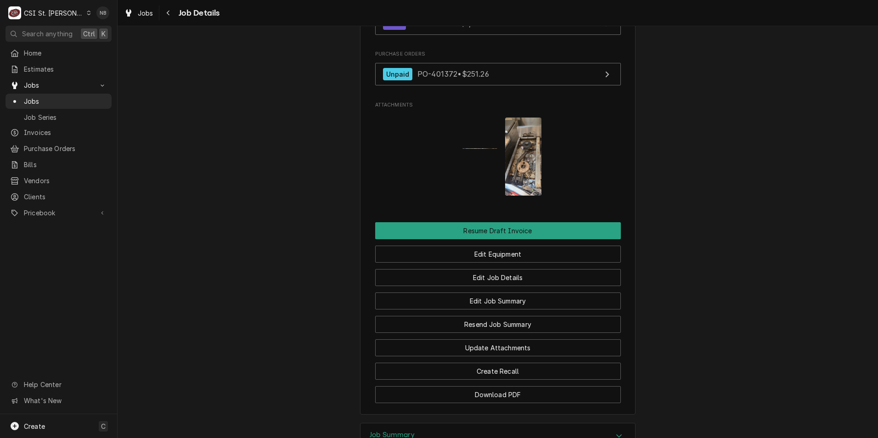
scroll to position [1103, 0]
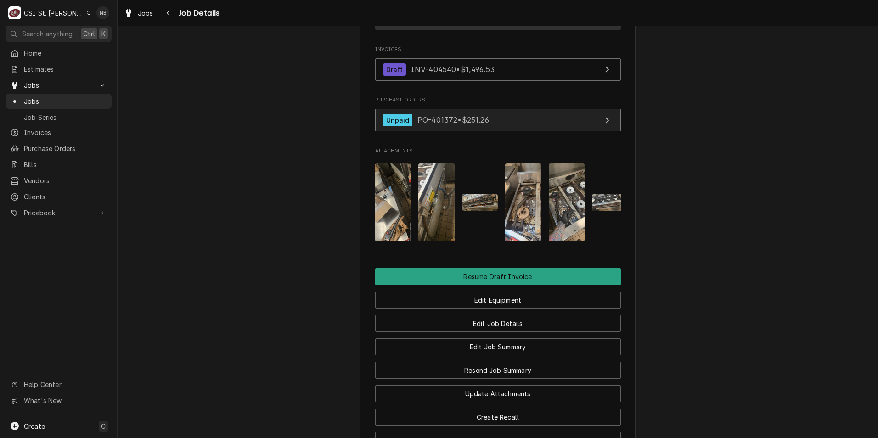
click at [511, 131] on link "Unpaid PO-401372 • $251.26" at bounding box center [498, 120] width 246 height 23
click at [57, 96] on span "Jobs" at bounding box center [65, 101] width 83 height 10
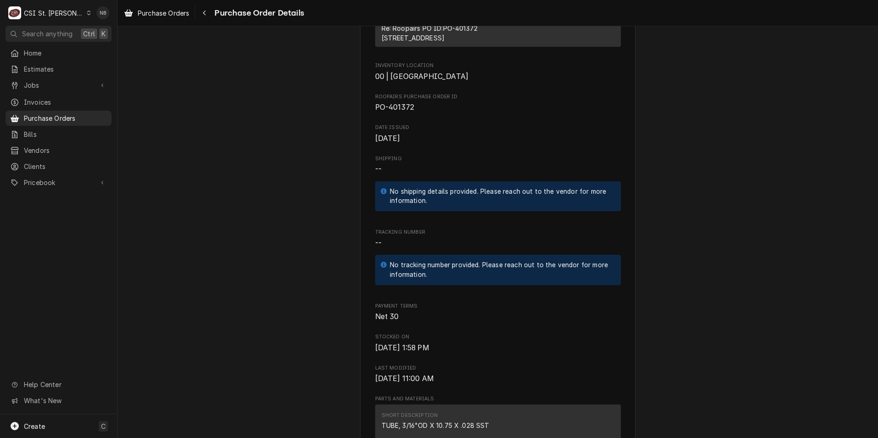
scroll to position [204, 0]
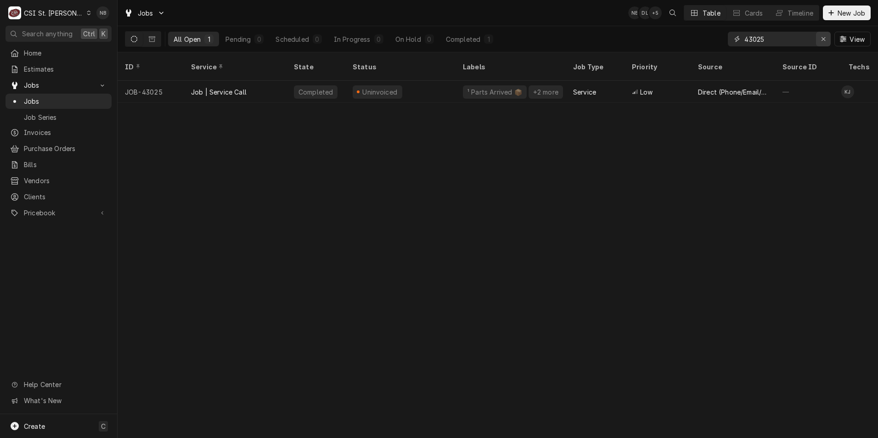
click at [825, 36] on icon "Erase input" at bounding box center [823, 39] width 5 height 6
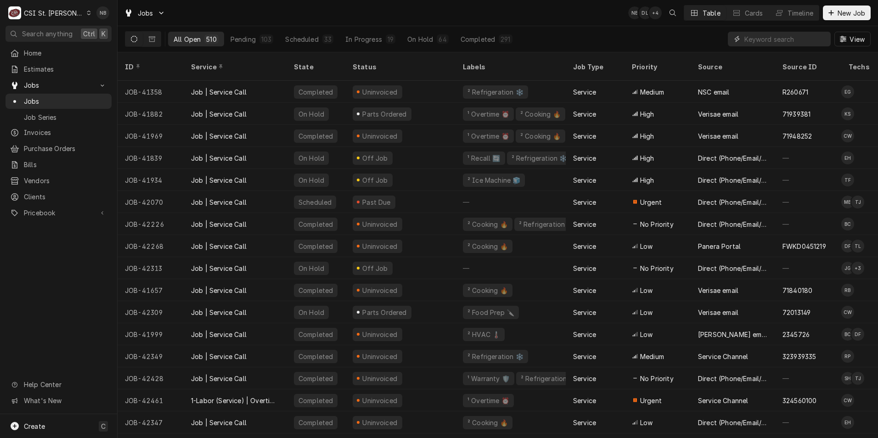
click at [782, 42] on input "Dynamic Content Wrapper" at bounding box center [786, 39] width 82 height 15
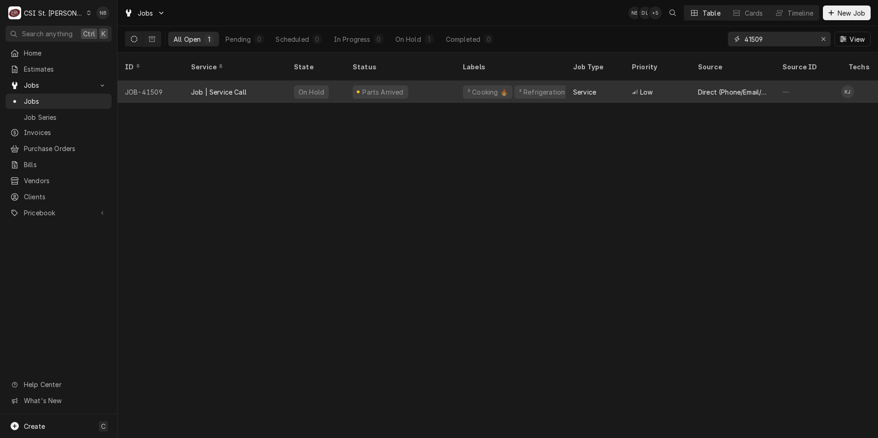
type input "41509"
click at [263, 82] on div "Job | Service Call" at bounding box center [235, 92] width 103 height 22
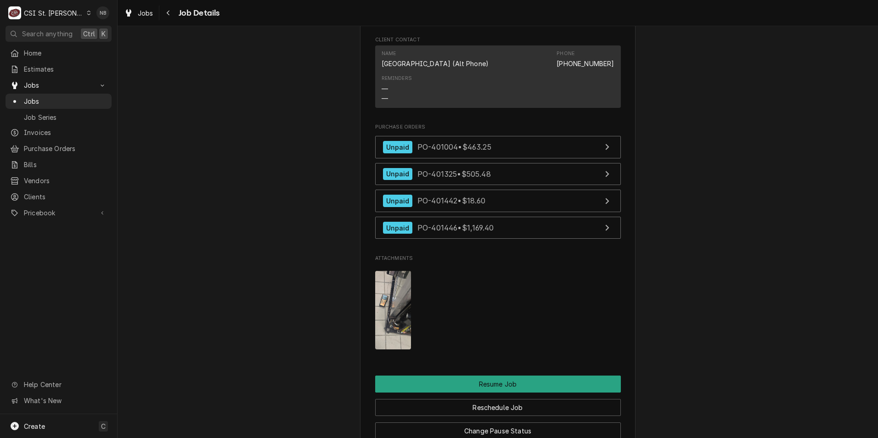
scroll to position [1194, 0]
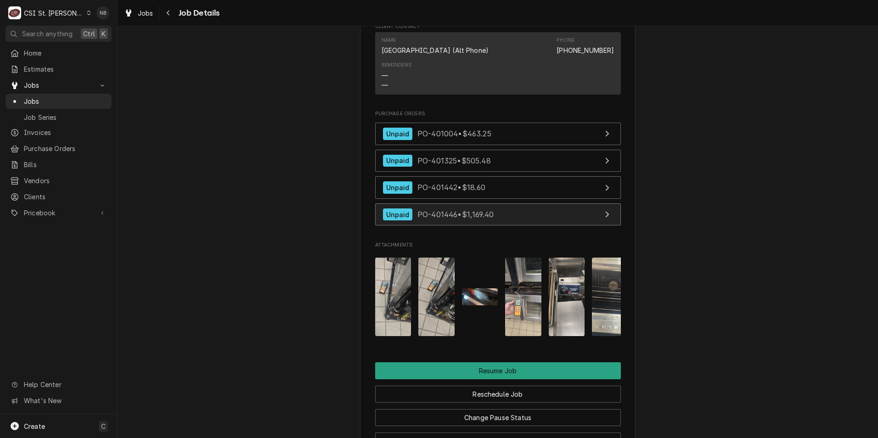
click at [499, 219] on link "Unpaid PO-401446 • $1,169.40" at bounding box center [498, 215] width 246 height 23
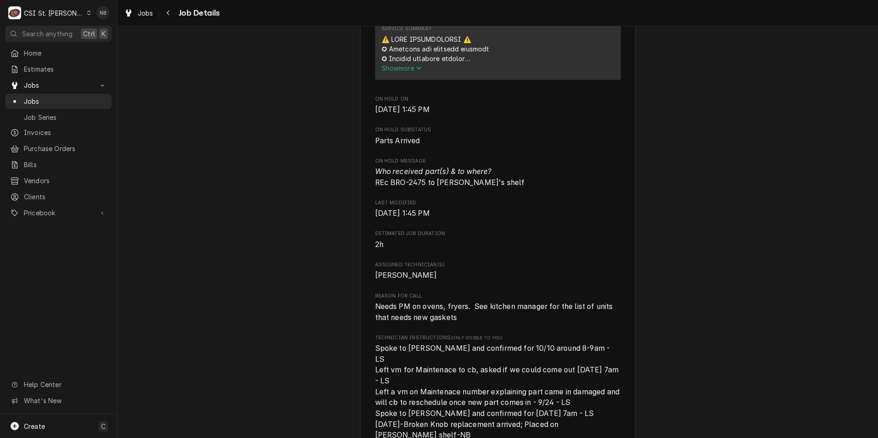
scroll to position [597, 0]
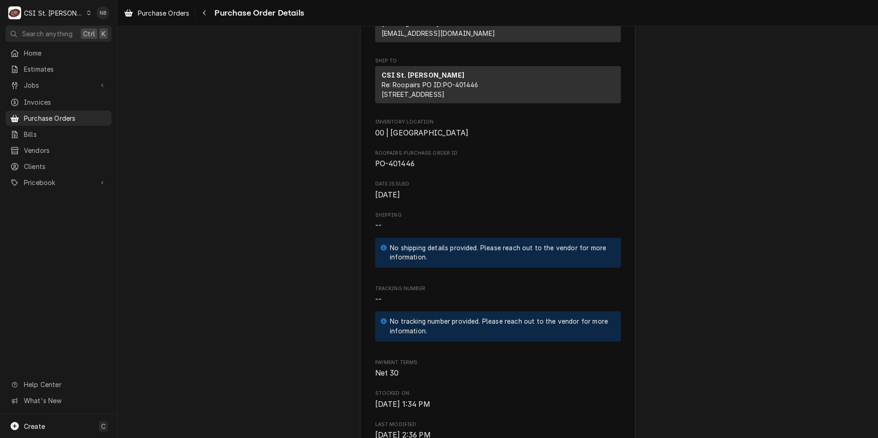
scroll to position [184, 0]
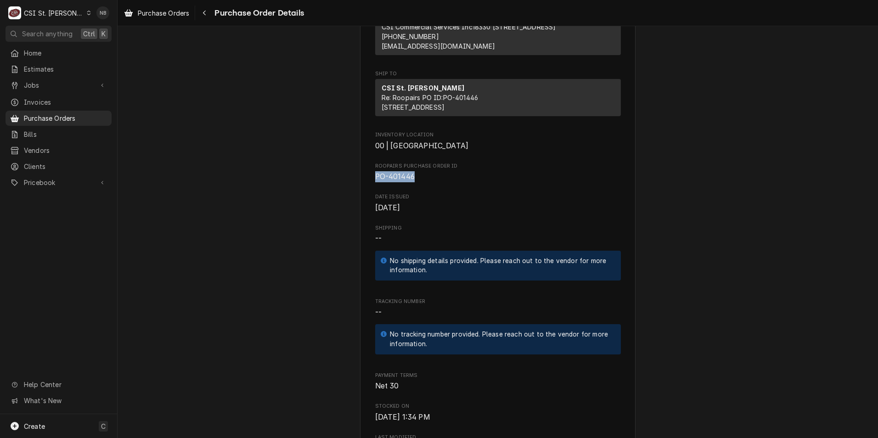
drag, startPoint x: 419, startPoint y: 207, endPoint x: 369, endPoint y: 206, distance: 50.1
drag, startPoint x: 369, startPoint y: 206, endPoint x: 396, endPoint y: 208, distance: 26.7
copy span "PO-401446"
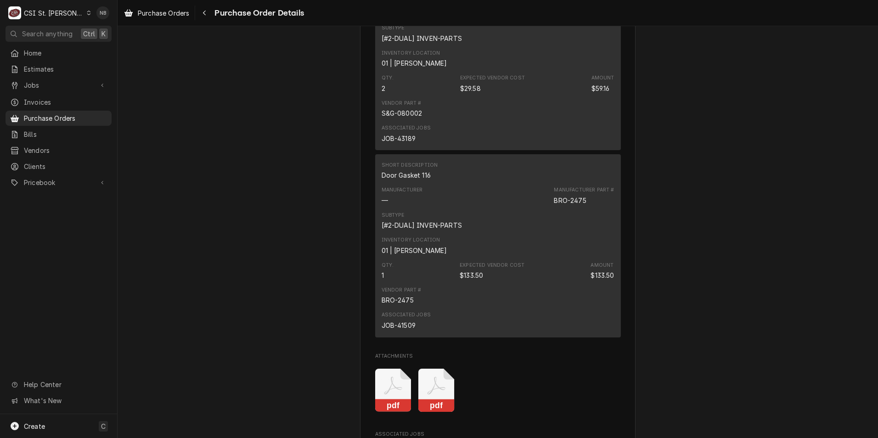
scroll to position [1470, 0]
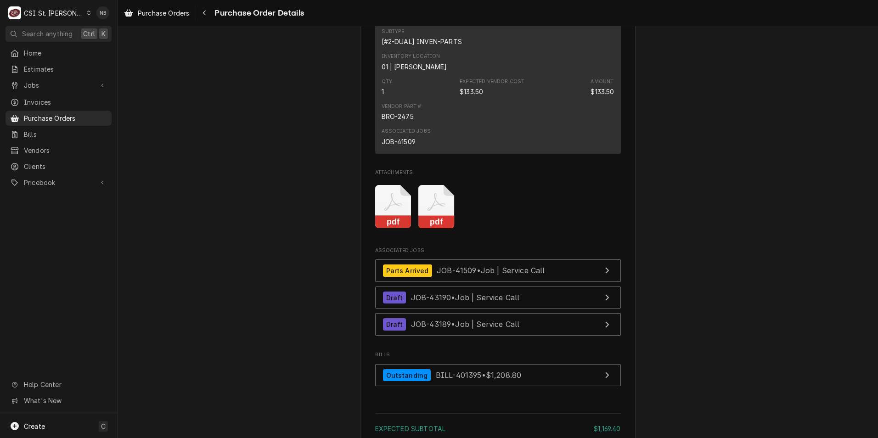
click at [494, 125] on div "Vendor Part # BRO-2475" at bounding box center [498, 112] width 233 height 25
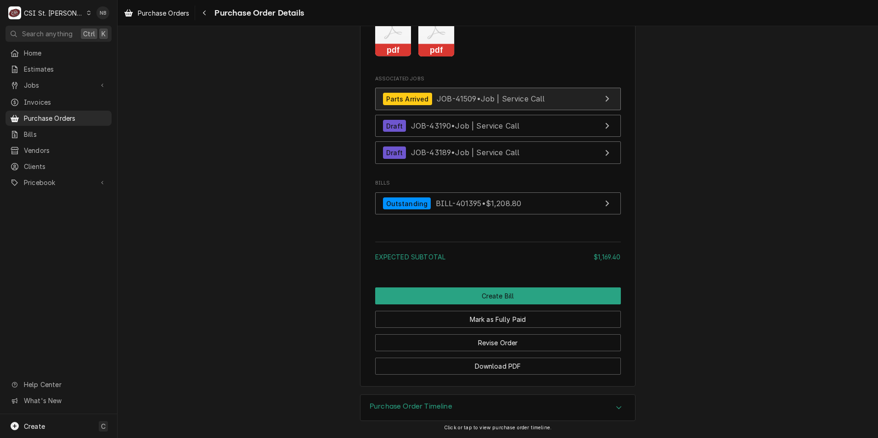
scroll to position [1661, 0]
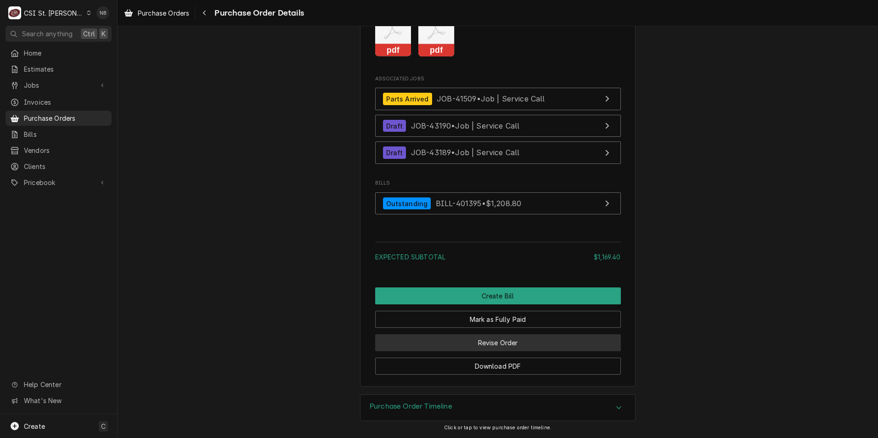
click at [476, 347] on button "Revise Order" at bounding box center [498, 342] width 246 height 17
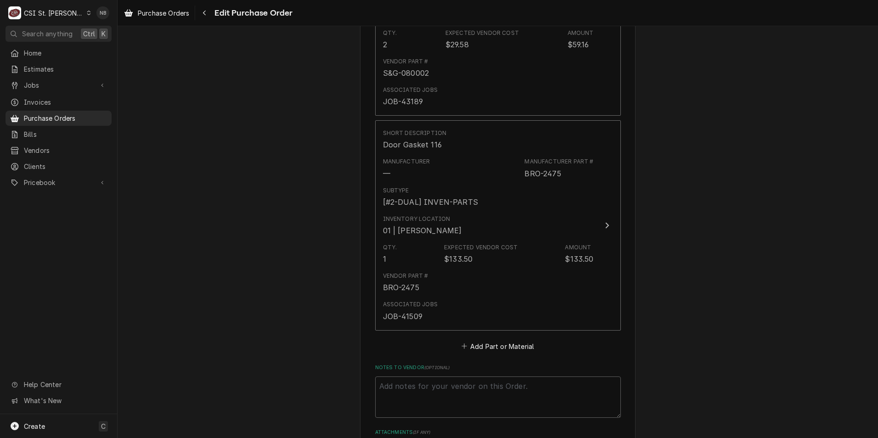
scroll to position [1332, 0]
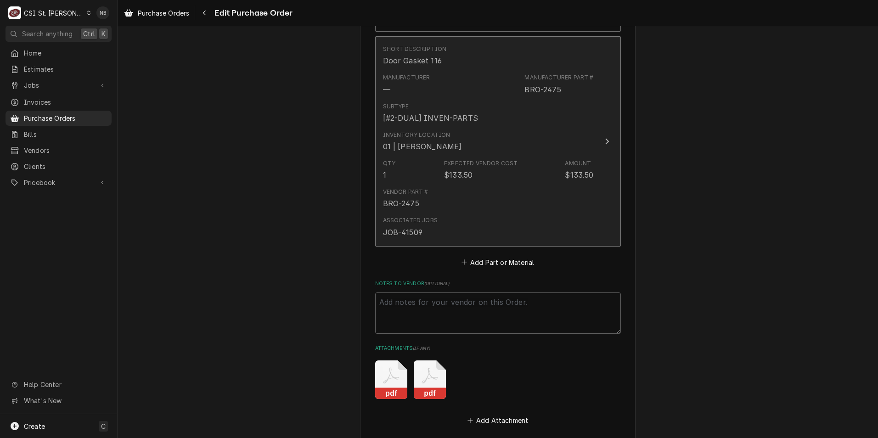
click at [469, 215] on div "Associated Jobs JOB-41509" at bounding box center [488, 227] width 211 height 28
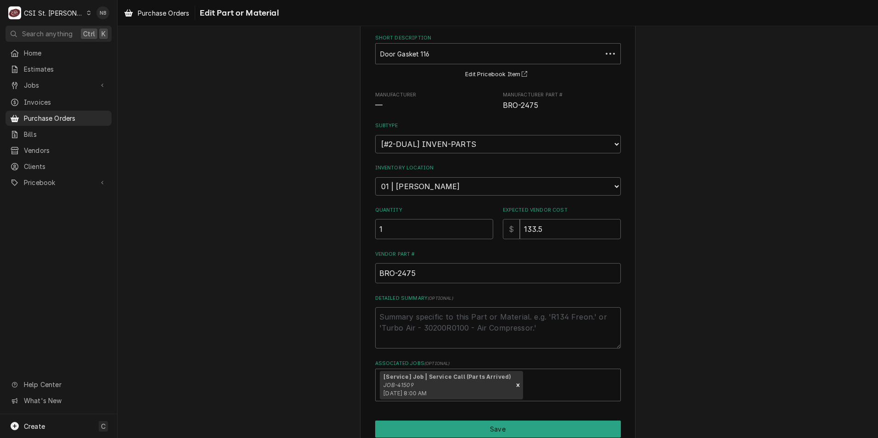
scroll to position [86, 0]
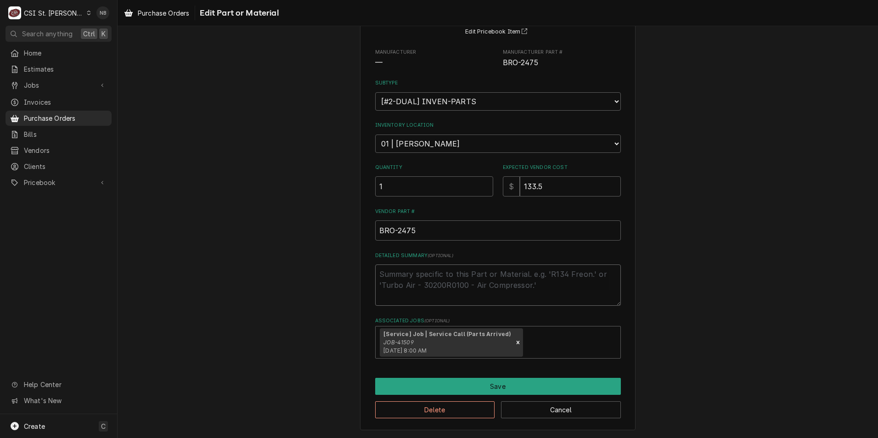
click at [447, 288] on textarea "Detailed Summary ( optional )" at bounding box center [498, 285] width 246 height 41
type textarea "x"
type textarea "P"
type textarea "x"
type textarea "Pa"
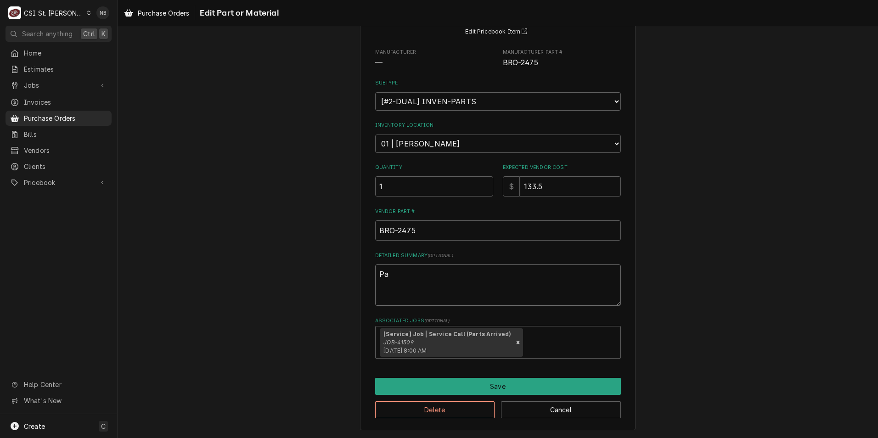
type textarea "x"
type textarea "Par"
type textarea "x"
type textarea "Part"
type textarea "x"
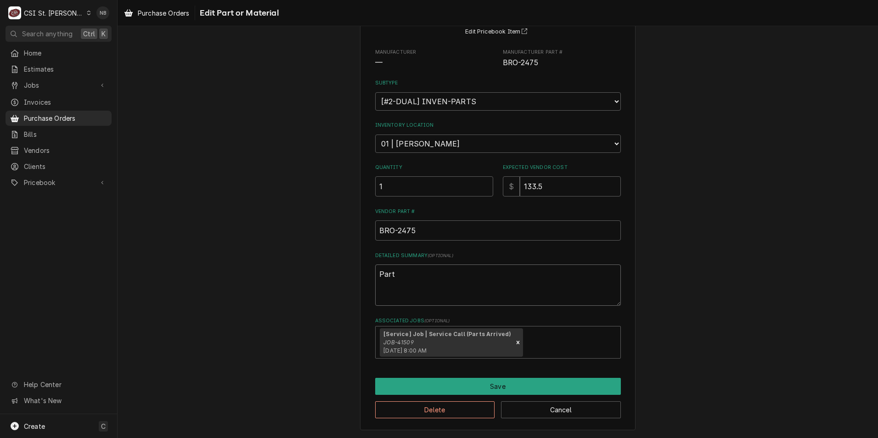
type textarea "Part"
type textarea "x"
type textarea "Part i"
type textarea "x"
type textarea "Part is"
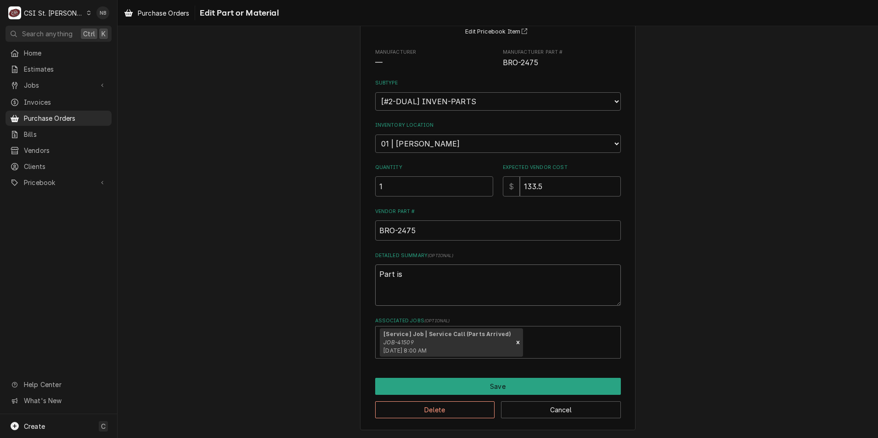
type textarea "x"
type textarea "Part is"
type textarea "x"
type textarea "Part is b"
type textarea "x"
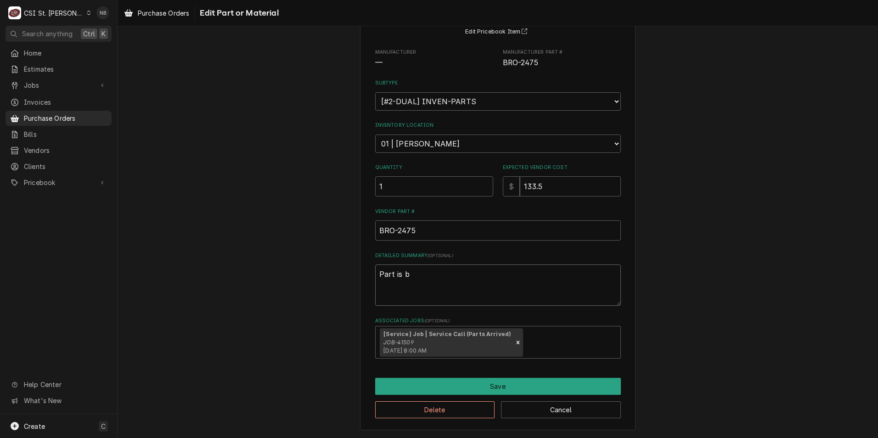
type textarea "Part is be"
type textarea "x"
type textarea "Part is bei"
type textarea "x"
type textarea "Part is bein"
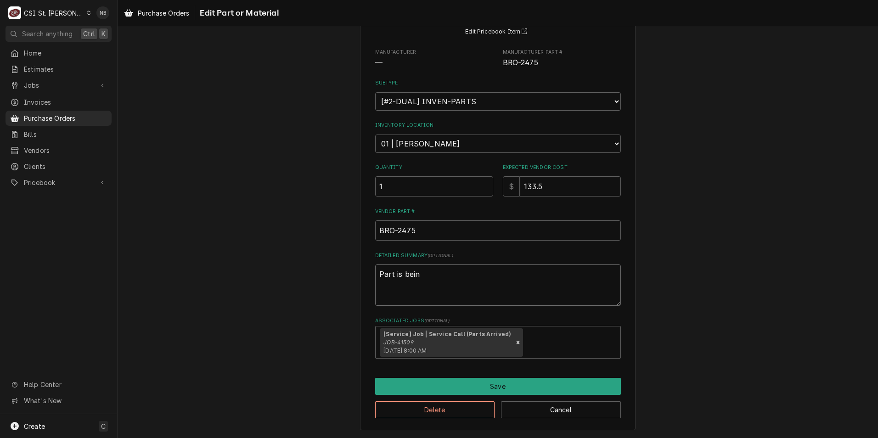
type textarea "x"
type textarea "Part is being"
type textarea "x"
type textarea "Part is being"
type textarea "x"
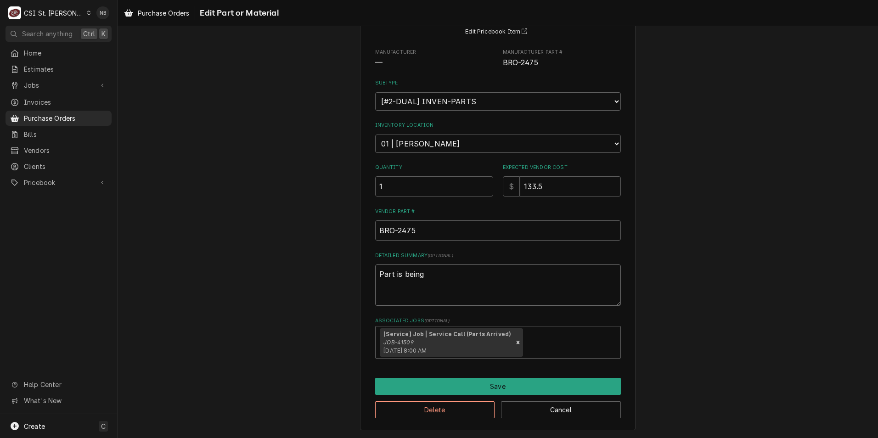
type textarea "Part is being r"
type textarea "x"
type textarea "Part is being re"
type textarea "x"
type textarea "Part is being ret"
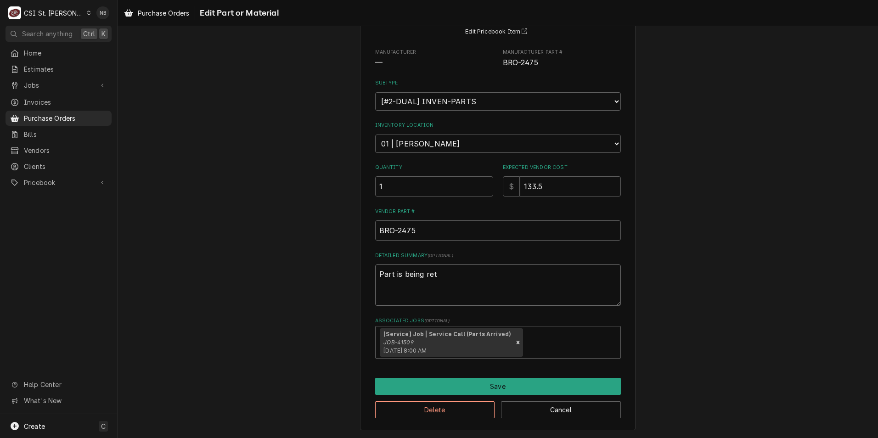
type textarea "x"
type textarea "Part is being retu"
type textarea "x"
type textarea "Part is being retur"
type textarea "x"
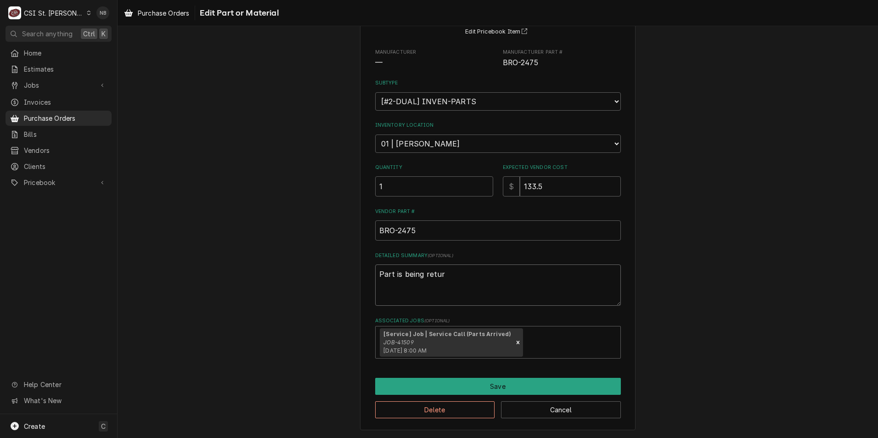
type textarea "Part is being return"
type textarea "x"
type textarea "Part is being returne"
type textarea "x"
type textarea "Part is being returned"
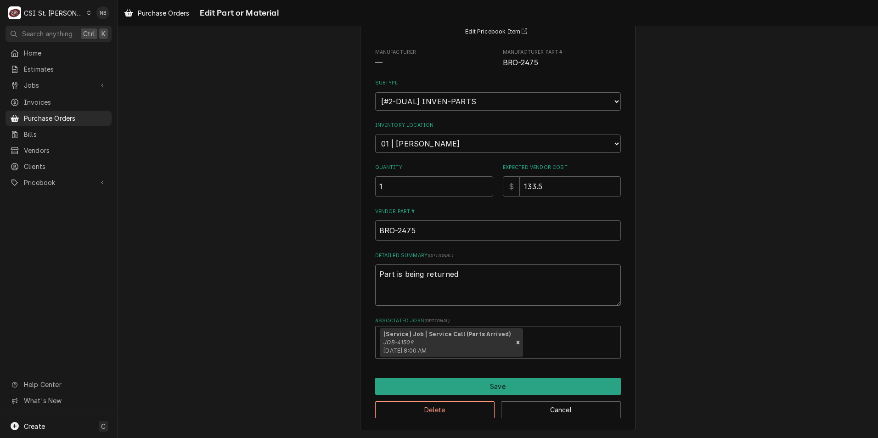
type textarea "x"
type textarea "Part is being returned"
type textarea "x"
type textarea "Part is being returned t"
type textarea "x"
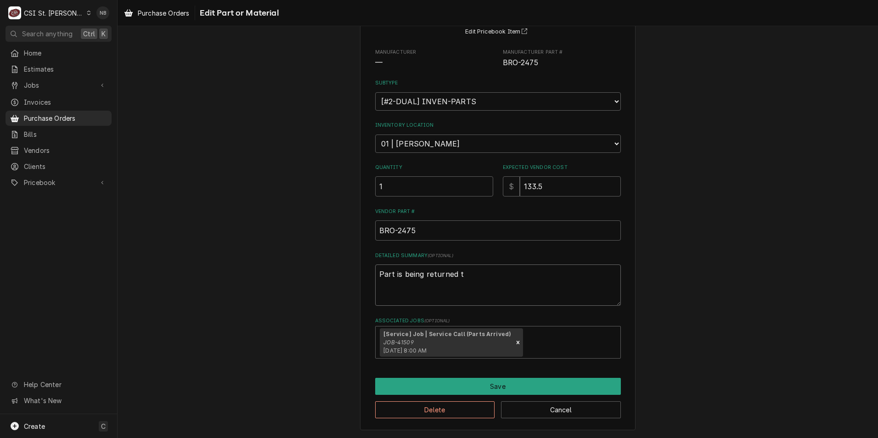
type textarea "Part is being returned to"
type textarea "x"
type textarea "Part is being returned to"
type textarea "x"
type textarea "Part is being returned to P"
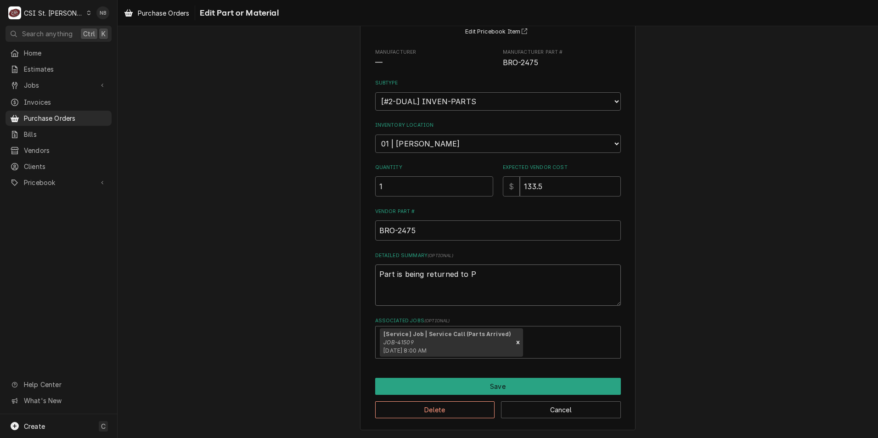
type textarea "x"
type textarea "Part is being returned to PA"
type textarea "x"
type textarea "Part is being returned to PAr"
type textarea "x"
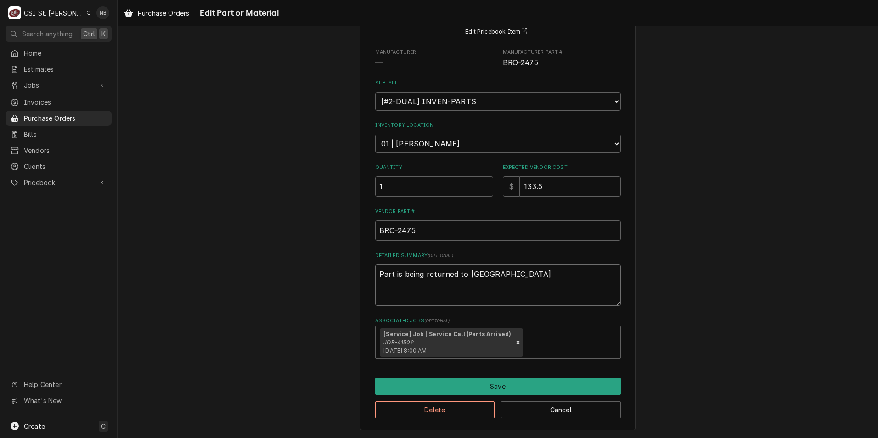
type textarea "Part is being returned to PArt"
type textarea "x"
type textarea "Part is being returned to PArts"
type textarea "x"
type textarea "Part is being returned to PArt"
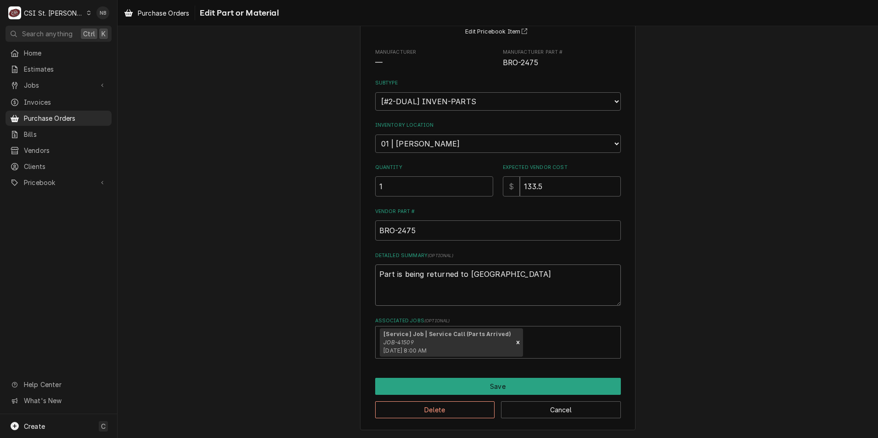
type textarea "x"
type textarea "Part is being returned to PAr"
type textarea "x"
type textarea "Part is being returned to PA"
type textarea "x"
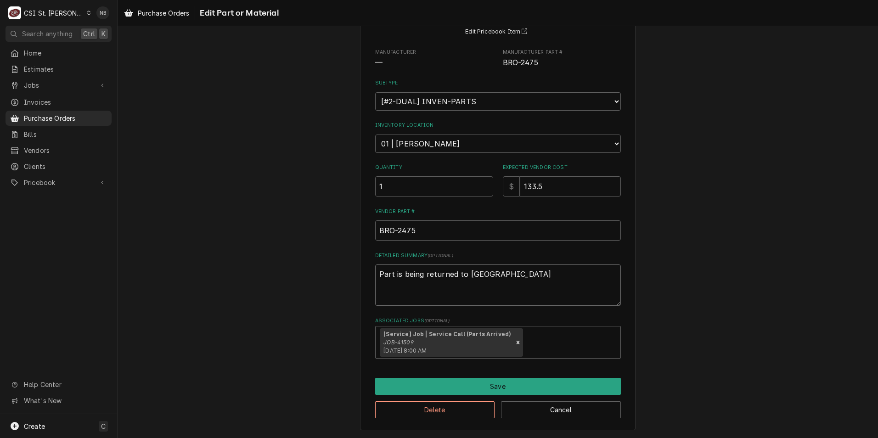
type textarea "Part is being returned to P"
type textarea "x"
type textarea "Part is being returned to Pa"
type textarea "x"
type textarea "Part is being returned to Par"
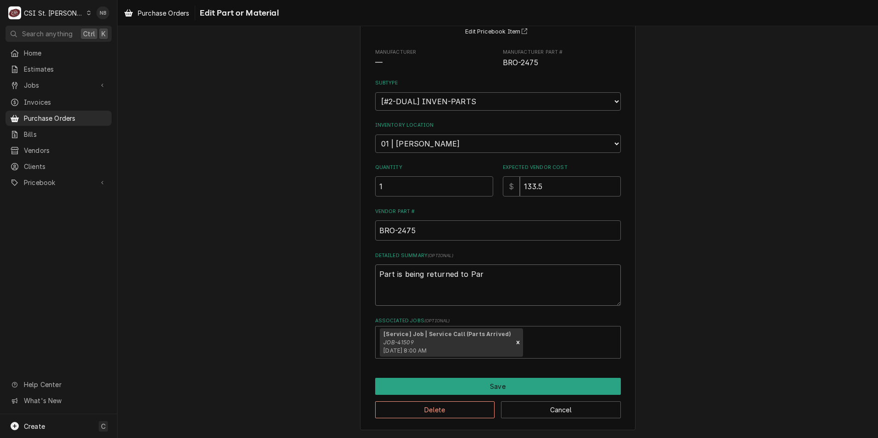
type textarea "x"
type textarea "Part is being returned to Part"
type textarea "x"
type textarea "Part is being returned to Parts"
type textarea "x"
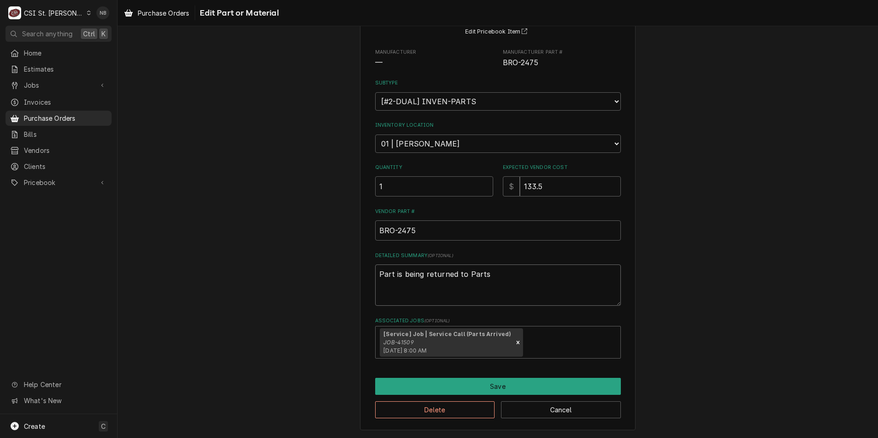
type textarea "Part is being returned to Parts"
type textarea "x"
type textarea "Part is being returned to Parts T"
type textarea "x"
type textarea "Part is being returned to Parts To"
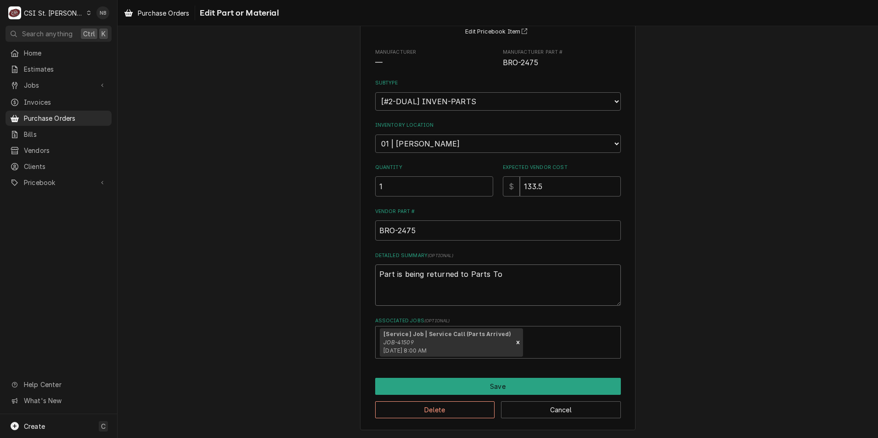
type textarea "x"
type textarea "Part is being returned to Parts Town"
type textarea "x"
type textarea "Part is being returned to Parts Town"
type textarea "x"
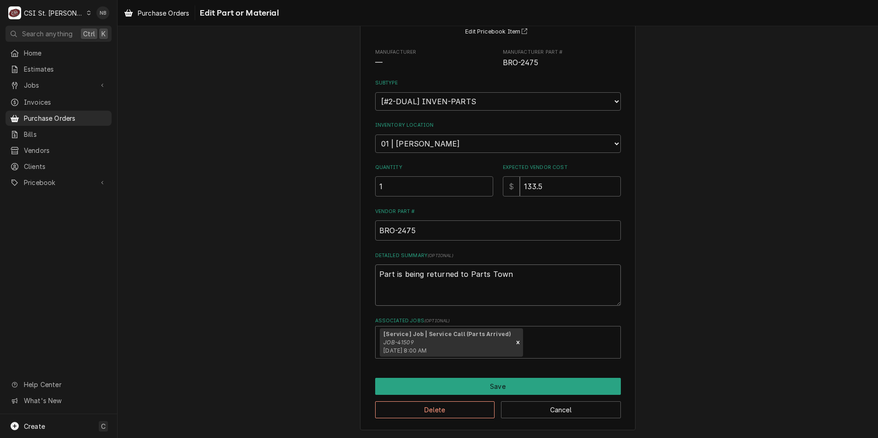
type textarea "Part is being returned to Parts Town a"
type textarea "x"
type textarea "Part is being returned to Parts Town af"
type textarea "x"
type textarea "Part is being returned to Parts Town aft"
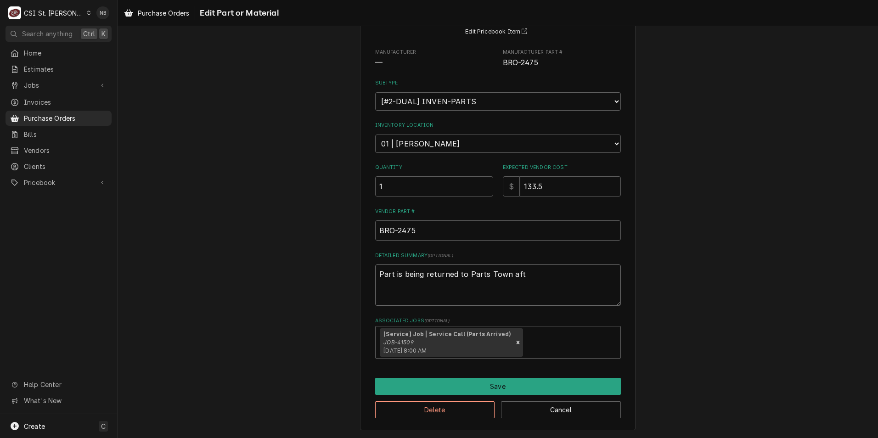
type textarea "x"
type textarea "Part is being returned to Parts Town afte"
type textarea "x"
type textarea "Part is being returned to Parts Town after"
type textarea "x"
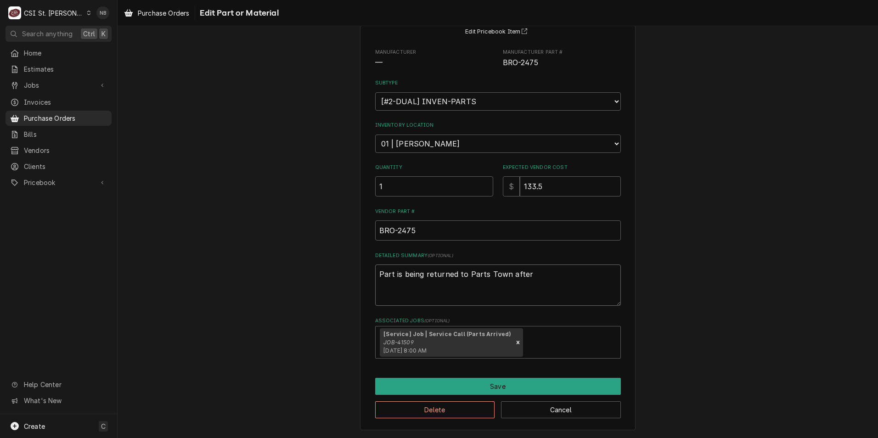
type textarea "Part is being returned to Parts Town after"
type textarea "x"
type textarea "Part is being returned to Parts Town after K"
type textarea "x"
type textarea "Part is being returned to Parts Town after Ke"
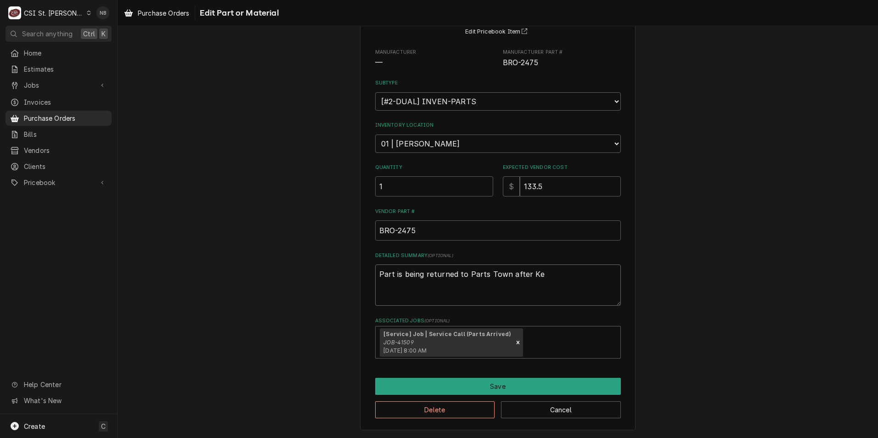
type textarea "x"
type textarea "Part is being returned to Parts Town after Kev"
type textarea "x"
type textarea "Part is being returned to Parts Town after Kevn"
type textarea "x"
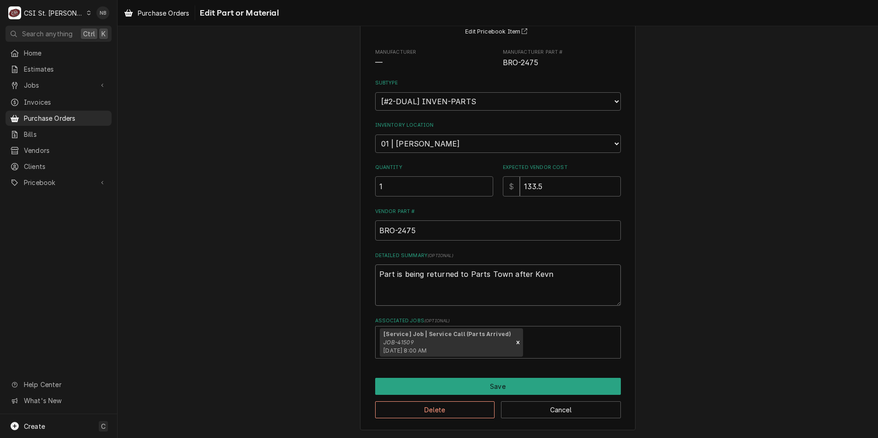
type textarea "Part is being returned to Parts Town after Kev"
type textarea "x"
type textarea "Part is being returned to Parts Town after Kevi"
type textarea "x"
type textarea "Part is being returned to Parts Town after Kevin"
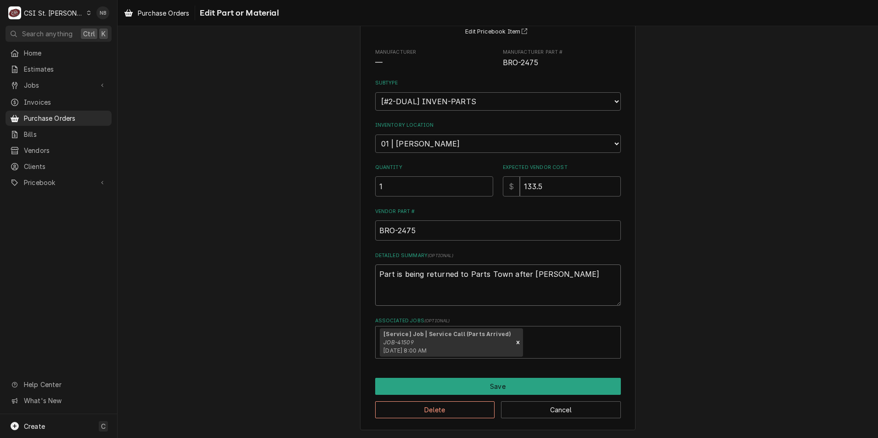
type textarea "x"
type textarea "Part is being returned to Parts Town after Kevin"
type textarea "x"
type textarea "Part is being returned to Parts Town after Kevin J"
type textarea "x"
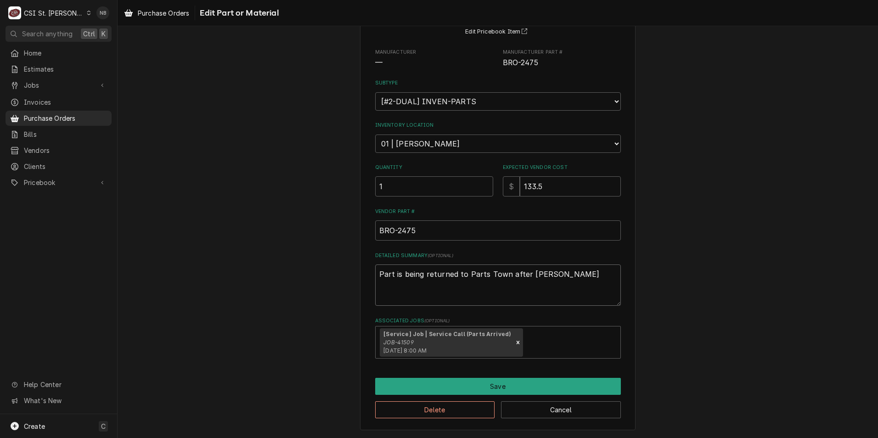
type textarea "Part is being returned to Parts Town after Kevin J"
type textarea "x"
type textarea "Part is being returned to Parts Town after Kevin J c"
type textarea "x"
type textarea "Part is being returned to Parts Town after Kevin J co"
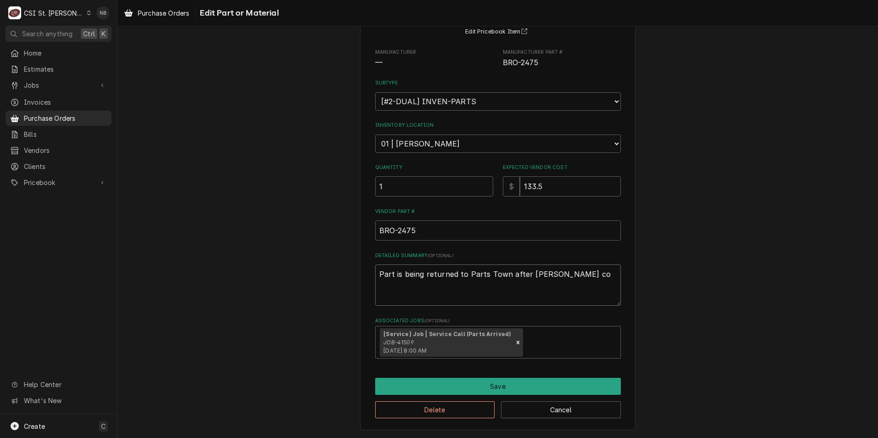
type textarea "x"
type textarea "Part is being returned to Parts Town after Kevin J con"
type textarea "x"
type textarea "Part is being returned to Parts Town after Kevin J conf"
type textarea "x"
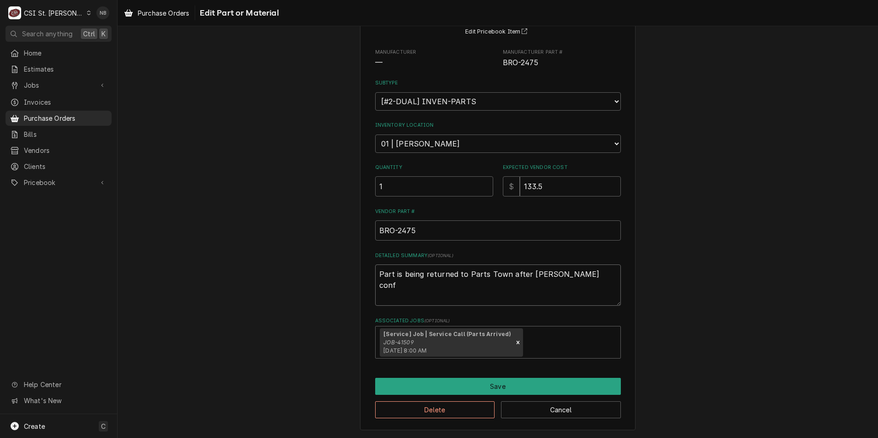
type textarea "Part is being returned to Parts Town after Kevin J confi"
type textarea "x"
type textarea "Part is being returned to Parts Town after Kevin J confir"
type textarea "x"
type textarea "Part is being returned to Parts Town after Kevin J confirm"
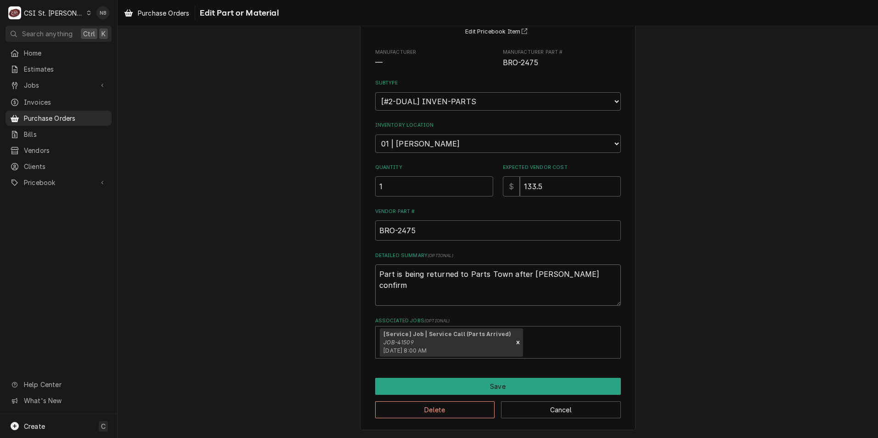
type textarea "x"
type textarea "Part is being returned to Parts Town after Kevin J confirme"
type textarea "x"
type textarea "Part is being returned to Parts Town after Kevin J confirmed"
type textarea "x"
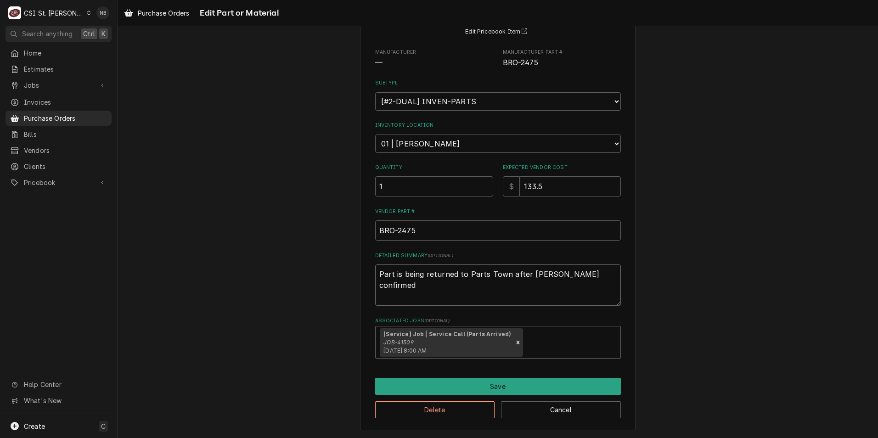
type textarea "Part is being returned to Parts Town after Kevin J confirmed"
type textarea "x"
type textarea "Part is being returned to Parts Town after Kevin J confirmed n"
type textarea "x"
type textarea "Part is being returned to Parts Town after Kevin J confirmed no"
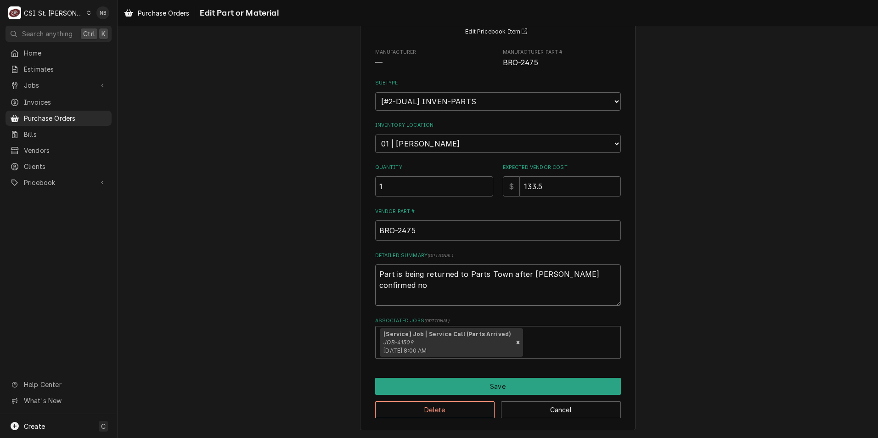
type textarea "x"
type textarea "Part is being returned to Parts Town after Kevin J confirmed non"
type textarea "x"
type textarea "Part is being returned to Parts Town after Kevin J confirmed non-"
type textarea "x"
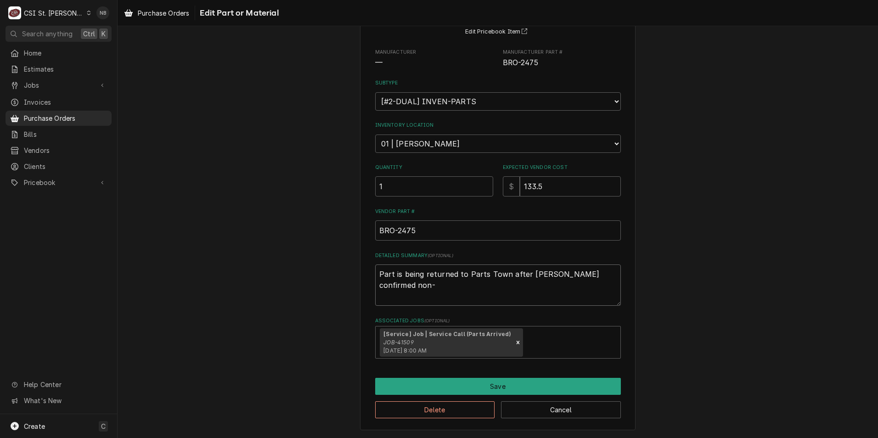
type textarea "Part is being returned to Parts Town after Kevin J confirmed non-u"
type textarea "x"
type textarea "Part is being returned to Parts Town after Kevin J confirmed non-us"
type textarea "x"
type textarea "Part is being returned to Parts Town after Kevin J confirmed non-use"
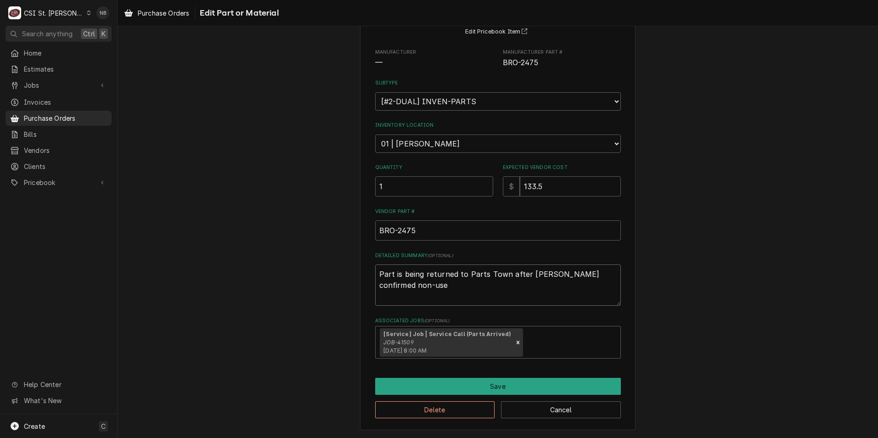
type textarea "x"
type textarea "Part is being returned to Parts Town after Kevin J confirmed non-use"
type textarea "x"
type textarea "Part is being returned to Parts Town after Kevin J confirmed non-use o"
type textarea "x"
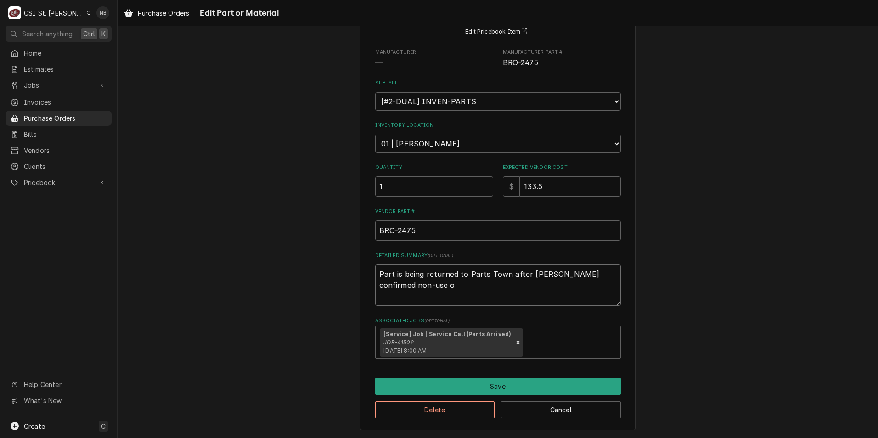
type textarea "Part is being returned to Parts Town after Kevin J confirmed non-use of"
type textarea "x"
type textarea "Part is being returned to Parts Town after Kevin J confirmed non-use of"
type textarea "x"
type textarea "Part is being returned to Parts Town after Kevin J confirmed non-use of p"
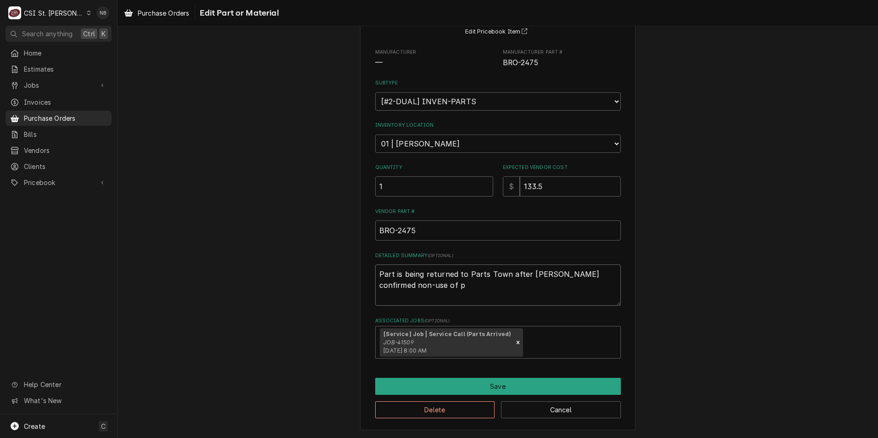
type textarea "x"
type textarea "Part is being returned to Parts Town after Kevin J confirmed non-use of pa"
type textarea "x"
type textarea "Part is being returned to Parts Town after Kevin J confirmed non-use of par"
type textarea "x"
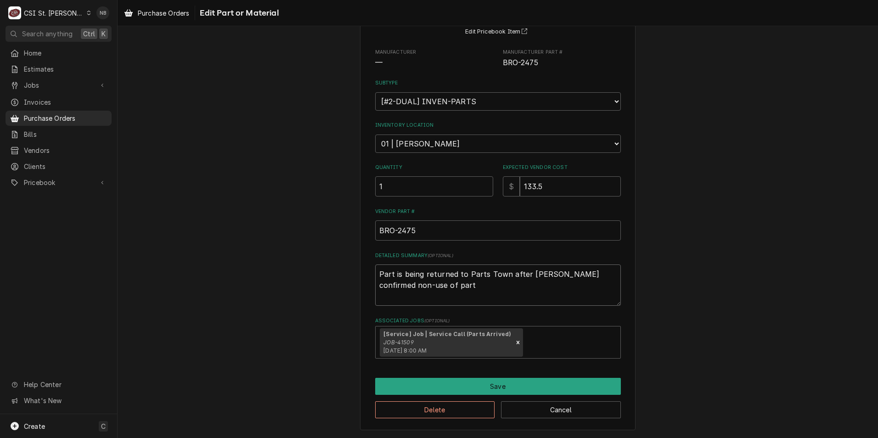
type textarea "Part is being returned to Parts Town after Kevin J confirmed non-use of part."
type textarea "x"
type textarea "Part is being returned to Parts Town after Kevin J confirmed non-use of part"
type textarea "x"
type textarea "Part is being returned to Parts Town after Kevin J confirmed non-use of part"
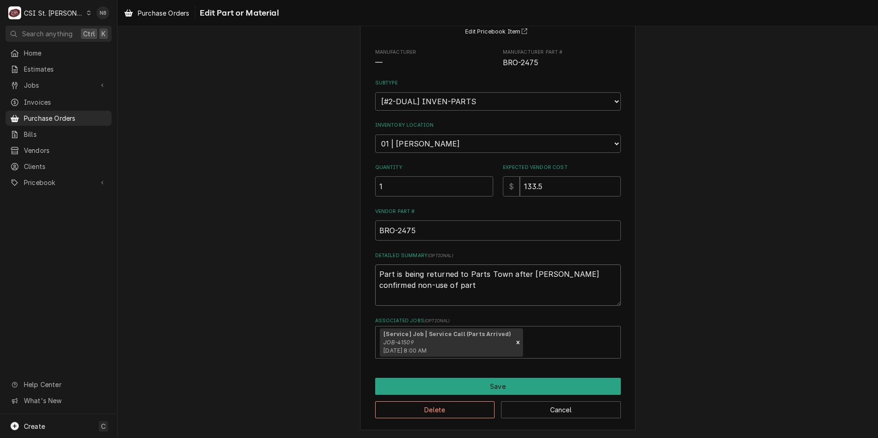
type textarea "x"
type textarea "Part is being returned to Parts Town after Kevin J confirmed non-use of part o"
type textarea "x"
type textarea "Part is being returned to Parts Town after Kevin J confirmed non-use of part on"
type textarea "x"
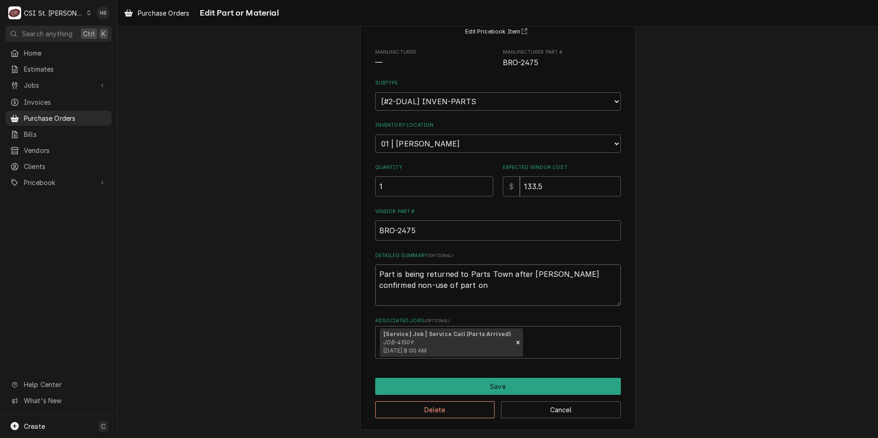
type textarea "Part is being returned to Parts Town after Kevin J confirmed non-use of part on"
type textarea "x"
type textarea "Part is being returned to Parts Town after Kevin J confirmed non-use of part on…"
type textarea "x"
type textarea "Part is being returned to Parts Town after Kevin J confirmed non-use of part on…"
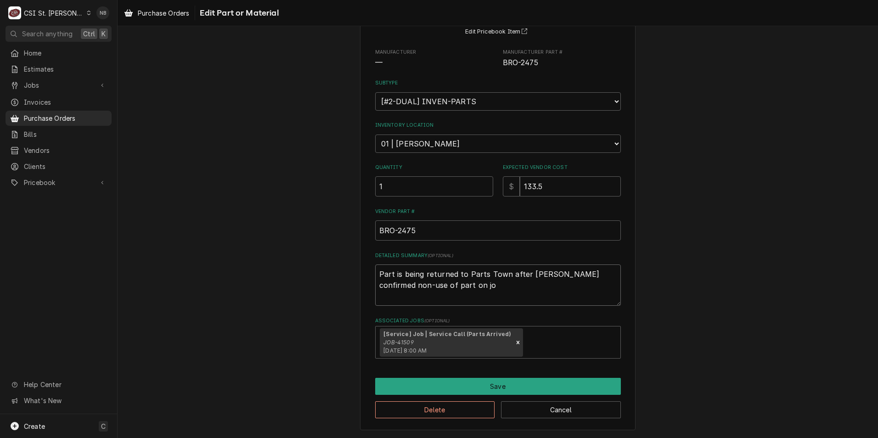
type textarea "x"
type textarea "Part is being returned to Parts Town after Kevin J confirmed non-use of part on…"
type textarea "x"
type textarea "Part is being returned to Parts Town after Kevin J confirmed non-use of part on…"
type textarea "x"
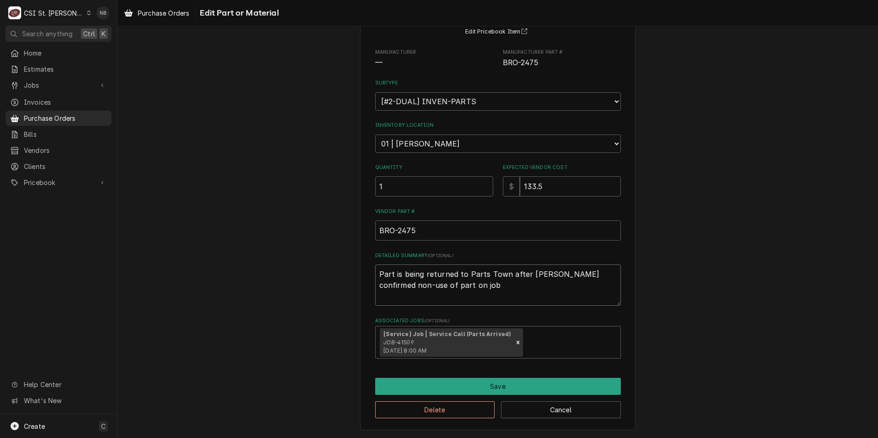
type textarea "Part is being returned to Parts Town after Kevin J confirmed non-use of part on…"
type textarea "x"
type textarea "Part is being returned to Parts Town after Kevin J confirmed non-use of part on…"
type textarea "x"
type textarea "Part is being returned to Parts Town after Kevin J confirmed non-use of part on…"
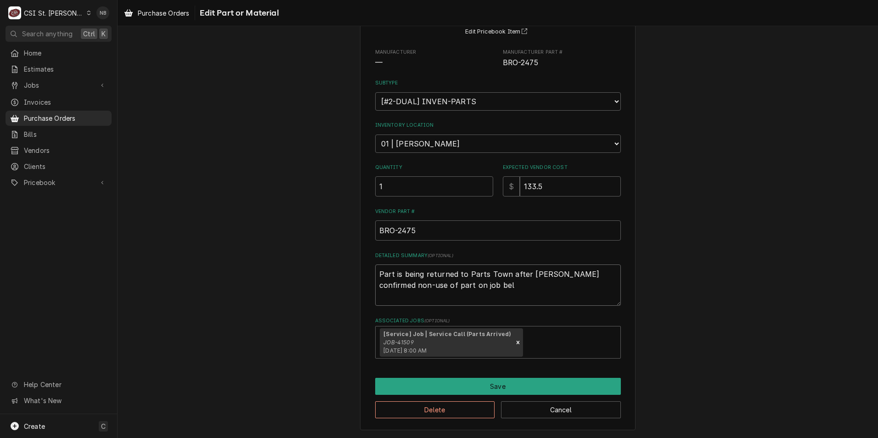
type textarea "x"
type textarea "Part is being returned to Parts Town after Kevin J confirmed non-use of part on…"
type textarea "x"
type textarea "Part is being returned to Parts Town after Kevin J confirmed non-use of part on…"
type textarea "x"
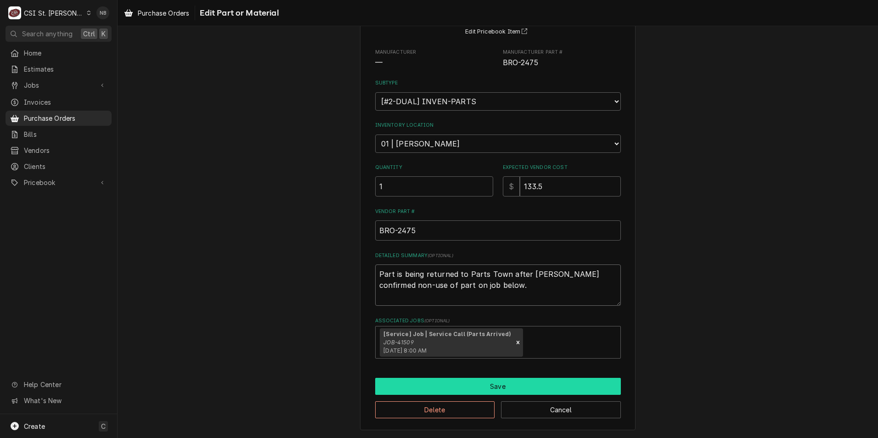
type textarea "Part is being returned to Parts Town after [PERSON_NAME] confirmed non-use of p…"
click at [465, 381] on button "Save" at bounding box center [498, 386] width 246 height 17
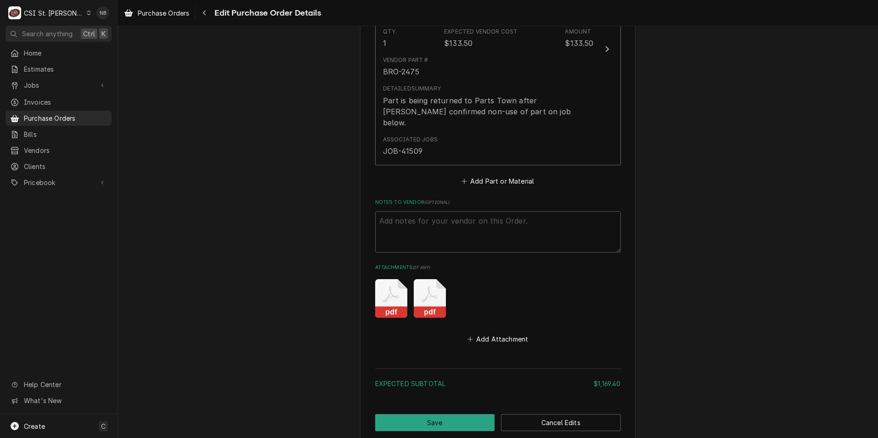
scroll to position [1464, 0]
click at [448, 414] on button "Save" at bounding box center [435, 422] width 120 height 17
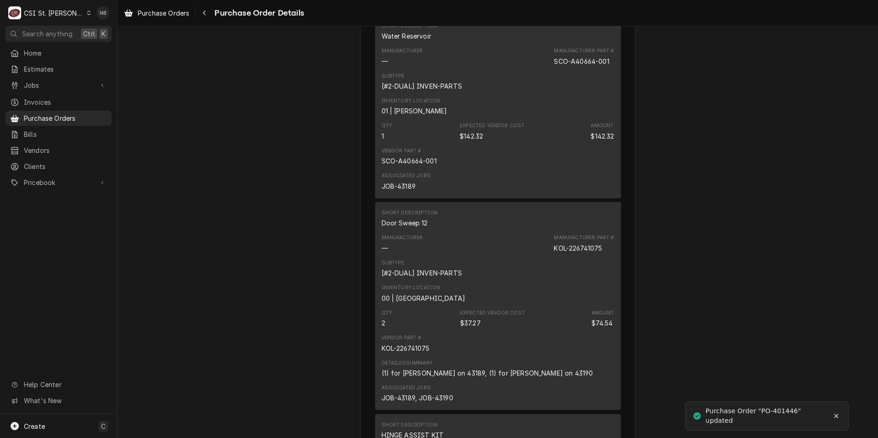
scroll to position [919, 0]
